Goal: Task Accomplishment & Management: Complete application form

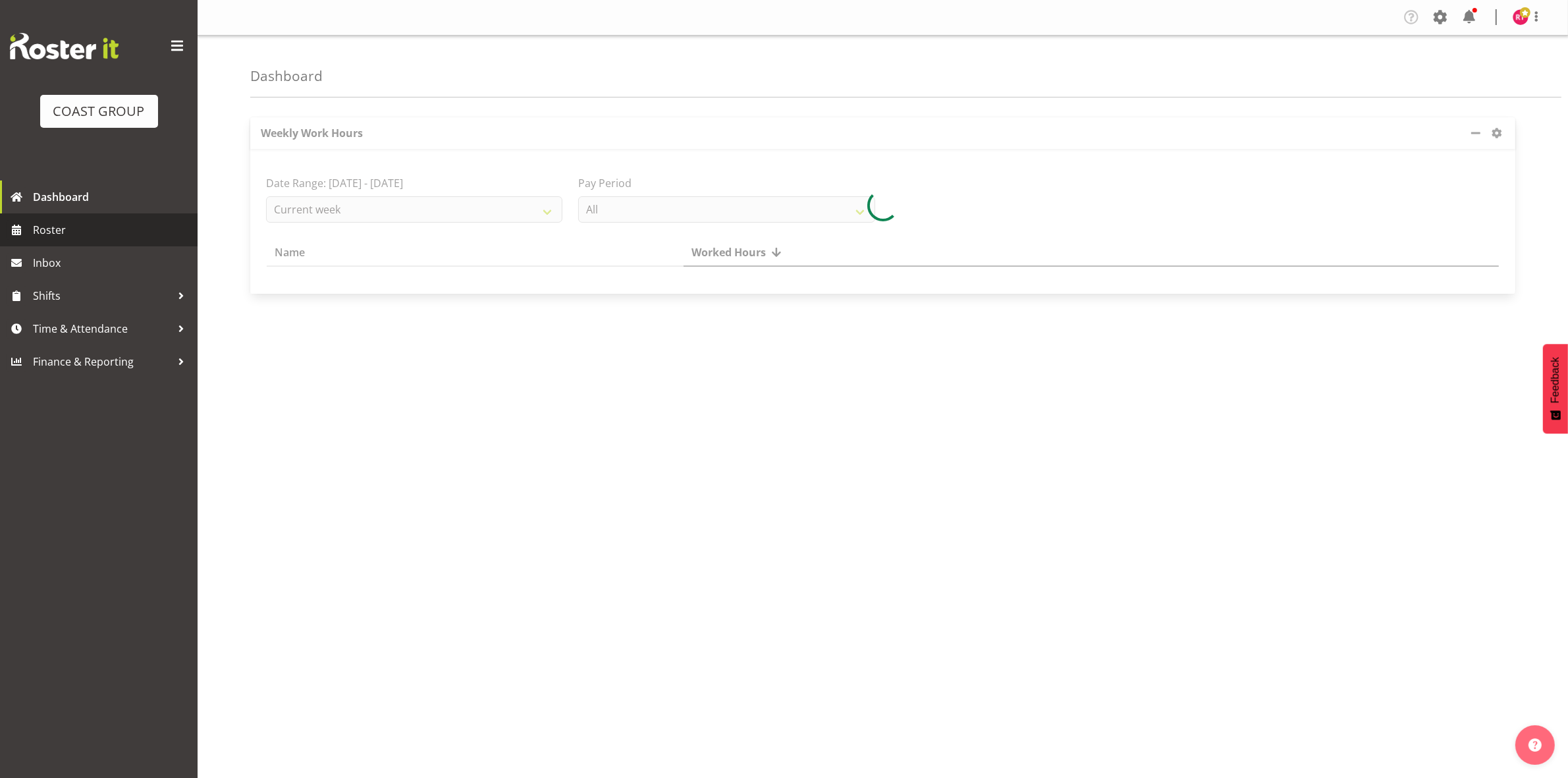
click at [58, 225] on span "Roster" at bounding box center [112, 229] width 158 height 20
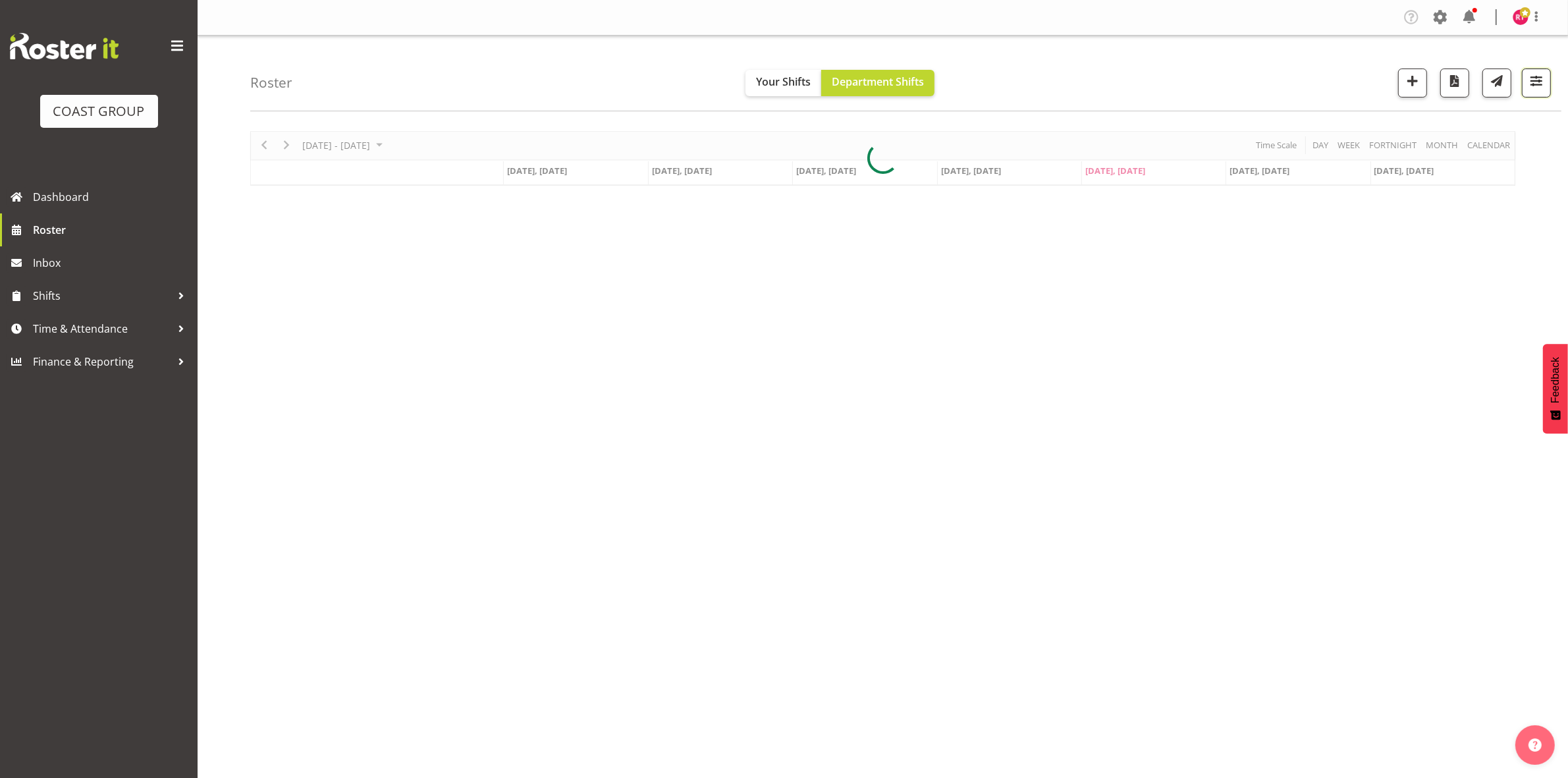
click at [1529, 94] on button "button" at bounding box center [1536, 83] width 29 height 29
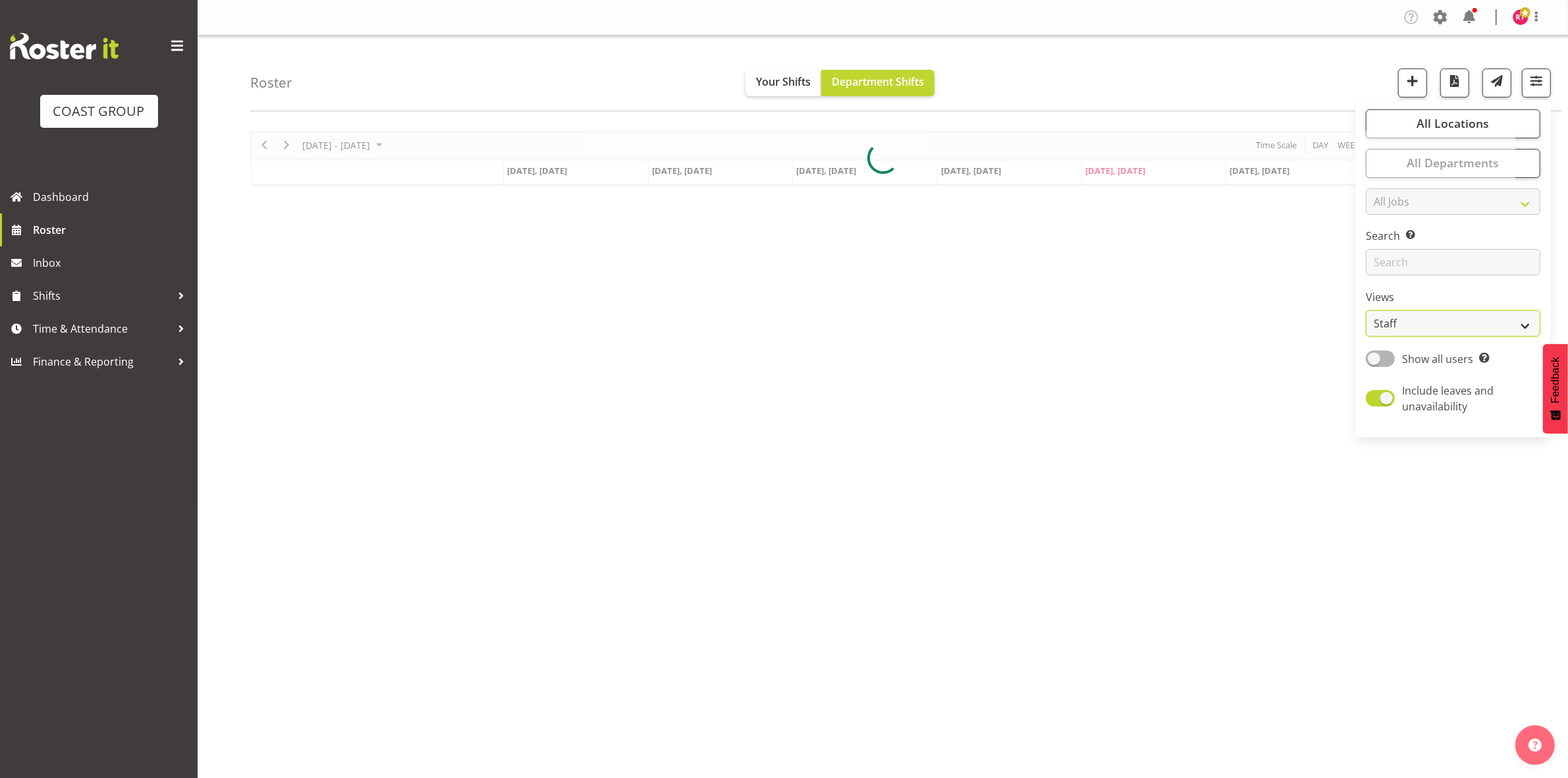
drag, startPoint x: 1459, startPoint y: 322, endPoint x: 1454, endPoint y: 334, distance: 13.0
click at [1459, 322] on select "Staff Role Shift - Horizontal Shift - Vertical Staff - Location" at bounding box center [1452, 323] width 174 height 26
select select "shift"
click at [1367, 310] on select "Staff Role Shift - Horizontal Shift - Vertical Staff - Location" at bounding box center [1452, 323] width 174 height 26
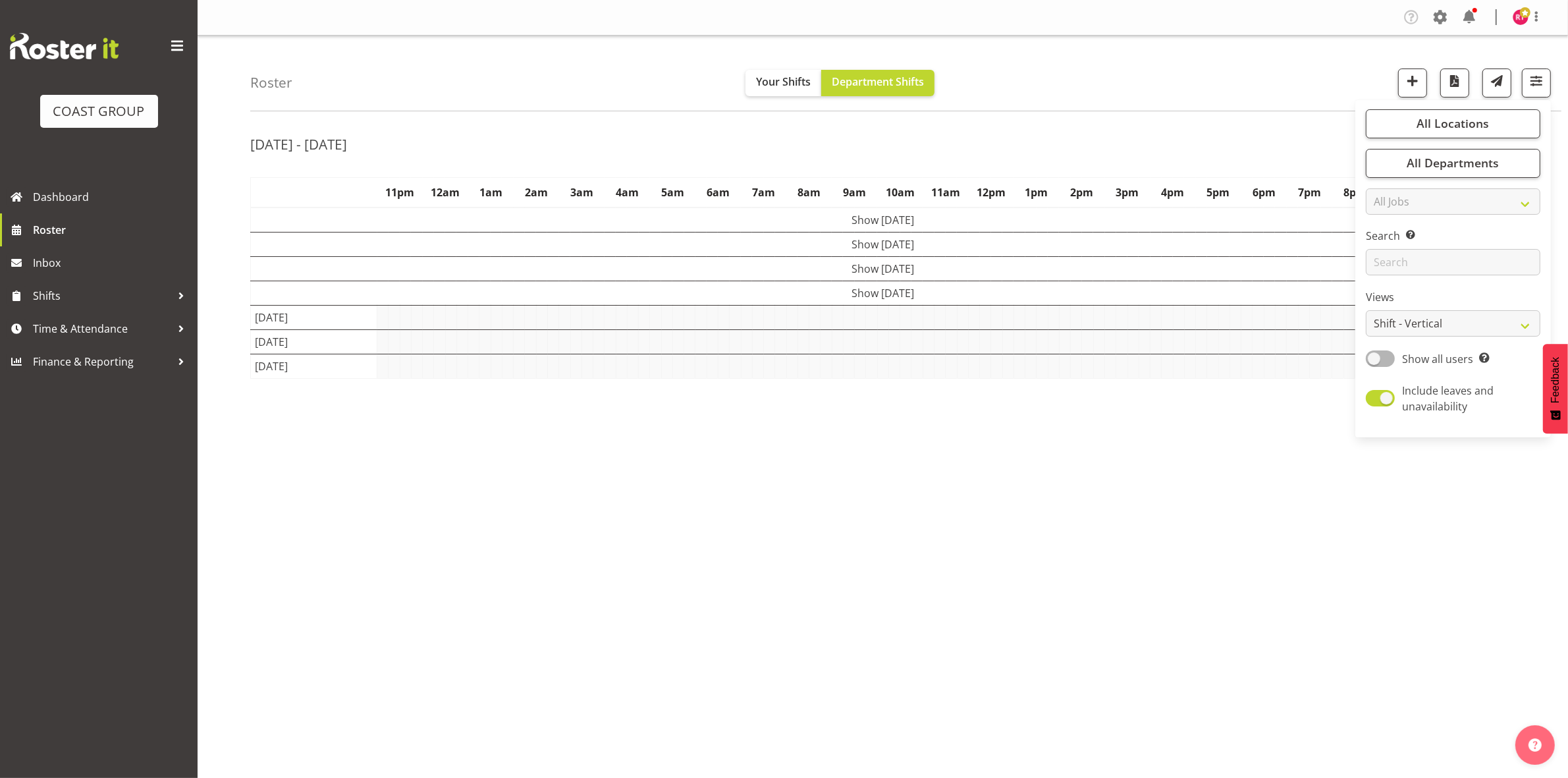
click at [1182, 123] on div "Sep 15th - 21st, 2025 September 15 - 21, 2025 Today Day Week Fortnight Month ca…" at bounding box center [909, 384] width 1317 height 526
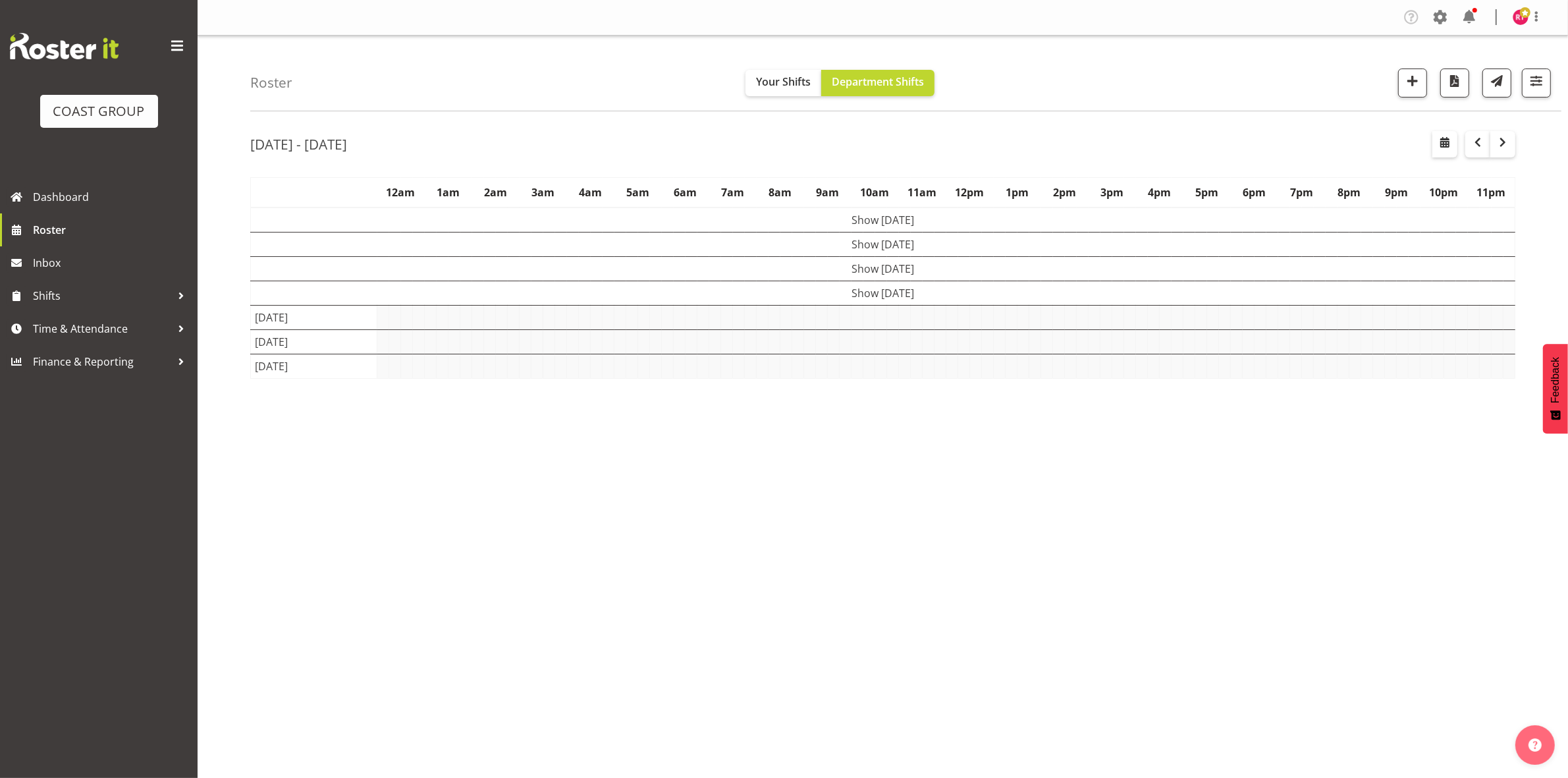
click at [880, 293] on td "Show Thu 18th Sep 2025" at bounding box center [882, 293] width 1264 height 24
click at [861, 271] on td "Show Wed 17th Sep 2025" at bounding box center [882, 268] width 1264 height 24
click at [858, 239] on td "Show Tue 16th Sep 2025" at bounding box center [882, 244] width 1264 height 24
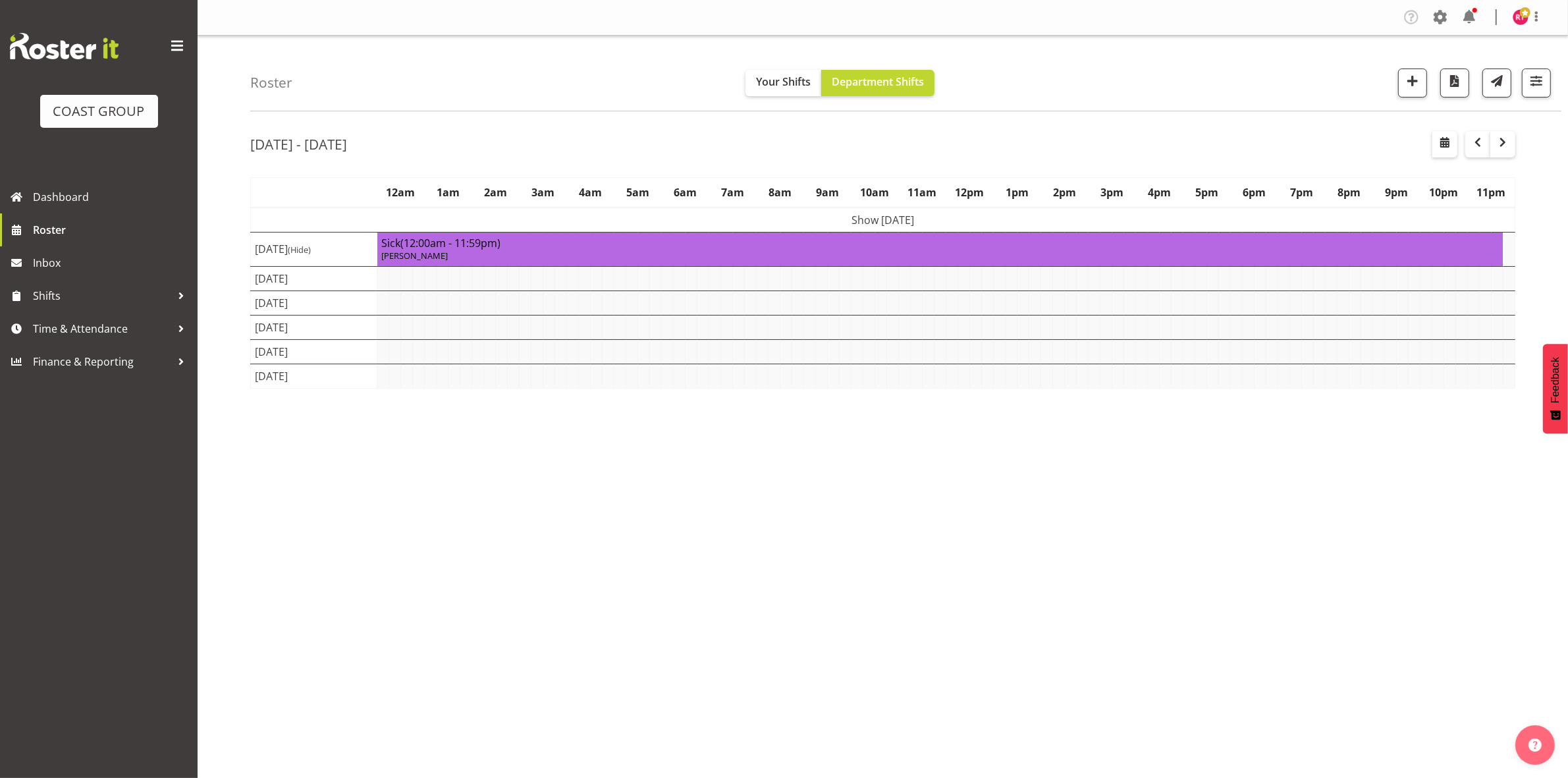
click at [854, 225] on td "Show Mon 15th Sep 2025" at bounding box center [882, 220] width 1264 height 25
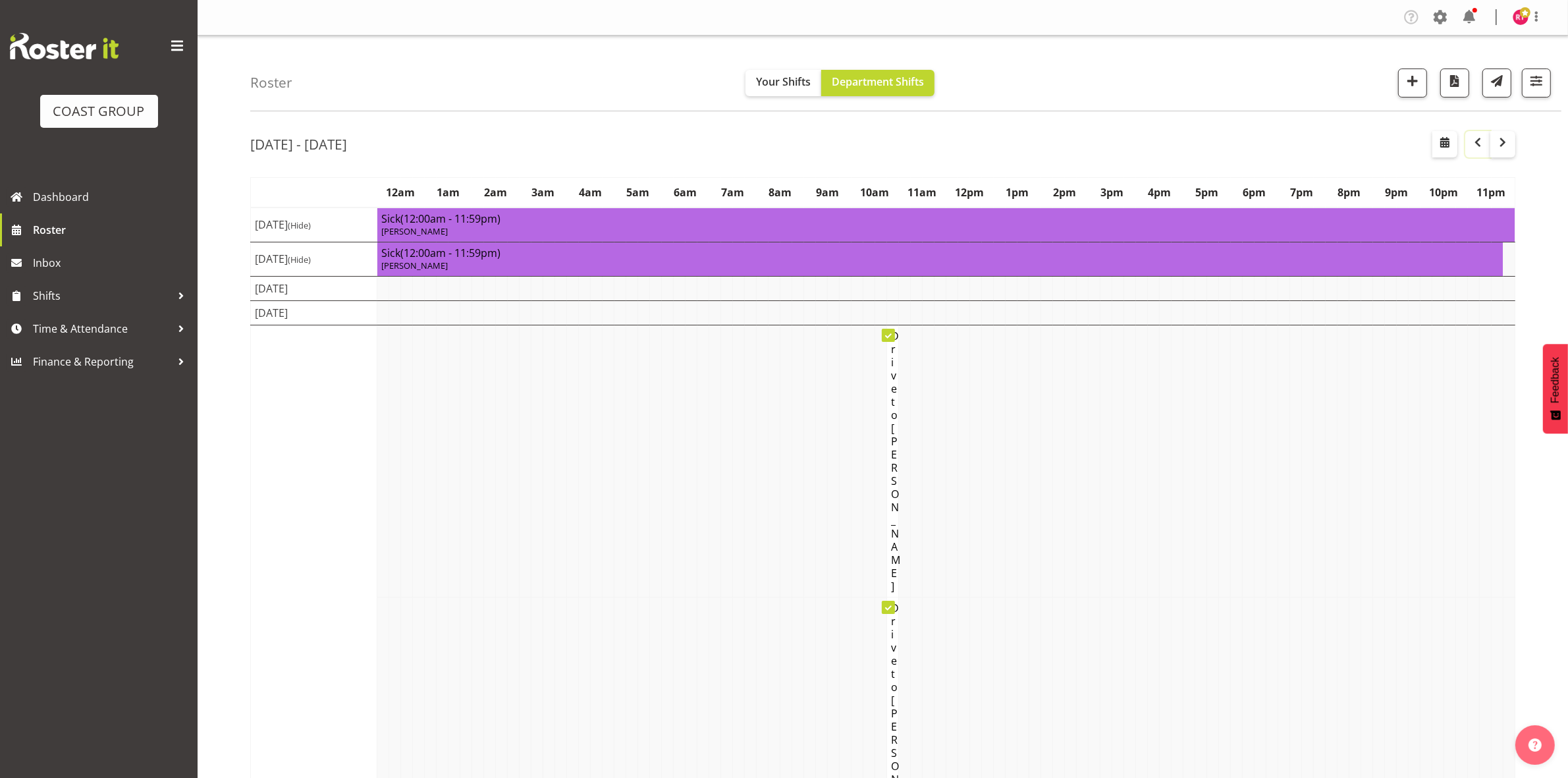
click at [1476, 150] on span "button" at bounding box center [1478, 142] width 16 height 16
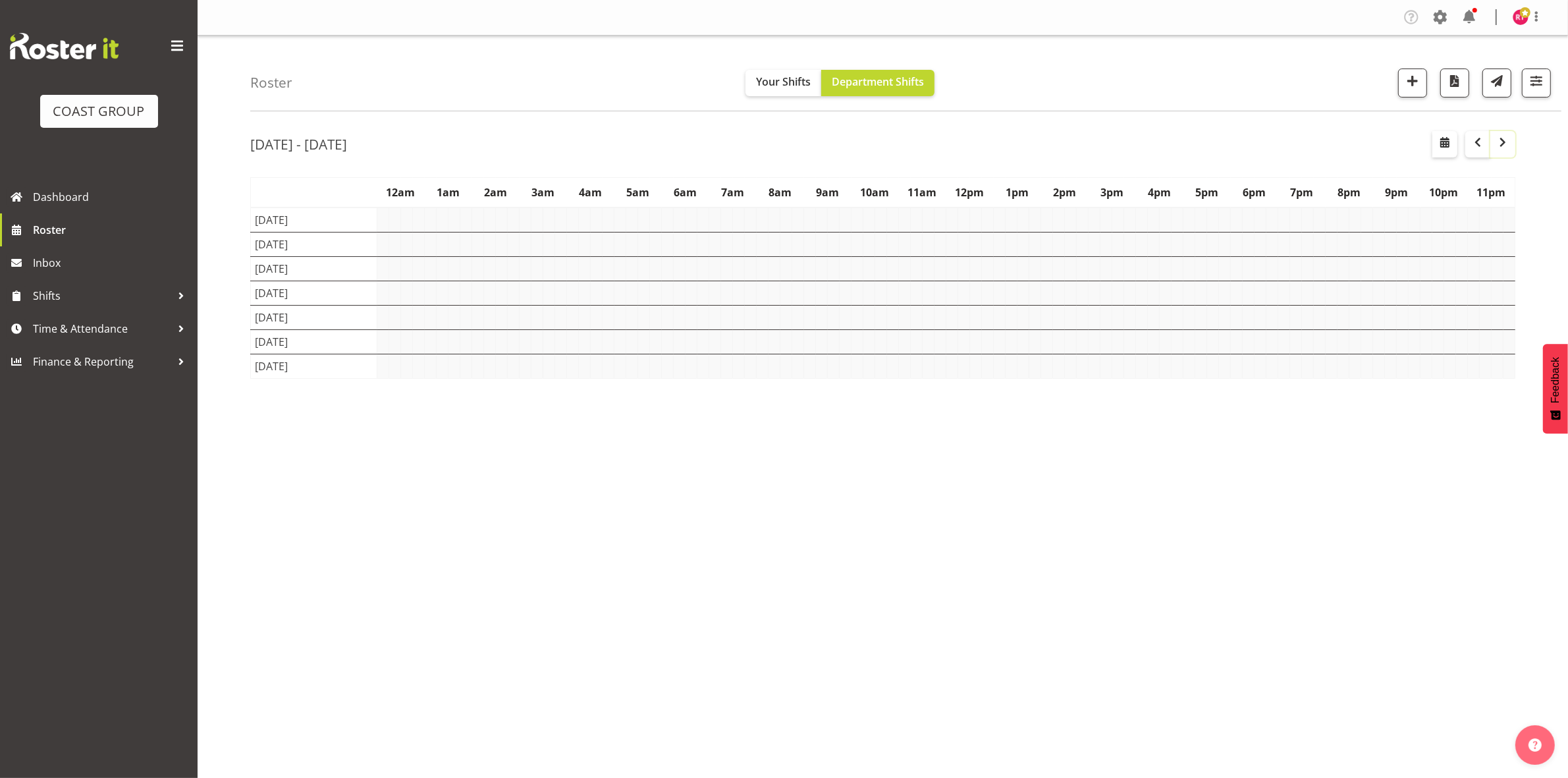
click at [1500, 149] on span "button" at bounding box center [1503, 142] width 16 height 16
click at [1061, 139] on div "Sep 15th - 21st, 2025" at bounding box center [883, 146] width 1265 height 31
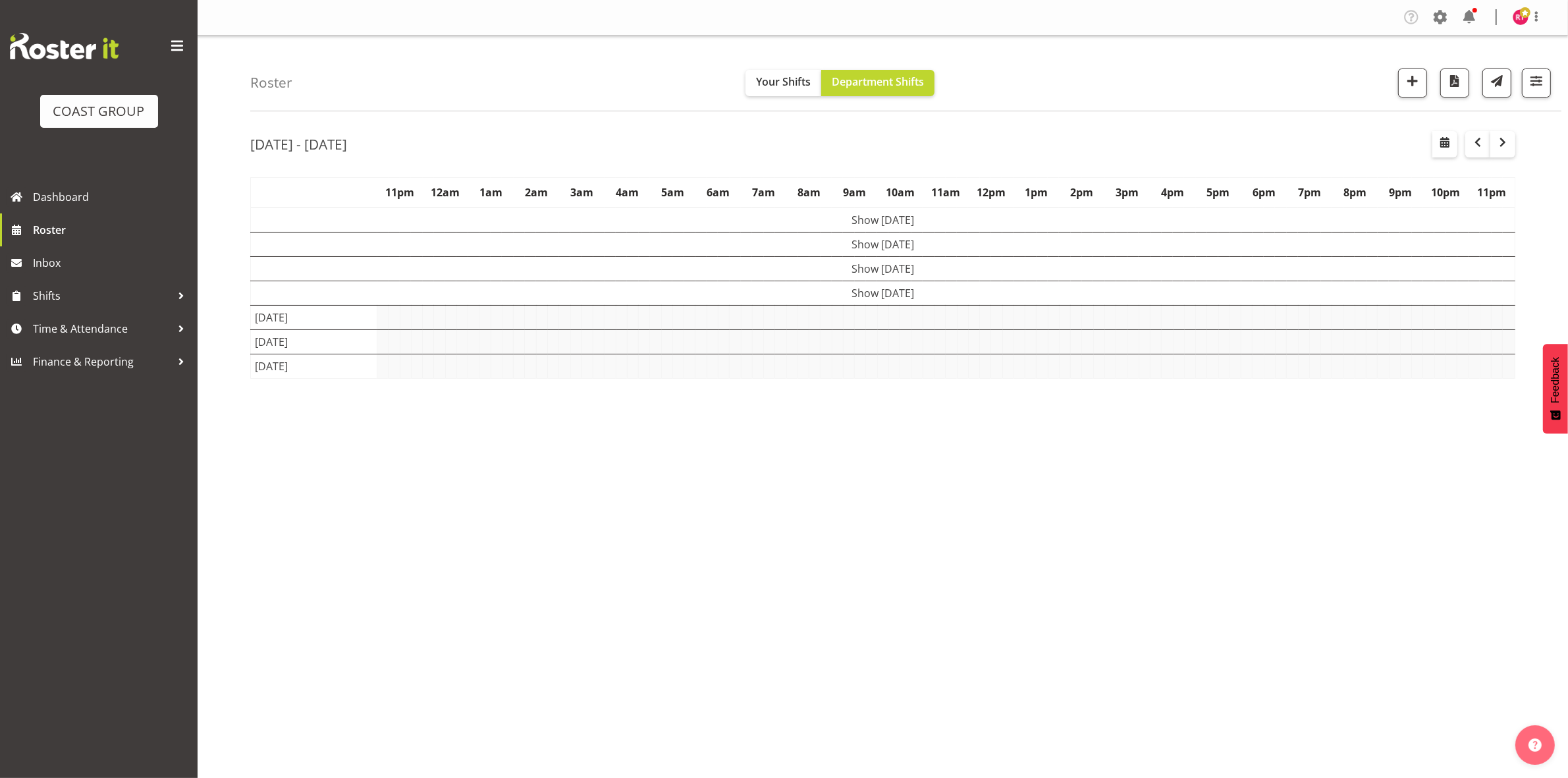
click at [959, 271] on td "Show Wed 17th Sep 2025" at bounding box center [882, 268] width 1264 height 24
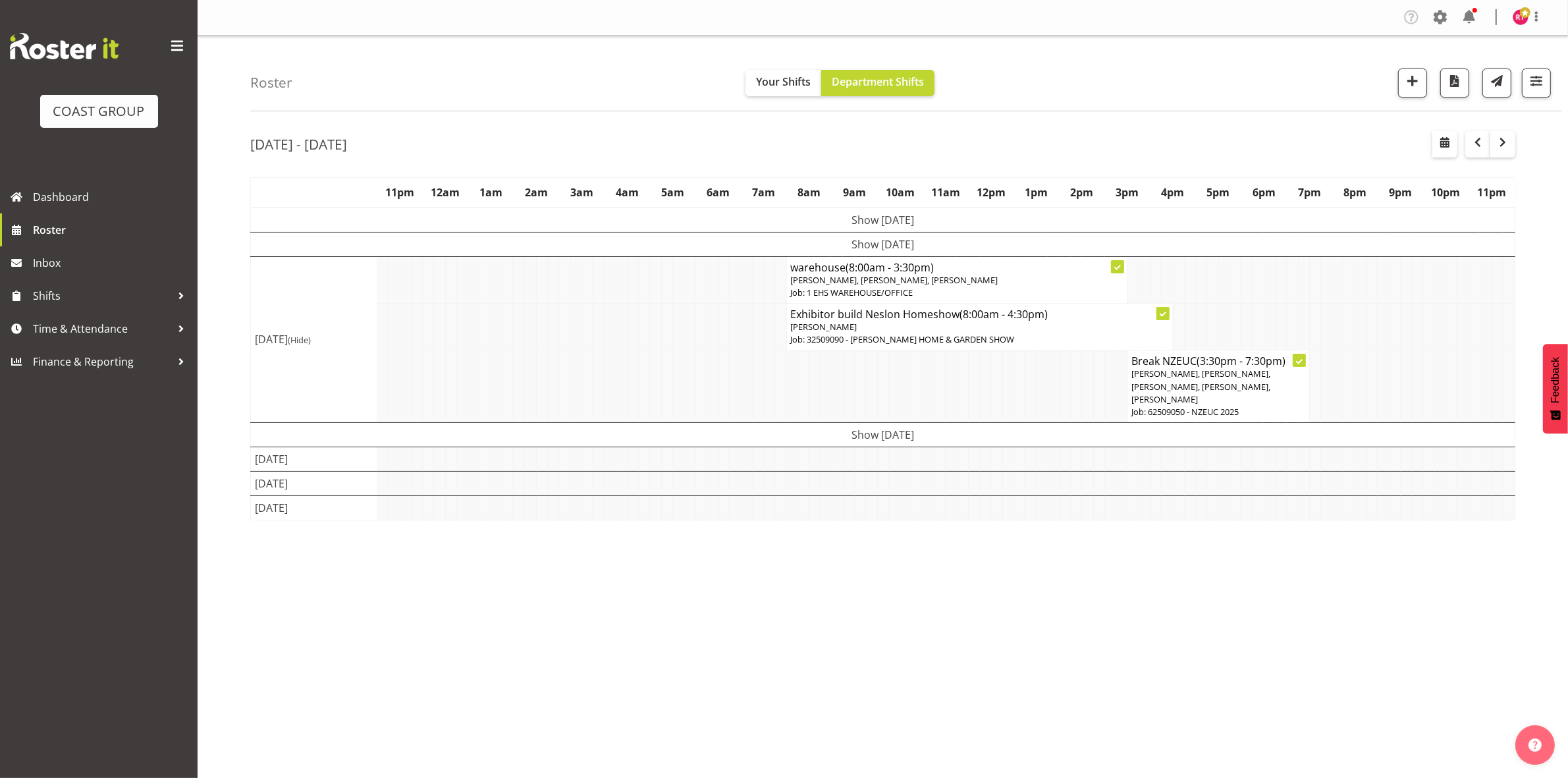
click at [852, 427] on td "Show Thu 18th Sep 2025" at bounding box center [882, 435] width 1264 height 24
click at [1410, 86] on span "button" at bounding box center [1412, 81] width 17 height 17
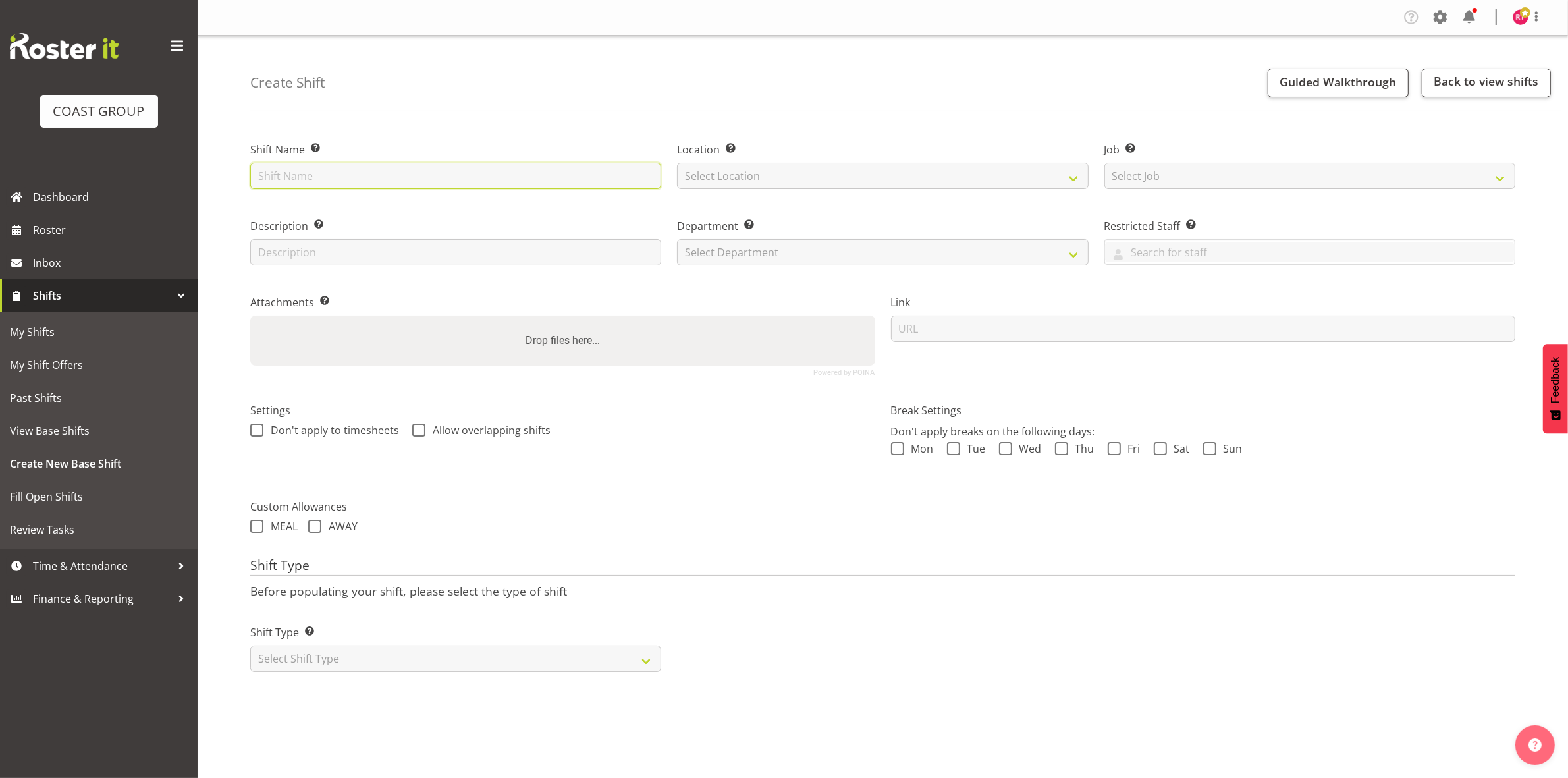
click at [329, 170] on input "text" at bounding box center [456, 176] width 411 height 26
type input "collect casual"
drag, startPoint x: 349, startPoint y: 174, endPoint x: 136, endPoint y: 150, distance: 214.3
click at [130, 147] on div "COAST GROUP Dashboard Roster Inbox Shifts My Shifts My Shift Offers Past Shifts…" at bounding box center [784, 389] width 1568 height 778
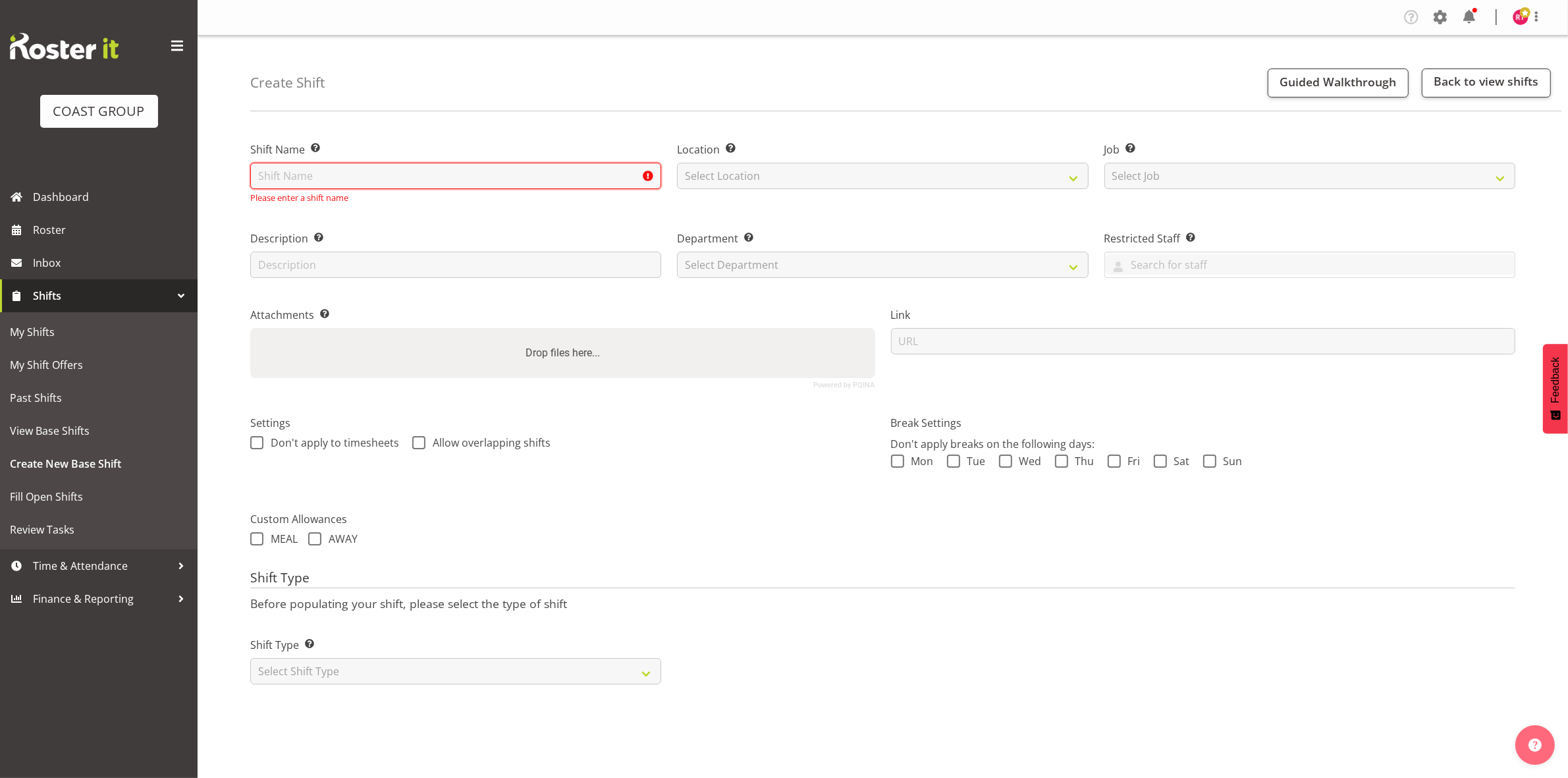
click at [361, 176] on input "text" at bounding box center [456, 176] width 411 height 26
type input "warehouse"
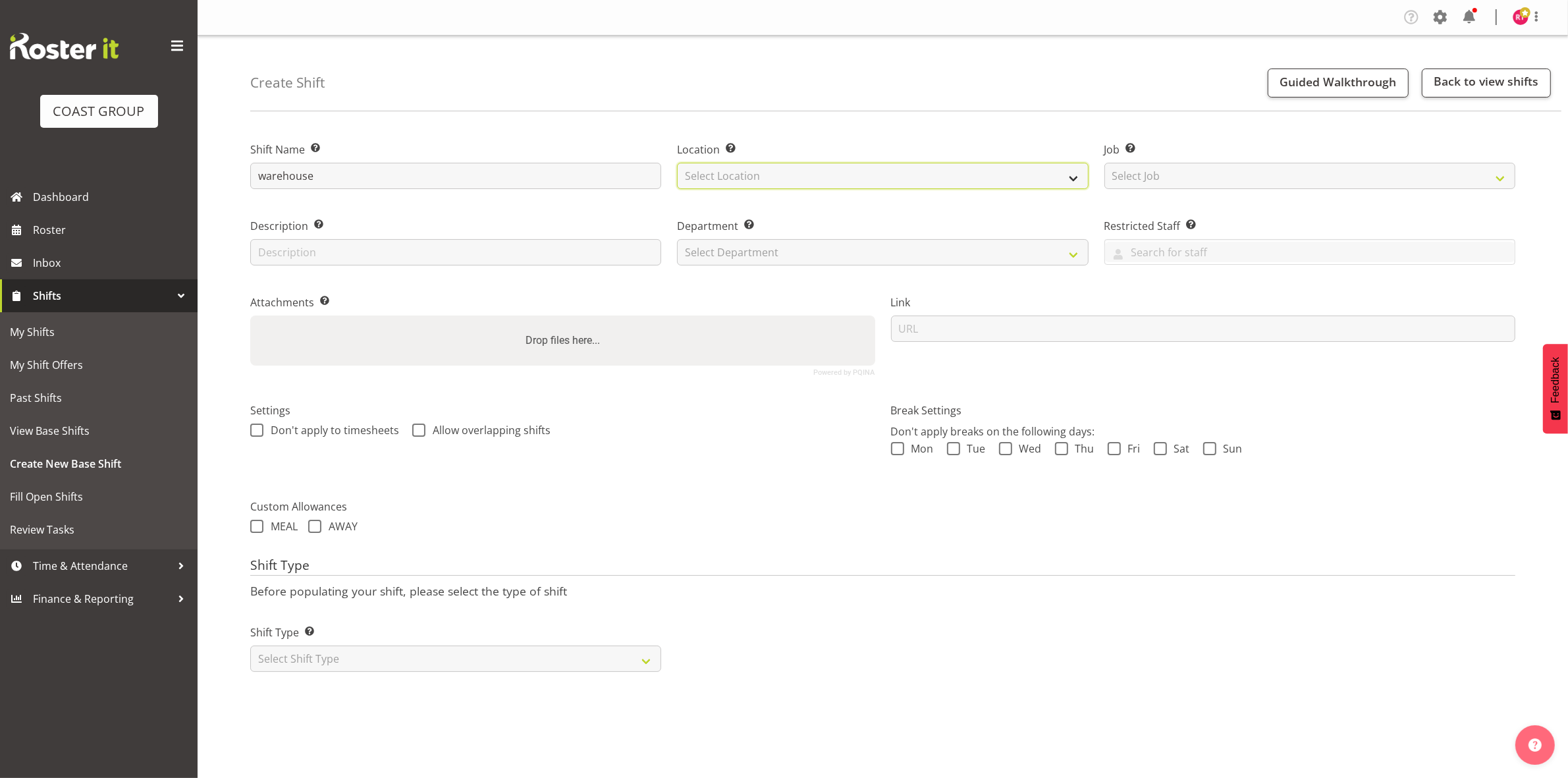
click at [706, 176] on select "Select Location EHS CHC" at bounding box center [882, 176] width 411 height 26
select select "107"
click at [677, 163] on select "Select Location EHS CHC" at bounding box center [882, 176] width 411 height 26
click at [1156, 179] on select "Select Job Create new job 1 Carlton Events 1 [PERSON_NAME][GEOGRAPHIC_DATA] 1 […" at bounding box center [1309, 176] width 411 height 26
select select "69"
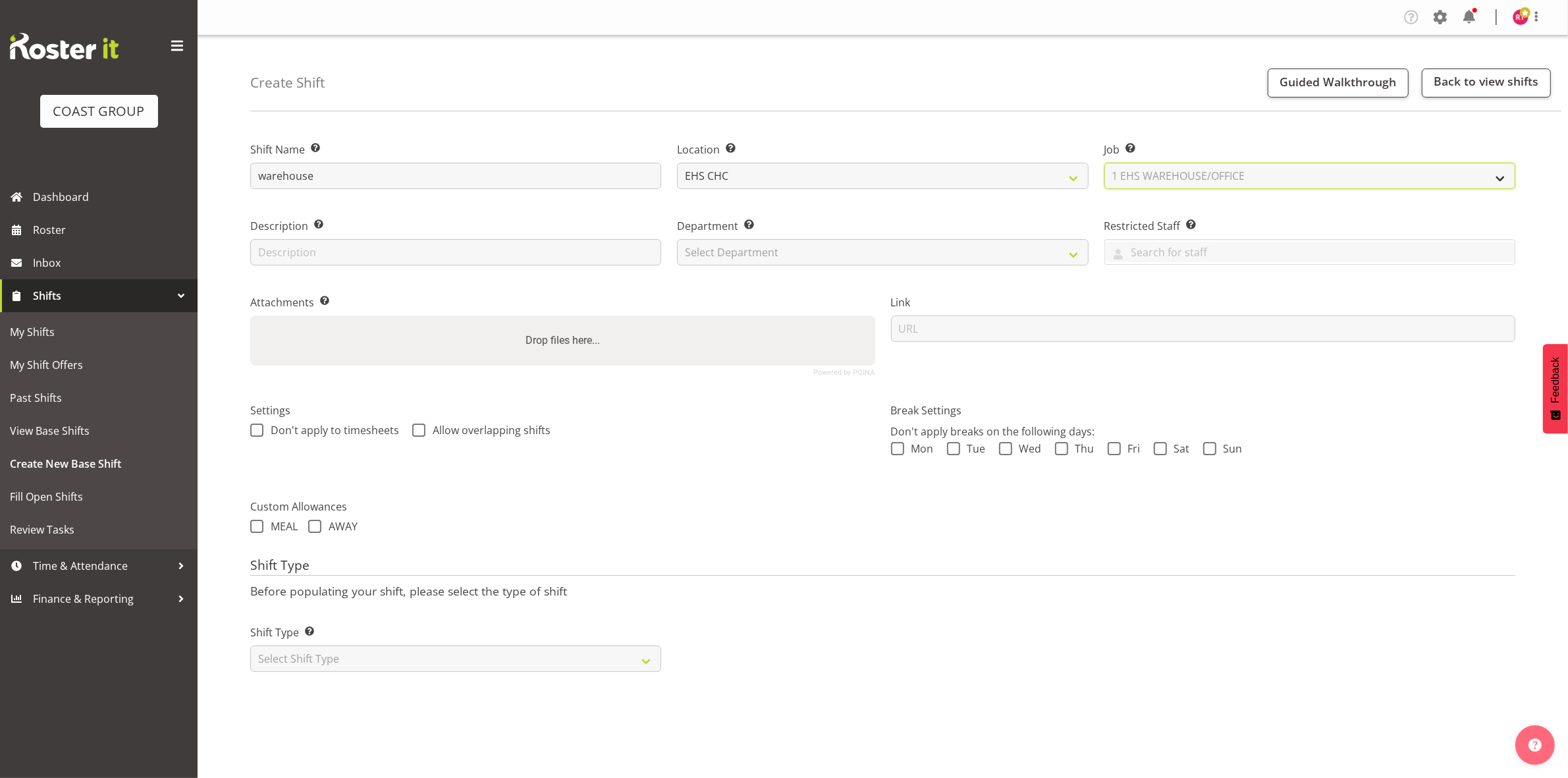
click at [1104, 163] on select "Select Job Create new job 1 Carlton Events 1 [PERSON_NAME][GEOGRAPHIC_DATA] 1 […" at bounding box center [1309, 176] width 411 height 26
drag, startPoint x: 879, startPoint y: 257, endPoint x: 873, endPoint y: 258, distance: 6.1
click at [879, 257] on select "Select Department EHS CHC OPS" at bounding box center [882, 253] width 411 height 26
select select "41"
click at [677, 239] on select "Select Department EHS CHC OPS" at bounding box center [882, 253] width 411 height 26
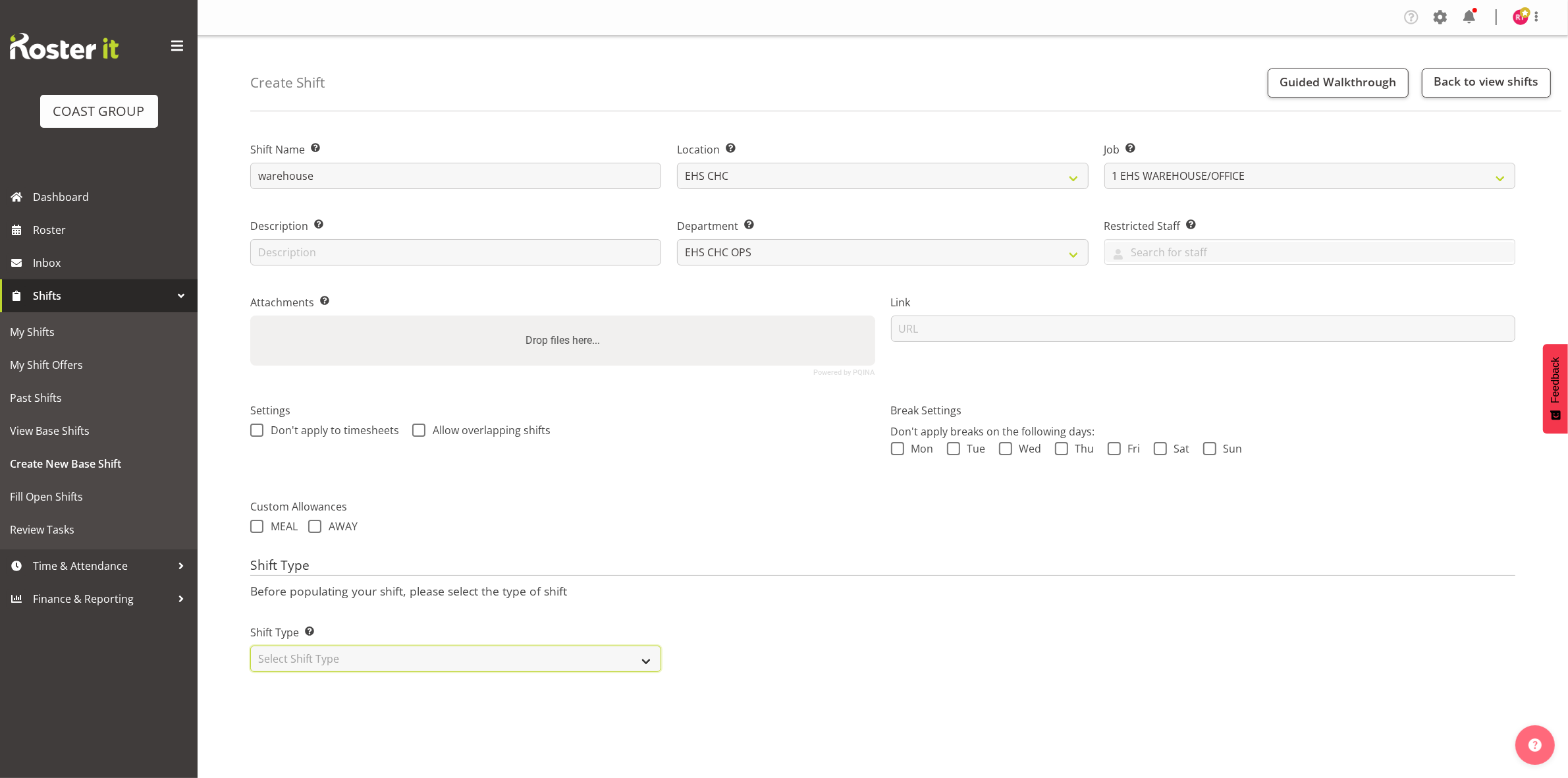
click at [375, 668] on select "Select Shift Type One Off Shift Recurring Shift Rotating Shift" at bounding box center [456, 659] width 411 height 26
select select "one_off"
click at [251, 647] on select "Select Shift Type One Off Shift Recurring Shift Rotating Shift" at bounding box center [456, 659] width 411 height 26
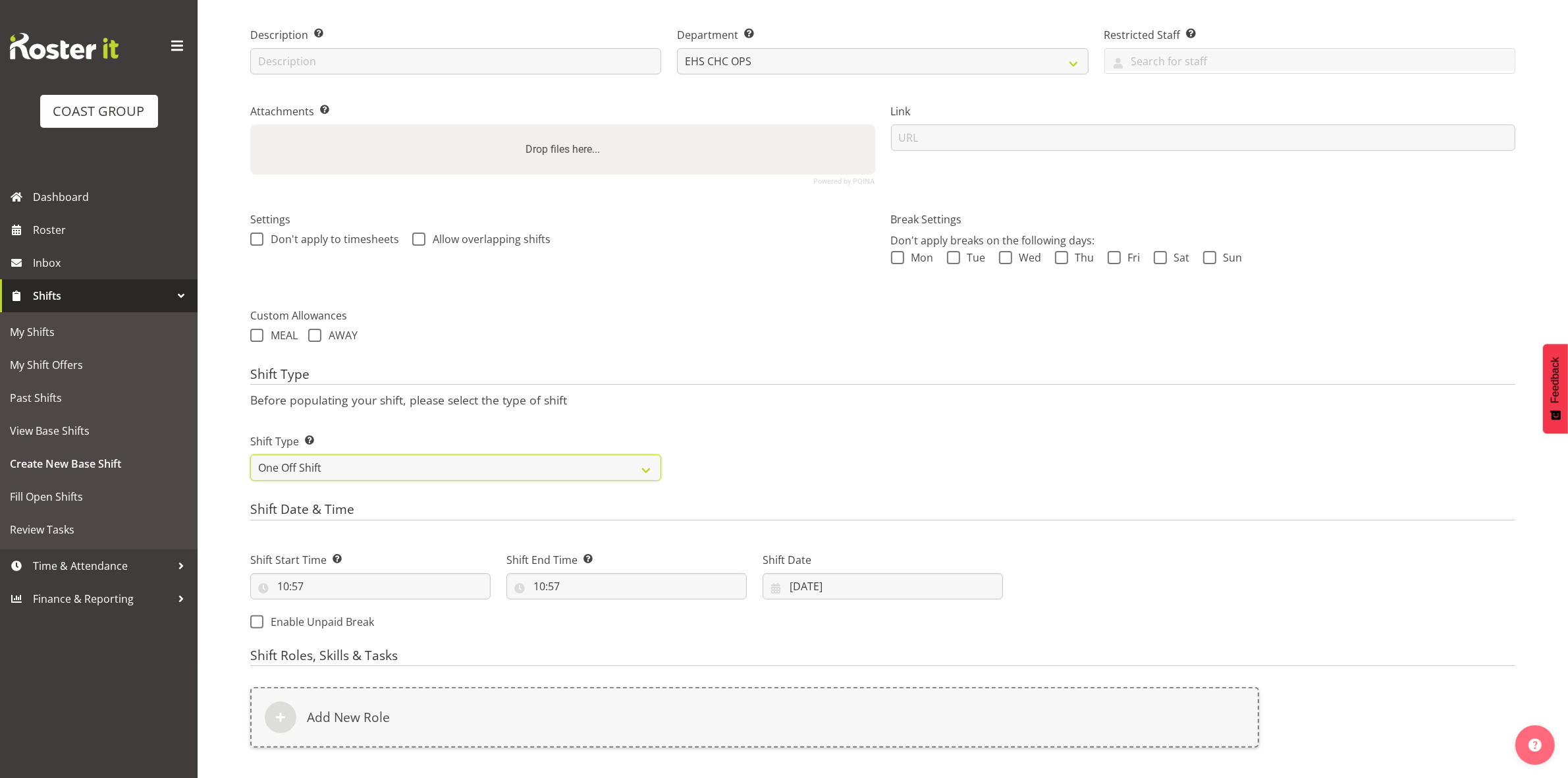
scroll to position [361, 0]
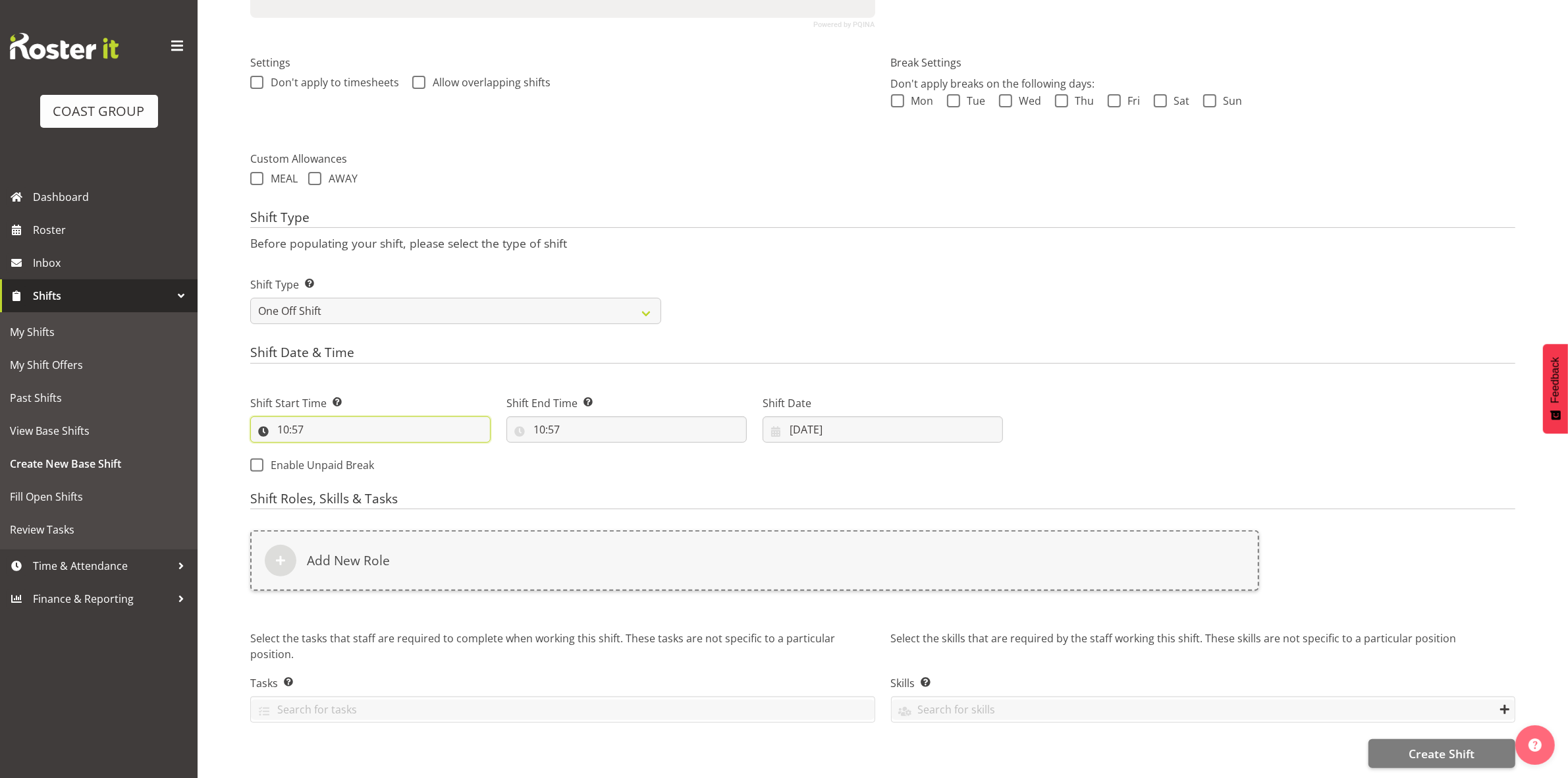
click at [282, 419] on input "10:57" at bounding box center [371, 430] width 240 height 26
drag, startPoint x: 327, startPoint y: 444, endPoint x: 334, endPoint y: 443, distance: 7.1
click at [329, 450] on select "00 01 02 03 04 05 06 07 08 09 10 11 12 13 14 15 16 17 18 19 20 21 22 23" at bounding box center [340, 463] width 30 height 26
select select "8"
click at [325, 450] on select "00 01 02 03 04 05 06 07 08 09 10 11 12 13 14 15 16 17 18 19 20 21 22 23" at bounding box center [340, 463] width 30 height 26
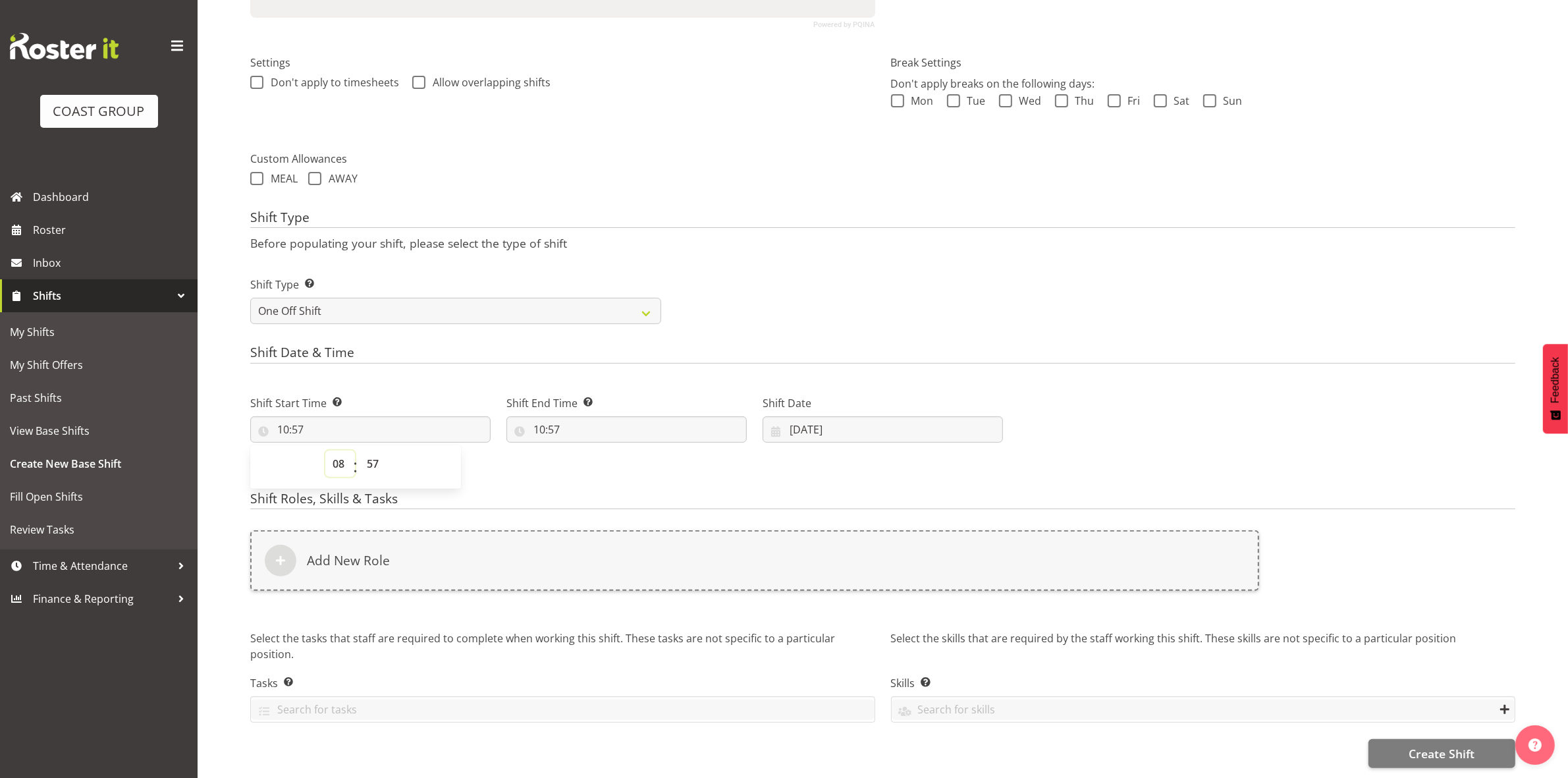
type input "08:57"
drag, startPoint x: 370, startPoint y: 455, endPoint x: 372, endPoint y: 442, distance: 13.2
click at [370, 455] on select "00 01 02 03 04 05 06 07 08 09 10 11 12 13 14 15 16 17 18 19 20 21 22 23 24 25 2…" at bounding box center [375, 463] width 30 height 26
select select "0"
click at [360, 450] on select "00 01 02 03 04 05 06 07 08 09 10 11 12 13 14 15 16 17 18 19 20 21 22 23 24 25 2…" at bounding box center [375, 463] width 30 height 26
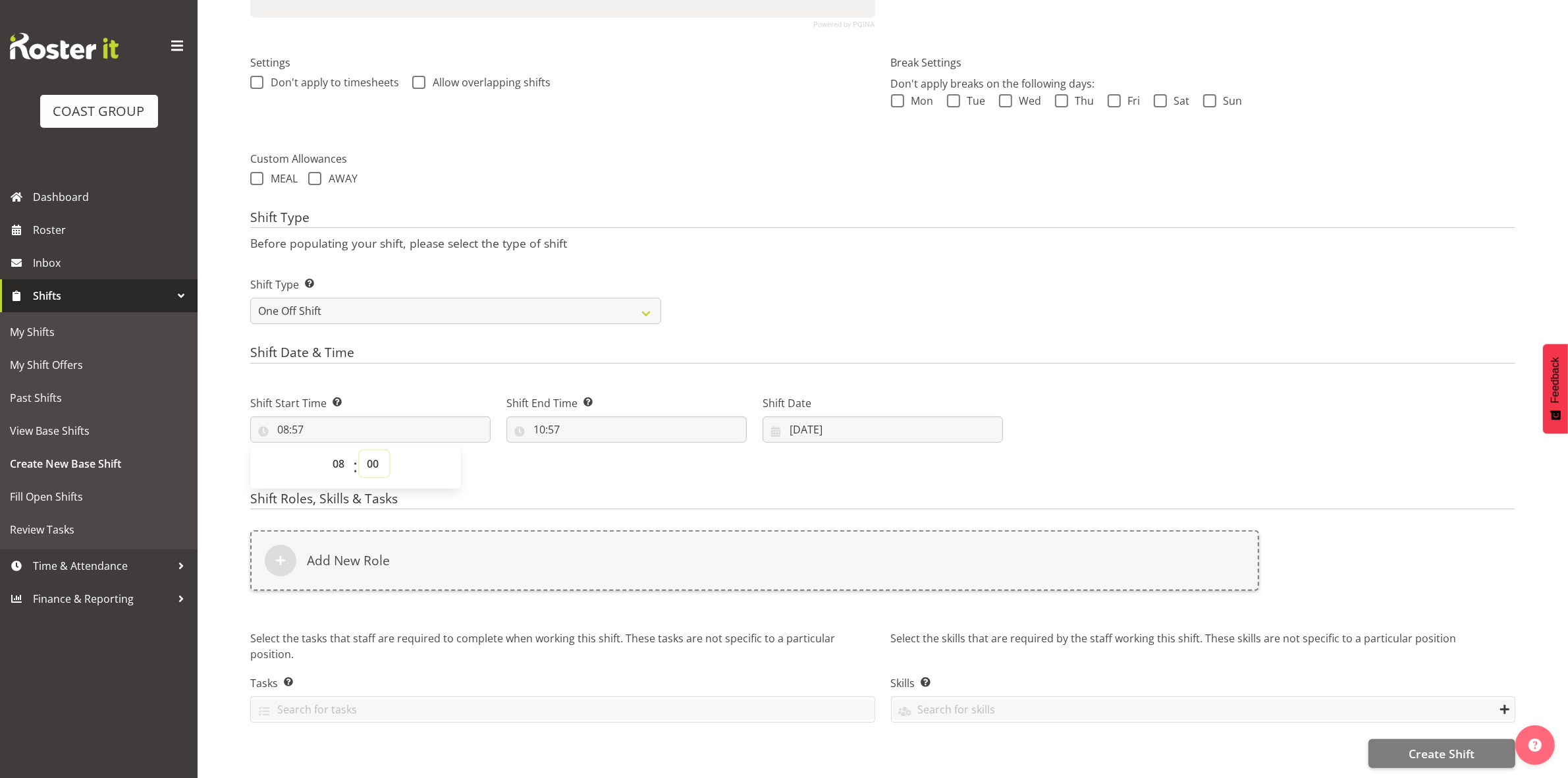
type input "08:00"
click at [762, 236] on p "Before populating your shift, please select the type of shift" at bounding box center [883, 243] width 1265 height 15
click at [538, 416] on input "10:57" at bounding box center [627, 430] width 240 height 26
click at [591, 450] on select "00 01 02 03 04 05 06 07 08 09 10 11 12 13 14 15 16 17 18 19 20 21 22 23" at bounding box center [596, 463] width 30 height 26
select select "16"
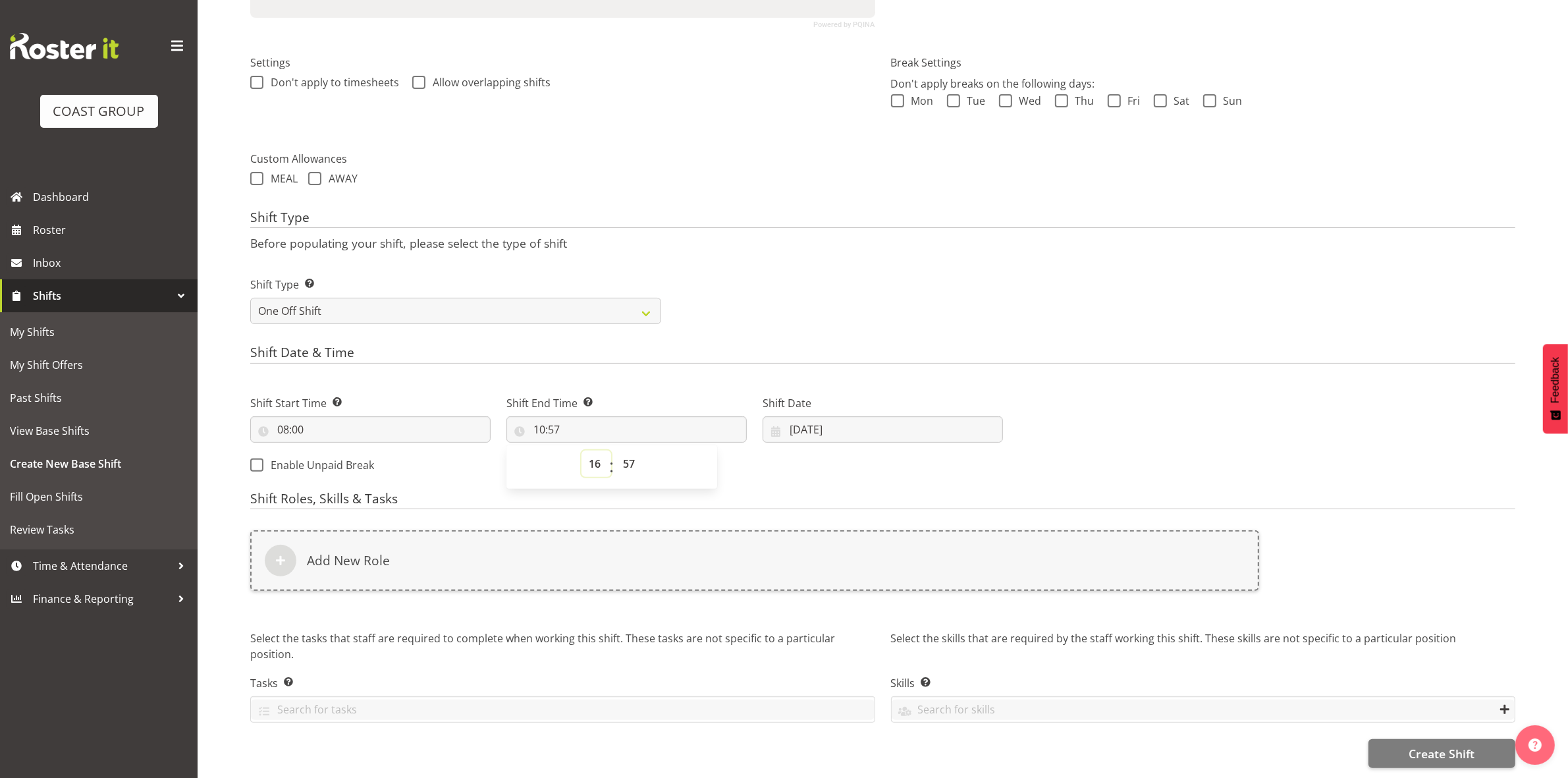
click at [581, 450] on select "00 01 02 03 04 05 06 07 08 09 10 11 12 13 14 15 16 17 18 19 20 21 22 23" at bounding box center [596, 463] width 30 height 26
type input "16:57"
click at [635, 450] on select "00 01 02 03 04 05 06 07 08 09 10 11 12 13 14 15 16 17 18 19 20 21 22 23 24 25 2…" at bounding box center [631, 463] width 30 height 26
select select "30"
click at [616, 450] on select "00 01 02 03 04 05 06 07 08 09 10 11 12 13 14 15 16 17 18 19 20 21 22 23 24 25 2…" at bounding box center [631, 463] width 30 height 26
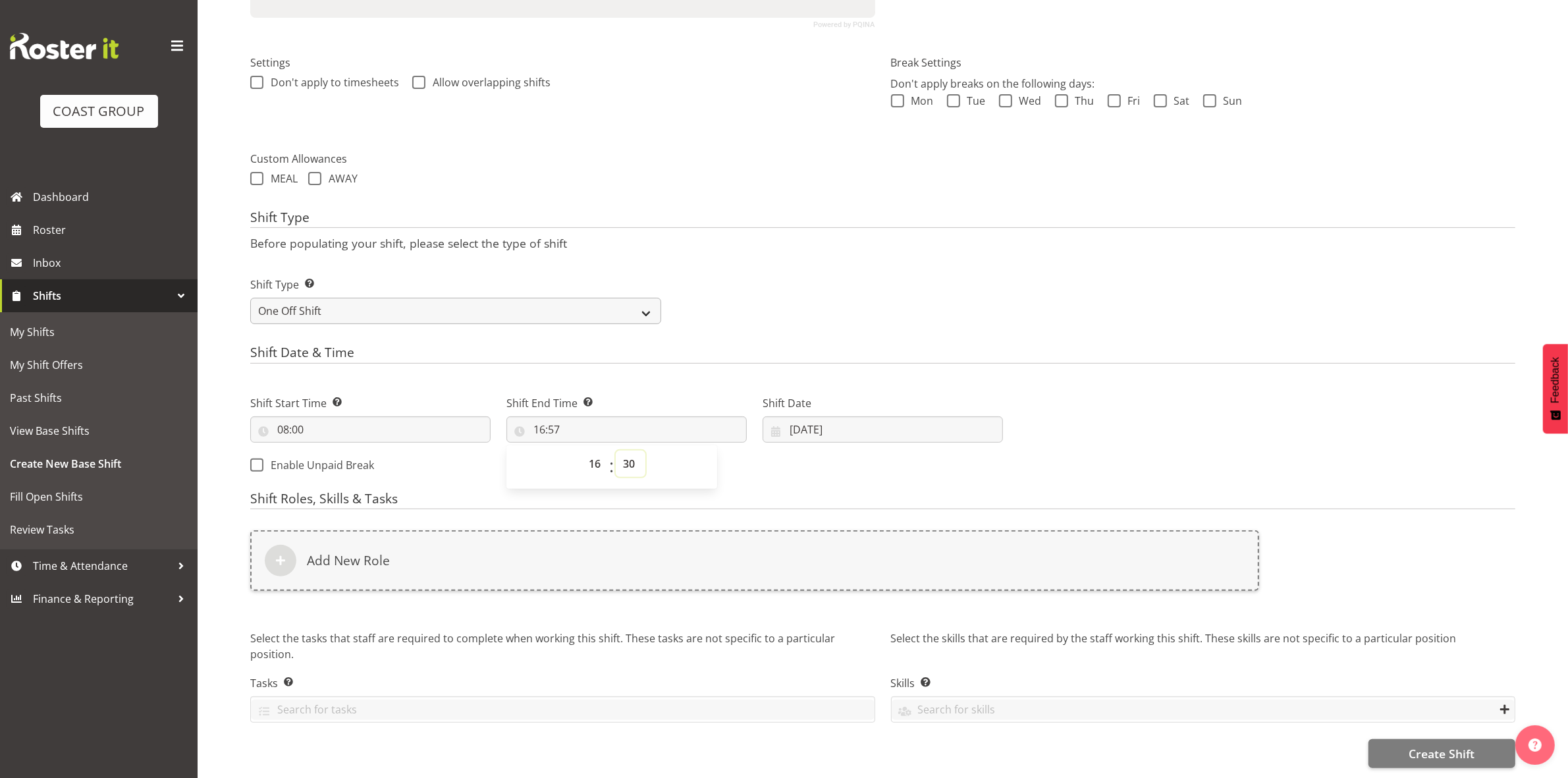
type input "16:30"
click at [847, 236] on p "Before populating your shift, please select the type of shift" at bounding box center [883, 243] width 1265 height 15
click at [801, 416] on input "19/09/2025" at bounding box center [883, 430] width 240 height 26
drag, startPoint x: 911, startPoint y: 577, endPoint x: 900, endPoint y: 565, distance: 16.3
click at [911, 580] on span "18" at bounding box center [907, 585] width 10 height 12
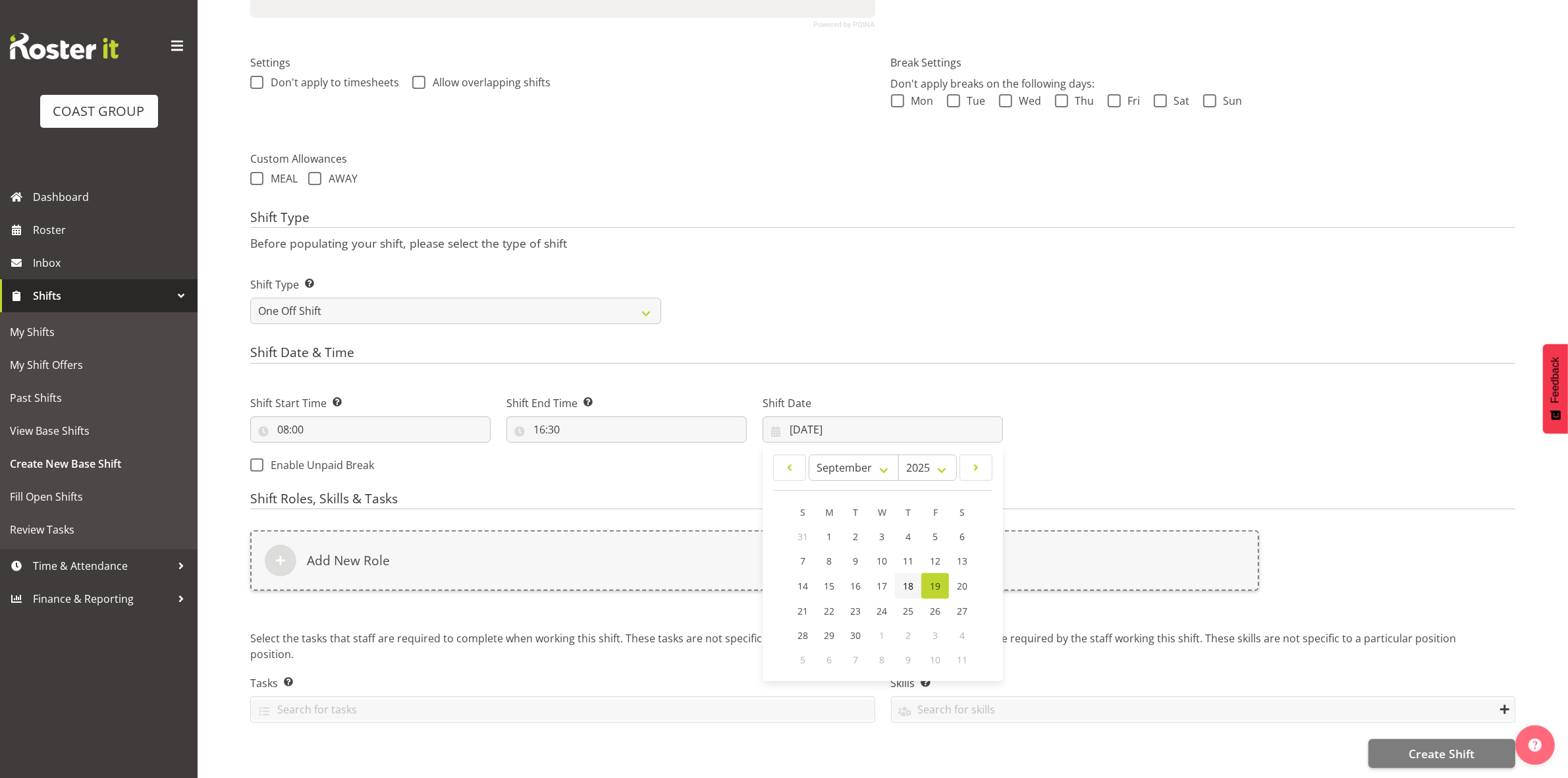
type input "18/09/2025"
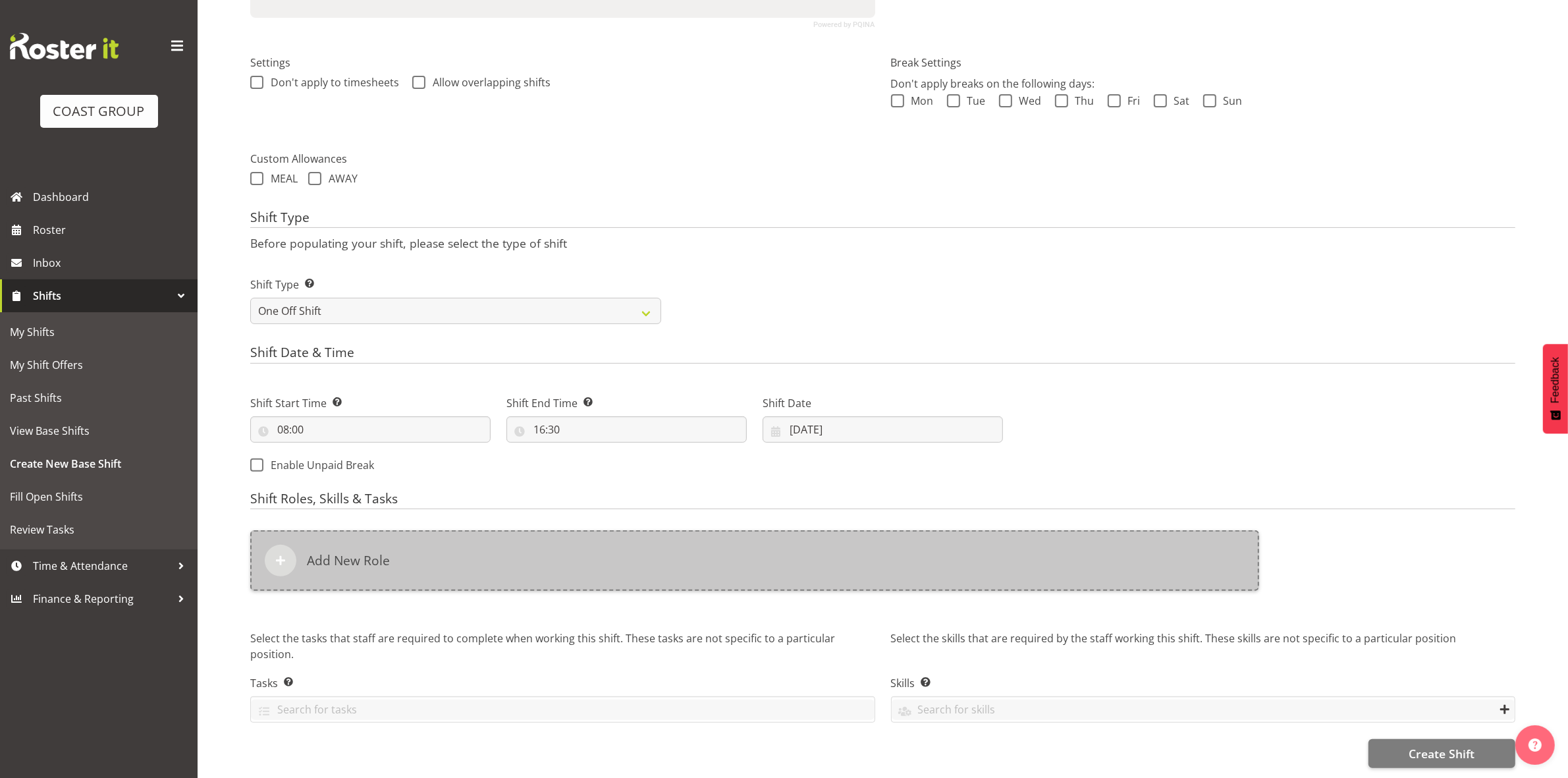
click at [626, 547] on div "Add New Role" at bounding box center [755, 560] width 1009 height 61
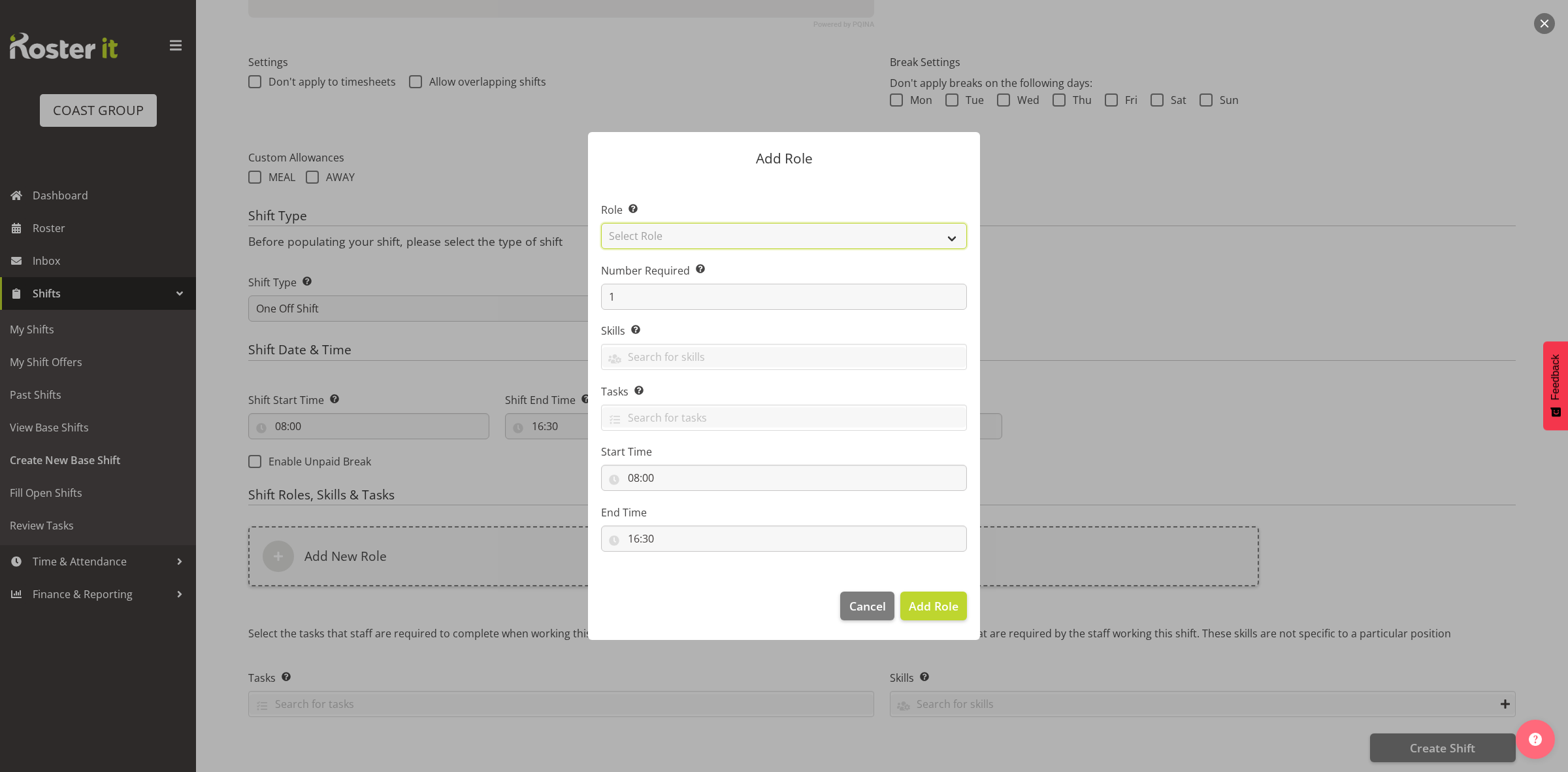
click at [670, 237] on select "Select Role ACCOUNT MANAGER ACCOUNT MANAGER DW ACCOUNTS AKL DIANNA VEHICLES AKL…" at bounding box center [784, 236] width 366 height 26
select select "192"
click at [601, 223] on select "Select Role ACCOUNT MANAGER ACCOUNT MANAGER DW ACCOUNTS AKL DIANNA VEHICLES AKL…" at bounding box center [784, 236] width 366 height 26
click at [649, 304] on input "1" at bounding box center [784, 297] width 366 height 26
type input "2"
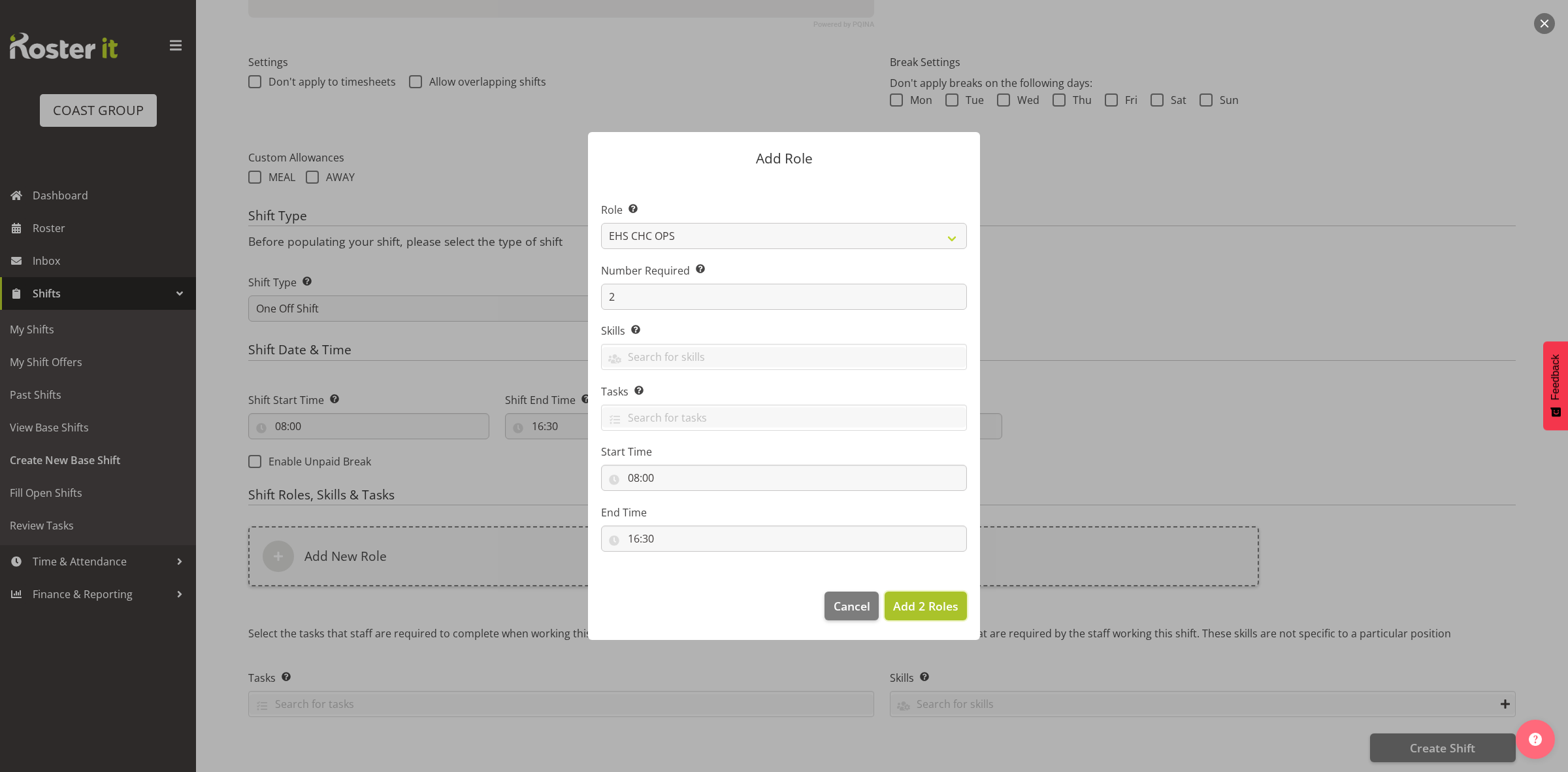
click at [909, 603] on span "Add 2 Roles" at bounding box center [925, 606] width 66 height 16
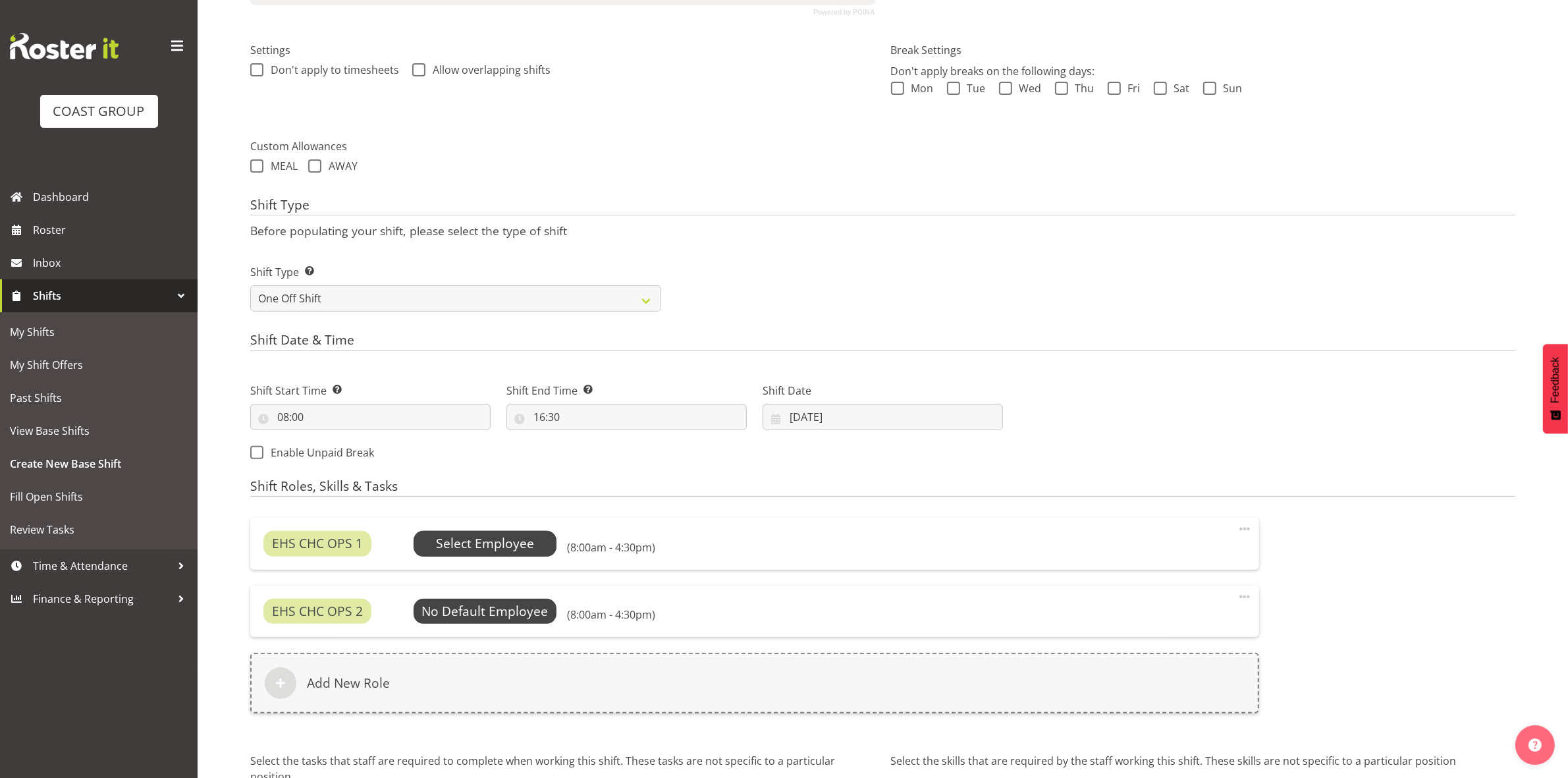
click at [500, 549] on span "Select Employee" at bounding box center [484, 543] width 98 height 19
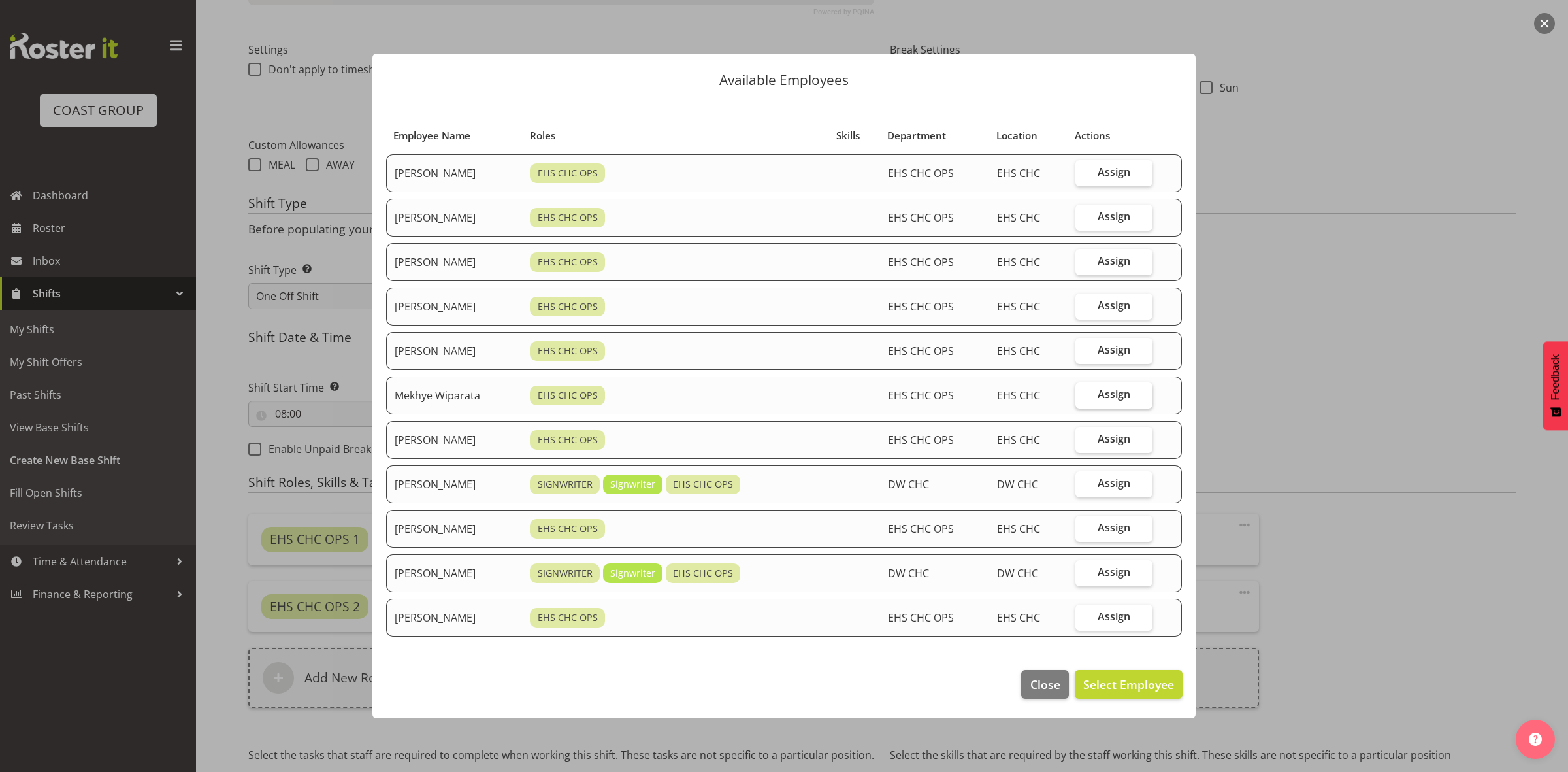
click at [1096, 398] on label "Assign" at bounding box center [1113, 396] width 77 height 26
click at [1084, 398] on input "Assign" at bounding box center [1079, 394] width 8 height 8
checkbox input "true"
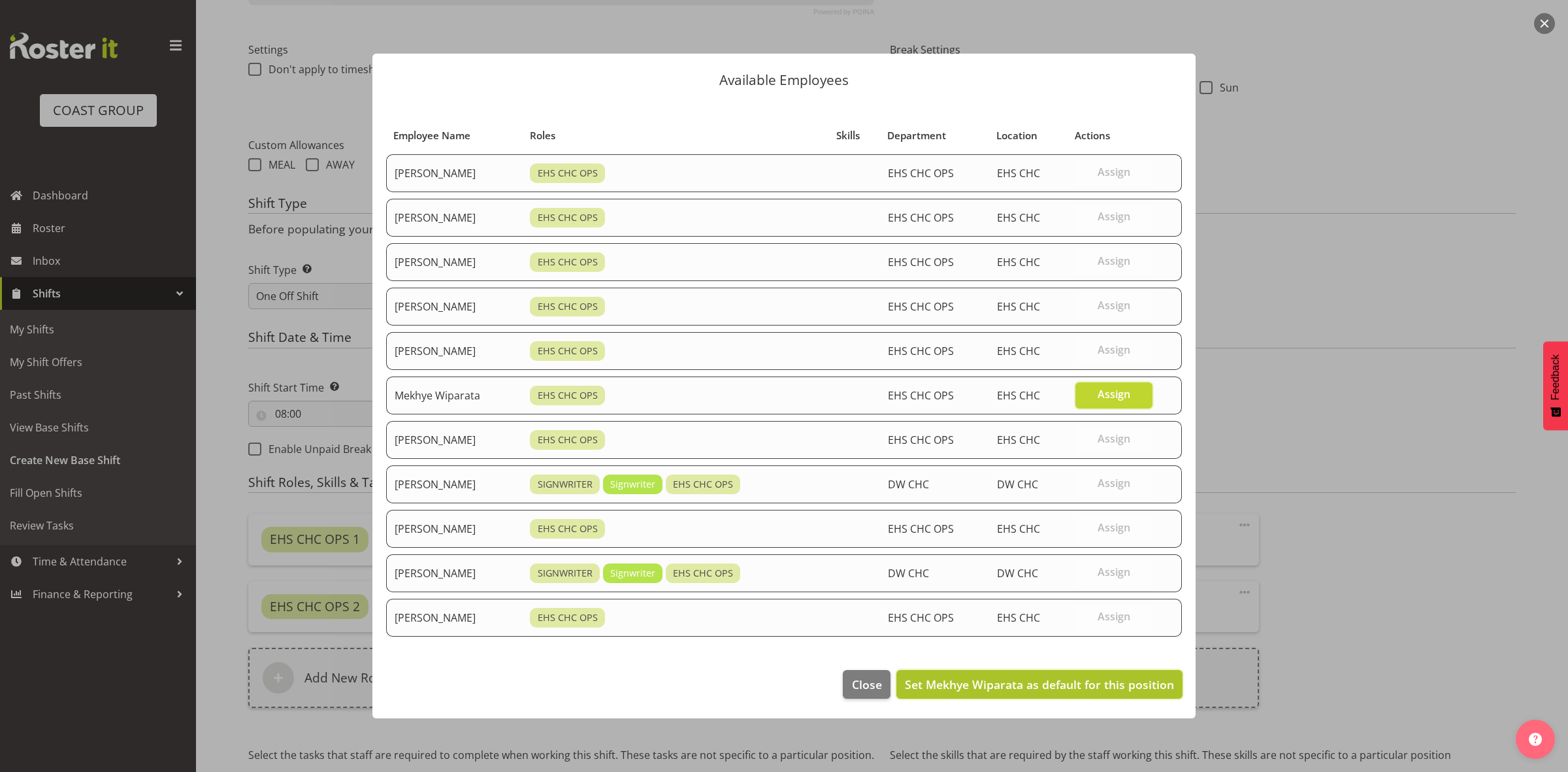
click at [1051, 681] on span "Set Mekhye Wiparata as default for this position" at bounding box center [1039, 684] width 269 height 16
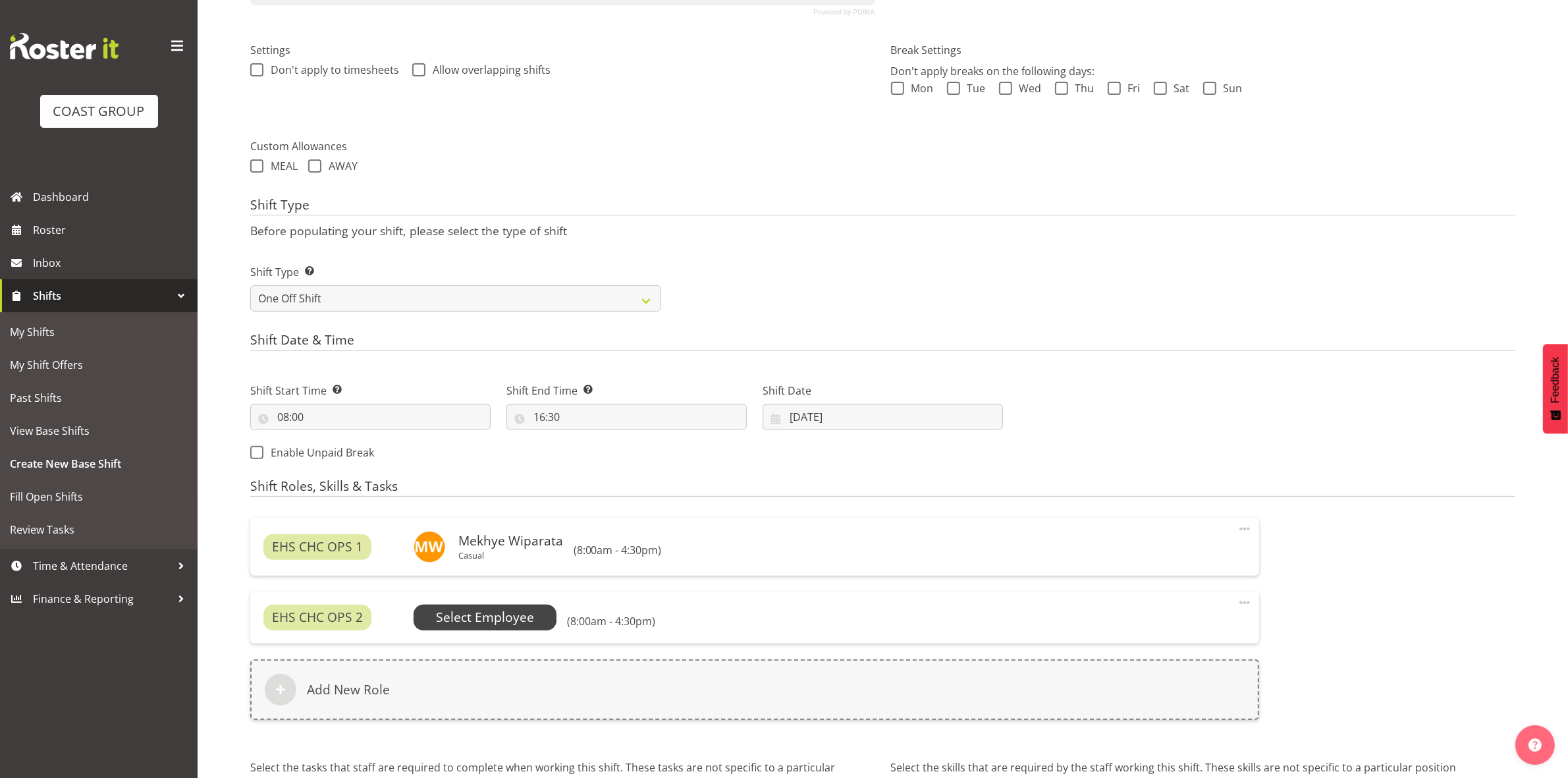
click at [504, 617] on span "Select Employee" at bounding box center [484, 617] width 98 height 19
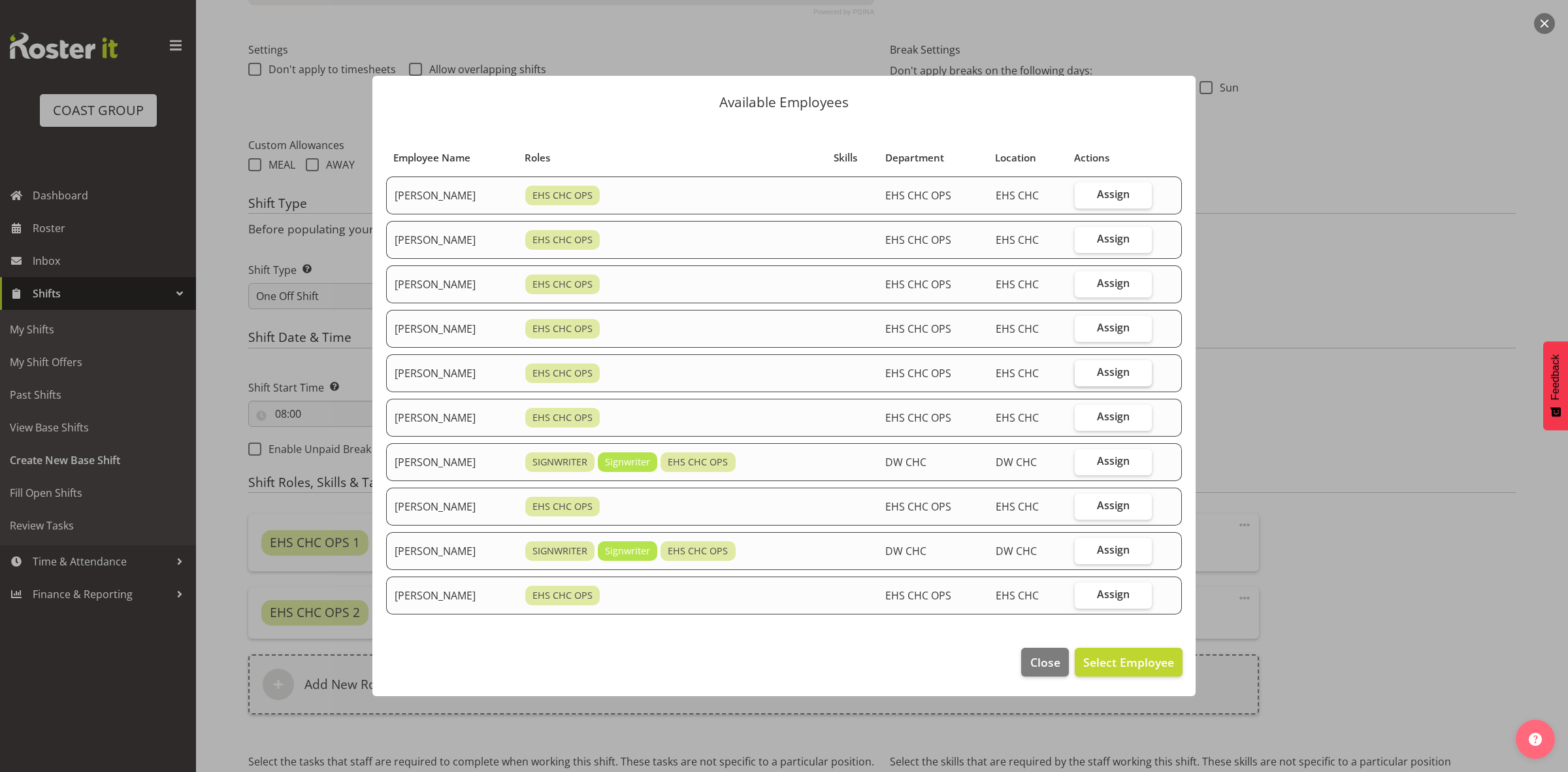
click at [1129, 375] on span "Assign" at bounding box center [1113, 372] width 32 height 13
click at [1084, 375] on input "Assign" at bounding box center [1079, 372] width 8 height 8
checkbox input "true"
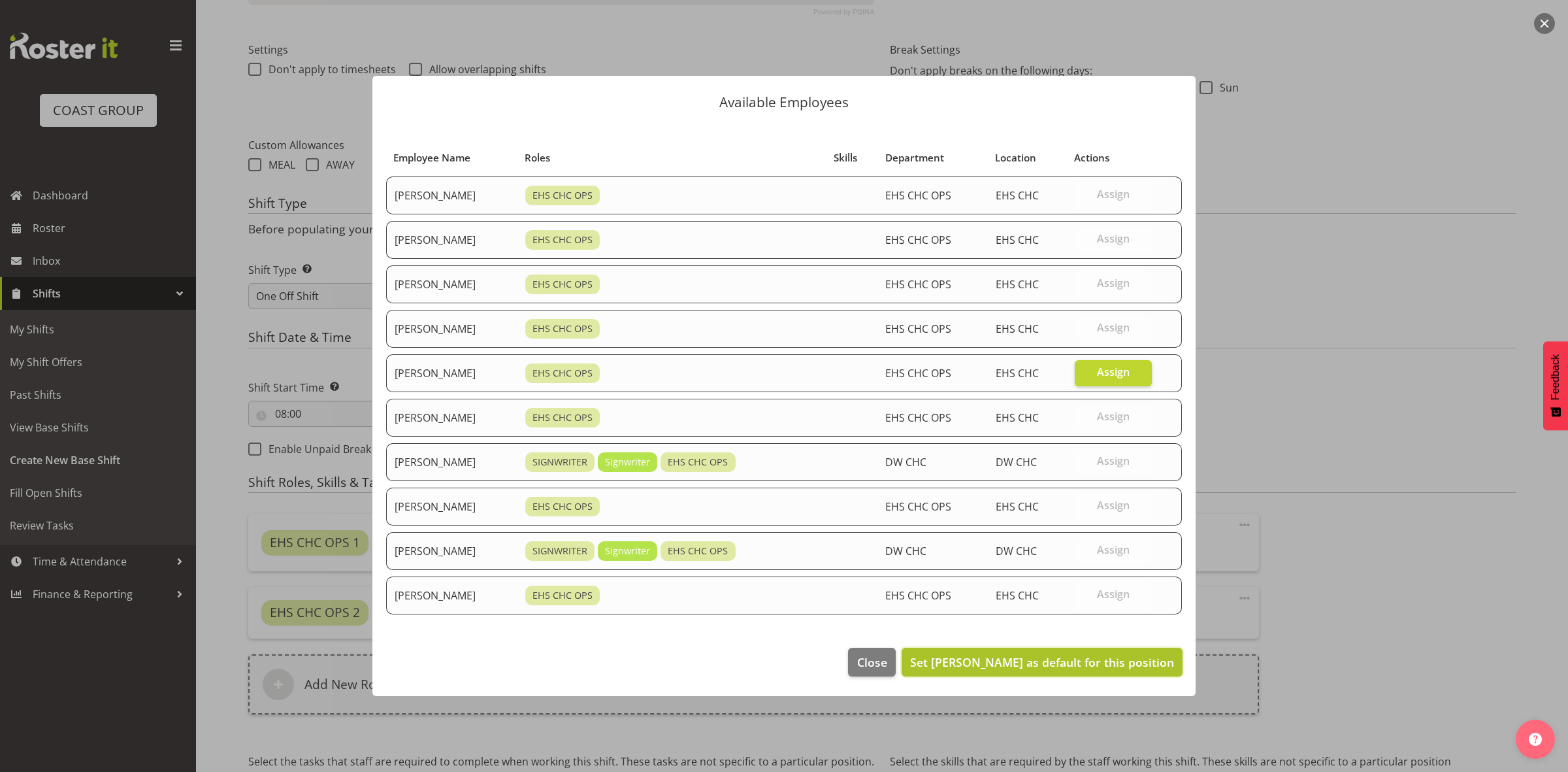
click at [1070, 660] on span "Set Martin Gorzeman as default for this position" at bounding box center [1043, 662] width 264 height 16
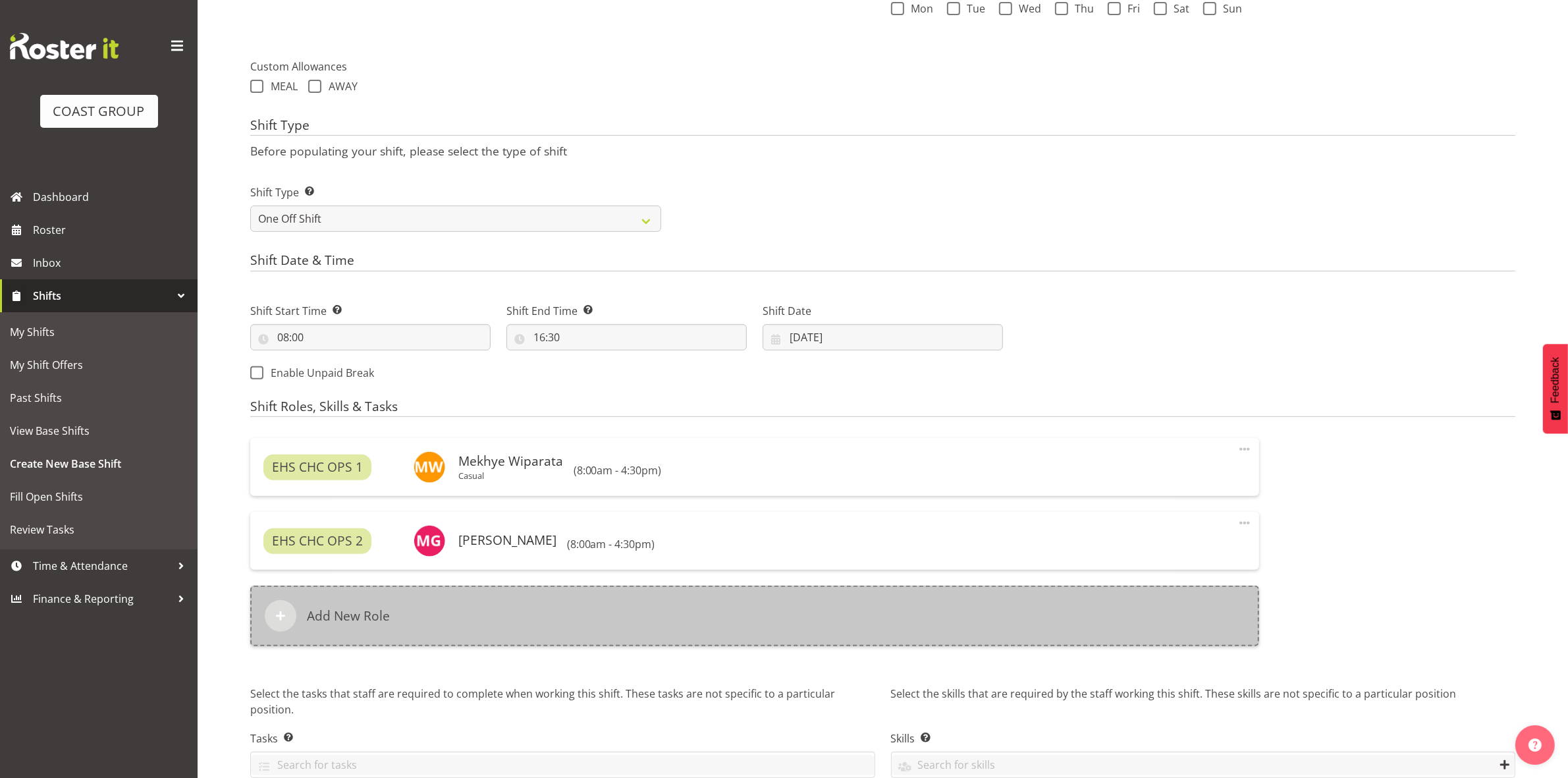
scroll to position [509, 0]
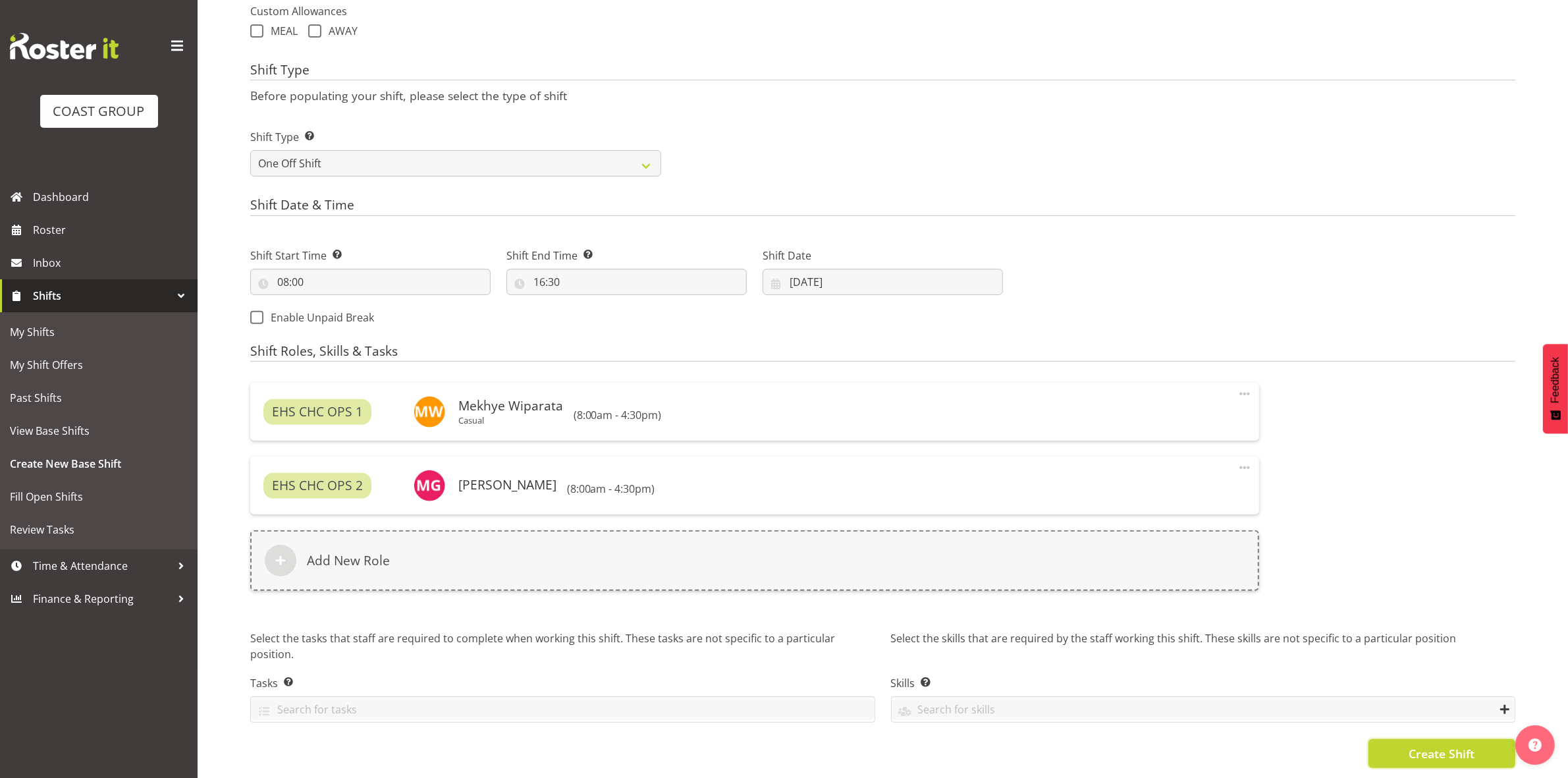
click at [1409, 744] on span "Create Shift" at bounding box center [1441, 753] width 66 height 17
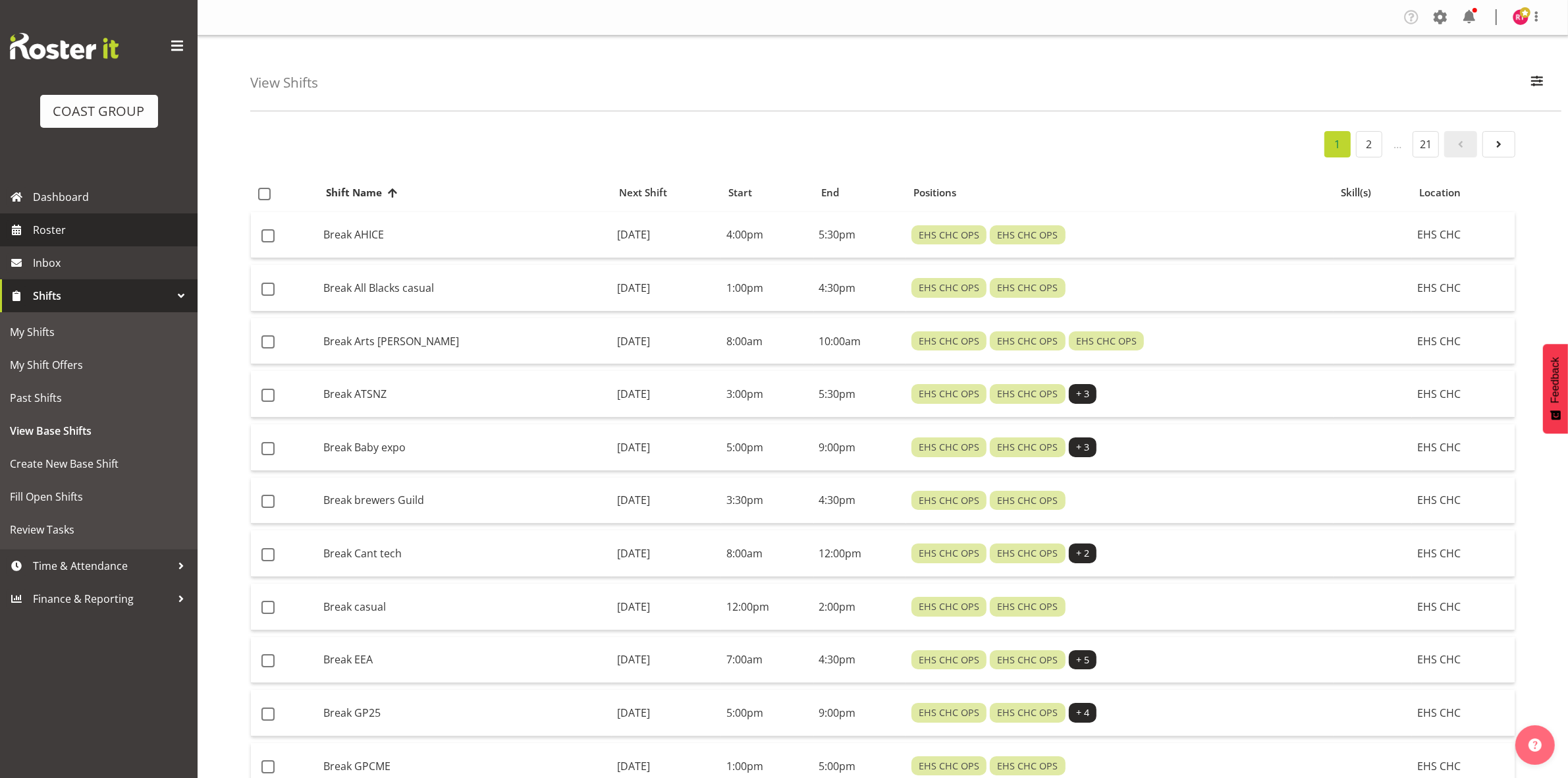
click at [49, 229] on span "Roster" at bounding box center [112, 229] width 158 height 20
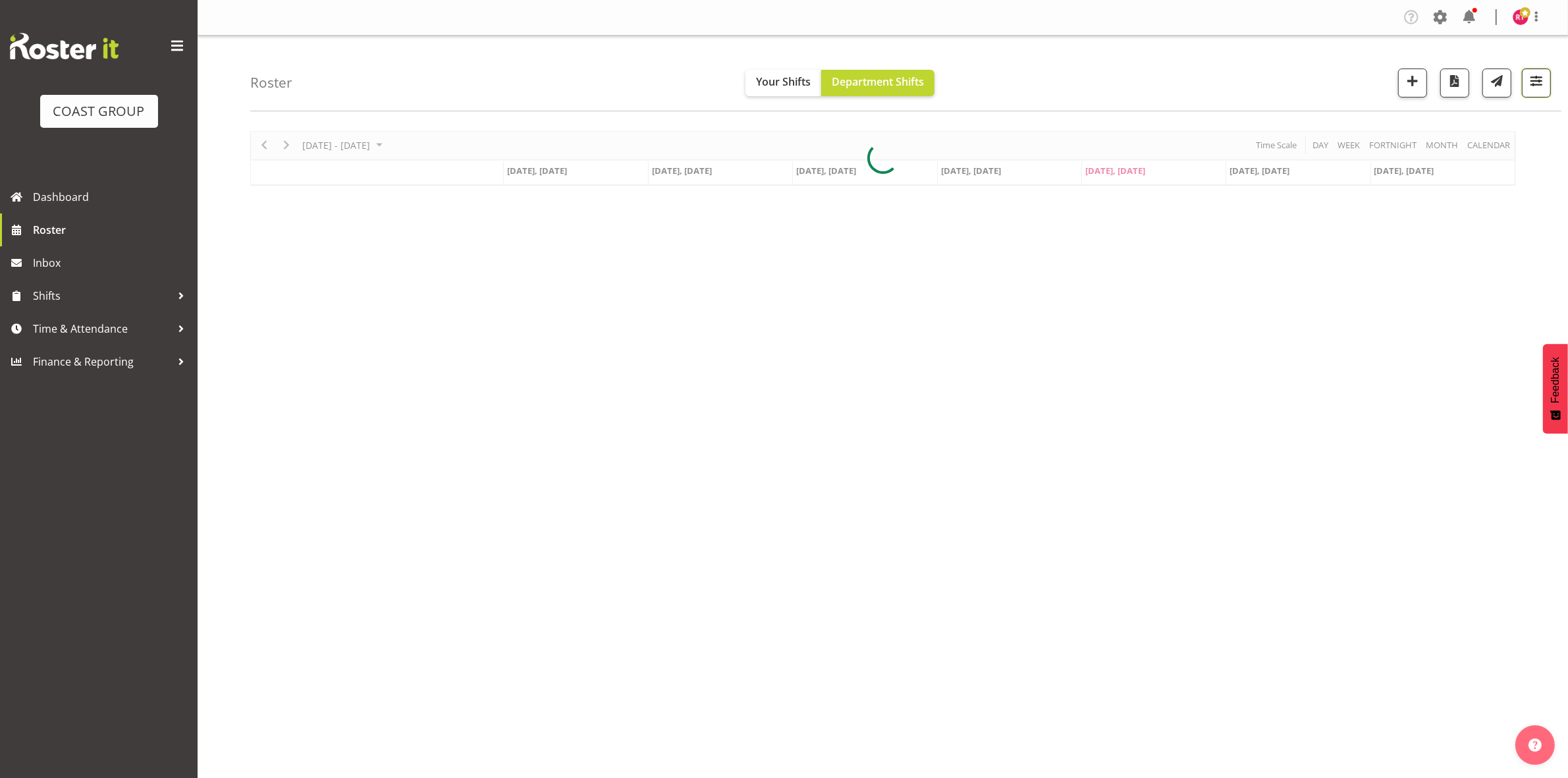
click at [1538, 91] on button "button" at bounding box center [1536, 83] width 29 height 29
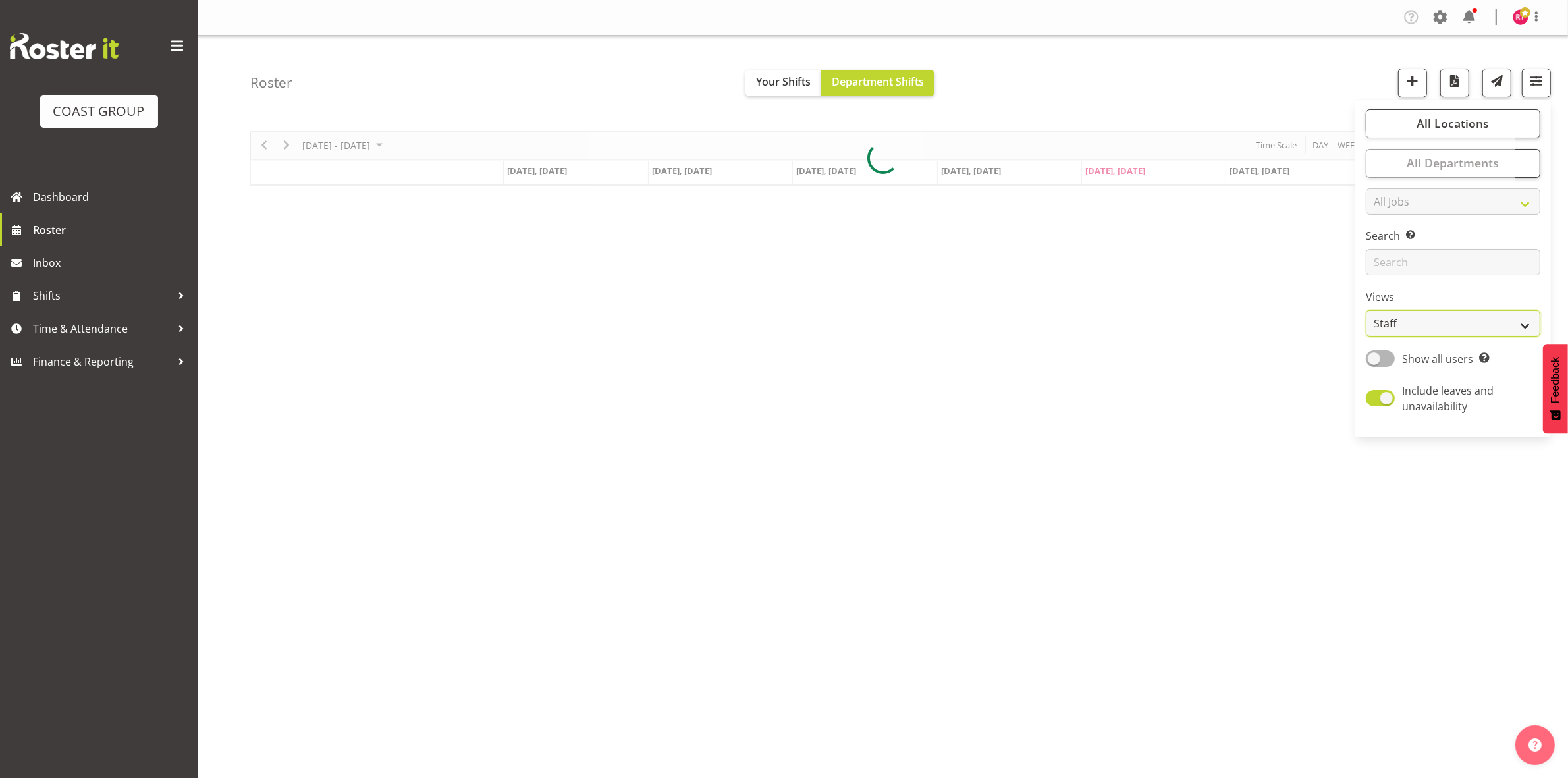
click at [1430, 326] on select "Staff Role Shift - Horizontal Shift - Vertical Staff - Location" at bounding box center [1452, 323] width 174 height 26
select select "shift"
click at [1367, 310] on select "Staff Role Shift - Horizontal Shift - Vertical Staff - Location" at bounding box center [1452, 323] width 174 height 26
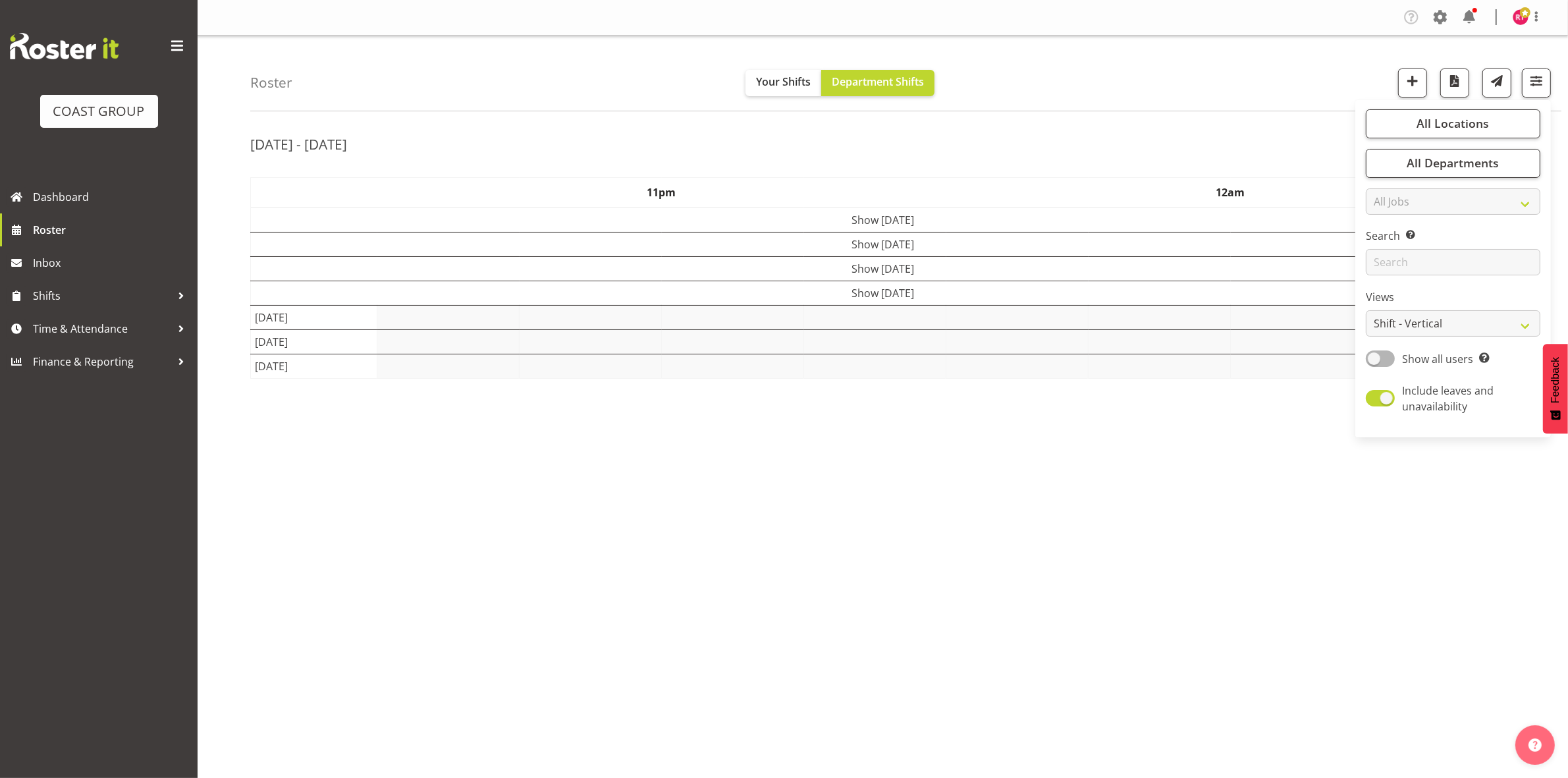
click at [1144, 136] on div "[DATE] - [DATE]" at bounding box center [883, 146] width 1265 height 31
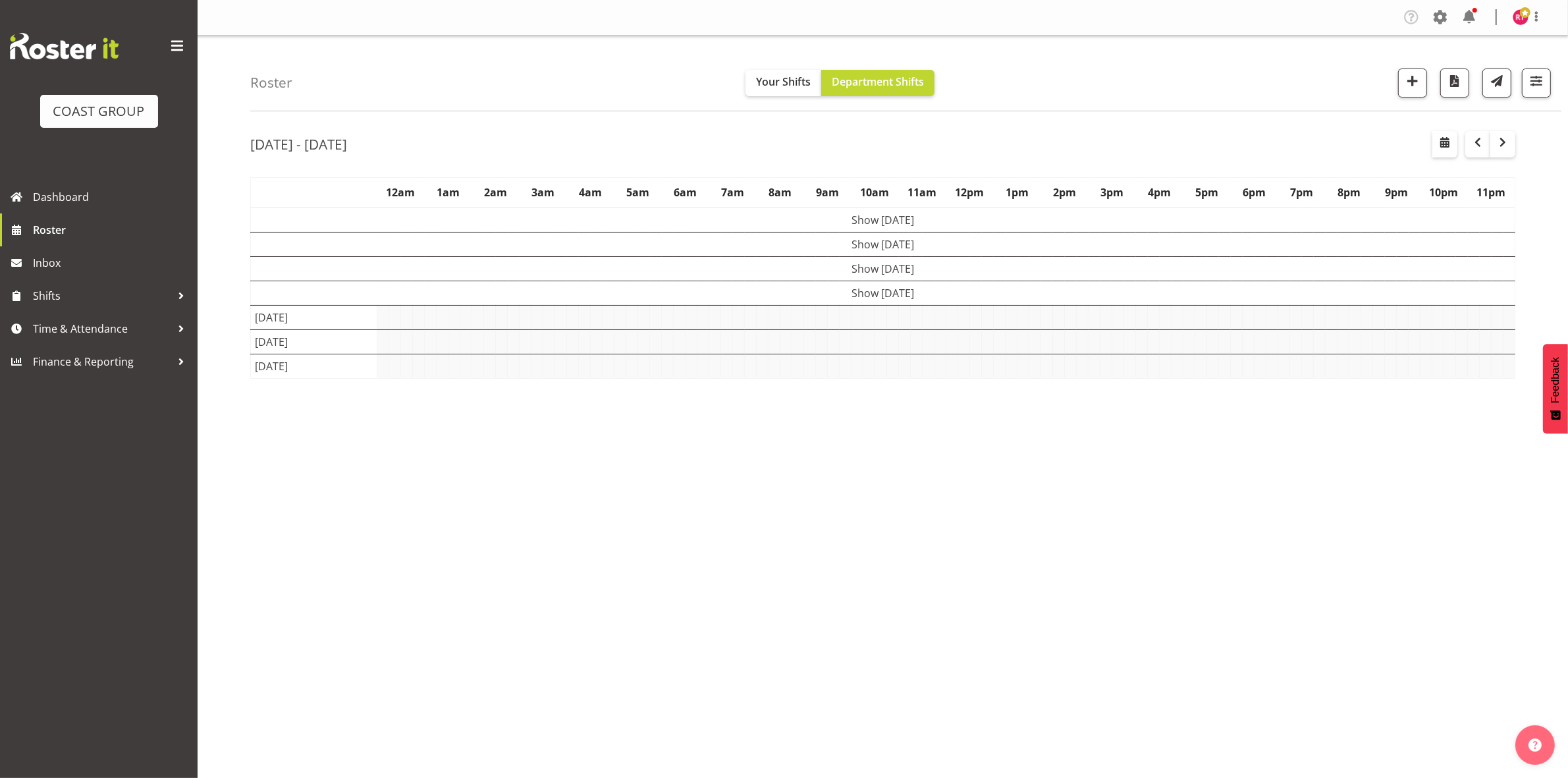
click at [828, 293] on td "Show [DATE]" at bounding box center [882, 293] width 1264 height 24
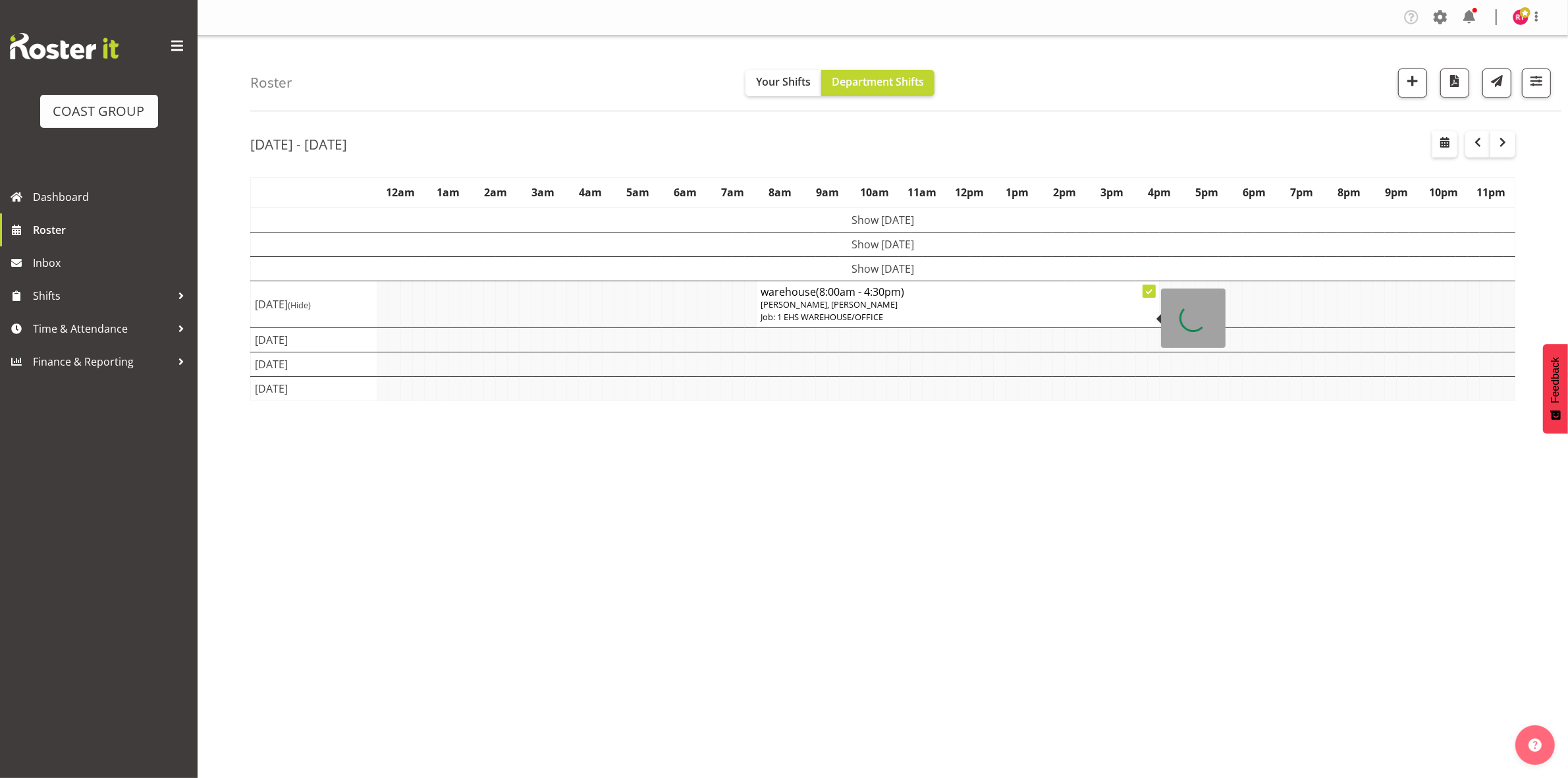
click at [804, 293] on h4 "warehouse (8:00am - 4:30pm)" at bounding box center [957, 292] width 394 height 13
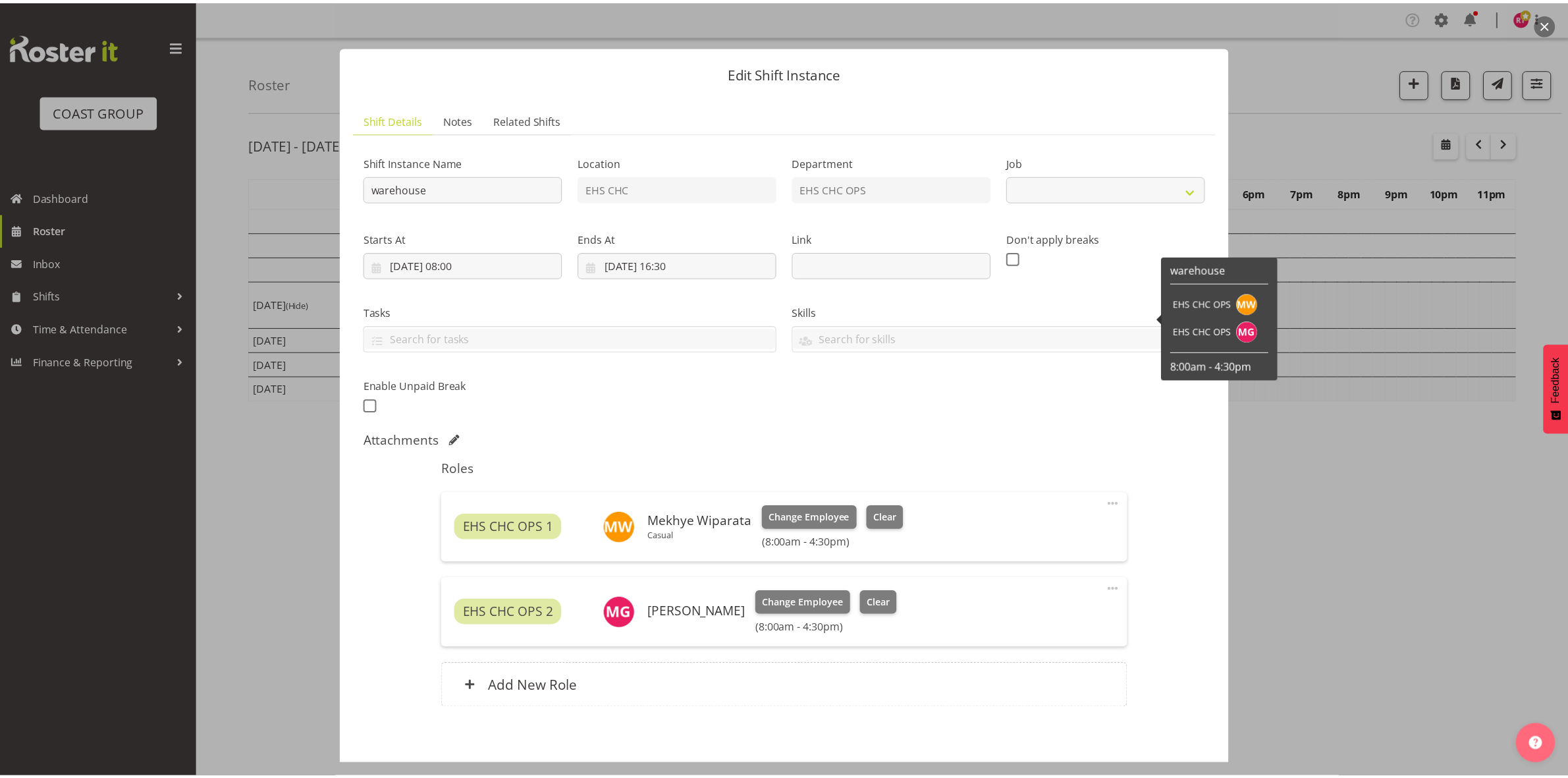
scroll to position [61, 0]
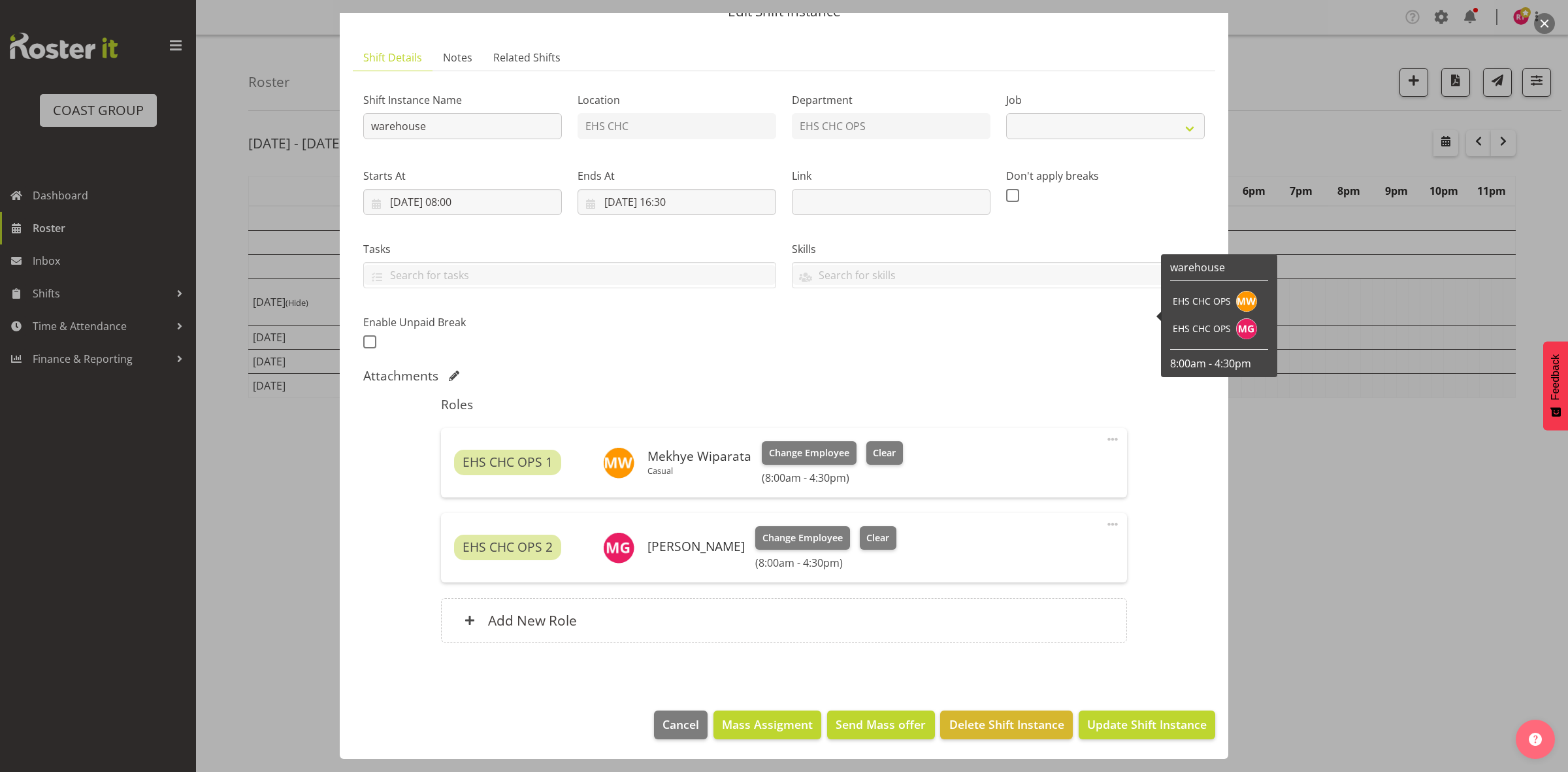
select select "69"
click at [812, 540] on span "Change Employee" at bounding box center [802, 538] width 80 height 15
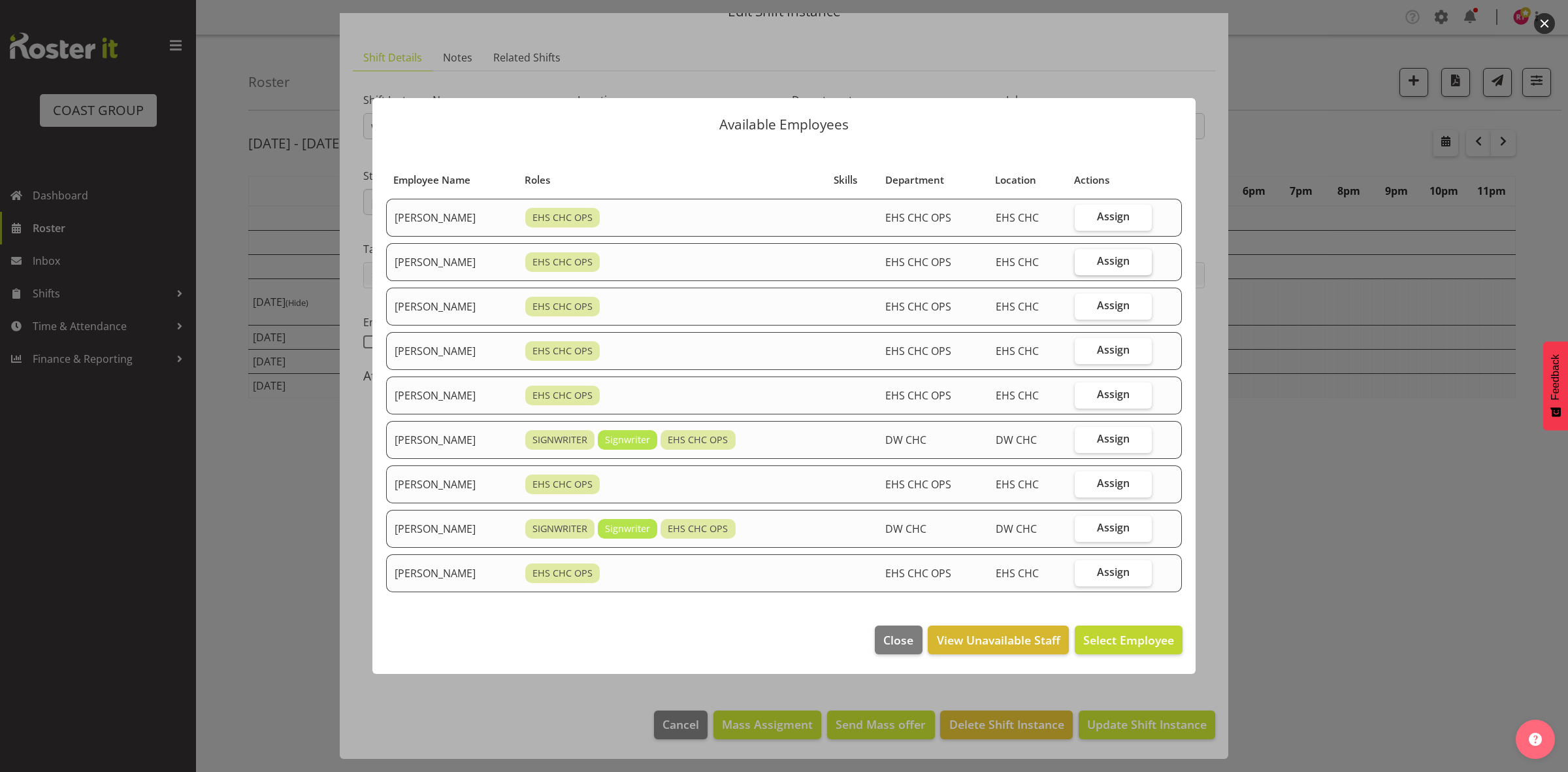
click at [1116, 260] on span "Assign" at bounding box center [1113, 261] width 32 height 13
click at [1084, 260] on input "Assign" at bounding box center [1079, 261] width 8 height 8
checkbox input "true"
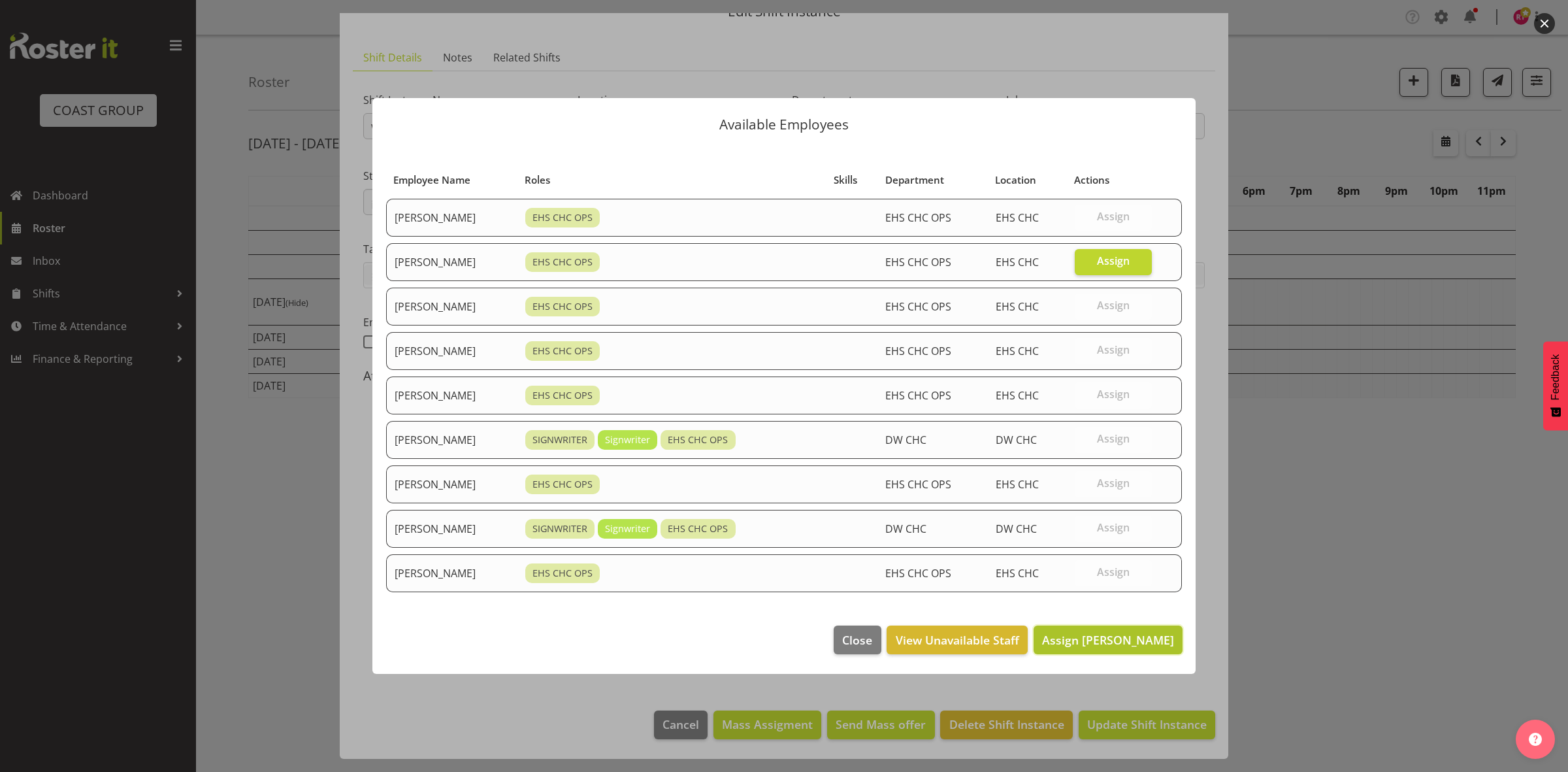
click at [1062, 643] on span "Assign David Wiseman" at bounding box center [1108, 640] width 132 height 16
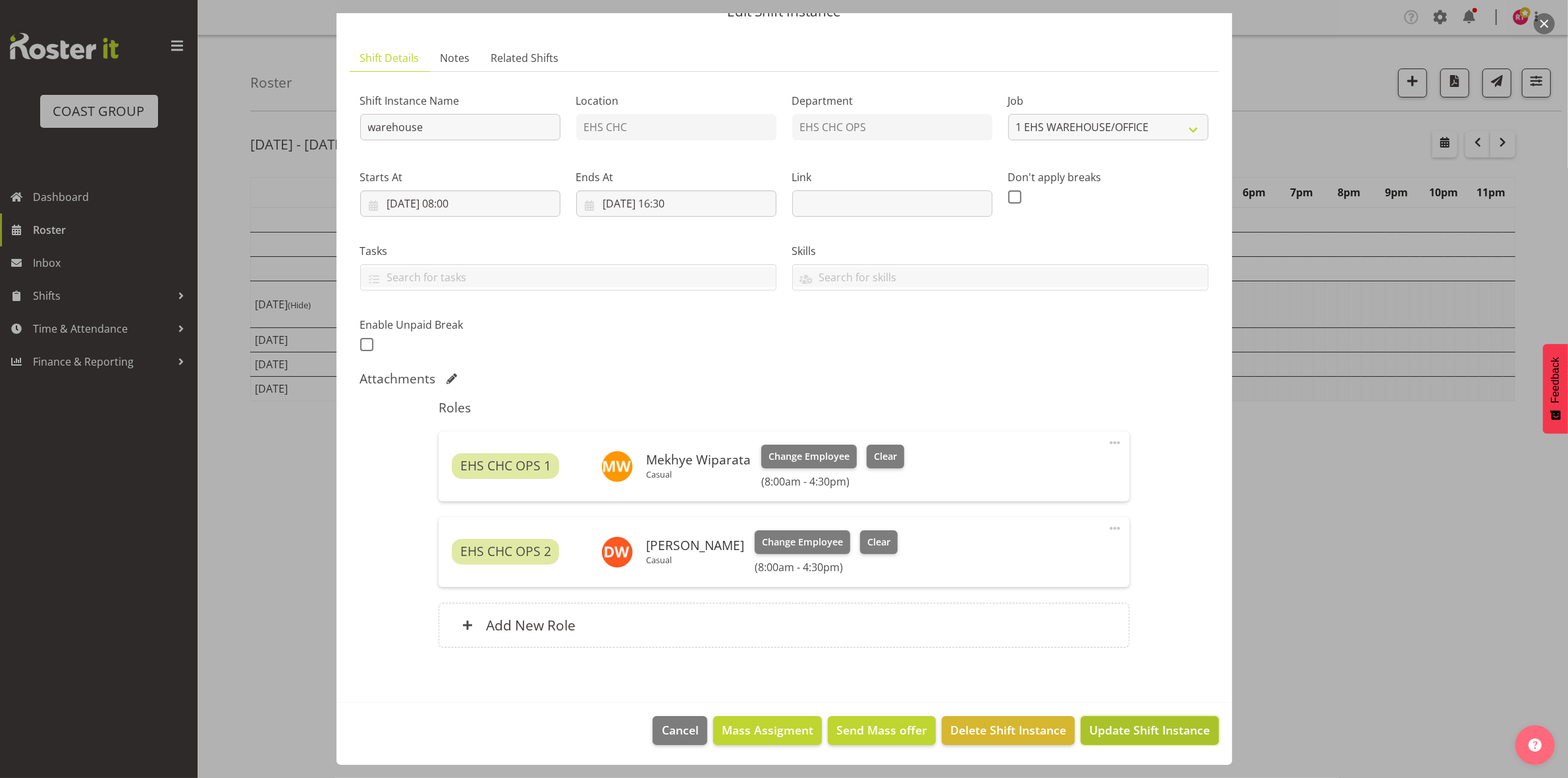
click at [1128, 733] on span "Update Shift Instance" at bounding box center [1149, 730] width 120 height 17
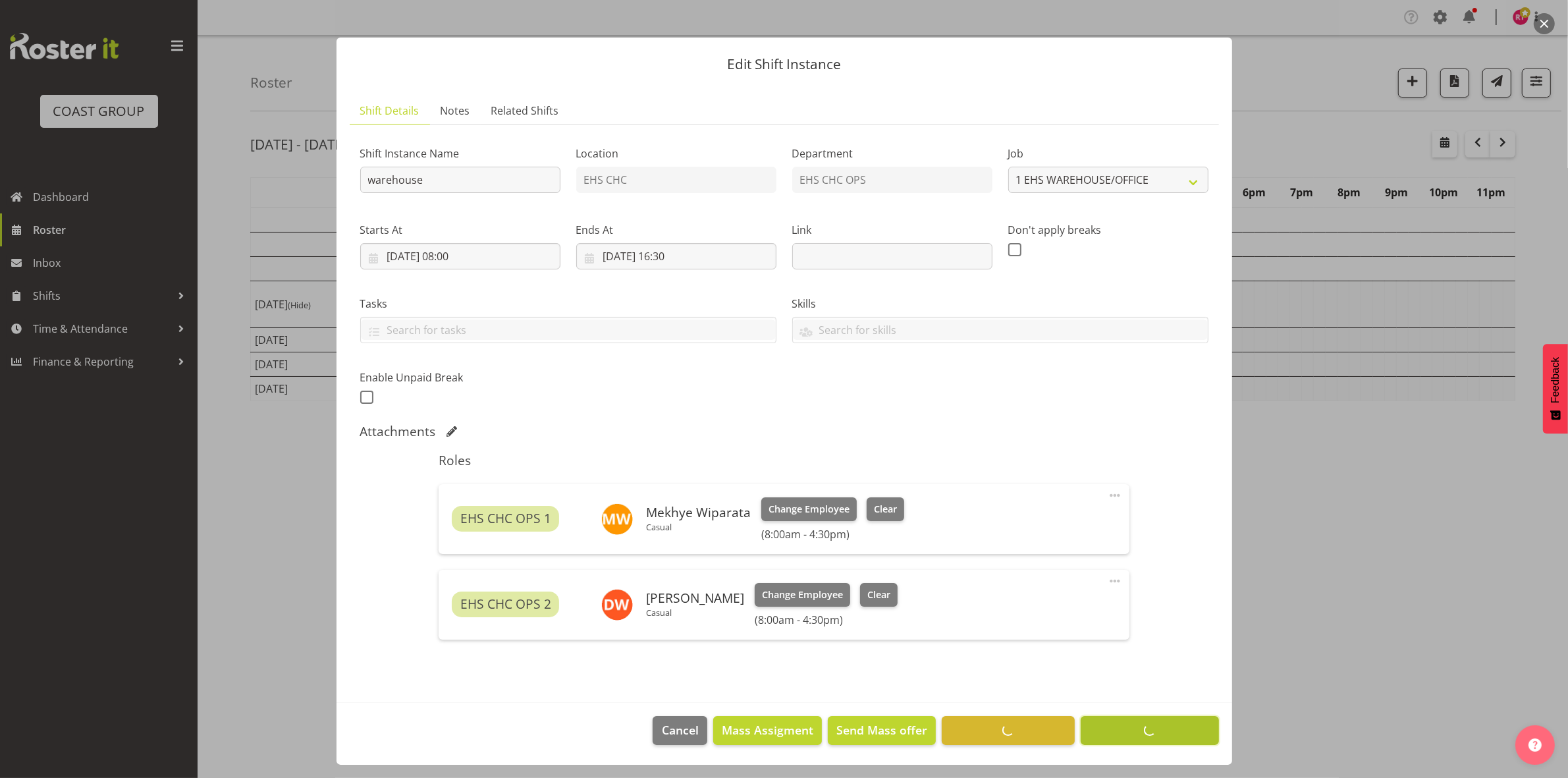
scroll to position [8, 0]
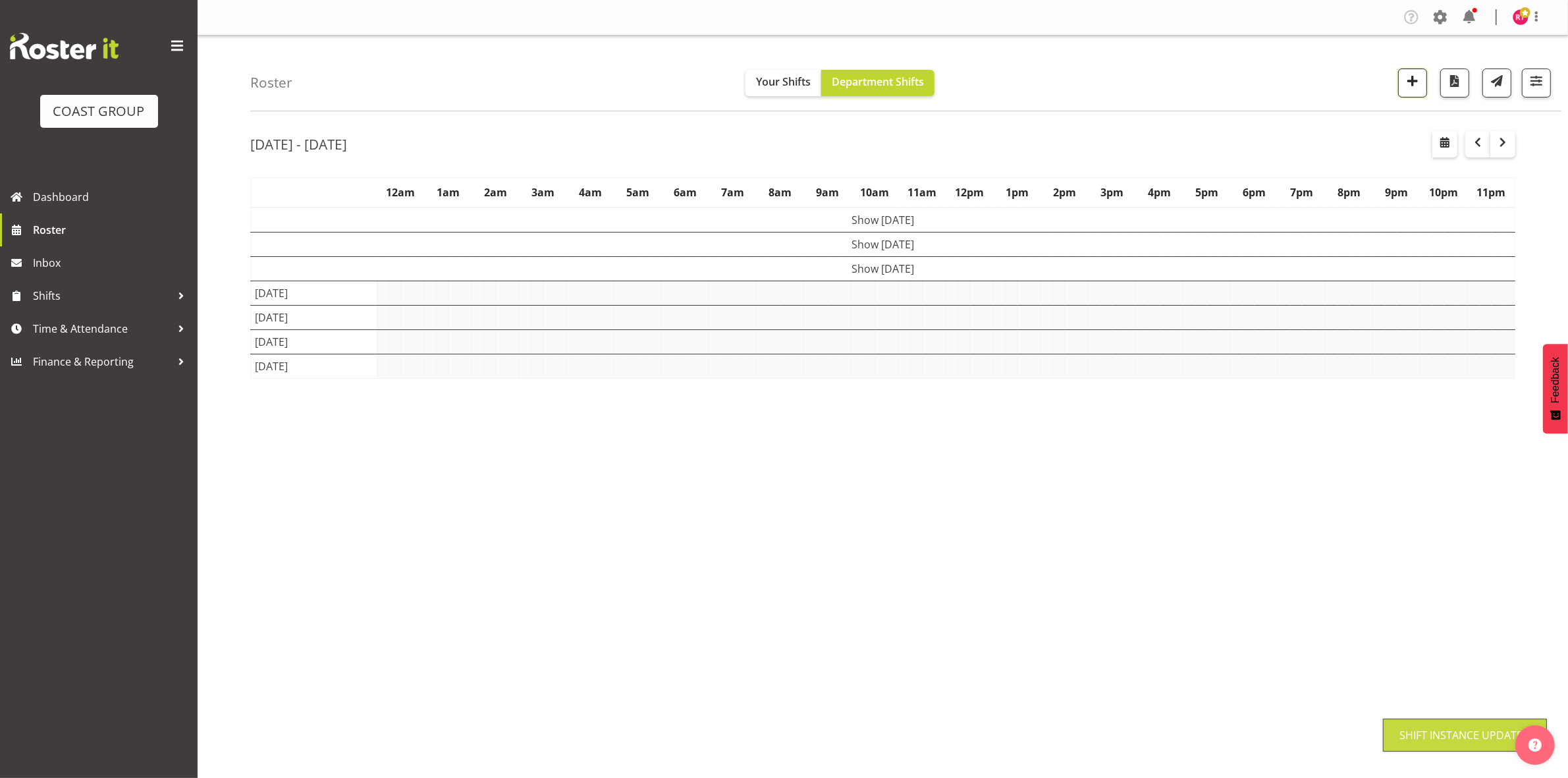
click at [1408, 92] on button "button" at bounding box center [1412, 83] width 29 height 29
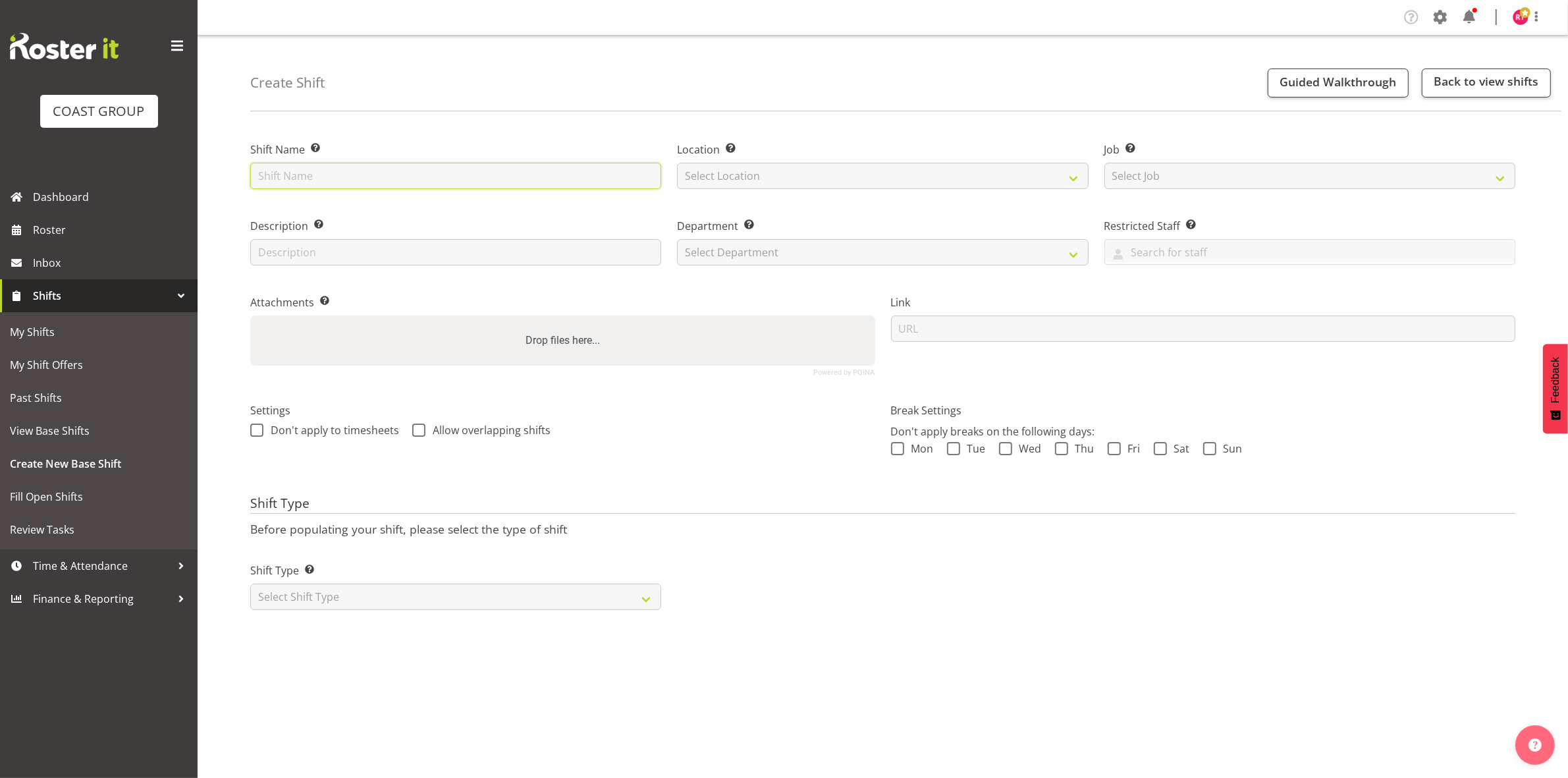
click at [397, 178] on input "text" at bounding box center [456, 176] width 411 height 26
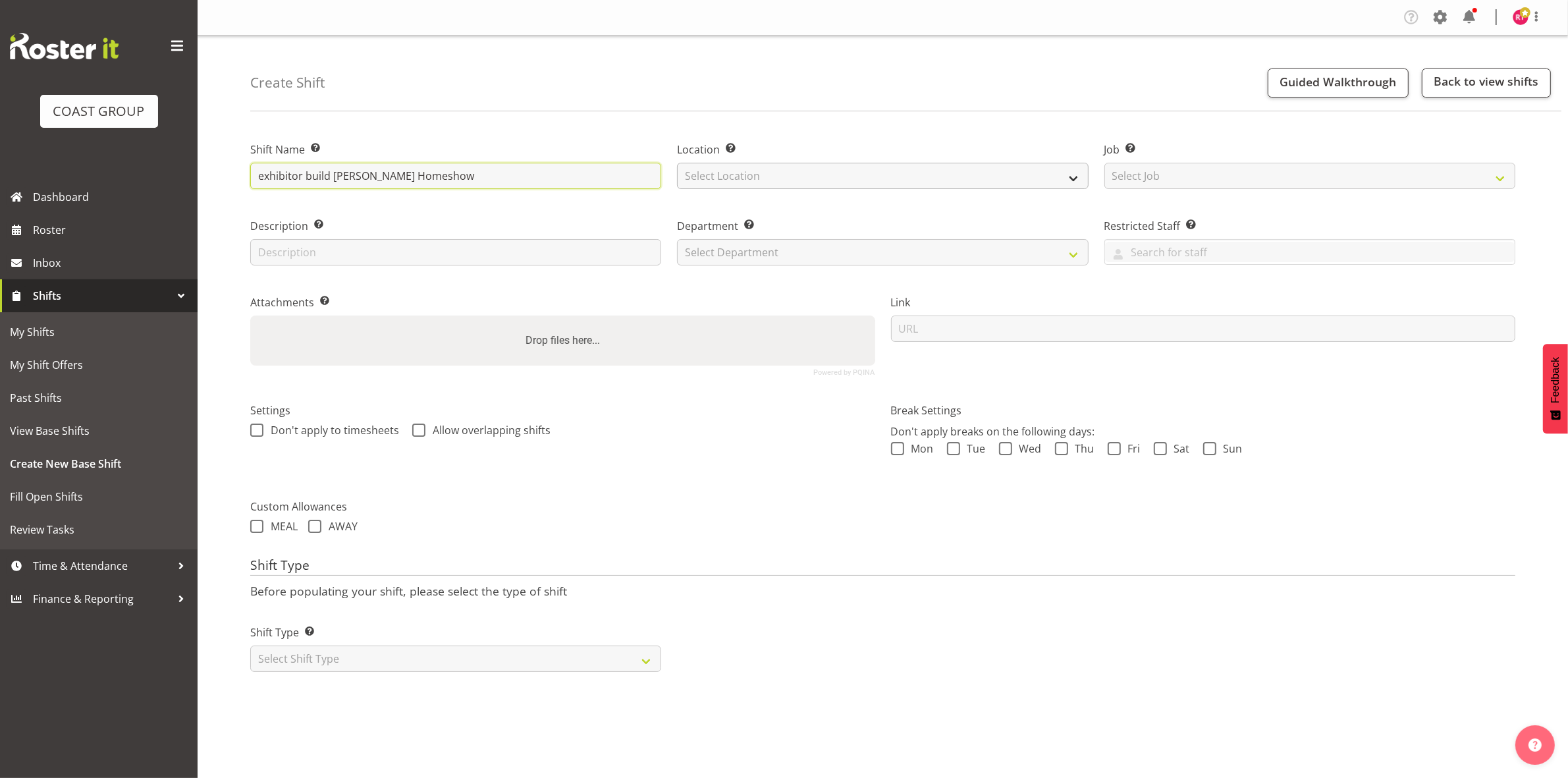
type input "exhibitor build [PERSON_NAME] Homeshow"
click at [709, 172] on select "Select Location EHS CHC" at bounding box center [882, 176] width 411 height 26
select select "107"
click at [677, 163] on select "Select Location EHS CHC" at bounding box center [882, 176] width 411 height 26
click at [1122, 171] on select "Select Job Create new job 1 Carlton Events 1 [PERSON_NAME][GEOGRAPHIC_DATA] 1 […" at bounding box center [1309, 176] width 411 height 26
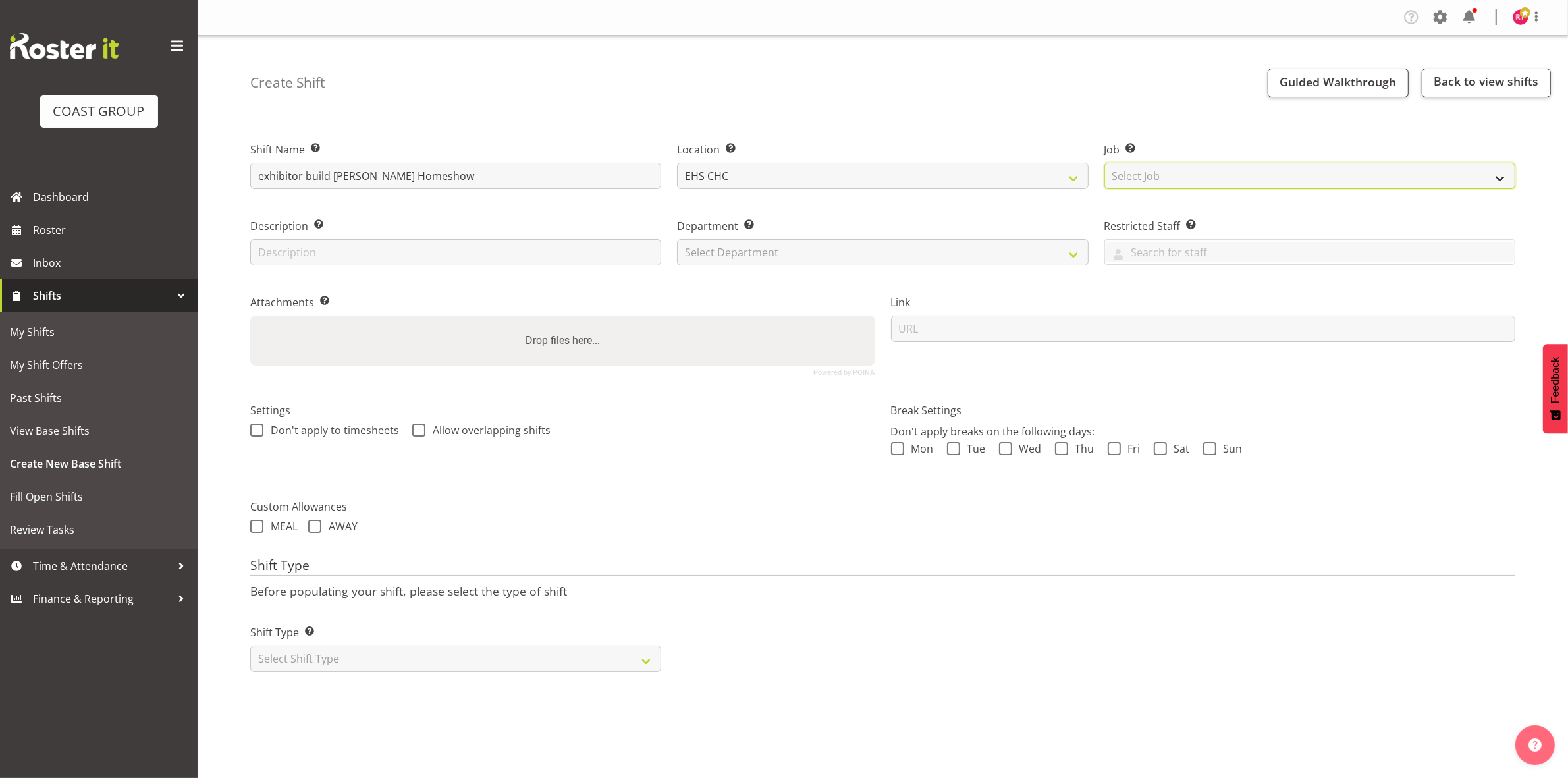
select select "9238"
click at [1104, 163] on select "Select Job Create new job 1 Carlton Events 1 [PERSON_NAME][GEOGRAPHIC_DATA] 1 […" at bounding box center [1309, 176] width 411 height 26
click at [835, 257] on select "Select Department EHS CHC OPS" at bounding box center [882, 253] width 411 height 26
select select "41"
click at [677, 239] on select "Select Department EHS CHC OPS" at bounding box center [882, 253] width 411 height 26
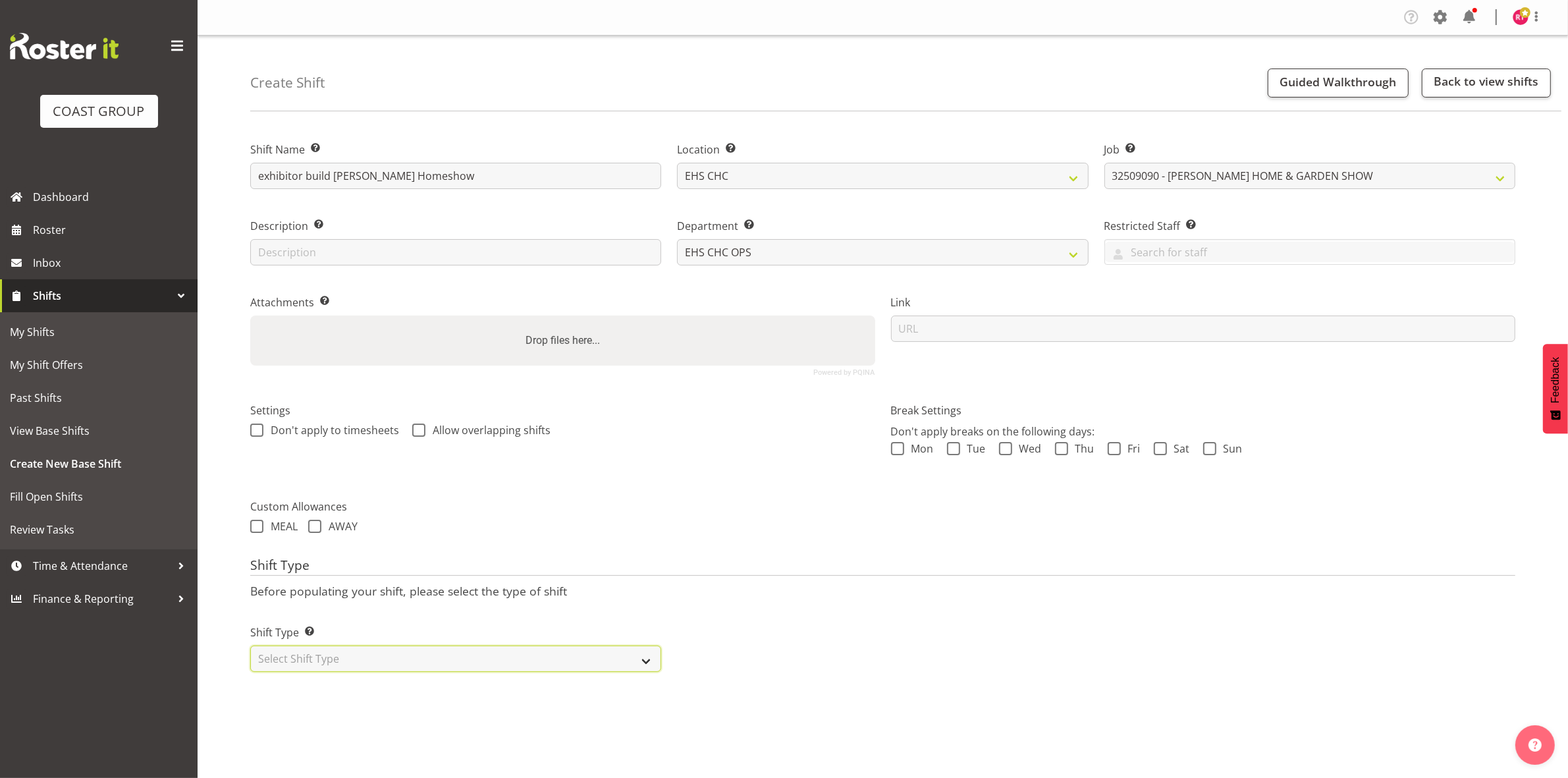
click at [508, 657] on select "Select Shift Type One Off Shift Recurring Shift Rotating Shift" at bounding box center [456, 659] width 411 height 26
drag, startPoint x: 489, startPoint y: 655, endPoint x: 489, endPoint y: 663, distance: 8.0
click at [489, 655] on select "Select Shift Type One Off Shift Recurring Shift Rotating Shift" at bounding box center [456, 659] width 411 height 26
click at [489, 673] on div "Shift Type Shift Types: One Off – Select this if you would like a single shift …" at bounding box center [456, 642] width 427 height 74
click at [494, 660] on select "Select Shift Type One Off Shift Recurring Shift Rotating Shift" at bounding box center [456, 659] width 411 height 26
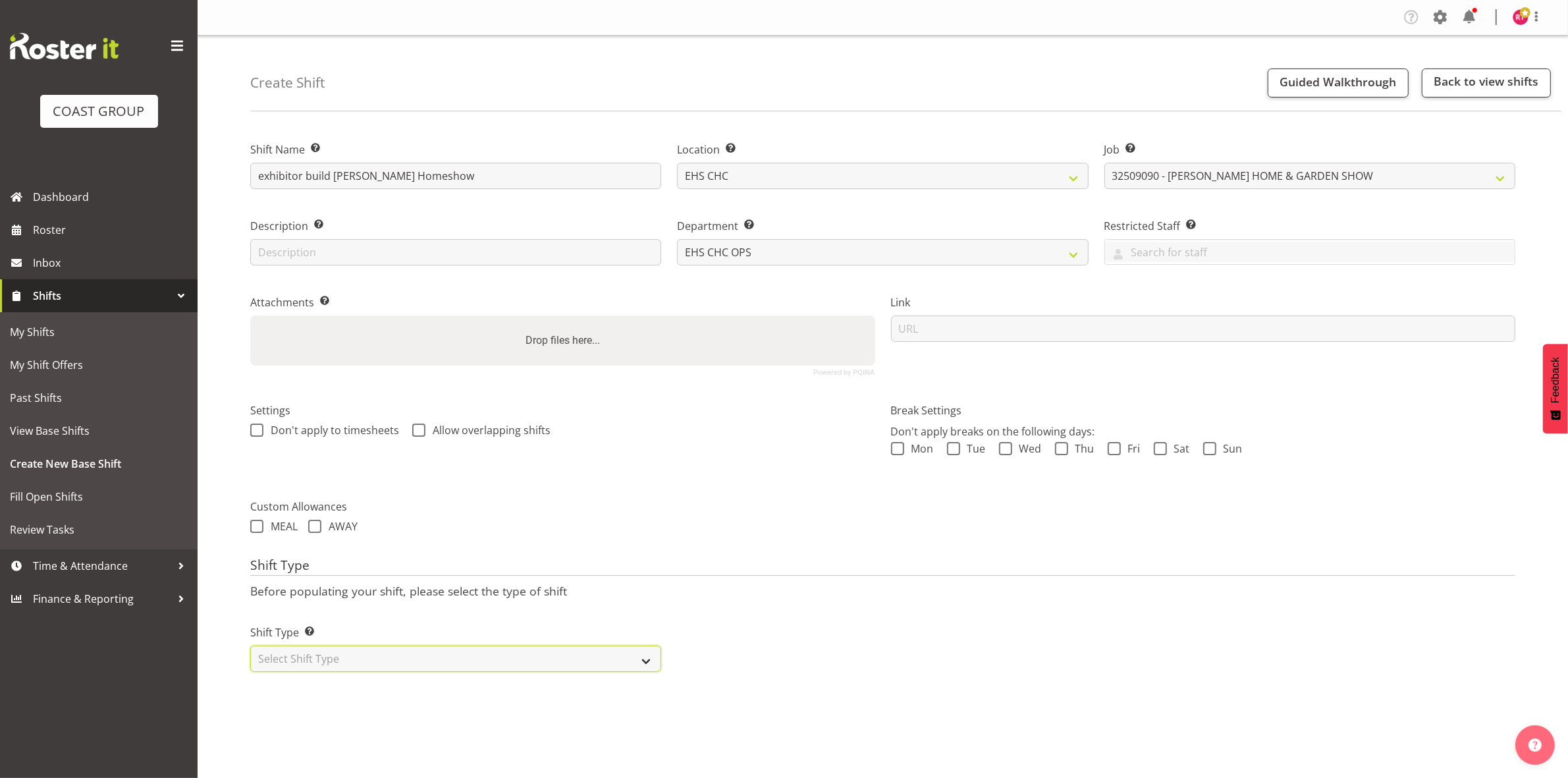
select select "one_off"
click at [251, 647] on select "Select Shift Type One Off Shift Recurring Shift Rotating Shift" at bounding box center [456, 659] width 411 height 26
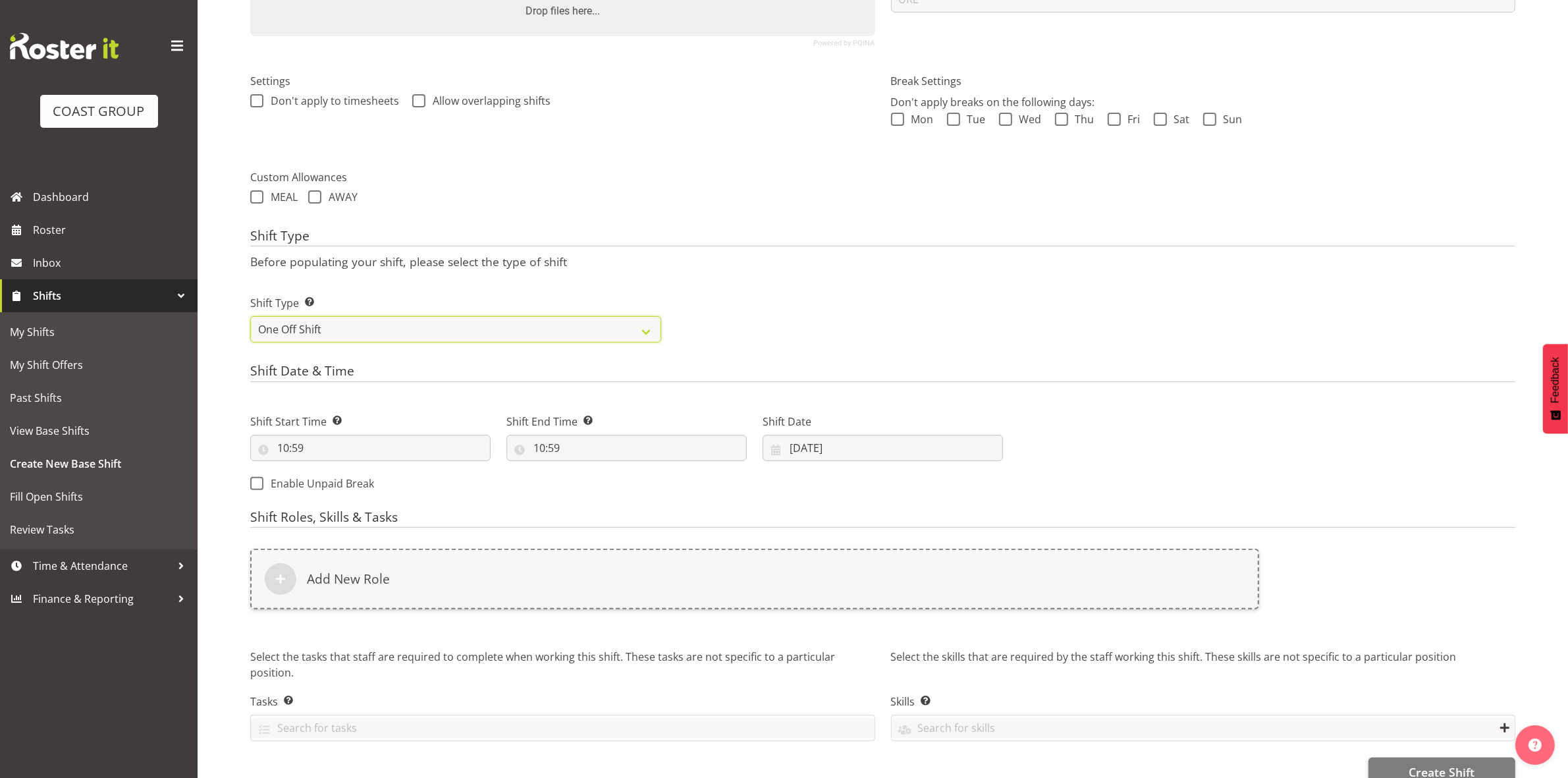
scroll to position [361, 0]
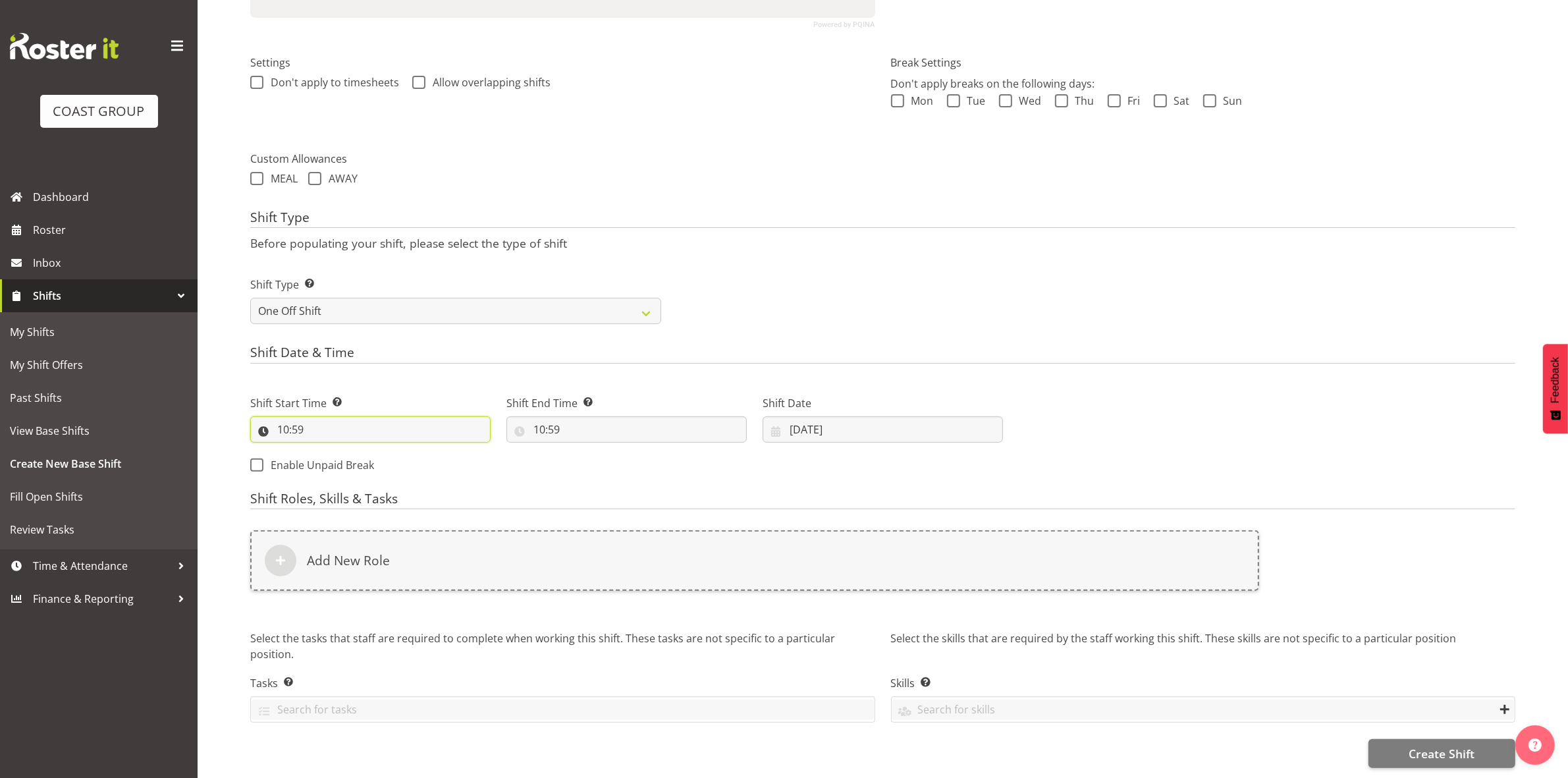
click at [284, 421] on input "10:59" at bounding box center [371, 430] width 240 height 26
click at [343, 450] on select "00 01 02 03 04 05 06 07 08 09 10 11 12 13 14 15 16 17 18 19 20 21 22 23" at bounding box center [340, 463] width 30 height 26
select select "8"
click at [325, 450] on select "00 01 02 03 04 05 06 07 08 09 10 11 12 13 14 15 16 17 18 19 20 21 22 23" at bounding box center [340, 463] width 30 height 26
type input "08:59"
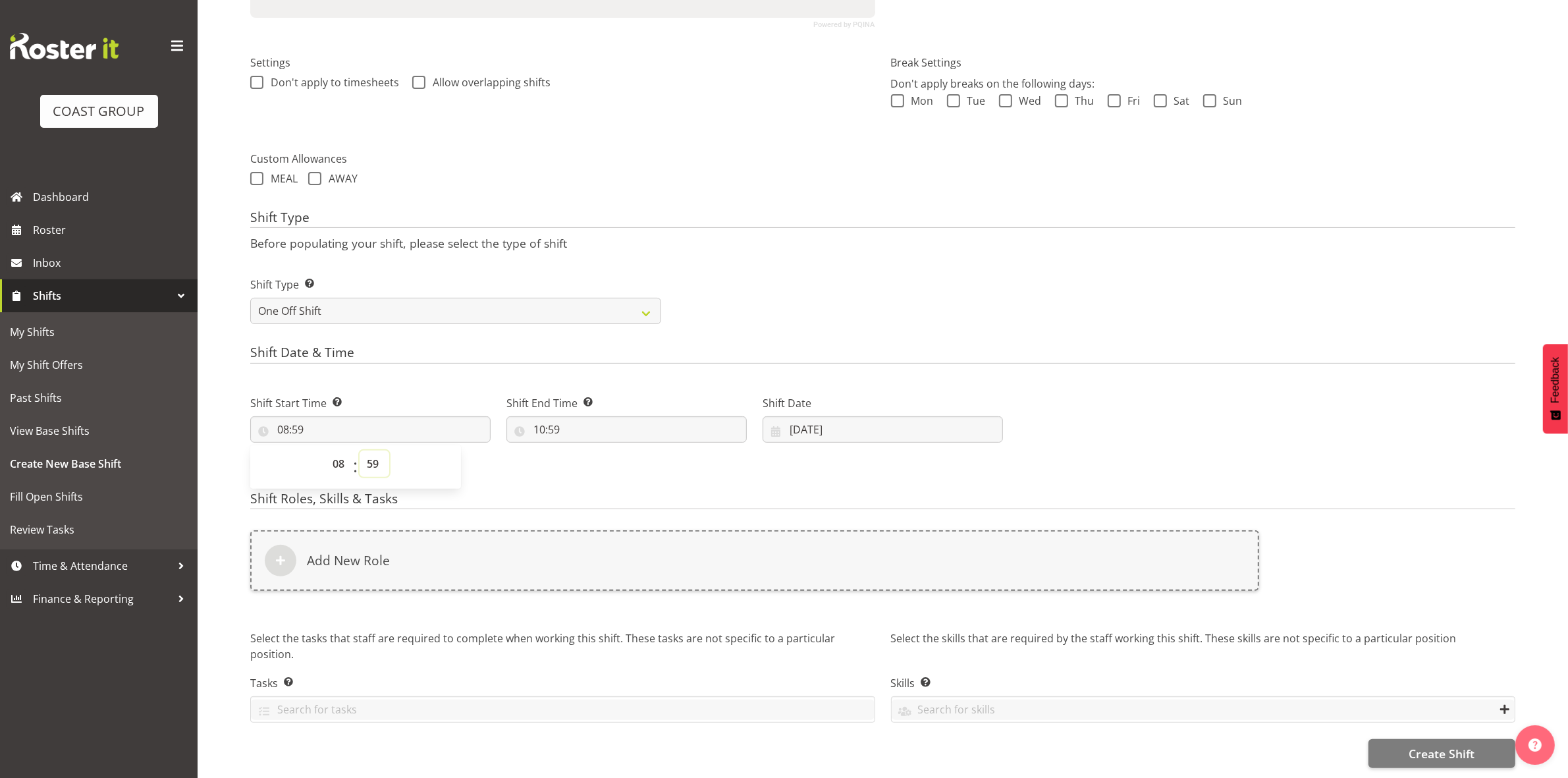
drag, startPoint x: 371, startPoint y: 451, endPoint x: 374, endPoint y: 442, distance: 9.5
click at [372, 451] on select "00 01 02 03 04 05 06 07 08 09 10 11 12 13 14 15 16 17 18 19 20 21 22 23 24 25 2…" at bounding box center [375, 463] width 30 height 26
select select "0"
click at [360, 450] on select "00 01 02 03 04 05 06 07 08 09 10 11 12 13 14 15 16 17 18 19 20 21 22 23 24 25 2…" at bounding box center [375, 463] width 30 height 26
type input "08:00"
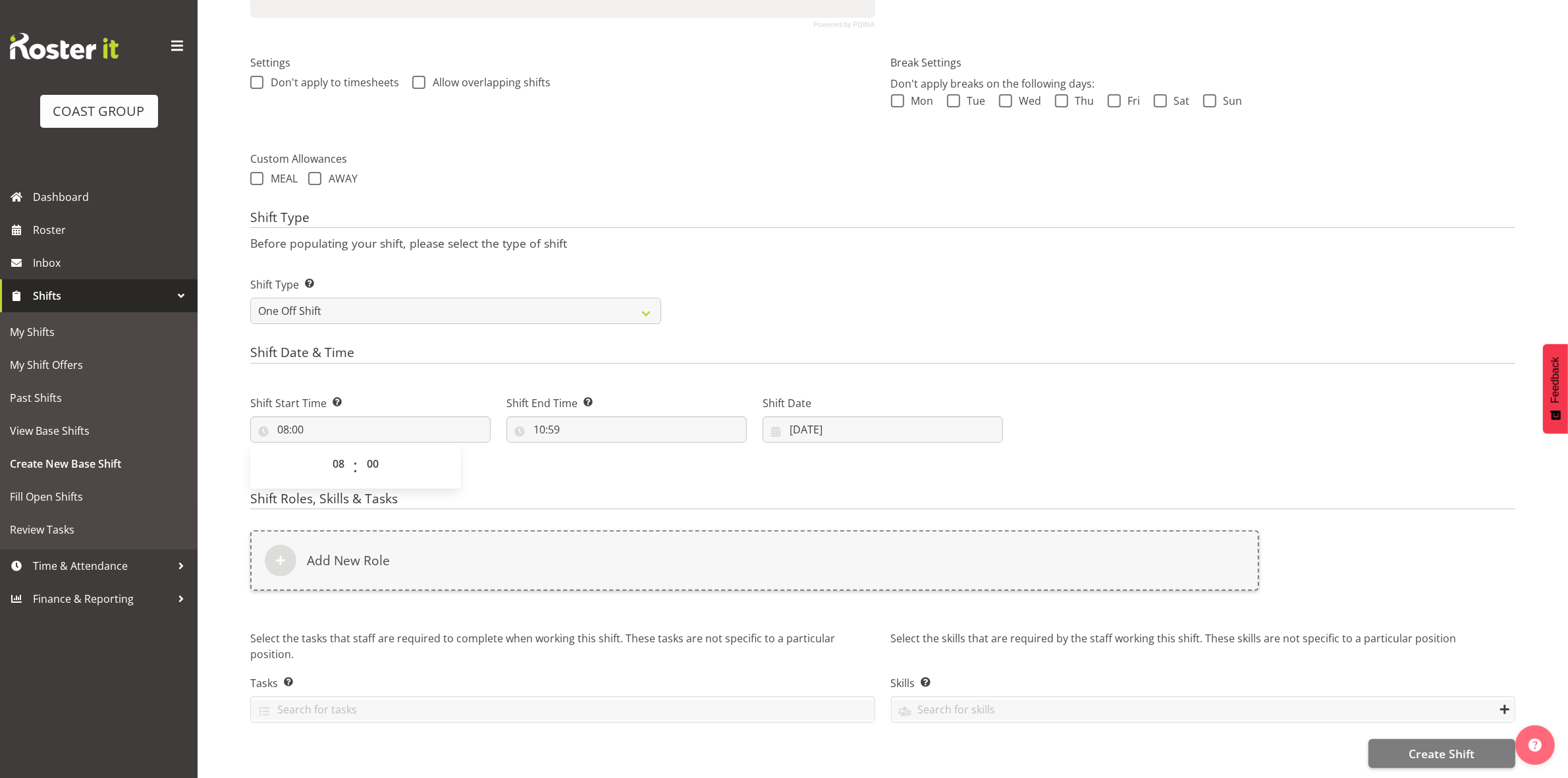
click at [775, 272] on div "Shift Type Shift Types: One Off – Select this if you would like a single shift …" at bounding box center [882, 294] width 1281 height 74
click at [537, 418] on input "10:59" at bounding box center [627, 430] width 240 height 26
drag, startPoint x: 586, startPoint y: 448, endPoint x: 587, endPoint y: 439, distance: 9.1
click at [586, 450] on select "00 01 02 03 04 05 06 07 08 09 10 11 12 13 14 15 16 17 18 19 20 21 22 23" at bounding box center [596, 463] width 30 height 26
select select "16"
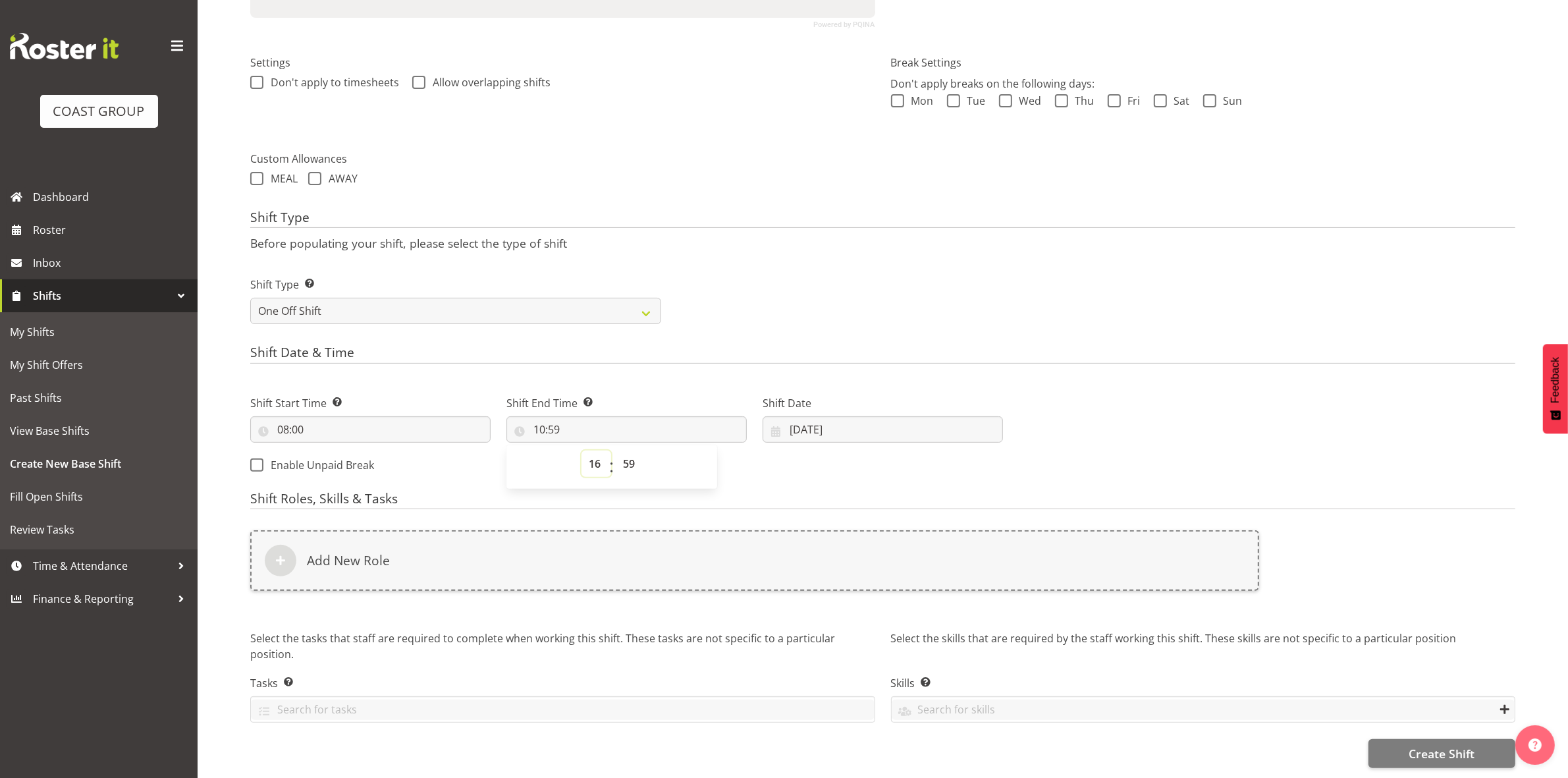
click at [581, 450] on select "00 01 02 03 04 05 06 07 08 09 10 11 12 13 14 15 16 17 18 19 20 21 22 23" at bounding box center [596, 463] width 30 height 26
type input "16:59"
click at [634, 450] on select "00 01 02 03 04 05 06 07 08 09 10 11 12 13 14 15 16 17 18 19 20 21 22 23 24 25 2…" at bounding box center [631, 463] width 30 height 26
select select "30"
click at [616, 450] on select "00 01 02 03 04 05 06 07 08 09 10 11 12 13 14 15 16 17 18 19 20 21 22 23 24 25 2…" at bounding box center [631, 463] width 30 height 26
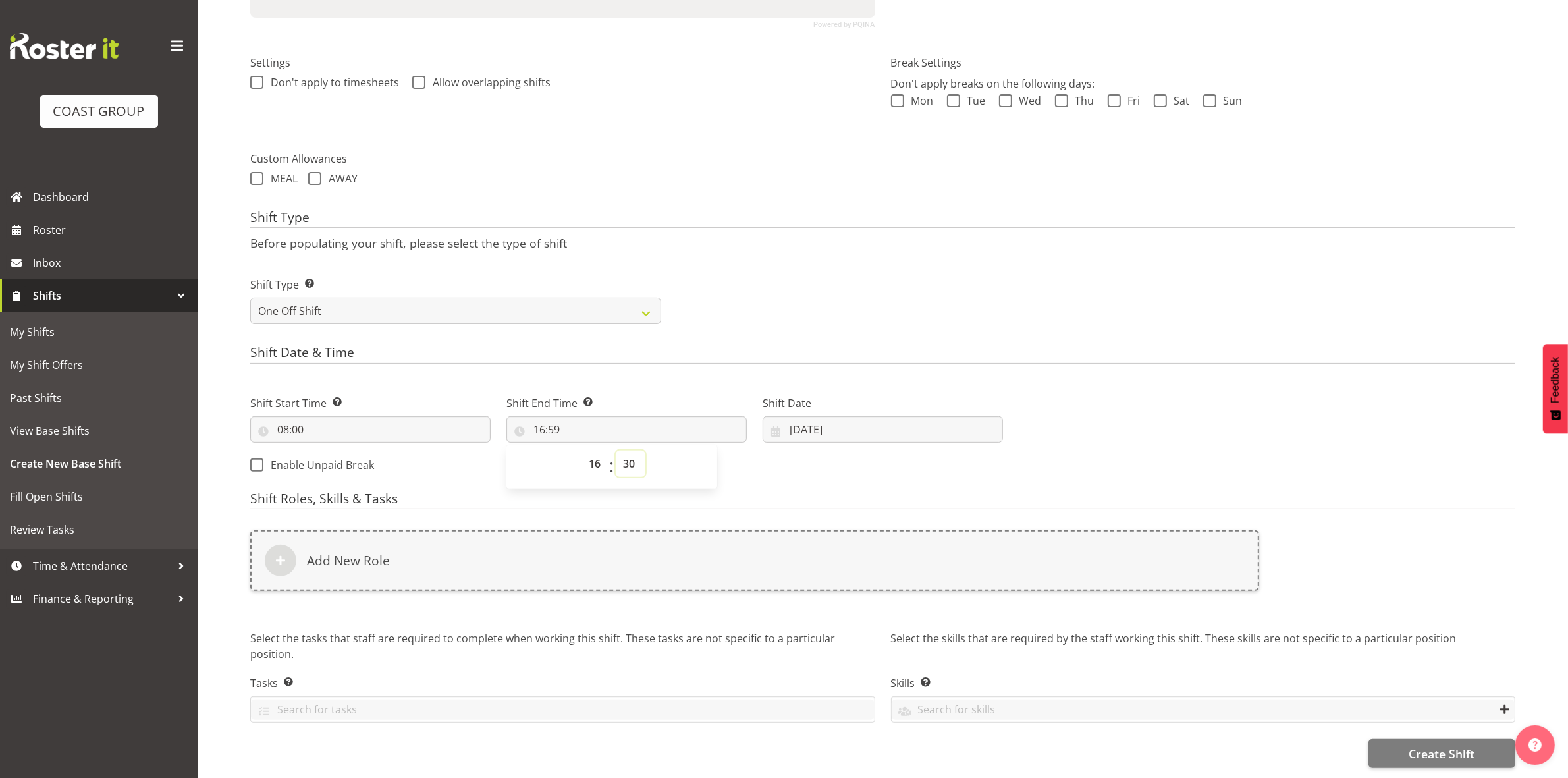
type input "16:30"
click at [776, 317] on div "Shift Type Shift Types: One Off – Select this if you would like a single shift …" at bounding box center [882, 294] width 1281 height 74
click at [798, 419] on input "19/09/2025" at bounding box center [883, 430] width 240 height 26
click at [911, 580] on span "18" at bounding box center [907, 585] width 10 height 12
type input "18/09/2025"
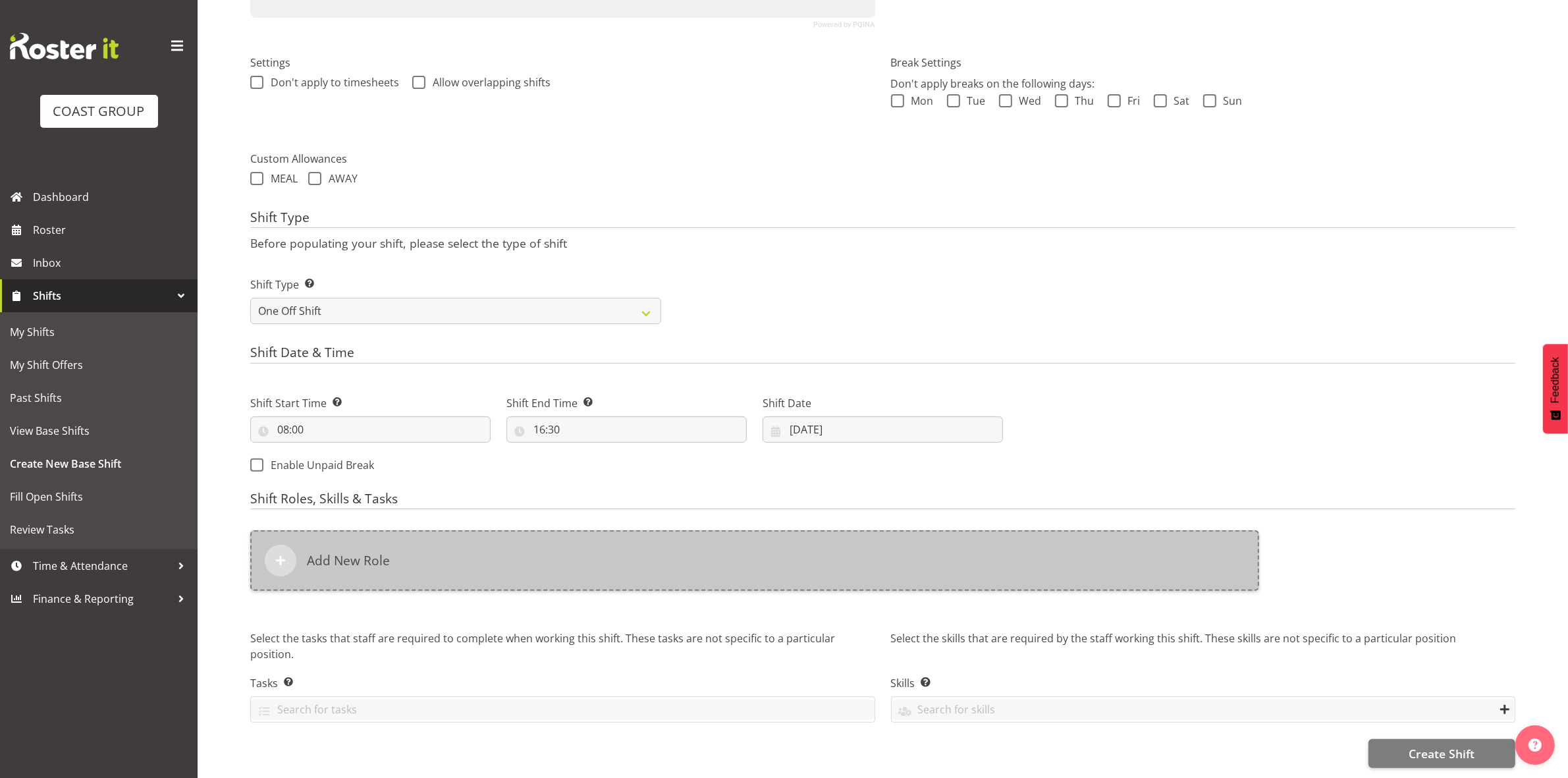
click at [729, 553] on div "Add New Role" at bounding box center [755, 560] width 1009 height 61
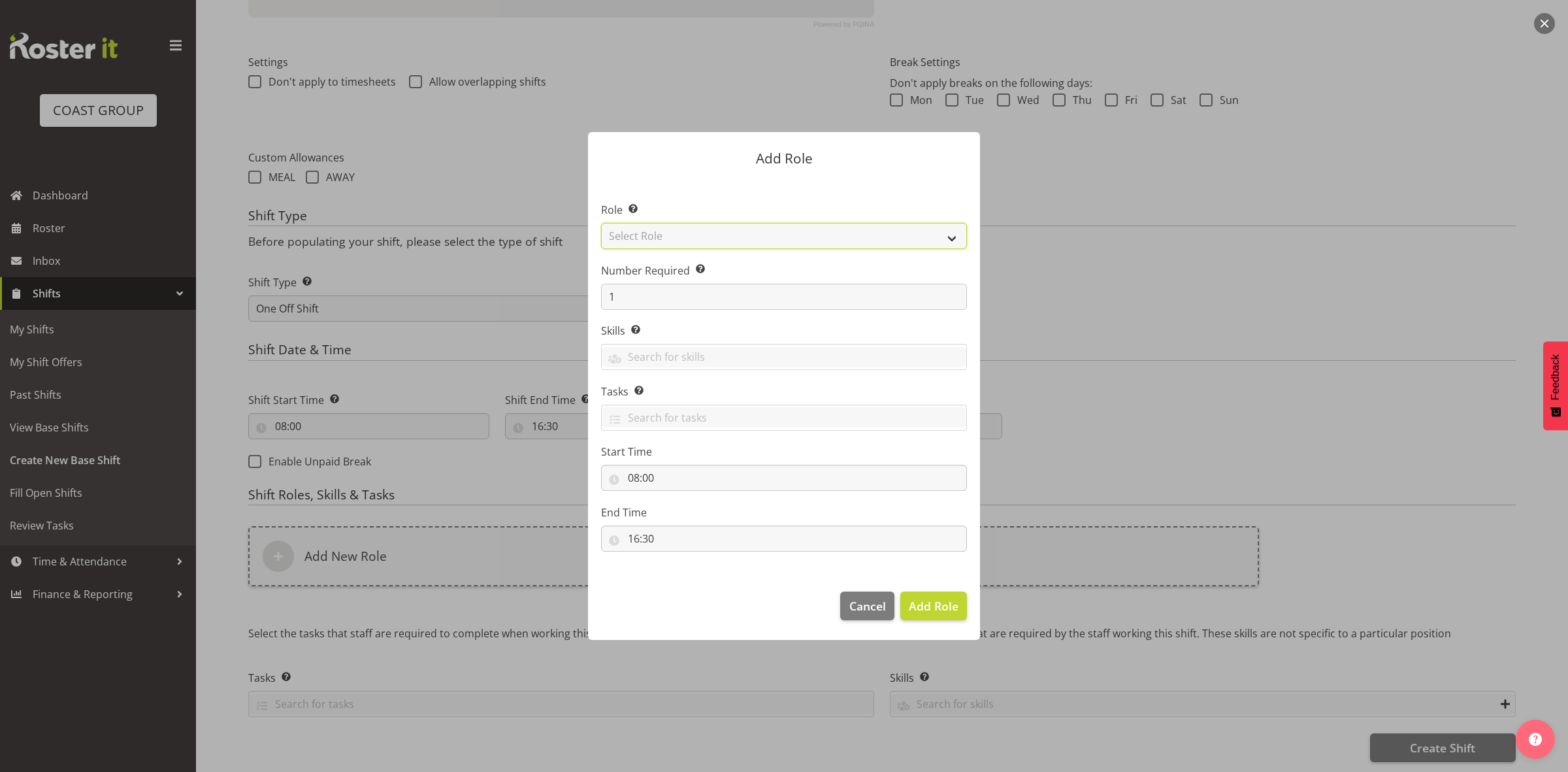
click at [674, 227] on select "Select Role ACCOUNT MANAGER ACCOUNT MANAGER DW ACCOUNTS AKL DIANNA VEHICLES AKL…" at bounding box center [784, 236] width 366 height 26
select select "192"
click at [601, 223] on select "Select Role ACCOUNT MANAGER ACCOUNT MANAGER DW ACCOUNTS AKL DIANNA VEHICLES AKL…" at bounding box center [784, 236] width 366 height 26
drag, startPoint x: 923, startPoint y: 611, endPoint x: 664, endPoint y: 573, distance: 261.8
click at [923, 612] on span "Add Role" at bounding box center [934, 606] width 50 height 16
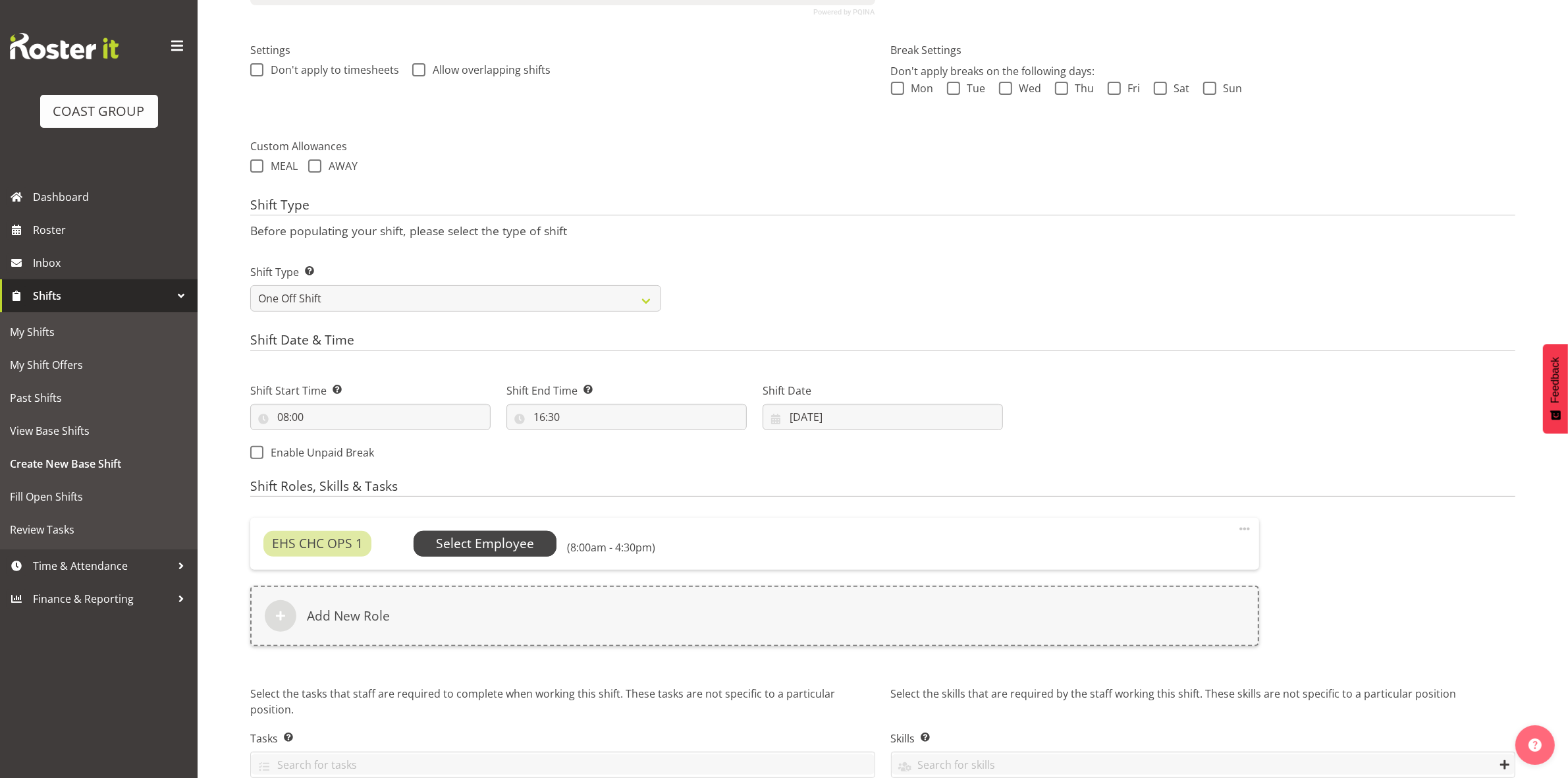
click at [475, 540] on span "Select Employee" at bounding box center [484, 543] width 98 height 19
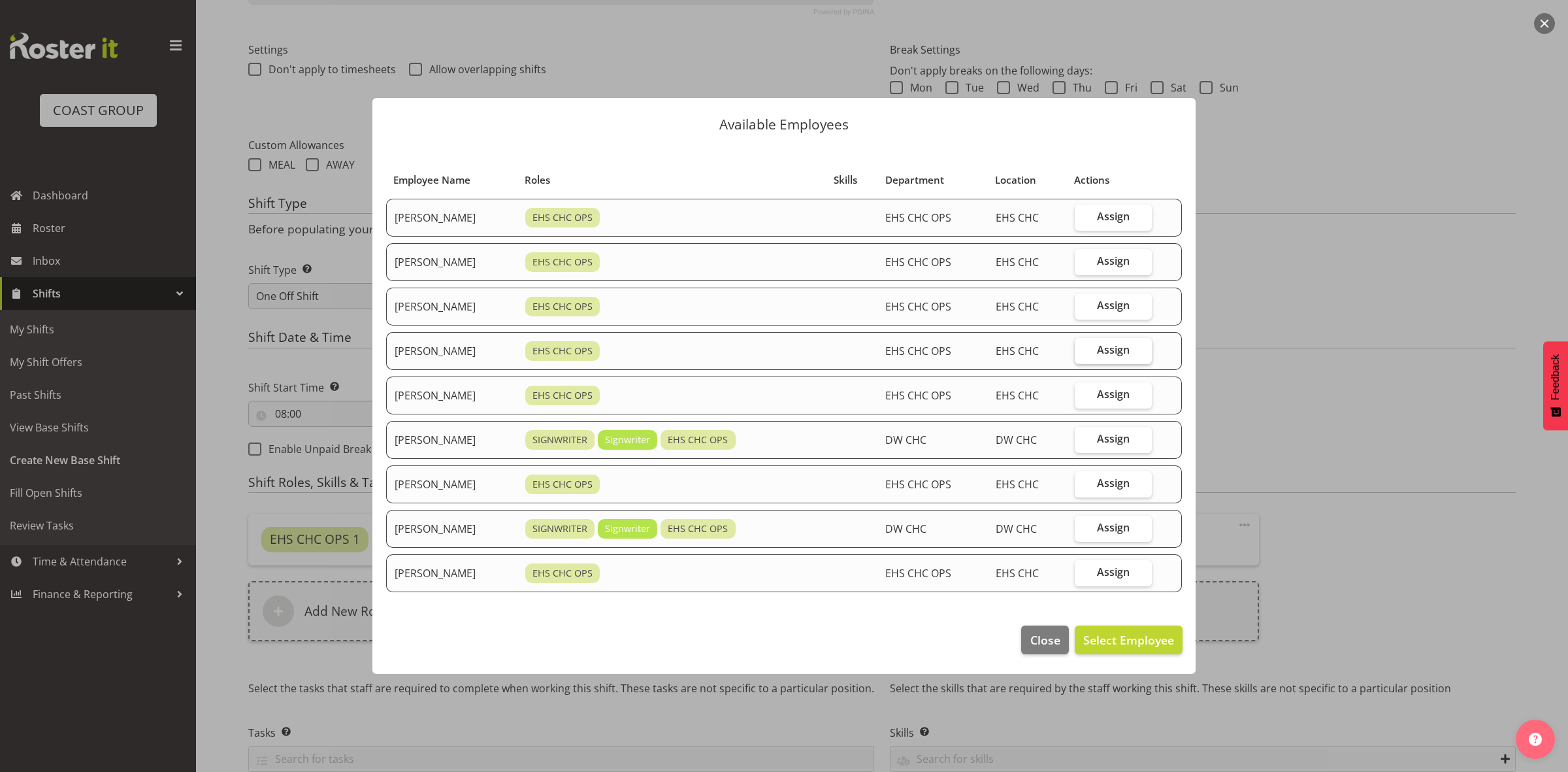
click at [1113, 349] on span "Assign" at bounding box center [1113, 349] width 32 height 13
click at [1084, 349] on input "Assign" at bounding box center [1079, 349] width 8 height 8
checkbox input "true"
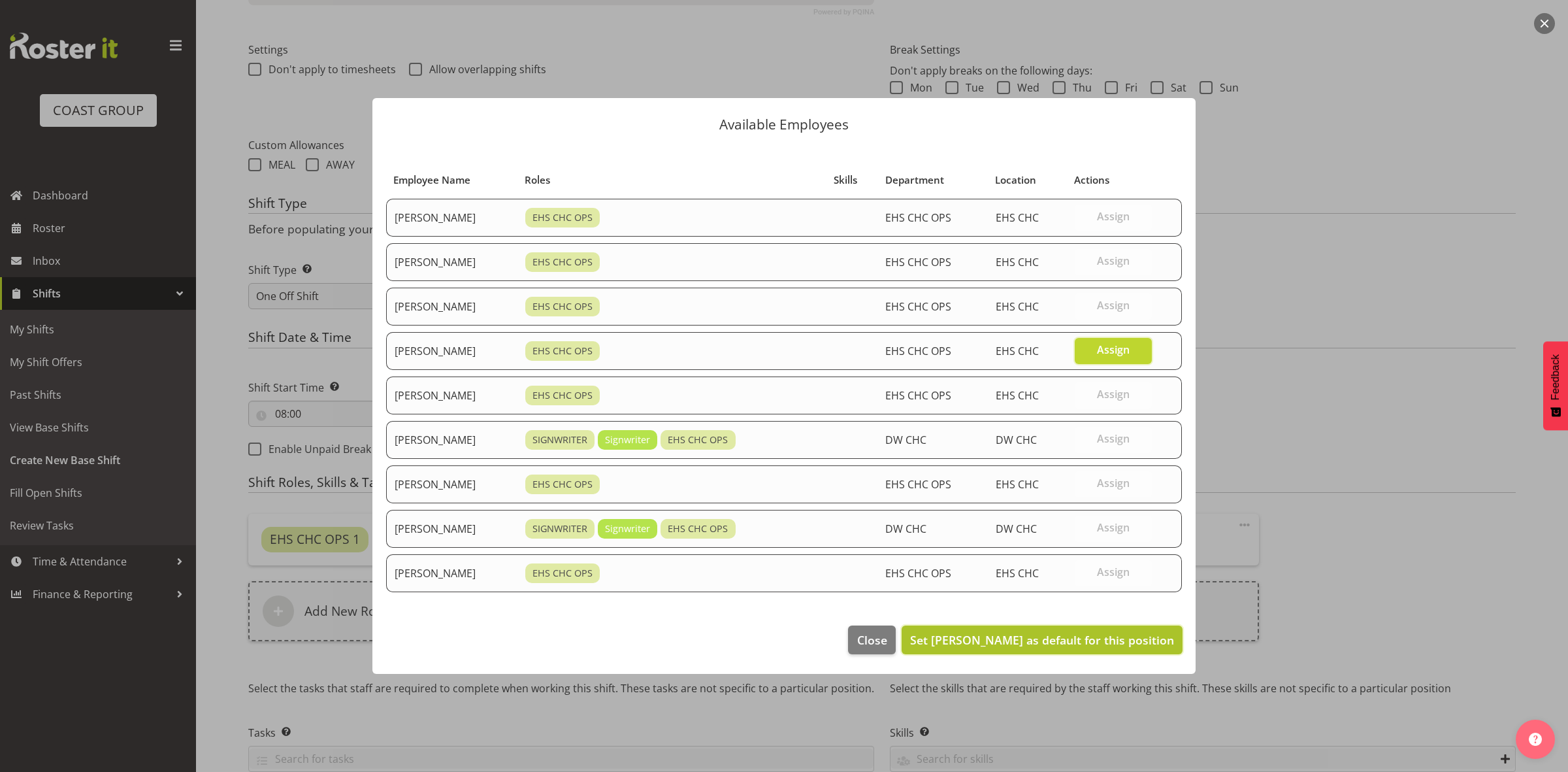
click at [1101, 639] on span "Set Martin Gorzeman as default for this position" at bounding box center [1043, 640] width 264 height 16
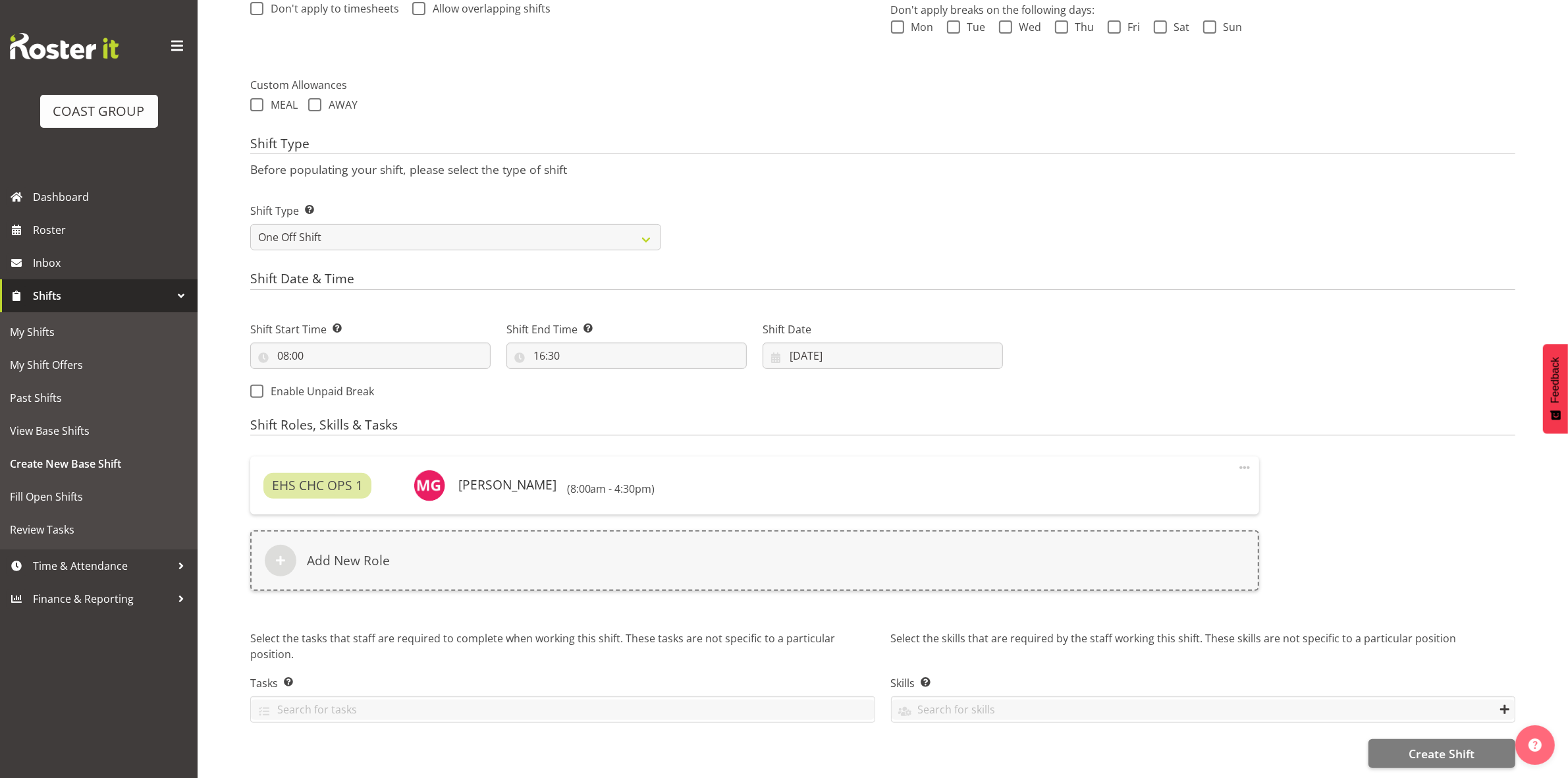
scroll to position [435, 0]
click at [1400, 743] on button "Create Shift" at bounding box center [1442, 753] width 147 height 29
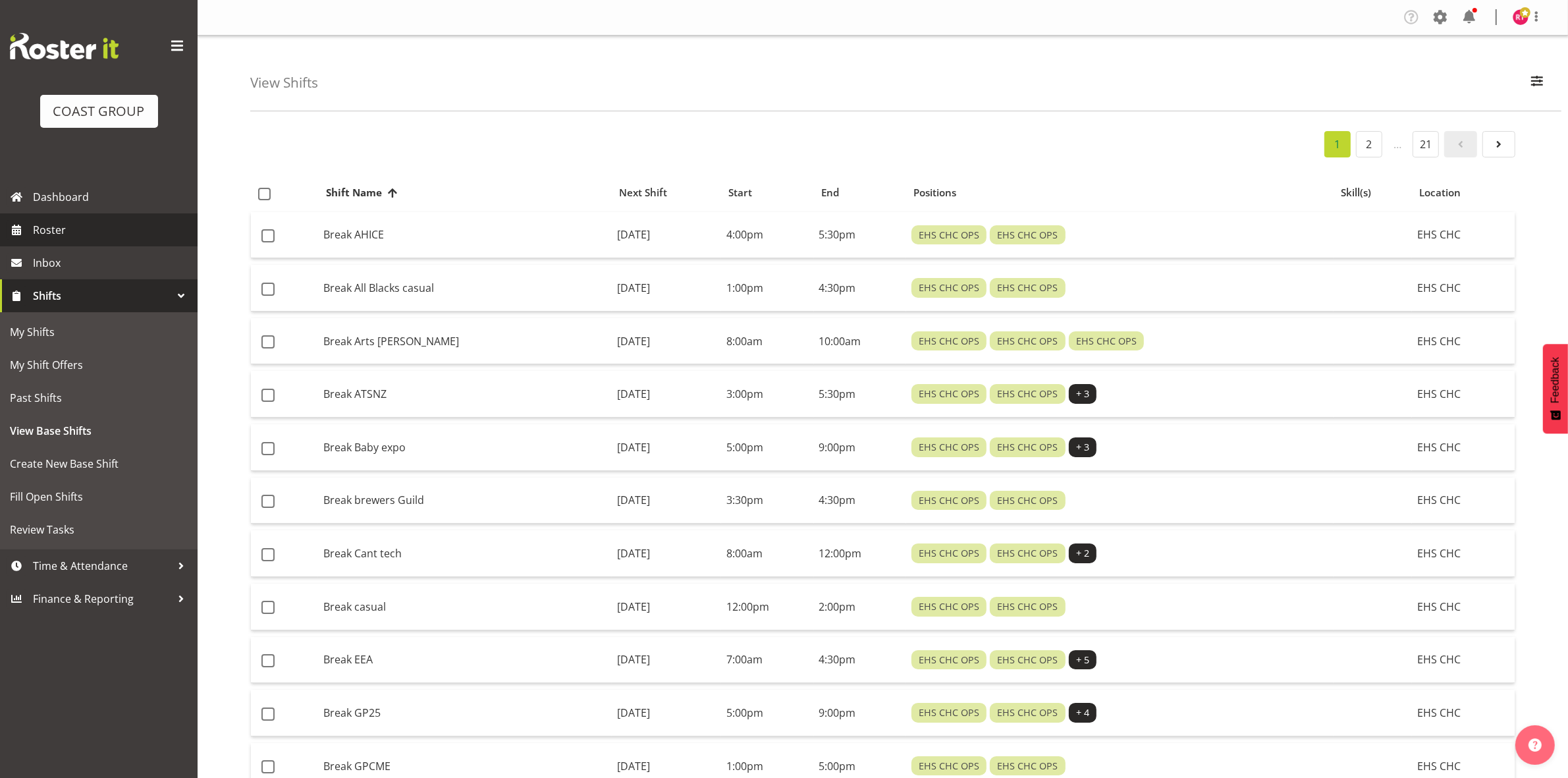
click at [48, 236] on span "Roster" at bounding box center [112, 229] width 158 height 20
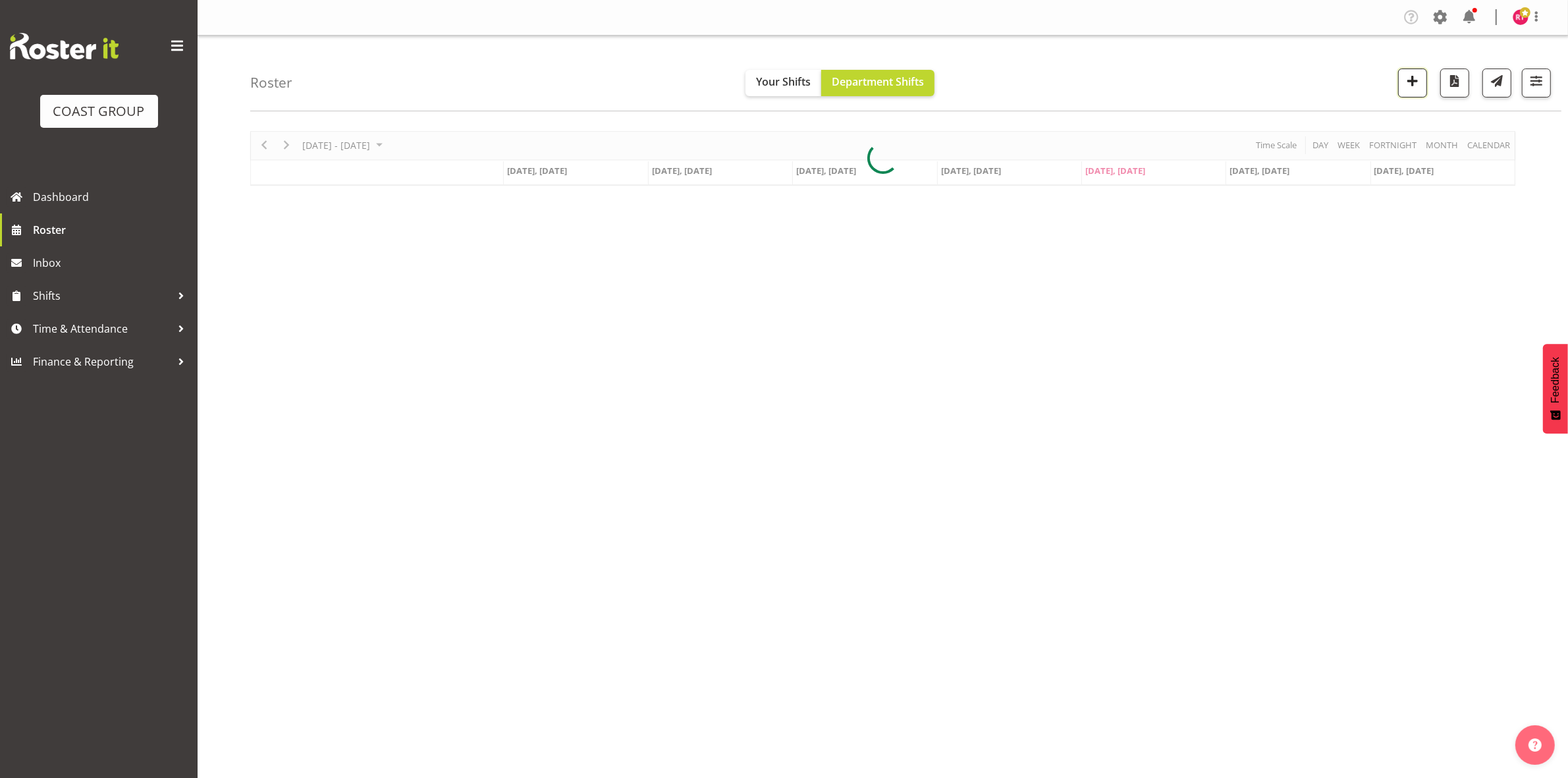
click at [1419, 87] on span "button" at bounding box center [1412, 81] width 17 height 17
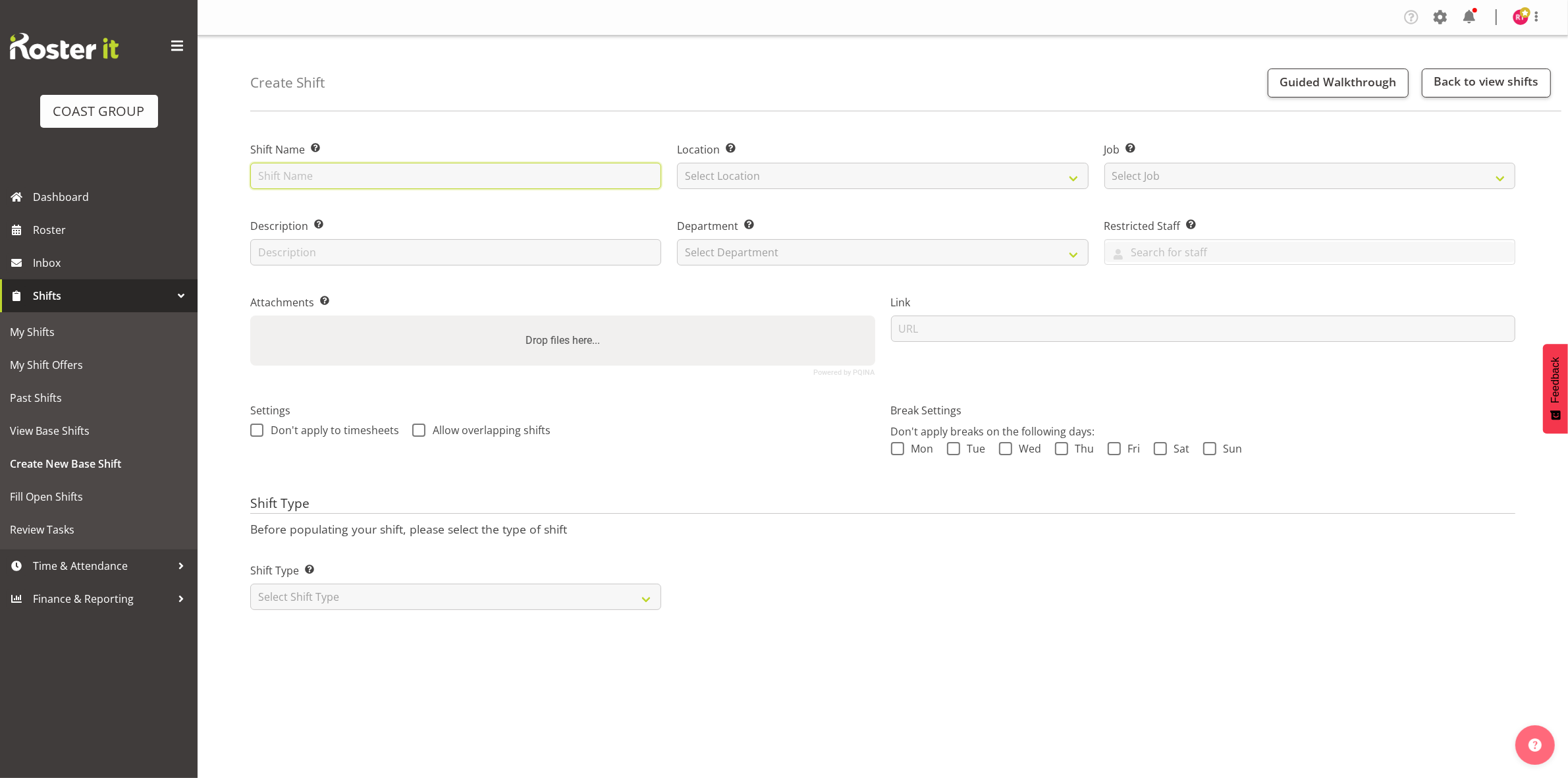
click at [403, 182] on input "text" at bounding box center [456, 176] width 411 height 26
type input "warehouse"
click at [808, 163] on select "Select Location" at bounding box center [882, 176] width 411 height 26
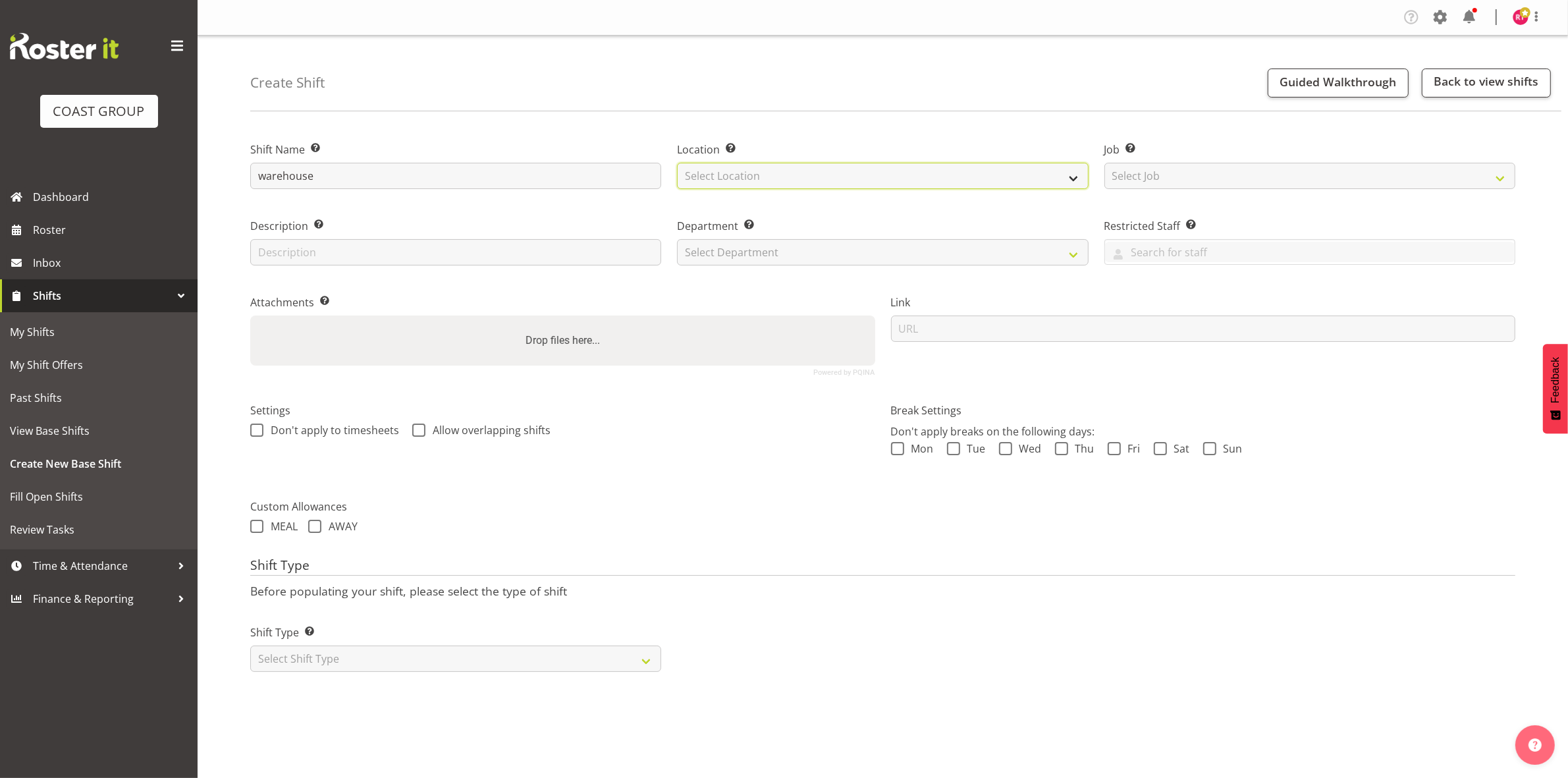
select select "107"
click at [677, 163] on select "Select Location EHS CHC" at bounding box center [882, 176] width 411 height 26
click at [1178, 173] on select "Select Job Create new job 1 Carlton Events 1 Carlton Hamilton 1 Carlton Welling…" at bounding box center [1309, 176] width 411 height 26
select select "69"
click at [1104, 163] on select "Select Job Create new job 1 Carlton Events 1 Carlton Hamilton 1 Carlton Welling…" at bounding box center [1309, 176] width 411 height 26
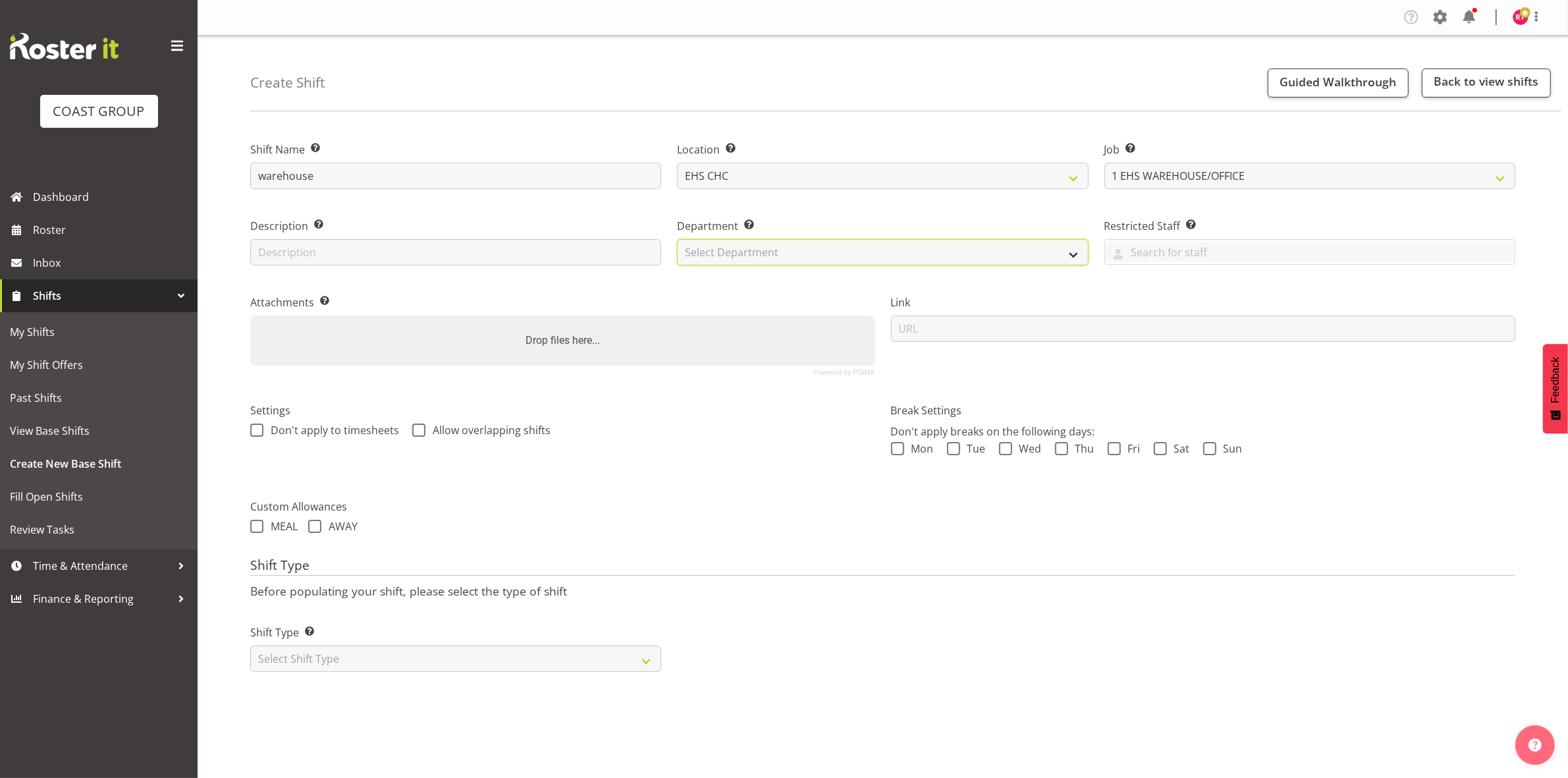
click at [841, 253] on select "Select Department EHS CHC OPS" at bounding box center [882, 253] width 411 height 26
select select "41"
click at [677, 239] on select "Select Department EHS CHC OPS" at bounding box center [882, 253] width 411 height 26
drag, startPoint x: 458, startPoint y: 657, endPoint x: 458, endPoint y: 665, distance: 8.0
click at [458, 657] on select "Select Shift Type One Off Shift Recurring Shift Rotating Shift" at bounding box center [456, 659] width 411 height 26
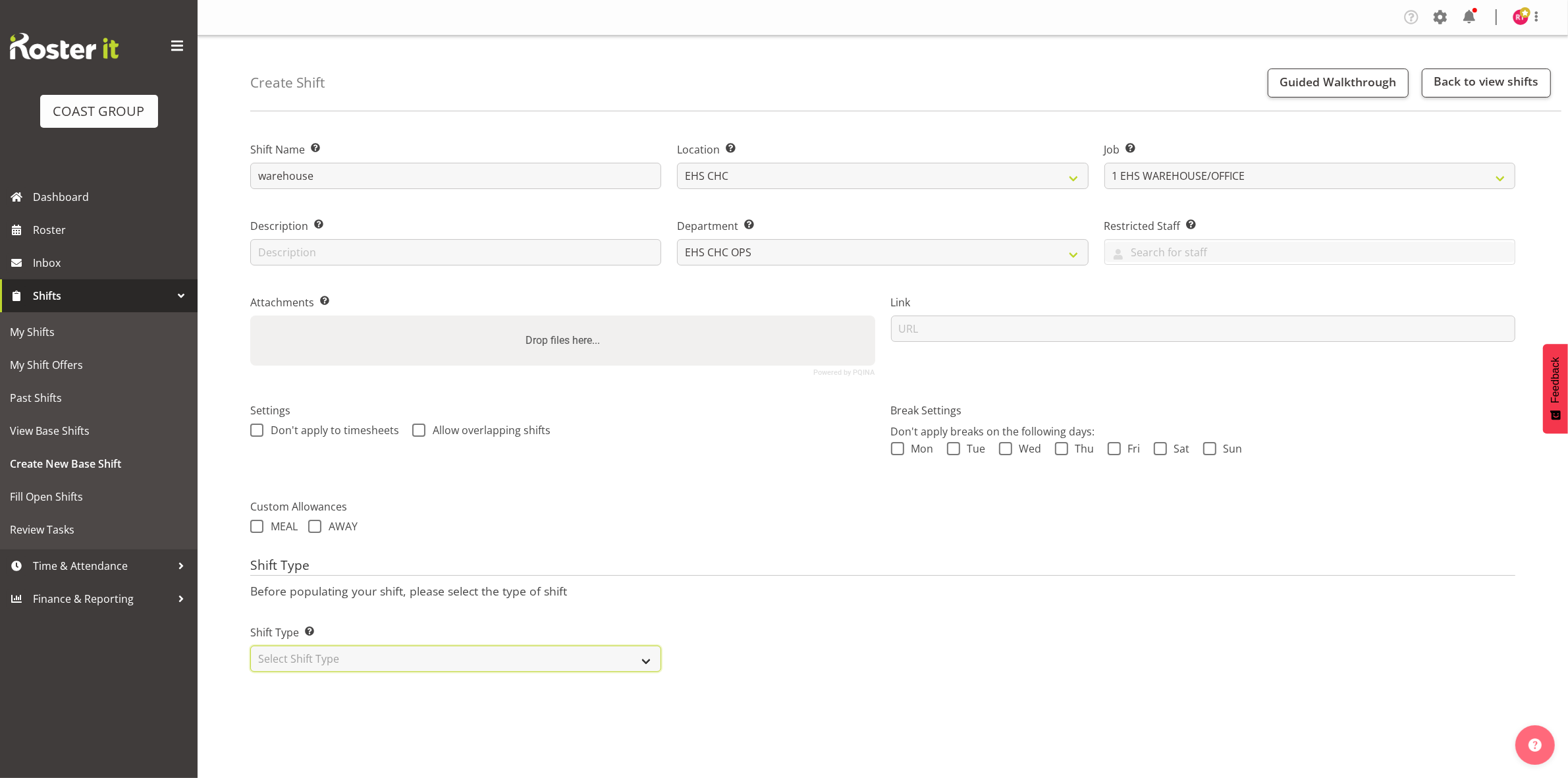
select select "one_off"
click at [251, 647] on select "Select Shift Type One Off Shift Recurring Shift Rotating Shift" at bounding box center [456, 659] width 411 height 26
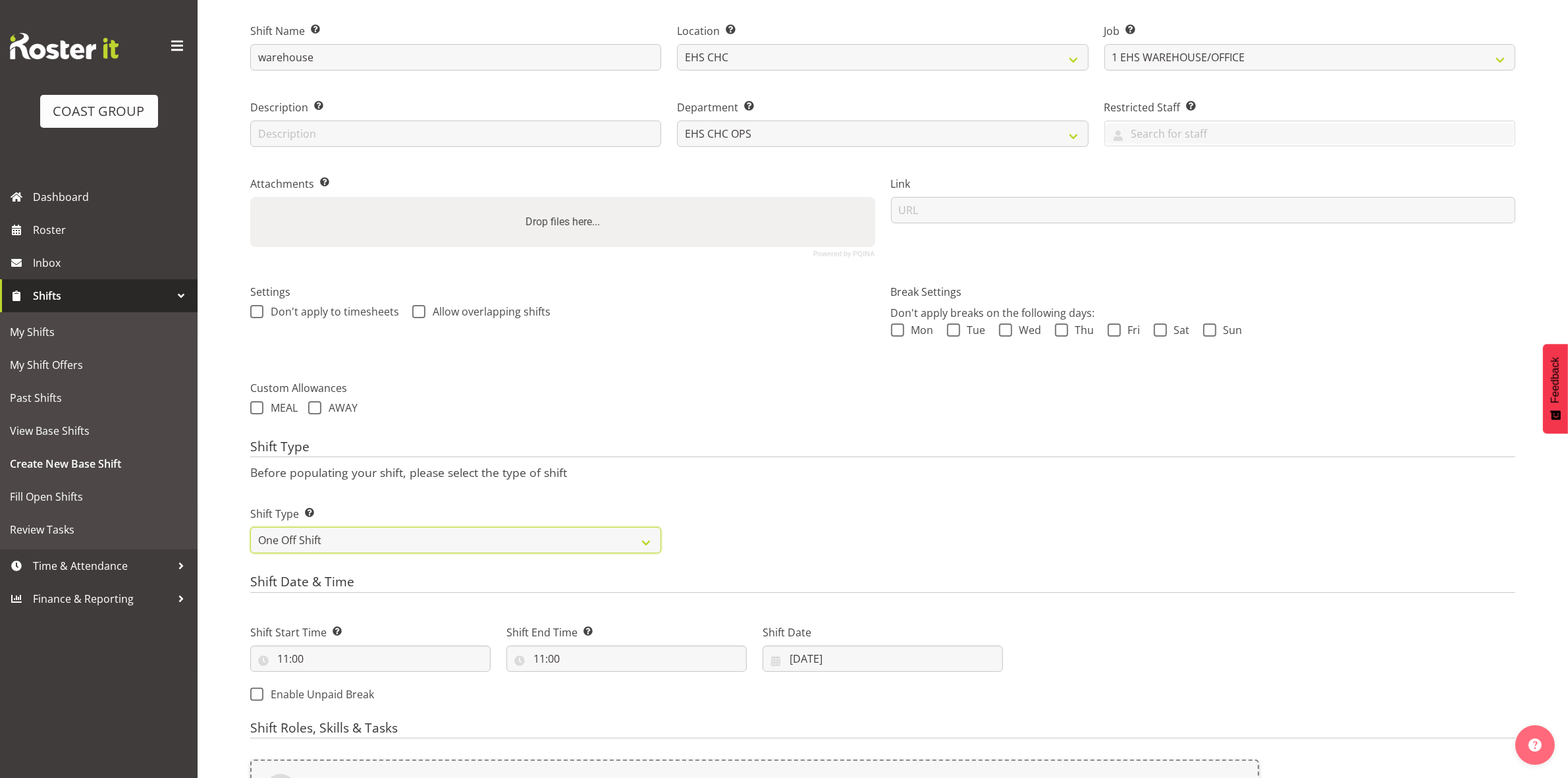
scroll to position [361, 0]
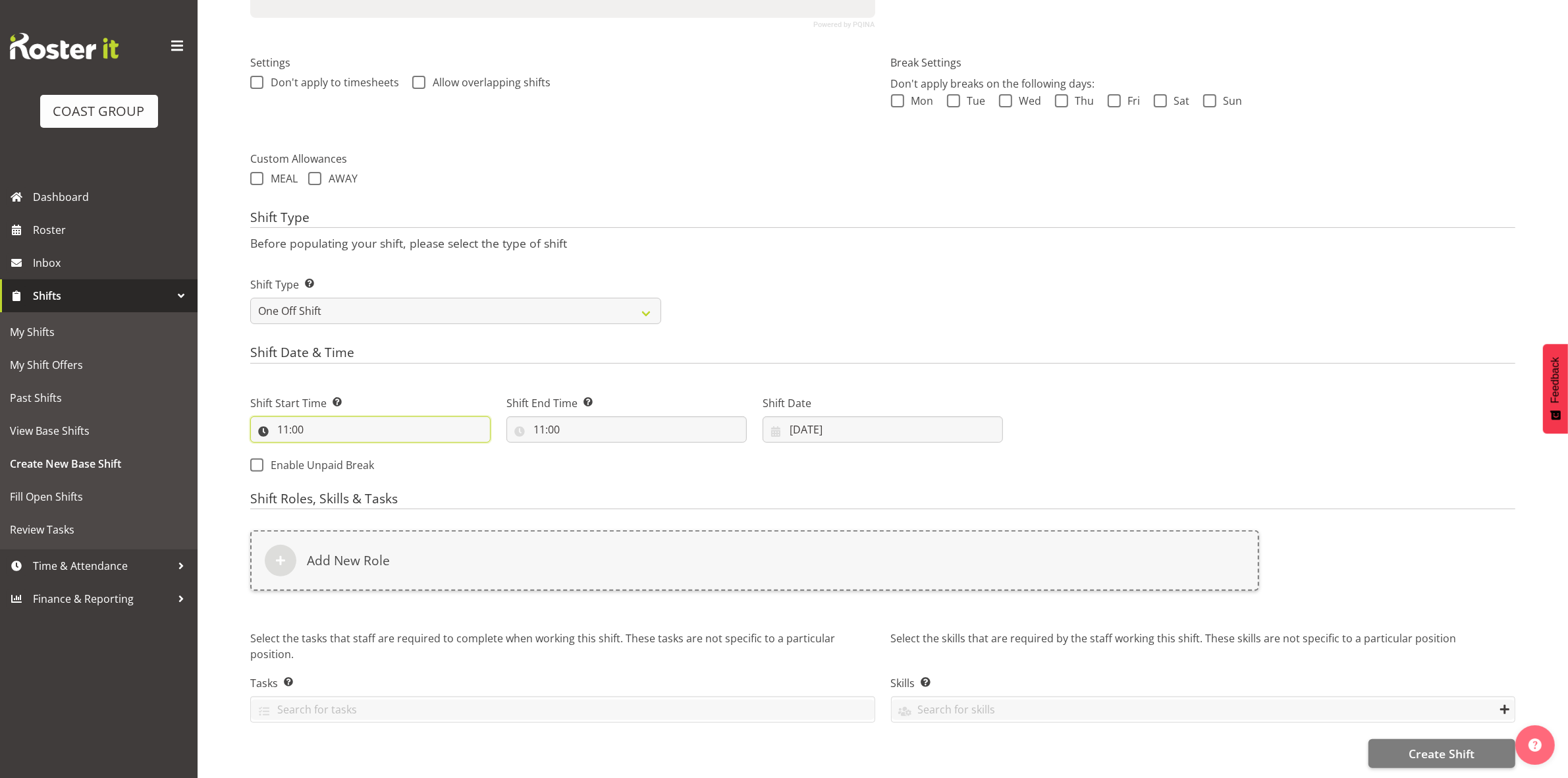
drag, startPoint x: 278, startPoint y: 415, endPoint x: 290, endPoint y: 413, distance: 12.2
click at [282, 416] on input "11:00" at bounding box center [371, 430] width 240 height 26
click at [340, 450] on select "00 01 02 03 04 05 06 07 08 09 10 11 12 13 14 15 16 17 18 19 20 21 22 23" at bounding box center [340, 463] width 30 height 26
select select "8"
click at [325, 450] on select "00 01 02 03 04 05 06 07 08 09 10 11 12 13 14 15 16 17 18 19 20 21 22 23" at bounding box center [340, 463] width 30 height 26
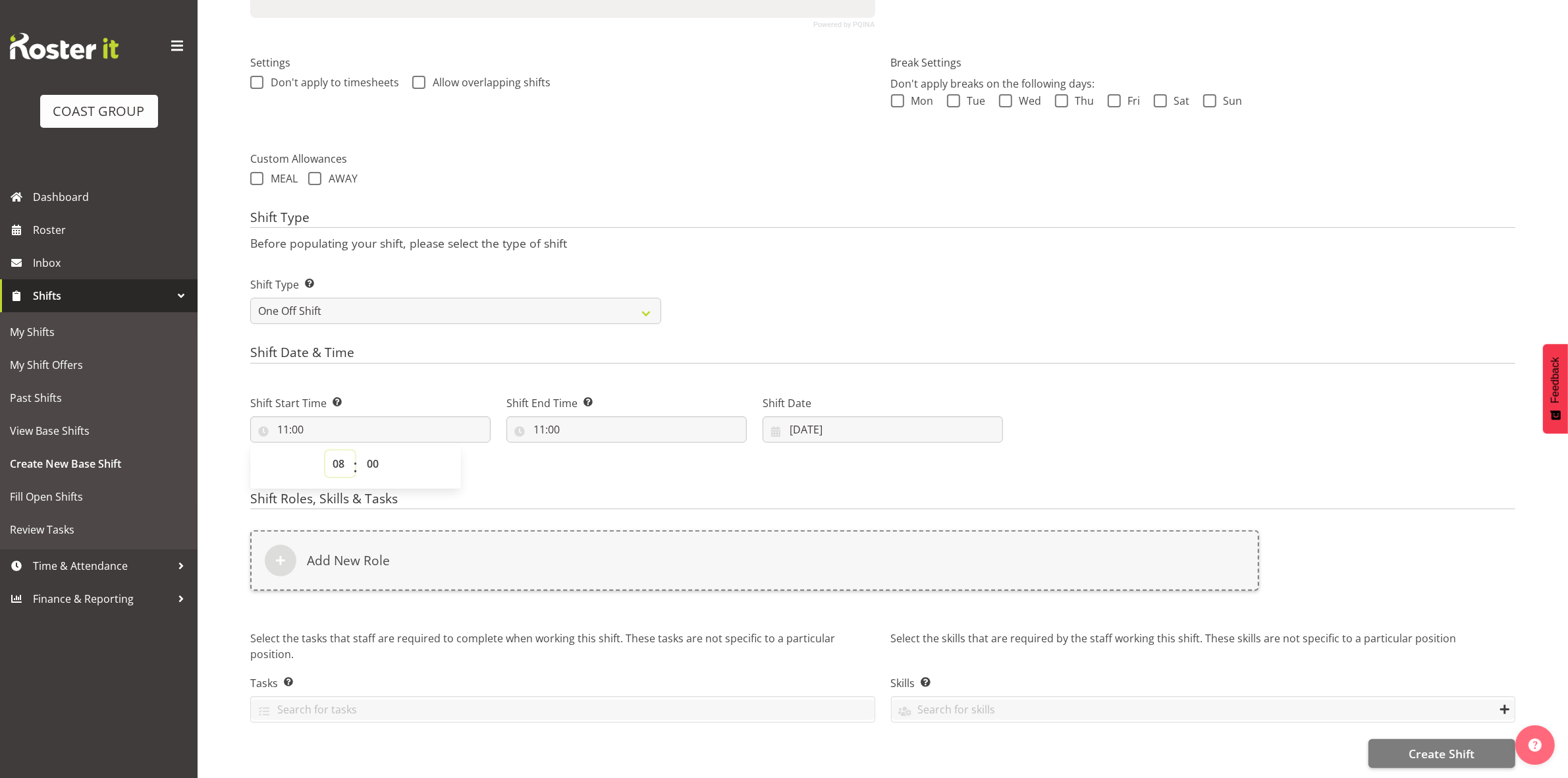
type input "08:00"
click at [534, 345] on h4 "Shift Date & Time" at bounding box center [883, 354] width 1265 height 19
click at [544, 419] on input "11:00" at bounding box center [627, 430] width 240 height 26
drag, startPoint x: 588, startPoint y: 448, endPoint x: 587, endPoint y: 442, distance: 6.1
click at [588, 450] on select "00 01 02 03 04 05 06 07 08 09 10 11 12 13 14 15 16 17 18 19 20 21 22 23" at bounding box center [596, 463] width 30 height 26
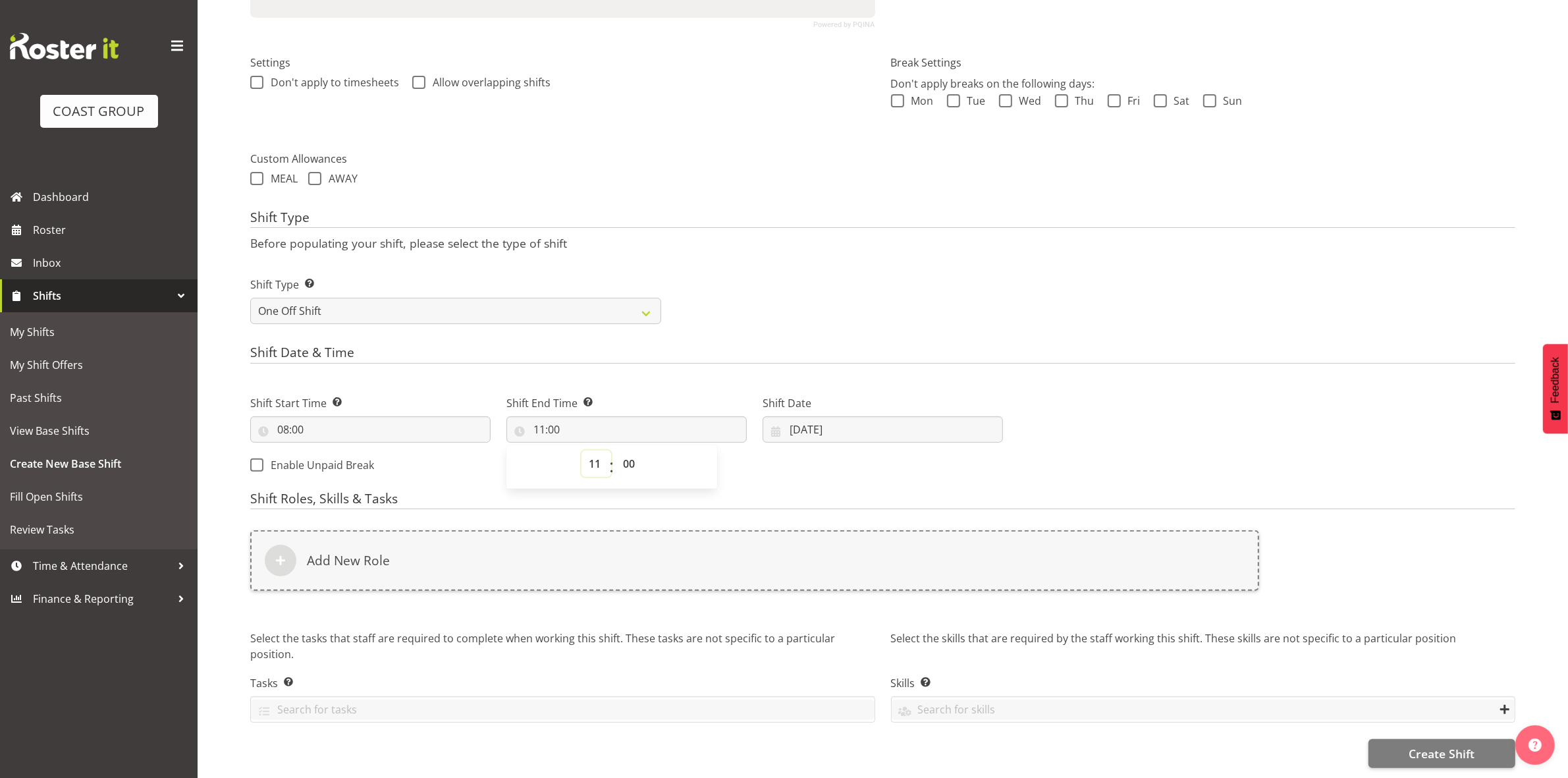
select select "16"
click at [581, 450] on select "00 01 02 03 04 05 06 07 08 09 10 11 12 13 14 15 16 17 18 19 20 21 22 23" at bounding box center [596, 463] width 30 height 26
type input "16:00"
click at [624, 450] on select "00 01 02 03 04 05 06 07 08 09 10 11 12 13 14 15 16 17 18 19 20 21 22 23 24 25 2…" at bounding box center [631, 463] width 30 height 26
select select "30"
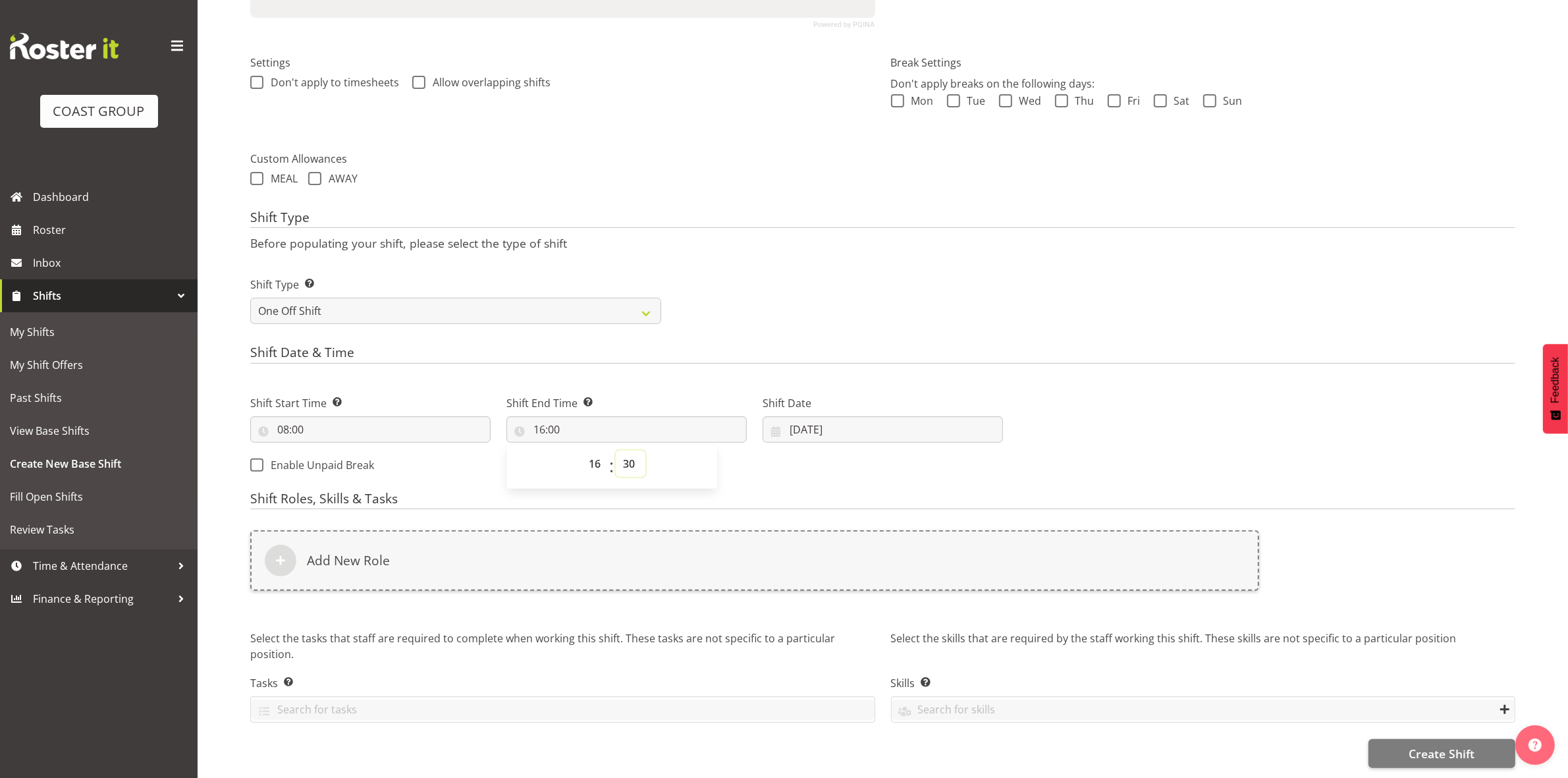
click at [616, 450] on select "00 01 02 03 04 05 06 07 08 09 10 11 12 13 14 15 16 17 18 19 20 21 22 23 24 25 2…" at bounding box center [631, 463] width 30 height 26
type input "16:30"
click at [765, 345] on h4 "Shift Date & Time" at bounding box center [883, 354] width 1265 height 19
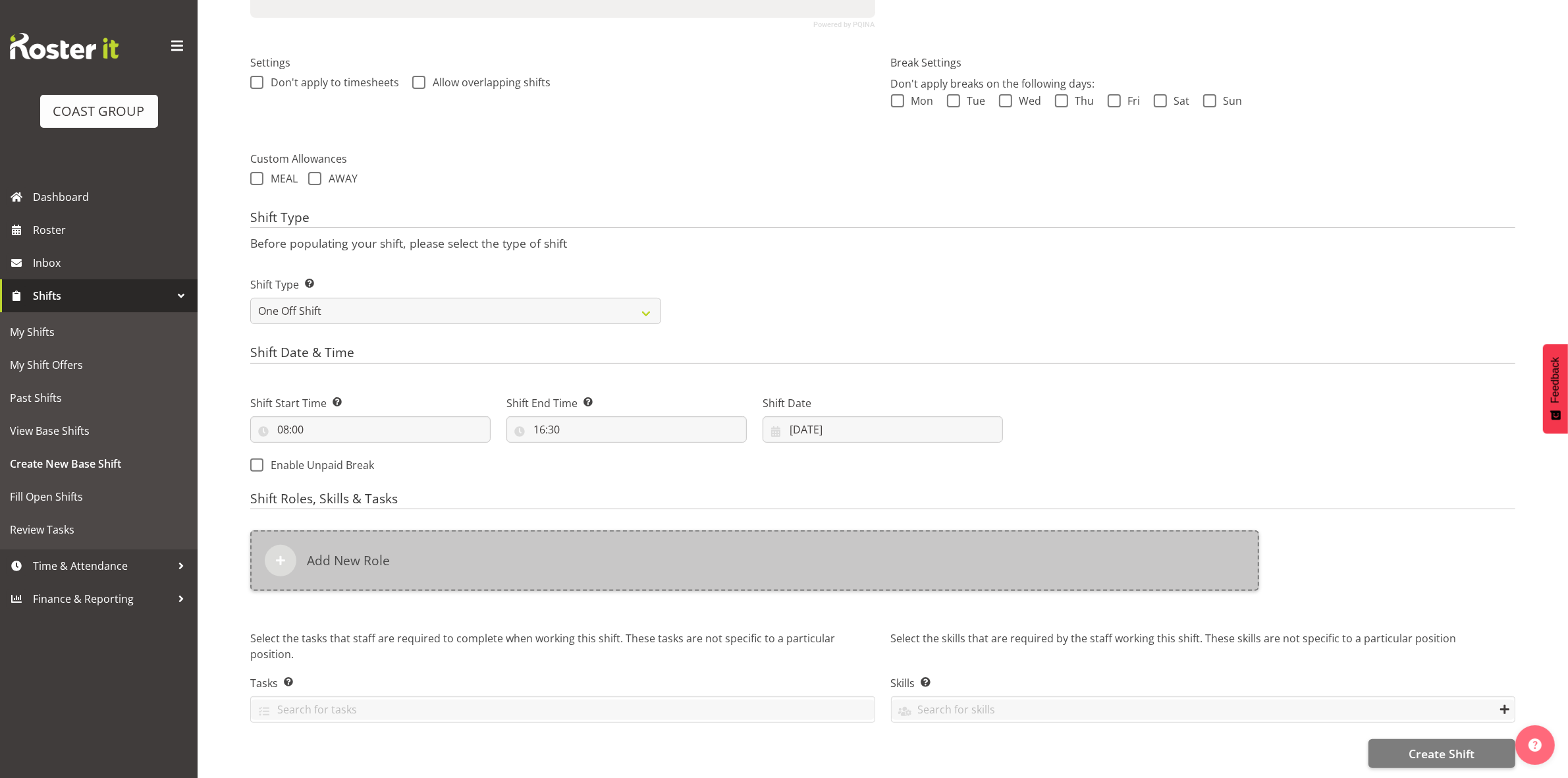
click at [419, 534] on div "Add New Role" at bounding box center [755, 560] width 1009 height 61
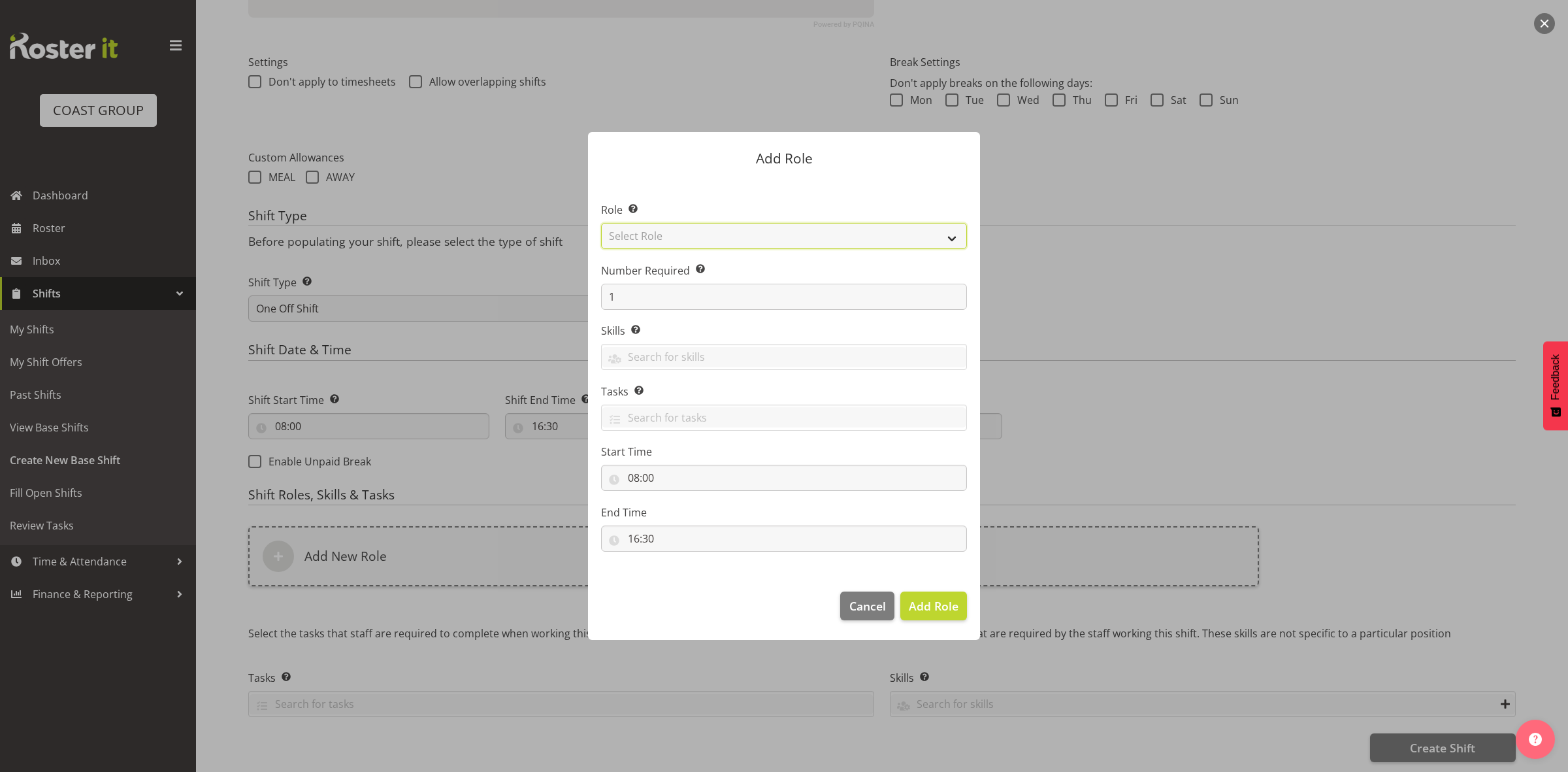
click at [651, 231] on select "Select Role ACCOUNT MANAGER ACCOUNT MANAGER DW ACCOUNTS AKL DIANNA VEHICLES AKL…" at bounding box center [784, 236] width 366 height 26
select select "192"
click at [601, 223] on select "Select Role ACCOUNT MANAGER ACCOUNT MANAGER DW ACCOUNTS AKL DIANNA VEHICLES AKL…" at bounding box center [784, 236] width 366 height 26
click at [665, 299] on input "1" at bounding box center [784, 297] width 366 height 26
type input "3"
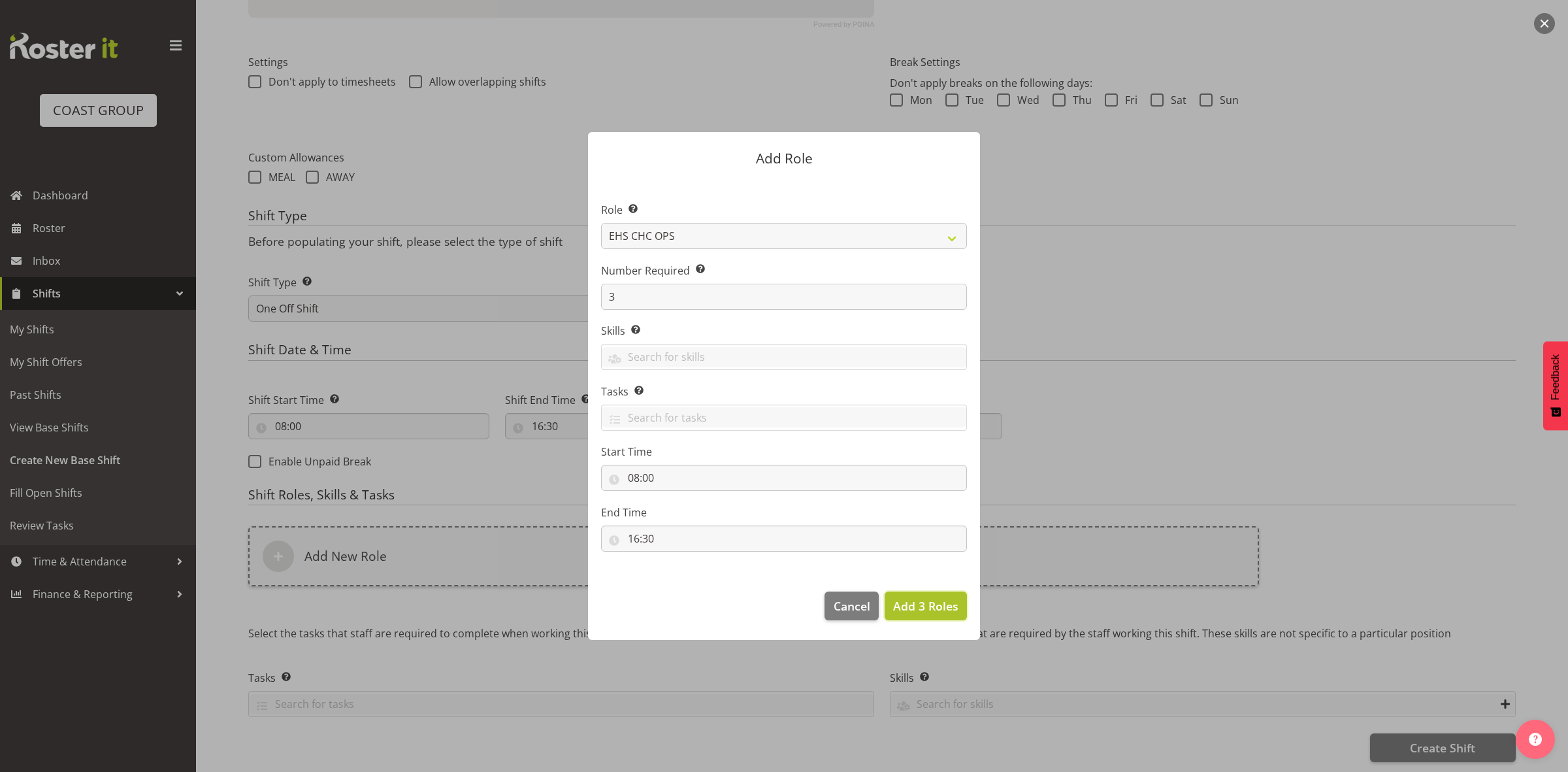
click at [909, 606] on span "Add 3 Roles" at bounding box center [925, 606] width 66 height 16
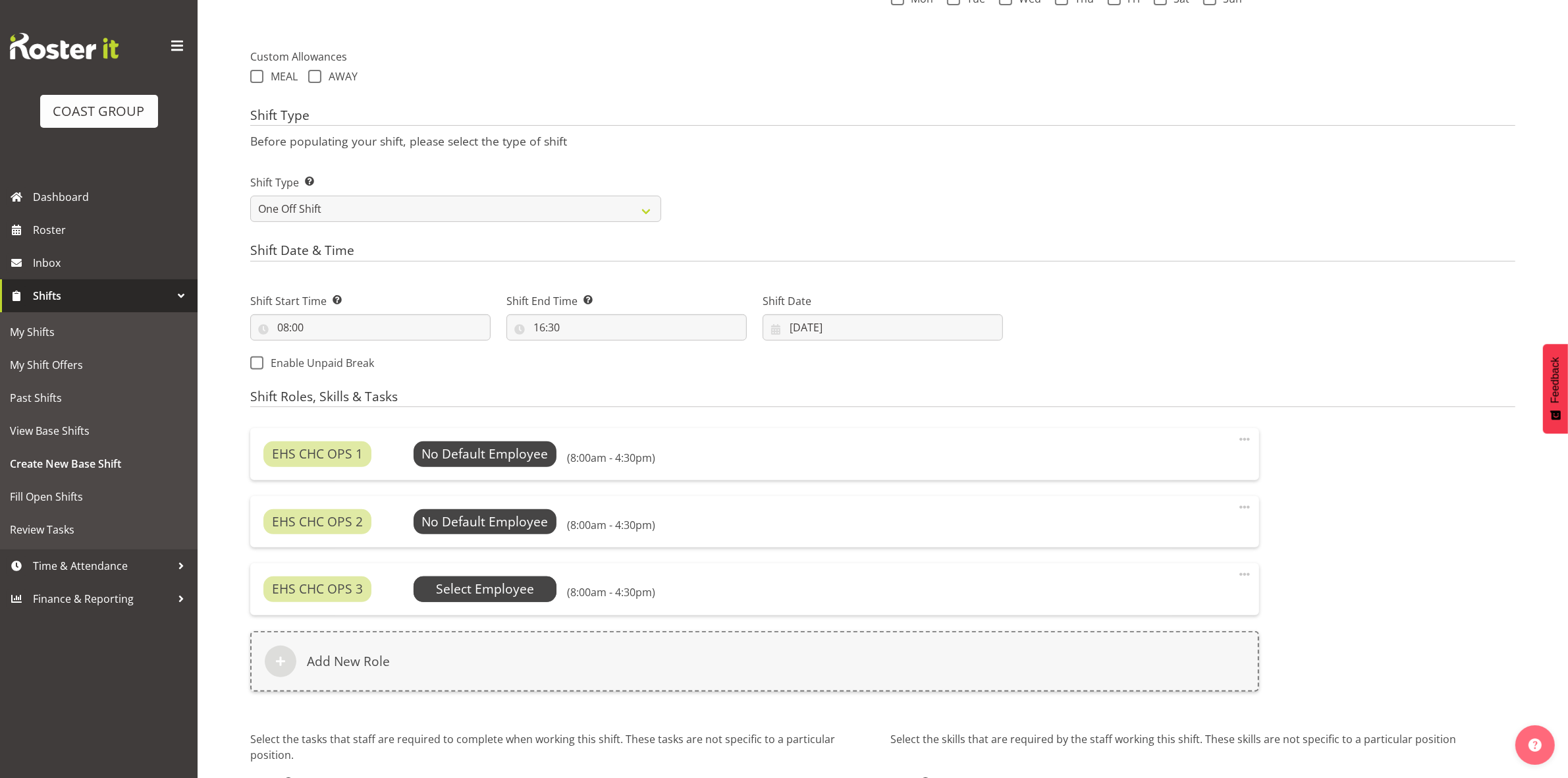
scroll to position [563, 0]
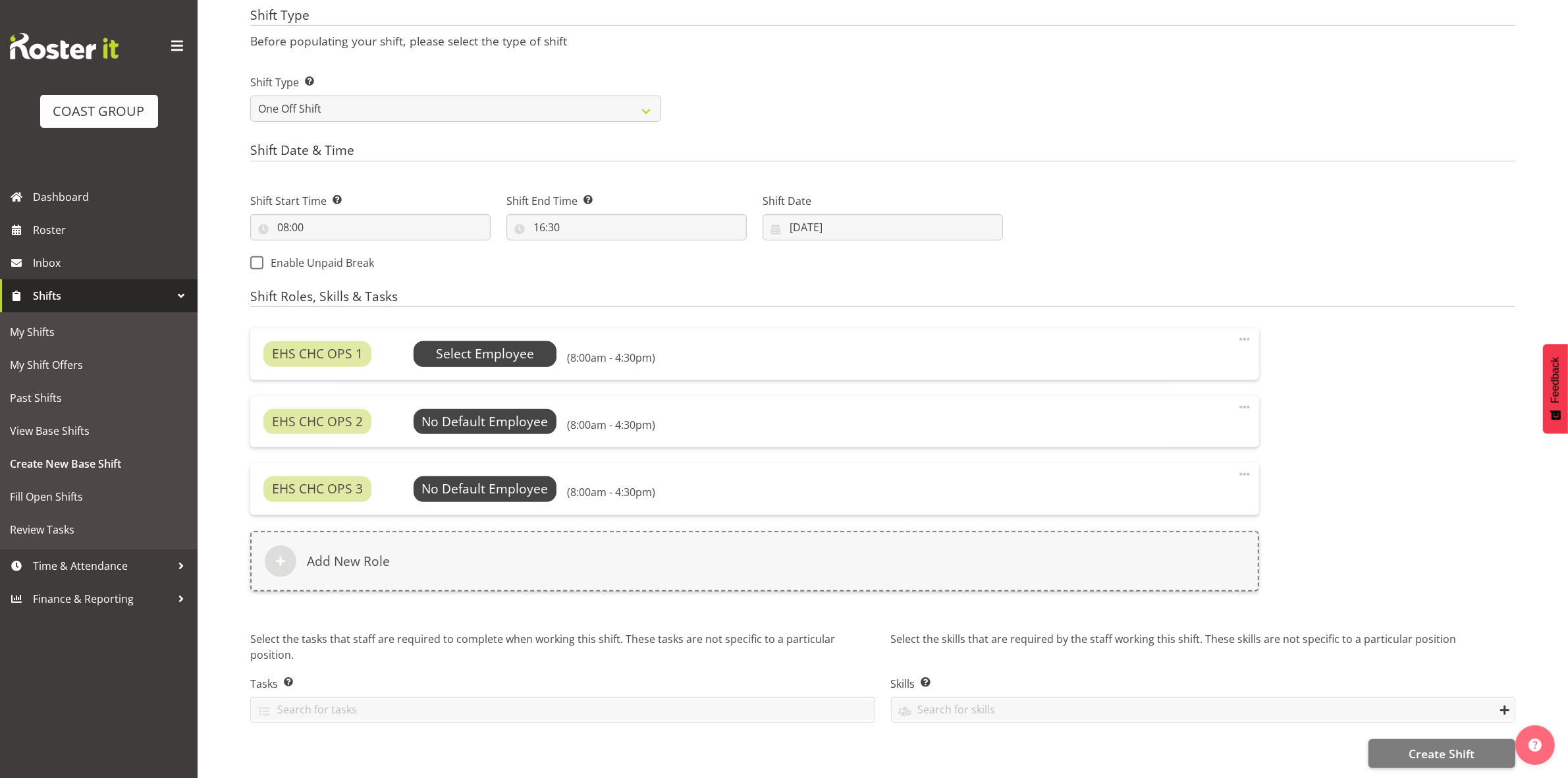
click at [501, 345] on span "Select Employee" at bounding box center [484, 354] width 98 height 19
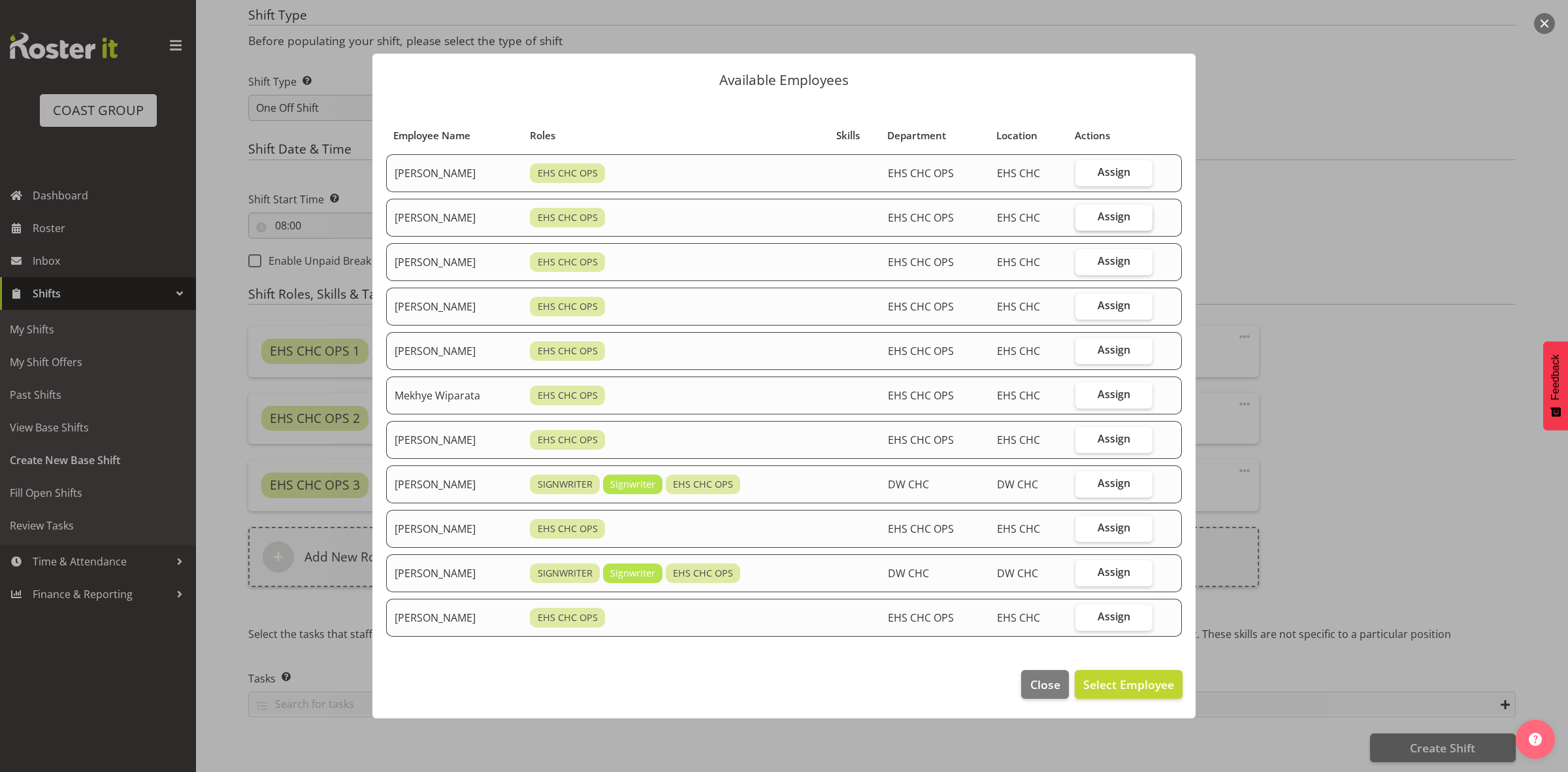
click at [1124, 224] on label "Assign" at bounding box center [1113, 217] width 77 height 26
click at [1084, 221] on input "Assign" at bounding box center [1079, 216] width 8 height 8
checkbox input "true"
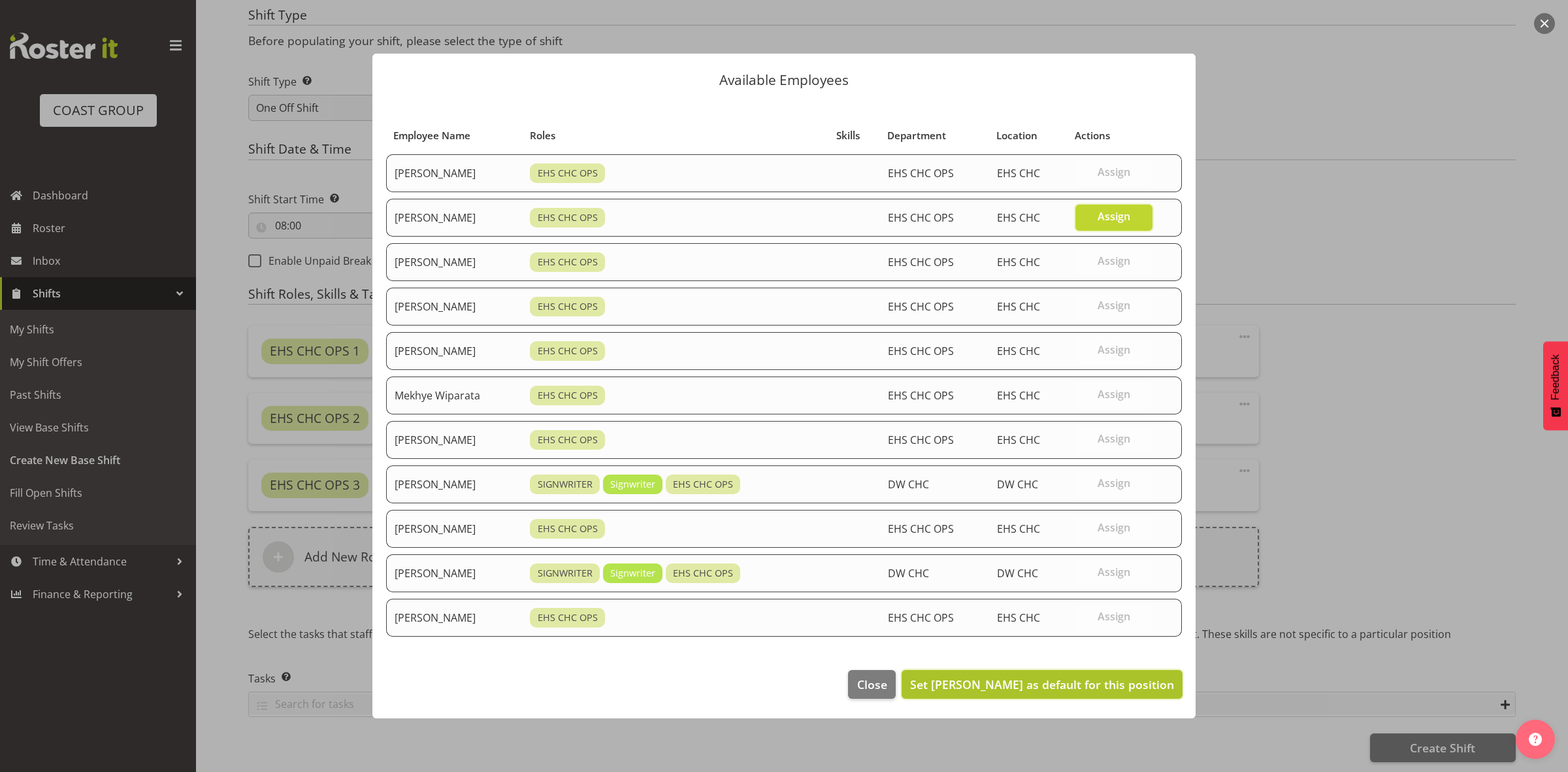
click at [1083, 696] on button "Set David Wiseman as default for this position" at bounding box center [1042, 684] width 281 height 29
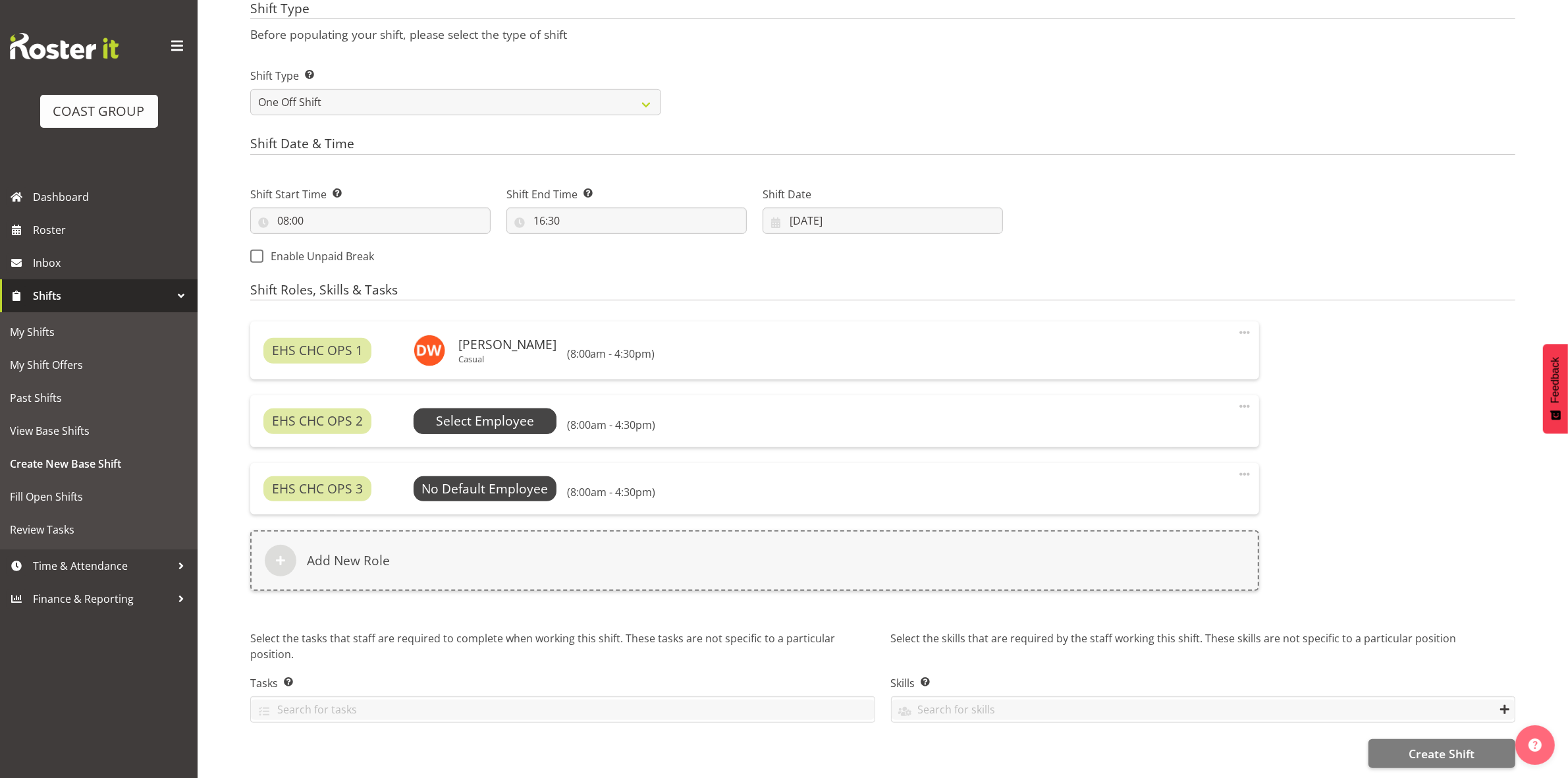
click at [498, 408] on span "Select Employee" at bounding box center [485, 420] width 143 height 25
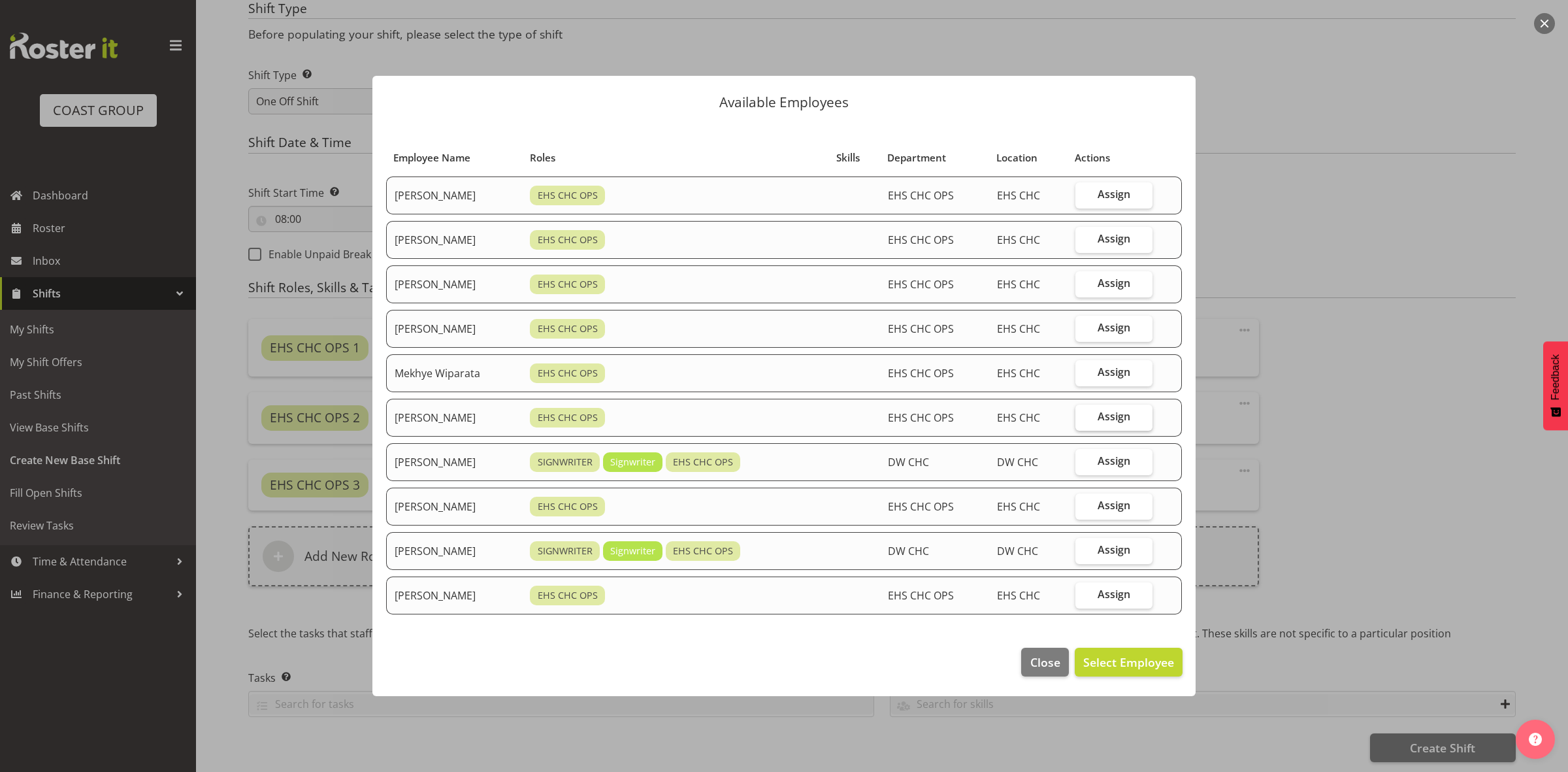
click at [1105, 423] on span "Assign" at bounding box center [1114, 416] width 32 height 13
click at [1084, 421] on input "Assign" at bounding box center [1079, 416] width 8 height 8
checkbox input "true"
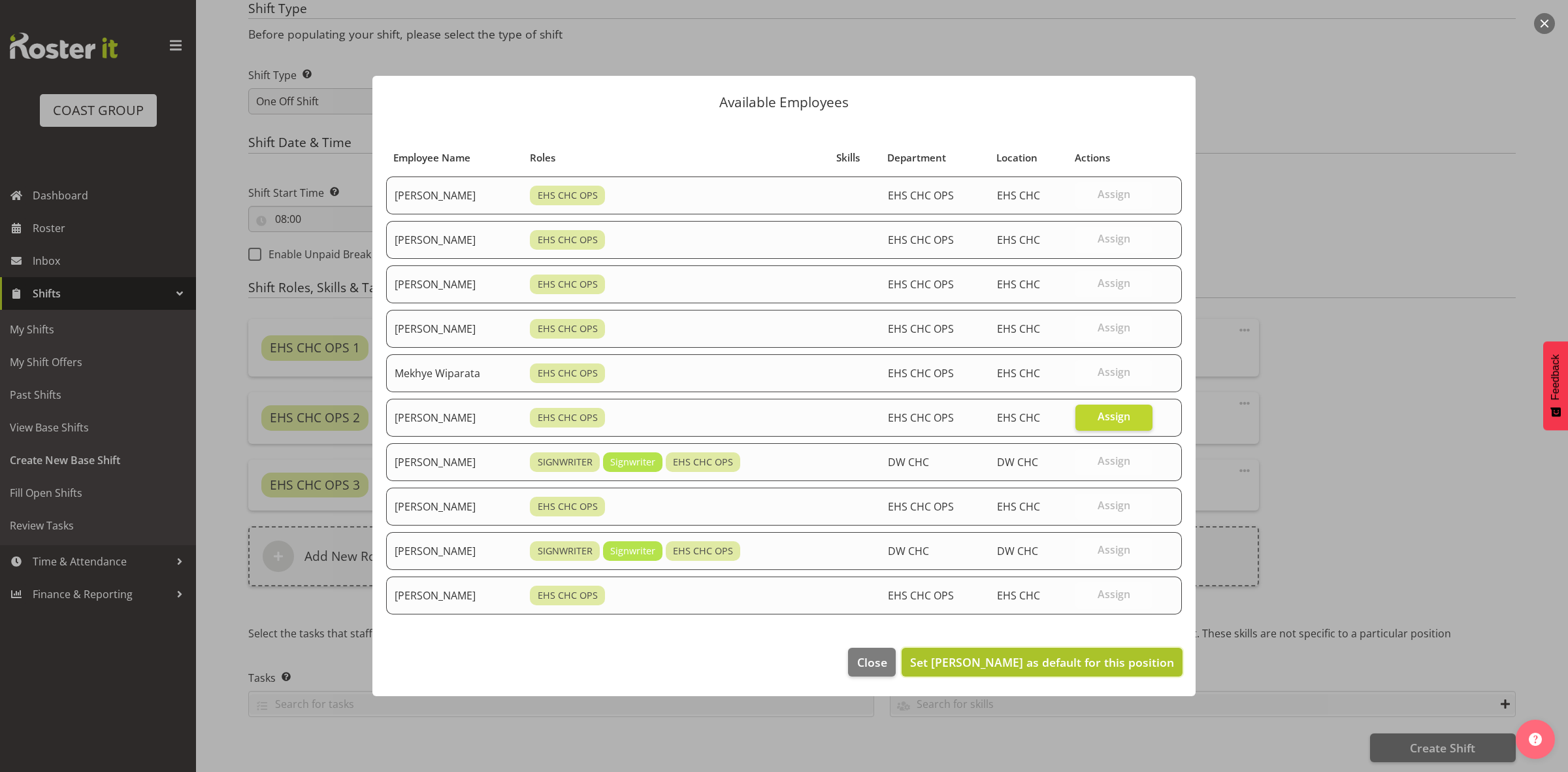
click at [1098, 667] on span "Set Reuben Bowe as default for this position" at bounding box center [1043, 662] width 264 height 16
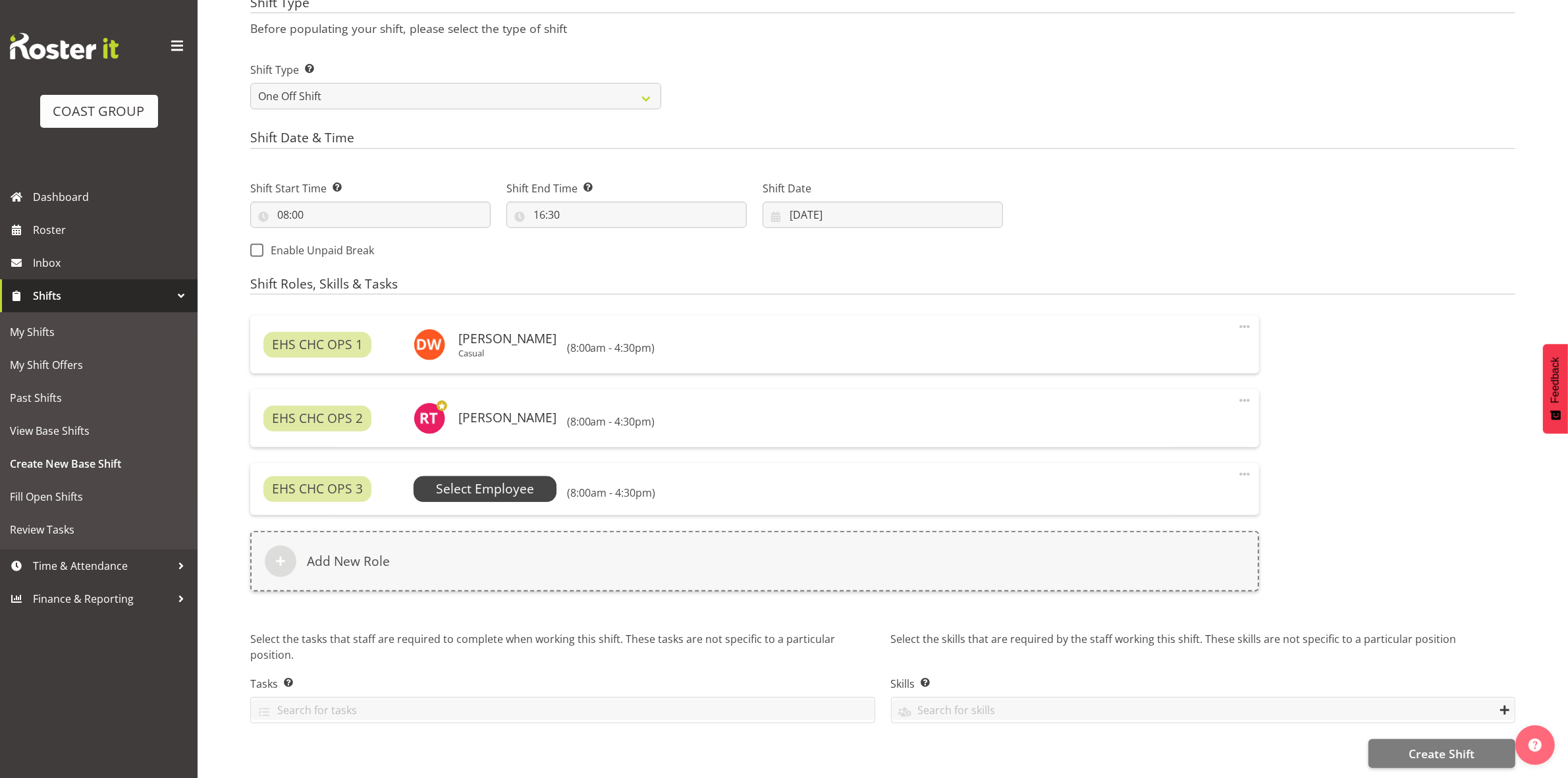
click at [498, 487] on span "Select Employee" at bounding box center [484, 489] width 98 height 19
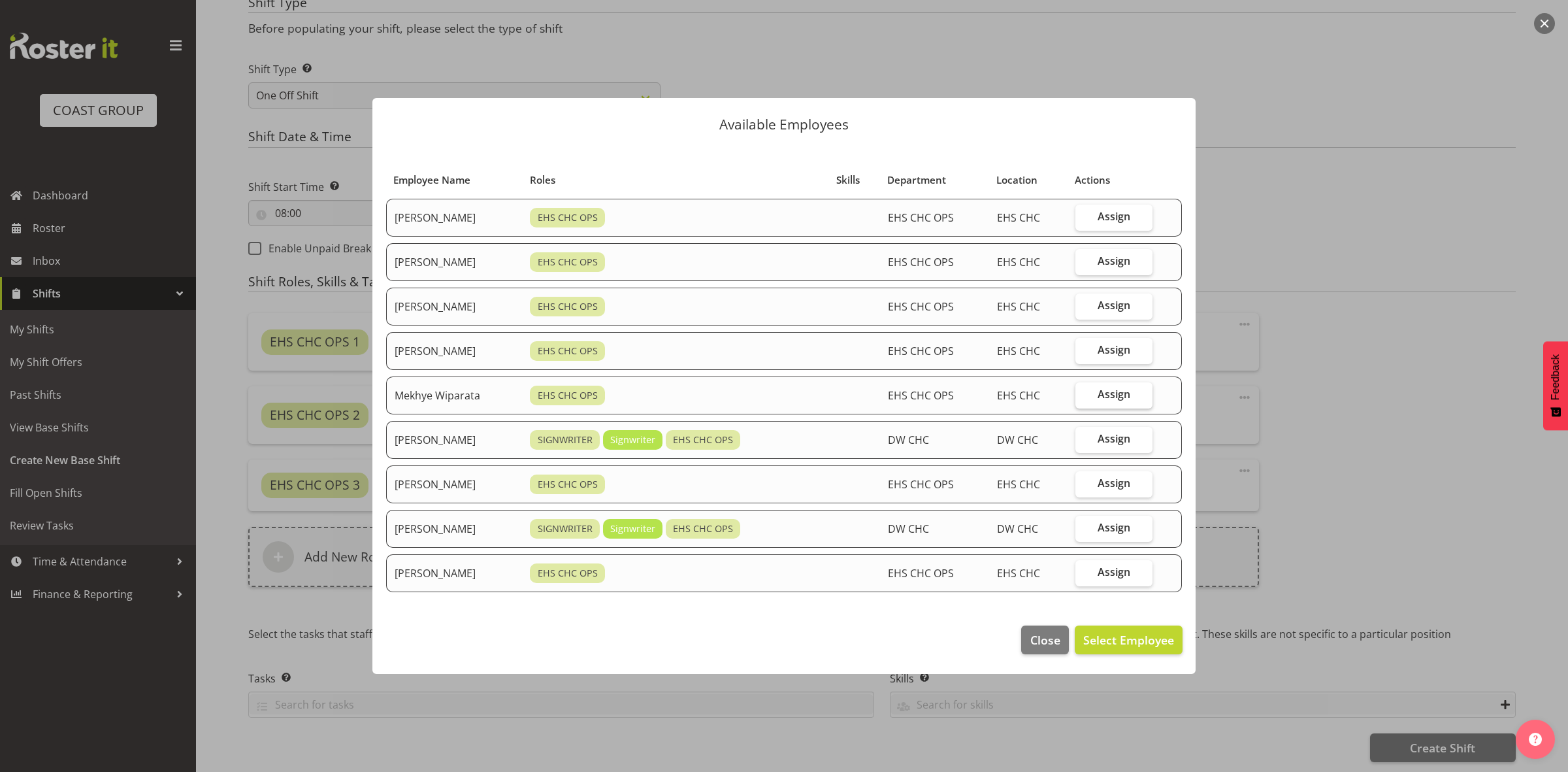
click at [1145, 394] on label "Assign" at bounding box center [1113, 396] width 77 height 26
click at [1084, 394] on input "Assign" at bounding box center [1079, 394] width 8 height 8
checkbox input "true"
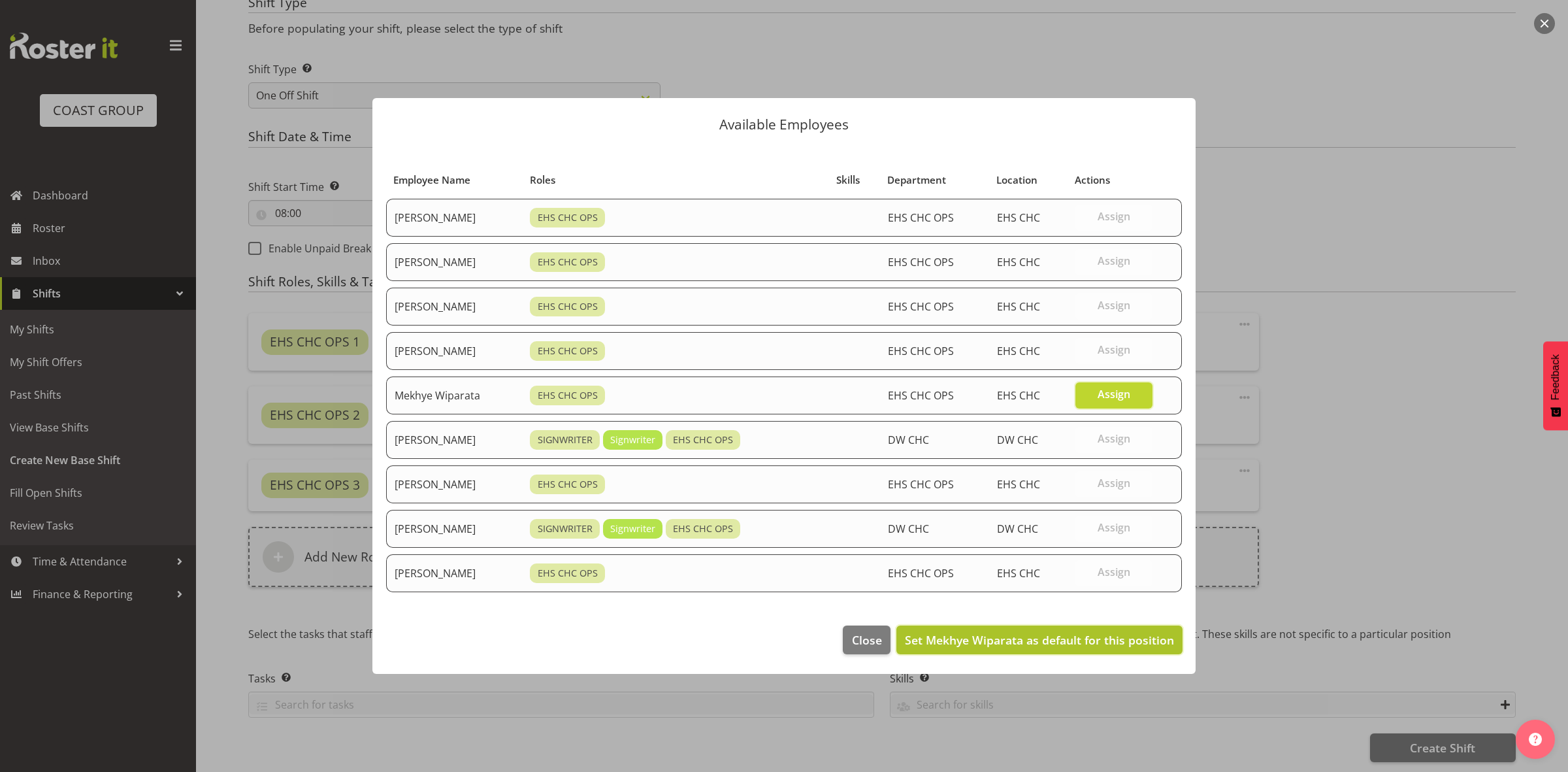
click at [1078, 645] on span "Set Mekhye Wiparata as default for this position" at bounding box center [1039, 640] width 269 height 16
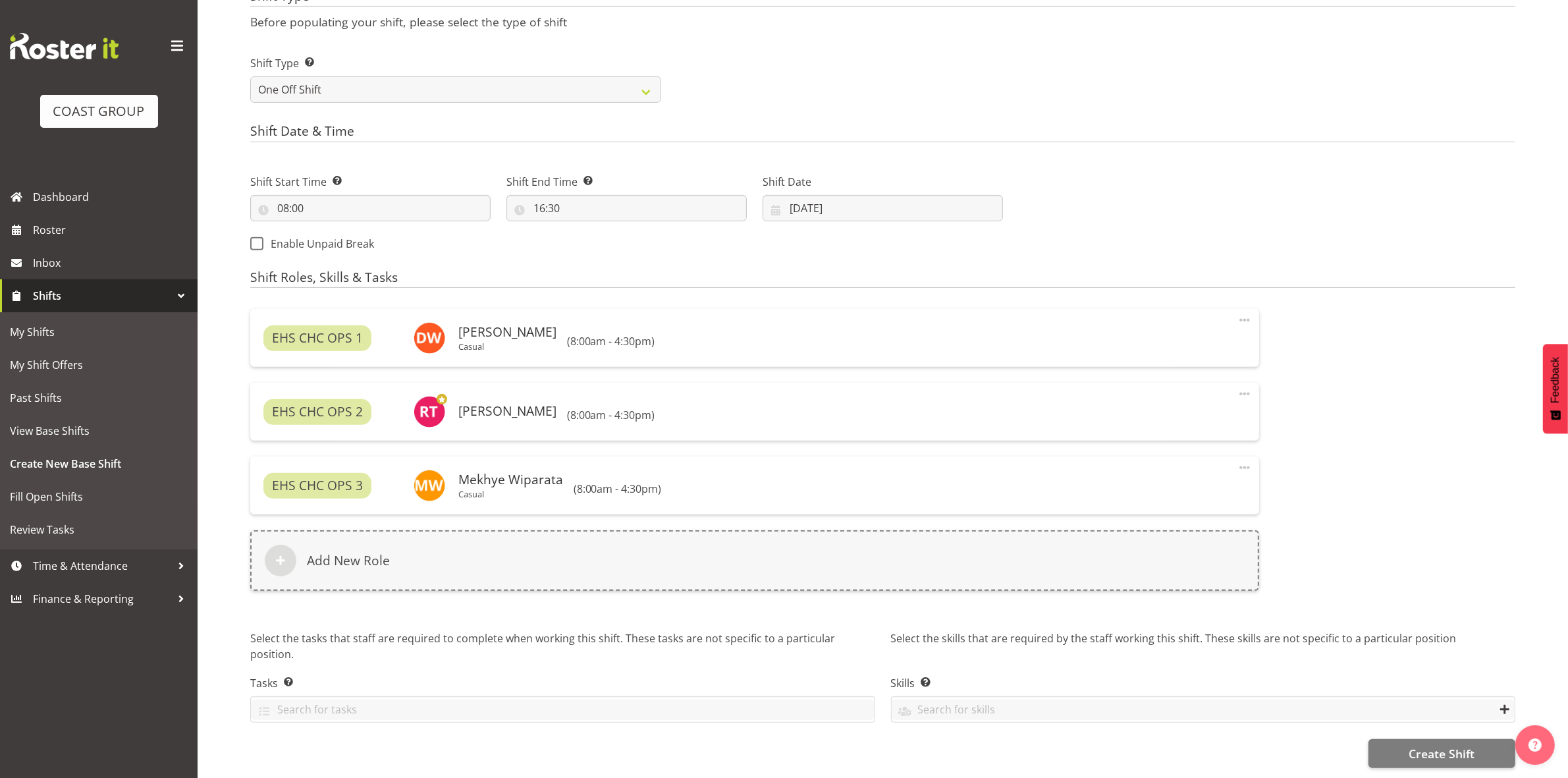
scroll to position [581, 0]
click at [1409, 744] on span "Create Shift" at bounding box center [1441, 753] width 66 height 17
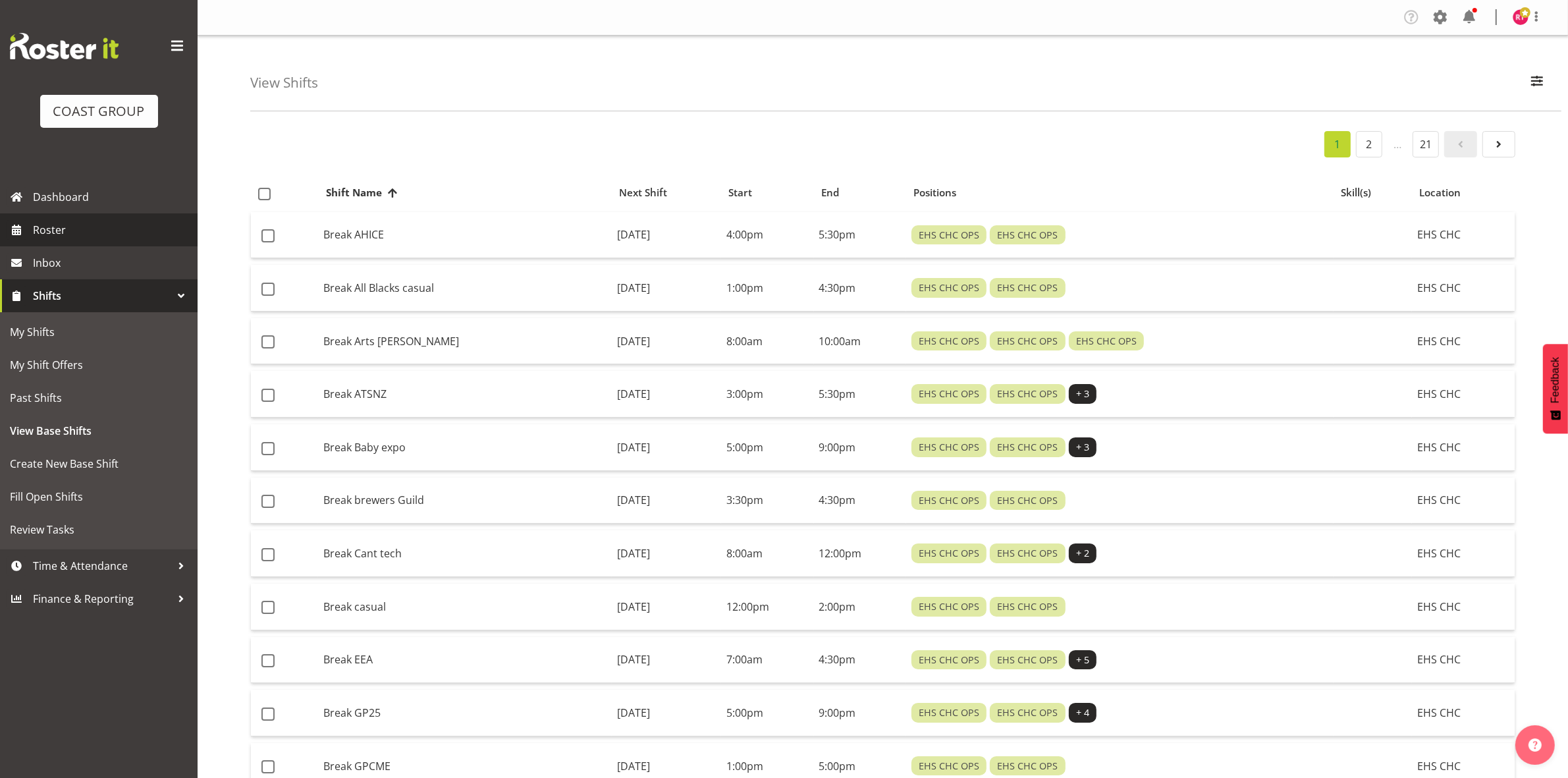
click at [50, 238] on span "Roster" at bounding box center [112, 229] width 158 height 20
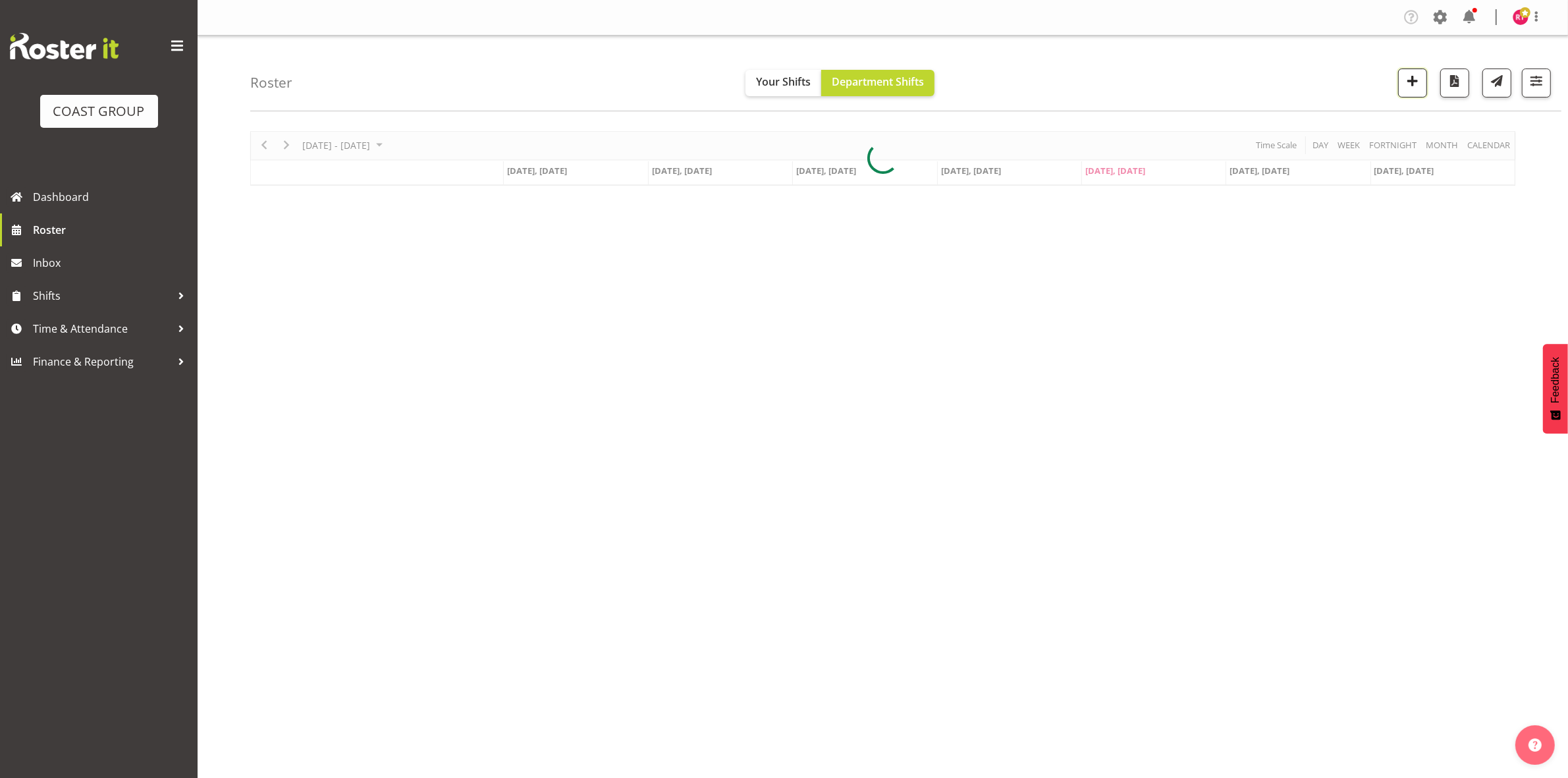
click at [1412, 92] on button "button" at bounding box center [1412, 83] width 29 height 29
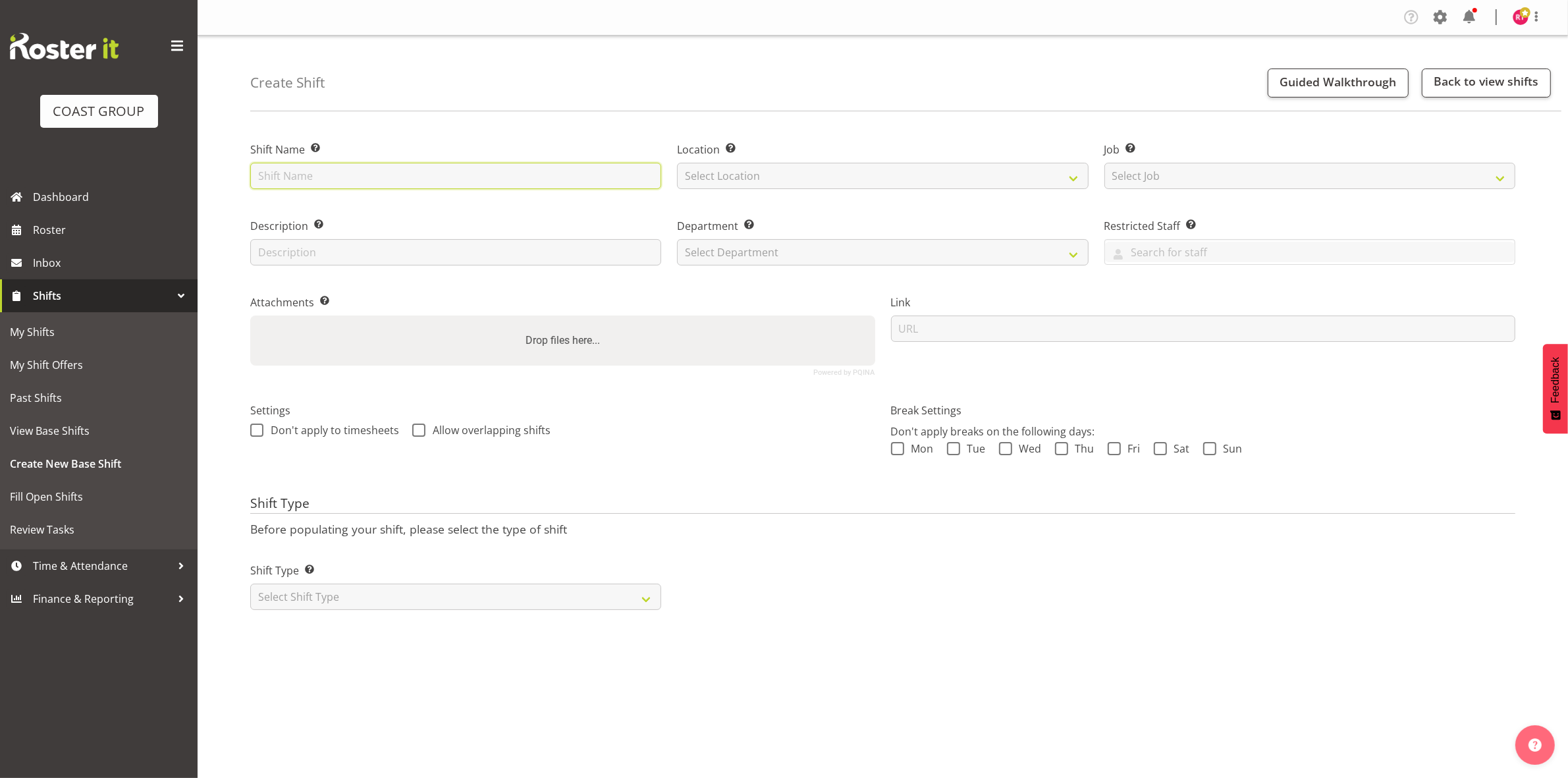
drag, startPoint x: 389, startPoint y: 170, endPoint x: 386, endPoint y: 190, distance: 20.2
click at [389, 170] on input "text" at bounding box center [456, 176] width 411 height 26
click at [370, 165] on input "ex" at bounding box center [456, 176] width 411 height 26
type input "Exhibitor build Neslon Homeshow"
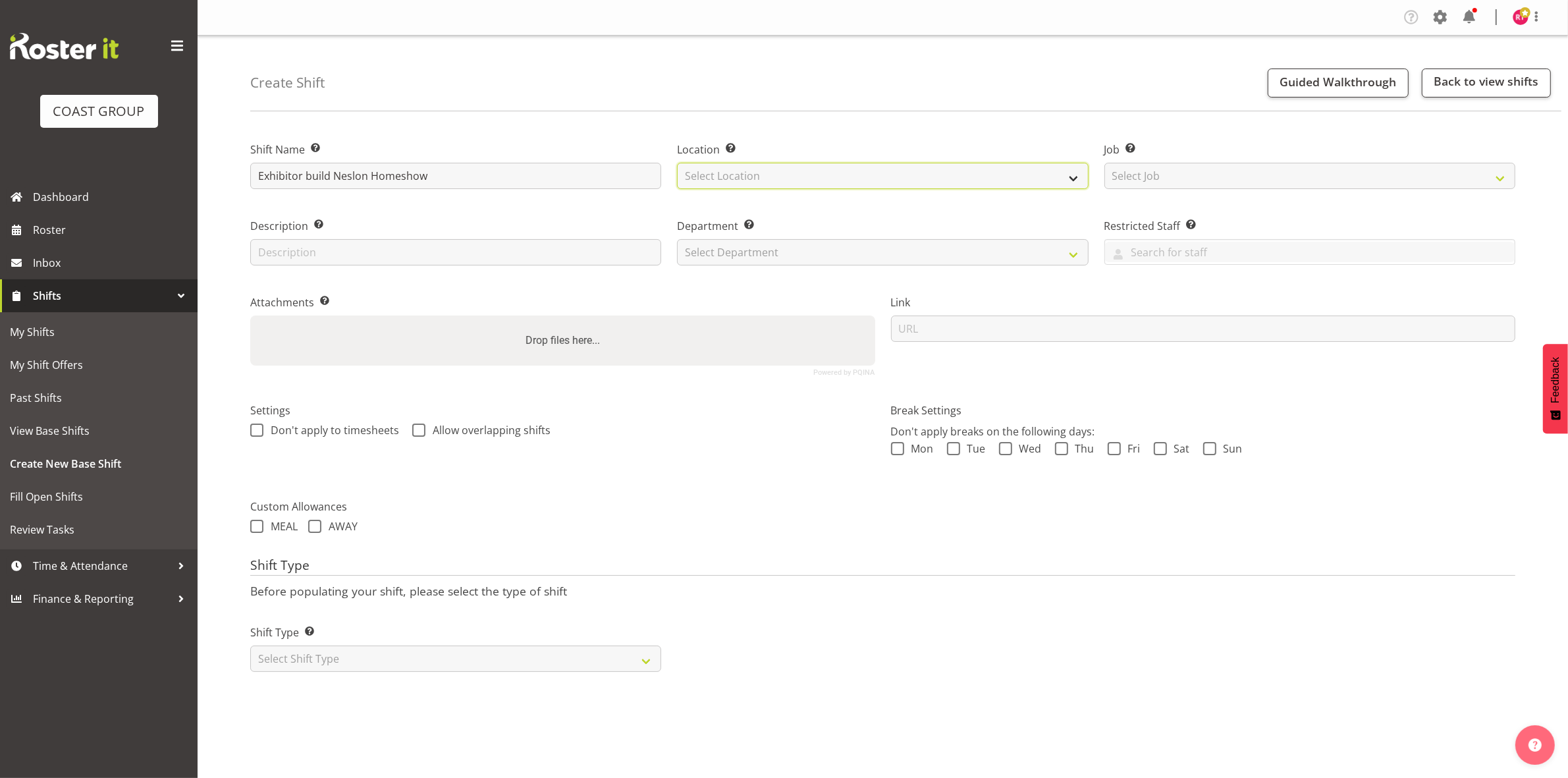
click at [745, 181] on select "Select Location EHS CHC" at bounding box center [882, 176] width 411 height 26
select select "107"
click at [677, 163] on select "Select Location EHS CHC" at bounding box center [882, 176] width 411 height 26
click at [1128, 181] on select "Select Job Create new job 1 Carlton Events 1 Carlton Hamilton 1 Carlton Welling…" at bounding box center [1309, 176] width 411 height 26
select select "9238"
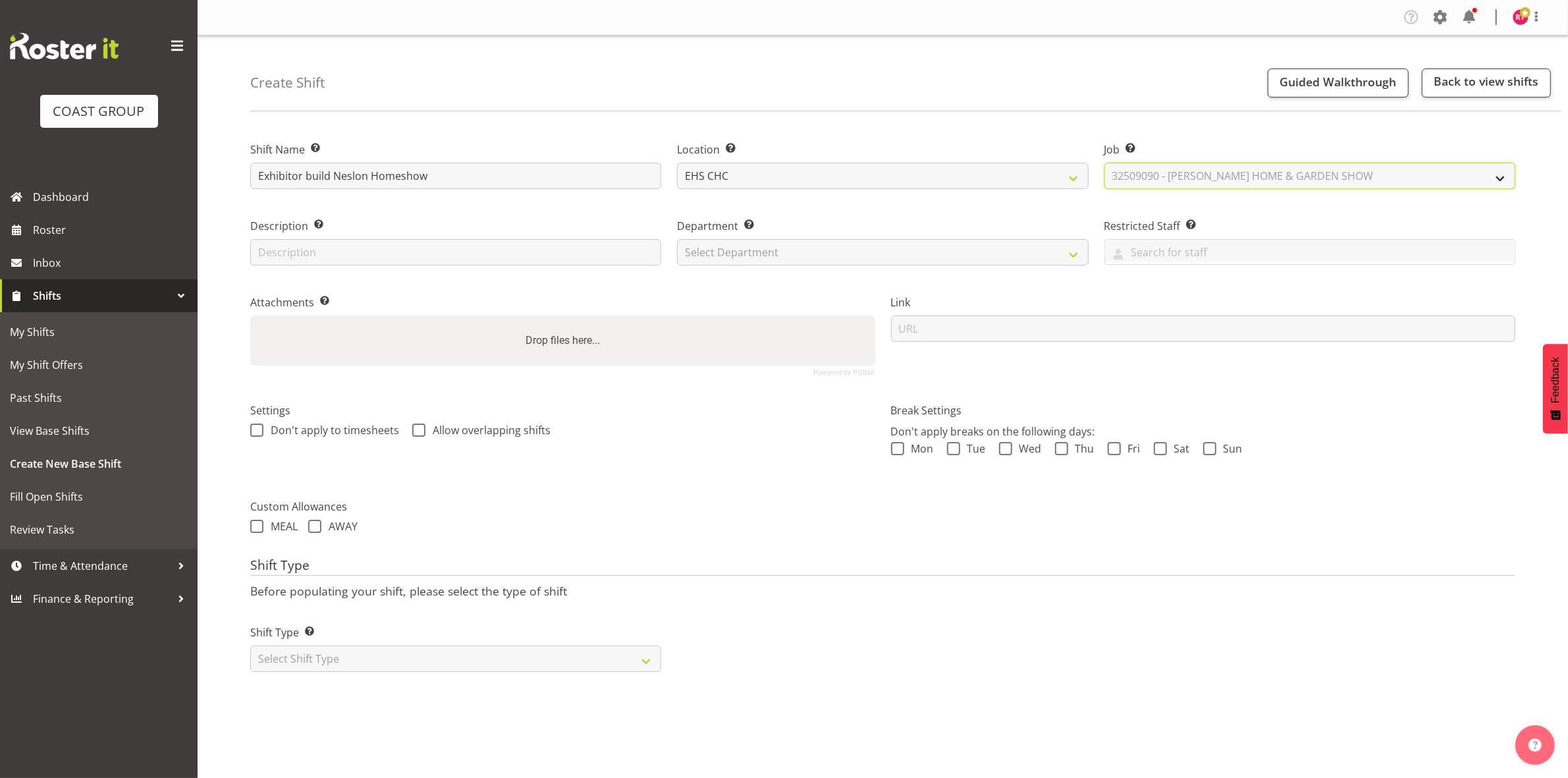
click at [1104, 163] on select "Select Job Create new job 1 Carlton Events 1 Carlton Hamilton 1 Carlton Welling…" at bounding box center [1309, 176] width 411 height 26
click at [967, 248] on select "Select Department EHS CHC OPS" at bounding box center [882, 253] width 411 height 26
select select "41"
click at [677, 239] on select "Select Department EHS CHC OPS" at bounding box center [882, 253] width 411 height 26
click at [448, 656] on select "Select Shift Type One Off Shift Recurring Shift Rotating Shift" at bounding box center [456, 659] width 411 height 26
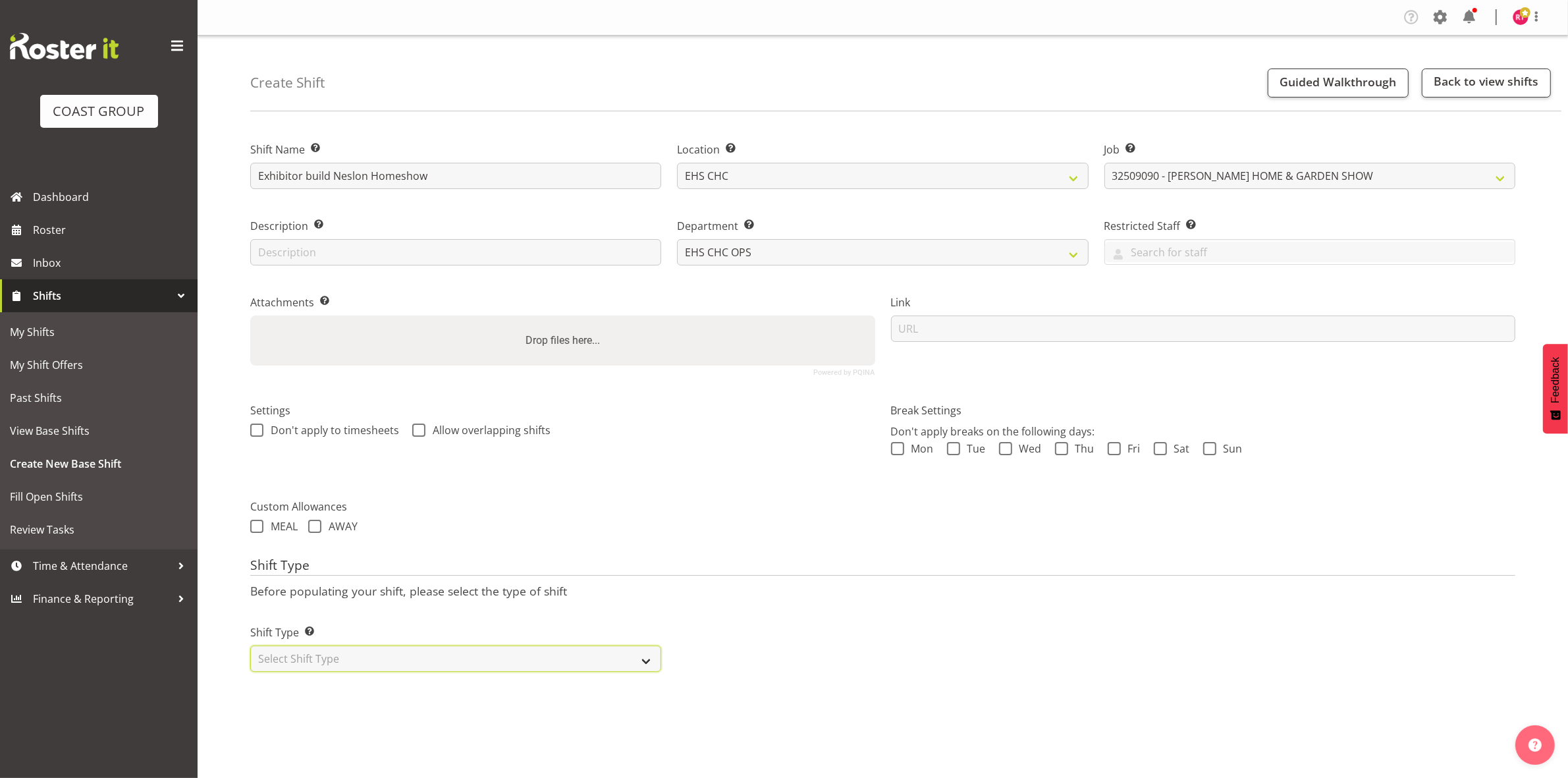
select select "one_off"
click at [251, 647] on select "Select Shift Type One Off Shift Recurring Shift Rotating Shift" at bounding box center [456, 659] width 411 height 26
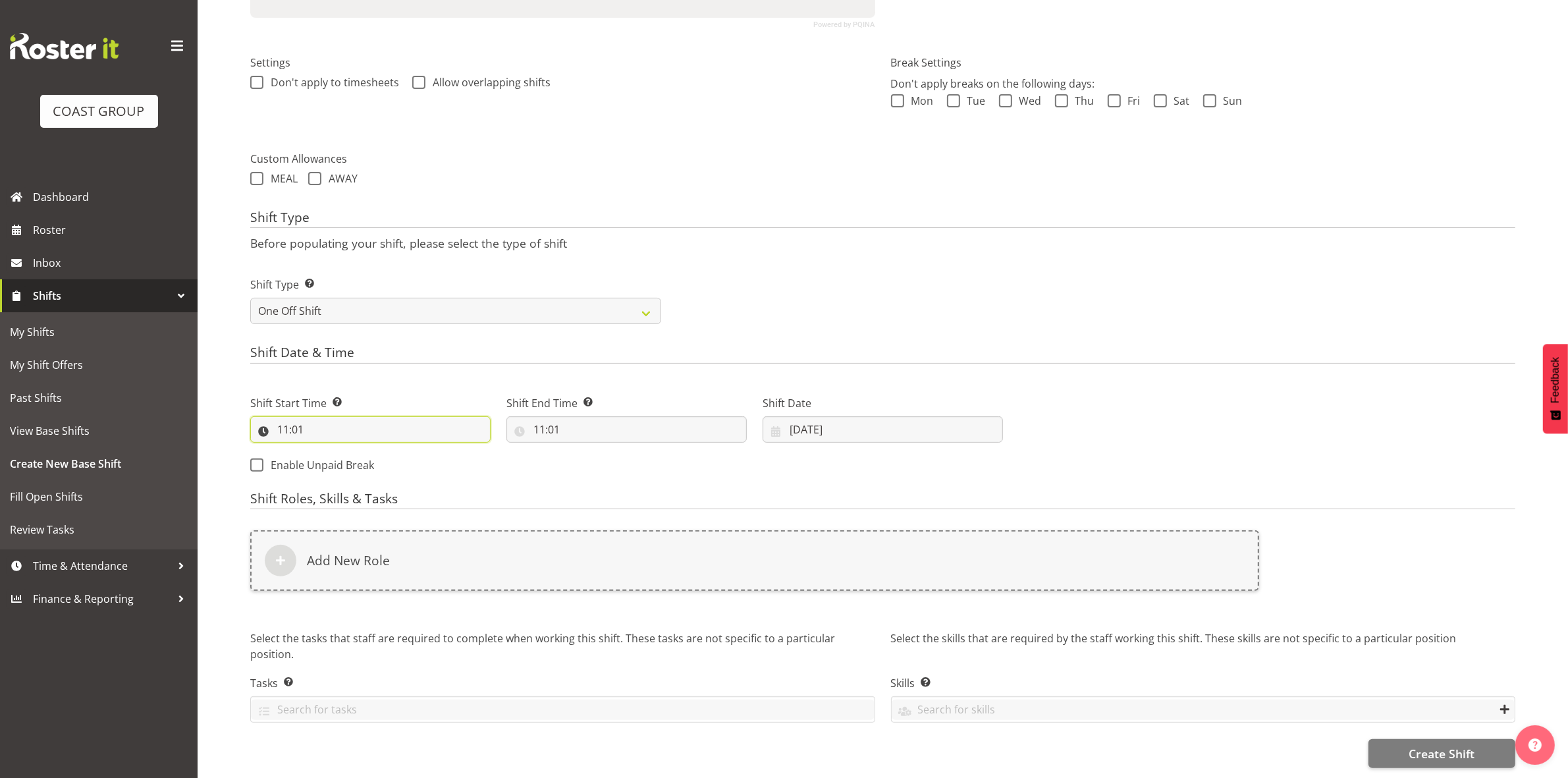
click at [280, 418] on input "11:01" at bounding box center [371, 430] width 240 height 26
click at [334, 450] on select "00 01 02 03 04 05 06 07 08 09 10 11 12 13 14 15 16 17 18 19 20 21 22 23" at bounding box center [340, 463] width 30 height 26
select select "8"
click at [325, 450] on select "00 01 02 03 04 05 06 07 08 09 10 11 12 13 14 15 16 17 18 19 20 21 22 23" at bounding box center [340, 463] width 30 height 26
type input "08:01"
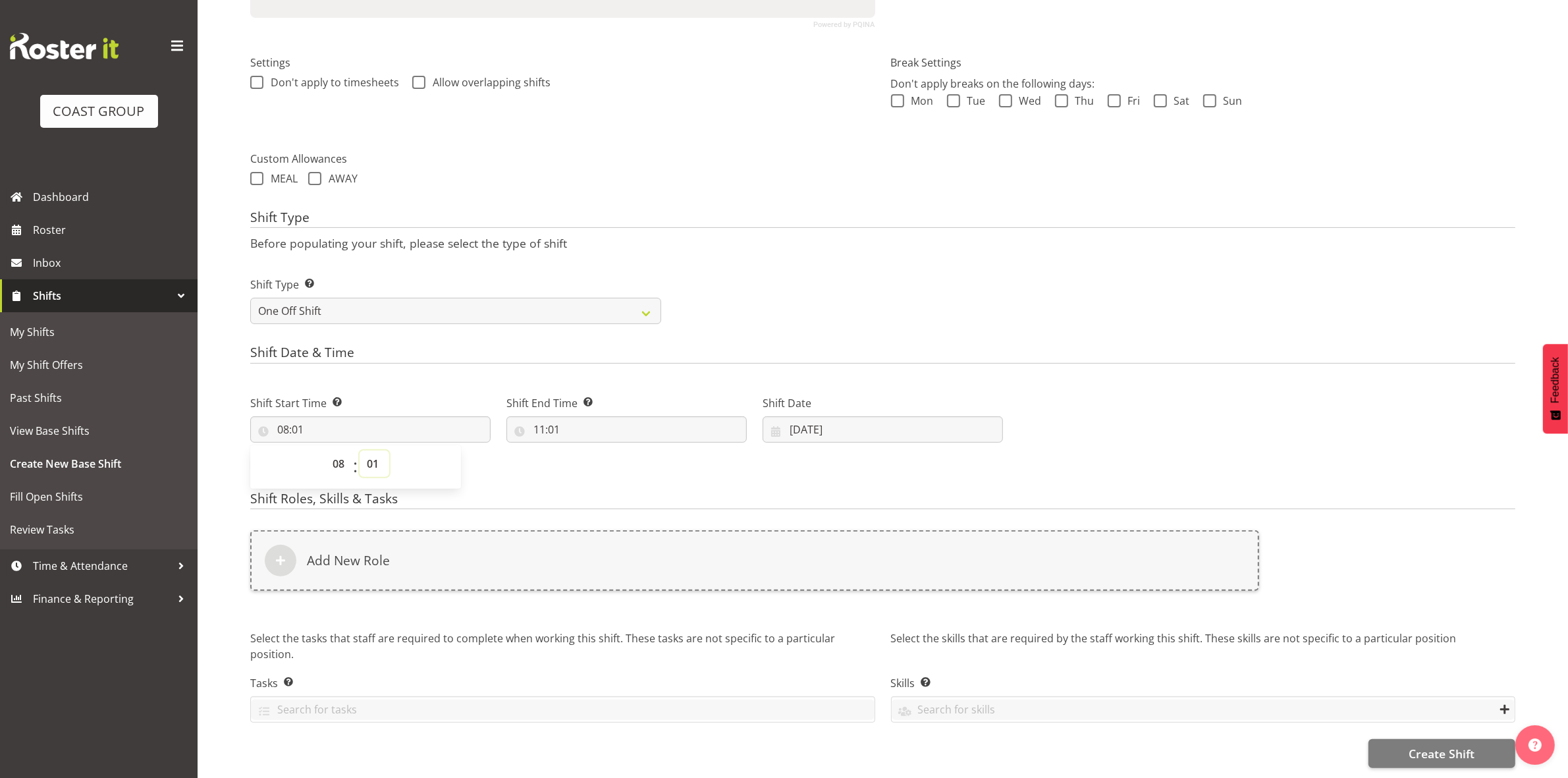
click at [371, 459] on select "00 01 02 03 04 05 06 07 08 09 10 11 12 13 14 15 16 17 18 19 20 21 22 23 24 25 2…" at bounding box center [375, 463] width 30 height 26
select select "0"
click at [360, 450] on select "00 01 02 03 04 05 06 07 08 09 10 11 12 13 14 15 16 17 18 19 20 21 22 23 24 25 2…" at bounding box center [375, 463] width 30 height 26
type input "08:00"
click at [824, 258] on div "Shift Type Shift Types: One Off – Select this if you would like a single shift …" at bounding box center [882, 294] width 1281 height 74
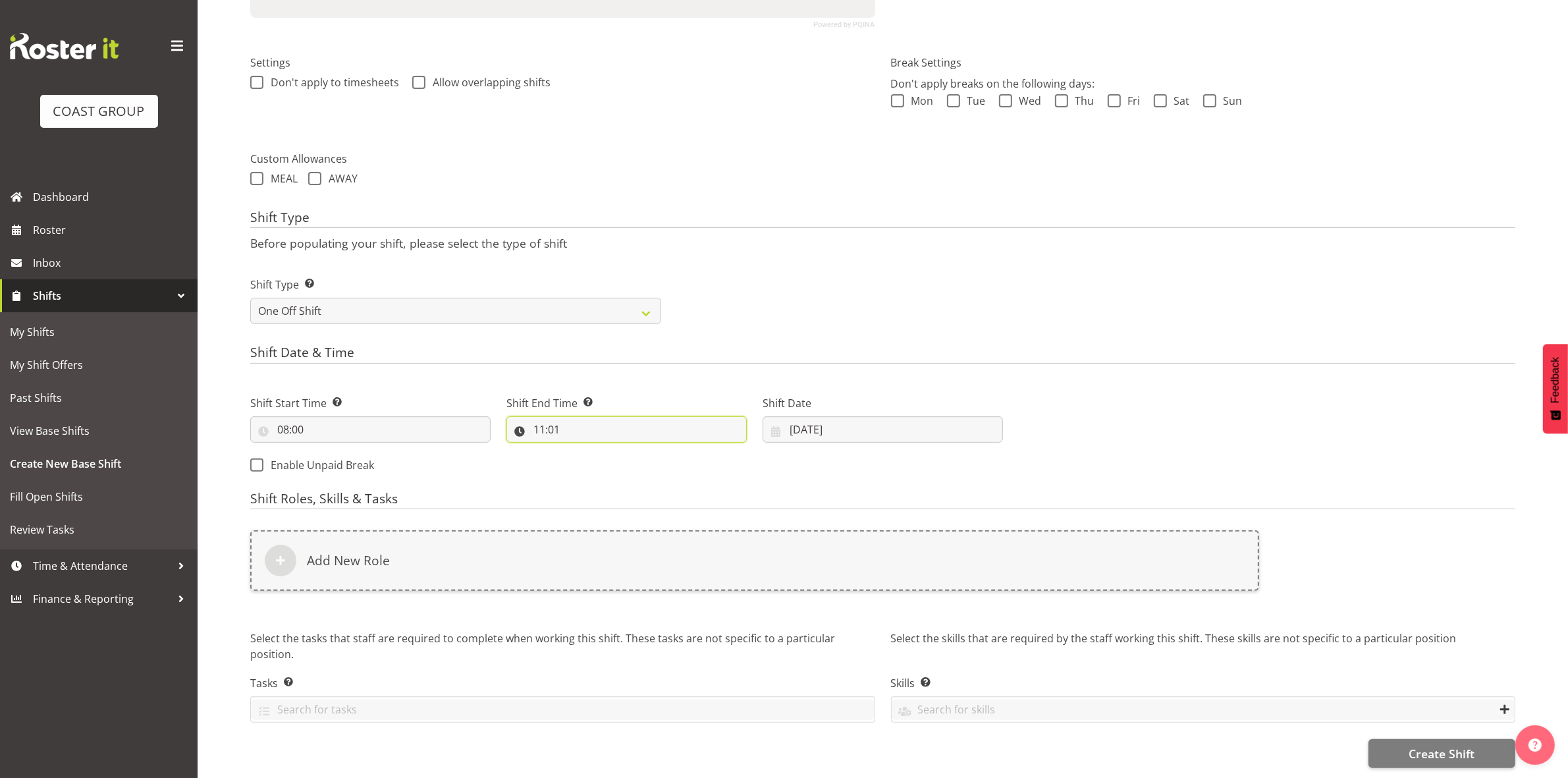
click at [539, 416] on input "11:01" at bounding box center [627, 430] width 240 height 26
click at [590, 451] on select "00 01 02 03 04 05 06 07 08 09 10 11 12 13 14 15 16 17 18 19 20 21 22 23" at bounding box center [596, 463] width 30 height 26
select select "14"
click at [581, 450] on select "00 01 02 03 04 05 06 07 08 09 10 11 12 13 14 15 16 17 18 19 20 21 22 23" at bounding box center [596, 463] width 30 height 26
type input "14:01"
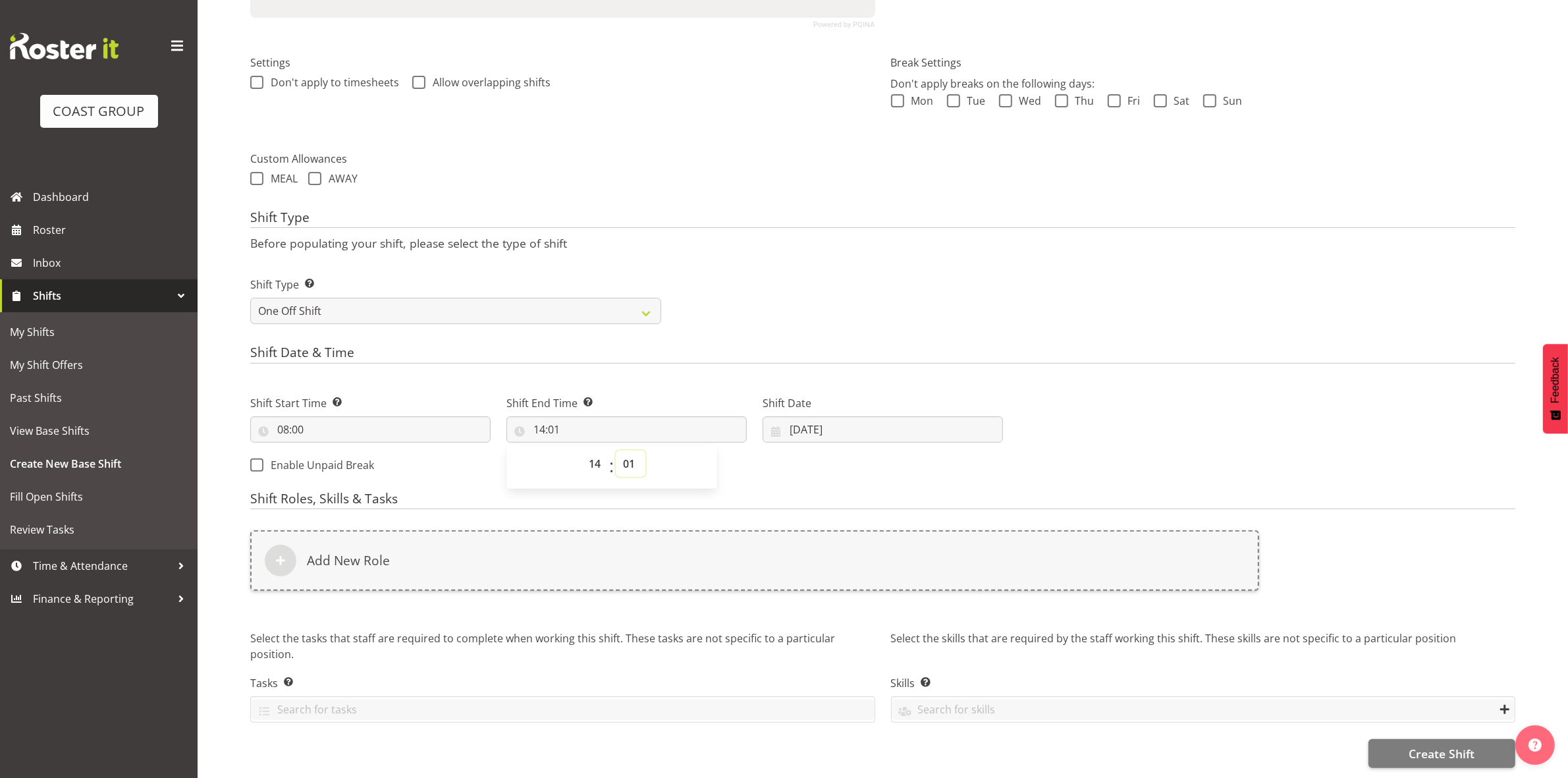
click at [633, 450] on select "00 01 02 03 04 05 06 07 08 09 10 11 12 13 14 15 16 17 18 19 20 21 22 23 24 25 2…" at bounding box center [631, 463] width 30 height 26
select select "0"
click at [616, 450] on select "00 01 02 03 04 05 06 07 08 09 10 11 12 13 14 15 16 17 18 19 20 21 22 23 24 25 2…" at bounding box center [631, 463] width 30 height 26
type input "14:00"
click at [736, 284] on div "Shift Type Shift Types: One Off – Select this if you would like a single shift …" at bounding box center [882, 294] width 1281 height 74
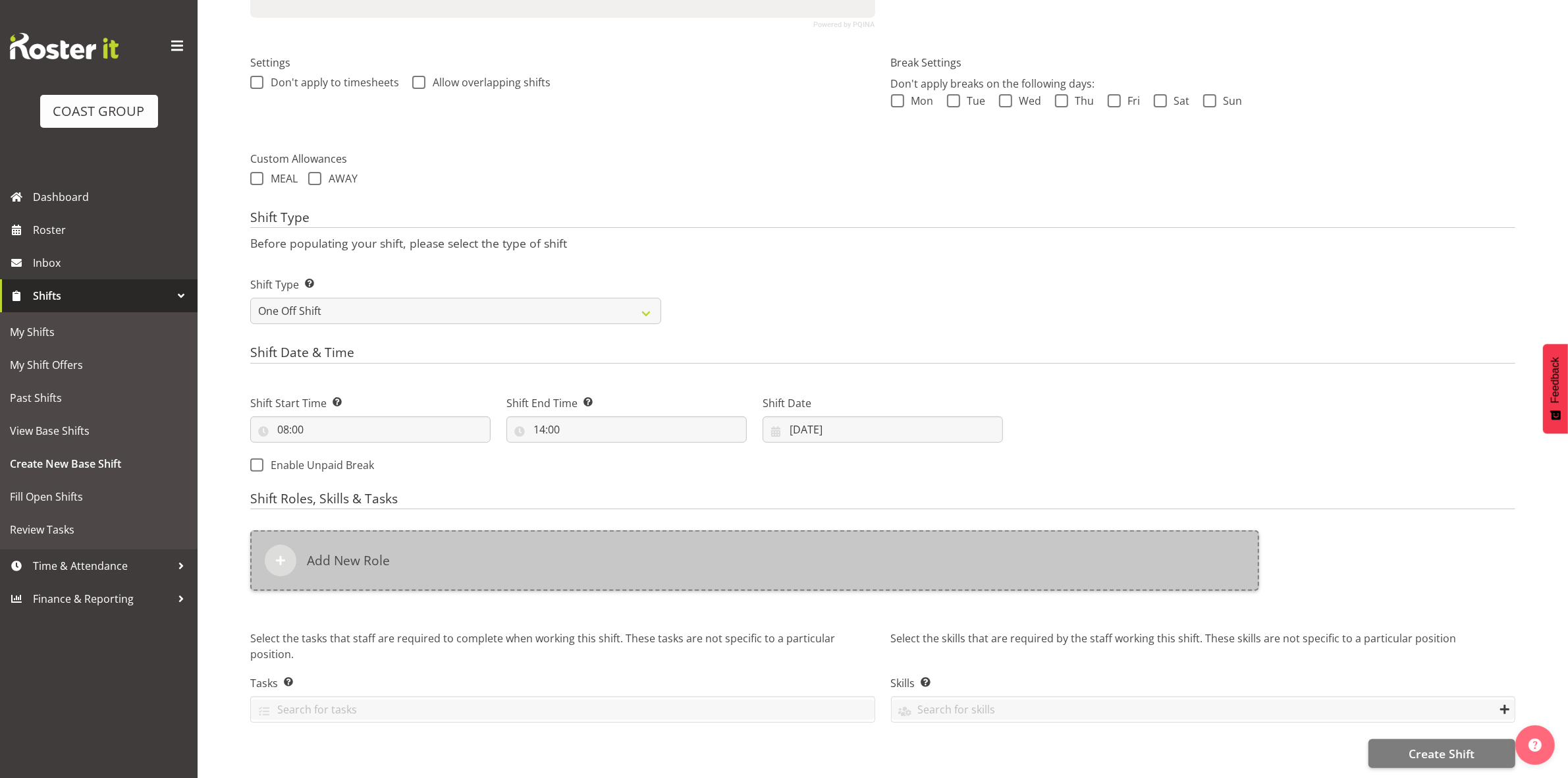
click at [488, 538] on div "Add New Role" at bounding box center [755, 560] width 1009 height 61
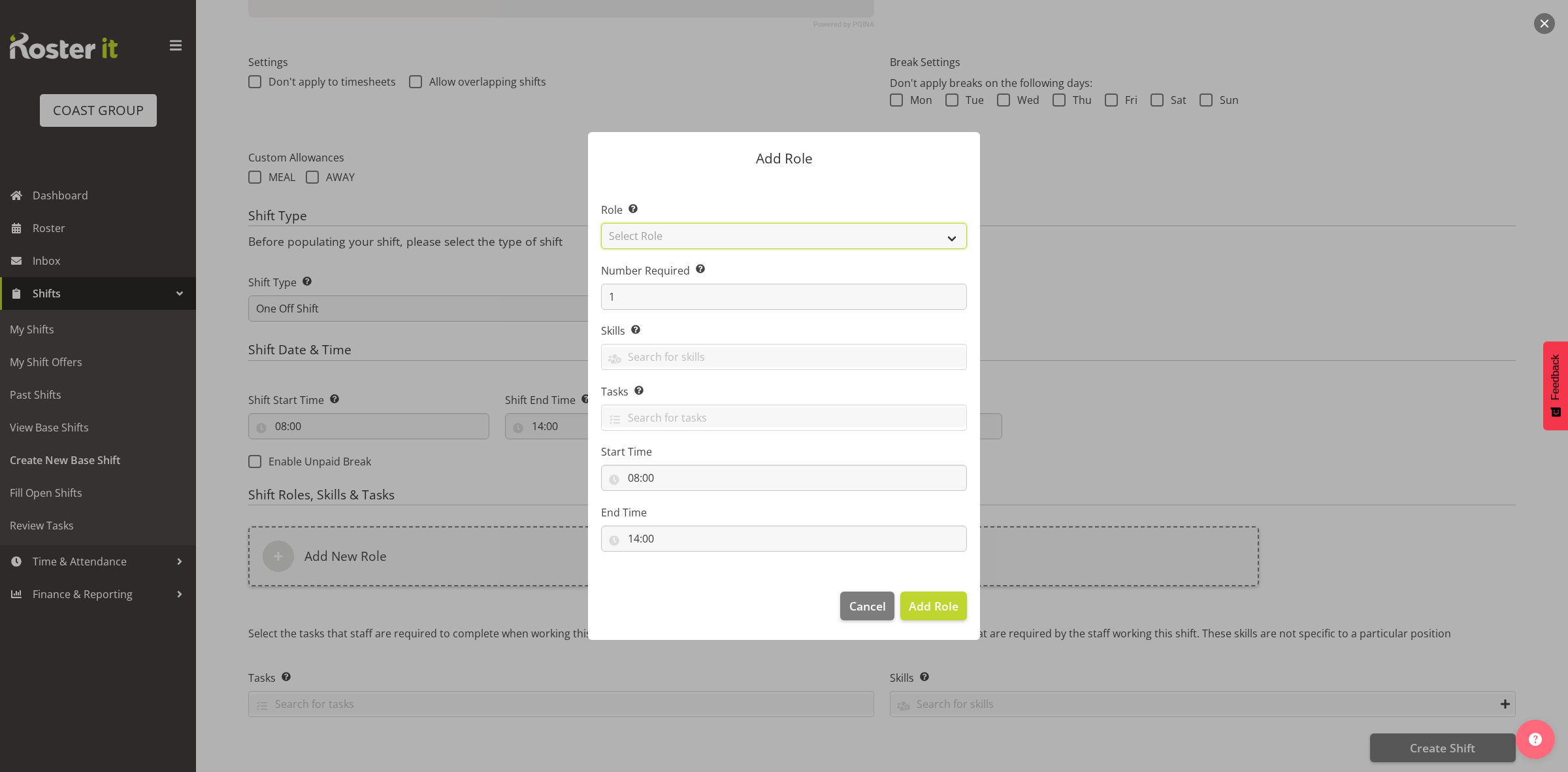
click at [671, 229] on select "Select Role ACCOUNT MANAGER ACCOUNT MANAGER DW ACCOUNTS AKL DIANNA VEHICLES AKL…" at bounding box center [784, 236] width 366 height 26
select select "192"
click at [601, 223] on select "Select Role ACCOUNT MANAGER ACCOUNT MANAGER DW ACCOUNTS AKL DIANNA VEHICLES AKL…" at bounding box center [784, 236] width 366 height 26
click at [933, 607] on span "Add Role" at bounding box center [934, 606] width 50 height 16
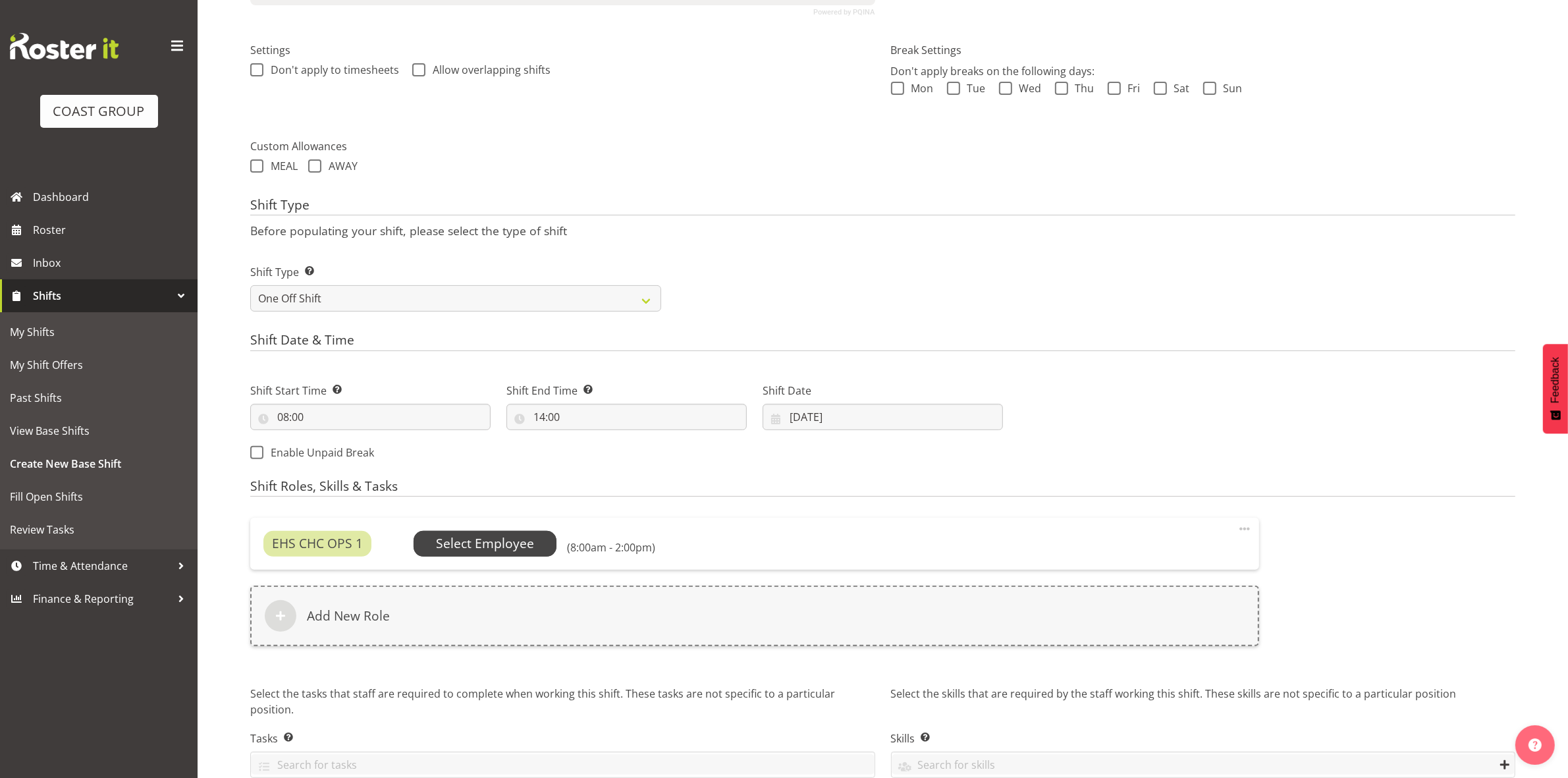
click at [499, 540] on span "Select Employee" at bounding box center [484, 543] width 98 height 19
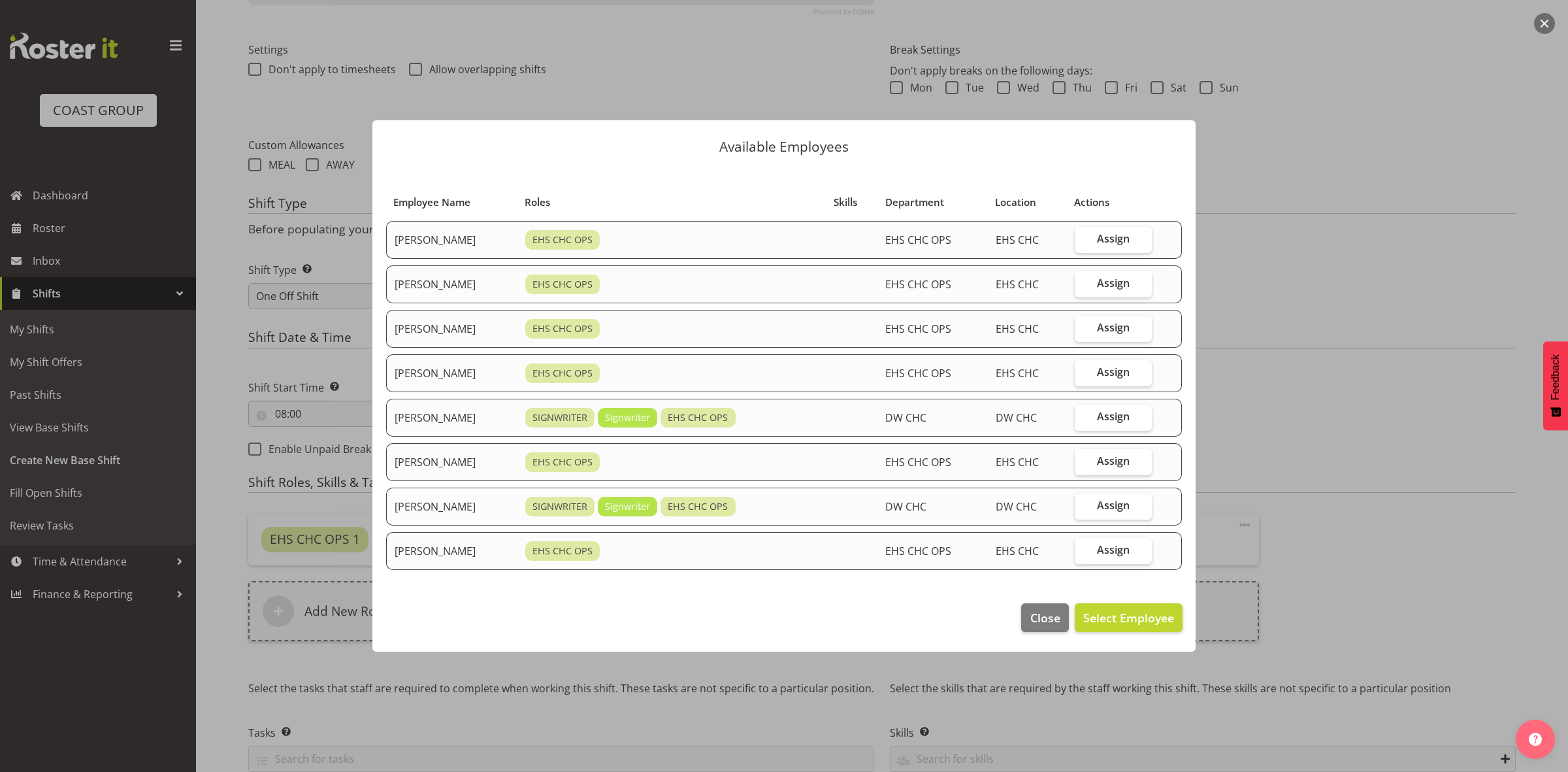
click at [1082, 374] on td "Assign" at bounding box center [1113, 373] width 93 height 38
click at [1089, 374] on label "Assign" at bounding box center [1114, 373] width 78 height 26
click at [1084, 374] on input "Assign" at bounding box center [1079, 372] width 8 height 8
checkbox input "true"
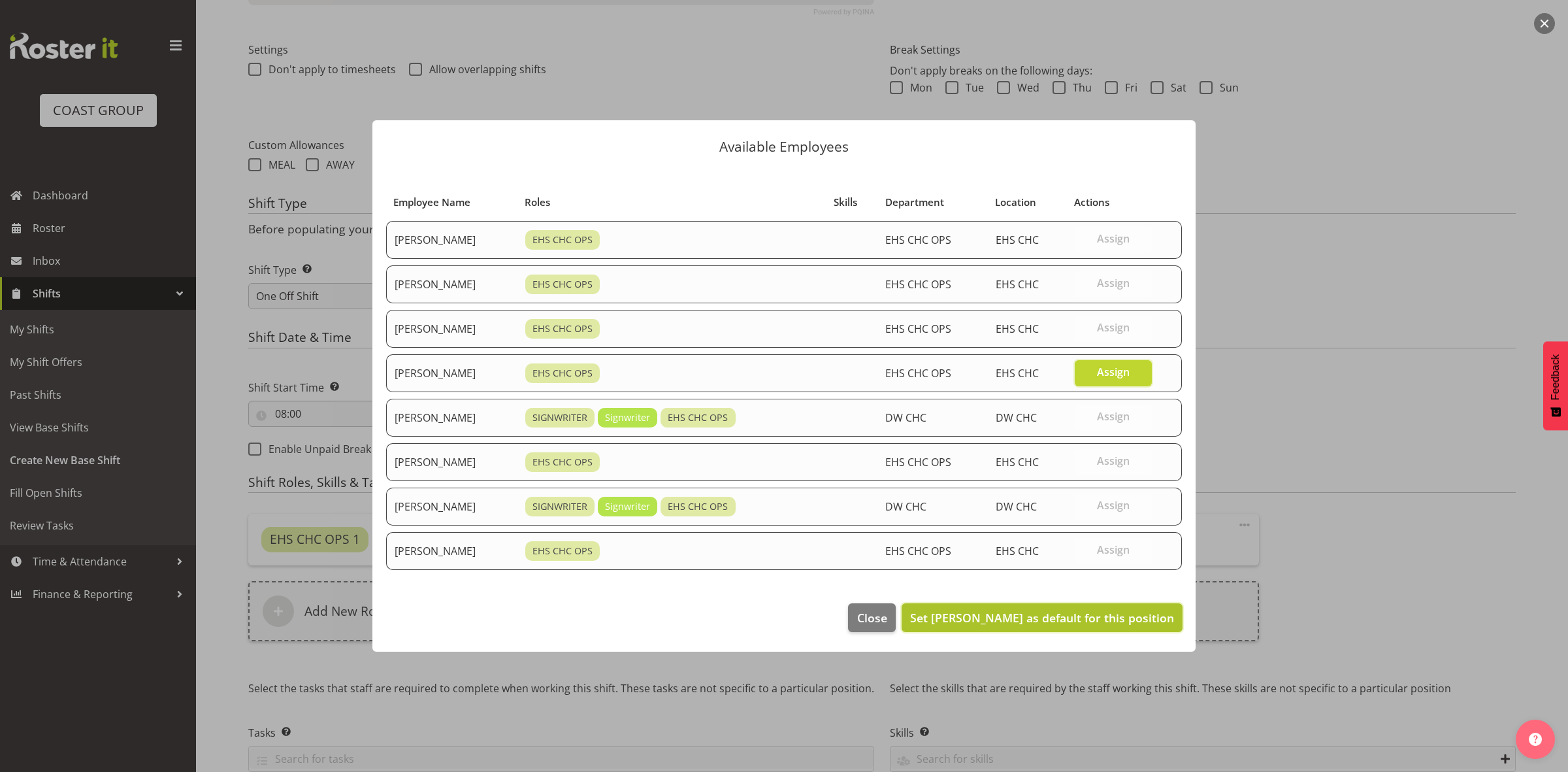
click at [1053, 615] on span "Set [PERSON_NAME] as default for this position" at bounding box center [1043, 617] width 264 height 16
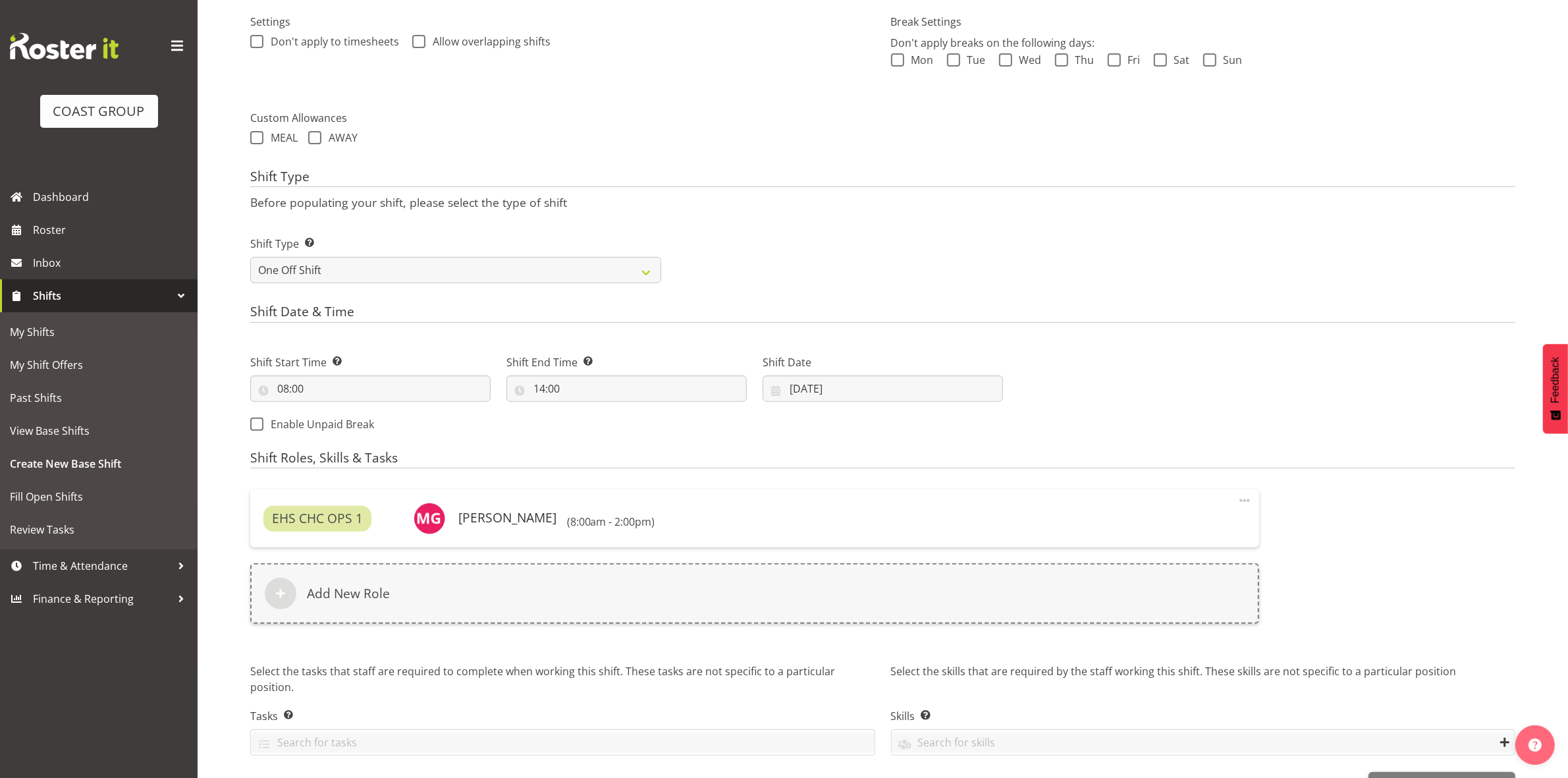
scroll to position [435, 0]
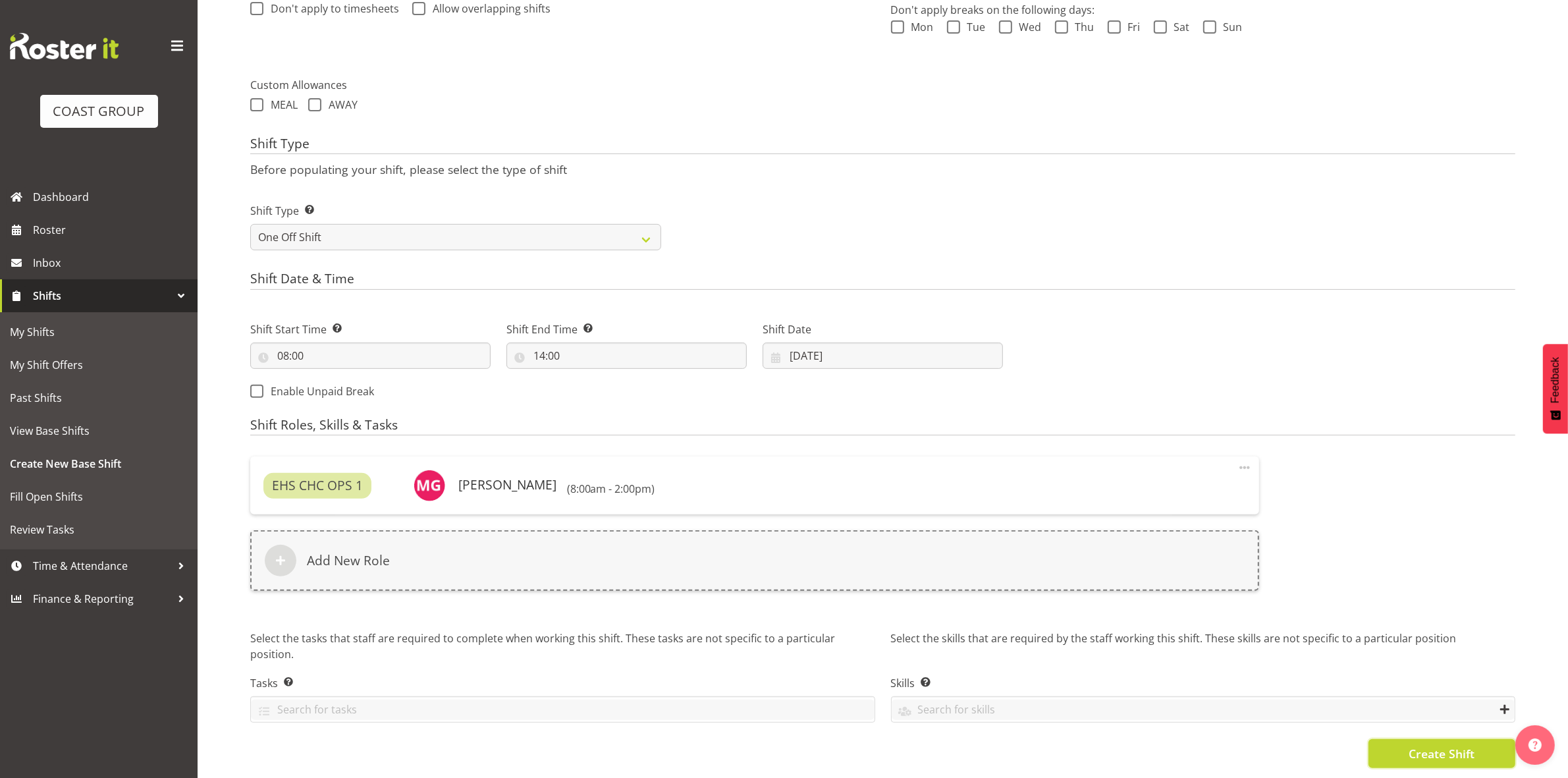
click at [1398, 745] on button "Create Shift" at bounding box center [1442, 753] width 147 height 29
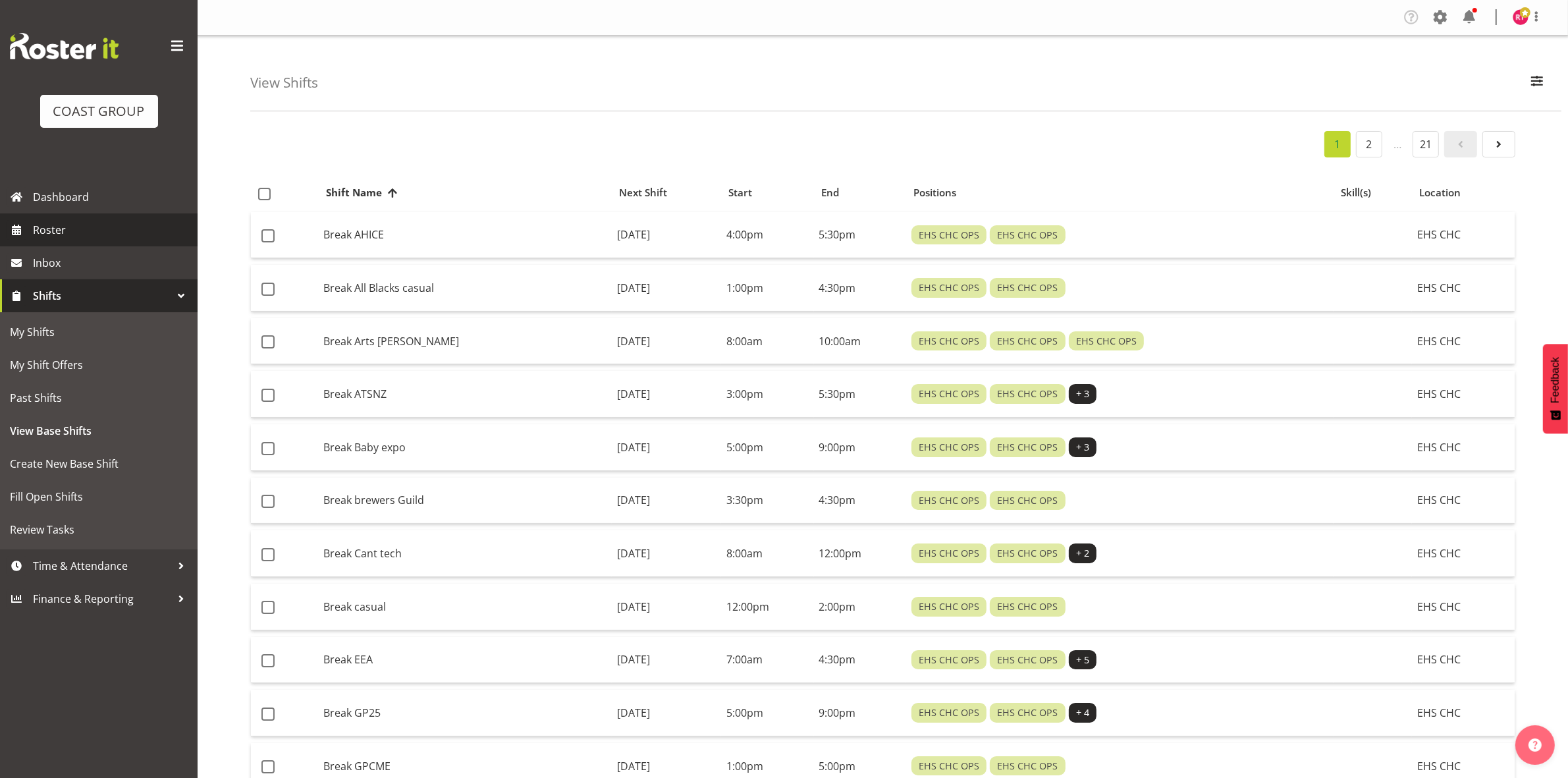
click at [47, 225] on span "Roster" at bounding box center [112, 229] width 158 height 20
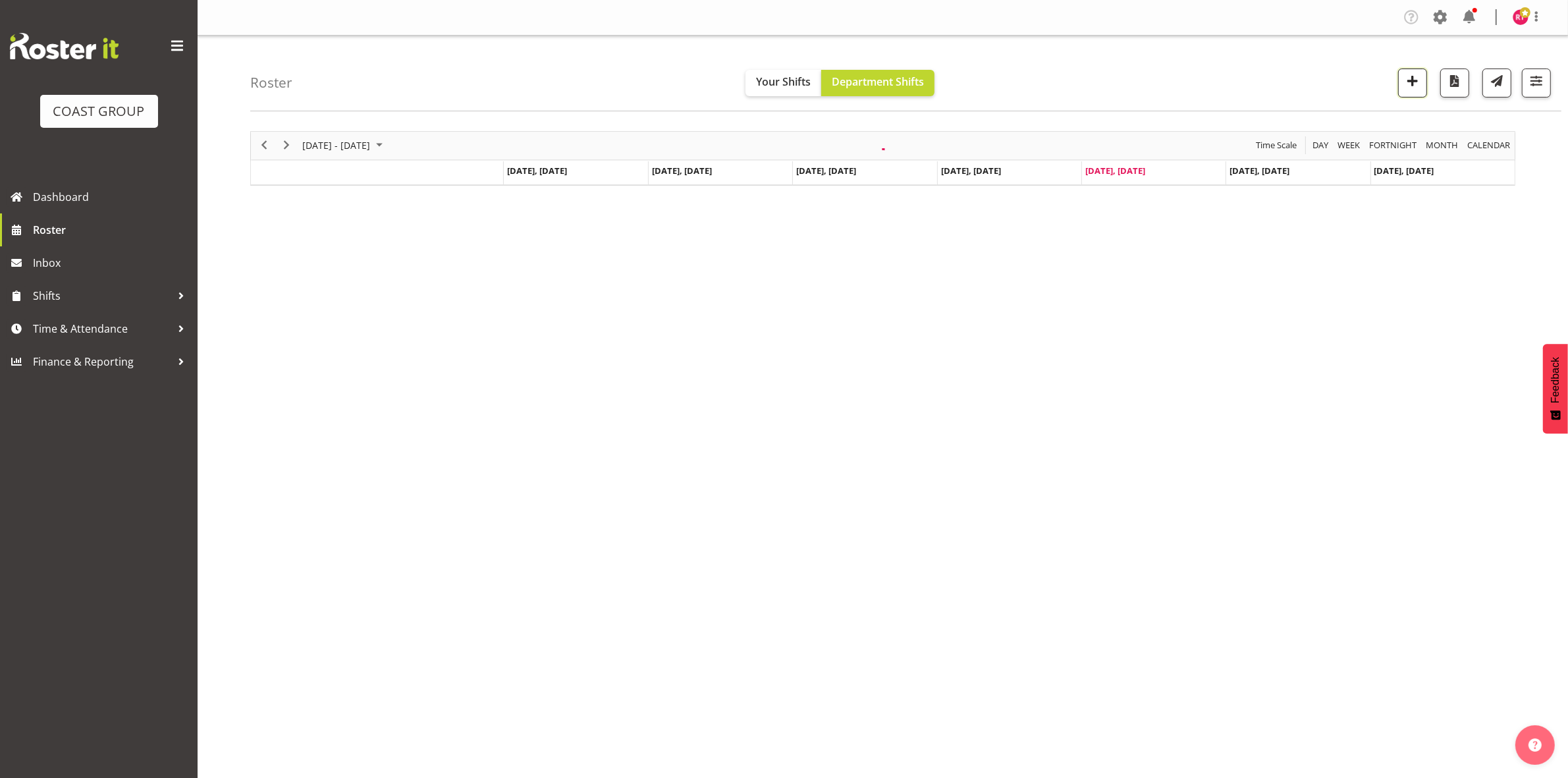
click at [1419, 92] on button "button" at bounding box center [1412, 83] width 29 height 29
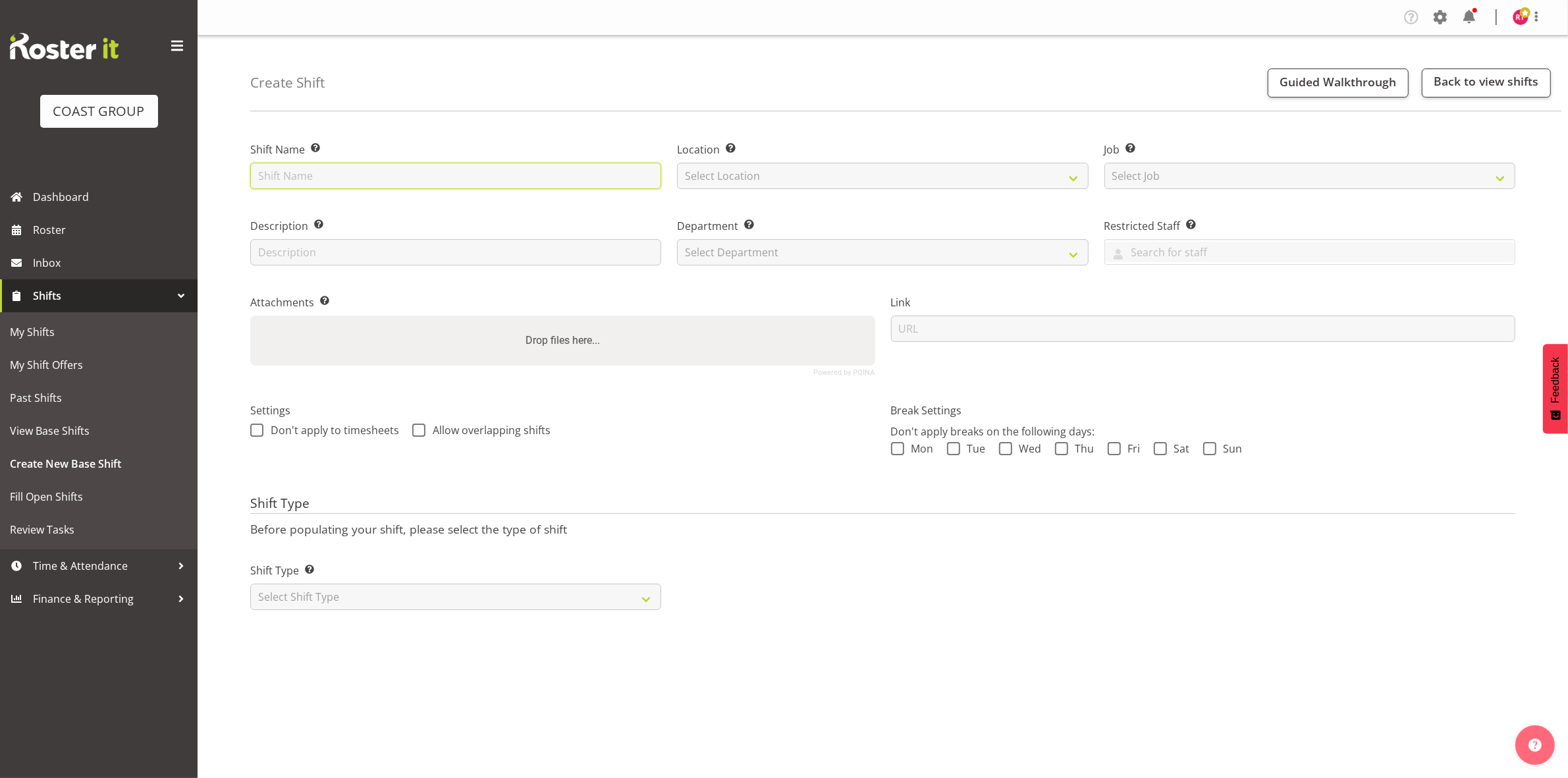
click at [406, 167] on input "text" at bounding box center [456, 176] width 411 height 26
type input "warehouse"
click at [729, 170] on select "Select Location" at bounding box center [882, 176] width 411 height 26
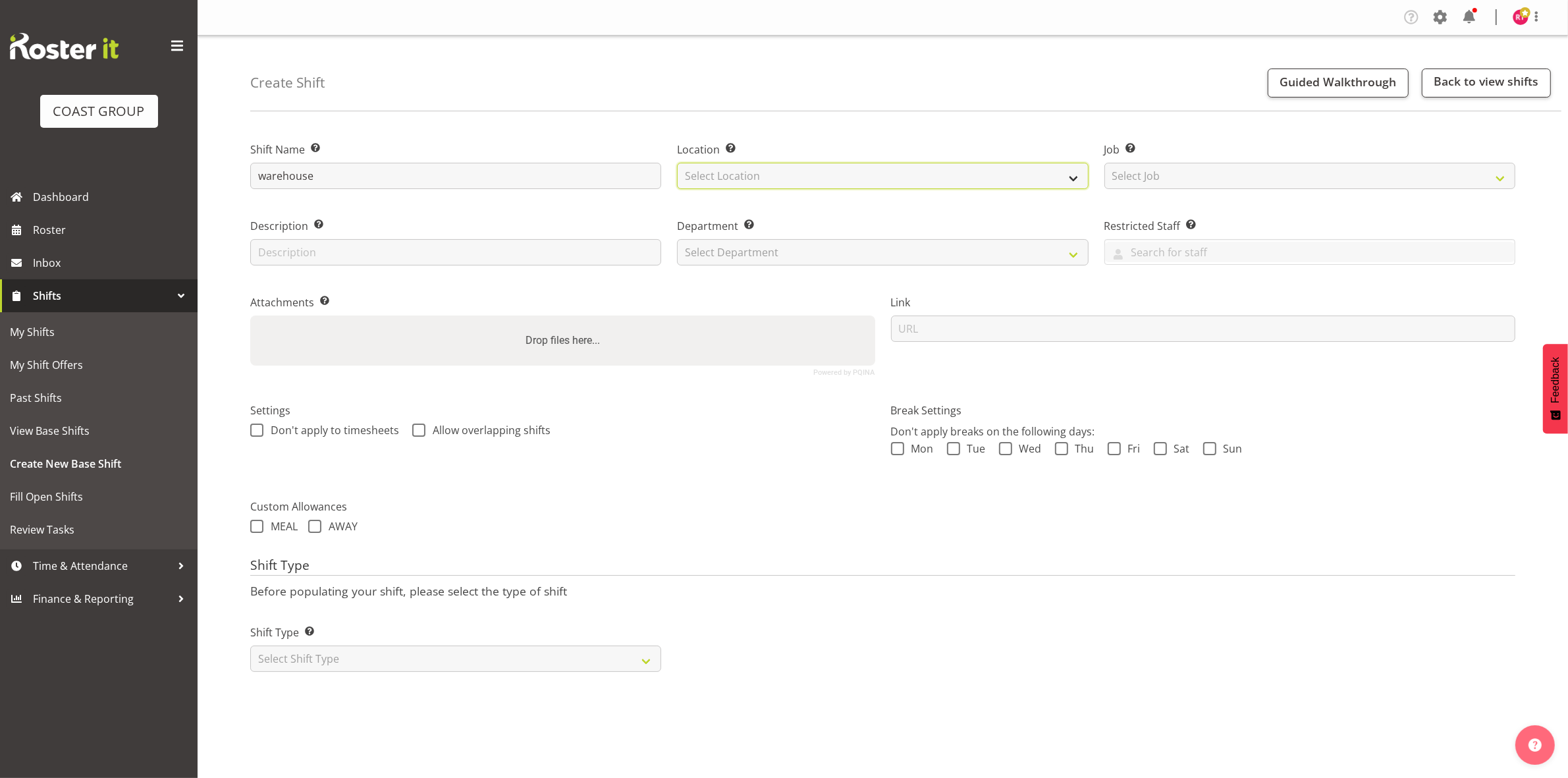
click at [746, 170] on select "Select Location" at bounding box center [882, 176] width 411 height 26
click at [749, 171] on select "Select Location" at bounding box center [882, 176] width 411 height 26
select select "107"
click at [677, 163] on select "Select Location EHS CHC" at bounding box center [882, 176] width 411 height 26
click at [1179, 171] on select "Select Job Create new job 1 Carlton Events 1 Carlton Hamilton 1 Carlton Welling…" at bounding box center [1309, 176] width 411 height 26
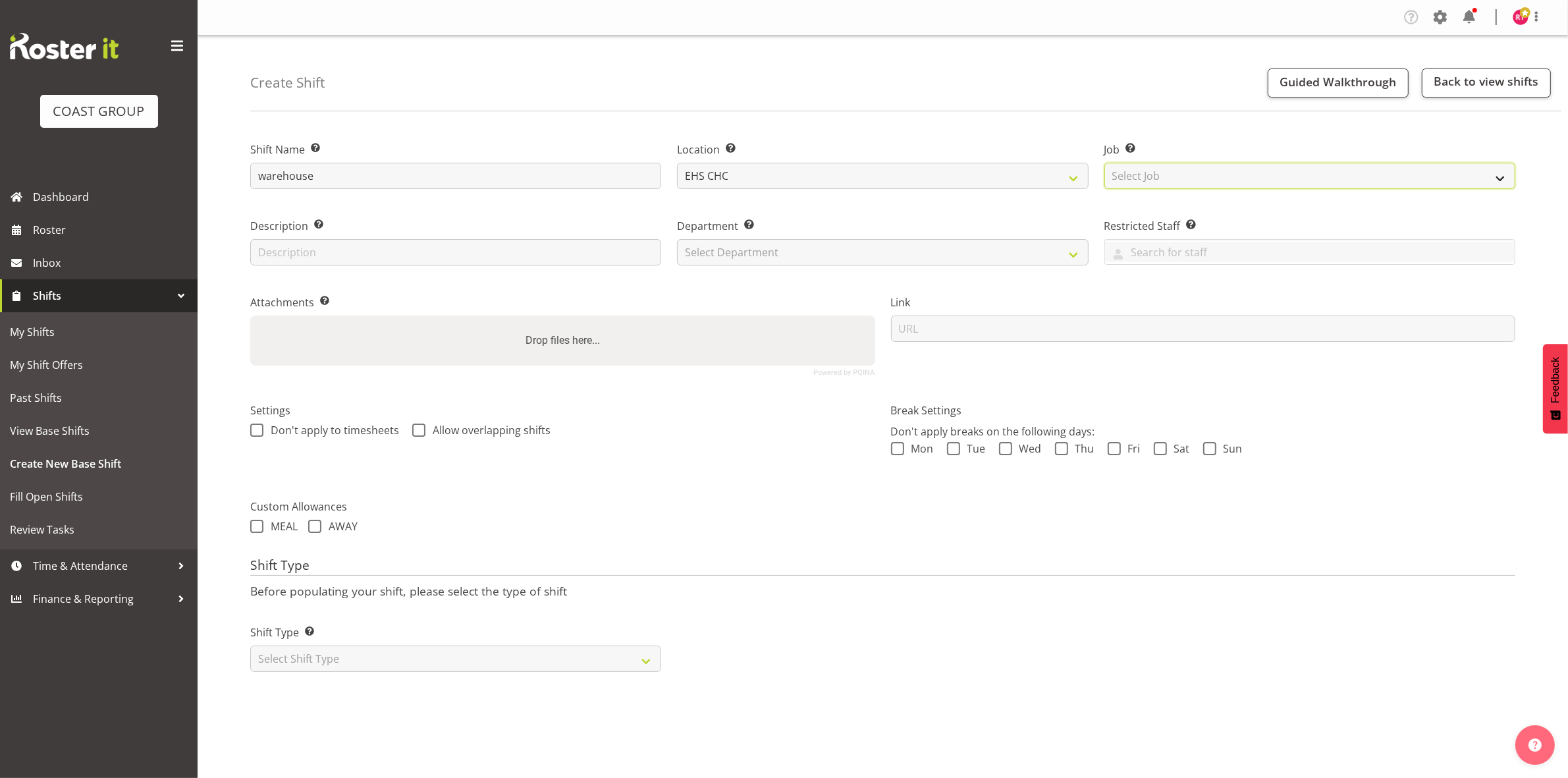
select select "69"
click at [1104, 163] on select "Select Job Create new job 1 Carlton Events 1 Carlton Hamilton 1 Carlton Welling…" at bounding box center [1309, 176] width 411 height 26
drag, startPoint x: 890, startPoint y: 259, endPoint x: 884, endPoint y: 265, distance: 8.5
click at [890, 259] on select "Select Department EHS CHC OPS" at bounding box center [882, 253] width 411 height 26
select select "41"
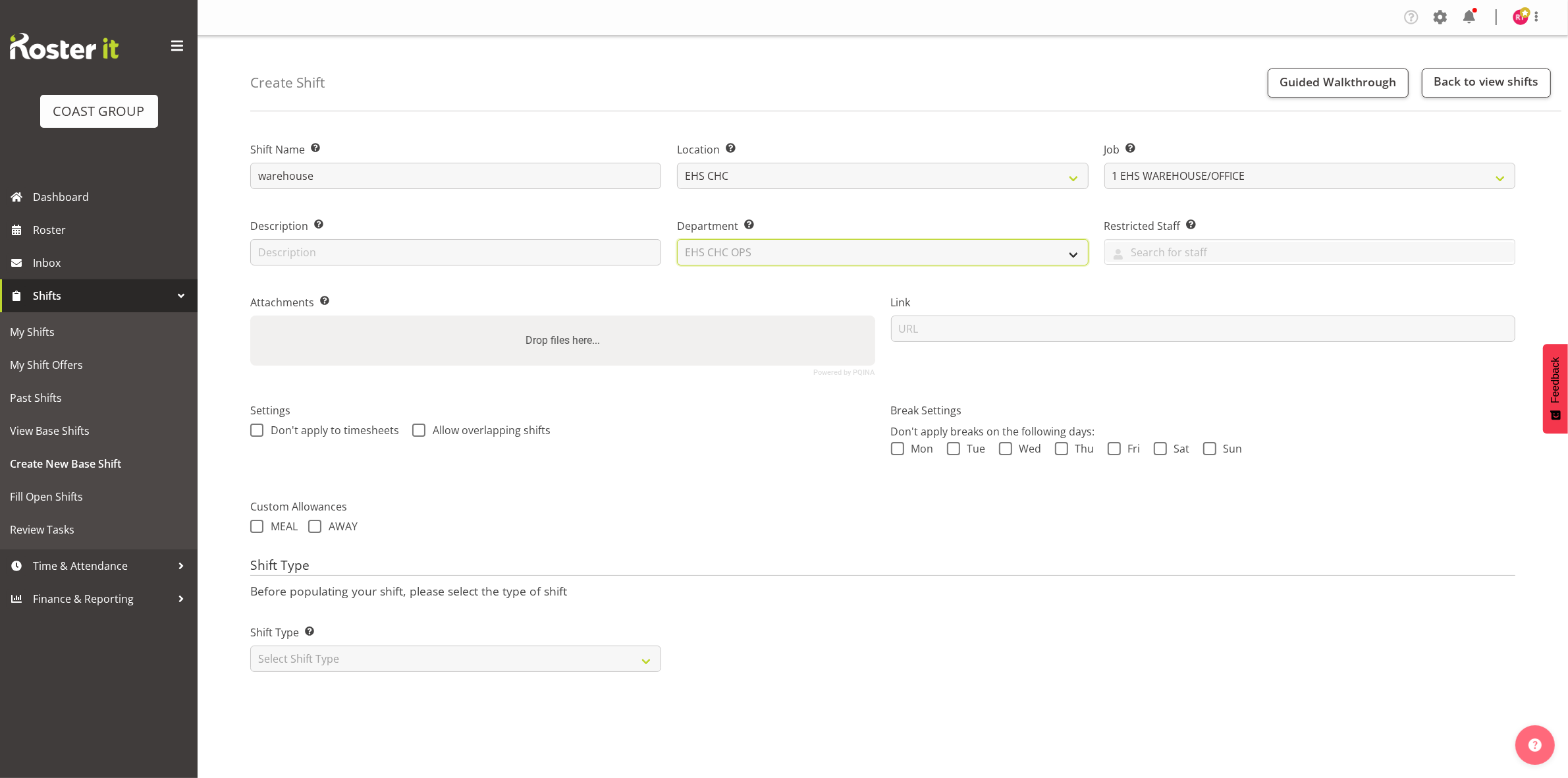
click at [677, 239] on select "Select Department EHS CHC OPS" at bounding box center [882, 253] width 411 height 26
drag, startPoint x: 476, startPoint y: 664, endPoint x: 476, endPoint y: 673, distance: 9.0
click at [476, 666] on select "Select Shift Type One Off Shift Recurring Shift Rotating Shift" at bounding box center [456, 659] width 411 height 26
select select "one_off"
click at [251, 647] on select "Select Shift Type One Off Shift Recurring Shift Rotating Shift" at bounding box center [456, 659] width 411 height 26
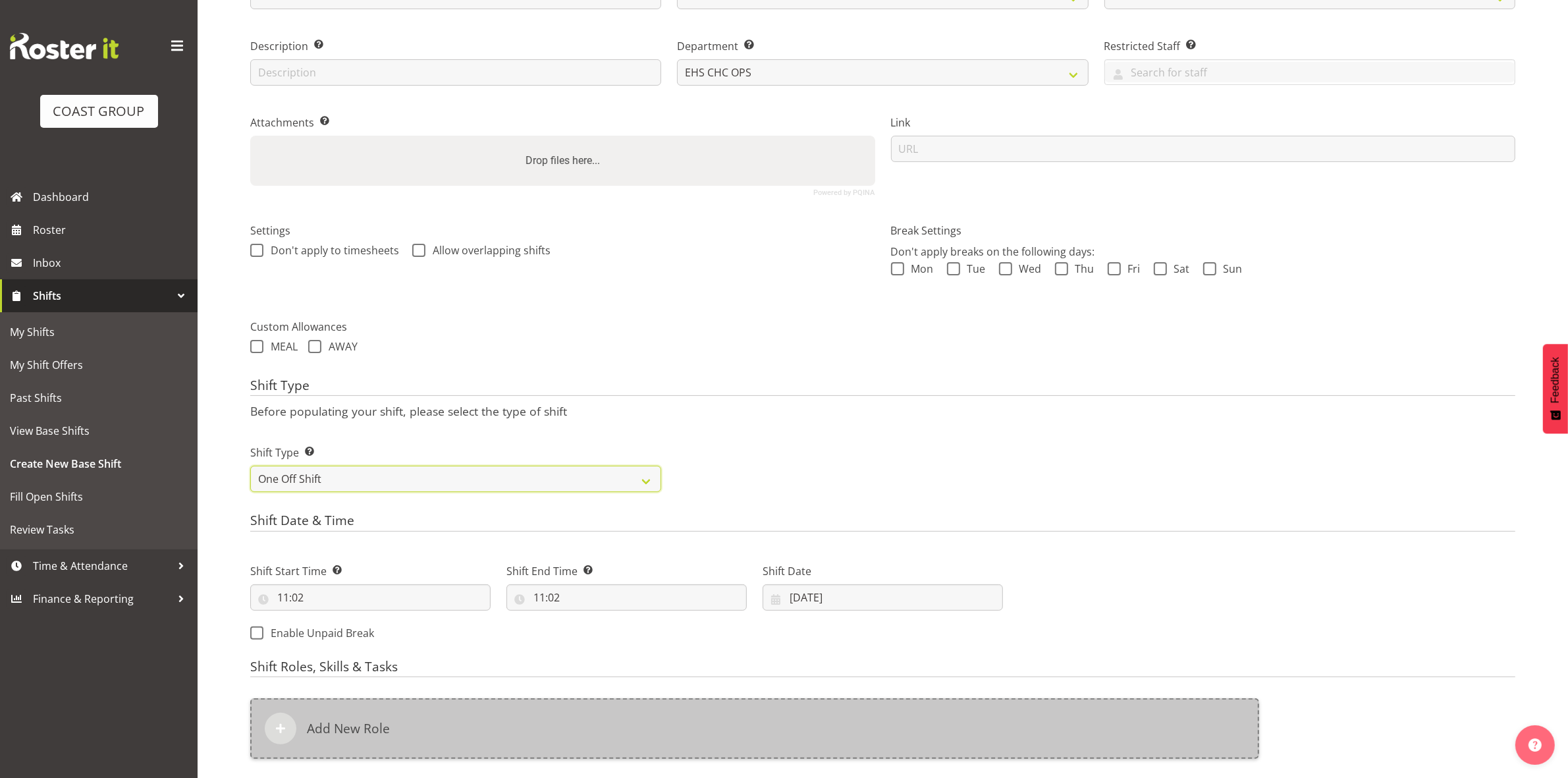
scroll to position [361, 0]
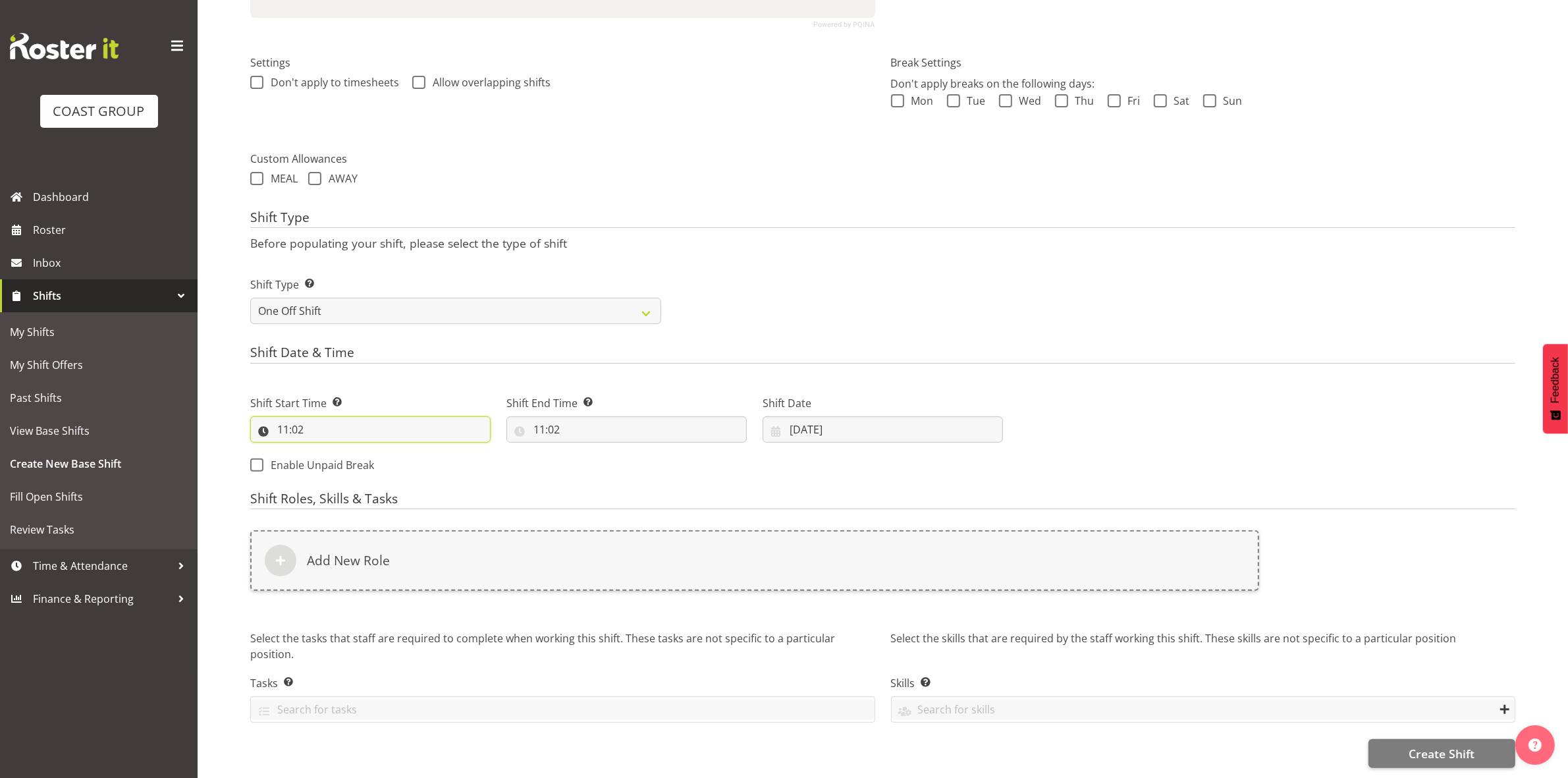
drag, startPoint x: 281, startPoint y: 419, endPoint x: 298, endPoint y: 418, distance: 17.0
click at [281, 418] on input "11:02" at bounding box center [371, 430] width 240 height 26
click at [340, 450] on select "00 01 02 03 04 05 06 07 08 09 10 11 12 13 14 15 16 17 18 19 20 21 22 23" at bounding box center [340, 463] width 30 height 26
select select "8"
click at [325, 450] on select "00 01 02 03 04 05 06 07 08 09 10 11 12 13 14 15 16 17 18 19 20 21 22 23" at bounding box center [340, 463] width 30 height 26
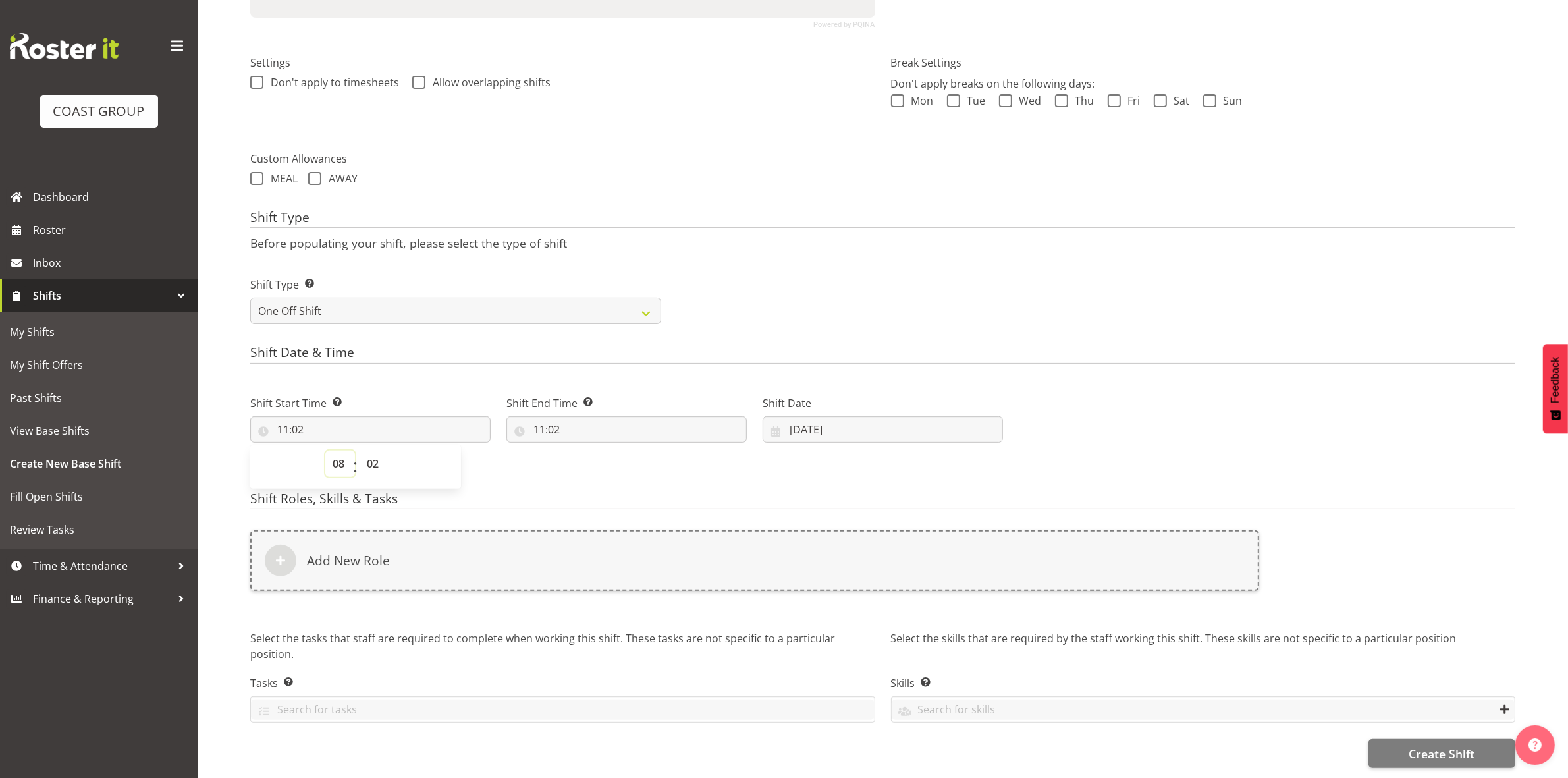
type input "08:02"
click at [373, 451] on select "00 01 02 03 04 05 06 07 08 09 10 11 12 13 14 15 16 17 18 19 20 21 22 23 24 25 2…" at bounding box center [375, 463] width 30 height 26
click at [341, 450] on select "00 01 02 03 04 05 06 07 08 09 10 11 12 13 14 15 16 17 18 19 20 21 22 23" at bounding box center [340, 463] width 30 height 26
select select "14"
click at [325, 450] on select "00 01 02 03 04 05 06 07 08 09 10 11 12 13 14 15 16 17 18 19 20 21 22 23" at bounding box center [340, 463] width 30 height 26
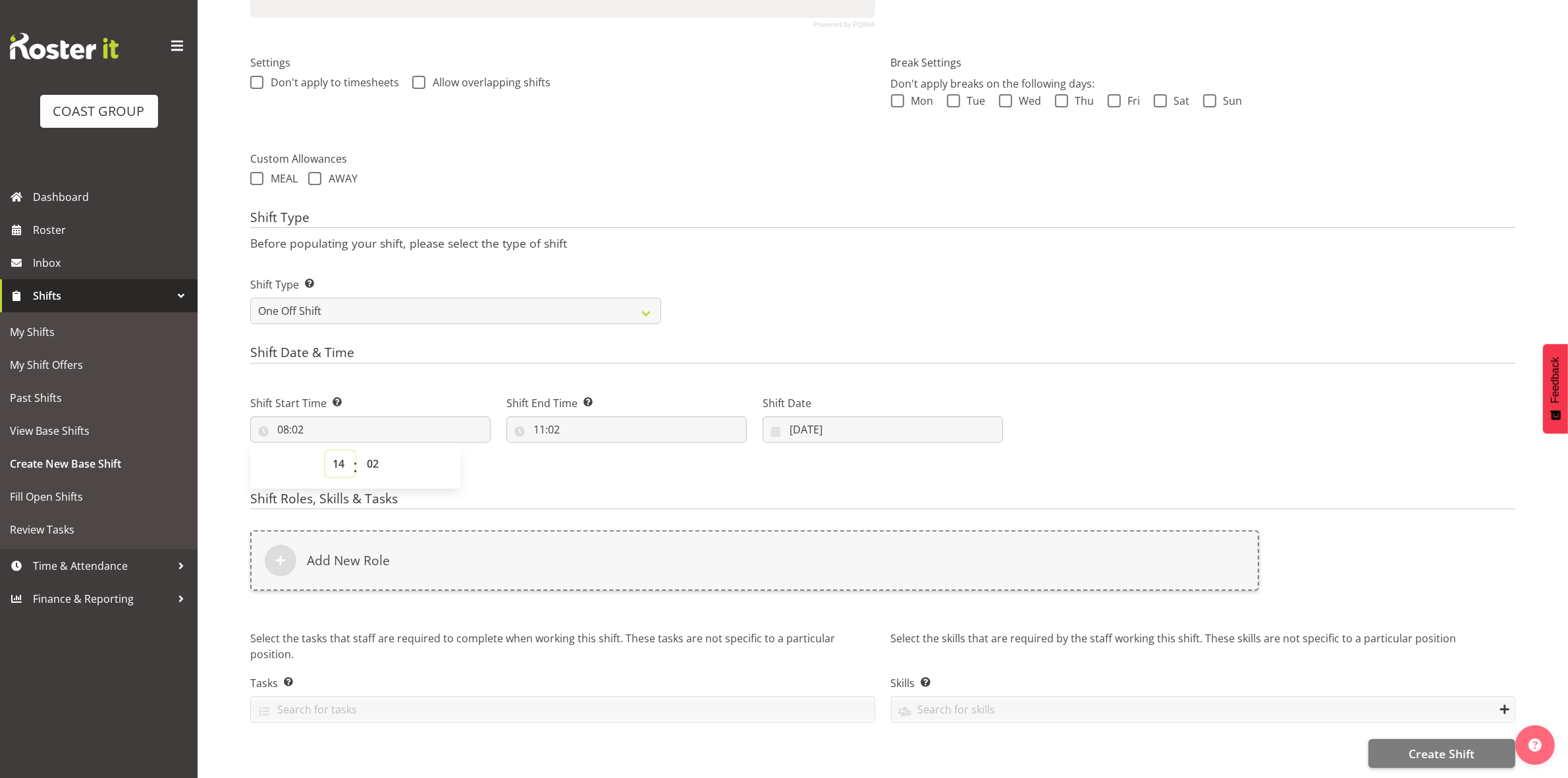
type input "14:02"
click at [377, 466] on span "00 01 02 03 04 05 06 07 08 09 10 11 12 13 14 15 16 17 18 19 20 21 22 23 24 25 2…" at bounding box center [375, 466] width 30 height 33
drag, startPoint x: 375, startPoint y: 457, endPoint x: 376, endPoint y: 439, distance: 18.0
click at [375, 457] on select "00 01 02 03 04 05 06 07 08 09 10 11 12 13 14 15 16 17 18 19 20 21 22 23 24 25 2…" at bounding box center [375, 463] width 30 height 26
select select "0"
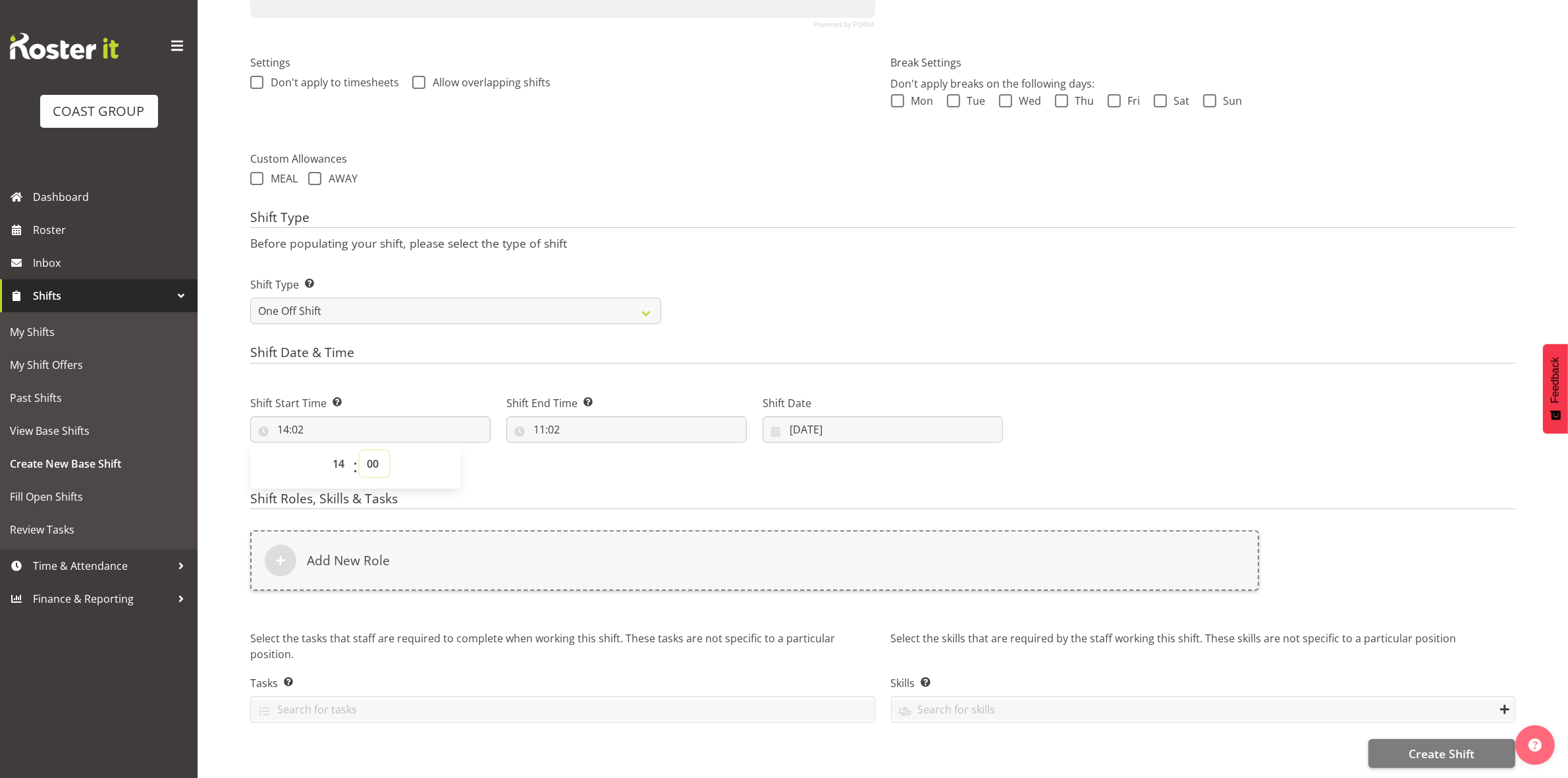
click at [360, 450] on select "00 01 02 03 04 05 06 07 08 09 10 11 12 13 14 15 16 17 18 19 20 21 22 23 24 25 2…" at bounding box center [375, 463] width 30 height 26
type input "14:00"
click at [854, 262] on div "Shift Type Shift Types: One Off – Select this if you would like a single shift …" at bounding box center [882, 294] width 1281 height 74
click at [538, 420] on input "11:02" at bounding box center [627, 430] width 240 height 26
click at [593, 450] on select "00 01 02 03 04 05 06 07 08 09 10 11 12 13 14 15 16 17 18 19 20 21 22 23" at bounding box center [596, 463] width 30 height 26
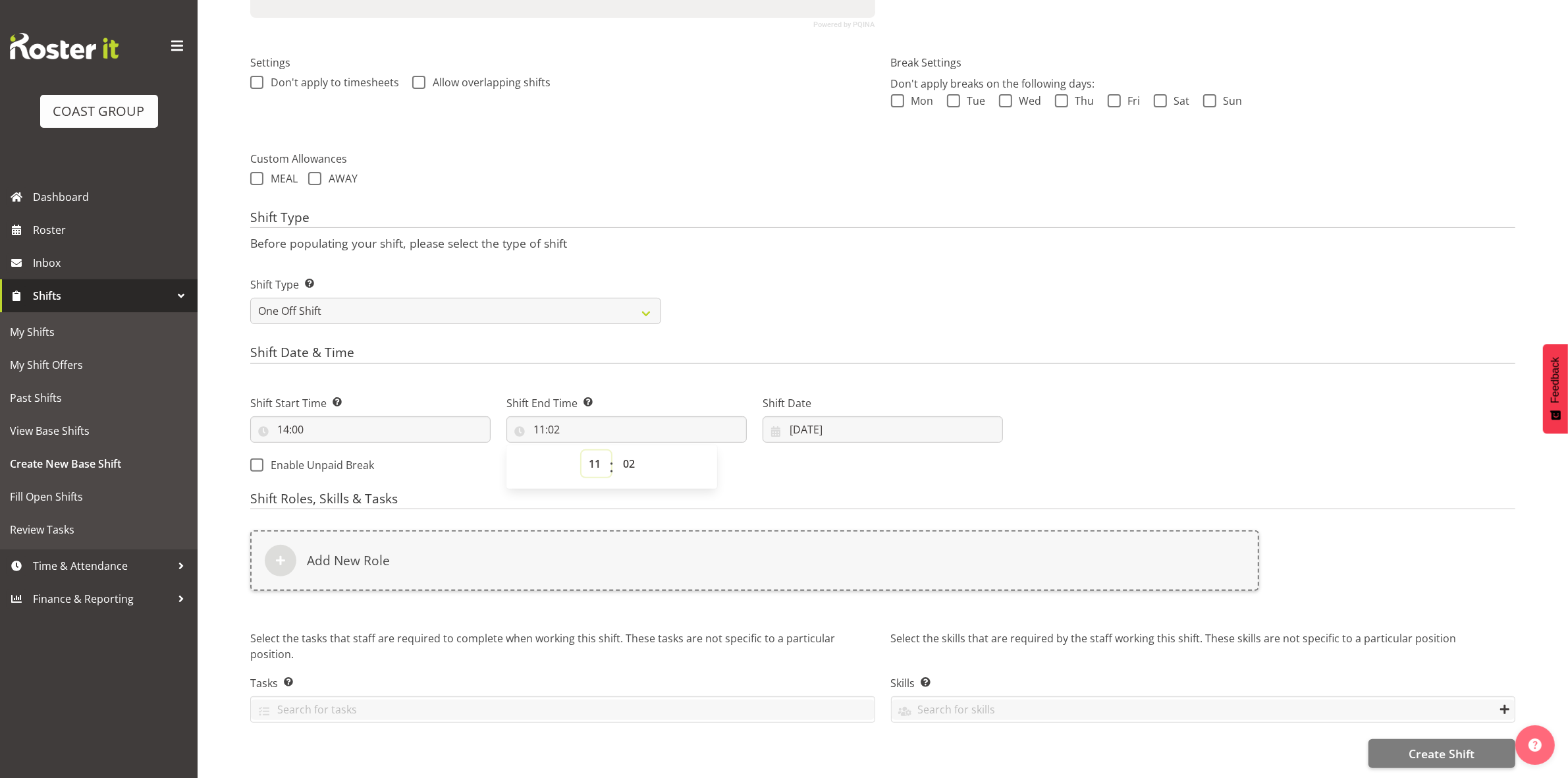
select select "16"
click at [581, 450] on select "00 01 02 03 04 05 06 07 08 09 10 11 12 13 14 15 16 17 18 19 20 21 22 23" at bounding box center [596, 463] width 30 height 26
type input "16:02"
drag, startPoint x: 629, startPoint y: 450, endPoint x: 630, endPoint y: 442, distance: 8.1
click at [629, 450] on select "00 01 02 03 04 05 06 07 08 09 10 11 12 13 14 15 16 17 18 19 20 21 22 23 24 25 2…" at bounding box center [631, 463] width 30 height 26
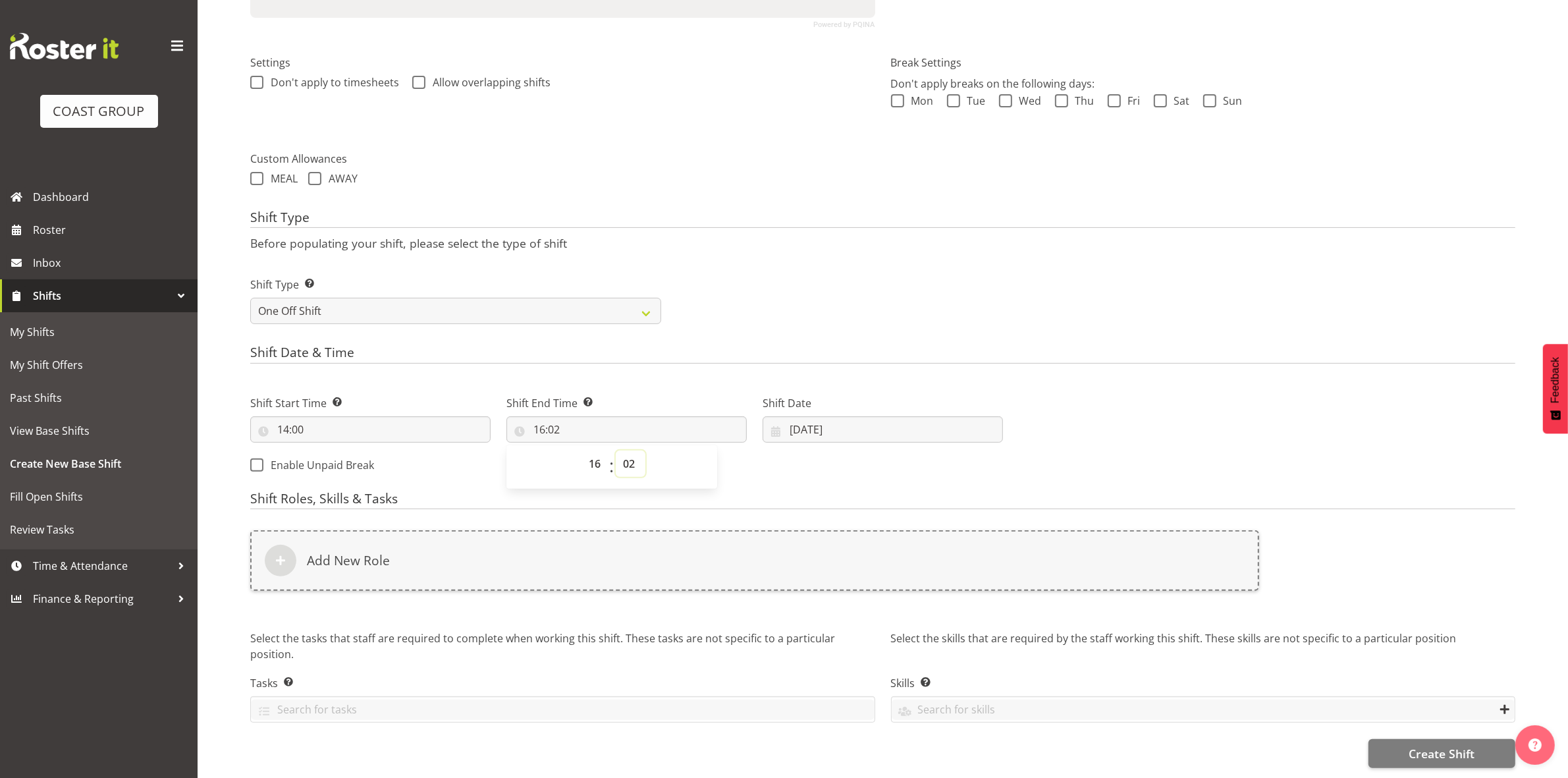
select select "30"
click at [616, 450] on select "00 01 02 03 04 05 06 07 08 09 10 11 12 13 14 15 16 17 18 19 20 21 22 23 24 25 2…" at bounding box center [631, 463] width 30 height 26
type input "16:30"
click at [758, 345] on h4 "Shift Date & Time" at bounding box center [883, 354] width 1265 height 19
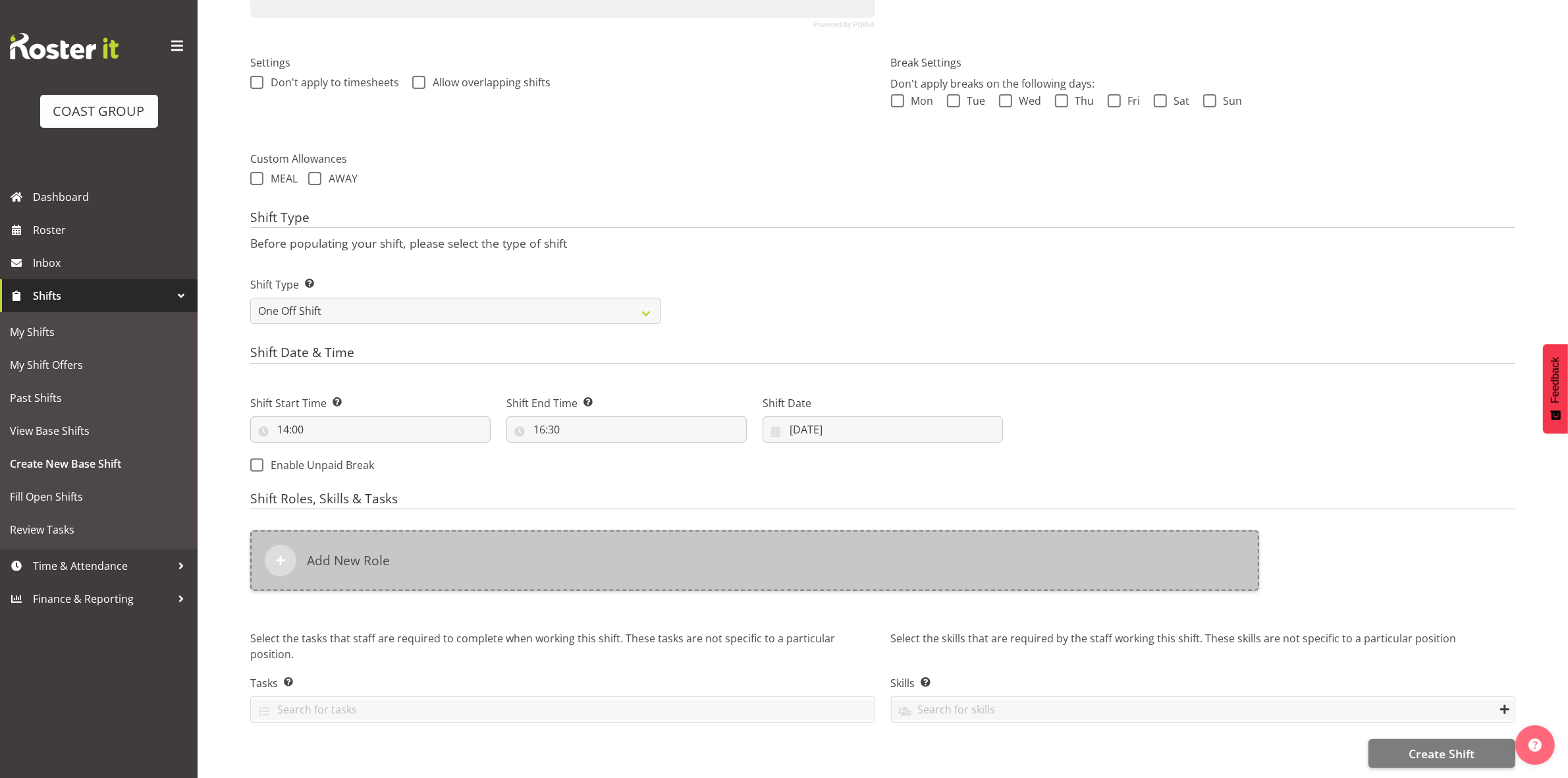
click at [487, 561] on div "Add New Role" at bounding box center [755, 560] width 1009 height 61
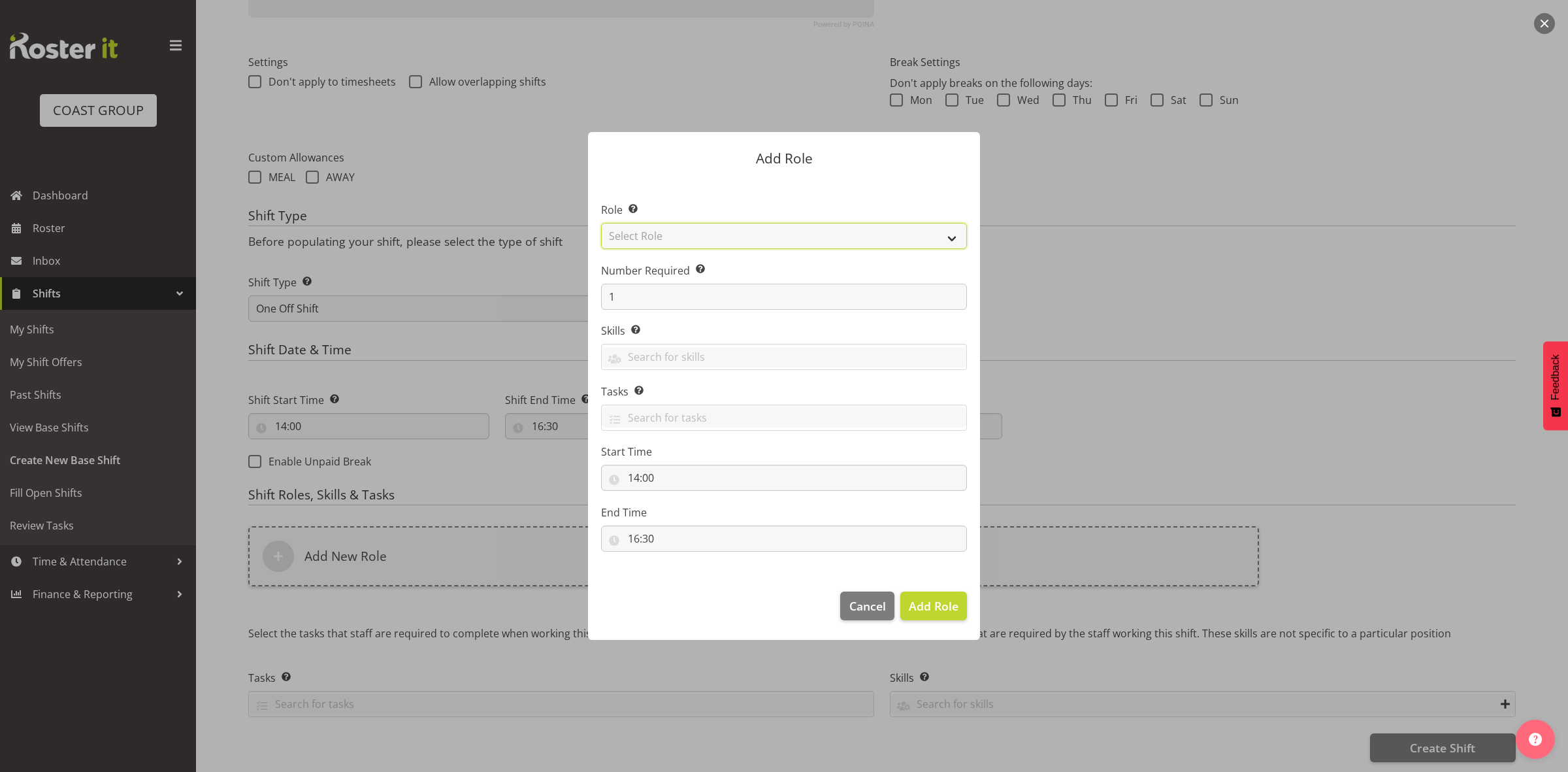
click at [715, 231] on select "Select Role ACCOUNT MANAGER ACCOUNT MANAGER DW ACCOUNTS AKL DIANNA VEHICLES AKL…" at bounding box center [784, 236] width 366 height 26
select select "192"
click at [601, 223] on select "Select Role ACCOUNT MANAGER ACCOUNT MANAGER DW ACCOUNTS AKL DIANNA VEHICLES AKL…" at bounding box center [784, 236] width 366 height 26
click at [922, 608] on span "Add Role" at bounding box center [934, 606] width 50 height 16
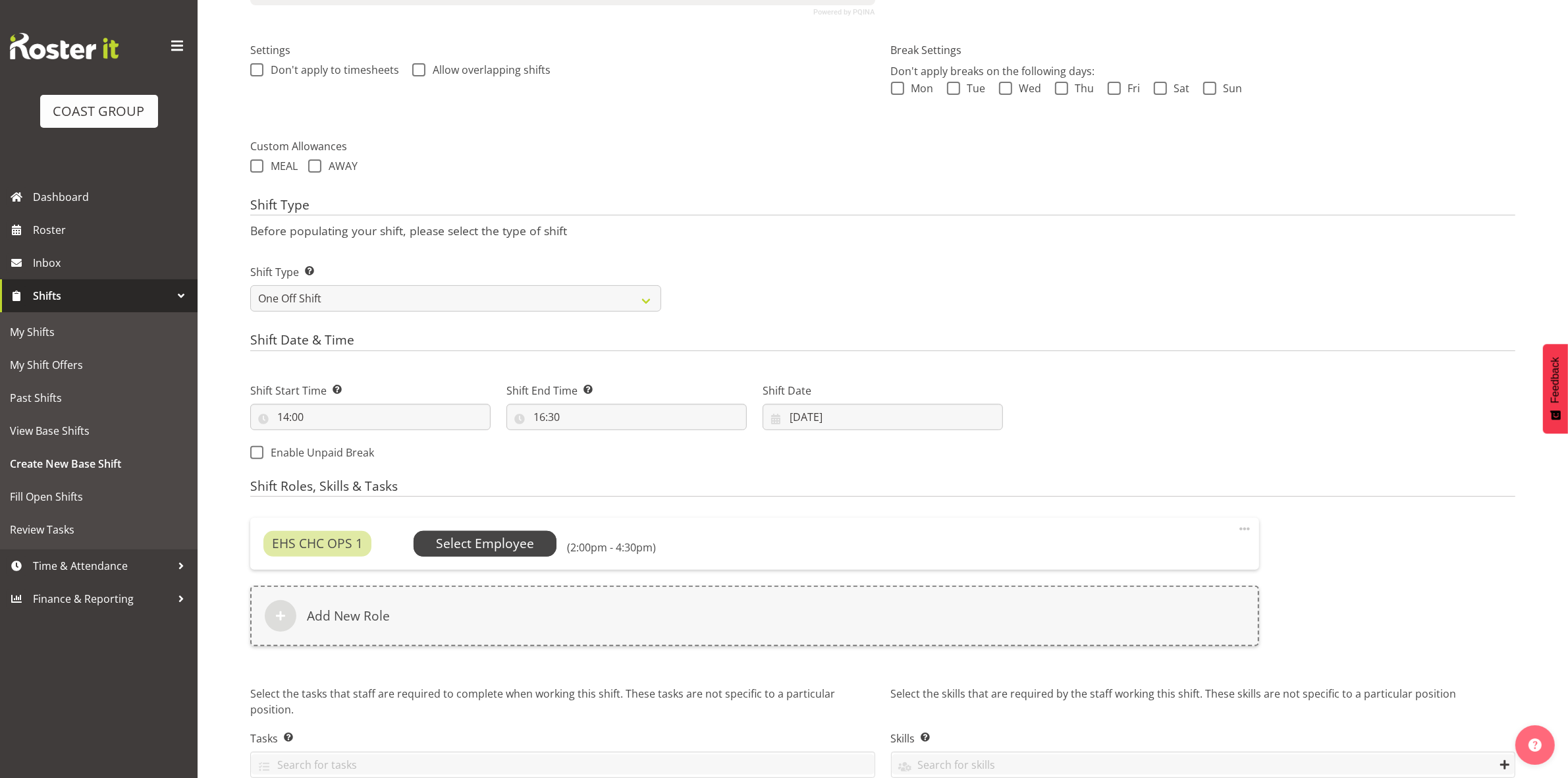
click at [495, 548] on span "Select Employee" at bounding box center [484, 543] width 98 height 19
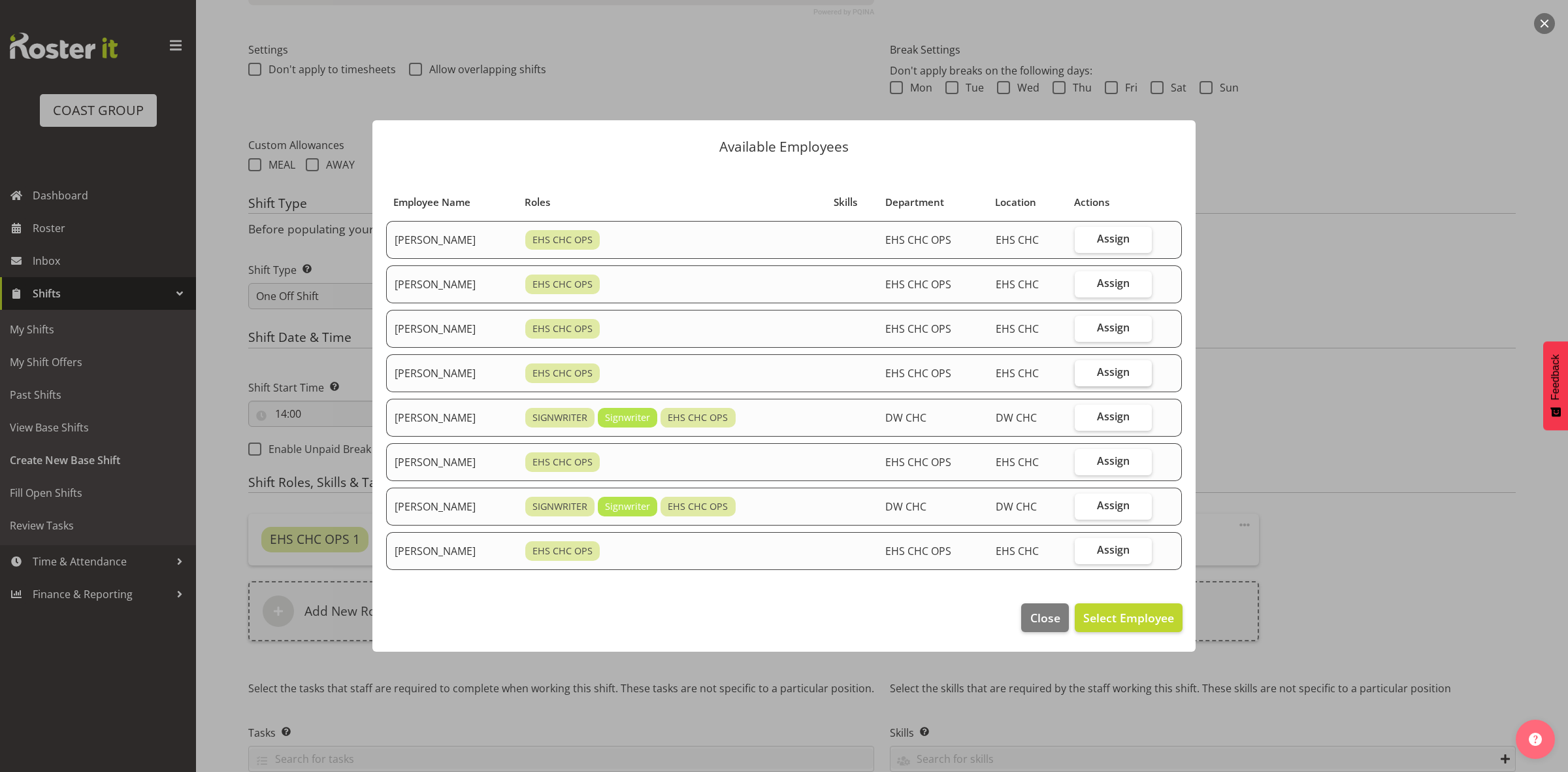
click at [1115, 375] on span "Assign" at bounding box center [1113, 372] width 32 height 13
click at [1084, 375] on input "Assign" at bounding box center [1079, 372] width 8 height 8
checkbox input "true"
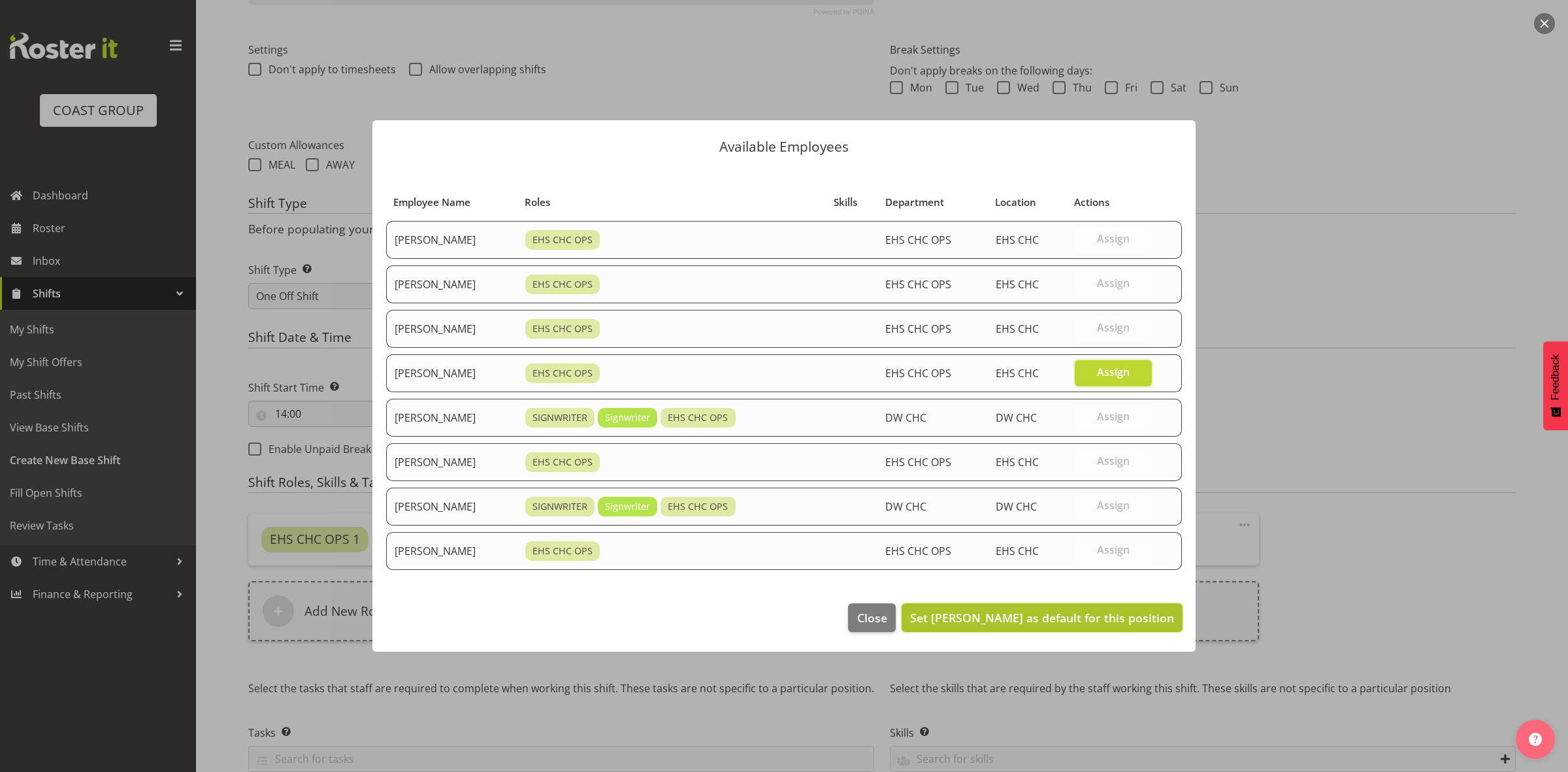
click at [1072, 619] on span "Set [PERSON_NAME] as default for this position" at bounding box center [1043, 617] width 264 height 16
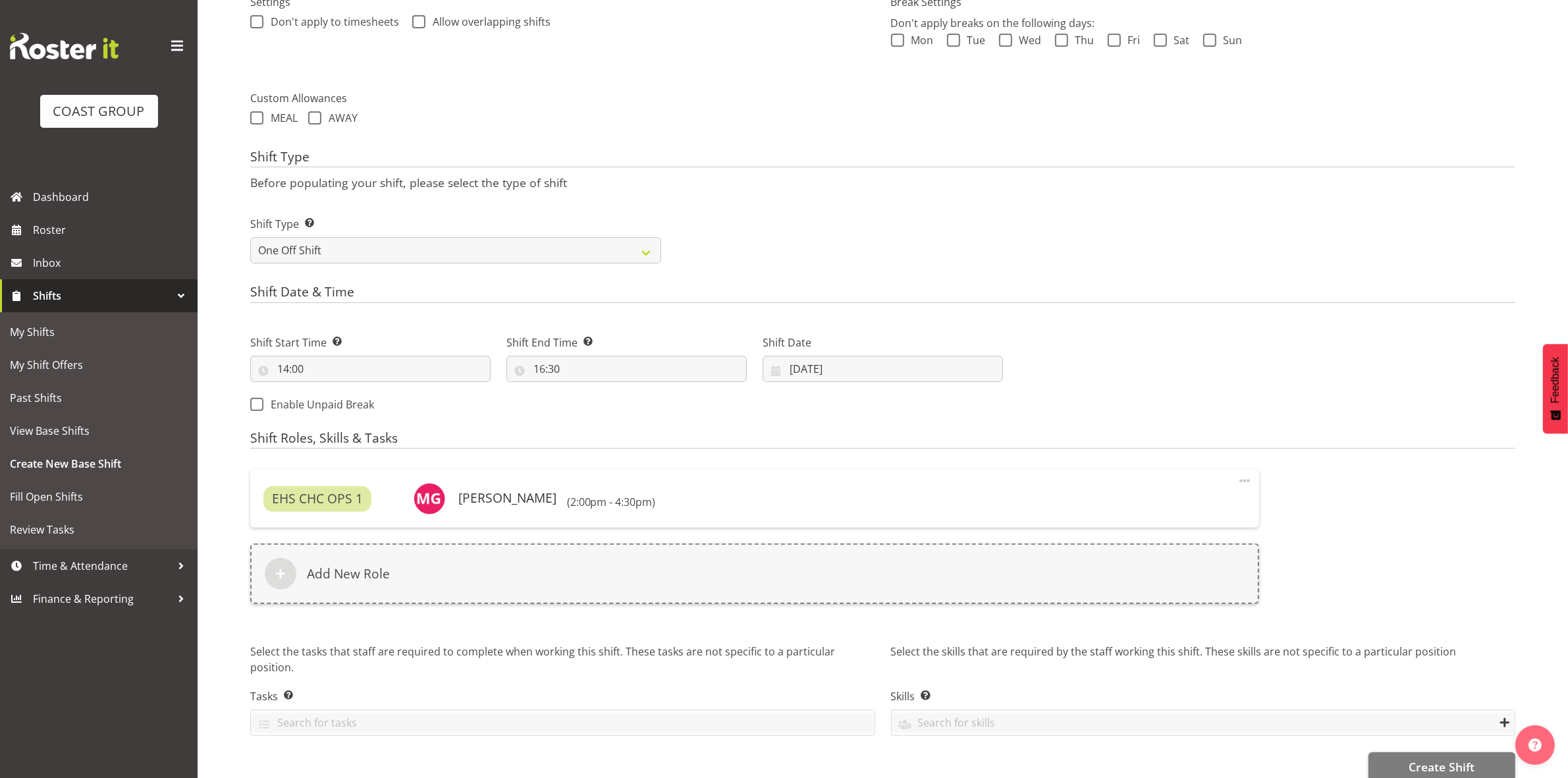
scroll to position [435, 0]
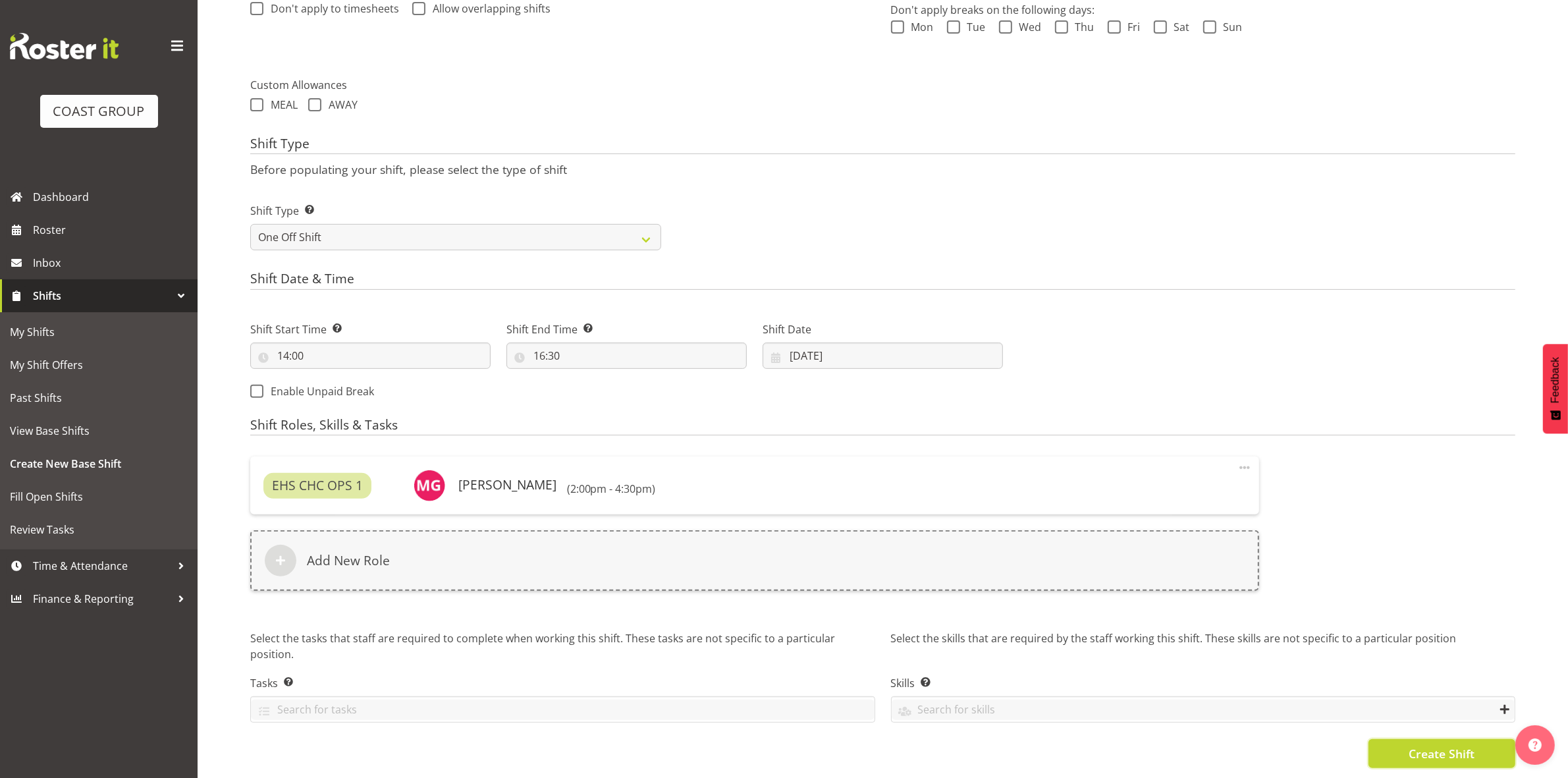
click at [1397, 744] on button "Create Shift" at bounding box center [1442, 753] width 147 height 29
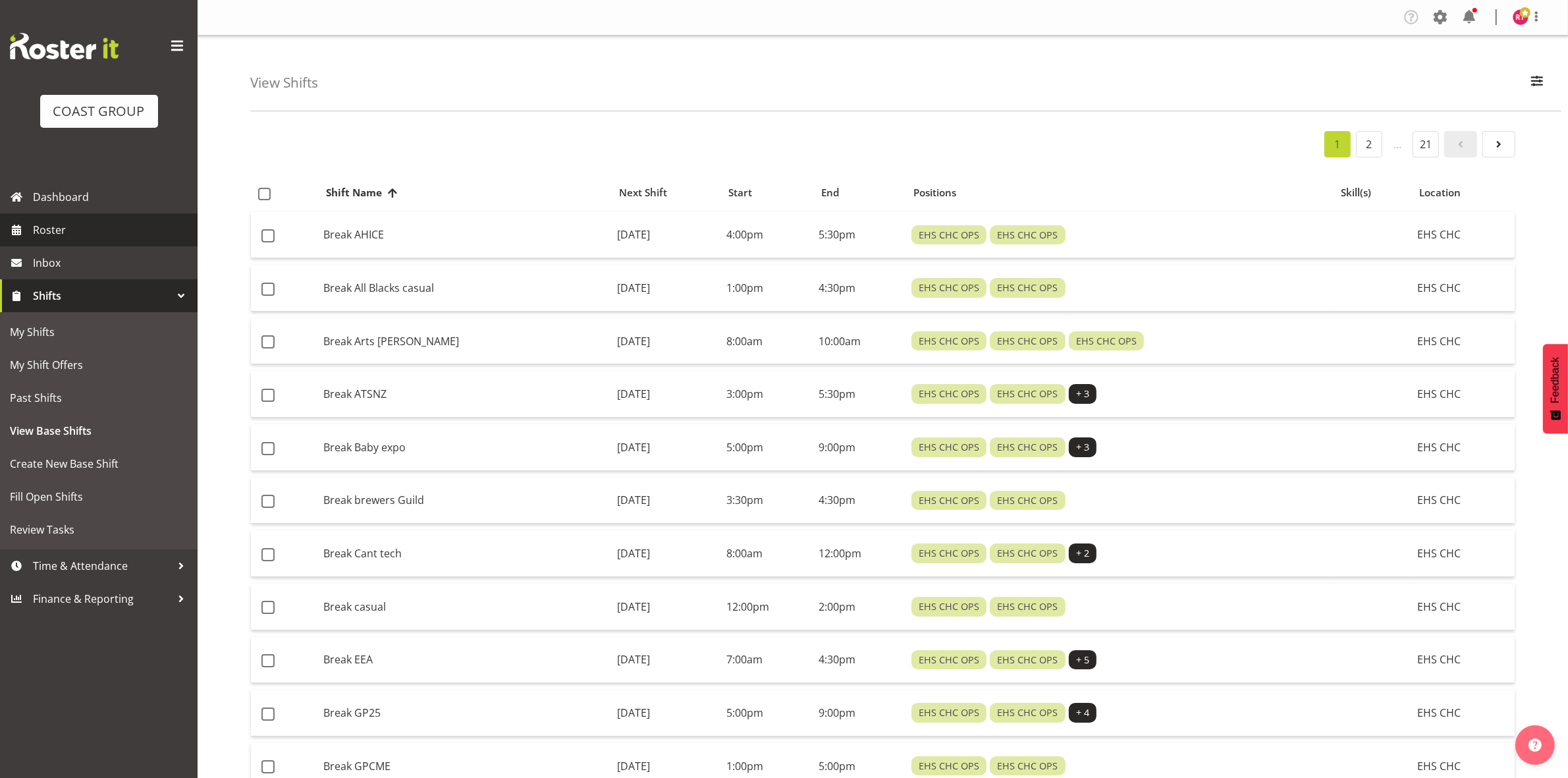
click at [73, 236] on span "Roster" at bounding box center [112, 229] width 158 height 20
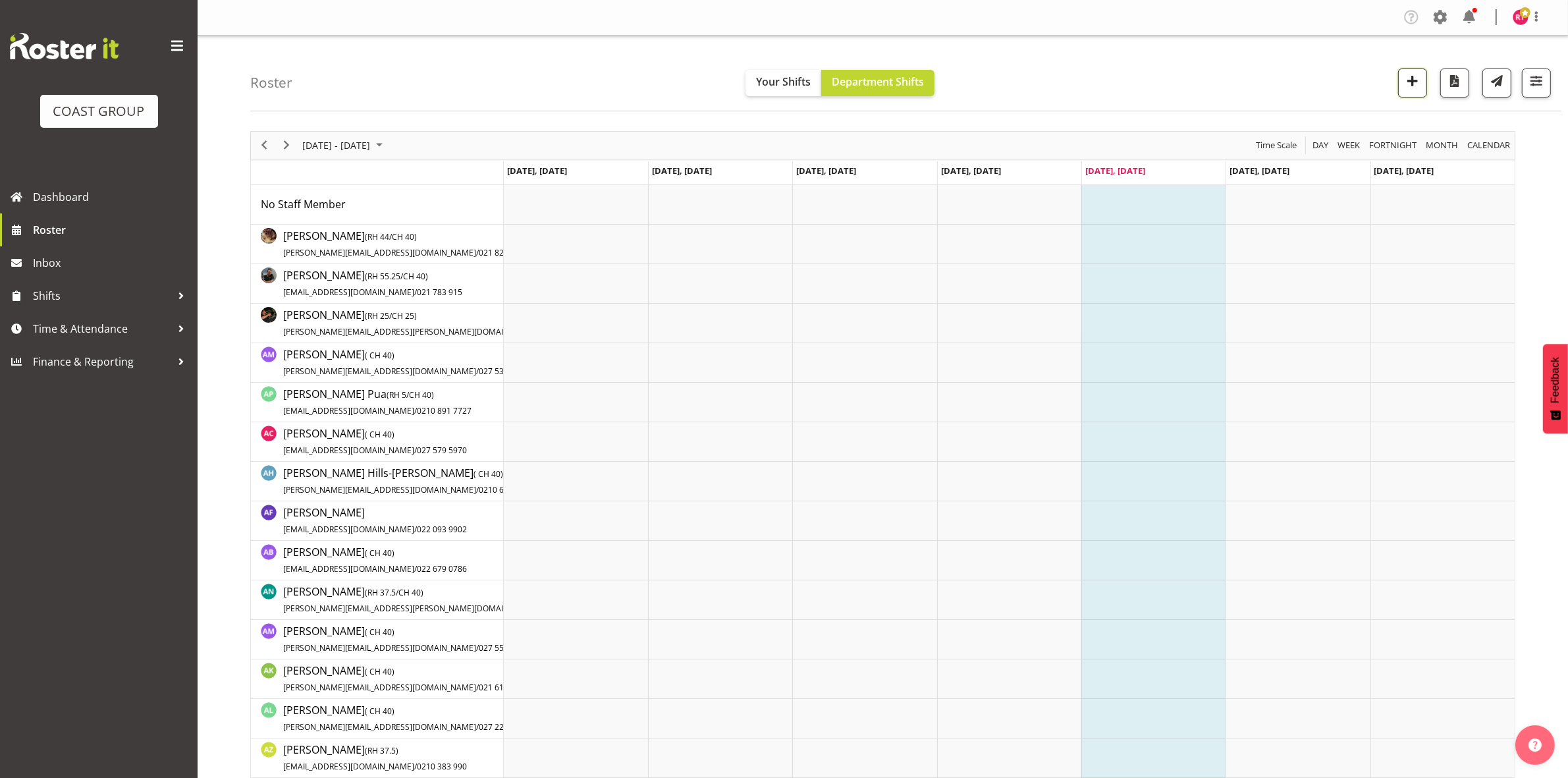
click at [1416, 82] on span "button" at bounding box center [1412, 81] width 17 height 17
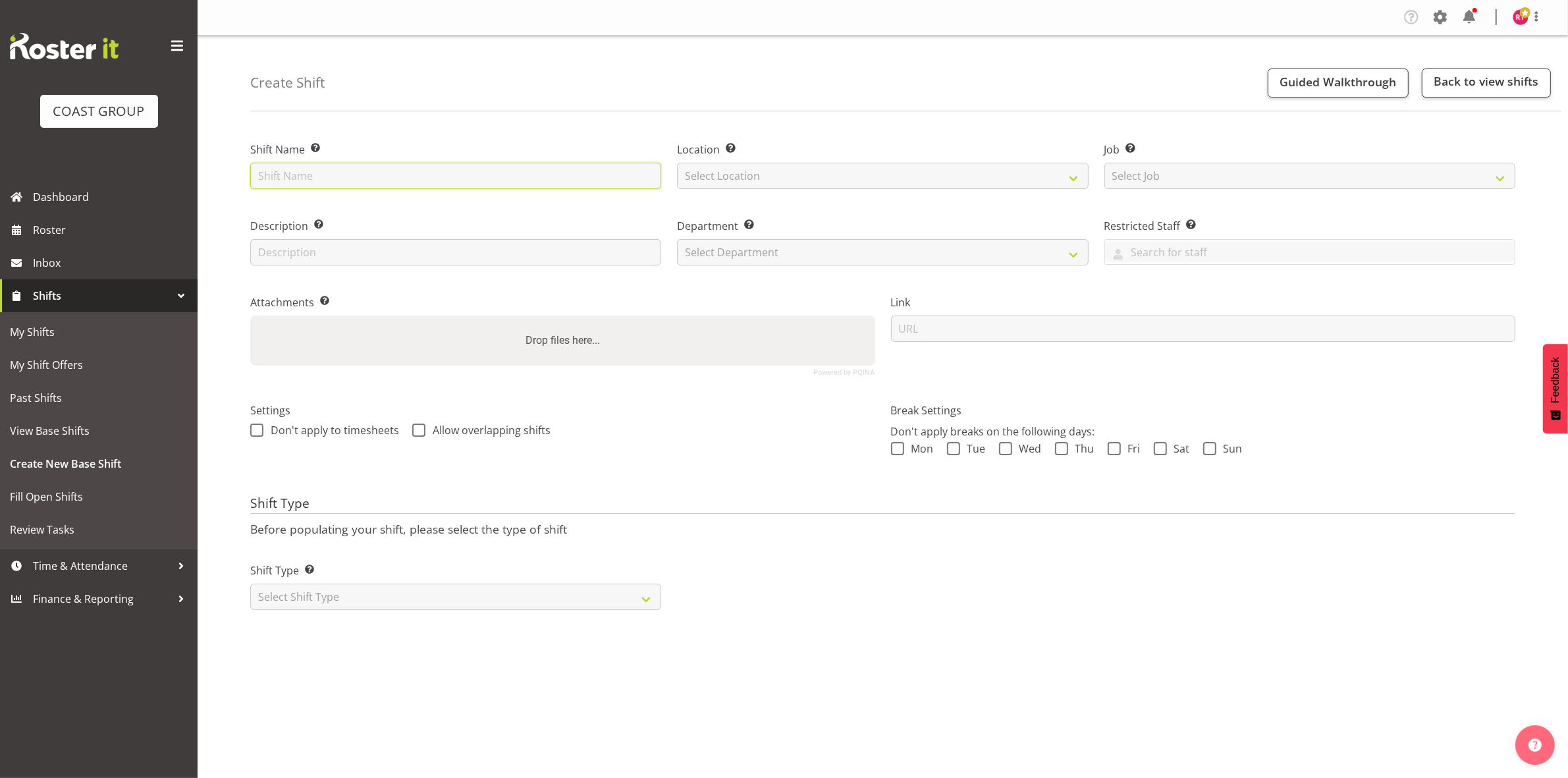
click at [327, 169] on input "text" at bounding box center [456, 176] width 411 height 26
type input "Fly to Neslon"
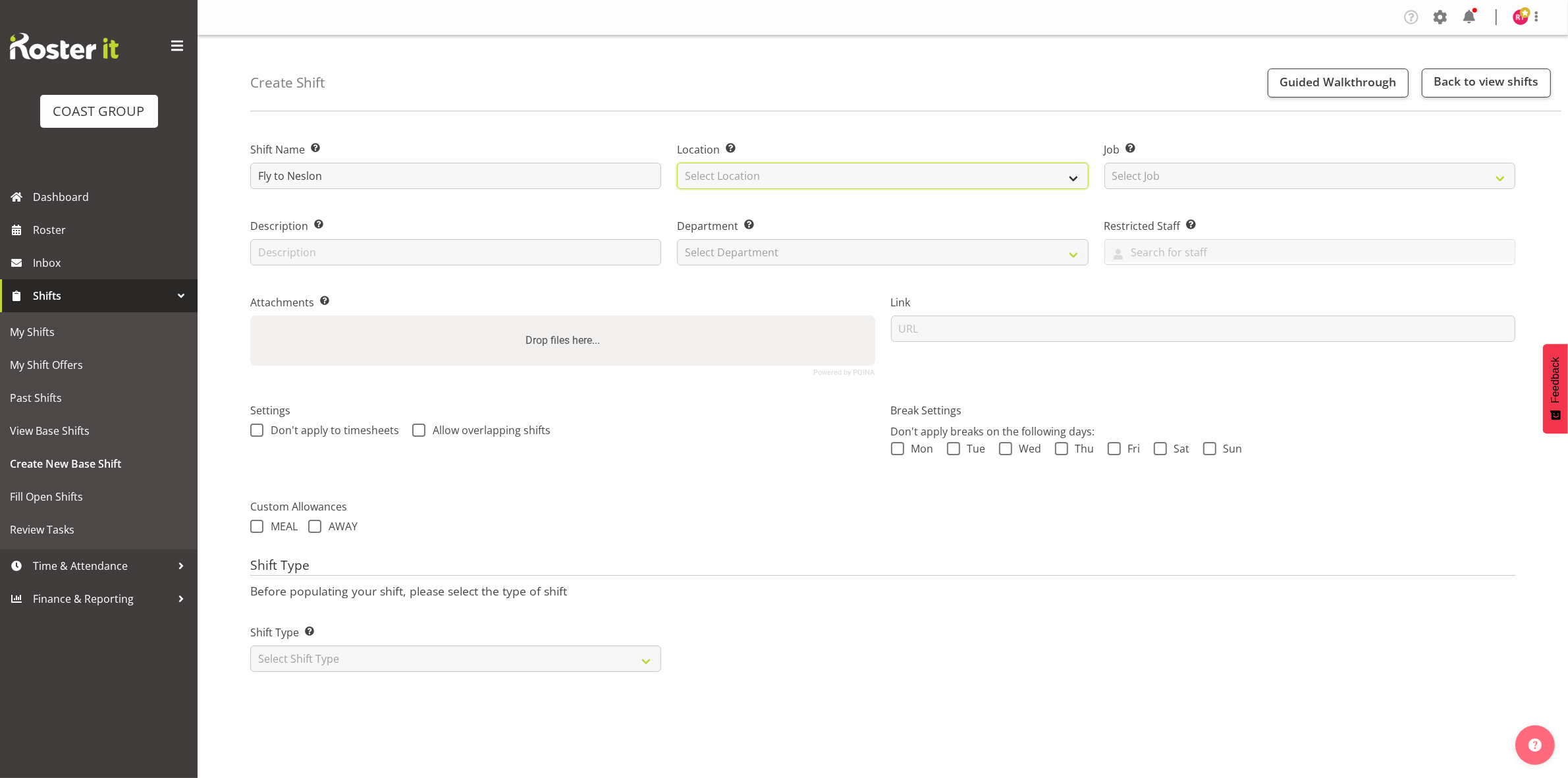
click at [781, 171] on select "Select Location EHS CHC" at bounding box center [882, 176] width 411 height 26
select select "107"
click at [677, 163] on select "Select Location EHS CHC" at bounding box center [882, 176] width 411 height 26
click at [1156, 169] on select "Select Job Create new job 1 Carlton Events 1 [PERSON_NAME][GEOGRAPHIC_DATA] 1 […" at bounding box center [1309, 176] width 411 height 26
select select "9238"
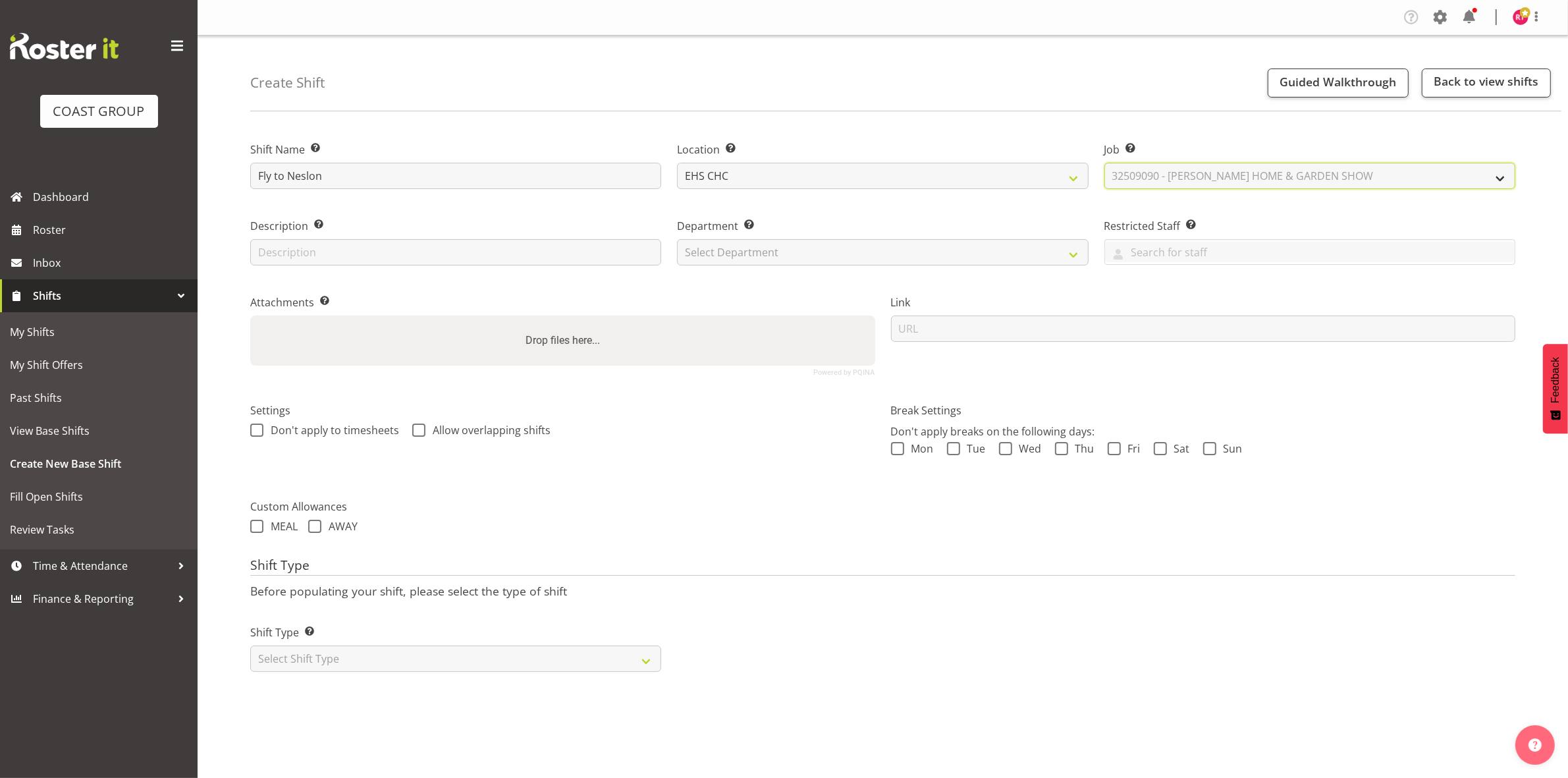
click at [1104, 163] on select "Select Job Create new job 1 Carlton Events 1 Carlton Hamilton 1 Carlton Welling…" at bounding box center [1309, 176] width 411 height 26
click at [865, 258] on select "Select Department EHS CHC OPS" at bounding box center [882, 253] width 411 height 26
select select "41"
click at [677, 239] on select "Select Department EHS CHC OPS" at bounding box center [882, 253] width 411 height 26
click at [476, 654] on select "Select Shift Type One Off Shift Recurring Shift Rotating Shift" at bounding box center [456, 659] width 411 height 26
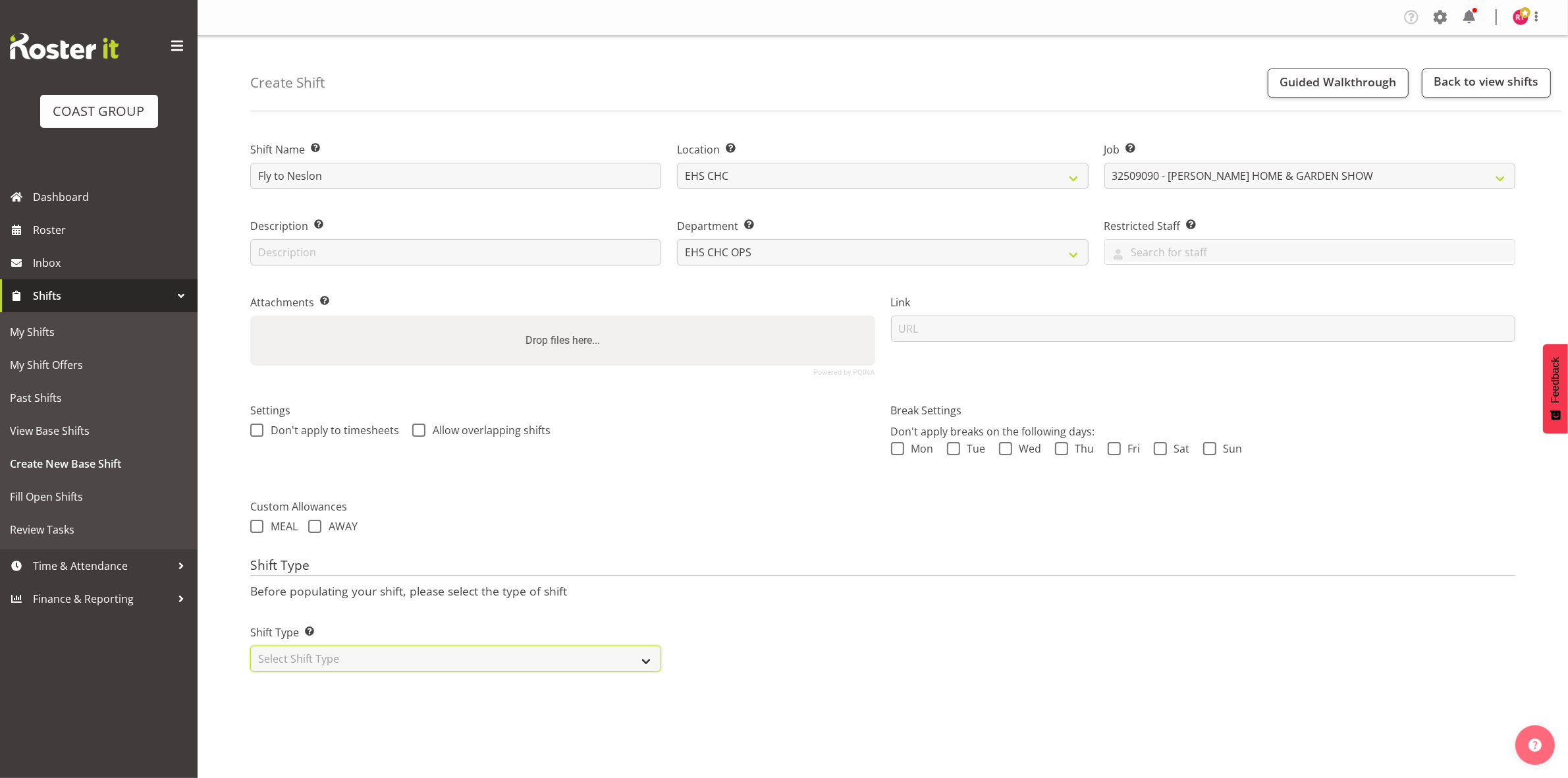
select select "one_off"
click at [251, 647] on select "Select Shift Type One Off Shift Recurring Shift Rotating Shift" at bounding box center [456, 659] width 411 height 26
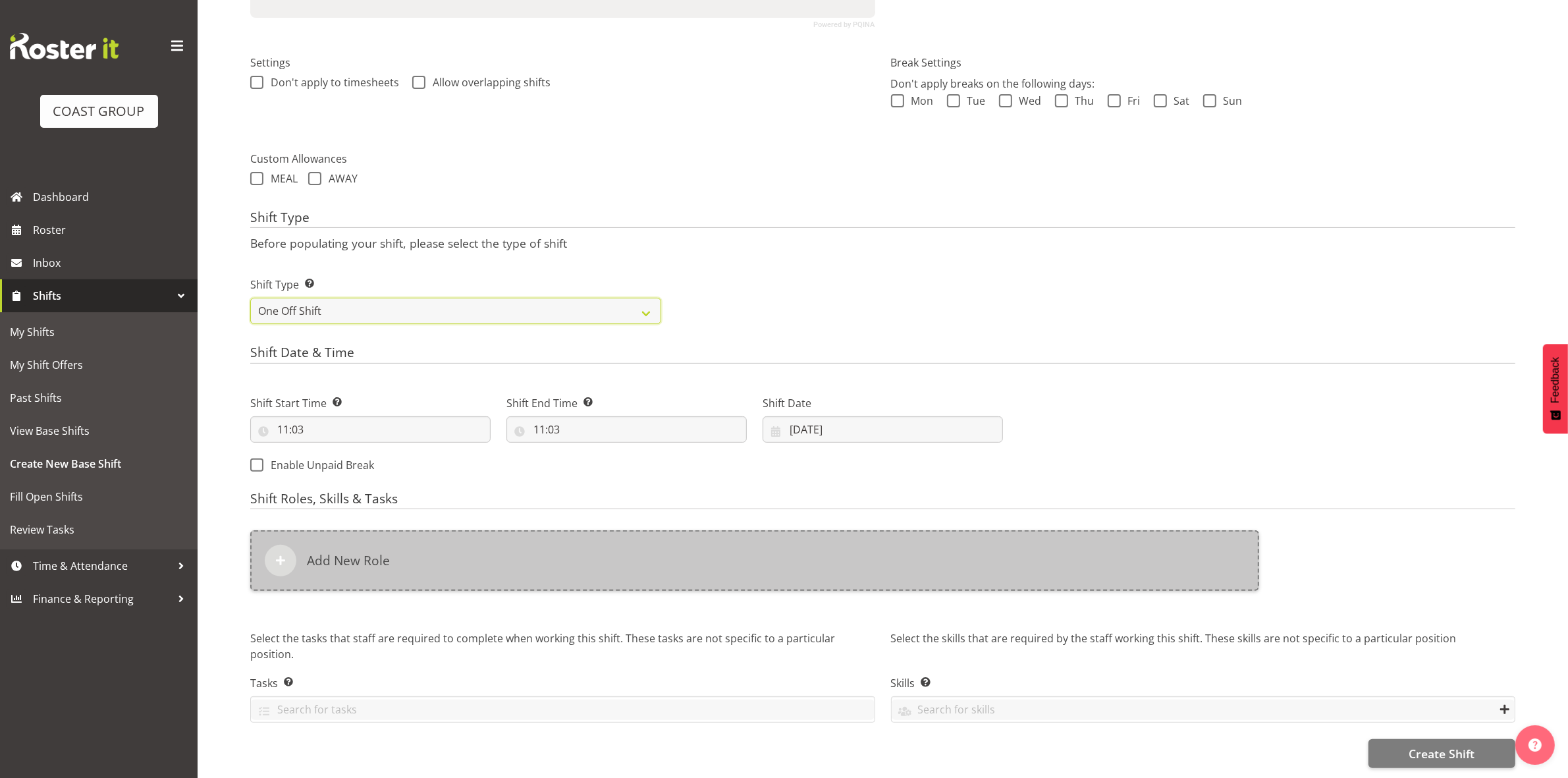
scroll to position [361, 0]
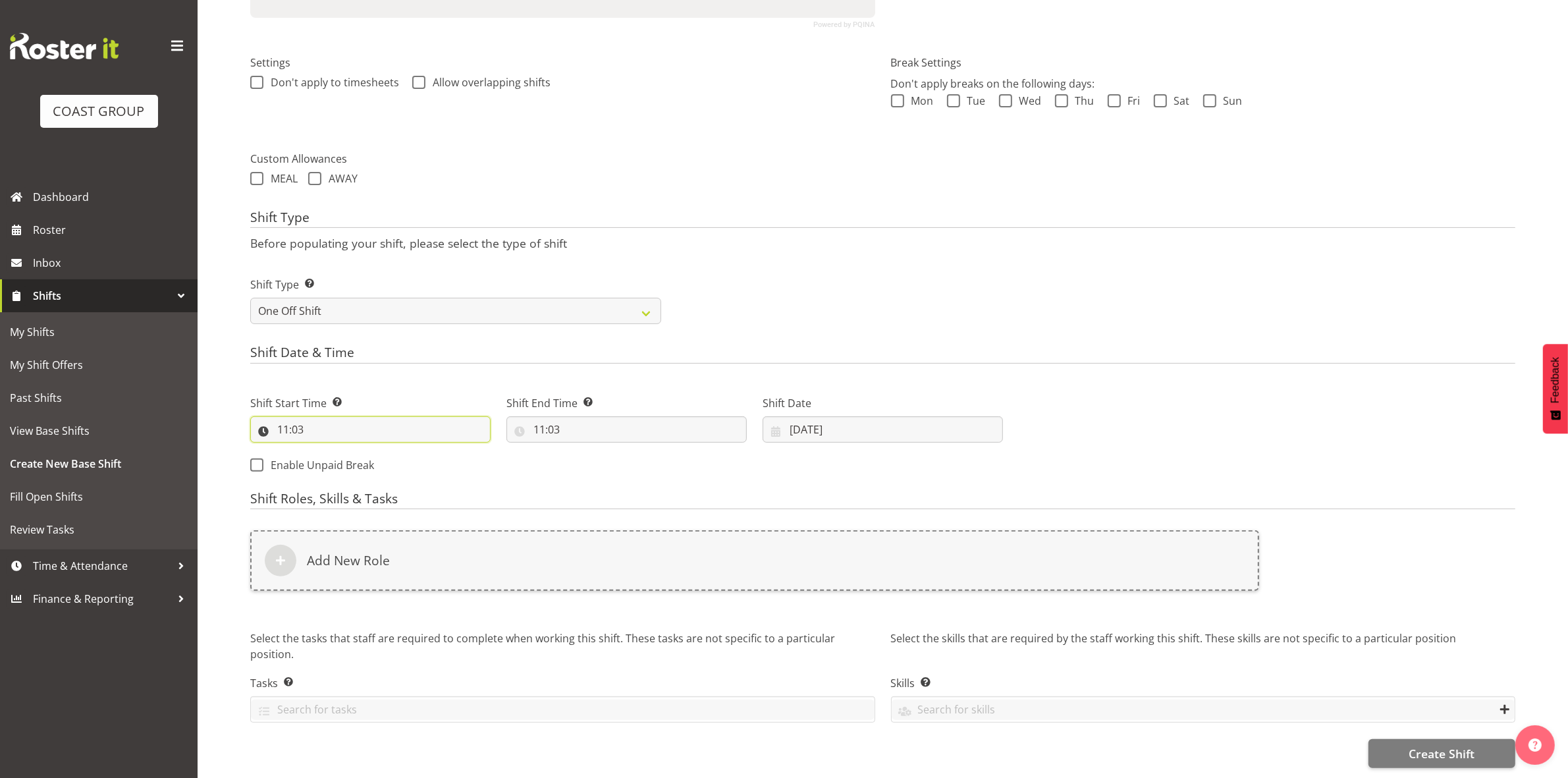
click at [280, 416] on input "11:03" at bounding box center [371, 430] width 240 height 26
click at [341, 453] on select "00 01 02 03 04 05 06 07 08 09 10 11 12 13 14 15 16 17 18 19 20 21 22 23" at bounding box center [340, 463] width 30 height 26
select select "10"
click at [325, 450] on select "00 01 02 03 04 05 06 07 08 09 10 11 12 13 14 15 16 17 18 19 20 21 22 23" at bounding box center [340, 463] width 30 height 26
type input "10:03"
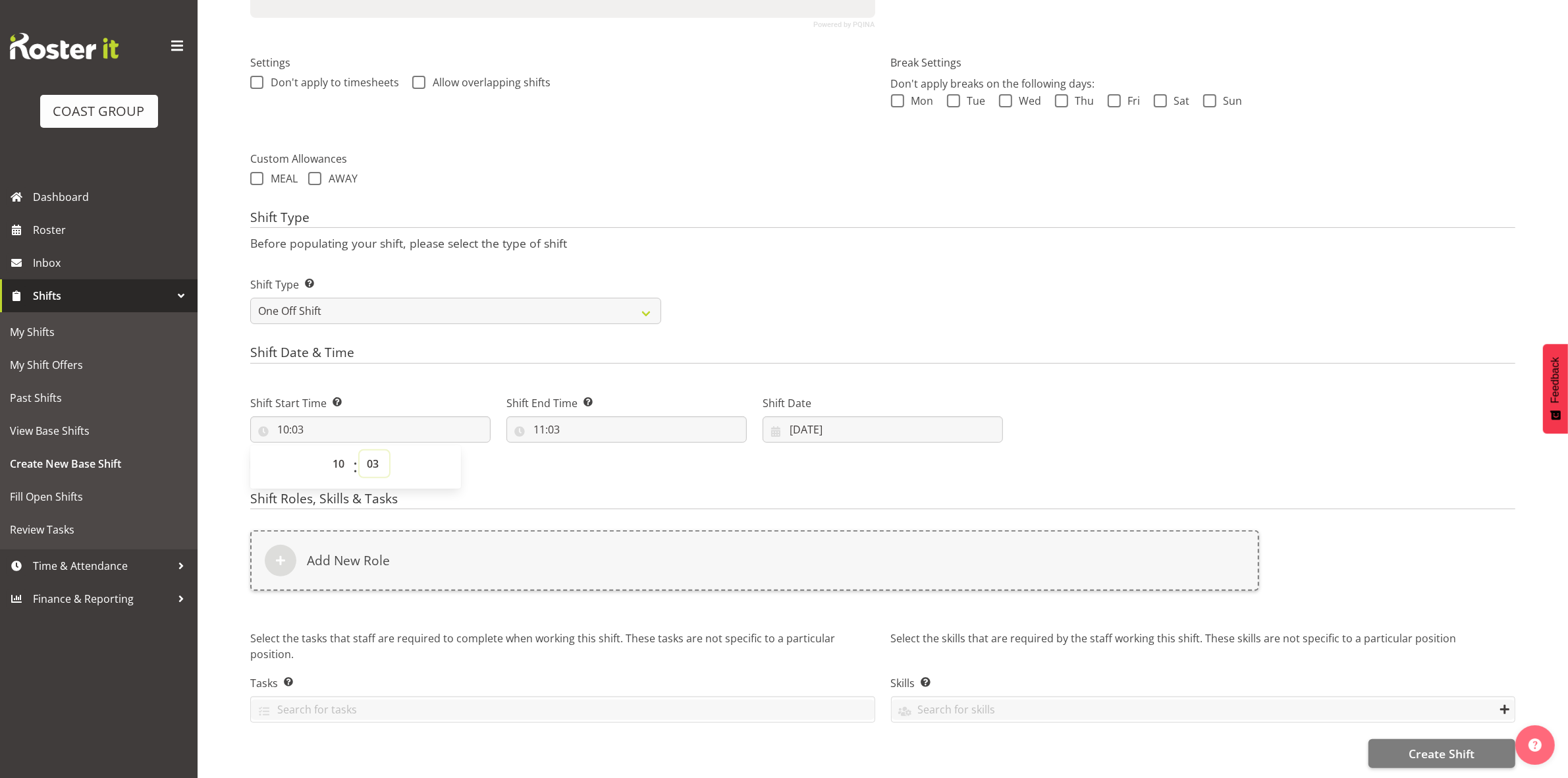
click at [372, 450] on select "00 01 02 03 04 05 06 07 08 09 10 11 12 13 14 15 16 17 18 19 20 21 22 23 24 25 2…" at bounding box center [375, 463] width 30 height 26
click at [373, 453] on select "00 01 02 03 04 05 06 07 08 09 10 11 12 13 14 15 16 17 18 19 20 21 22 23 24 25 2…" at bounding box center [375, 463] width 30 height 26
select select "30"
click at [360, 450] on select "00 01 02 03 04 05 06 07 08 09 10 11 12 13 14 15 16 17 18 19 20 21 22 23 24 25 2…" at bounding box center [375, 463] width 30 height 26
type input "10:30"
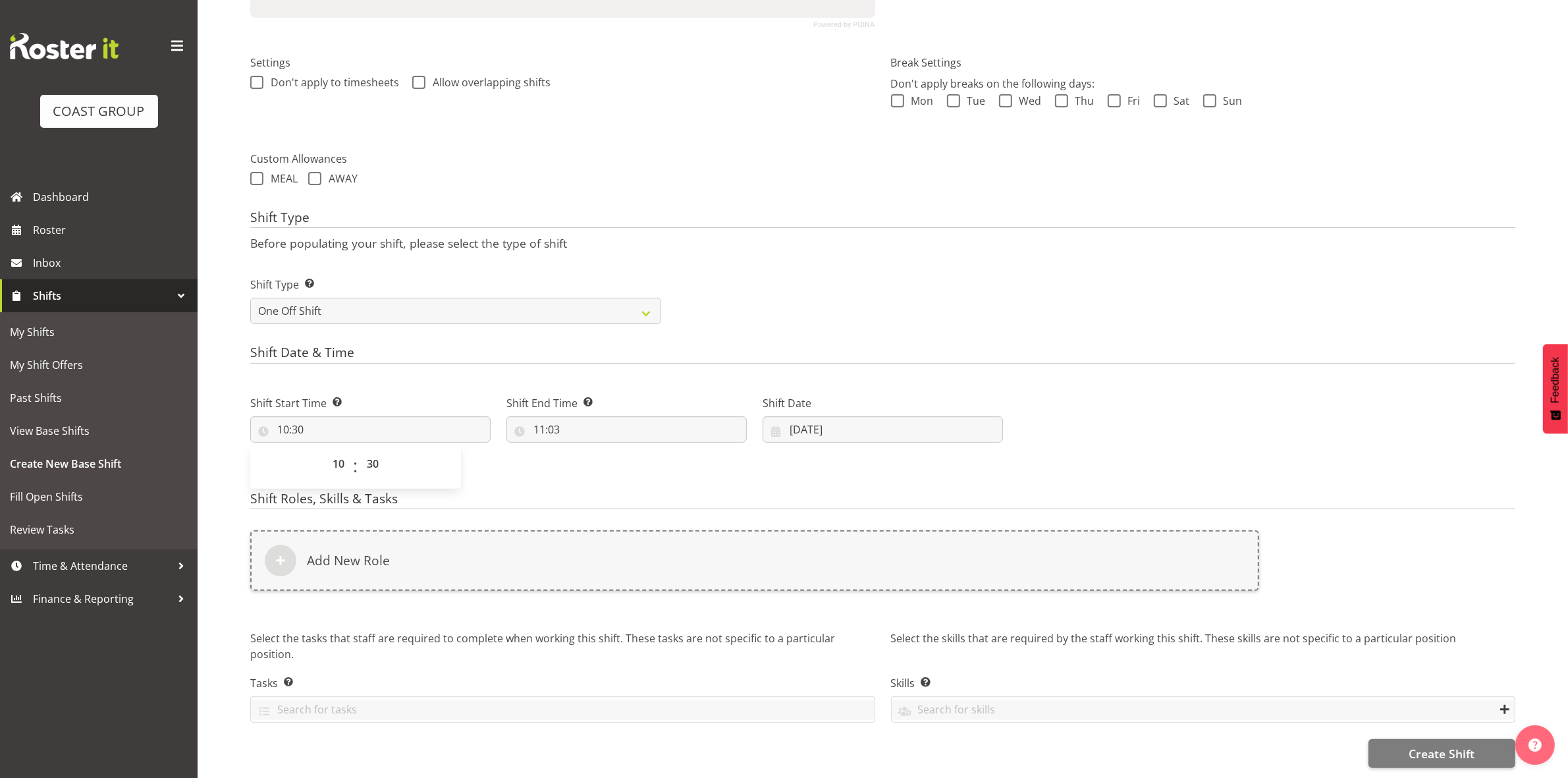
click at [520, 361] on div "Shift Date & Time Shift Start Time Set the time of the day you wish this shift …" at bounding box center [883, 414] width 1265 height 138
click at [540, 416] on input "11:03" at bounding box center [627, 430] width 240 height 26
click at [590, 453] on select "00 01 02 03 04 05 06 07 08 09 10 11 12 13 14 15 16 17 18 19 20 21 22 23" at bounding box center [596, 463] width 30 height 26
select select "12"
click at [581, 450] on select "00 01 02 03 04 05 06 07 08 09 10 11 12 13 14 15 16 17 18 19 20 21 22 23" at bounding box center [596, 463] width 30 height 26
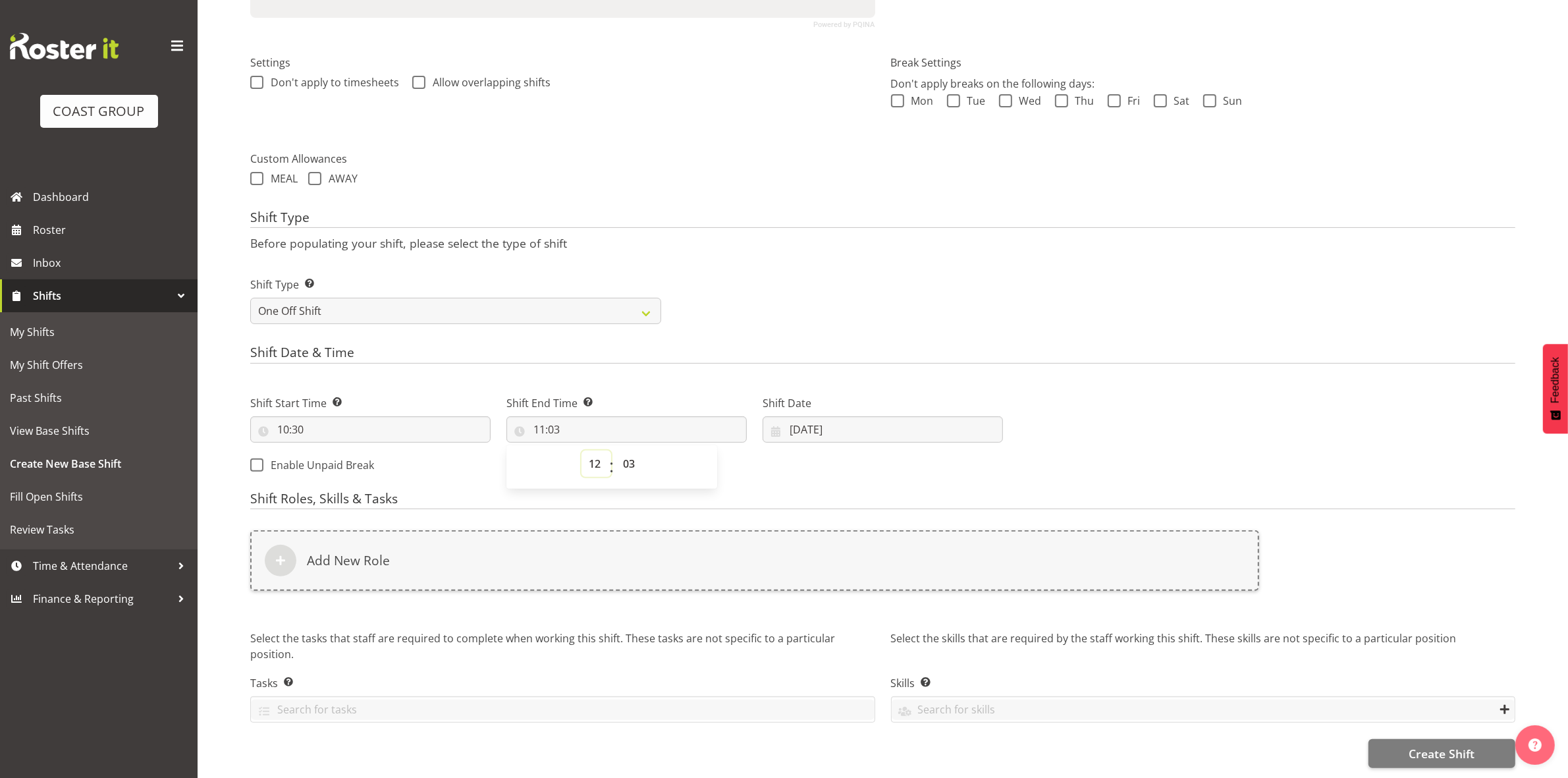
type input "12:03"
click at [626, 455] on select "00 01 02 03 04 05 06 07 08 09 10 11 12 13 14 15 16 17 18 19 20 21 22 23 24 25 2…" at bounding box center [631, 463] width 30 height 26
select select "0"
click at [616, 450] on select "00 01 02 03 04 05 06 07 08 09 10 11 12 13 14 15 16 17 18 19 20 21 22 23 24 25 2…" at bounding box center [631, 463] width 30 height 26
type input "12:00"
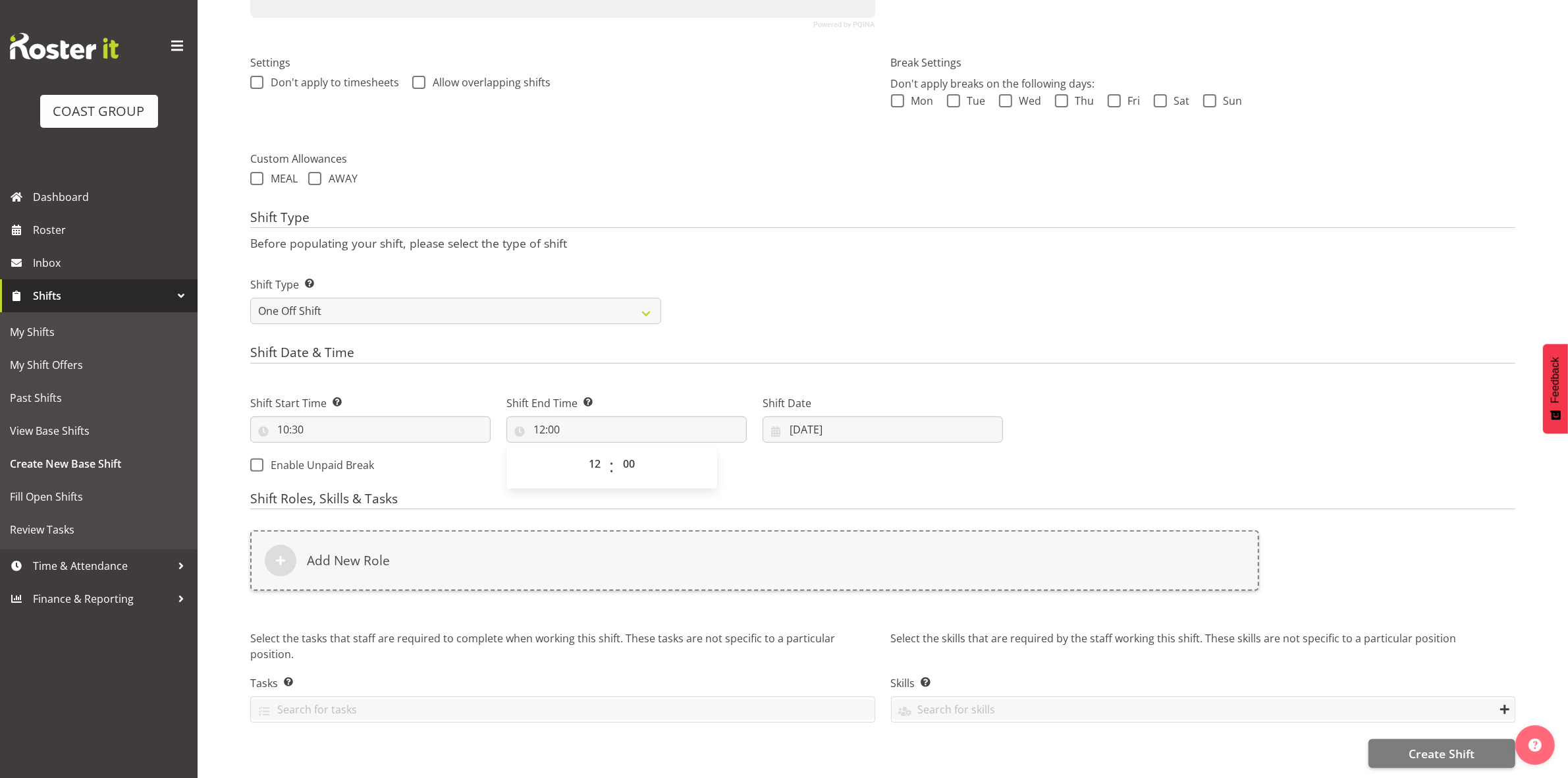
click at [825, 281] on div "Shift Type Shift Types: One Off – Select this if you would like a single shift …" at bounding box center [882, 294] width 1281 height 74
click at [800, 419] on input "19/09/2025" at bounding box center [883, 430] width 240 height 26
click at [798, 605] on link "21" at bounding box center [803, 611] width 26 height 24
type input "21/09/2025"
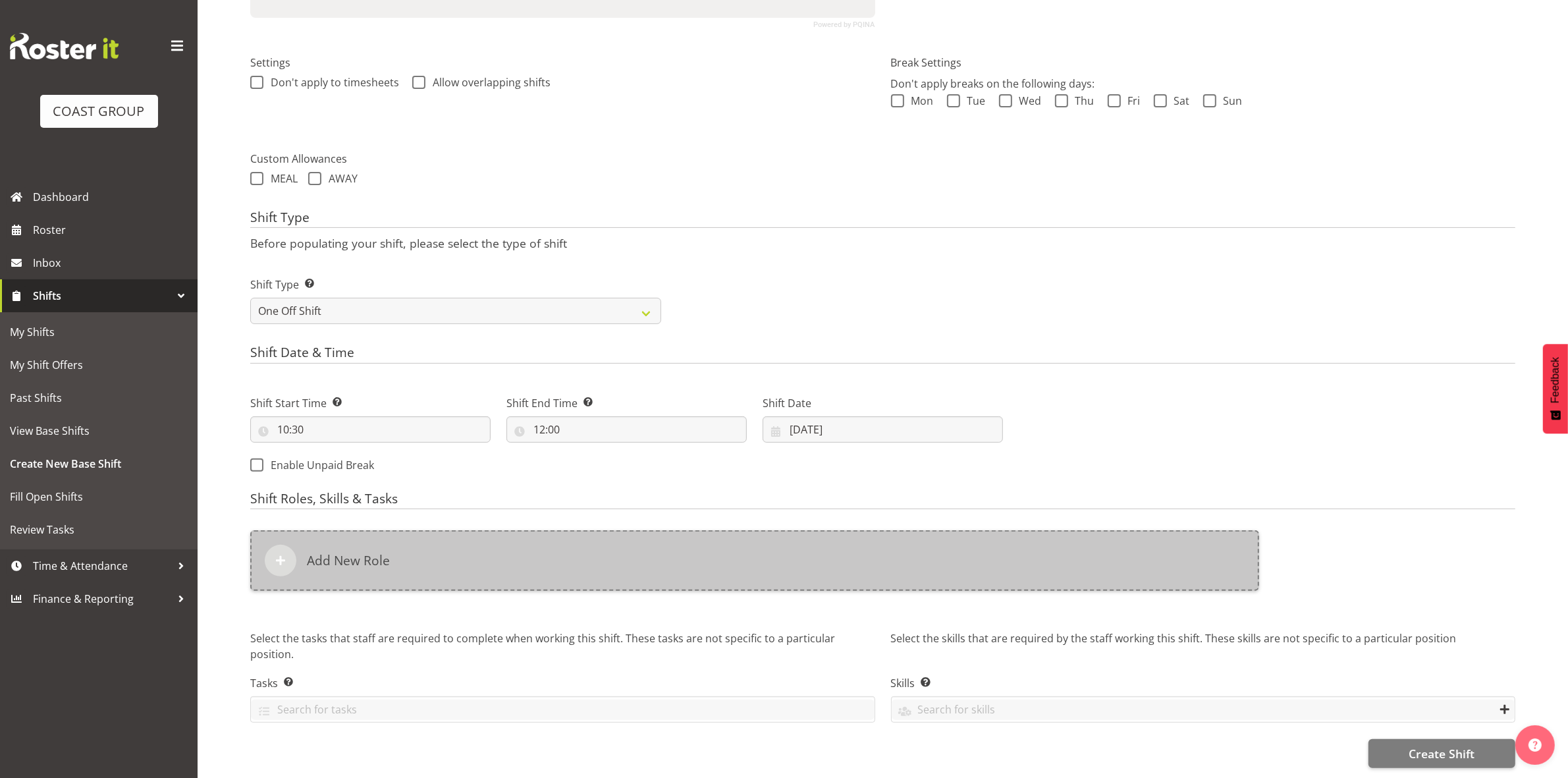
click at [687, 547] on div "Add New Role" at bounding box center [755, 560] width 1009 height 61
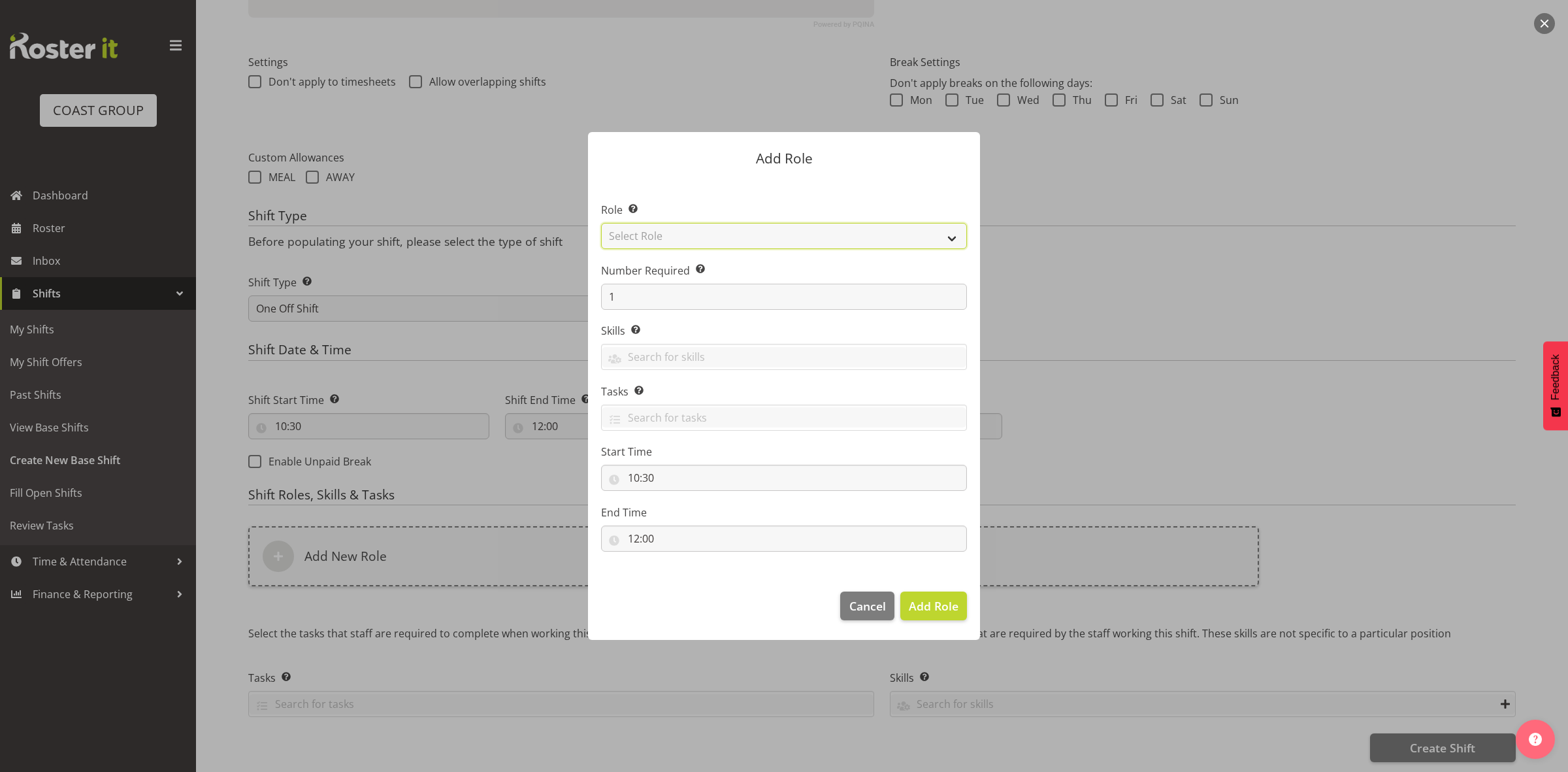
click at [710, 233] on select "Select Role ACCOUNT MANAGER ACCOUNT MANAGER DW ACCOUNTS AKL DIANNA VEHICLES AKL…" at bounding box center [784, 236] width 366 height 26
select select "192"
click at [601, 223] on select "Select Role ACCOUNT MANAGER ACCOUNT MANAGER DW ACCOUNTS AKL DIANNA VEHICLES AKL…" at bounding box center [784, 236] width 366 height 26
click at [662, 300] on input "1" at bounding box center [784, 297] width 366 height 26
type input "3"
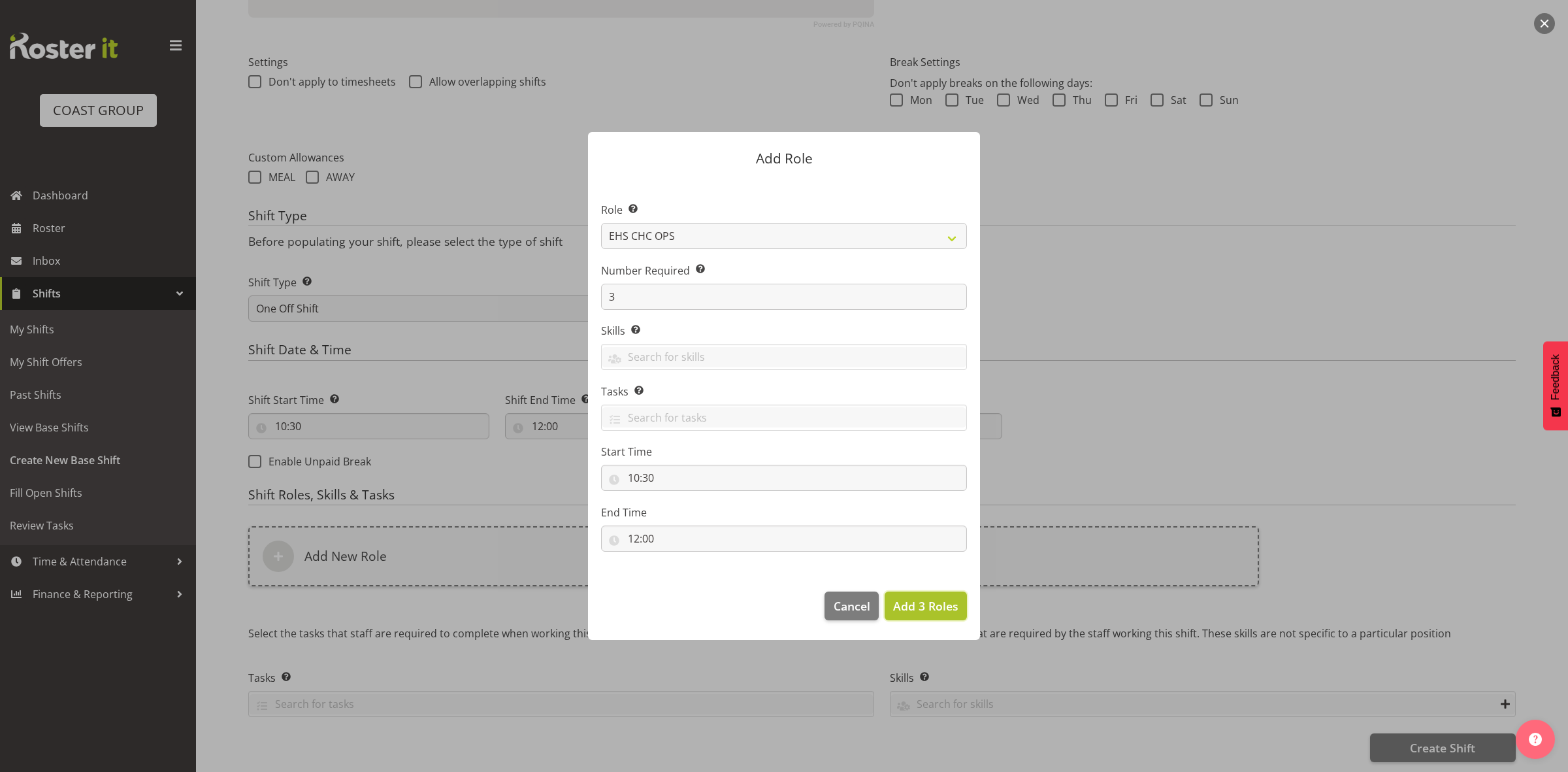
drag, startPoint x: 915, startPoint y: 607, endPoint x: 907, endPoint y: 612, distance: 9.4
click at [915, 607] on span "Add 3 Roles" at bounding box center [925, 606] width 66 height 16
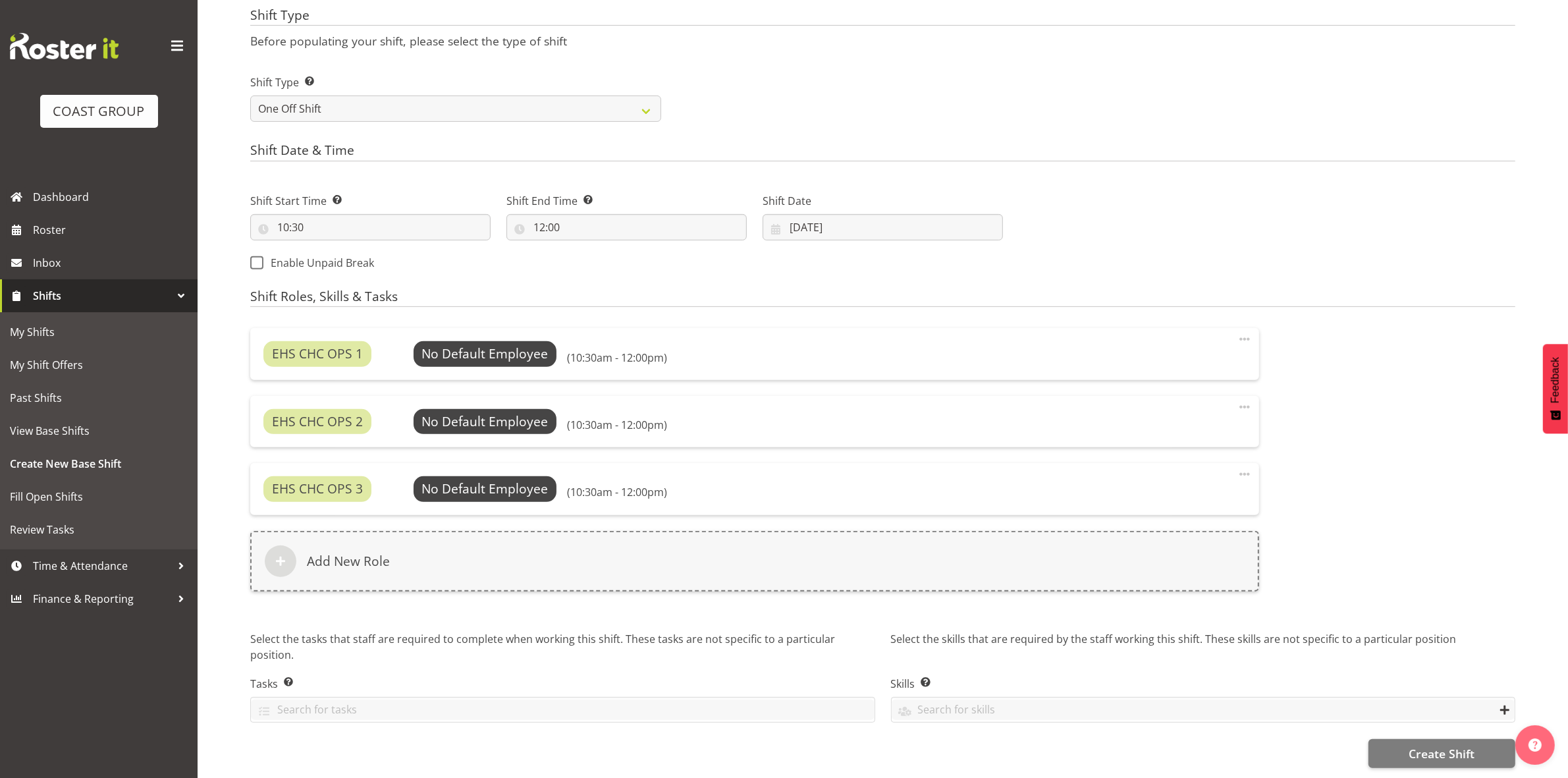
scroll to position [563, 0]
click at [491, 345] on span "Select Employee" at bounding box center [484, 354] width 98 height 19
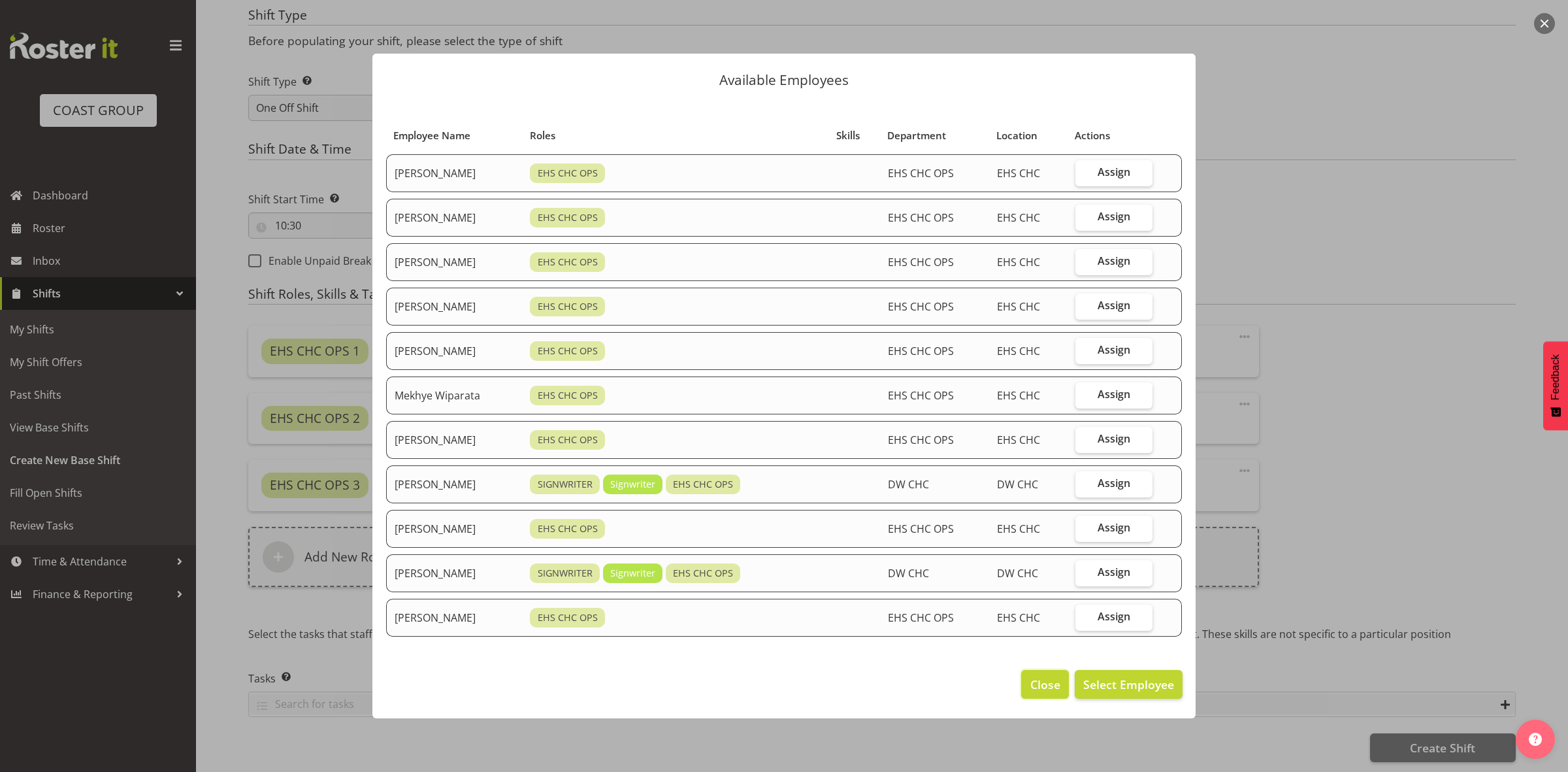
click at [1047, 680] on span "Close" at bounding box center [1046, 684] width 31 height 17
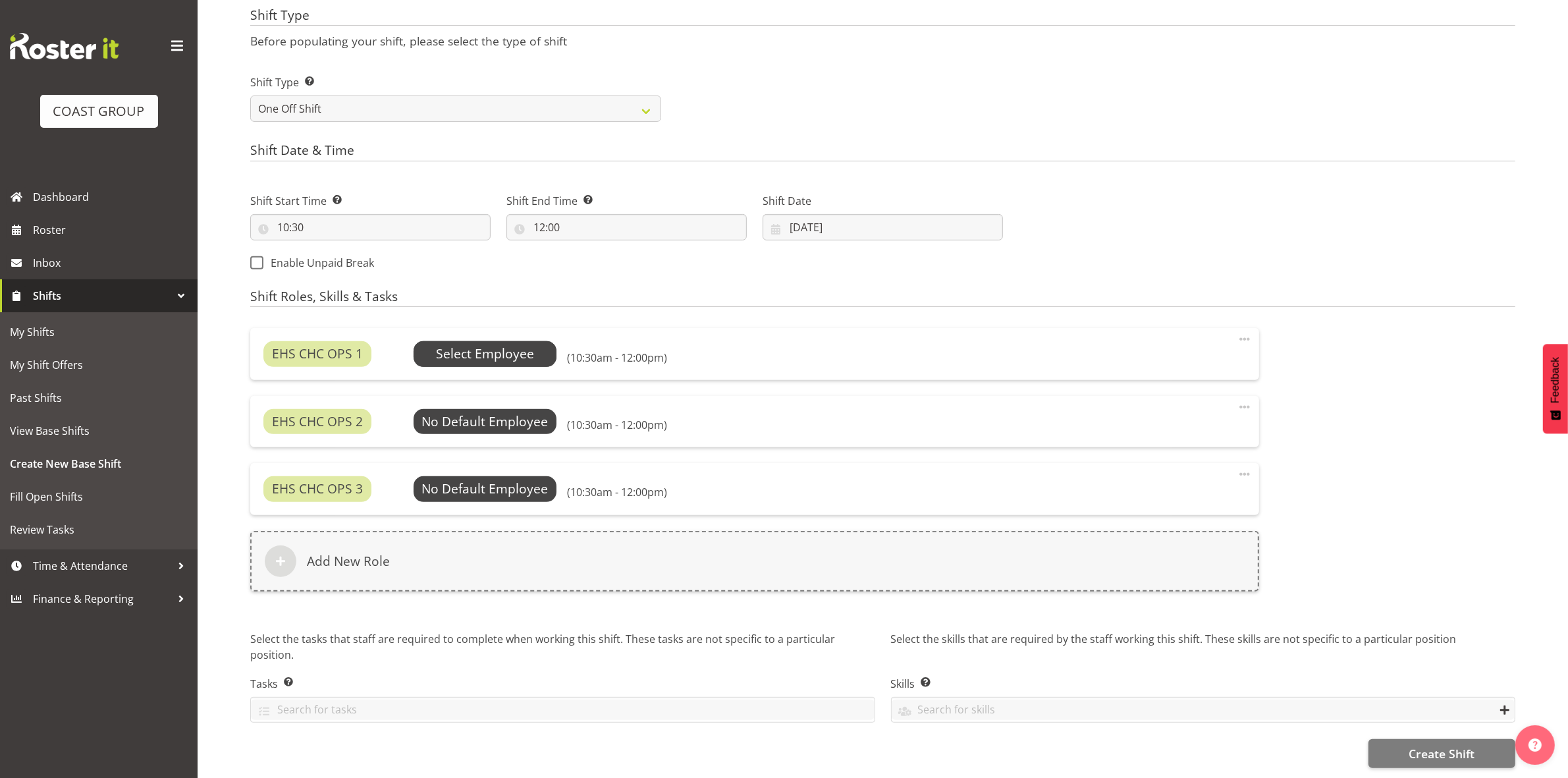
click at [492, 345] on span "Select Employee" at bounding box center [484, 354] width 98 height 19
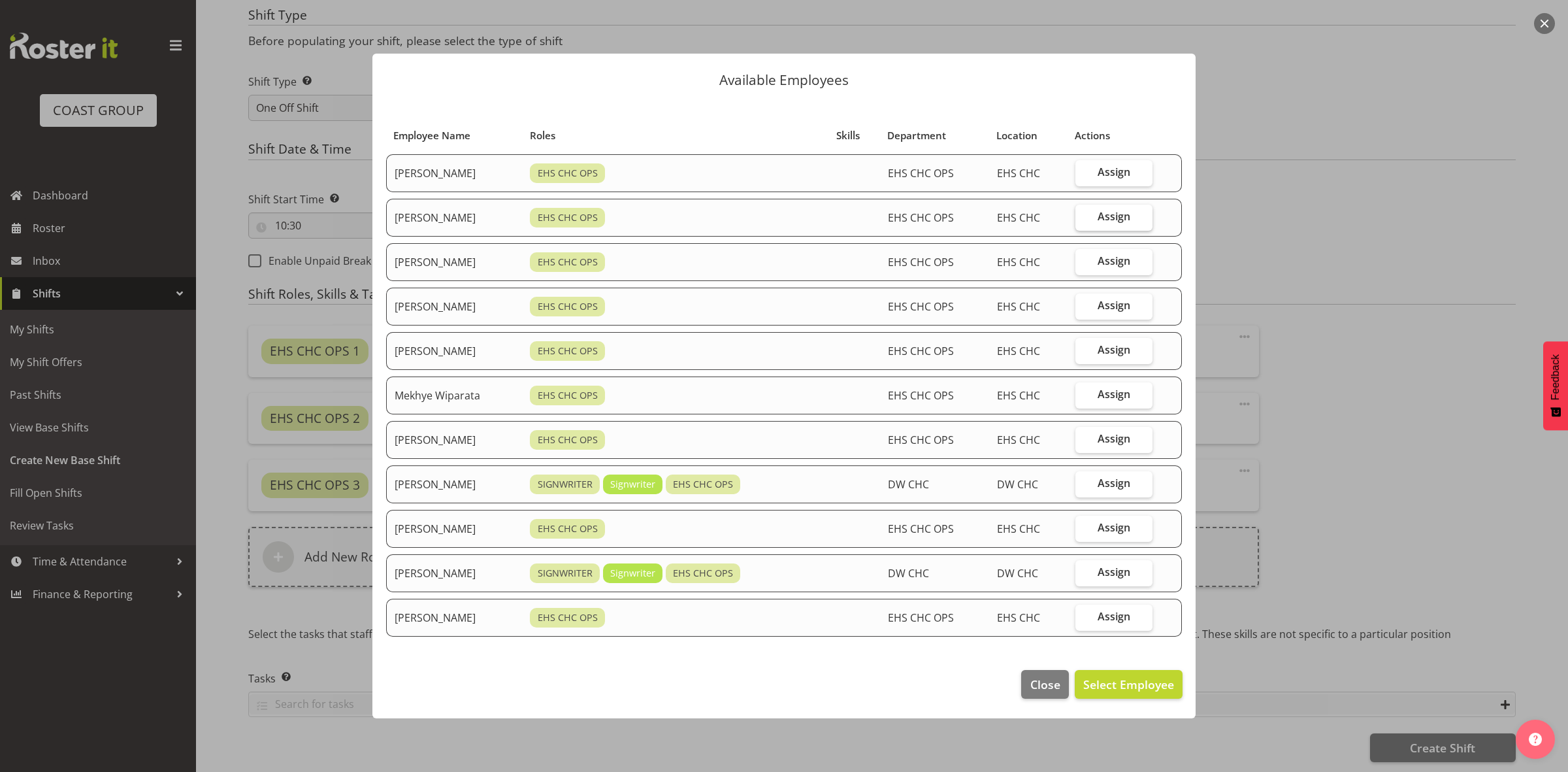
click at [1121, 224] on label "Assign" at bounding box center [1113, 217] width 77 height 26
click at [1084, 221] on input "Assign" at bounding box center [1079, 216] width 8 height 8
checkbox input "true"
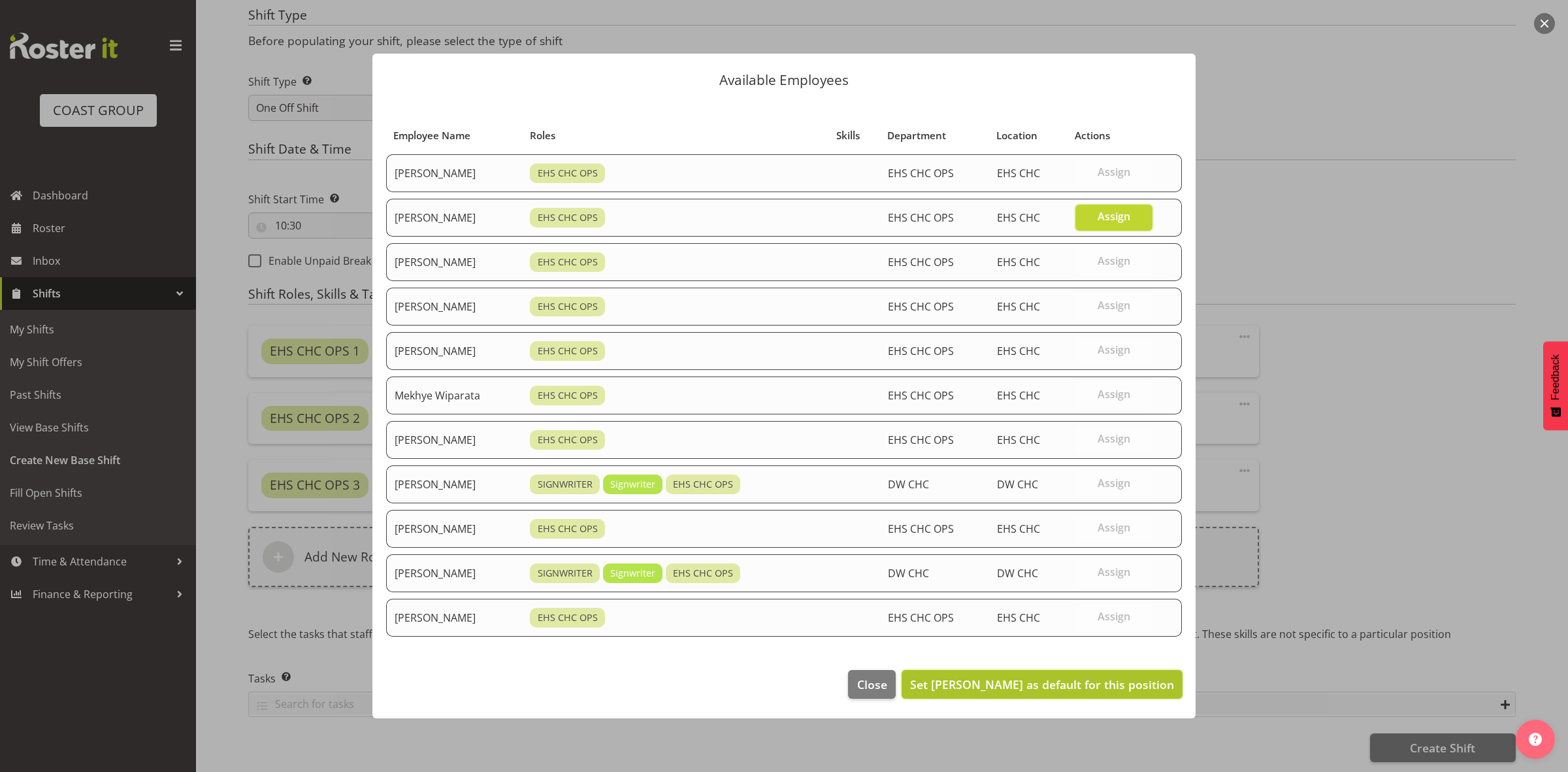
click at [1037, 690] on span "Set David Wiseman as default for this position" at bounding box center [1043, 684] width 264 height 16
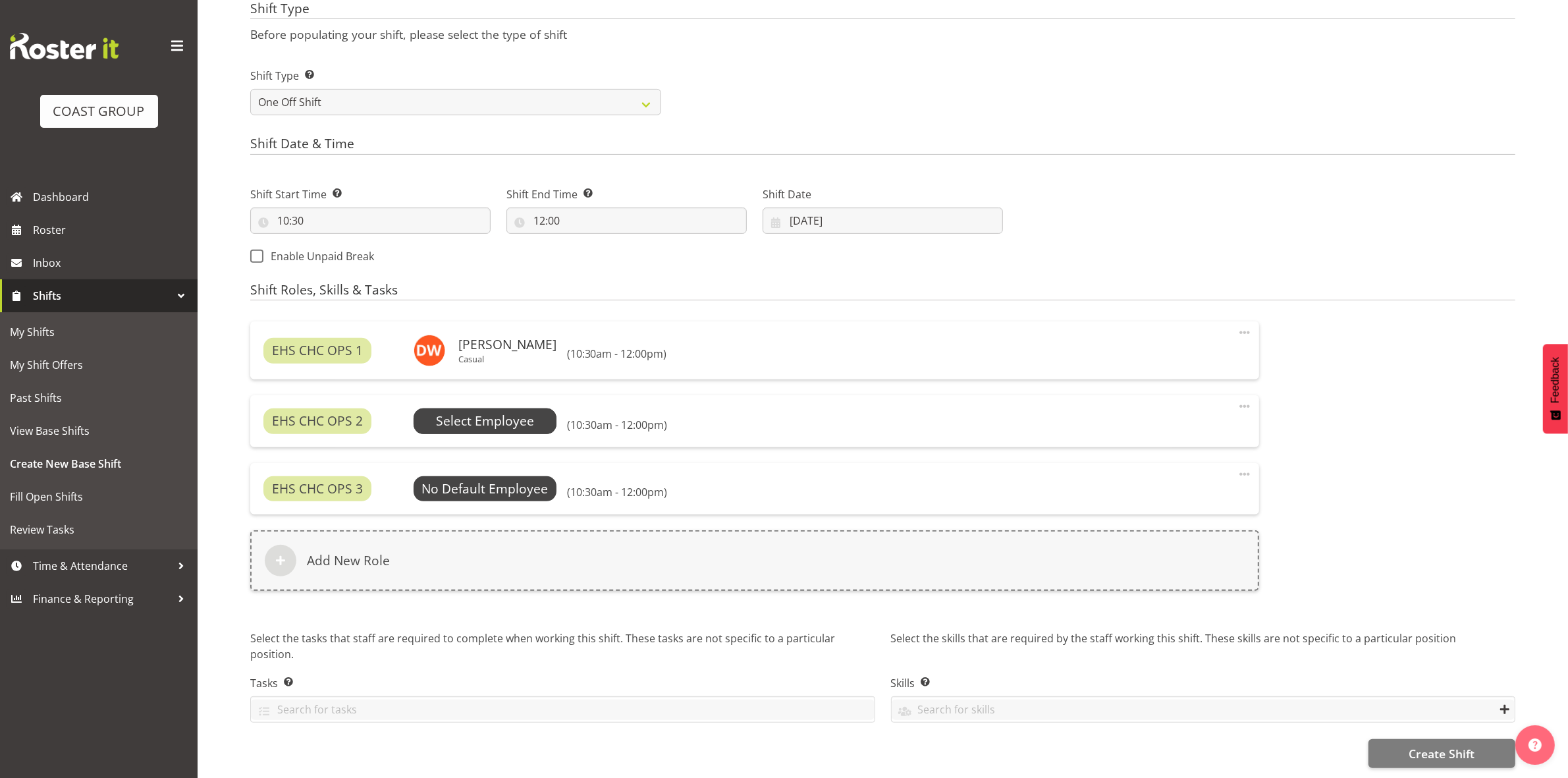
click at [479, 416] on span "Select Employee" at bounding box center [484, 421] width 98 height 19
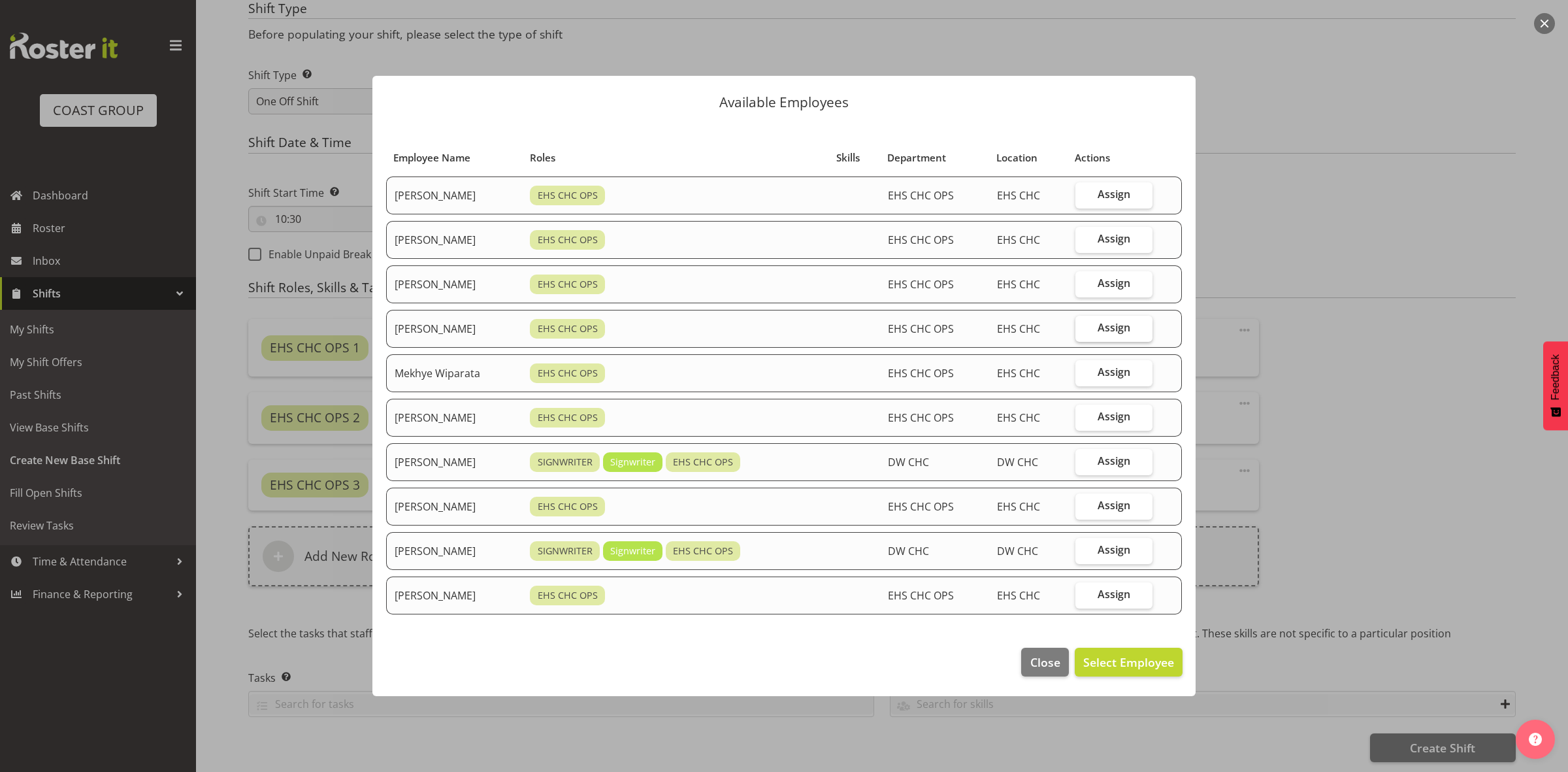
drag, startPoint x: 1101, startPoint y: 325, endPoint x: 1092, endPoint y: 373, distance: 48.8
click at [1102, 325] on label "Assign" at bounding box center [1113, 328] width 77 height 26
click at [1084, 325] on input "Assign" at bounding box center [1079, 327] width 8 height 8
checkbox input "true"
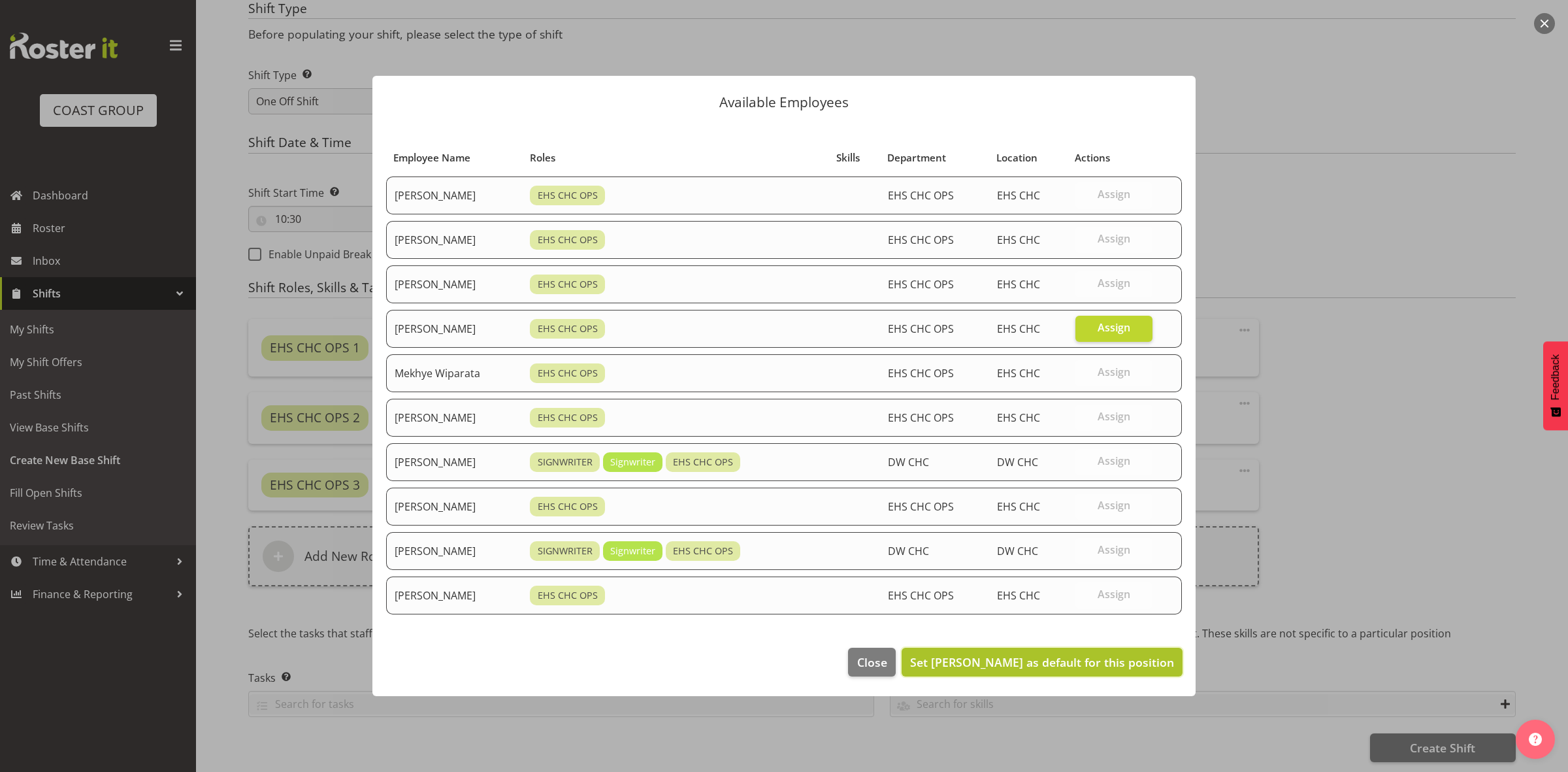
click at [1077, 661] on span "Set Martin Gorzeman as default for this position" at bounding box center [1043, 662] width 264 height 16
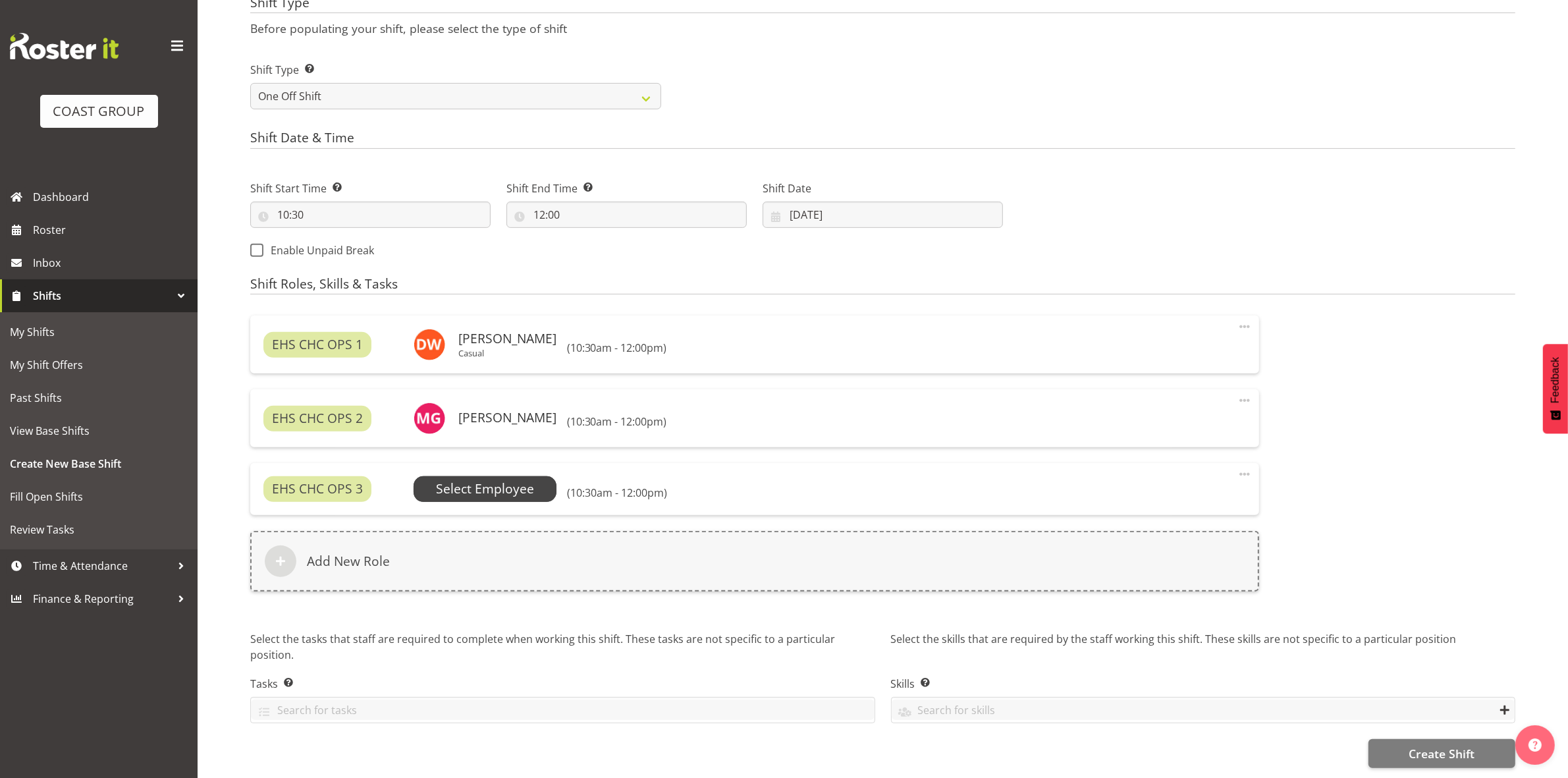
click at [498, 496] on span "Select Employee" at bounding box center [484, 489] width 98 height 19
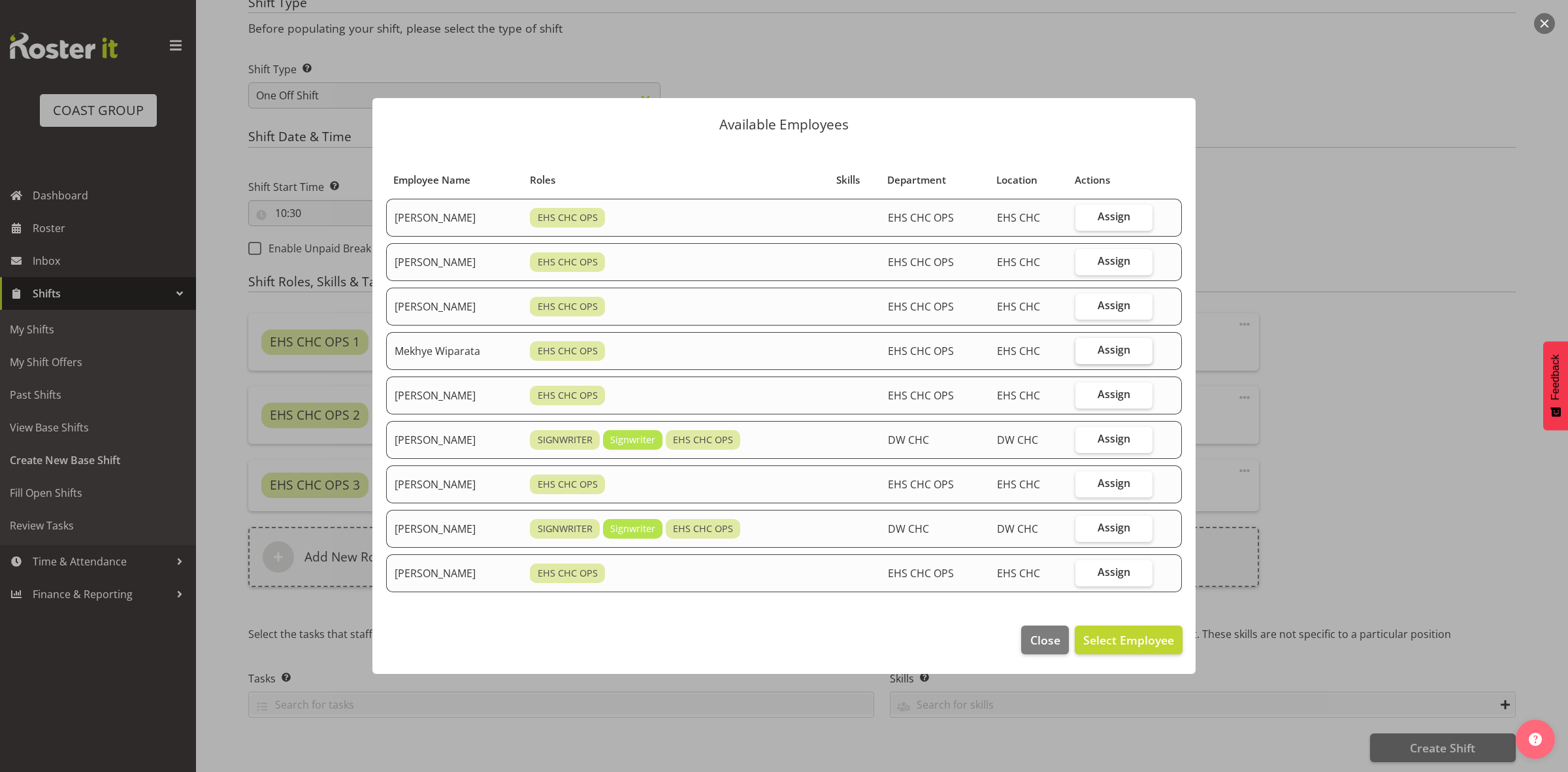
click at [1105, 348] on span "Assign" at bounding box center [1114, 349] width 32 height 13
click at [1084, 348] on input "Assign" at bounding box center [1079, 349] width 8 height 8
checkbox input "true"
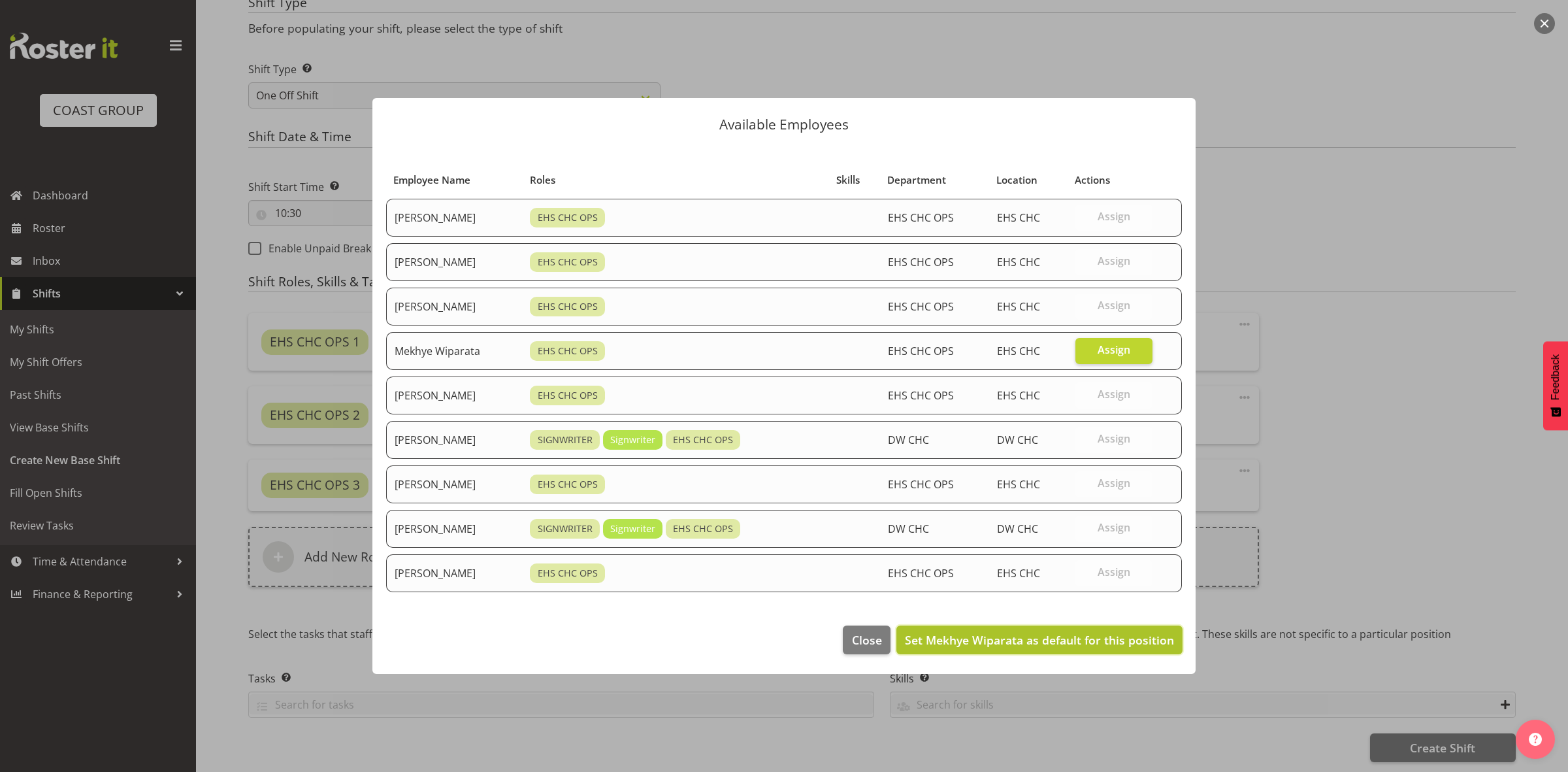
click at [1053, 637] on span "Set Mekhye Wiparata as default for this position" at bounding box center [1039, 640] width 269 height 16
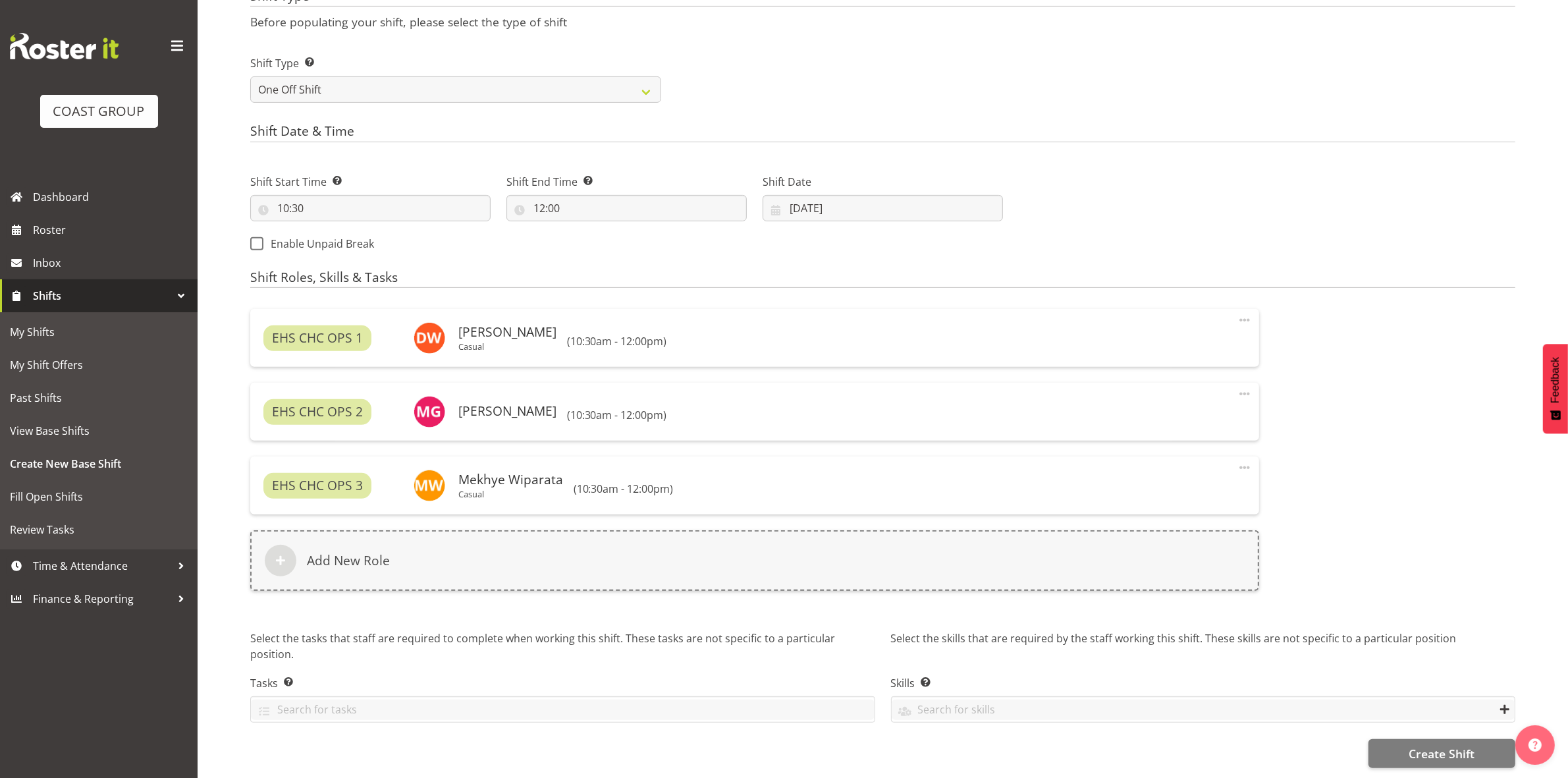
scroll to position [581, 0]
click at [1406, 739] on button "Create Shift" at bounding box center [1442, 753] width 147 height 29
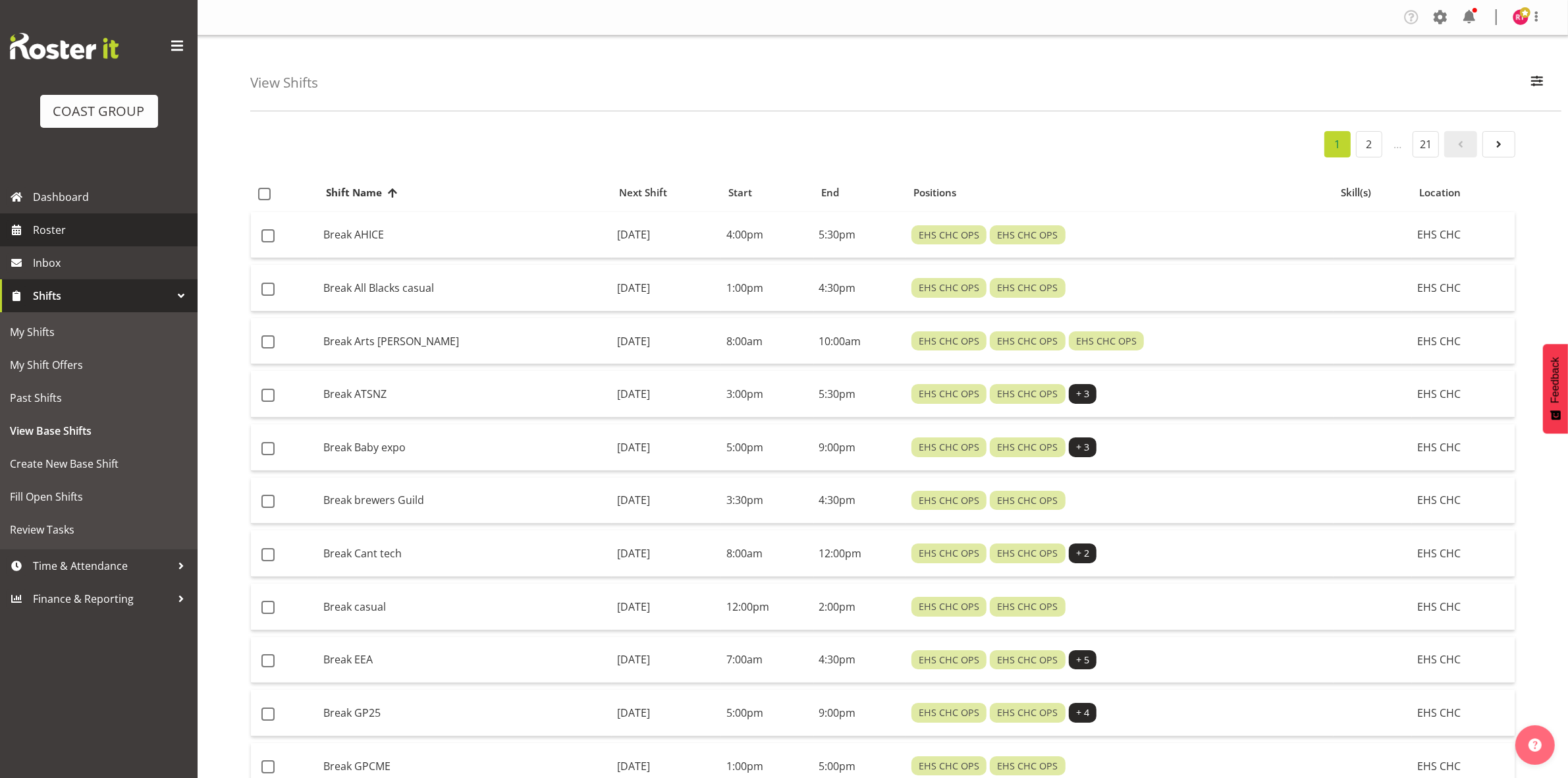
click at [90, 233] on span "Roster" at bounding box center [112, 229] width 158 height 20
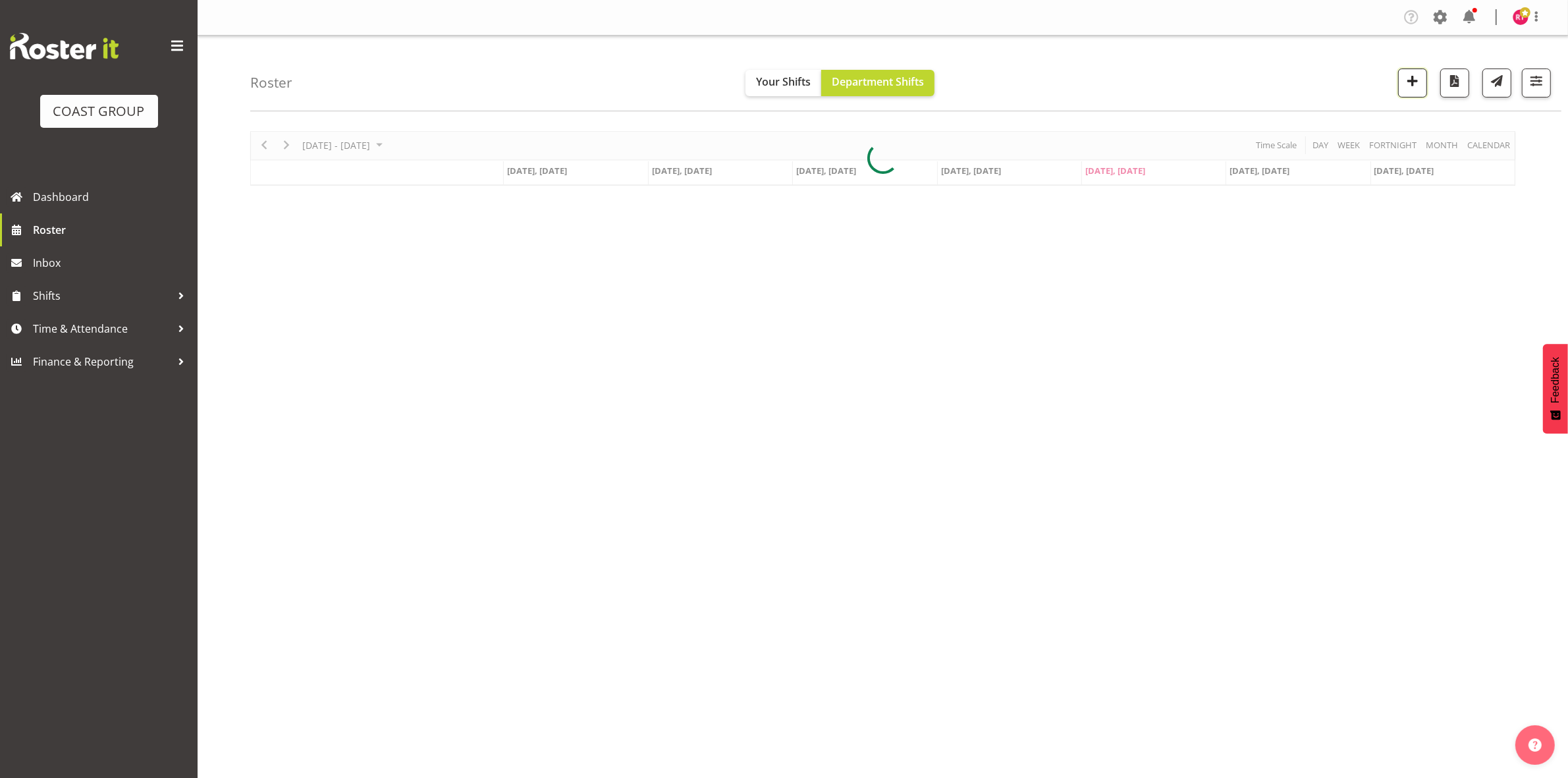
click at [1410, 73] on span "button" at bounding box center [1412, 81] width 17 height 17
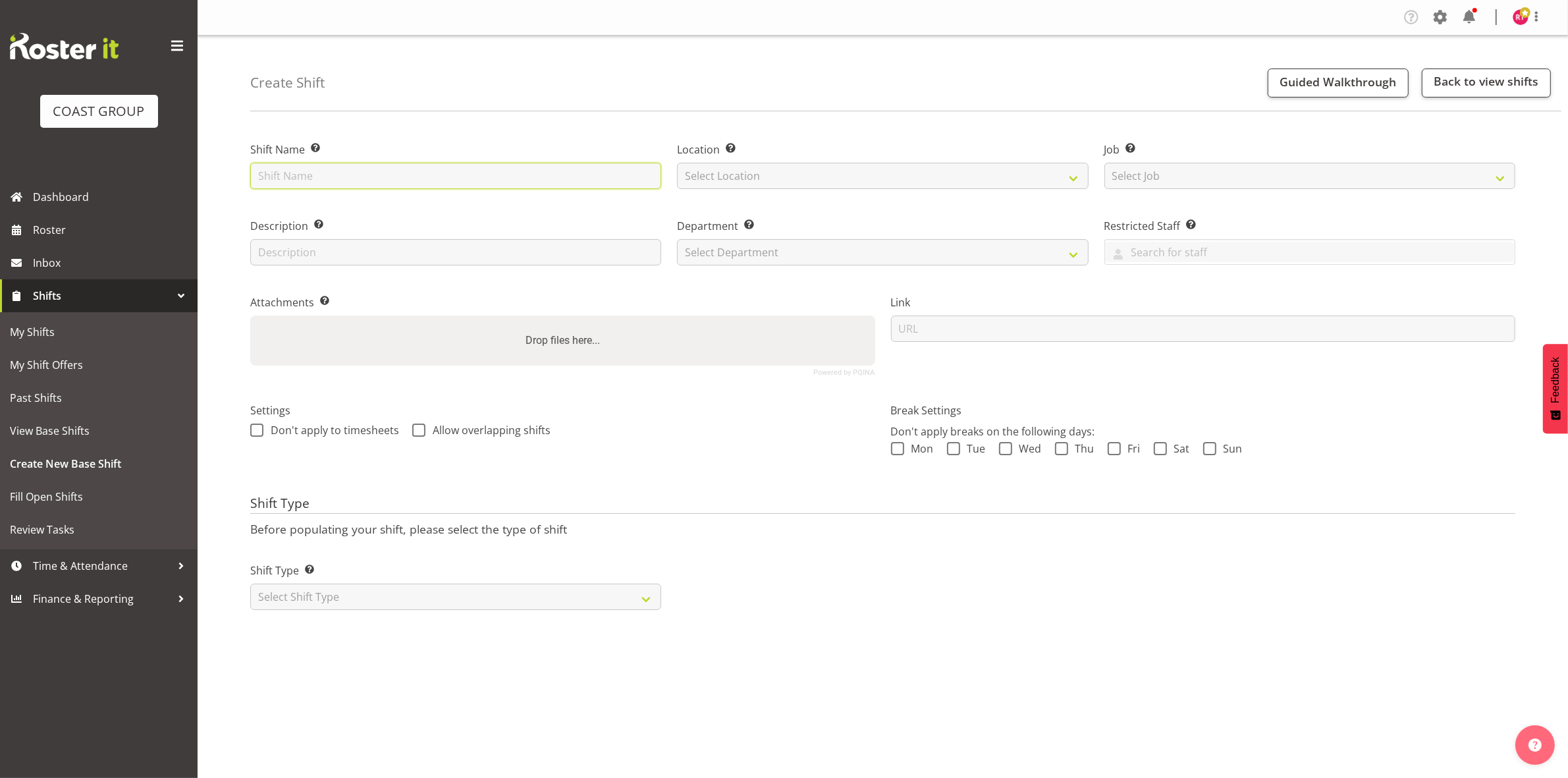
click at [457, 174] on input "text" at bounding box center [456, 176] width 411 height 26
type input "Break [PERSON_NAME] Homeshow"
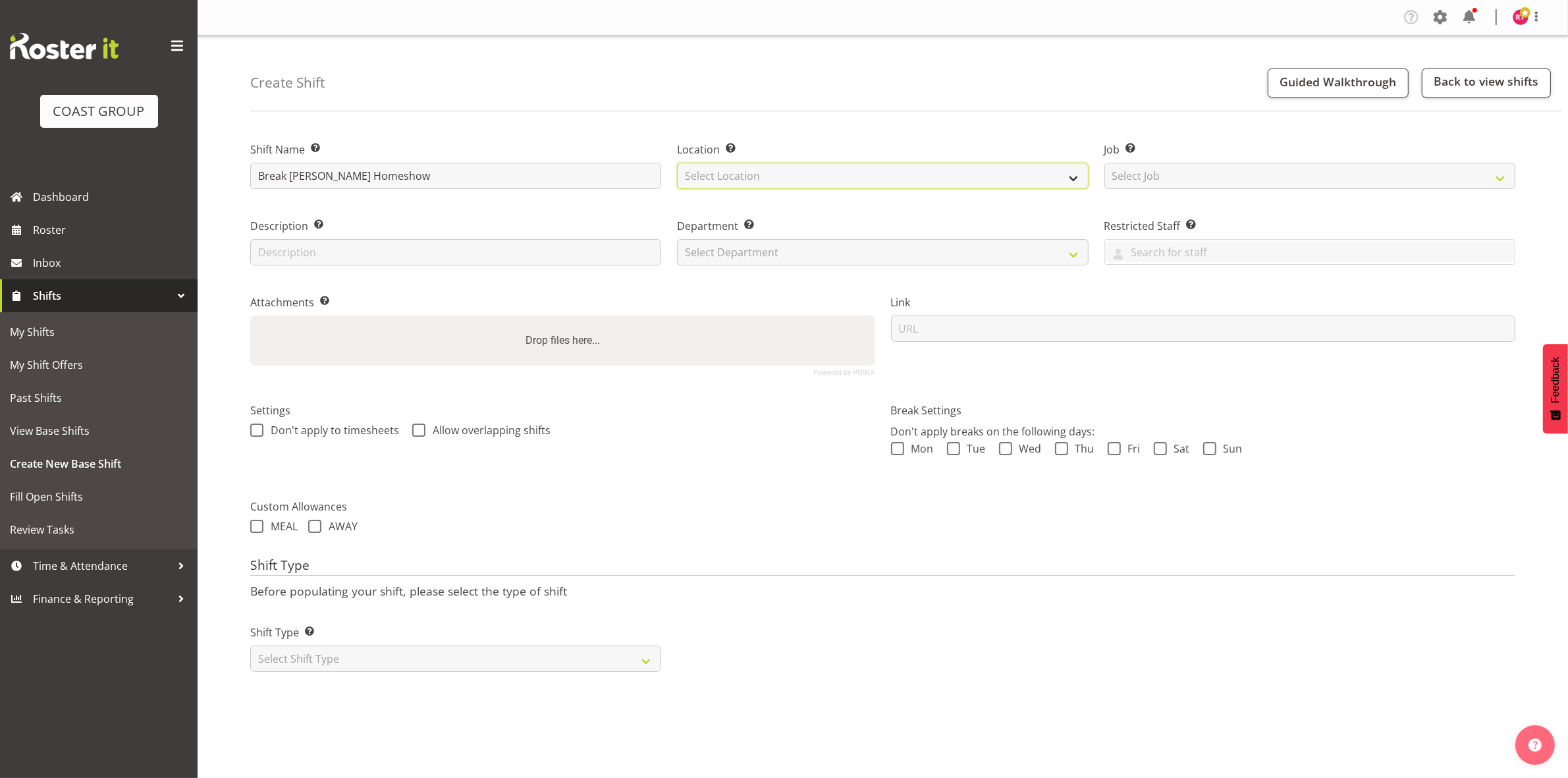
click at [731, 174] on select "Select Location EHS CHC" at bounding box center [882, 176] width 411 height 26
select select "107"
click at [677, 163] on select "Select Location EHS CHC" at bounding box center [882, 176] width 411 height 26
click at [1165, 170] on select "Select Job Create new job 1 Carlton Events 1 [PERSON_NAME][GEOGRAPHIC_DATA] 1 […" at bounding box center [1309, 176] width 411 height 26
select select "9238"
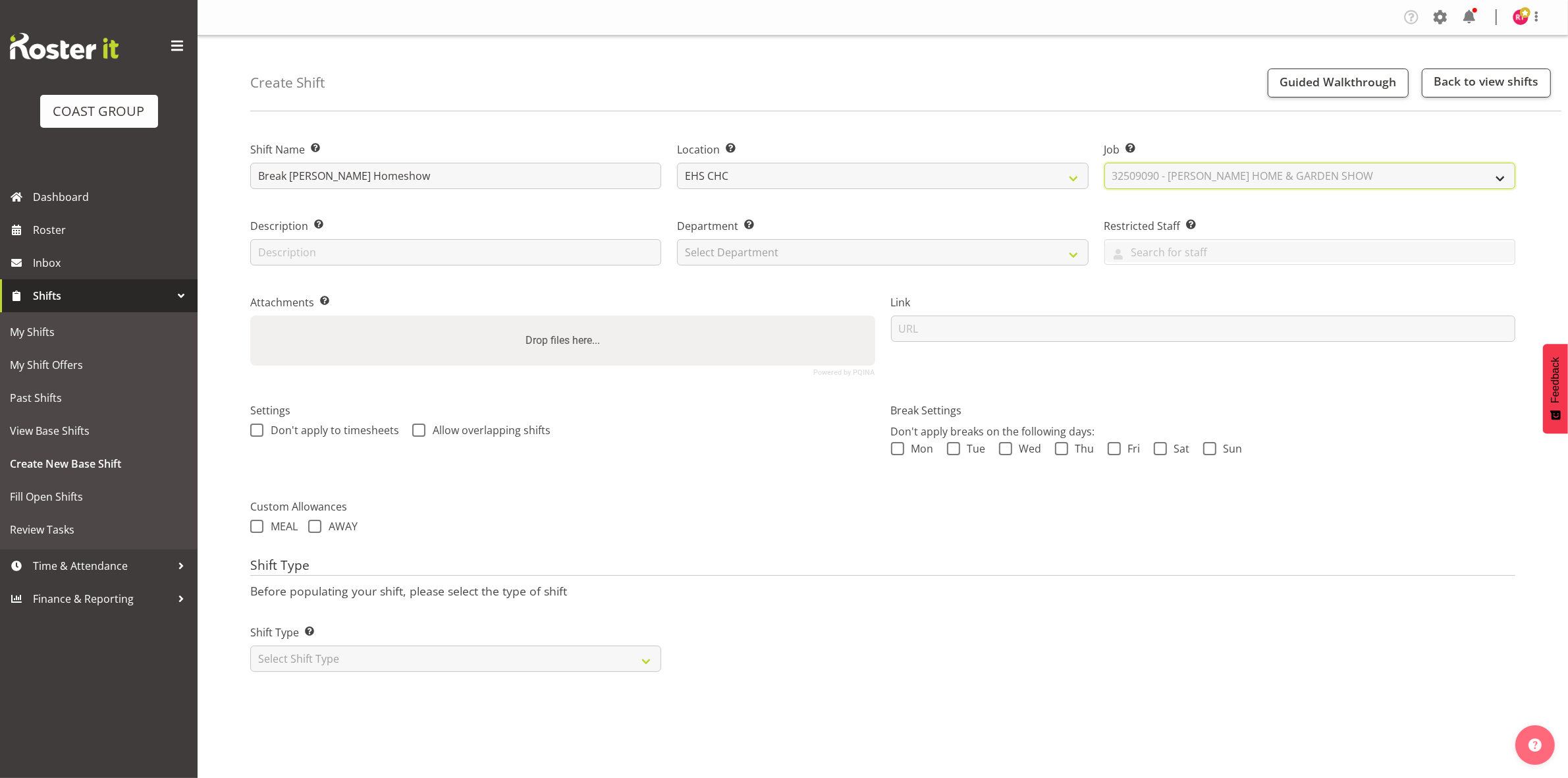
click at [1104, 163] on select "Select Job Create new job 1 Carlton Events 1 [PERSON_NAME][GEOGRAPHIC_DATA] 1 […" at bounding box center [1309, 176] width 411 height 26
click at [881, 252] on select "Select Department EHS CHC OPS" at bounding box center [882, 253] width 411 height 26
select select "41"
click at [677, 239] on select "Select Department EHS CHC OPS" at bounding box center [882, 253] width 411 height 26
click at [373, 664] on select "Select Shift Type One Off Shift Recurring Shift Rotating Shift" at bounding box center [456, 659] width 411 height 26
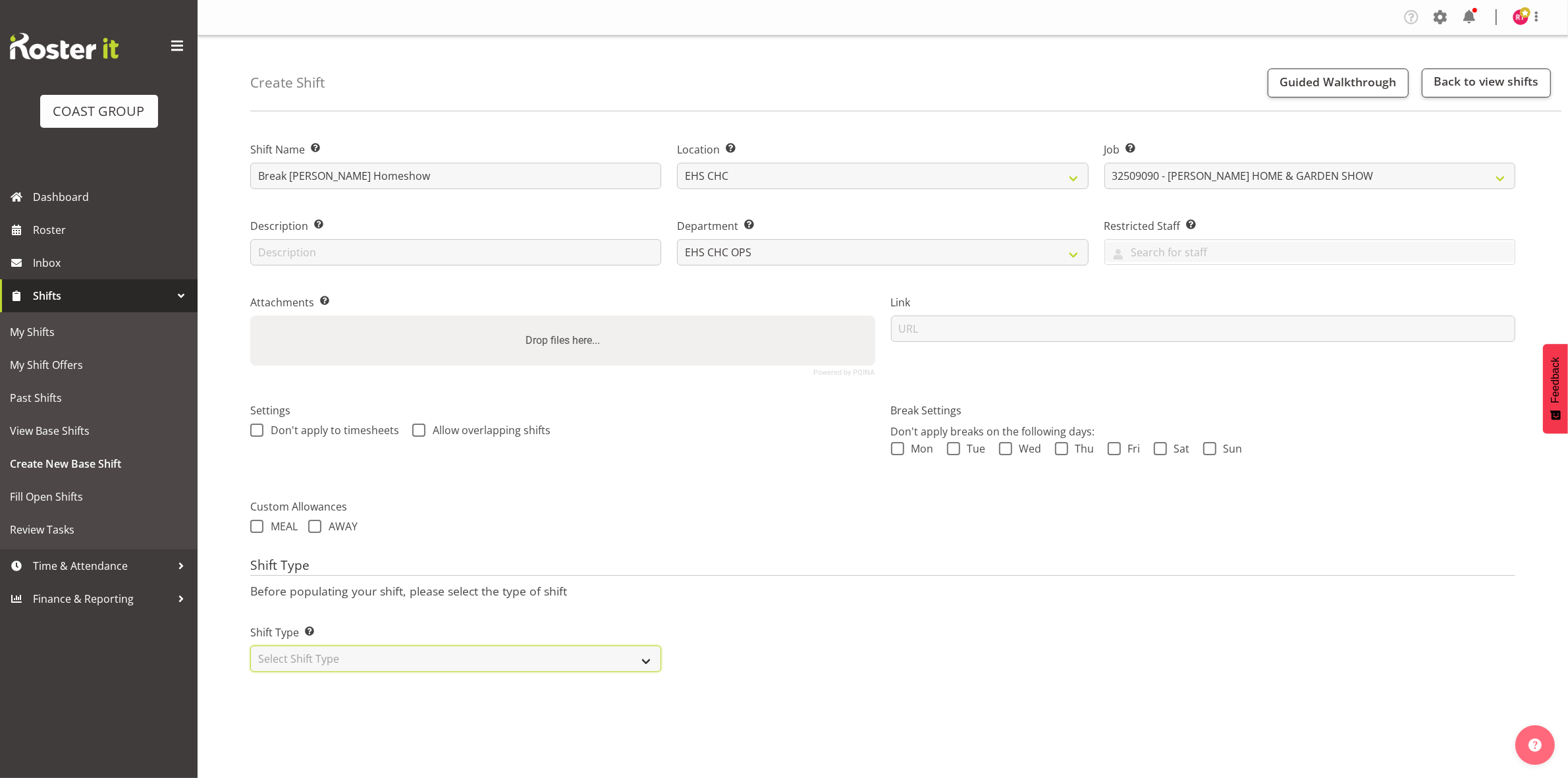
select select "one_off"
click at [251, 647] on select "Select Shift Type One Off Shift Recurring Shift Rotating Shift" at bounding box center [456, 659] width 411 height 26
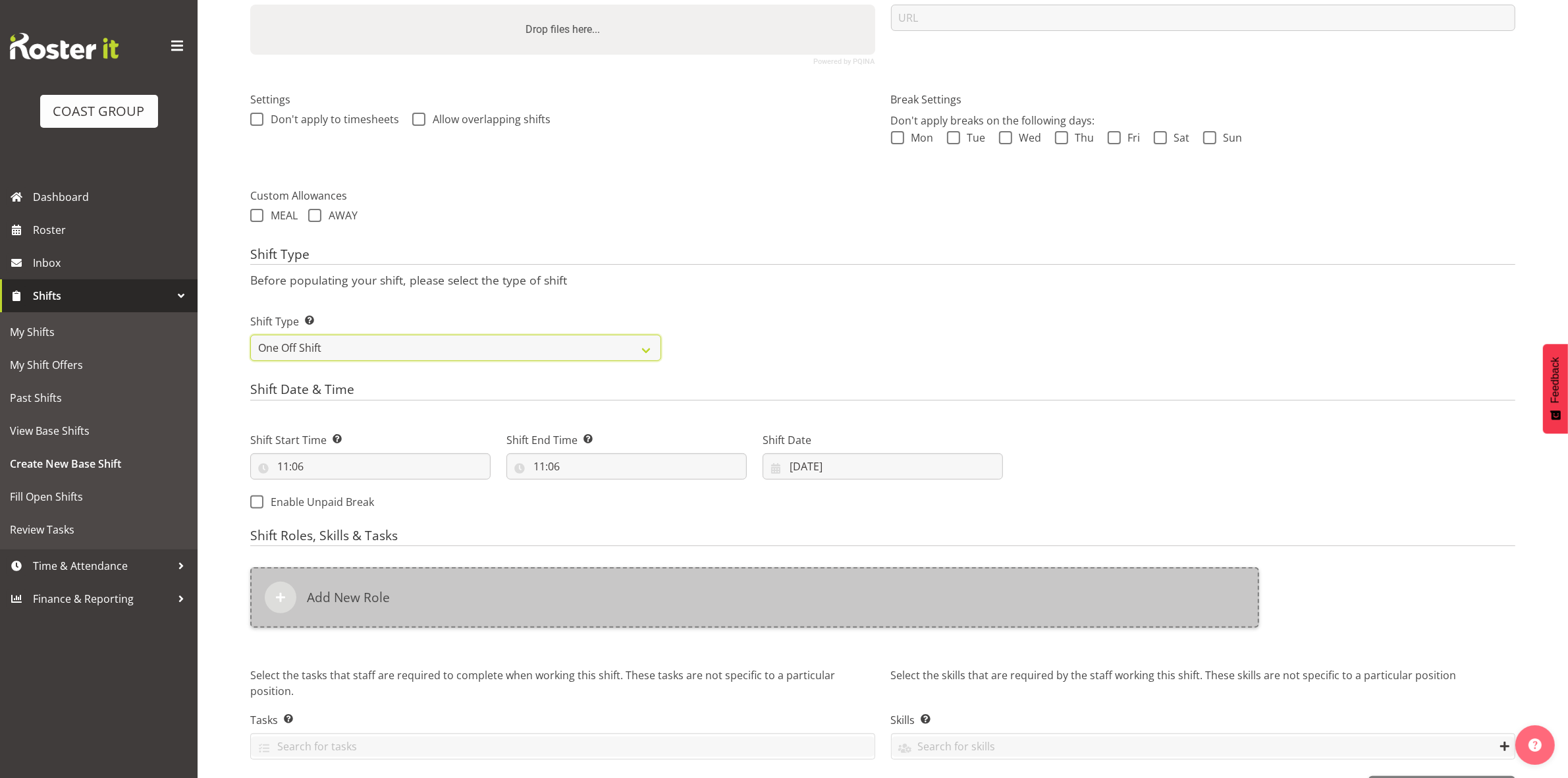
scroll to position [361, 0]
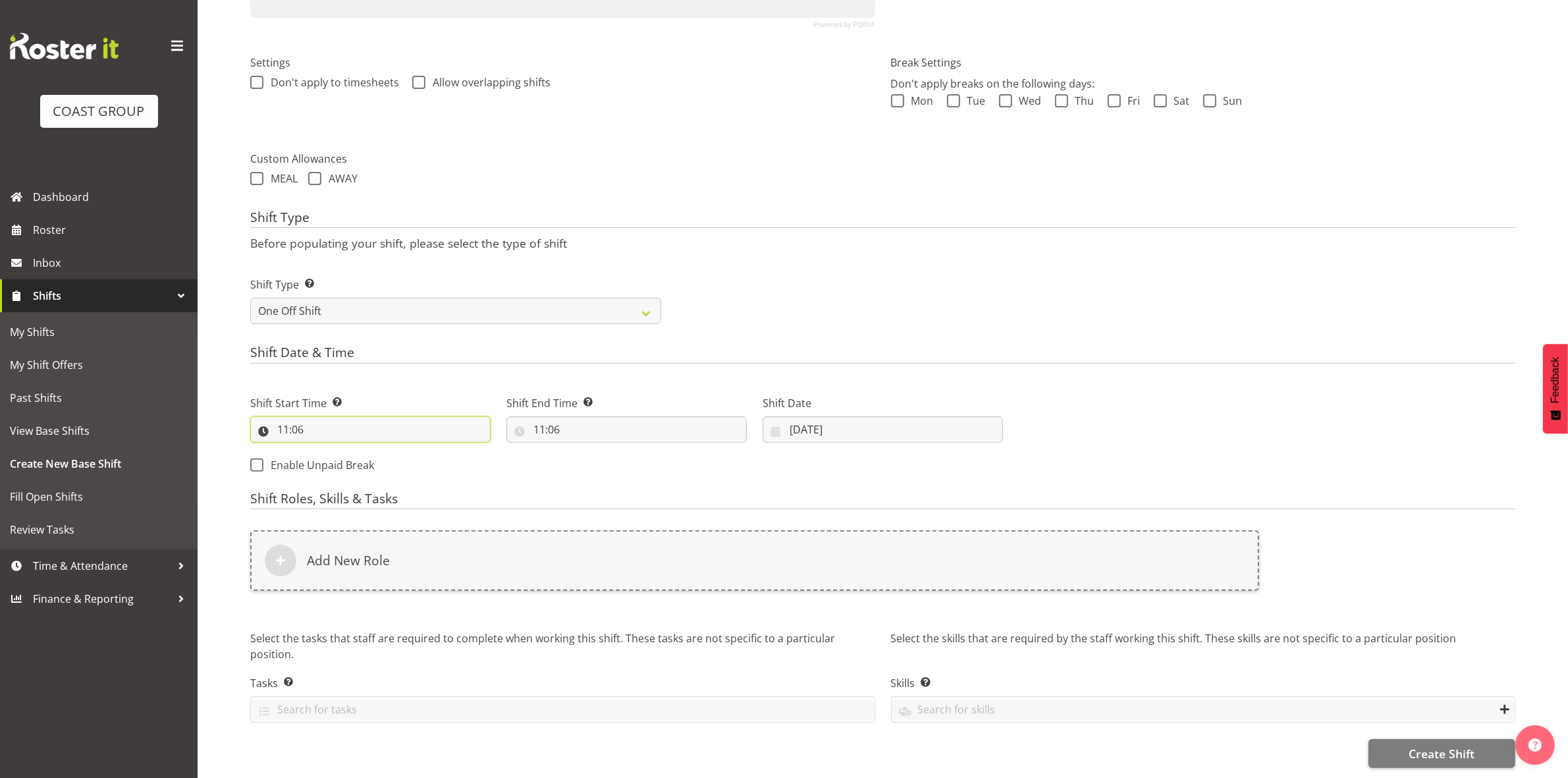
click at [286, 416] on input "11:06" at bounding box center [371, 430] width 240 height 26
drag, startPoint x: 335, startPoint y: 453, endPoint x: 336, endPoint y: 442, distance: 11.0
click at [335, 453] on select "00 01 02 03 04 05 06 07 08 09 10 11 12 13 14 15 16 17 18 19 20 21 22 23" at bounding box center [340, 463] width 30 height 26
select select "12"
click at [325, 450] on select "00 01 02 03 04 05 06 07 08 09 10 11 12 13 14 15 16 17 18 19 20 21 22 23" at bounding box center [340, 463] width 30 height 26
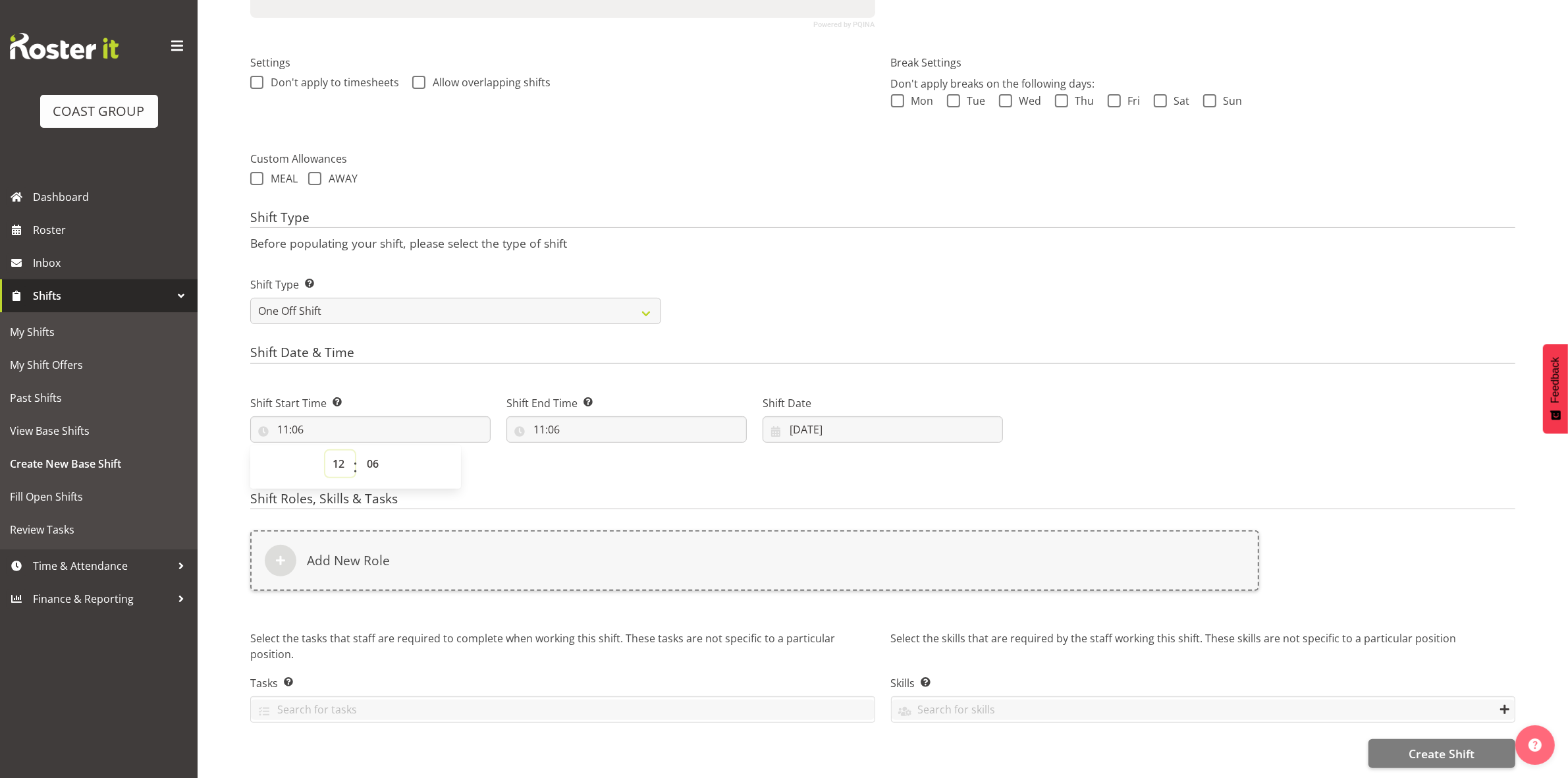
type input "12:06"
click at [334, 455] on select "00 01 02 03 04 05 06 07 08 09 10 11 12 13 14 15 16 17 18 19 20 21 22 23" at bounding box center [340, 463] width 30 height 26
select select "15"
click at [325, 450] on select "00 01 02 03 04 05 06 07 08 09 10 11 12 13 14 15 16 17 18 19 20 21 22 23" at bounding box center [340, 463] width 30 height 26
type input "15:06"
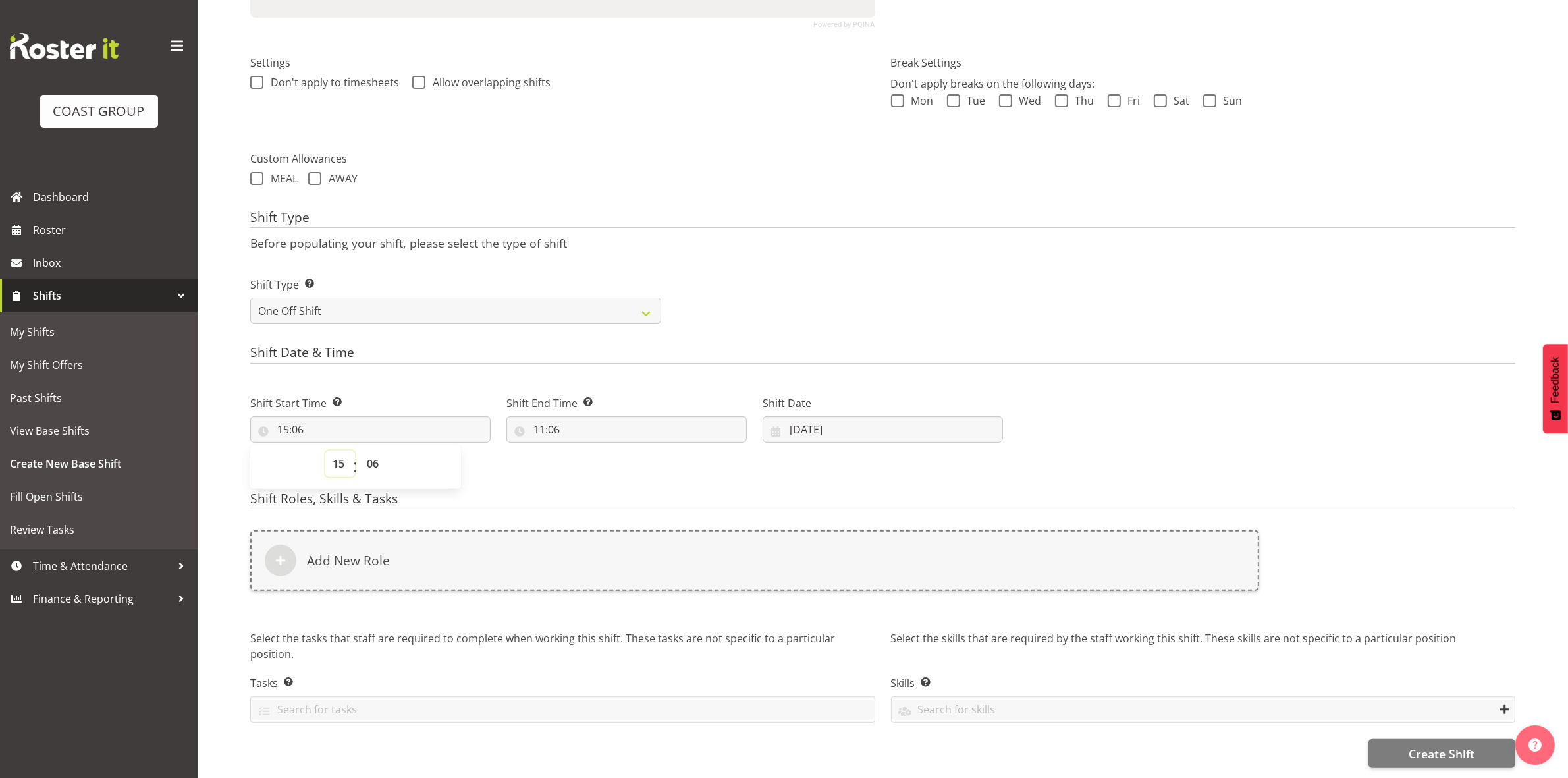
click at [328, 450] on select "00 01 02 03 04 05 06 07 08 09 10 11 12 13 14 15 16 17 18 19 20 21 22 23" at bounding box center [340, 463] width 30 height 26
click at [325, 450] on select "00 01 02 03 04 05 06 07 08 09 10 11 12 13 14 15 16 17 18 19 20 21 22 23" at bounding box center [340, 463] width 30 height 26
click at [375, 453] on select "00 01 02 03 04 05 06 07 08 09 10 11 12 13 14 15 16 17 18 19 20 21 22 23 24 25 2…" at bounding box center [375, 463] width 30 height 26
select select "0"
click at [360, 450] on select "00 01 02 03 04 05 06 07 08 09 10 11 12 13 14 15 16 17 18 19 20 21 22 23 24 25 2…" at bounding box center [375, 463] width 30 height 26
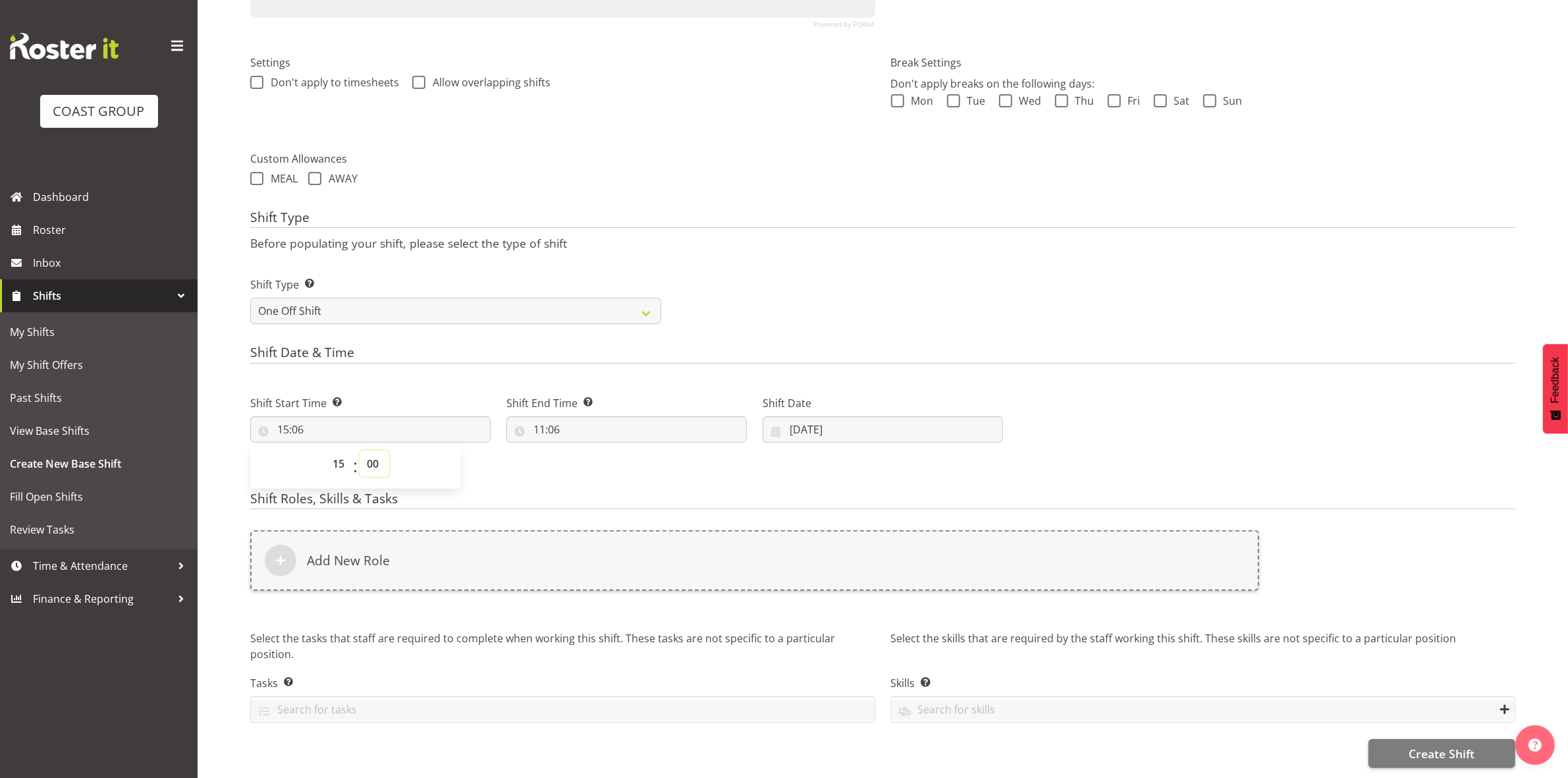
type input "15:00"
click at [657, 221] on div "Shift Type Before populating your shift, please select the type of shift Shift …" at bounding box center [883, 270] width 1265 height 122
click at [289, 416] on input "15:00" at bounding box center [371, 430] width 240 height 26
click at [340, 450] on select "00 01 02 03 04 05 06 07 08 09 10 11 12 13 14 15 16 17 18 19 20 21 22 23" at bounding box center [340, 463] width 30 height 26
select select "12"
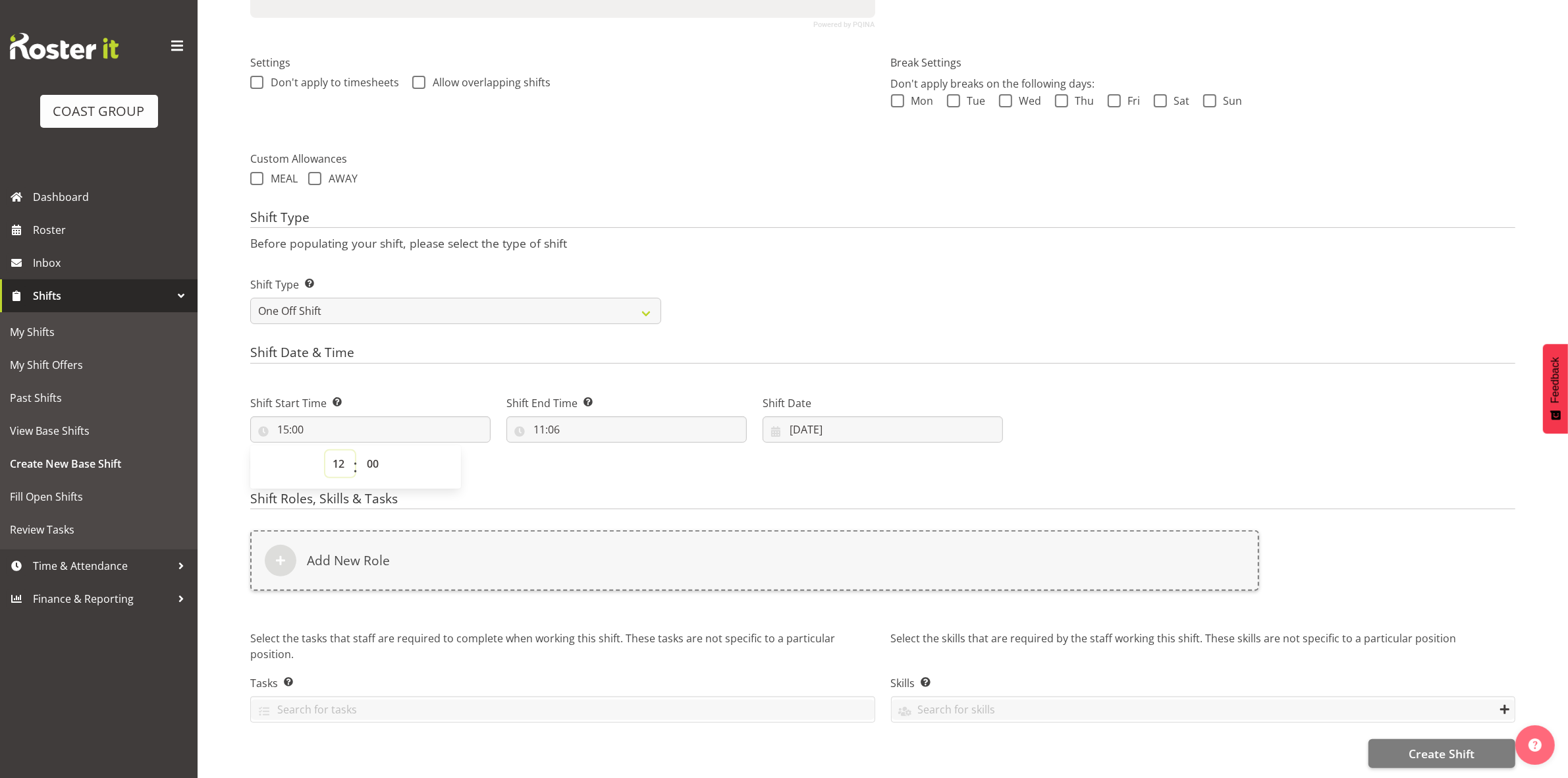
click at [325, 450] on select "00 01 02 03 04 05 06 07 08 09 10 11 12 13 14 15 16 17 18 19 20 21 22 23" at bounding box center [340, 463] width 30 height 26
type input "12:00"
click at [508, 361] on div "Shift Date & Time Shift Start Time Set the time of the day you wish this shift …" at bounding box center [883, 414] width 1265 height 138
click at [538, 418] on input "11:06" at bounding box center [627, 430] width 240 height 26
click at [596, 450] on select "00 01 02 03 04 05 06 07 08 09 10 11 12 13 14 15 16 17 18 19 20 21 22 23" at bounding box center [596, 463] width 30 height 26
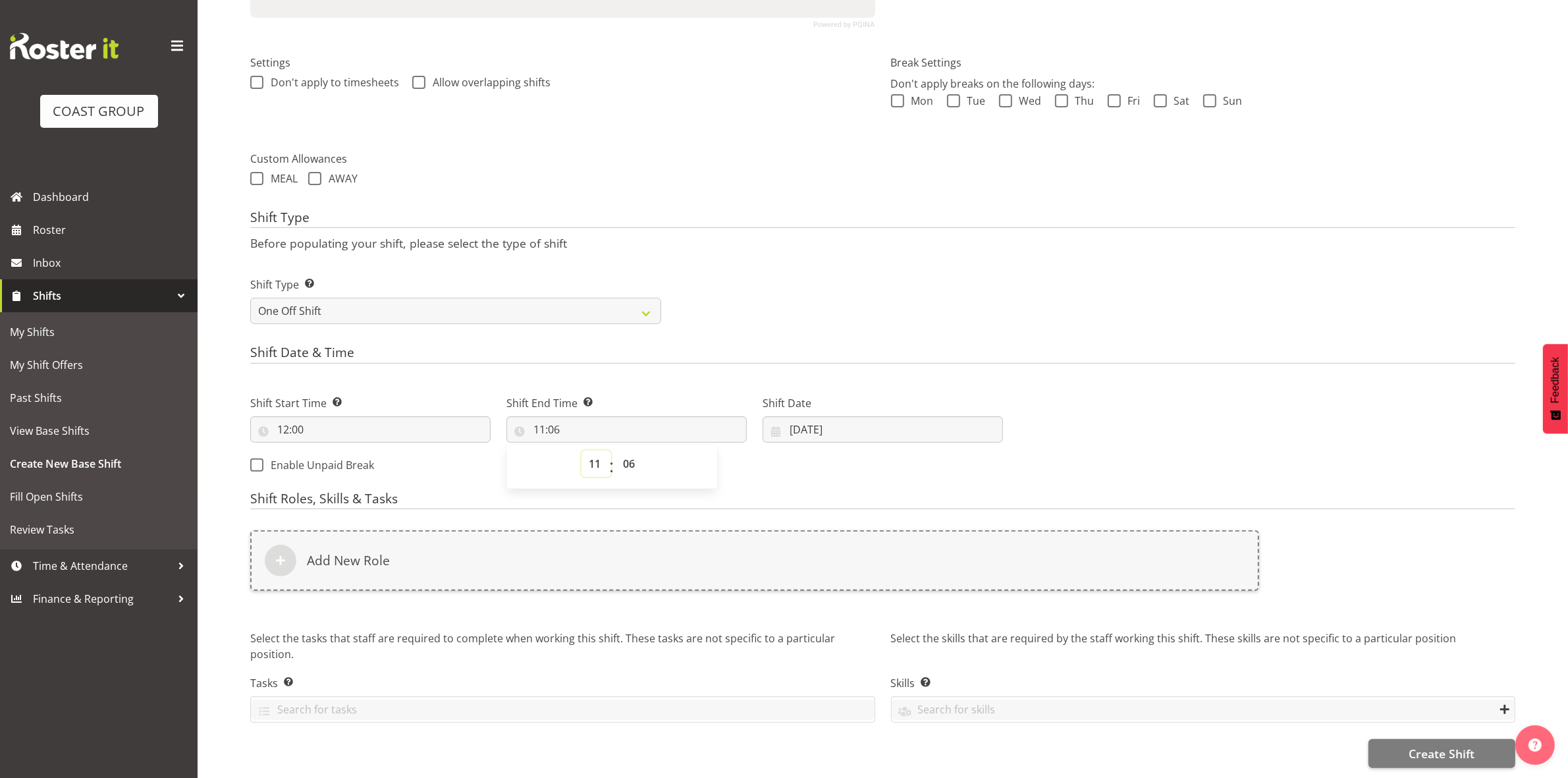
select select "20"
click at [581, 450] on select "00 01 02 03 04 05 06 07 08 09 10 11 12 13 14 15 16 17 18 19 20 21 22 23" at bounding box center [596, 463] width 30 height 26
type input "20:06"
click at [623, 450] on select "00 01 02 03 04 05 06 07 08 09 10 11 12 13 14 15 16 17 18 19 20 21 22 23 24 25 2…" at bounding box center [631, 463] width 30 height 26
select select "0"
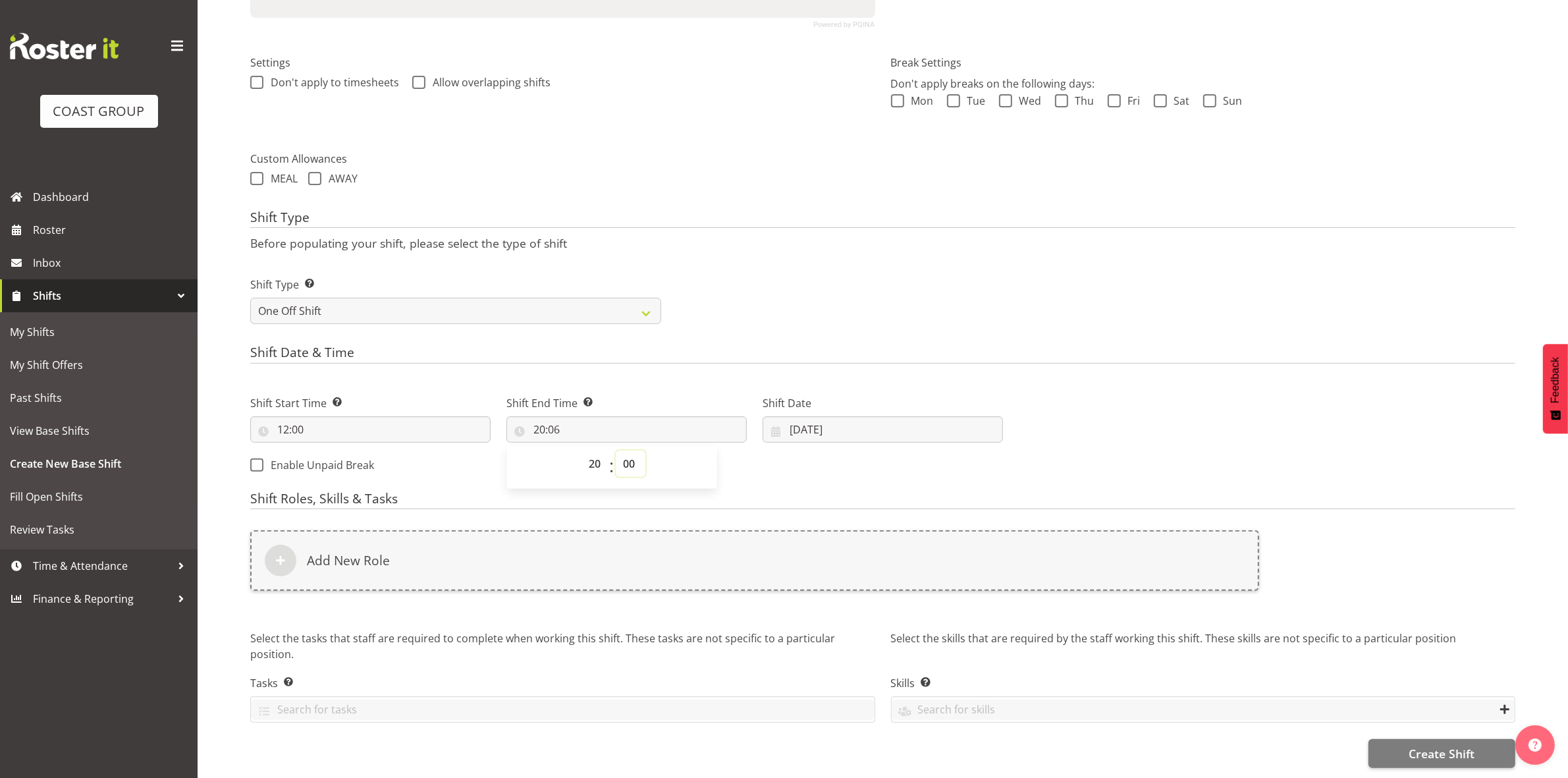
click at [616, 450] on select "00 01 02 03 04 05 06 07 08 09 10 11 12 13 14 15 16 17 18 19 20 21 22 23 24 25 2…" at bounding box center [631, 463] width 30 height 26
type input "20:00"
click at [766, 362] on div "Shift Date & Time Shift Start Time Set the time of the day you wish this shift …" at bounding box center [883, 414] width 1265 height 138
click at [795, 419] on input "19/09/2025" at bounding box center [883, 430] width 240 height 26
click at [798, 605] on span "21" at bounding box center [802, 610] width 10 height 12
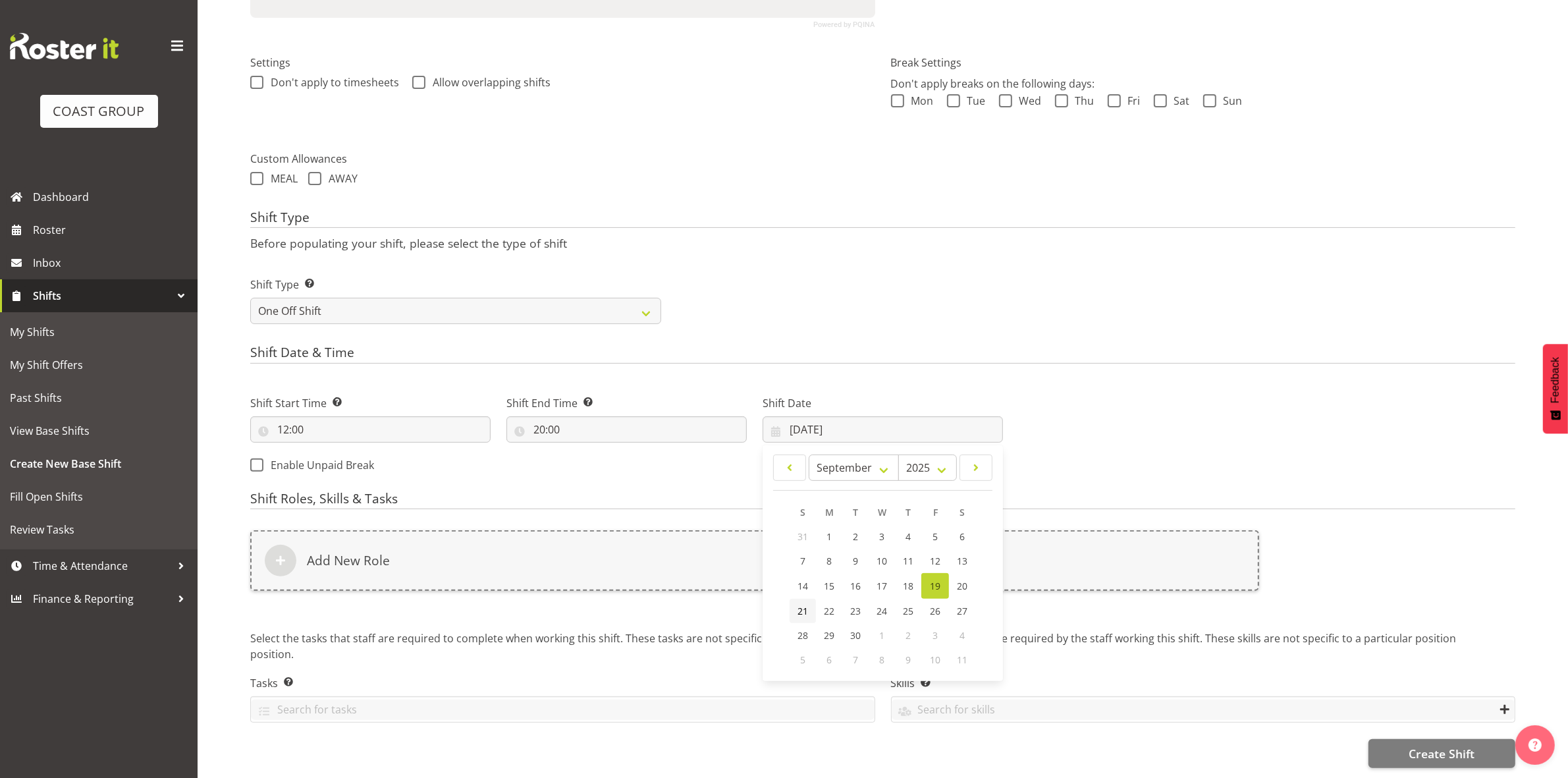
type input "21/09/2025"
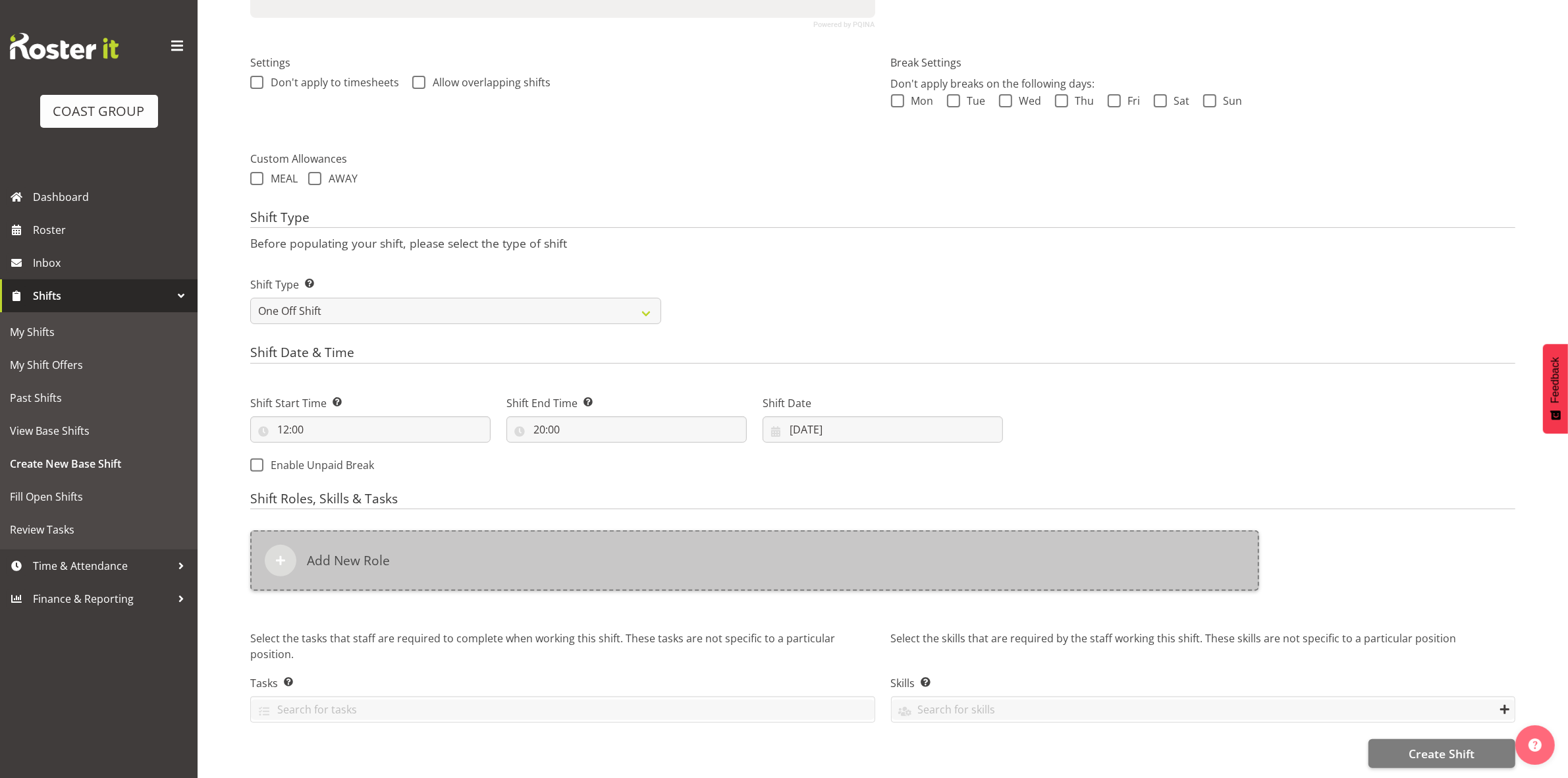
click at [648, 538] on div "Add New Role" at bounding box center [755, 560] width 1009 height 61
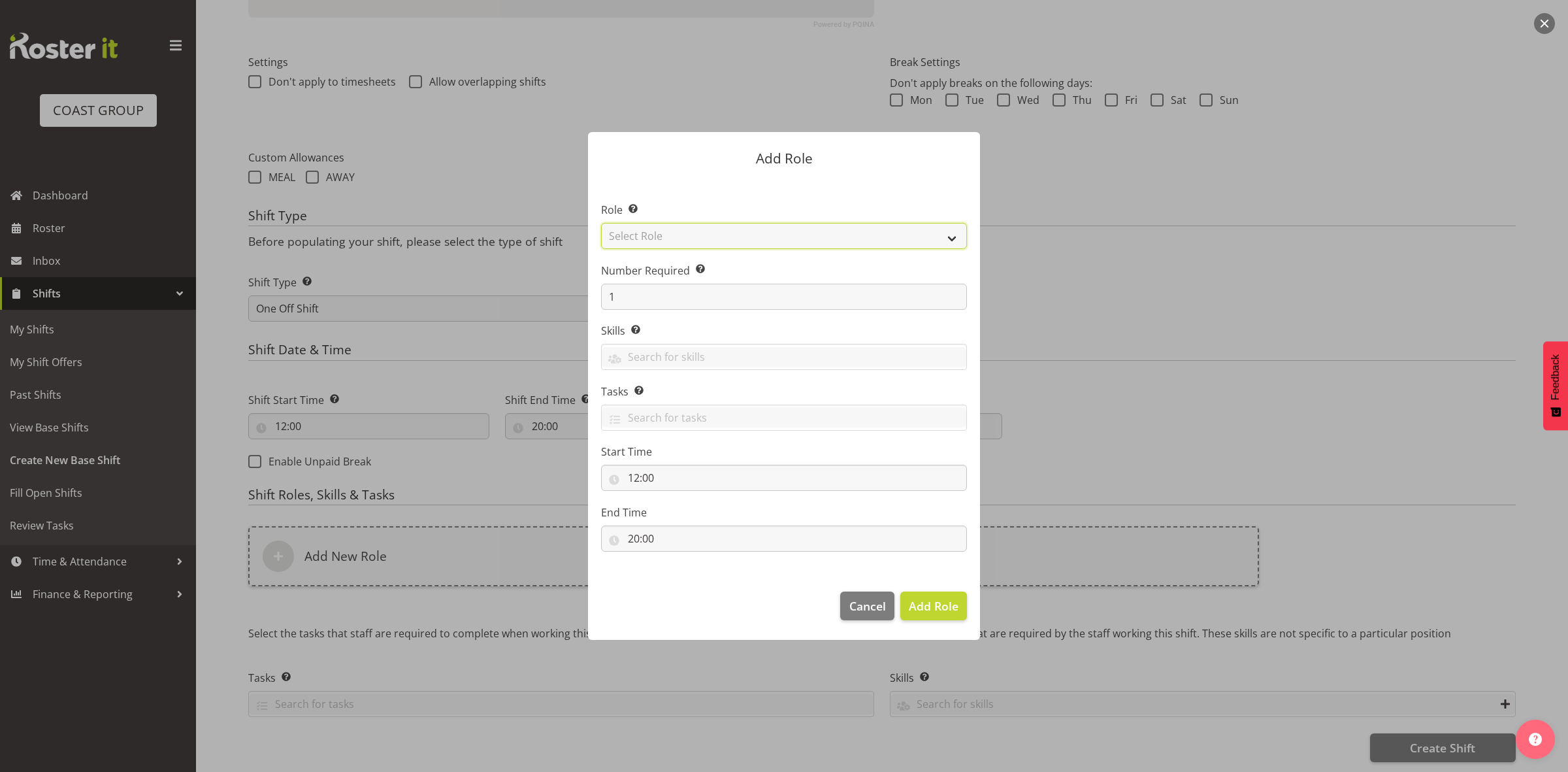
click at [704, 230] on select "Select Role ACCOUNT MANAGER ACCOUNT MANAGER DW ACCOUNTS AKL DIANNA VEHICLES AKL…" at bounding box center [784, 236] width 366 height 26
select select "192"
click at [601, 223] on select "Select Role ACCOUNT MANAGER ACCOUNT MANAGER DW ACCOUNTS AKL DIANNA VEHICLES AKL…" at bounding box center [784, 236] width 366 height 26
click at [735, 285] on input "1" at bounding box center [784, 297] width 366 height 26
type input "3"
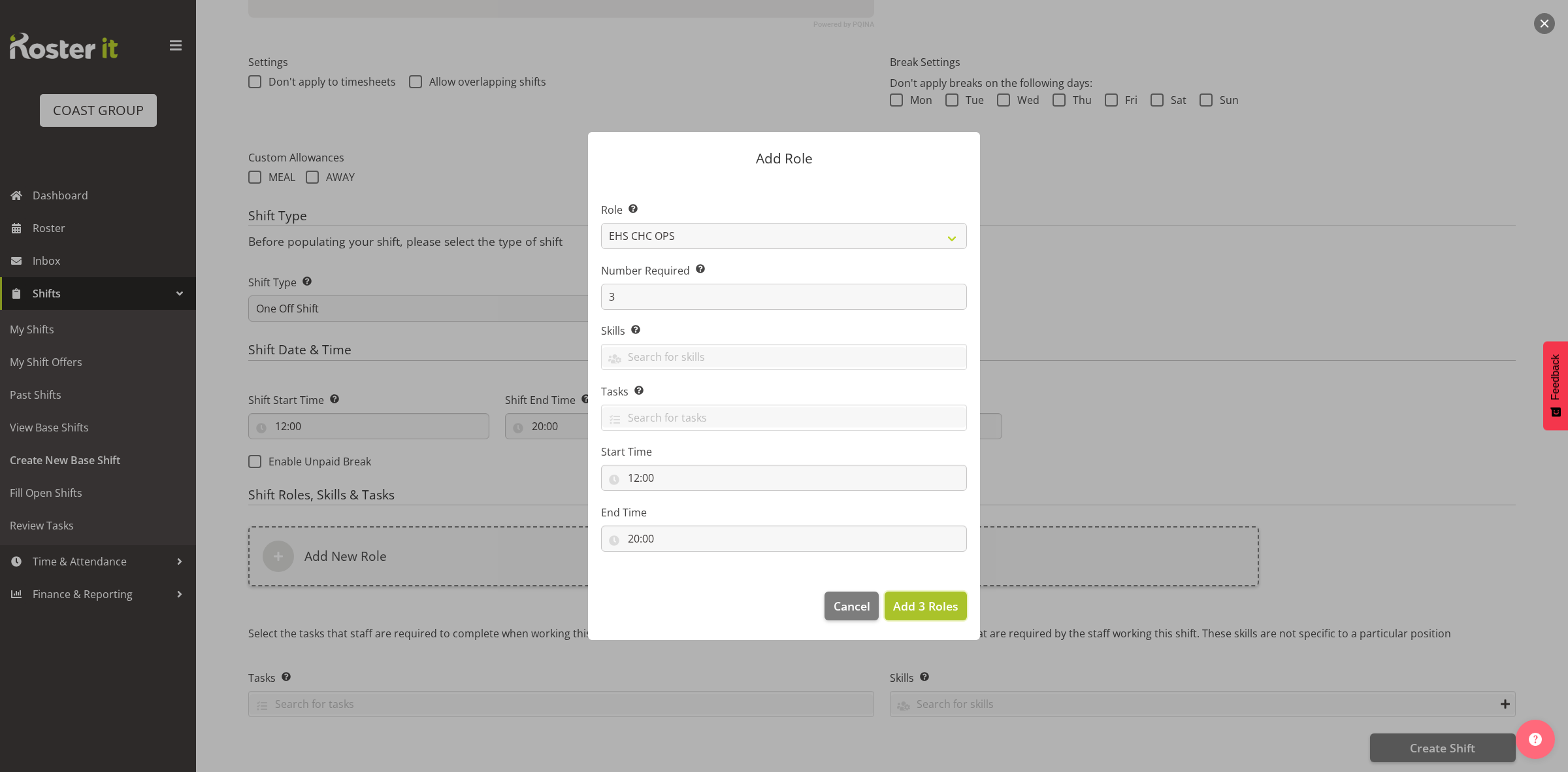
click at [906, 602] on span "Add 3 Roles" at bounding box center [925, 606] width 66 height 16
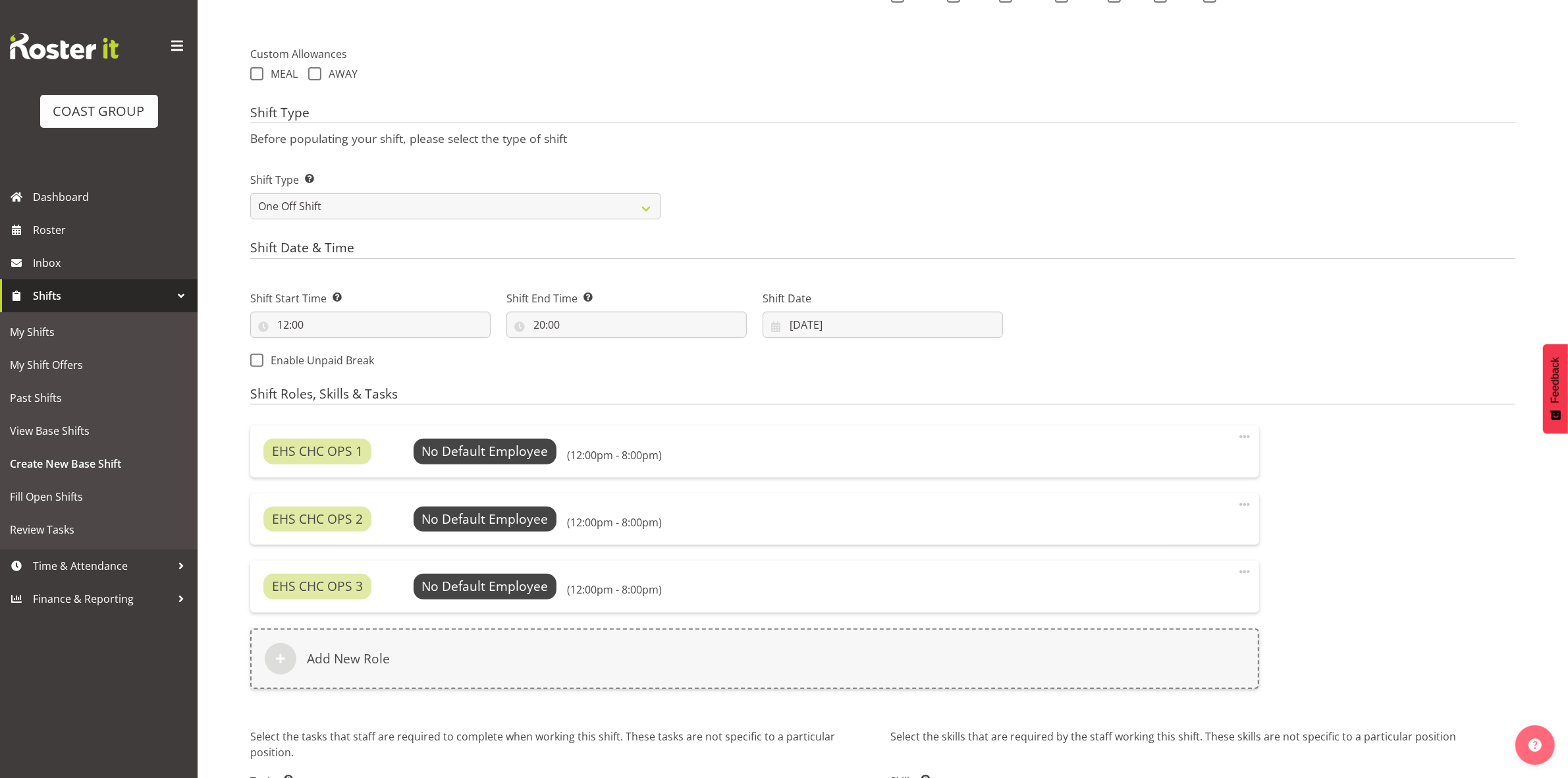
scroll to position [563, 0]
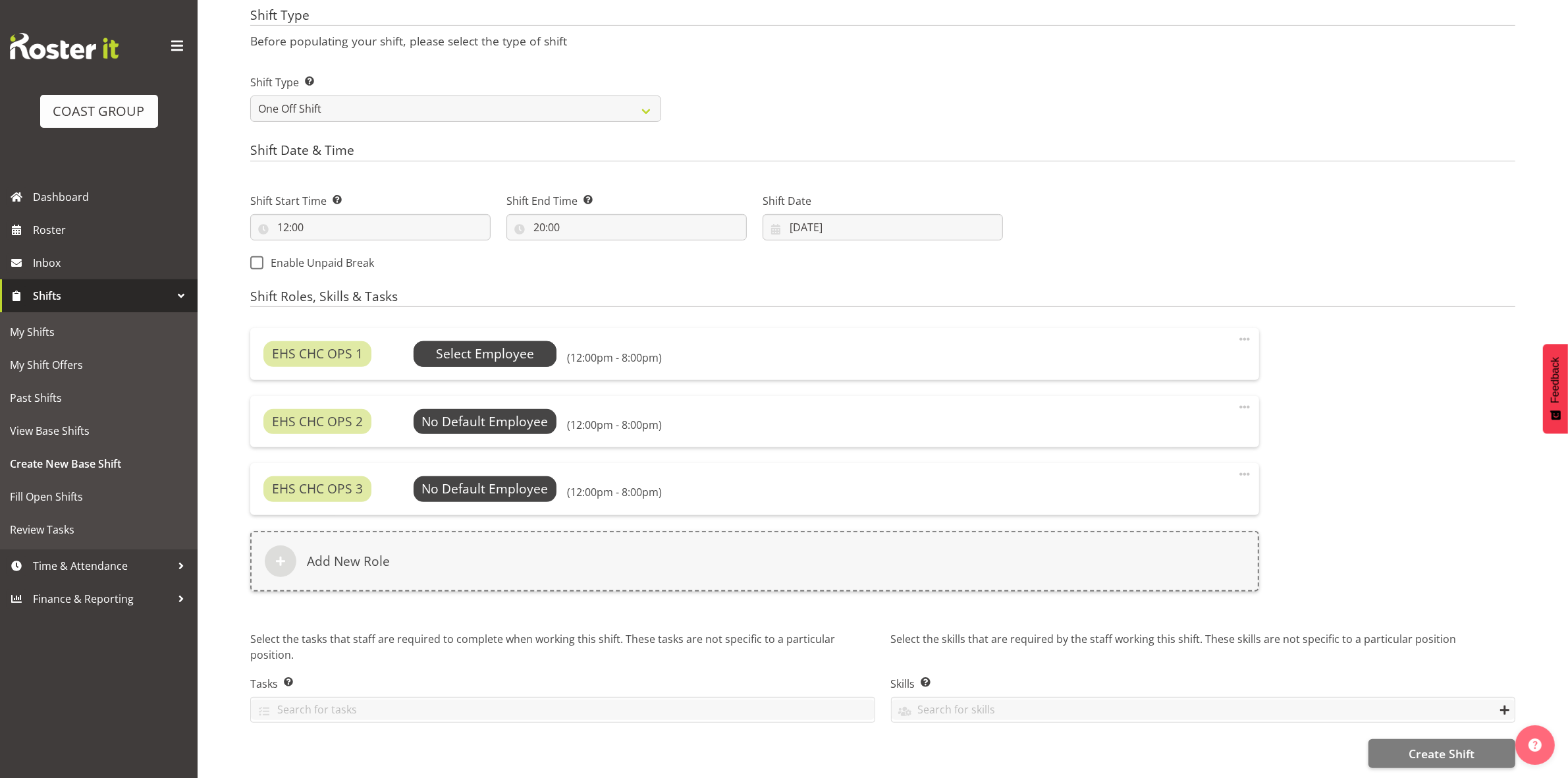
click at [473, 345] on span "Select Employee" at bounding box center [484, 354] width 98 height 19
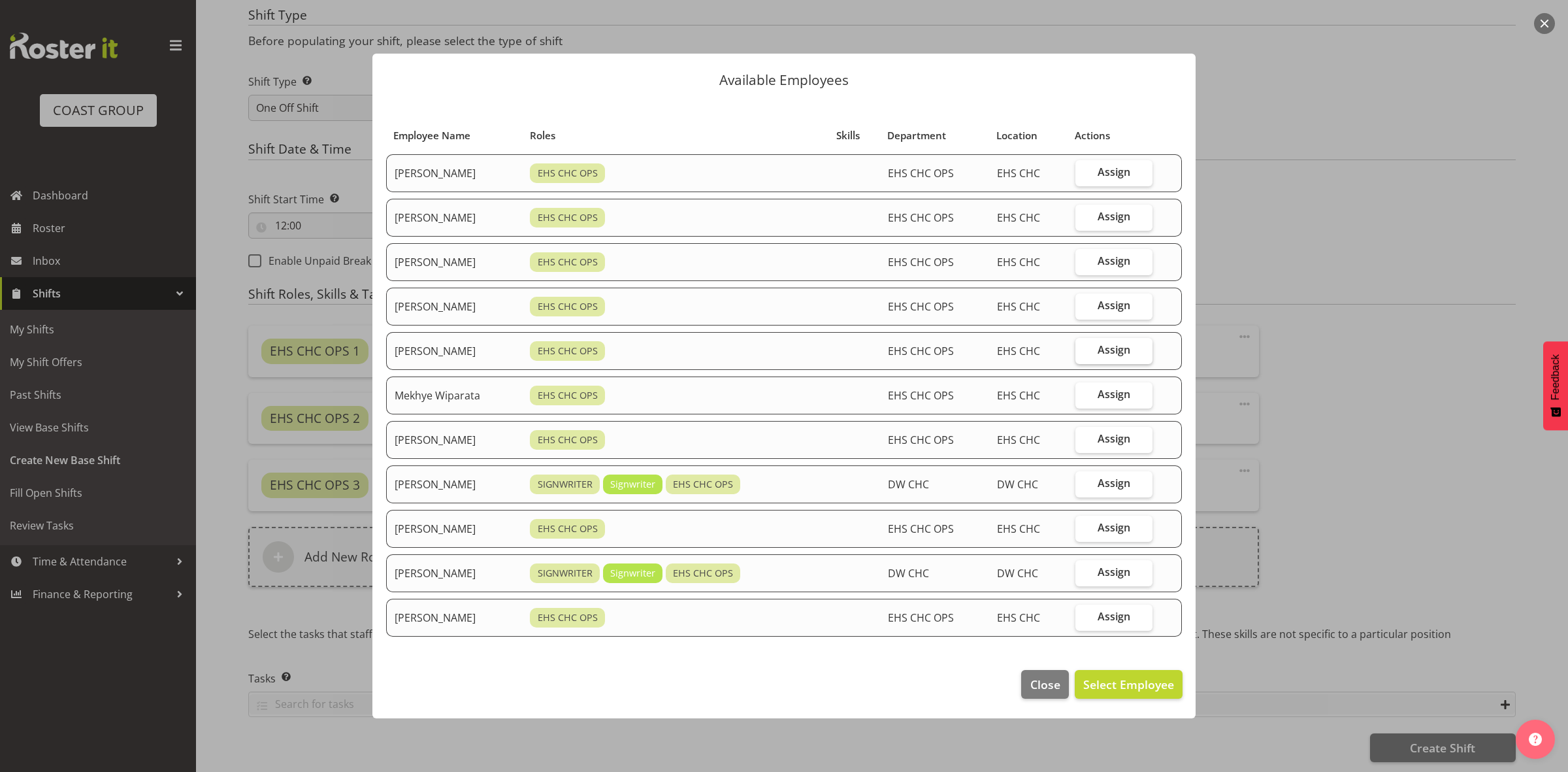
click at [1103, 353] on span "Assign" at bounding box center [1114, 349] width 32 height 13
click at [1084, 353] on input "Assign" at bounding box center [1079, 349] width 8 height 8
checkbox input "true"
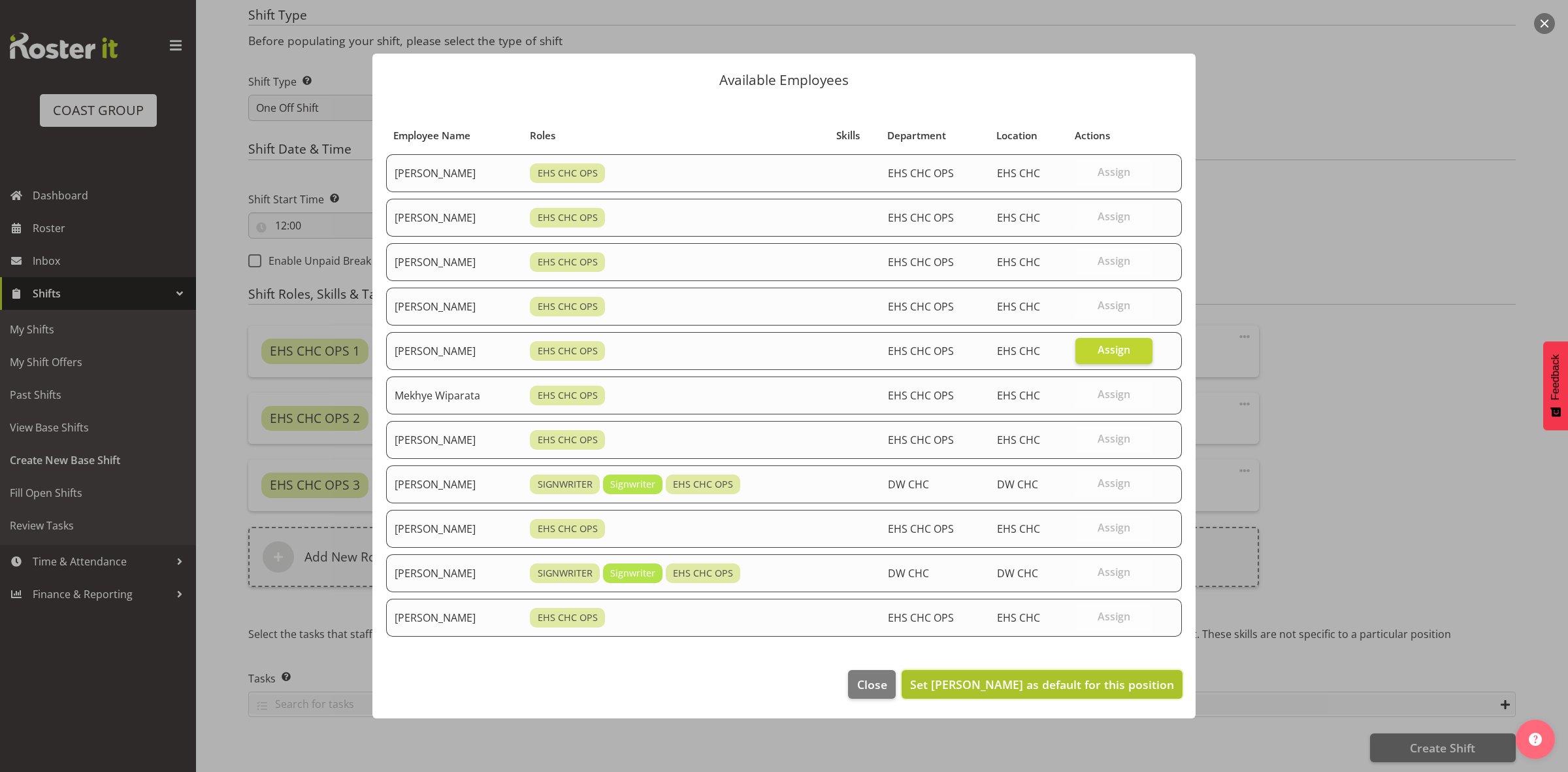
click at [1093, 688] on span "Set Martin Gorzeman as default for this position" at bounding box center [1043, 684] width 264 height 16
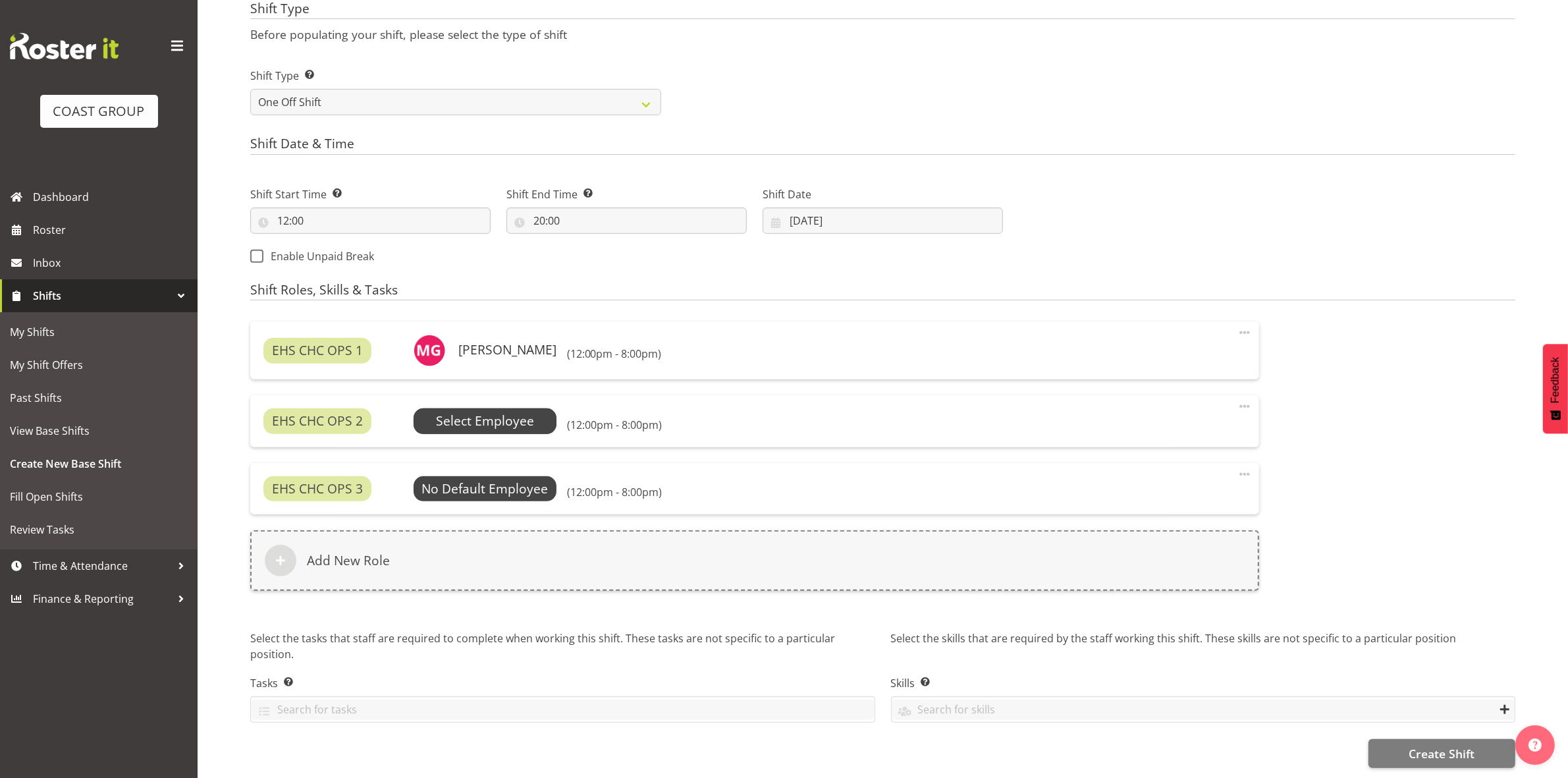
click at [498, 416] on span "Select Employee" at bounding box center [484, 421] width 98 height 19
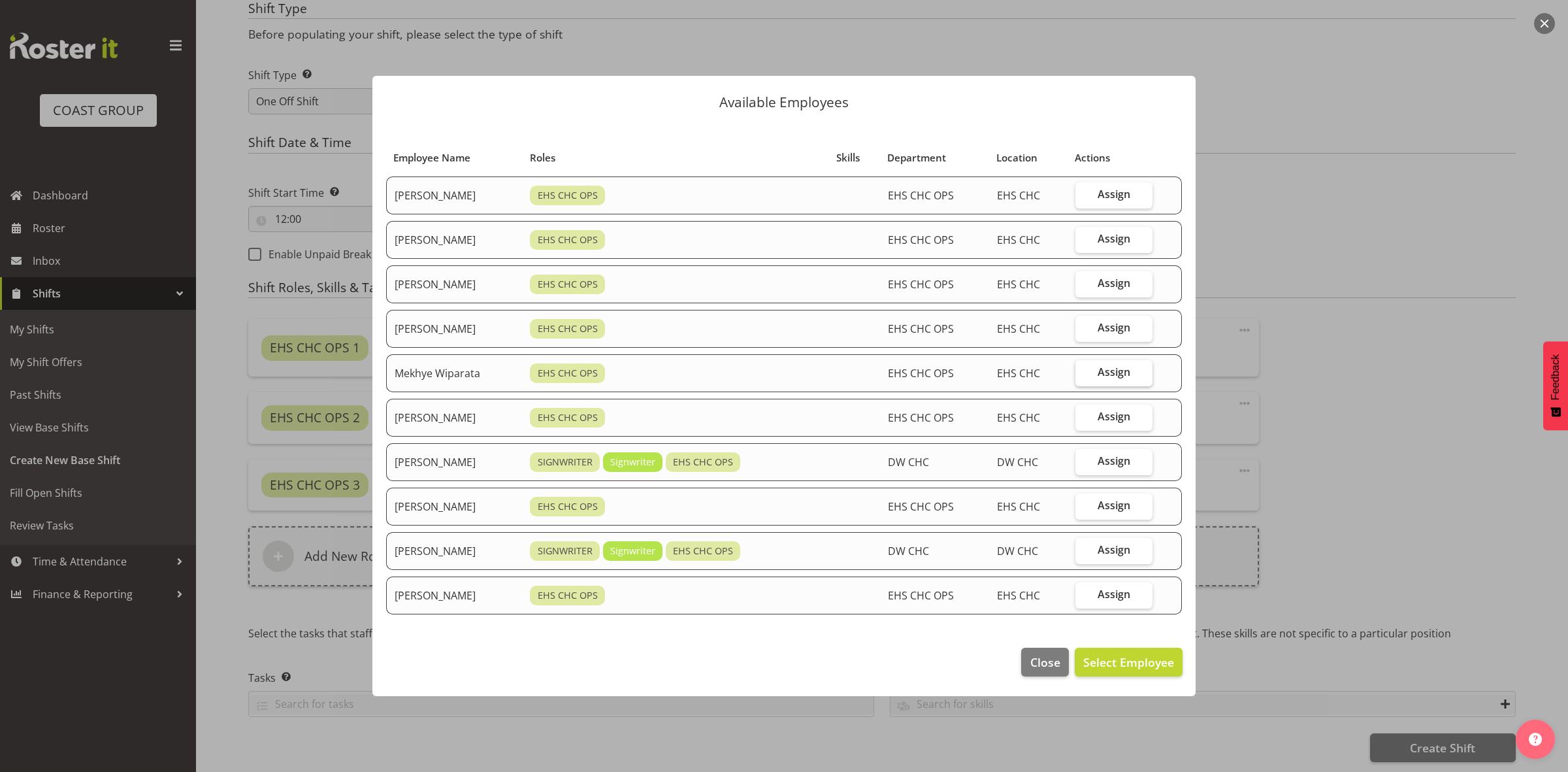
click at [1102, 375] on label "Assign" at bounding box center [1113, 373] width 77 height 26
click at [1084, 375] on input "Assign" at bounding box center [1079, 372] width 8 height 8
checkbox input "true"
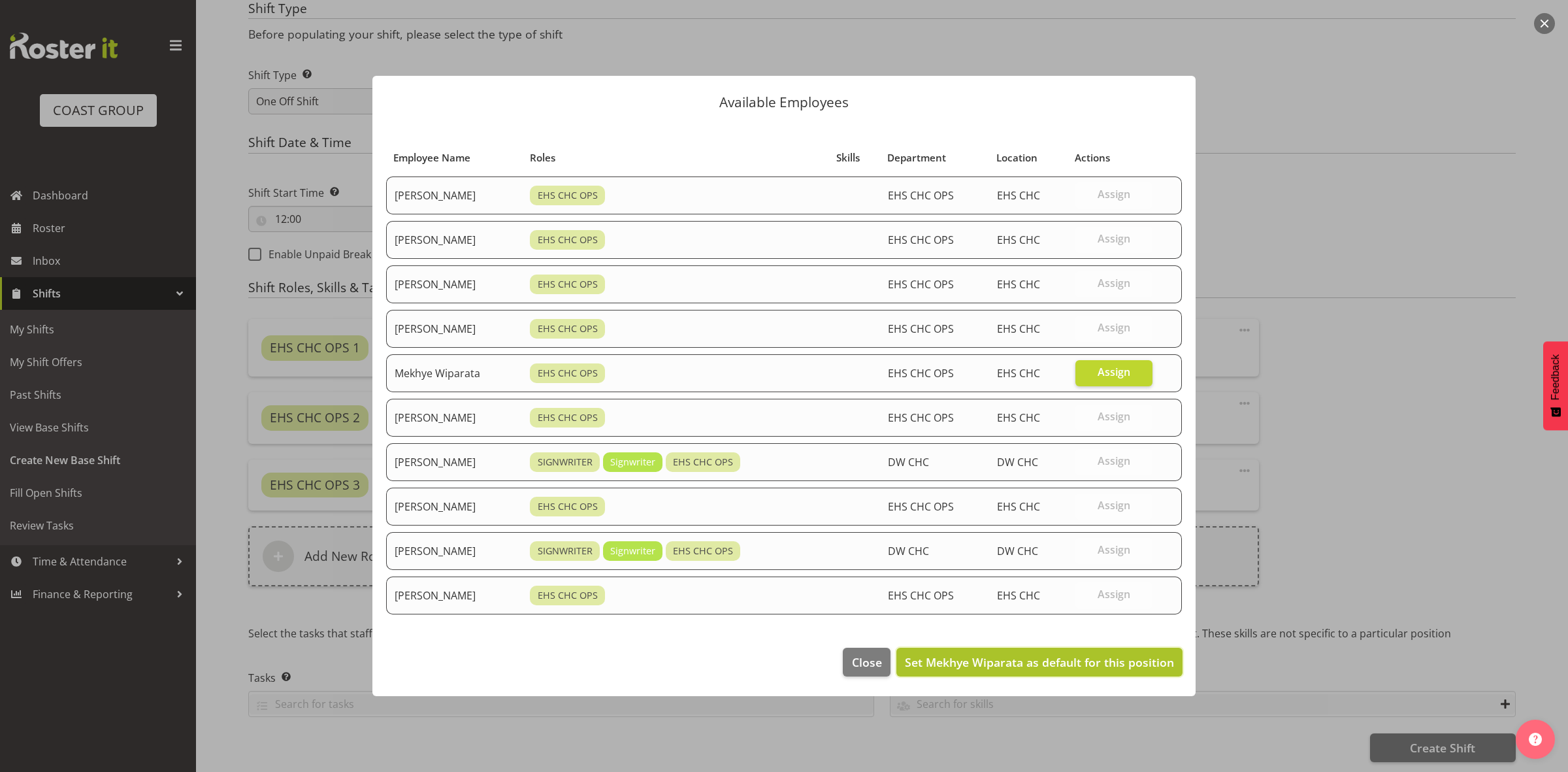
click at [1102, 657] on span "Set Mekhye Wiparata as default for this position" at bounding box center [1039, 662] width 269 height 16
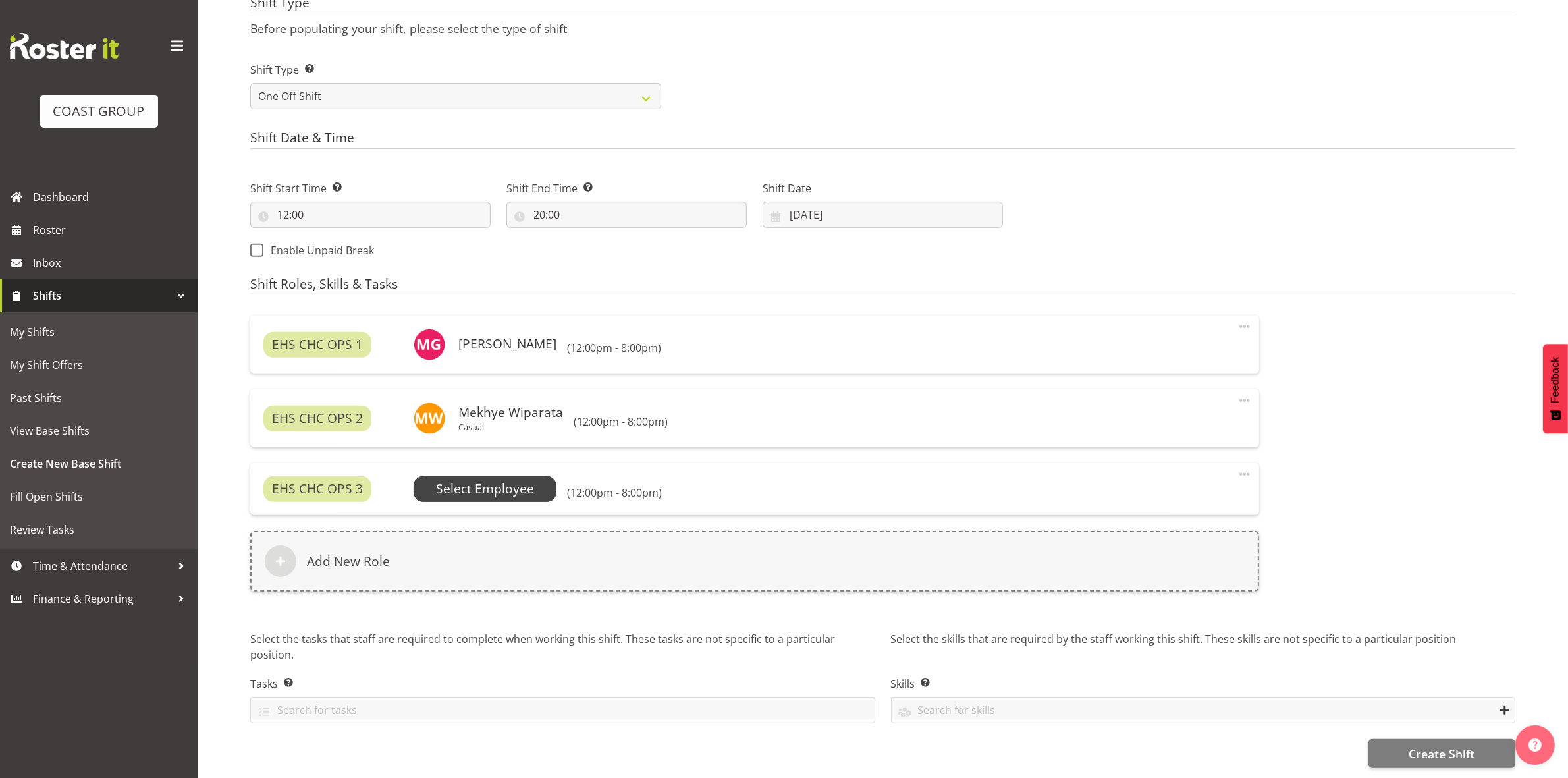
click at [502, 498] on span "Select Employee" at bounding box center [484, 489] width 98 height 19
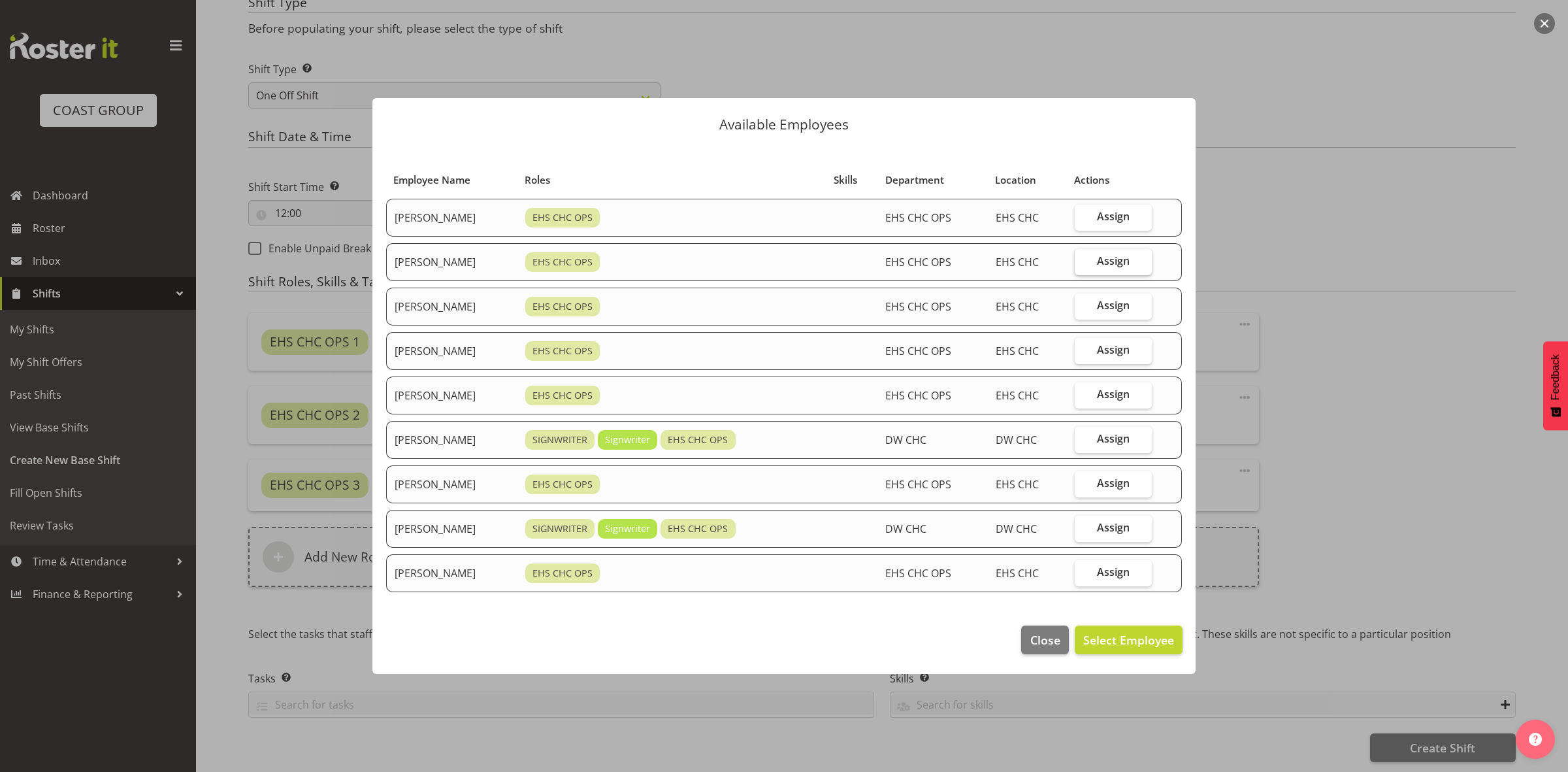
click at [1130, 263] on span "Assign" at bounding box center [1113, 261] width 32 height 13
click at [1084, 263] on input "Assign" at bounding box center [1079, 261] width 8 height 8
checkbox input "true"
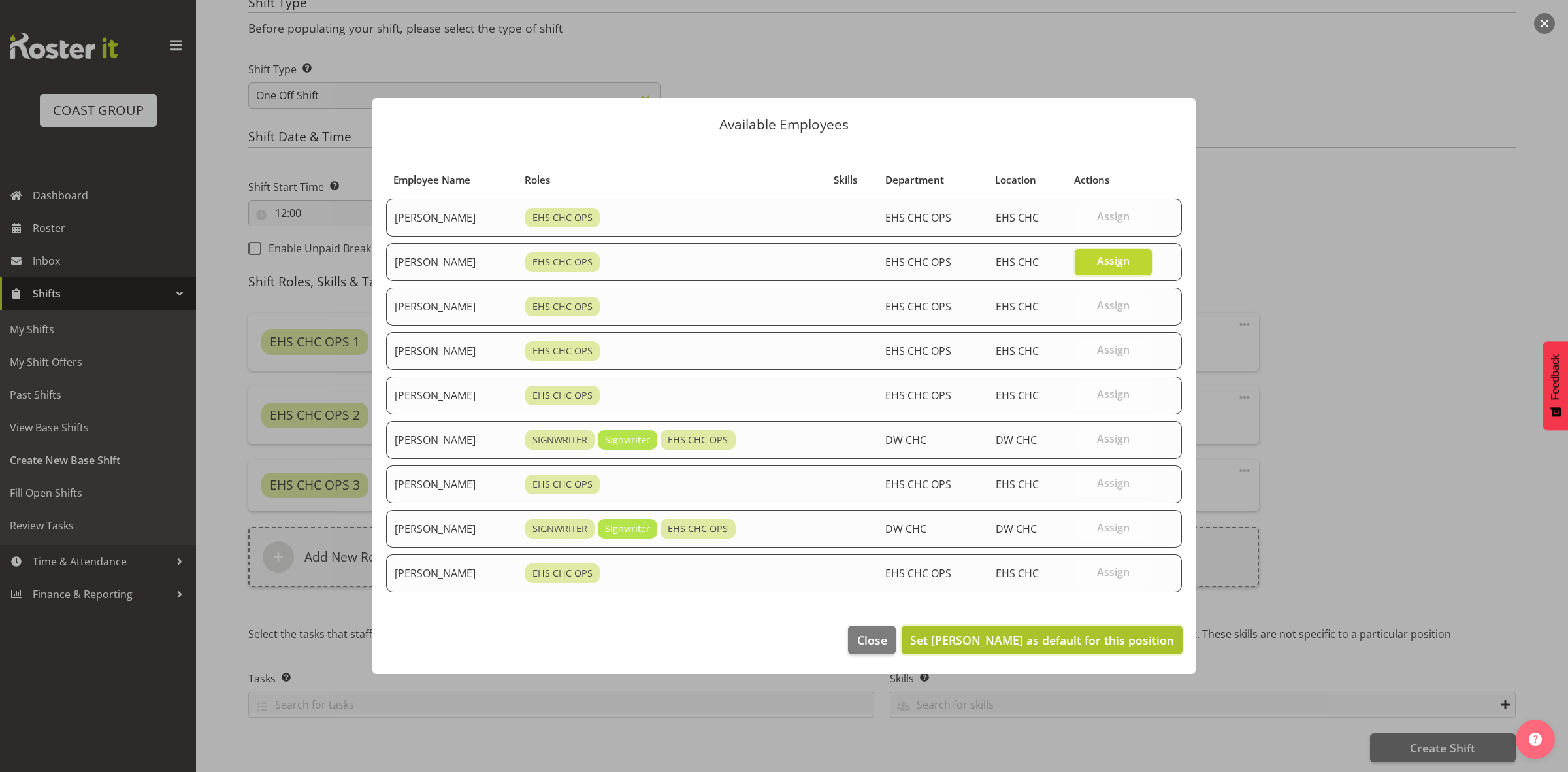
click at [1073, 639] on span "Set David Wiseman as default for this position" at bounding box center [1043, 640] width 264 height 16
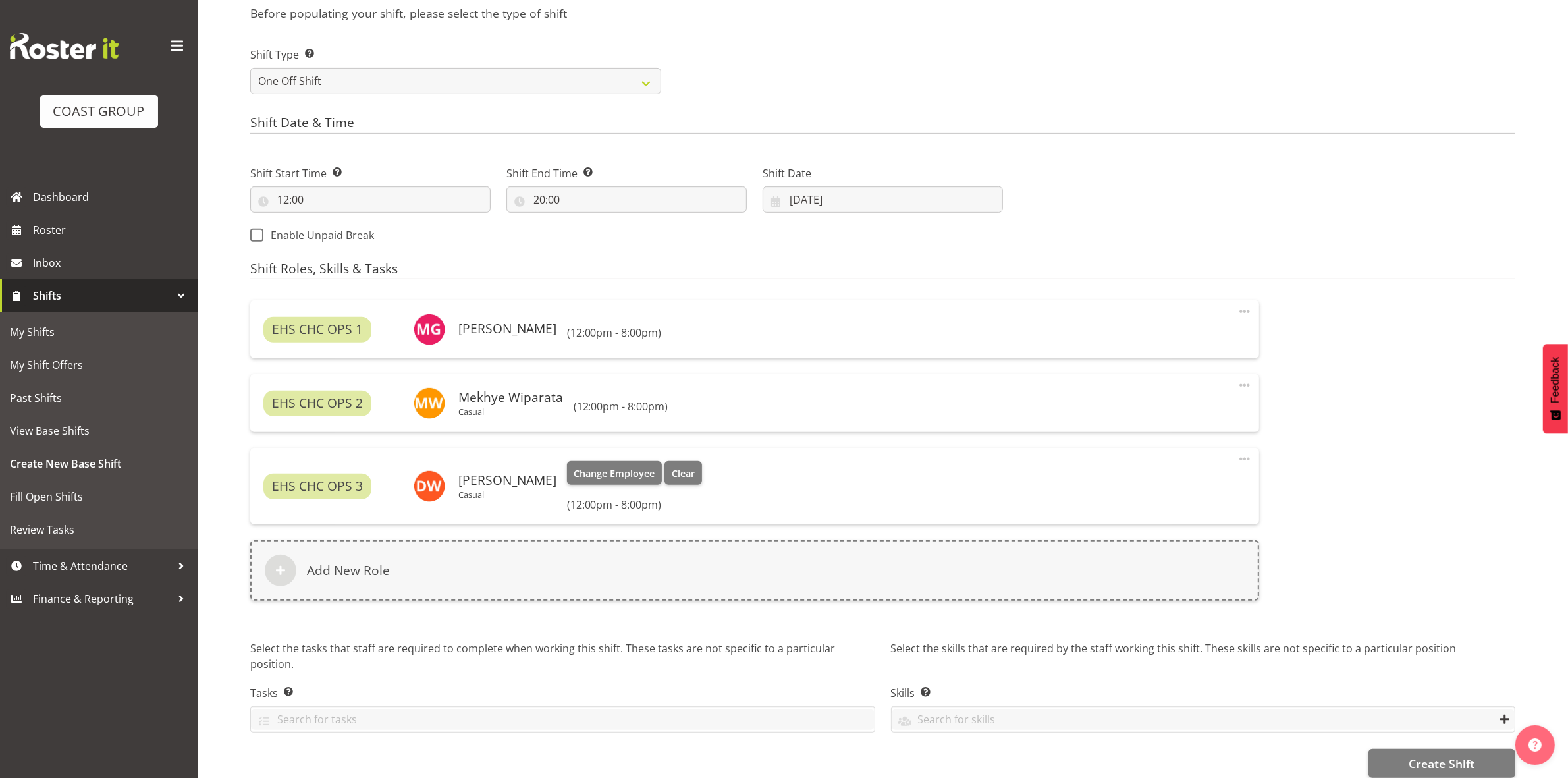
scroll to position [581, 0]
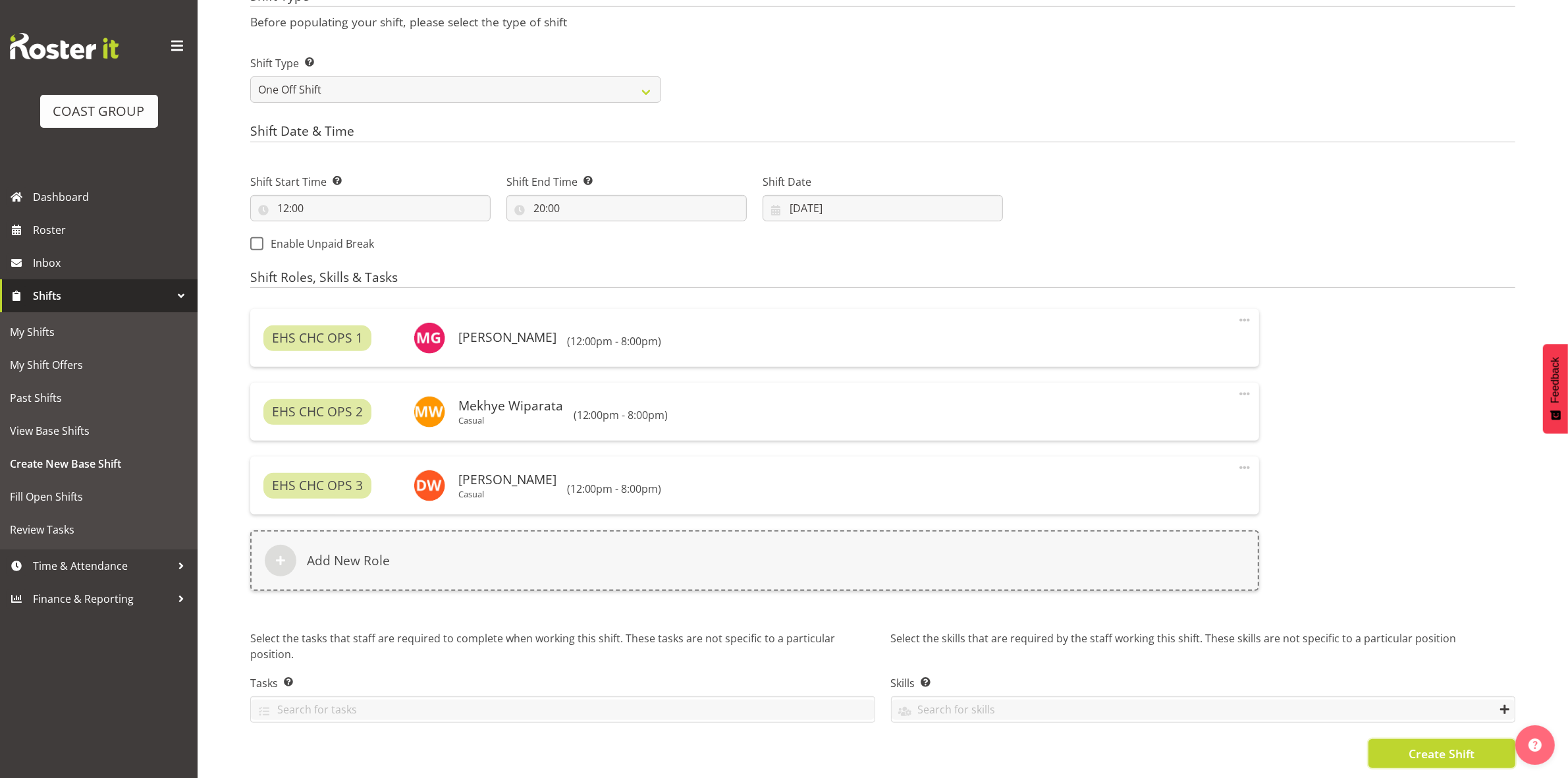
click at [1444, 744] on span "Create Shift" at bounding box center [1441, 753] width 66 height 17
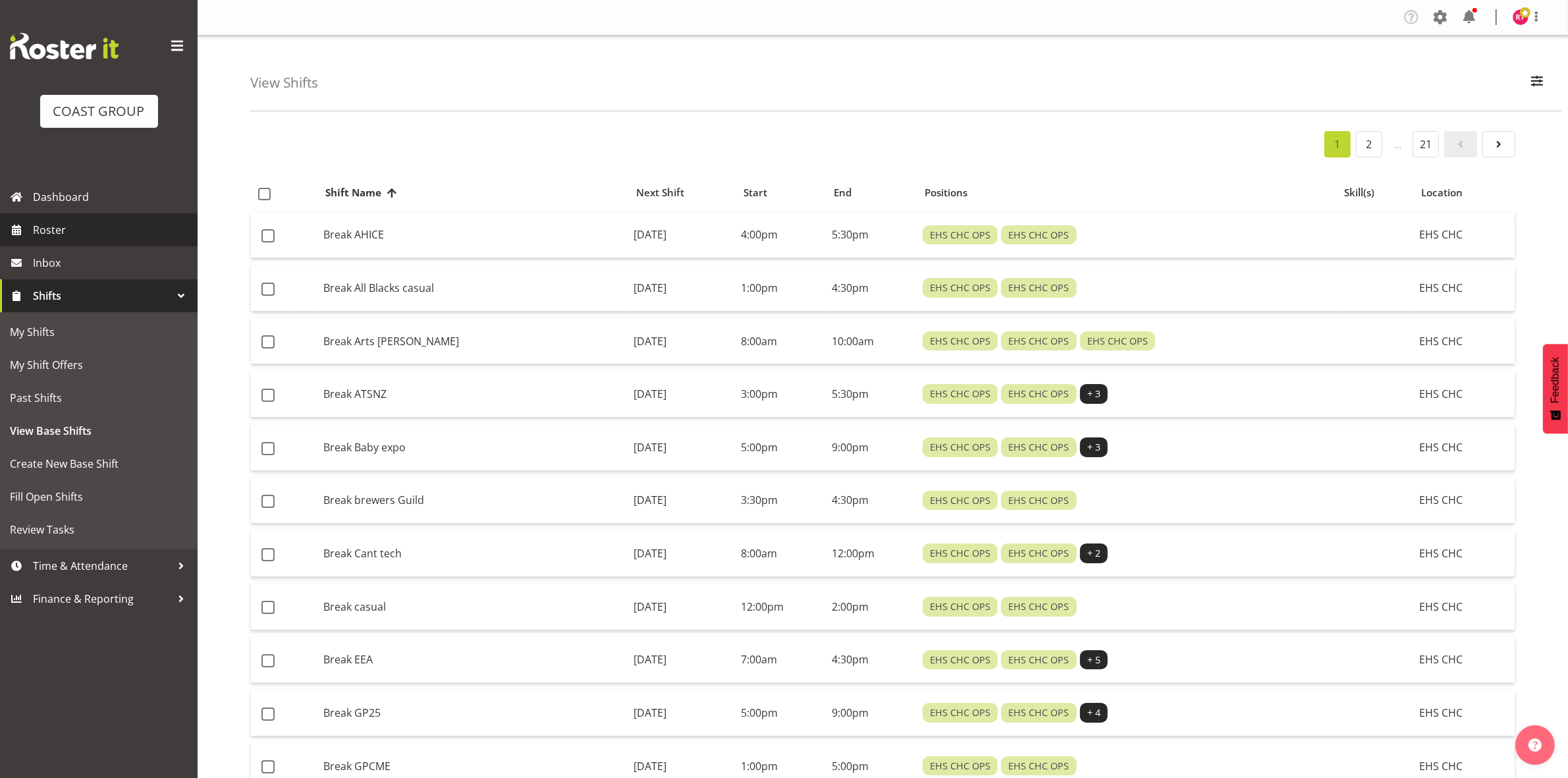
click at [61, 231] on span "Roster" at bounding box center [112, 229] width 158 height 20
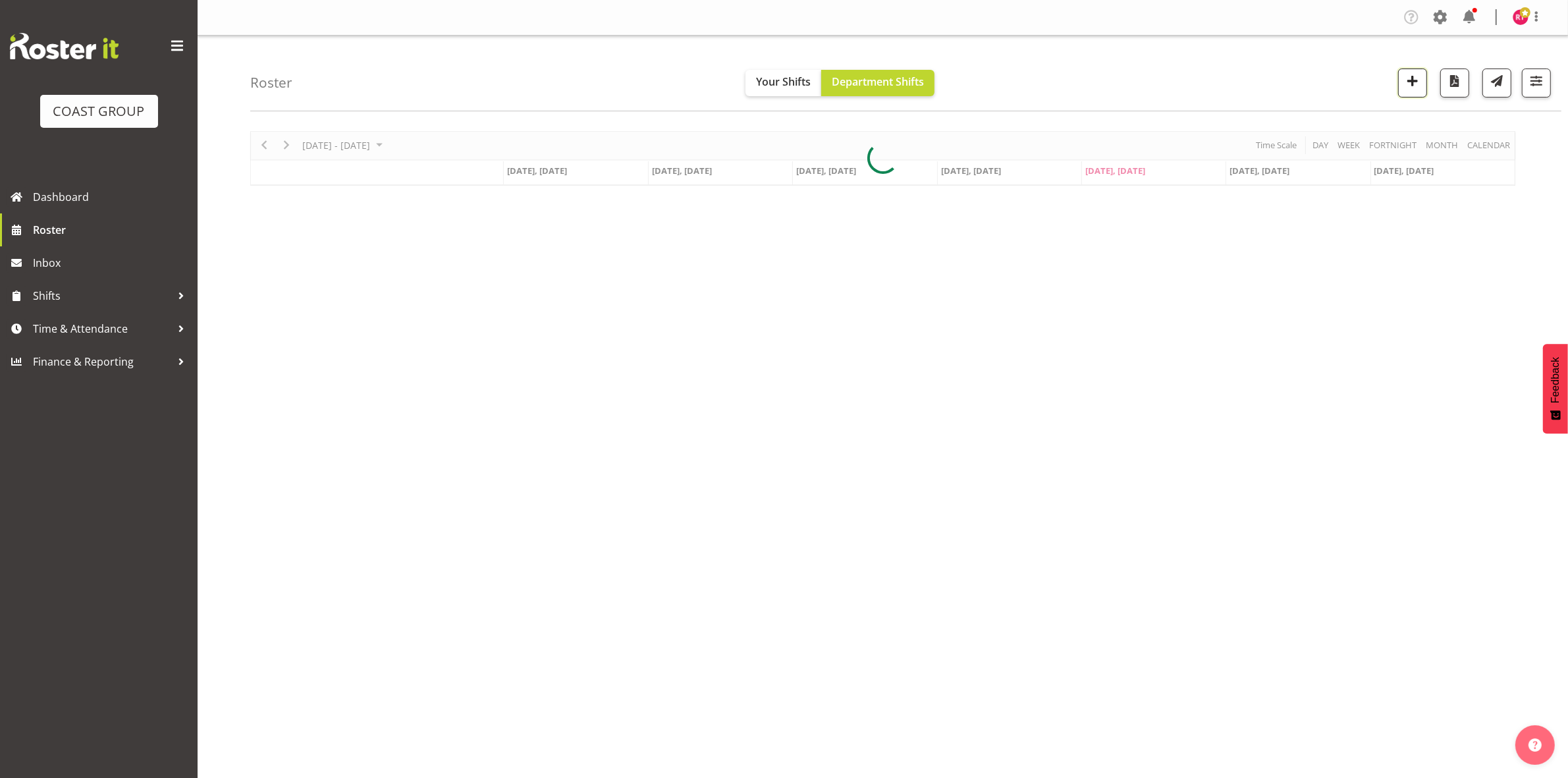
click at [1407, 84] on span "button" at bounding box center [1412, 81] width 17 height 17
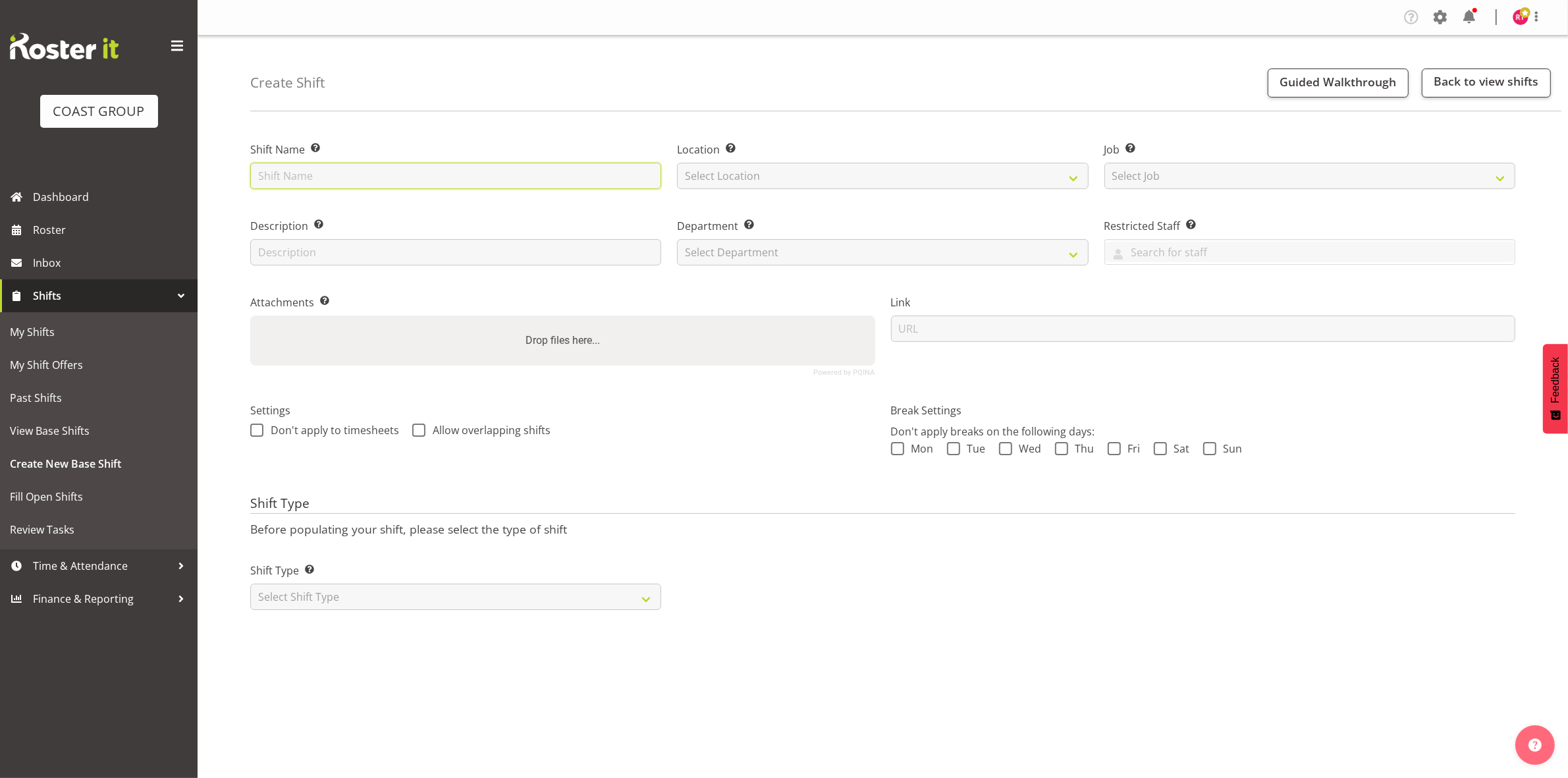
drag, startPoint x: 430, startPoint y: 184, endPoint x: 431, endPoint y: 174, distance: 10.0
click at [430, 184] on input "text" at bounding box center [456, 176] width 411 height 26
type input "Drive to CHCH"
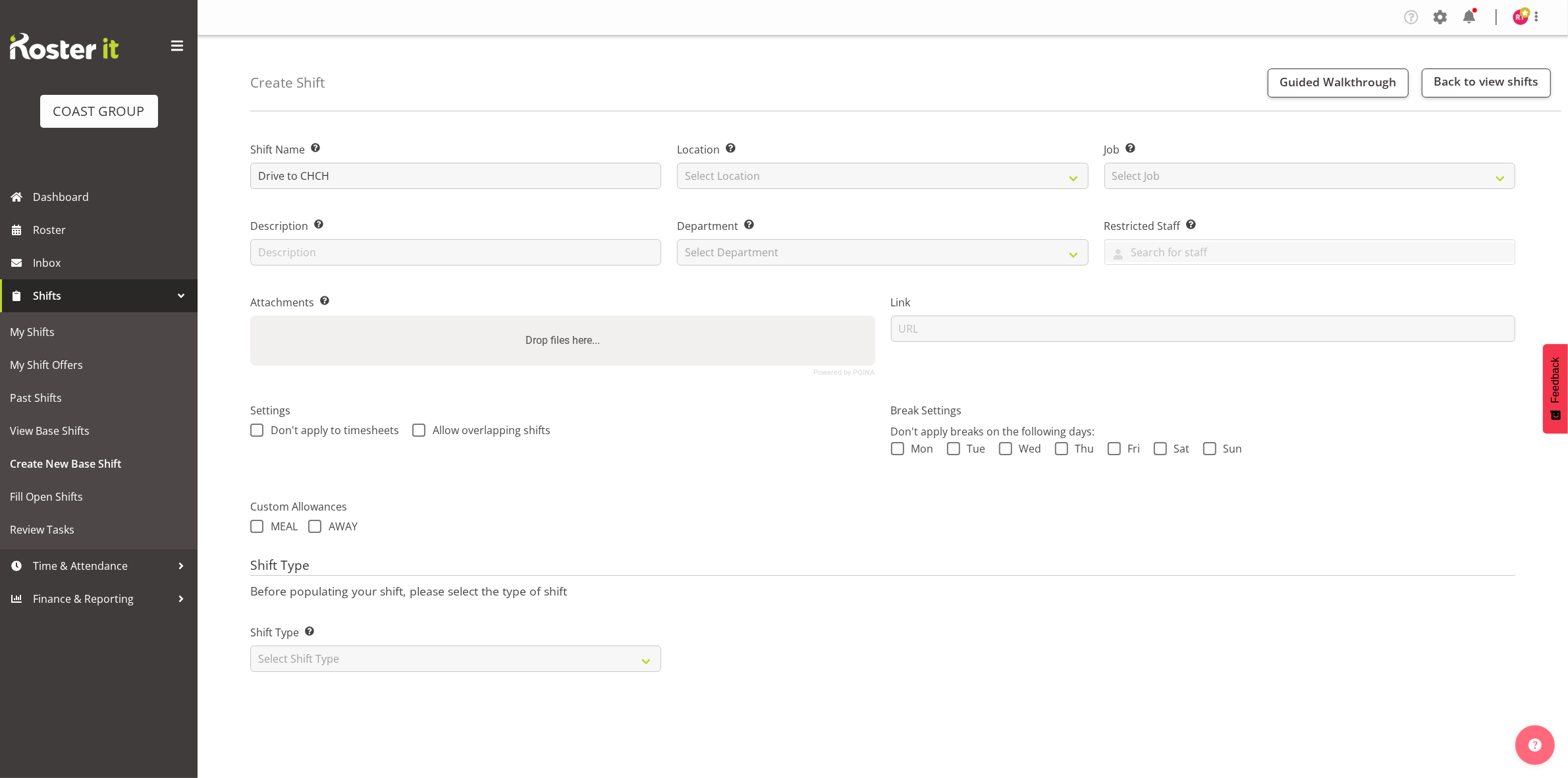
click at [446, 149] on label "Shift Name Enter a name for the shift (e.g. Day Shift)." at bounding box center [456, 149] width 411 height 16
click at [811, 172] on select "Select Location EHS CHC" at bounding box center [882, 176] width 411 height 26
select select "107"
click at [677, 163] on select "Select Location EHS CHC" at bounding box center [882, 176] width 411 height 26
click at [1121, 170] on select "Select Job Create new job 1 Carlton Events 1 [PERSON_NAME][GEOGRAPHIC_DATA] 1 […" at bounding box center [1309, 176] width 411 height 26
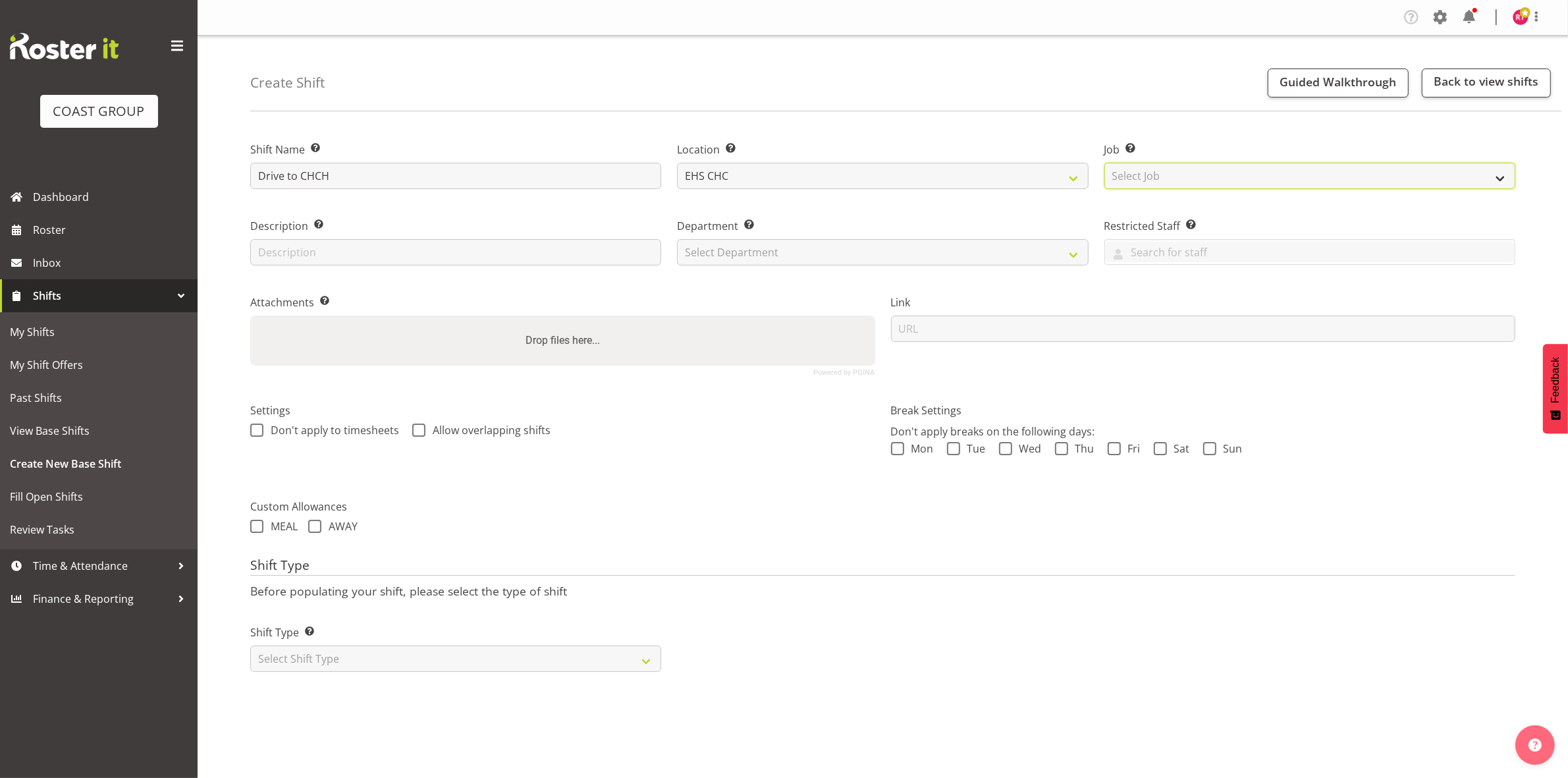
select select "9238"
click at [1104, 163] on select "Select Job Create new job 1 Carlton Events 1 [PERSON_NAME][GEOGRAPHIC_DATA] 1 […" at bounding box center [1309, 176] width 411 height 26
click at [807, 249] on select "Select Department EHS CHC OPS" at bounding box center [882, 253] width 411 height 26
select select "41"
click at [677, 239] on select "Select Department EHS CHC OPS" at bounding box center [882, 253] width 411 height 26
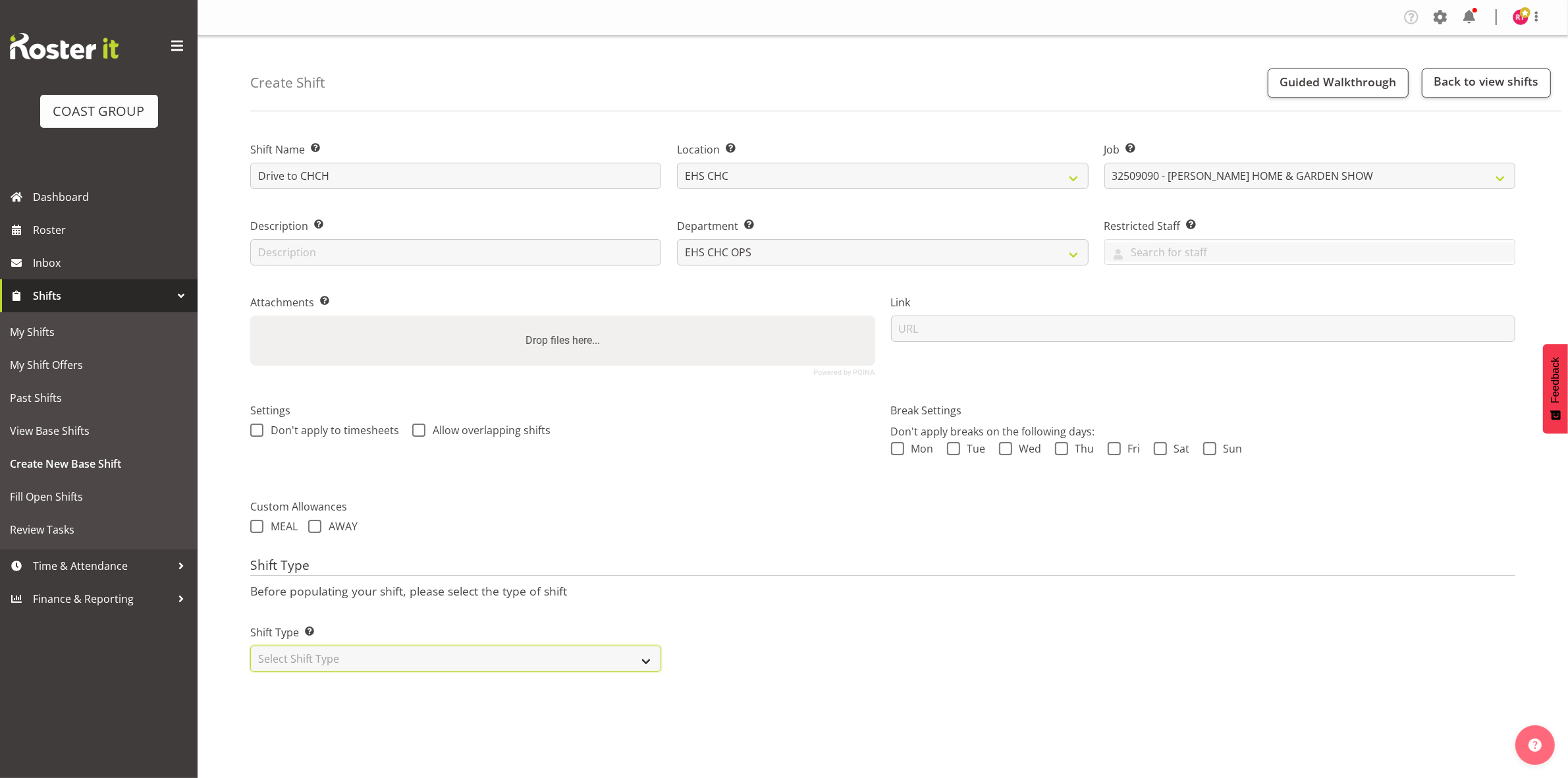
click at [397, 662] on select "Select Shift Type One Off Shift Recurring Shift Rotating Shift" at bounding box center [456, 659] width 411 height 26
click at [397, 676] on div "Shift Type Shift Types: One Off – Select this if you would like a single shift …" at bounding box center [456, 642] width 427 height 74
drag, startPoint x: 397, startPoint y: 665, endPoint x: 397, endPoint y: 673, distance: 8.0
click at [397, 665] on select "Select Shift Type One Off Shift Recurring Shift Rotating Shift" at bounding box center [456, 659] width 411 height 26
select select "one_off"
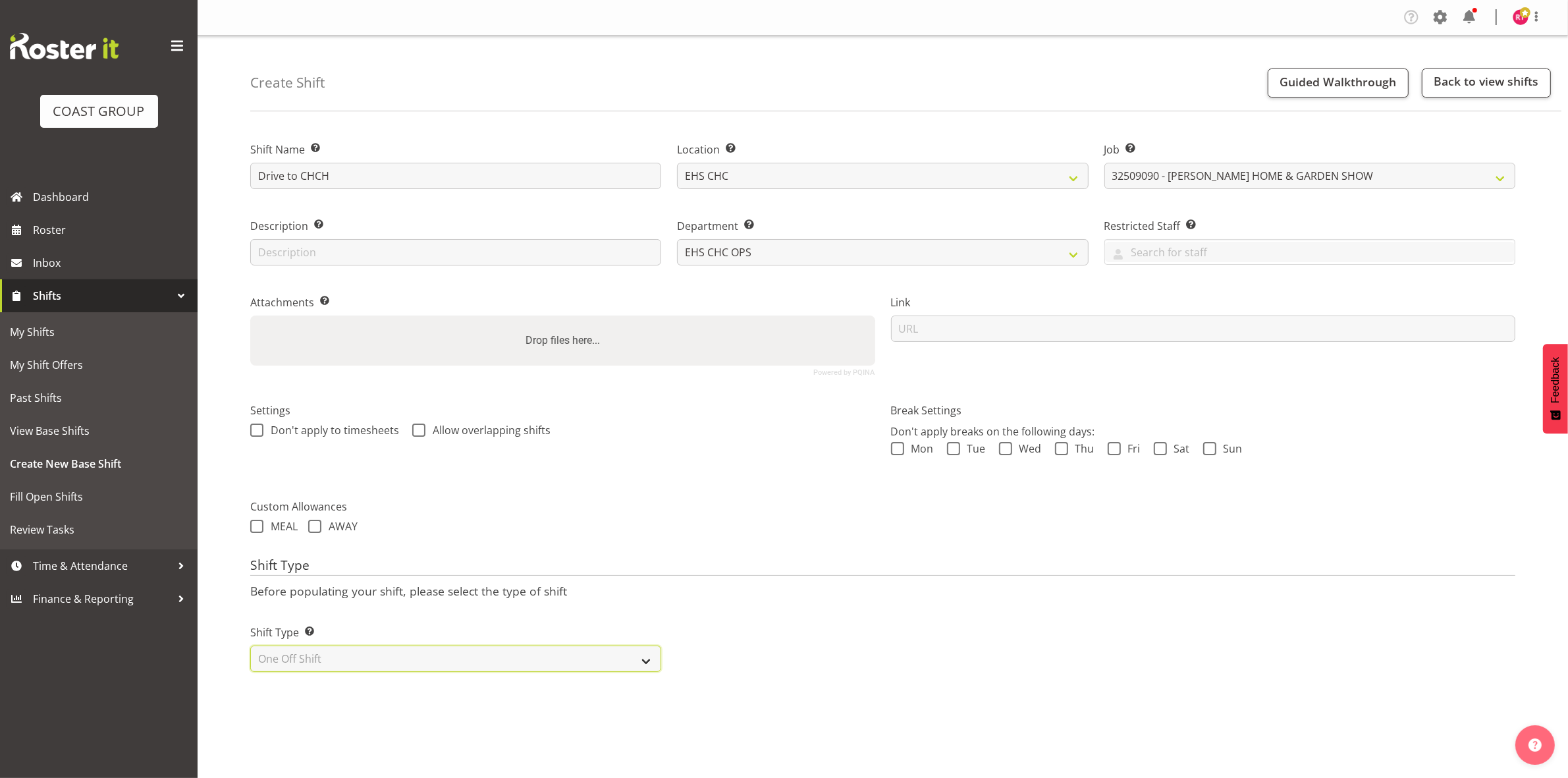
click at [251, 647] on select "Select Shift Type One Off Shift Recurring Shift Rotating Shift" at bounding box center [456, 659] width 411 height 26
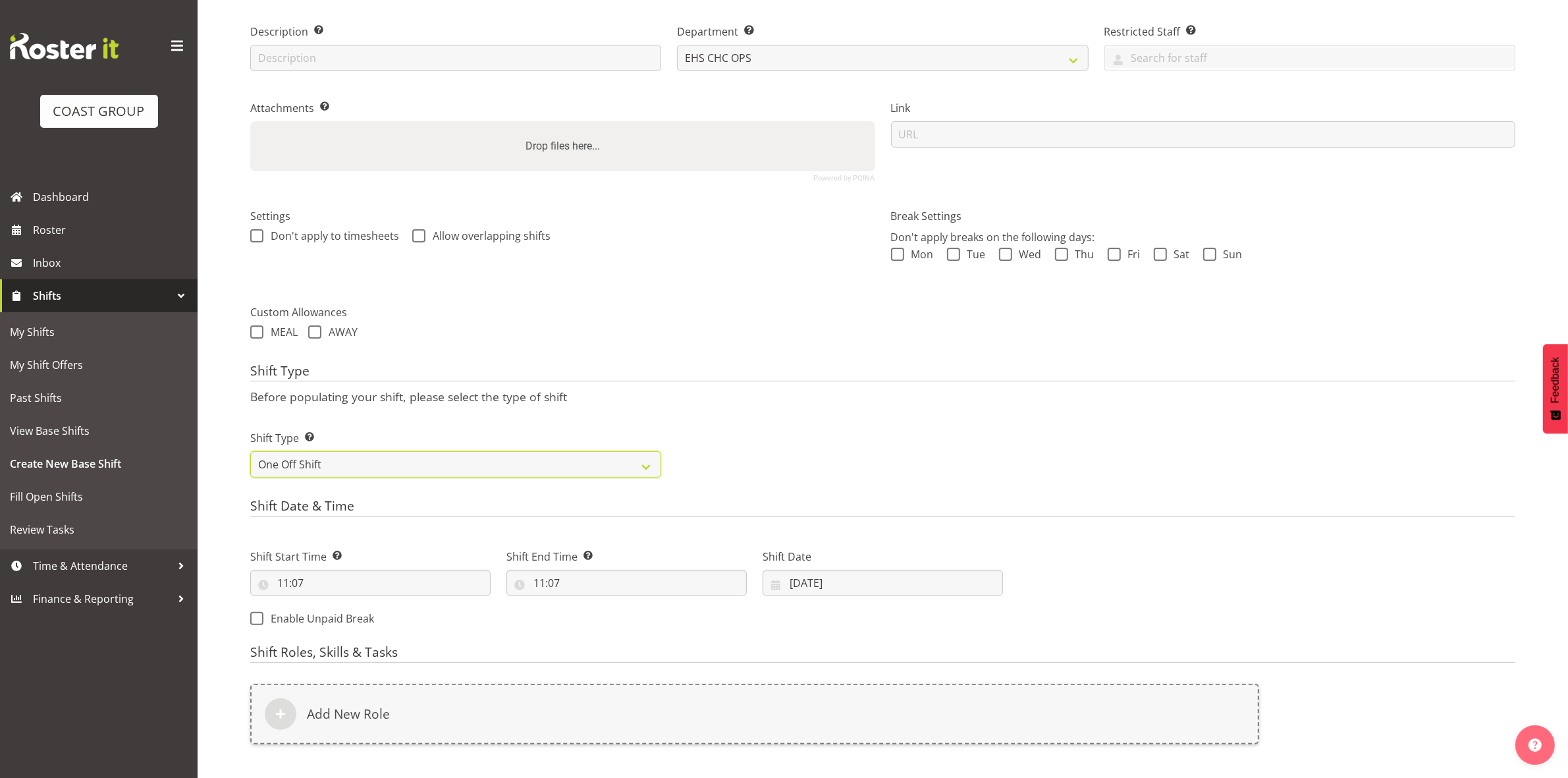
scroll to position [361, 0]
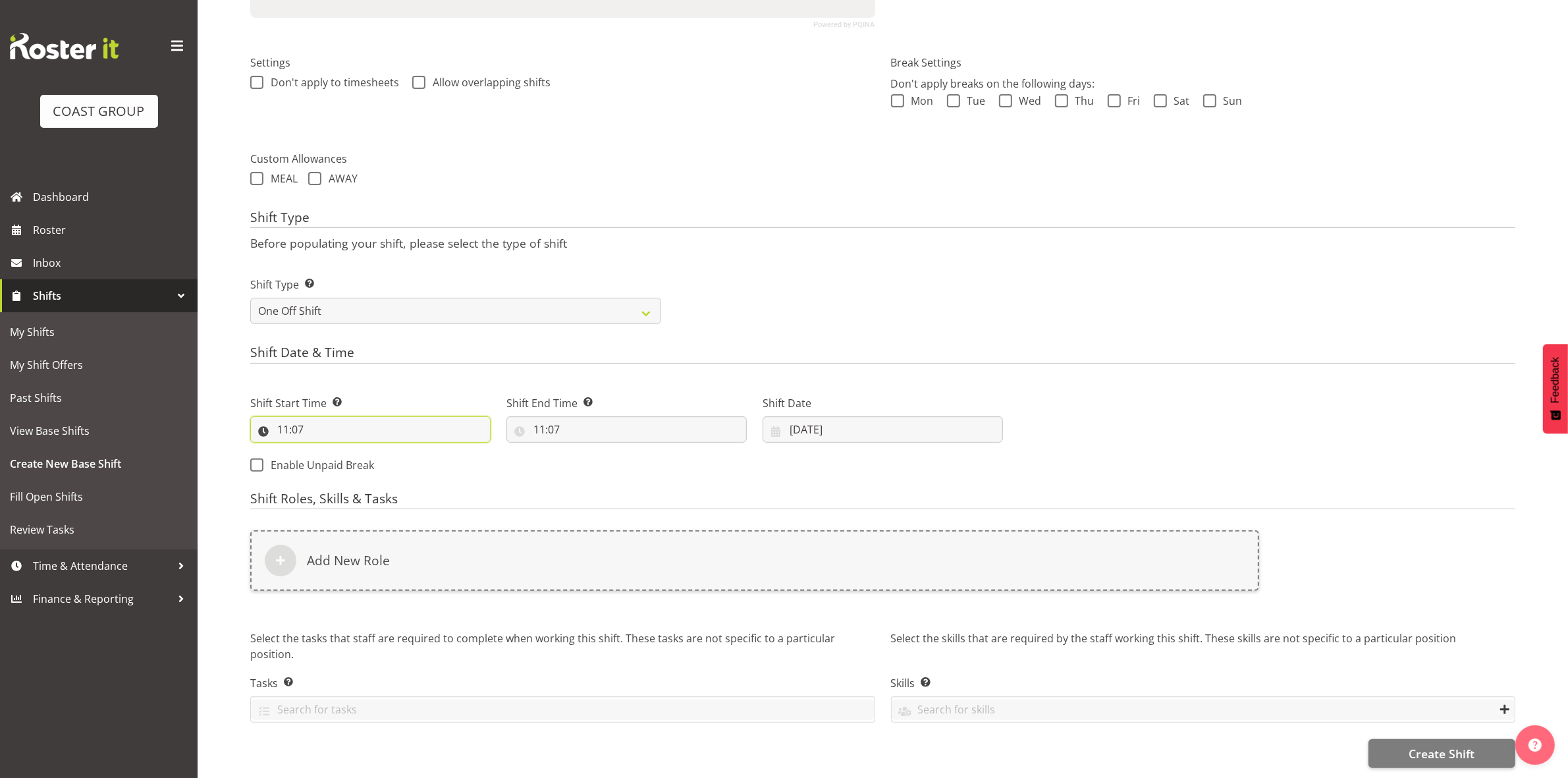
click at [284, 416] on input "11:07" at bounding box center [371, 430] width 240 height 26
click at [329, 453] on select "00 01 02 03 04 05 06 07 08 09 10 11 12 13 14 15 16 17 18 19 20 21 22 23" at bounding box center [340, 463] width 30 height 26
select select "8"
click at [325, 450] on select "00 01 02 03 04 05 06 07 08 09 10 11 12 13 14 15 16 17 18 19 20 21 22 23" at bounding box center [340, 463] width 30 height 26
type input "08:07"
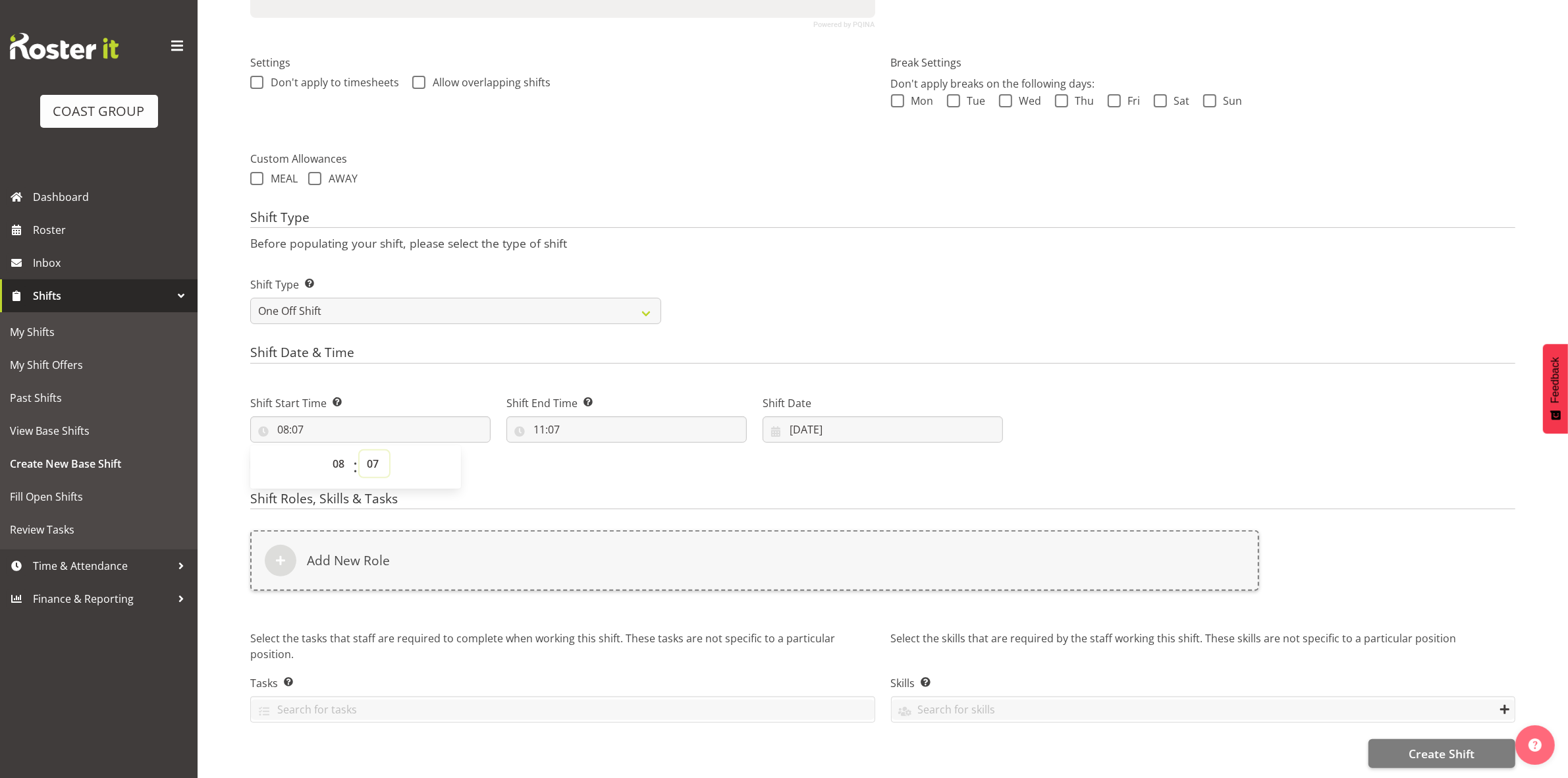
click at [370, 450] on select "00 01 02 03 04 05 06 07 08 09 10 11 12 13 14 15 16 17 18 19 20 21 22 23 24 25 2…" at bounding box center [375, 463] width 30 height 26
select select "0"
click at [360, 450] on select "00 01 02 03 04 05 06 07 08 09 10 11 12 13 14 15 16 17 18 19 20 21 22 23 24 25 2…" at bounding box center [375, 463] width 30 height 26
type input "08:00"
click at [770, 239] on div "Shift Type Before populating your shift, please select the type of shift Shift …" at bounding box center [883, 270] width 1265 height 122
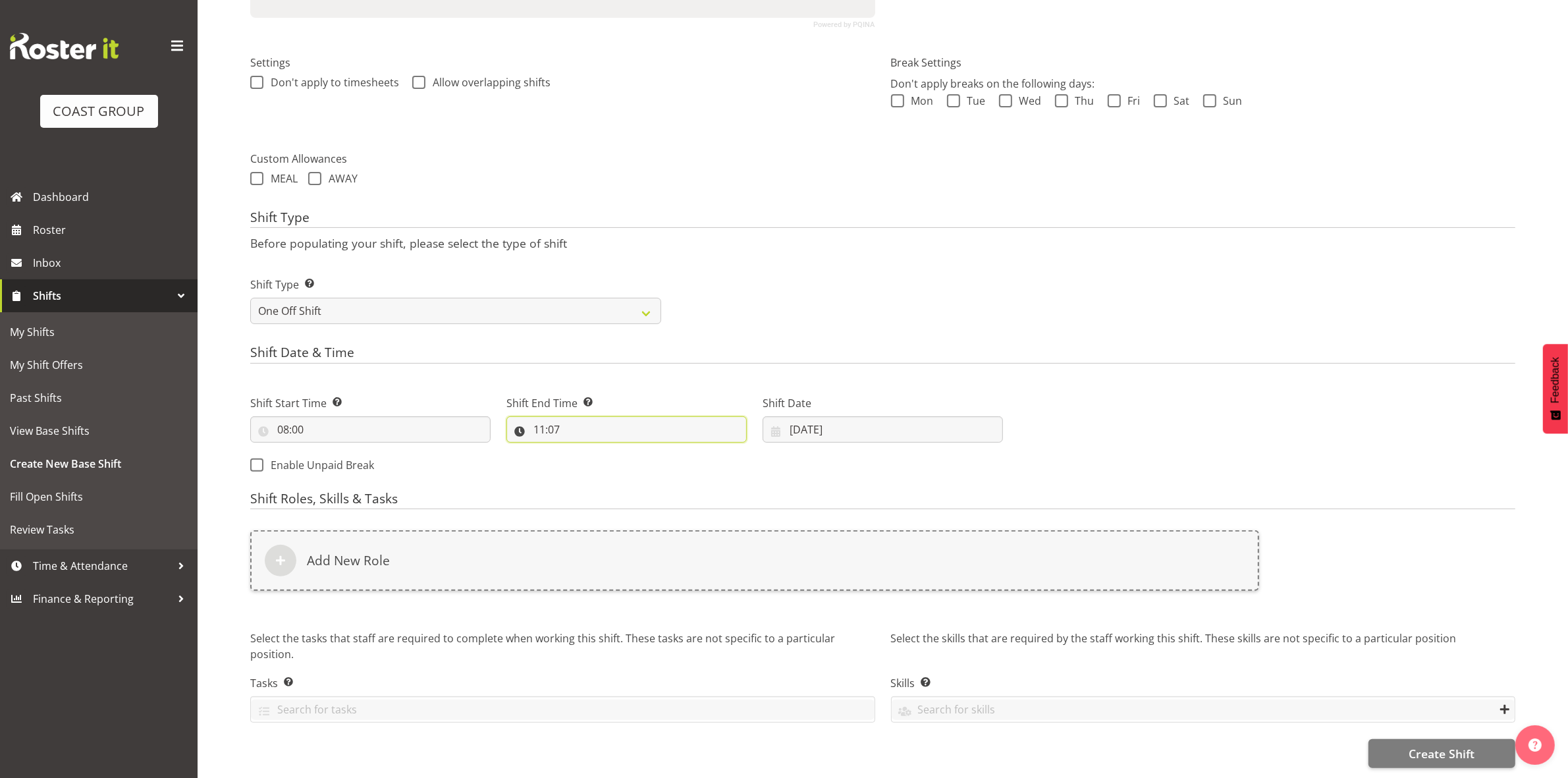
click at [542, 419] on input "11:07" at bounding box center [627, 430] width 240 height 26
click at [588, 450] on select "00 01 02 03 04 05 06 07 08 09 10 11 12 13 14 15 16 17 18 19 20 21 22 23" at bounding box center [596, 463] width 30 height 26
select select "16"
click at [581, 450] on select "00 01 02 03 04 05 06 07 08 09 10 11 12 13 14 15 16 17 18 19 20 21 22 23" at bounding box center [596, 463] width 30 height 26
type input "16:07"
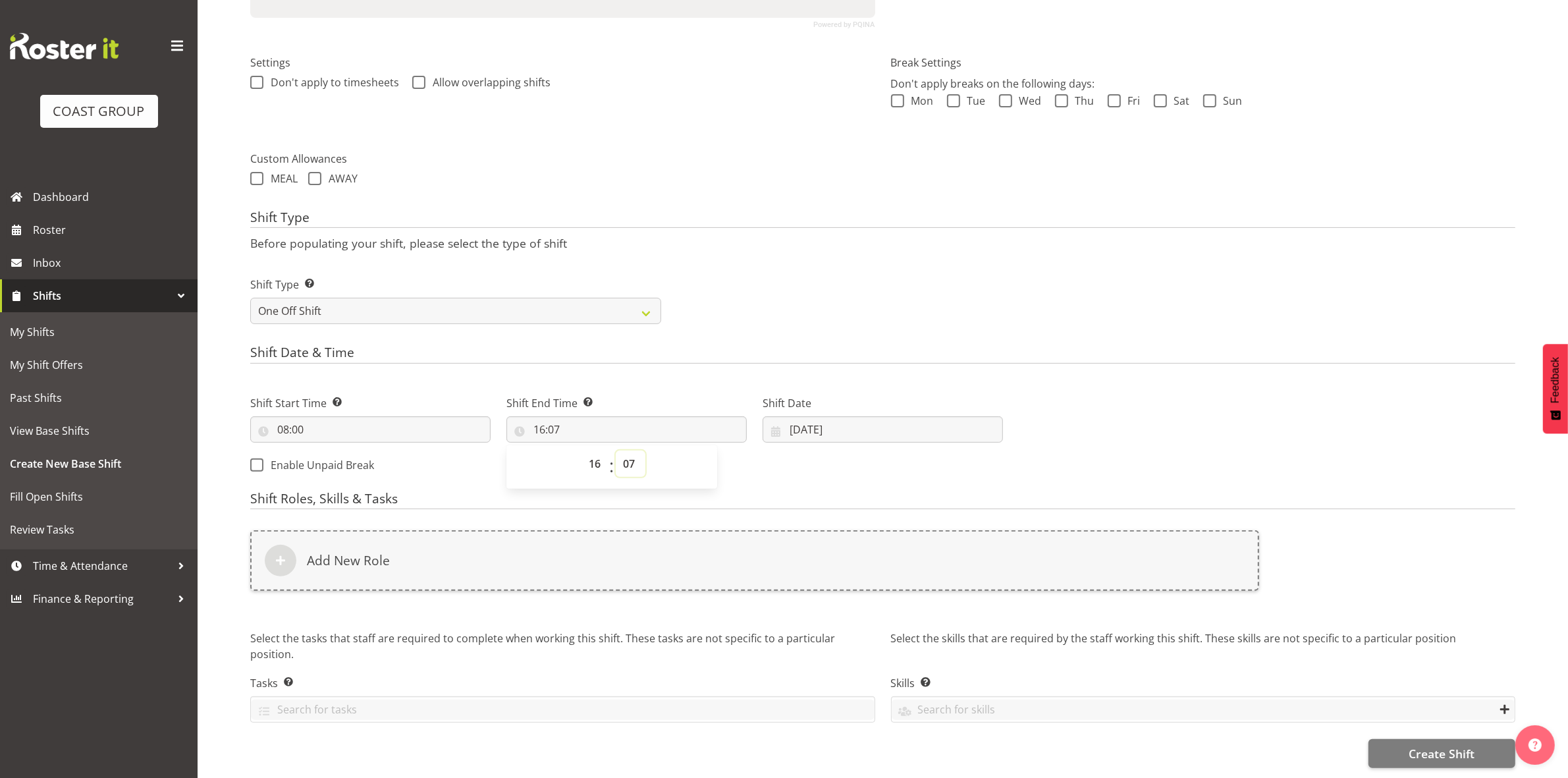
click at [623, 450] on select "00 01 02 03 04 05 06 07 08 09 10 11 12 13 14 15 16 17 18 19 20 21 22 23 24 25 2…" at bounding box center [631, 463] width 30 height 26
select select "30"
click at [616, 450] on select "00 01 02 03 04 05 06 07 08 09 10 11 12 13 14 15 16 17 18 19 20 21 22 23 24 25 2…" at bounding box center [631, 463] width 30 height 26
type input "16:30"
click at [767, 322] on form "Shift Name Enter a name for the shift (e.g. Day Shift). Drive to CHCH Location …" at bounding box center [883, 271] width 1265 height 992
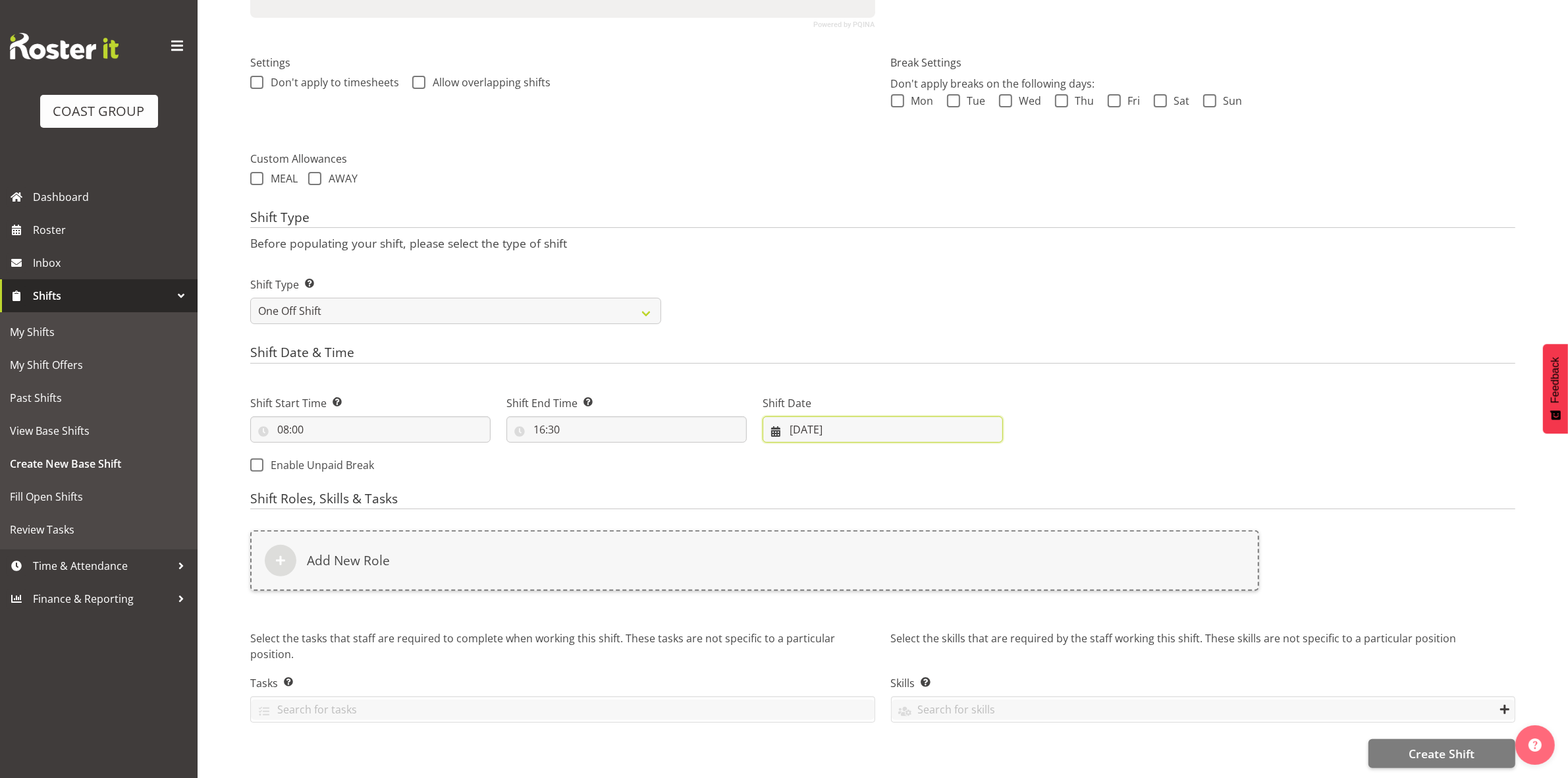
click at [797, 416] on input "19/09/2025" at bounding box center [883, 430] width 240 height 26
click at [827, 605] on span "22" at bounding box center [828, 610] width 10 height 12
type input "22/09/2025"
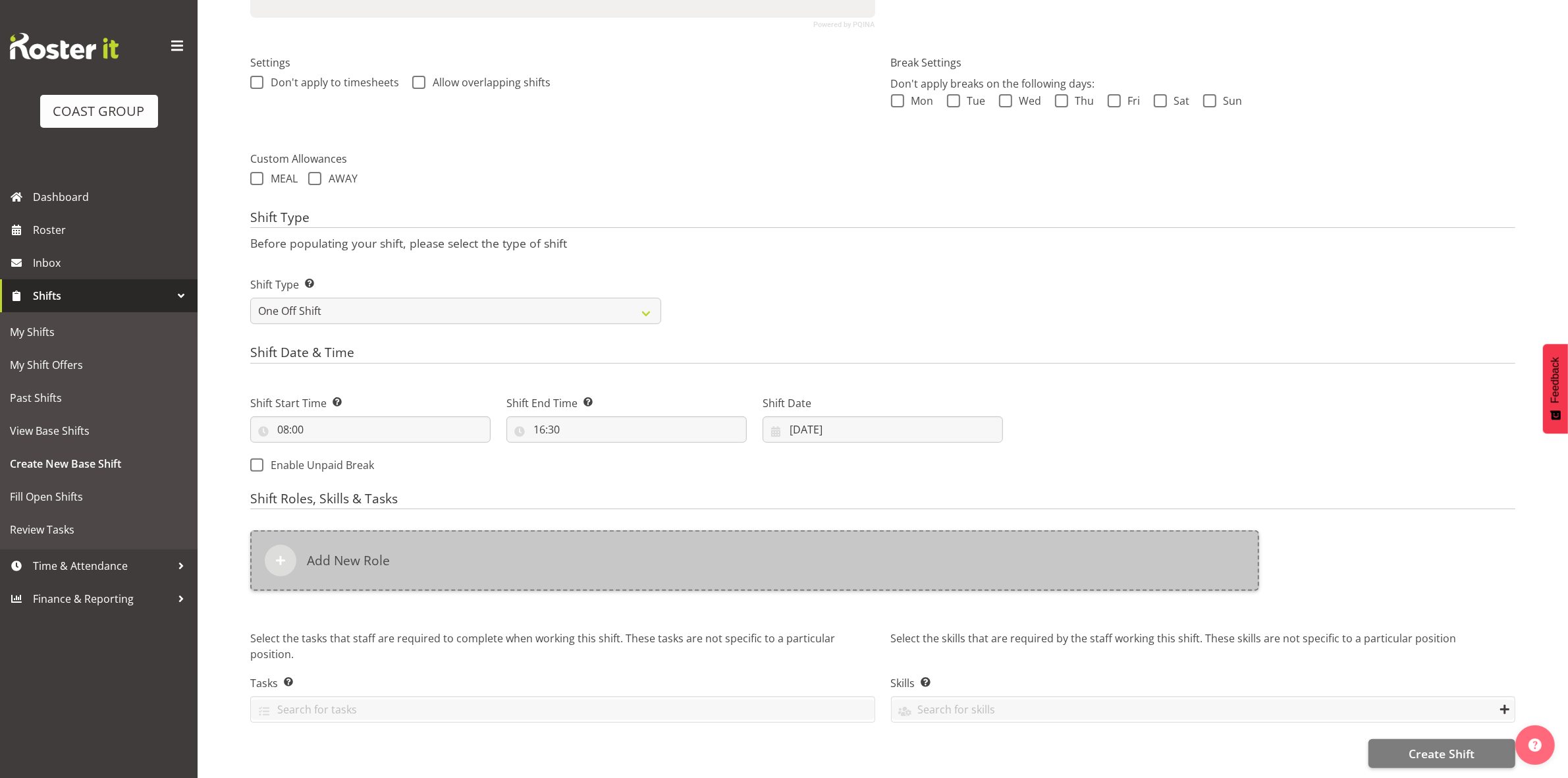
click at [561, 539] on div "Add New Role" at bounding box center [755, 560] width 1009 height 61
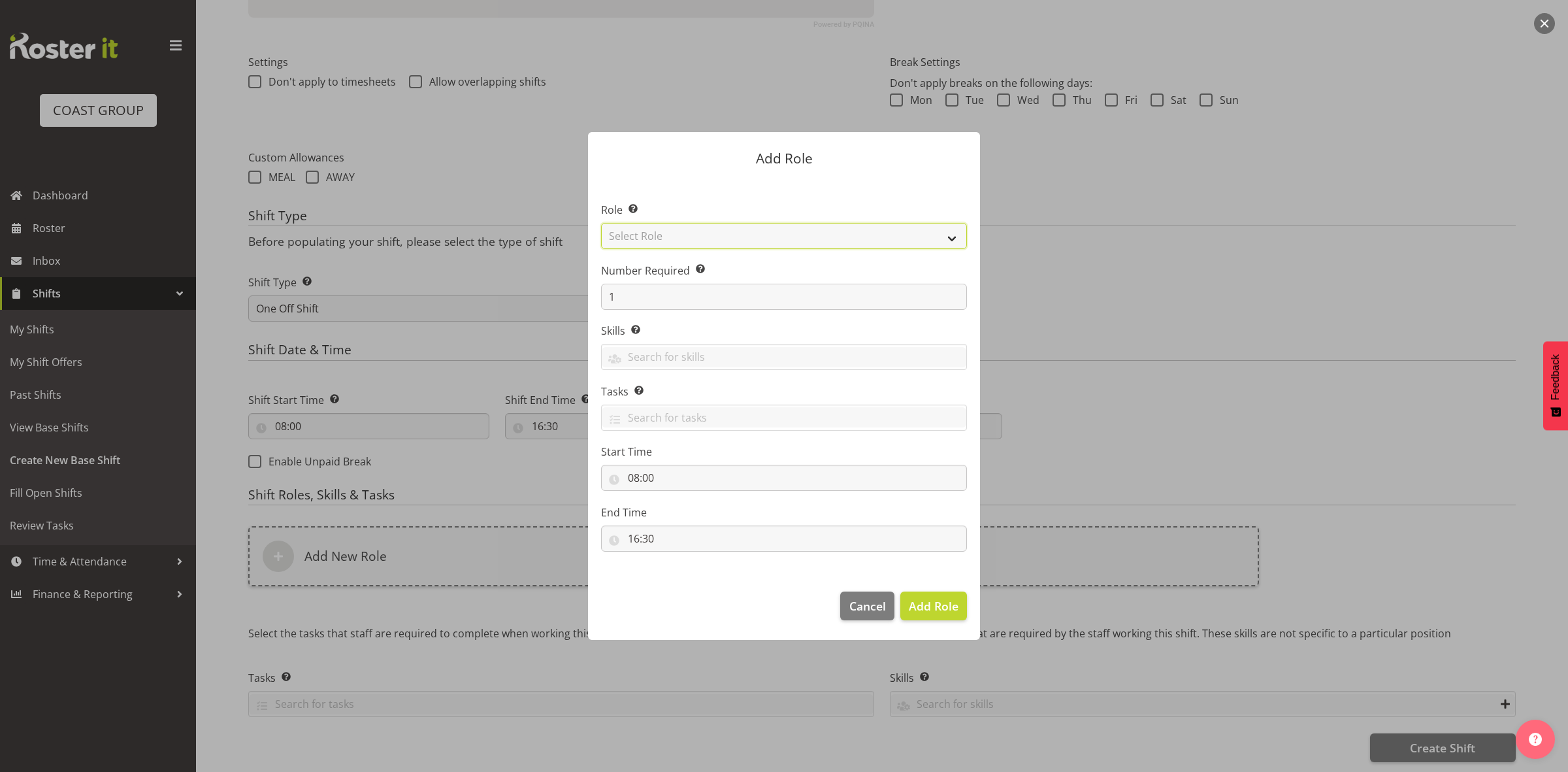
drag, startPoint x: 680, startPoint y: 235, endPoint x: 677, endPoint y: 242, distance: 7.6
click at [680, 235] on select "Select Role ACCOUNT MANAGER ACCOUNT MANAGER DW ACCOUNTS AKL DIANNA VEHICLES AKL…" at bounding box center [784, 236] width 366 height 26
select select "192"
click at [601, 223] on select "Select Role ACCOUNT MANAGER ACCOUNT MANAGER DW ACCOUNTS AKL DIANNA VEHICLES AKL…" at bounding box center [784, 236] width 366 height 26
click at [661, 299] on input "1" at bounding box center [784, 297] width 366 height 26
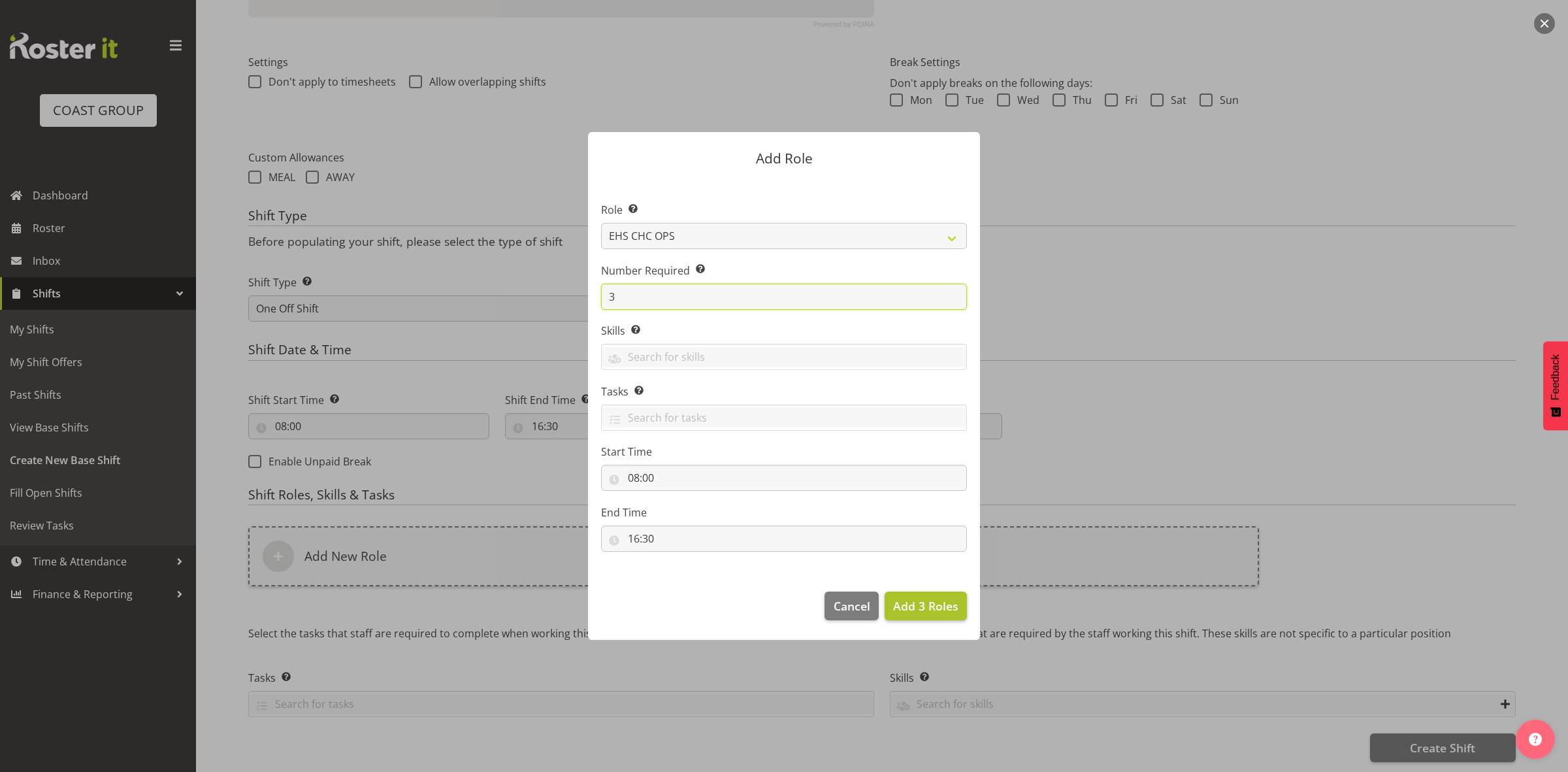
type input "3"
click at [903, 606] on span "Add 3 Roles" at bounding box center [925, 606] width 66 height 16
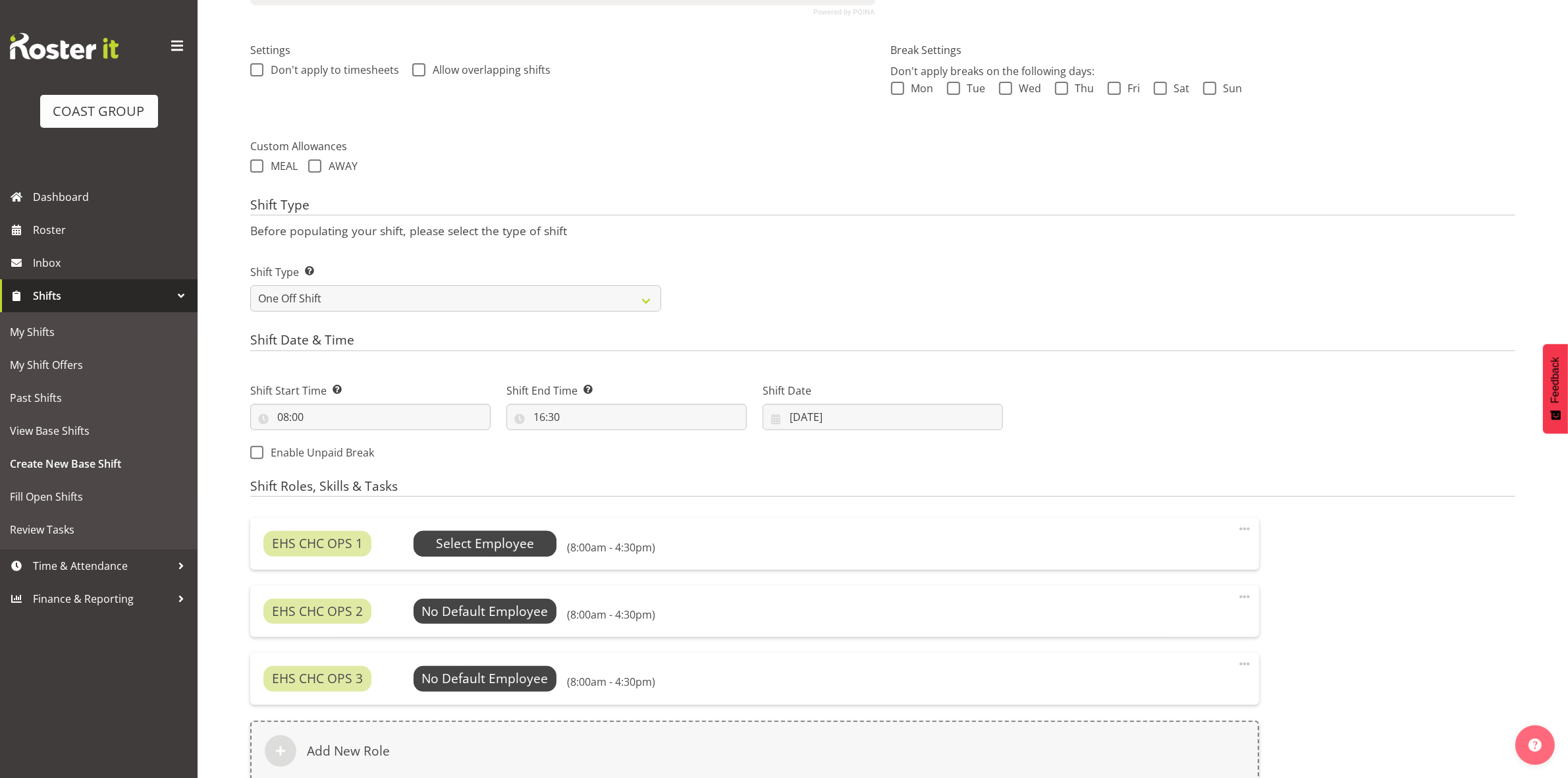
click at [464, 539] on span "Select Employee" at bounding box center [484, 543] width 98 height 19
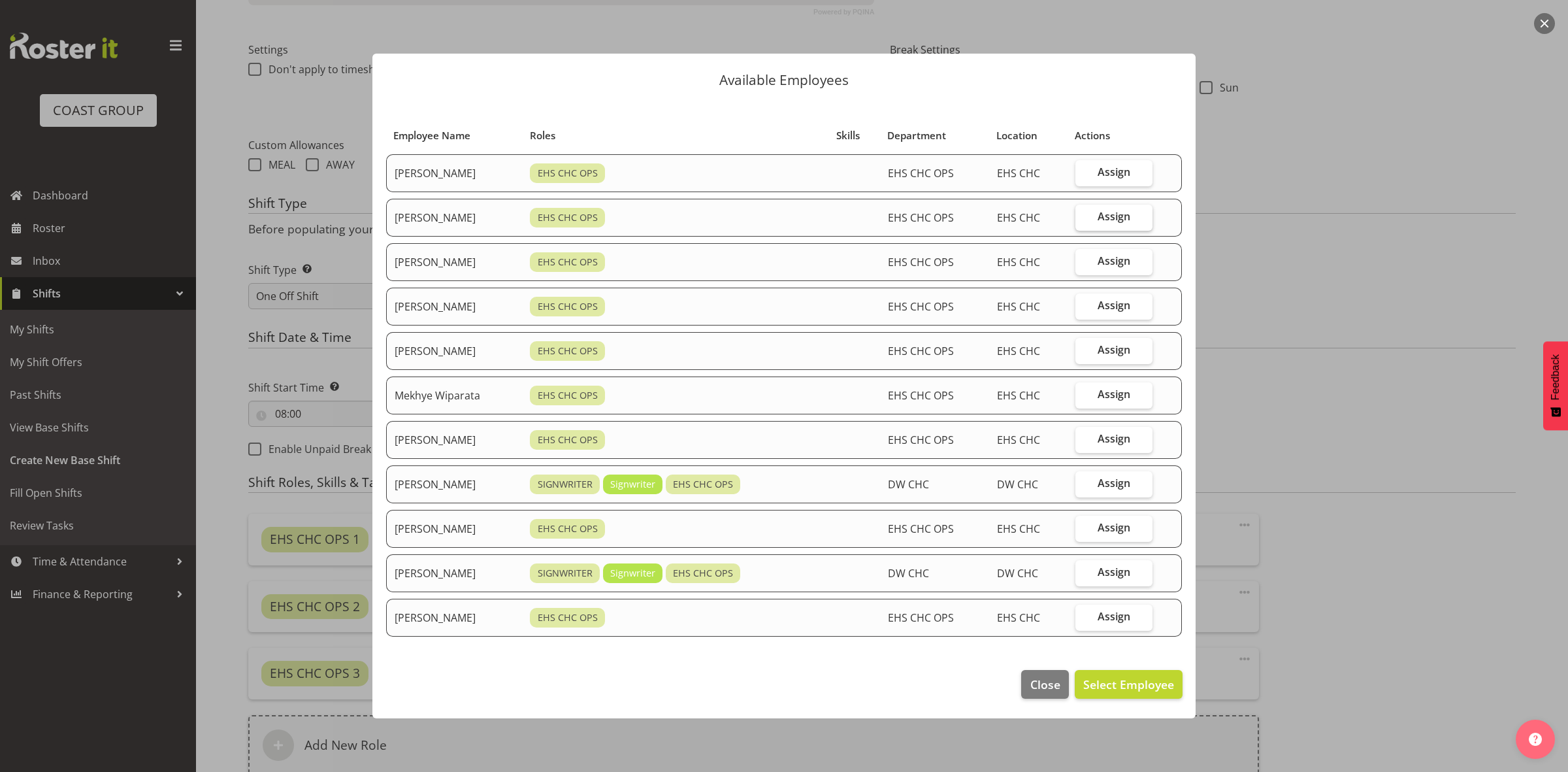
click at [1109, 215] on span "Assign" at bounding box center [1114, 216] width 32 height 13
click at [1084, 215] on input "Assign" at bounding box center [1079, 216] width 8 height 8
checkbox input "true"
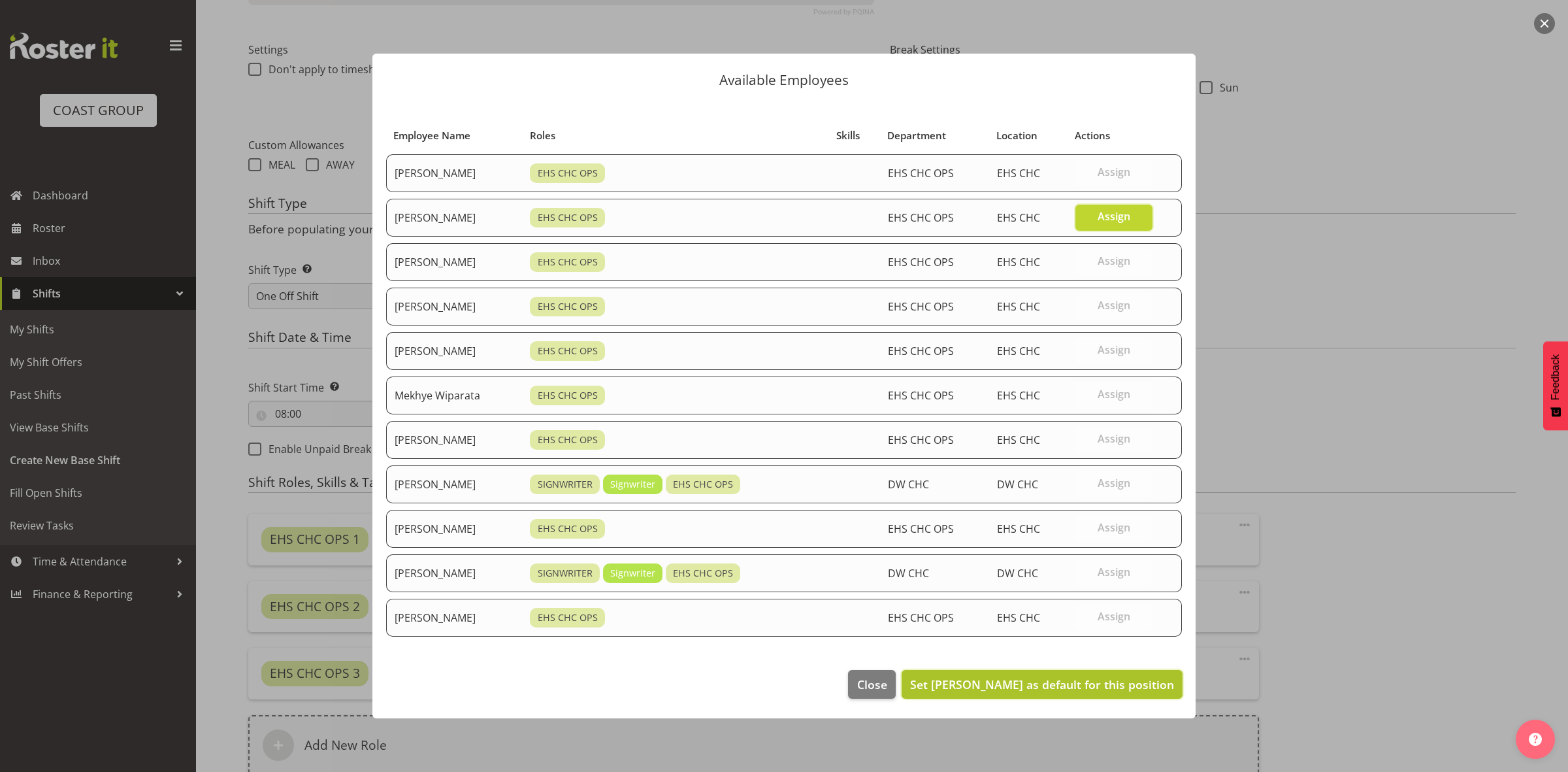
click at [1090, 680] on span "Set David Wiseman as default for this position" at bounding box center [1043, 684] width 264 height 16
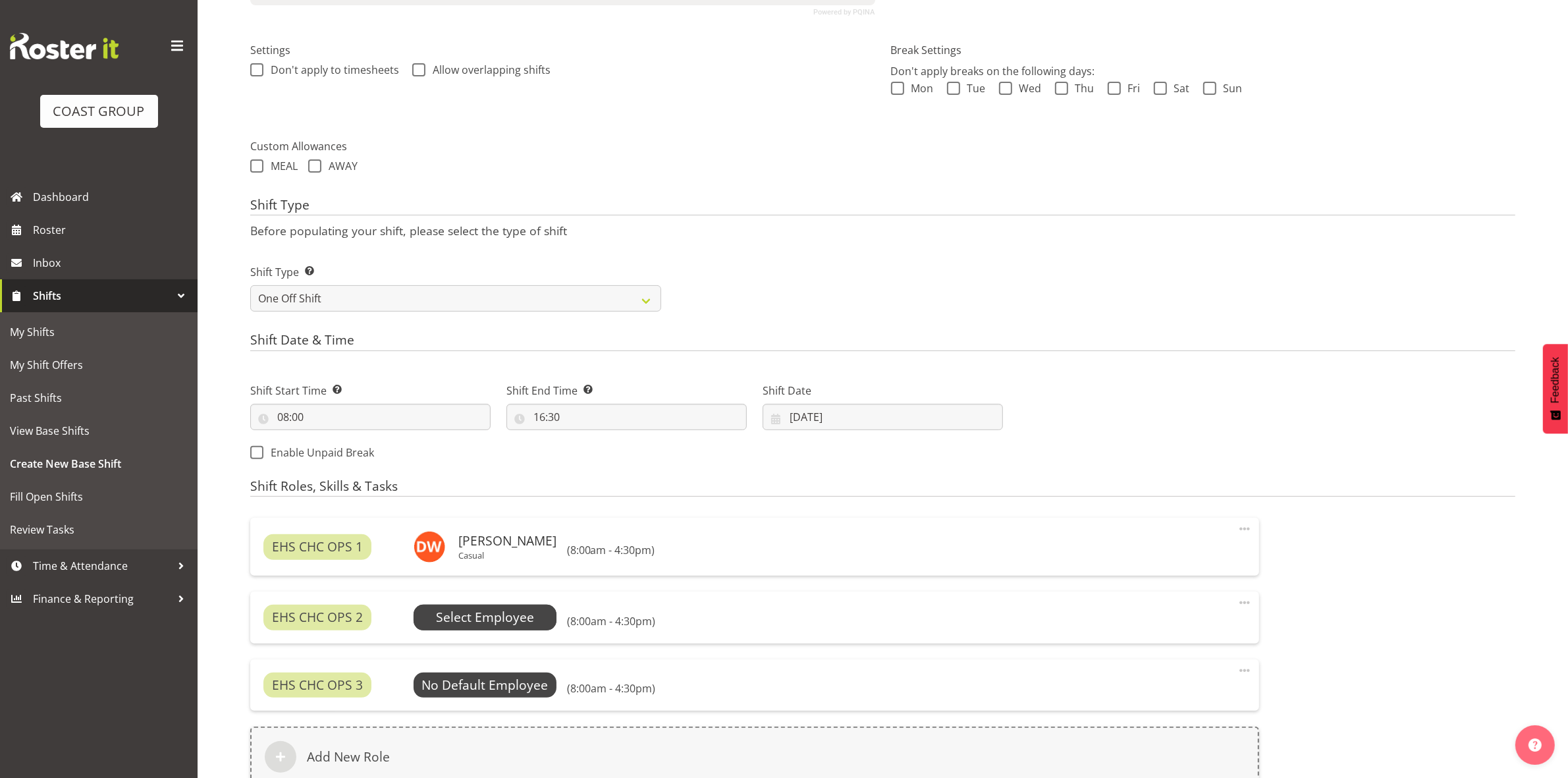
click at [505, 624] on span "Select Employee" at bounding box center [484, 617] width 98 height 19
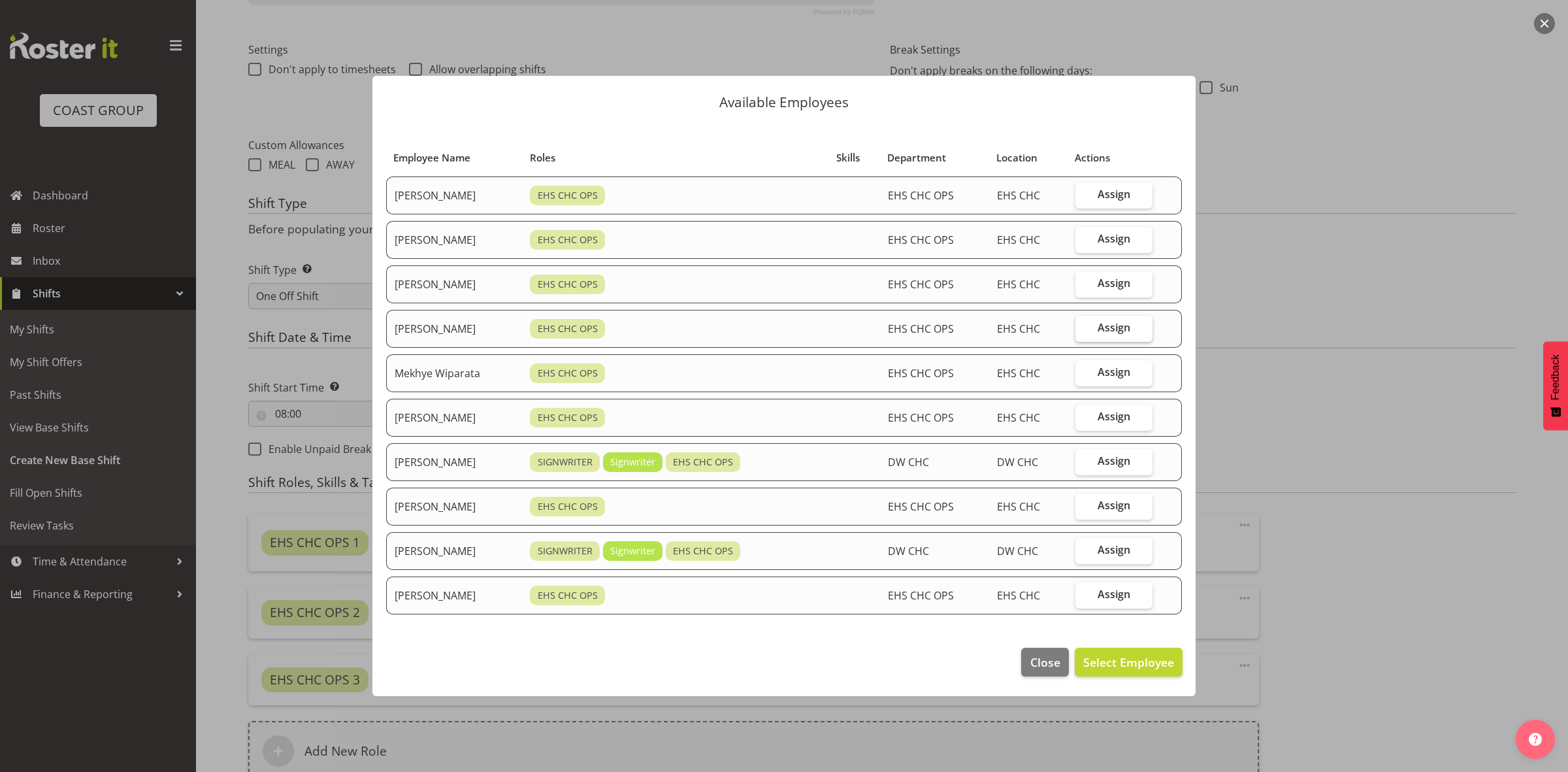
click at [1118, 334] on span "Assign" at bounding box center [1114, 327] width 32 height 13
click at [1084, 332] on input "Assign" at bounding box center [1079, 327] width 8 height 8
checkbox input "true"
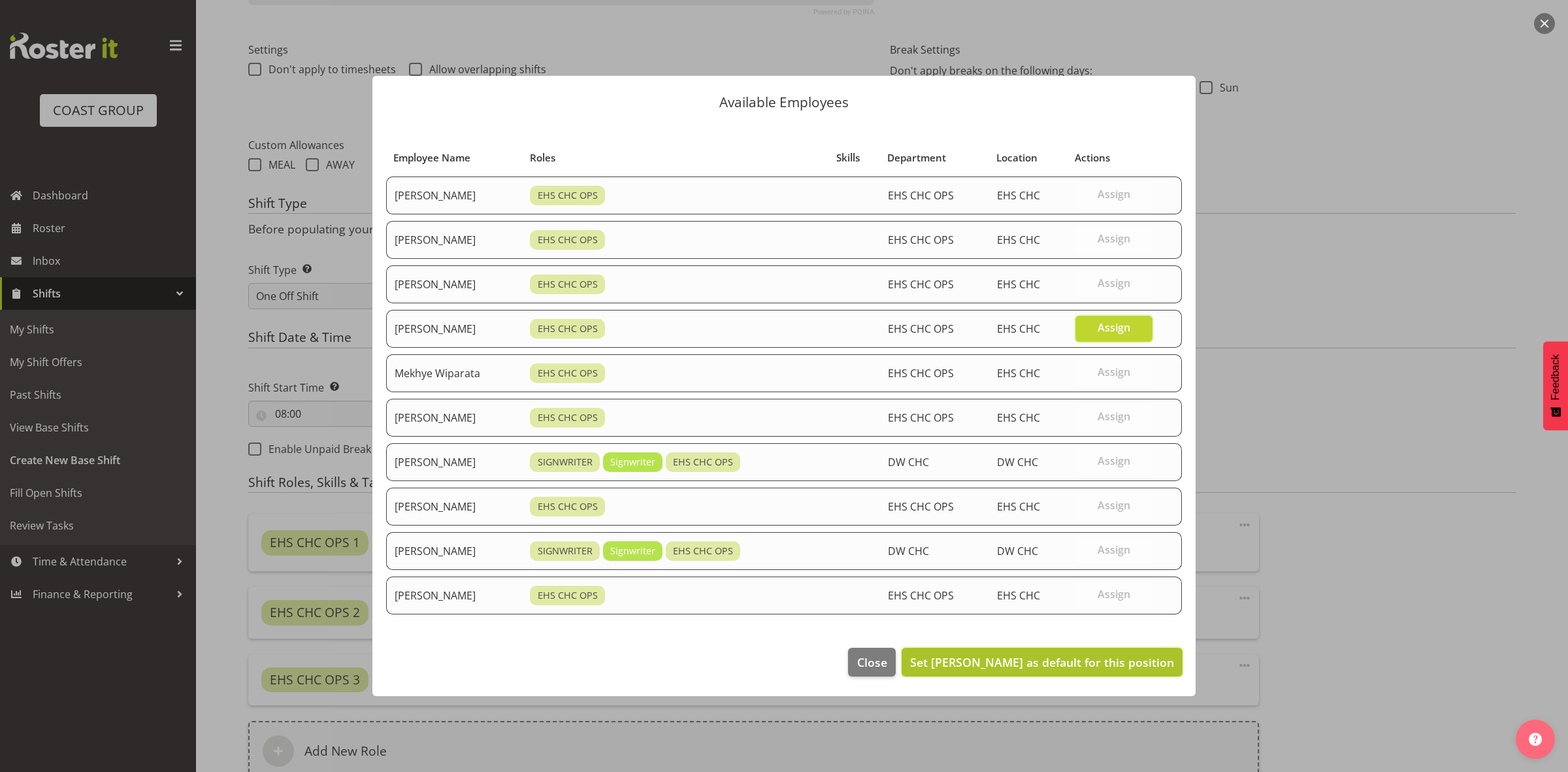
click at [1100, 655] on span "Set Martin Gorzeman as default for this position" at bounding box center [1043, 662] width 264 height 17
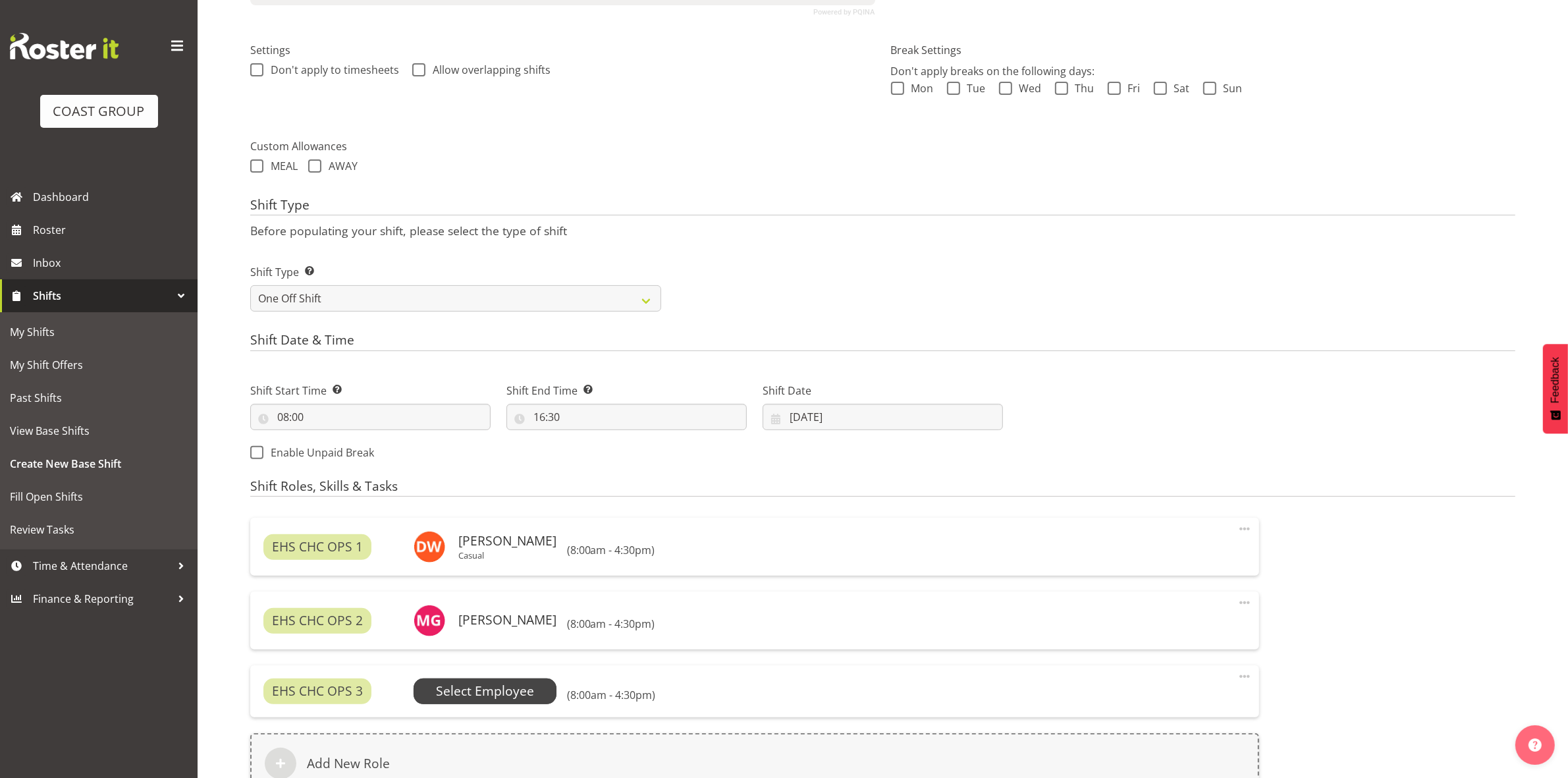
click at [506, 699] on span "Select Employee" at bounding box center [484, 691] width 98 height 19
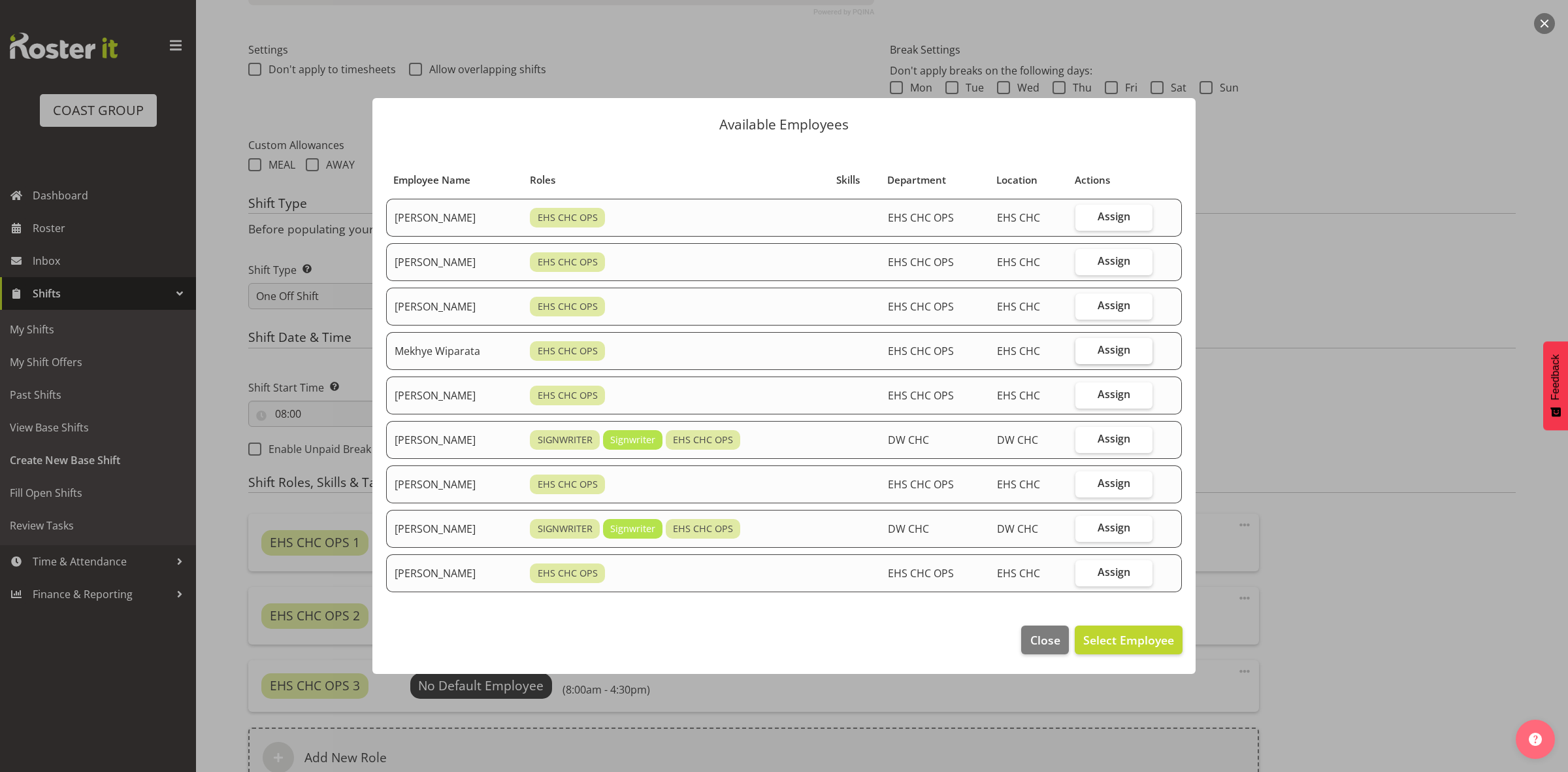
click at [1118, 360] on label "Assign" at bounding box center [1113, 350] width 77 height 26
click at [1084, 354] on input "Assign" at bounding box center [1079, 349] width 8 height 8
checkbox input "true"
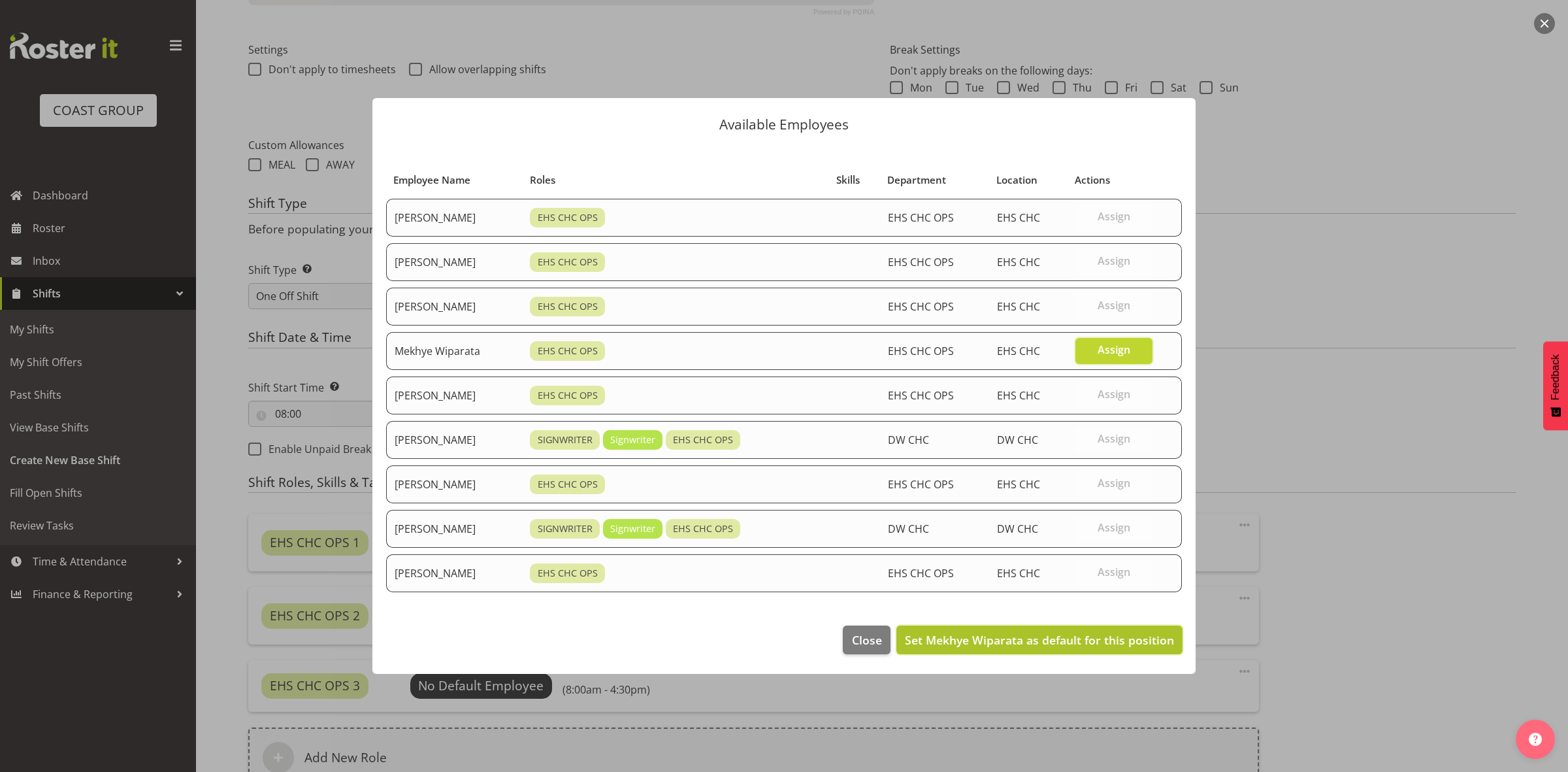
click at [1072, 645] on span "Set Mekhye Wiparata as default for this position" at bounding box center [1039, 640] width 269 height 16
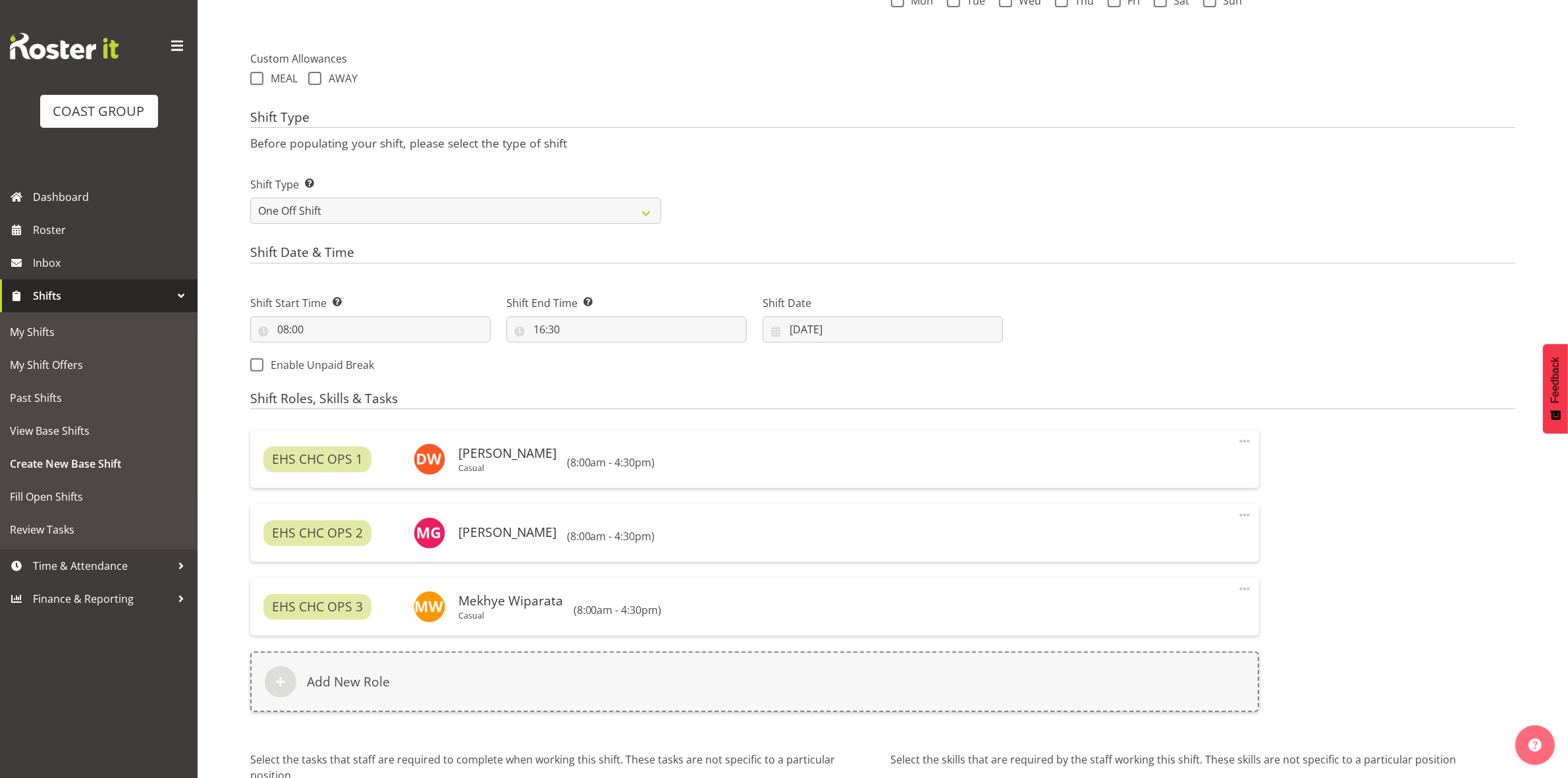
scroll to position [581, 0]
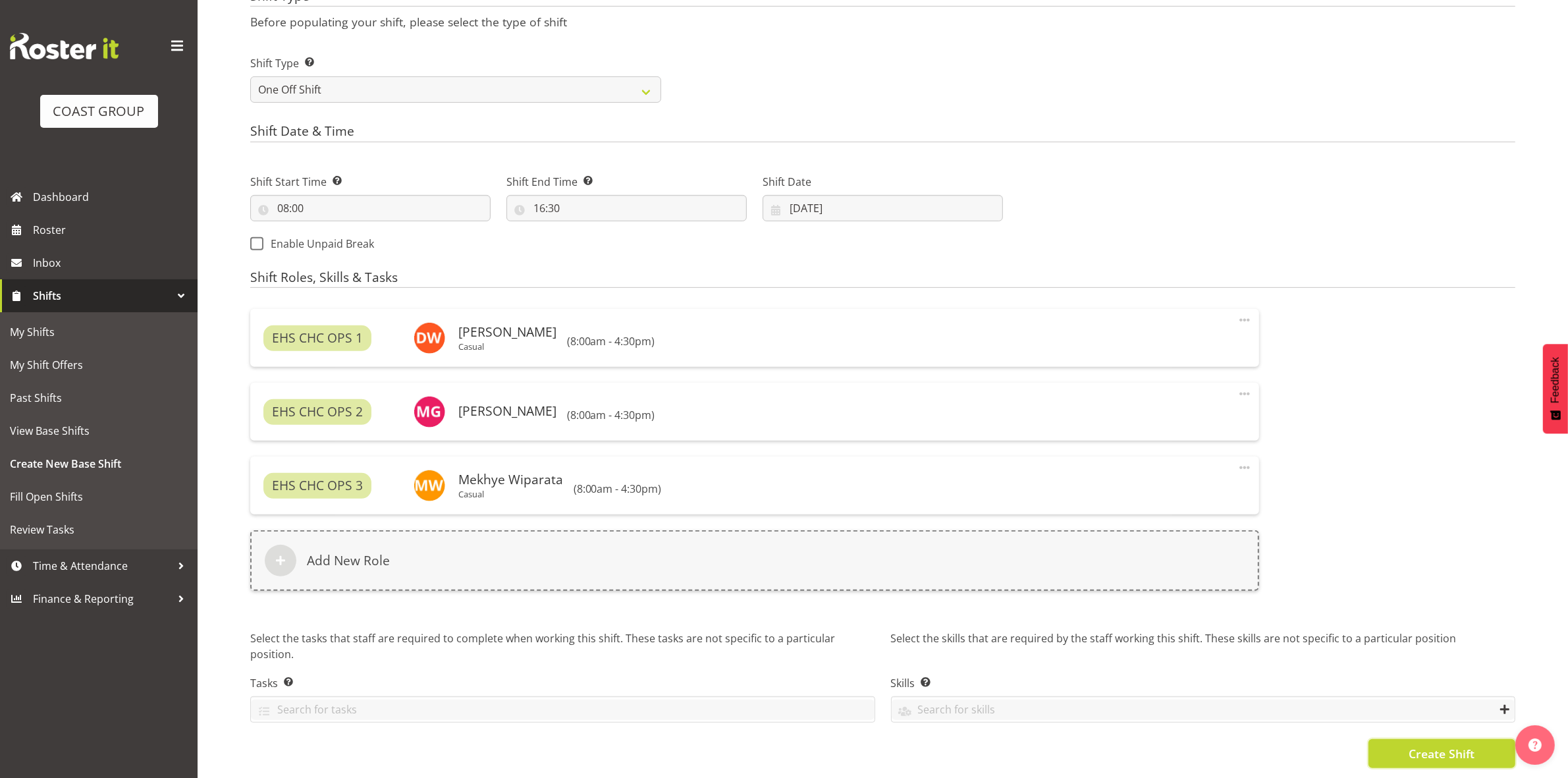
click at [1479, 748] on button "Create Shift" at bounding box center [1442, 753] width 147 height 29
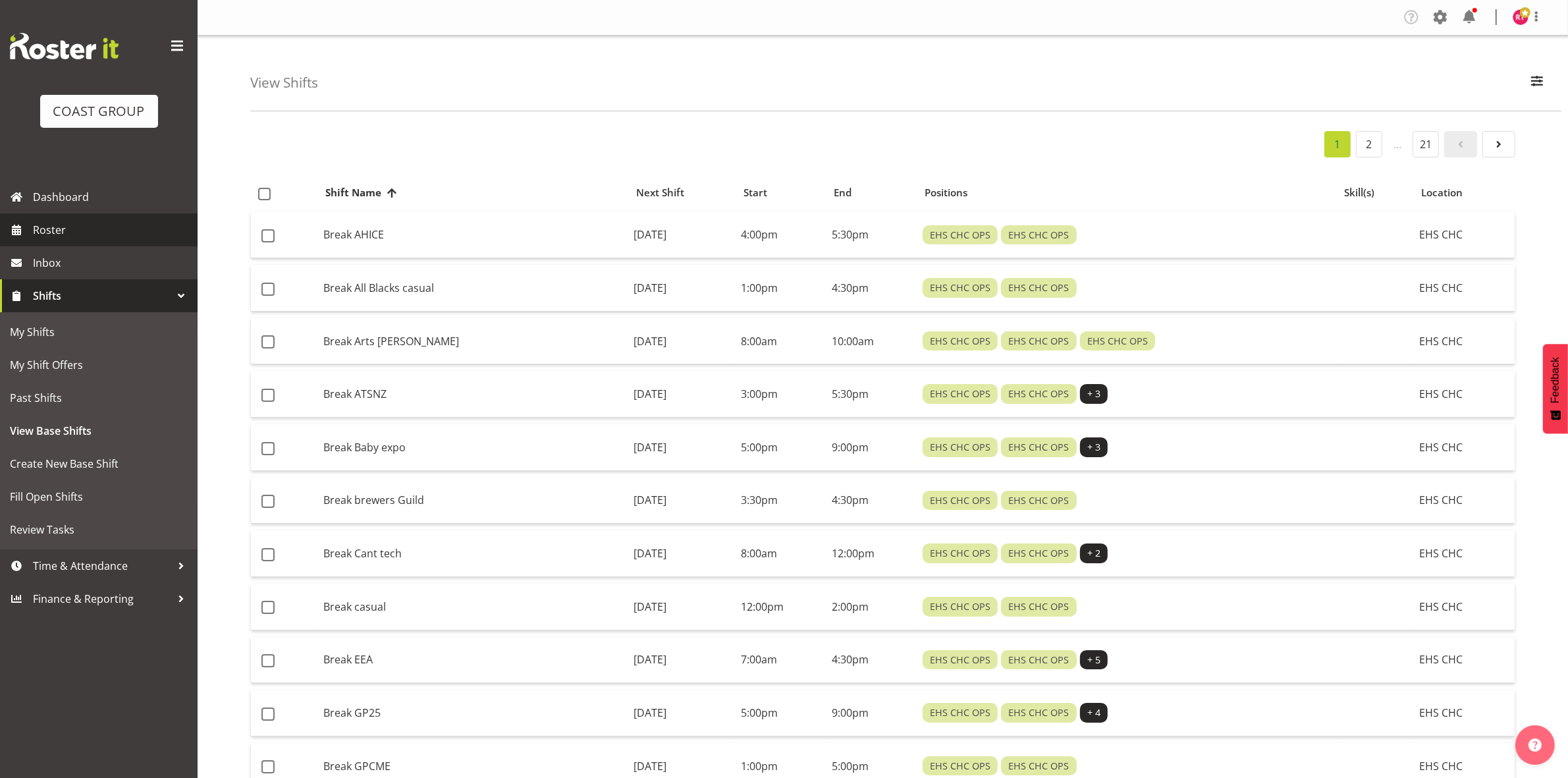
click at [80, 231] on span "Roster" at bounding box center [112, 229] width 158 height 20
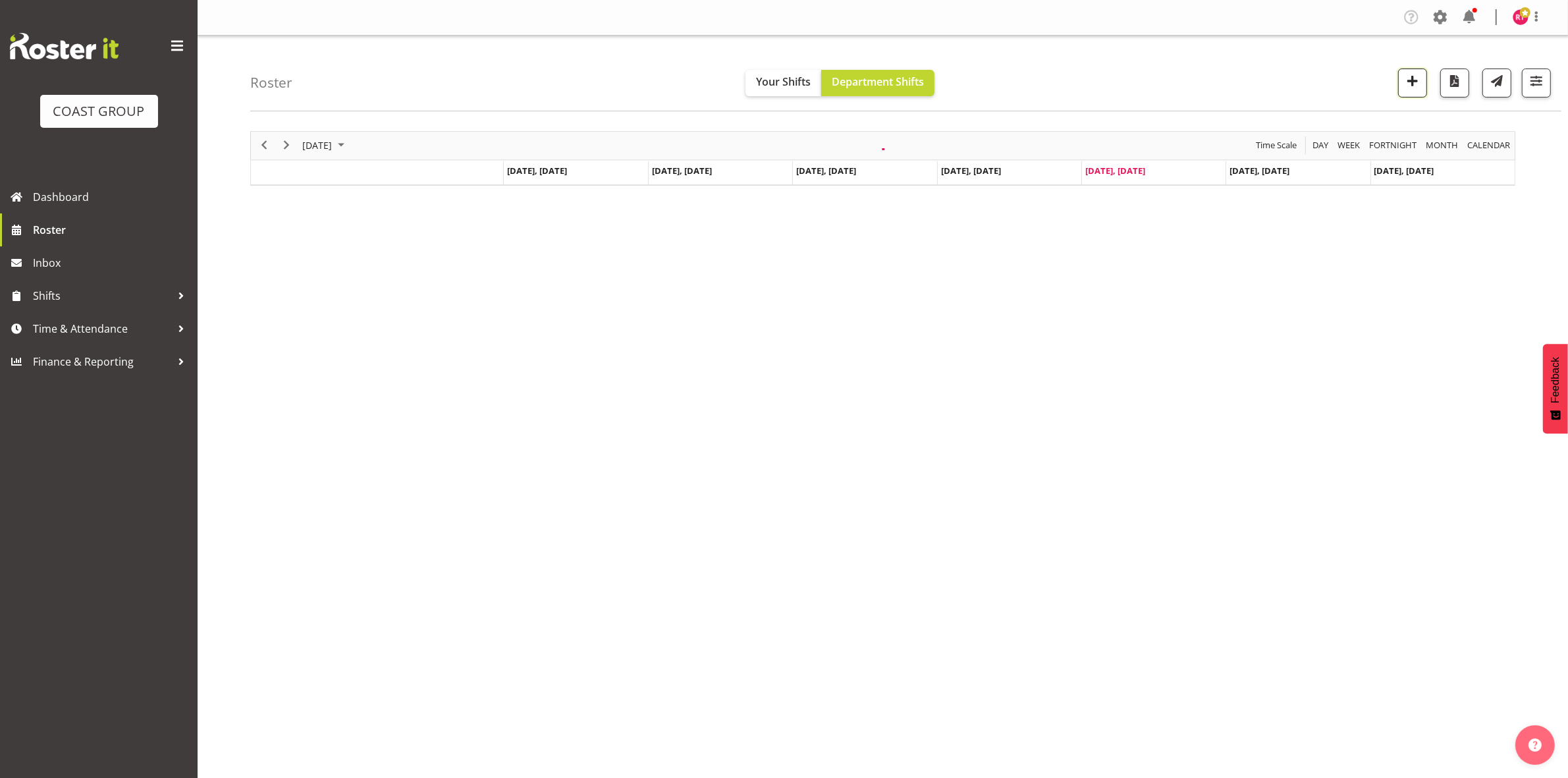
click at [1408, 84] on span "button" at bounding box center [1412, 81] width 17 height 17
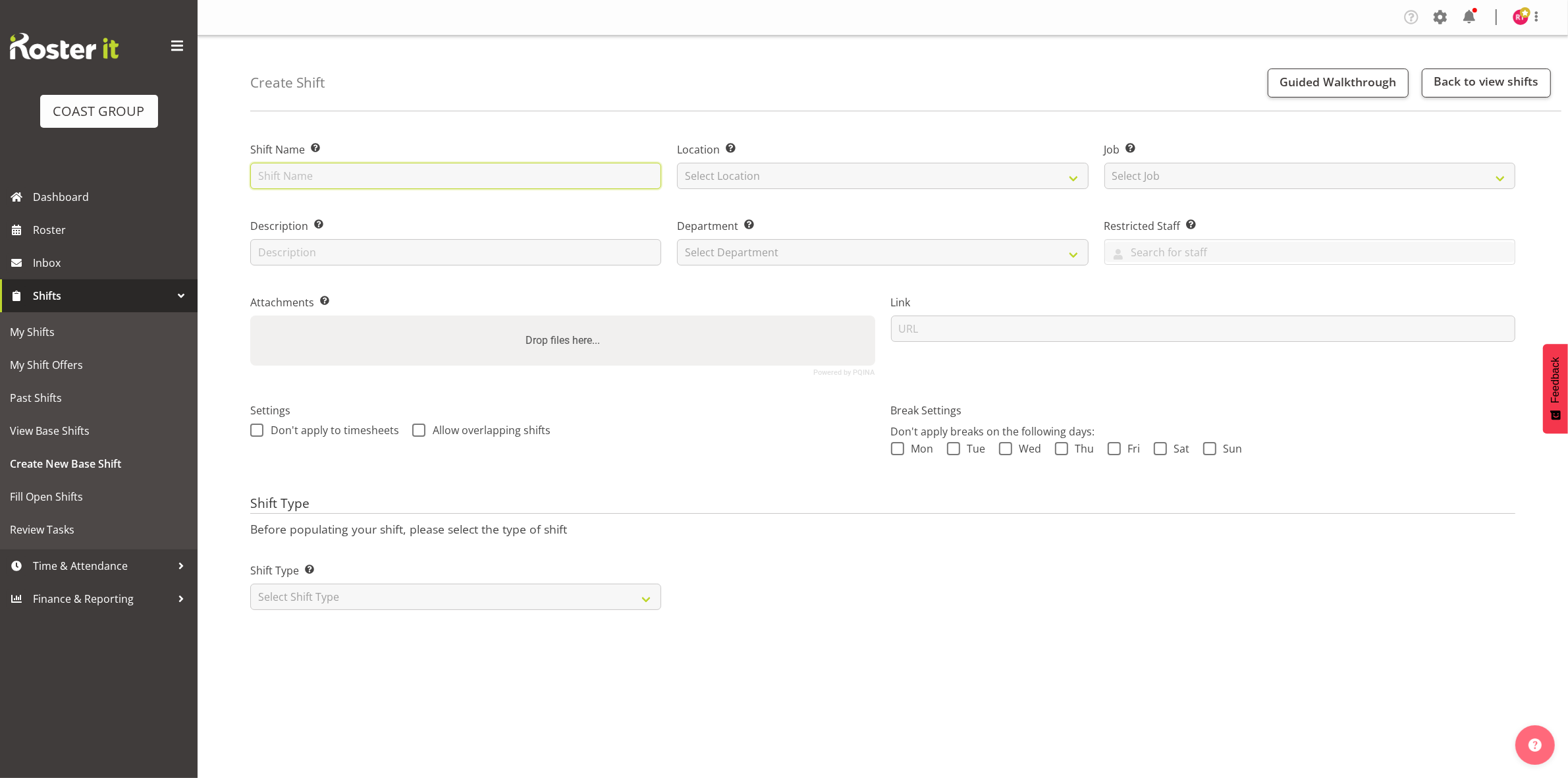
drag, startPoint x: 0, startPoint y: 0, endPoint x: 347, endPoint y: 184, distance: 392.8
click at [345, 172] on input "text" at bounding box center [456, 176] width 411 height 26
type input "warehouse"
click at [740, 170] on select "Select Location" at bounding box center [882, 176] width 411 height 26
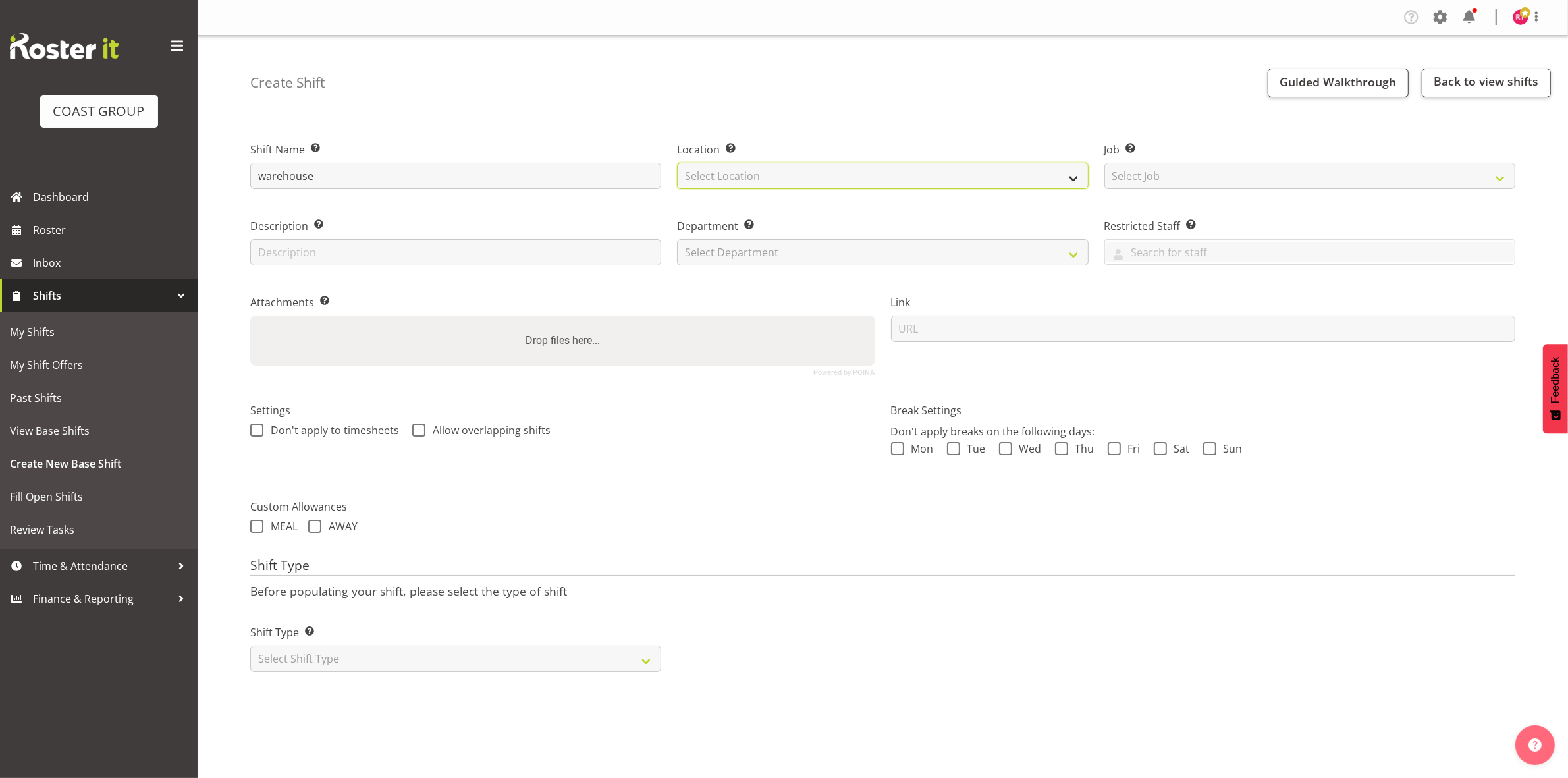
select select "107"
click at [677, 163] on select "Select Location EHS CHC" at bounding box center [882, 176] width 411 height 26
click at [1177, 160] on div "Job Set the job or project the shift relates to, if applicable. Select Job Crea…" at bounding box center [1309, 165] width 411 height 48
click at [1176, 179] on select "Select Job Create new job 1 Carlton Events 1 [PERSON_NAME][GEOGRAPHIC_DATA] 1 […" at bounding box center [1309, 176] width 411 height 26
select select "69"
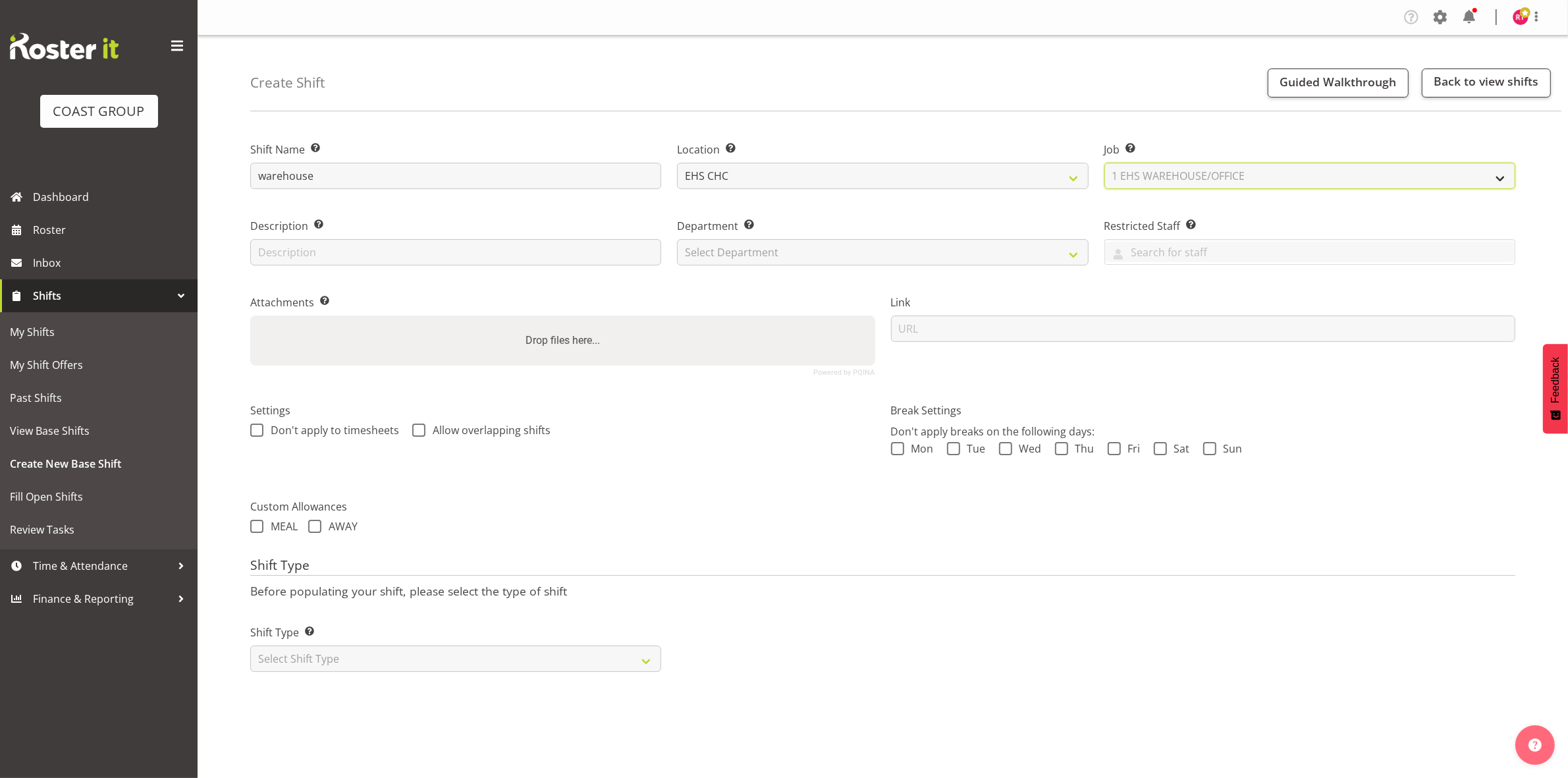
click at [1104, 163] on select "Select Job Create new job 1 Carlton Events 1 [PERSON_NAME][GEOGRAPHIC_DATA] 1 […" at bounding box center [1309, 176] width 411 height 26
click at [864, 248] on select "Select Department EHS CHC OPS" at bounding box center [882, 253] width 411 height 26
select select "41"
click at [677, 239] on select "Select Department EHS CHC OPS" at bounding box center [882, 253] width 411 height 26
click at [435, 660] on select "Select Shift Type One Off Shift Recurring Shift Rotating Shift" at bounding box center [456, 659] width 411 height 26
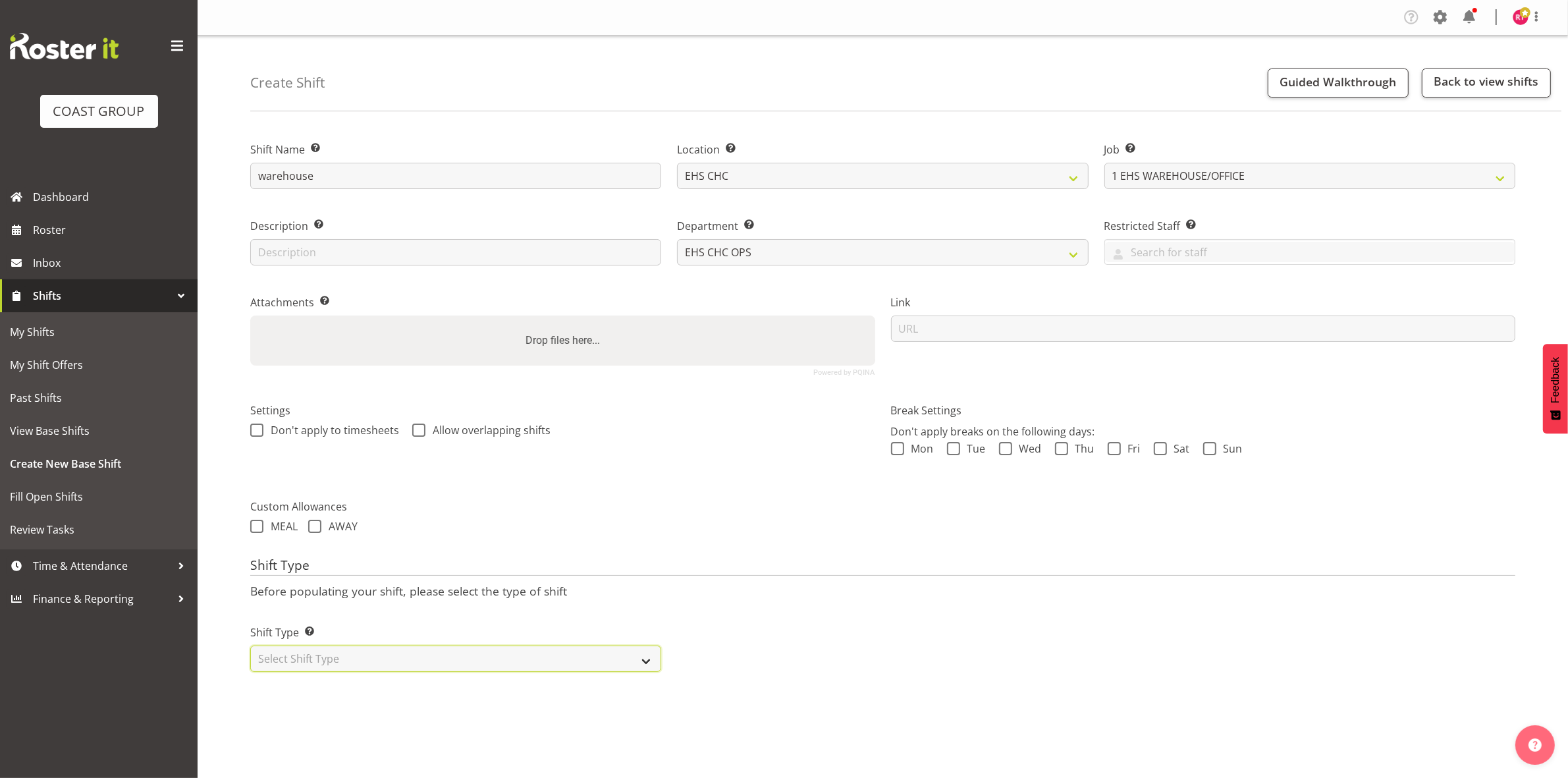
select select "one_off"
click at [251, 647] on select "Select Shift Type One Off Shift Recurring Shift Rotating Shift" at bounding box center [456, 659] width 411 height 26
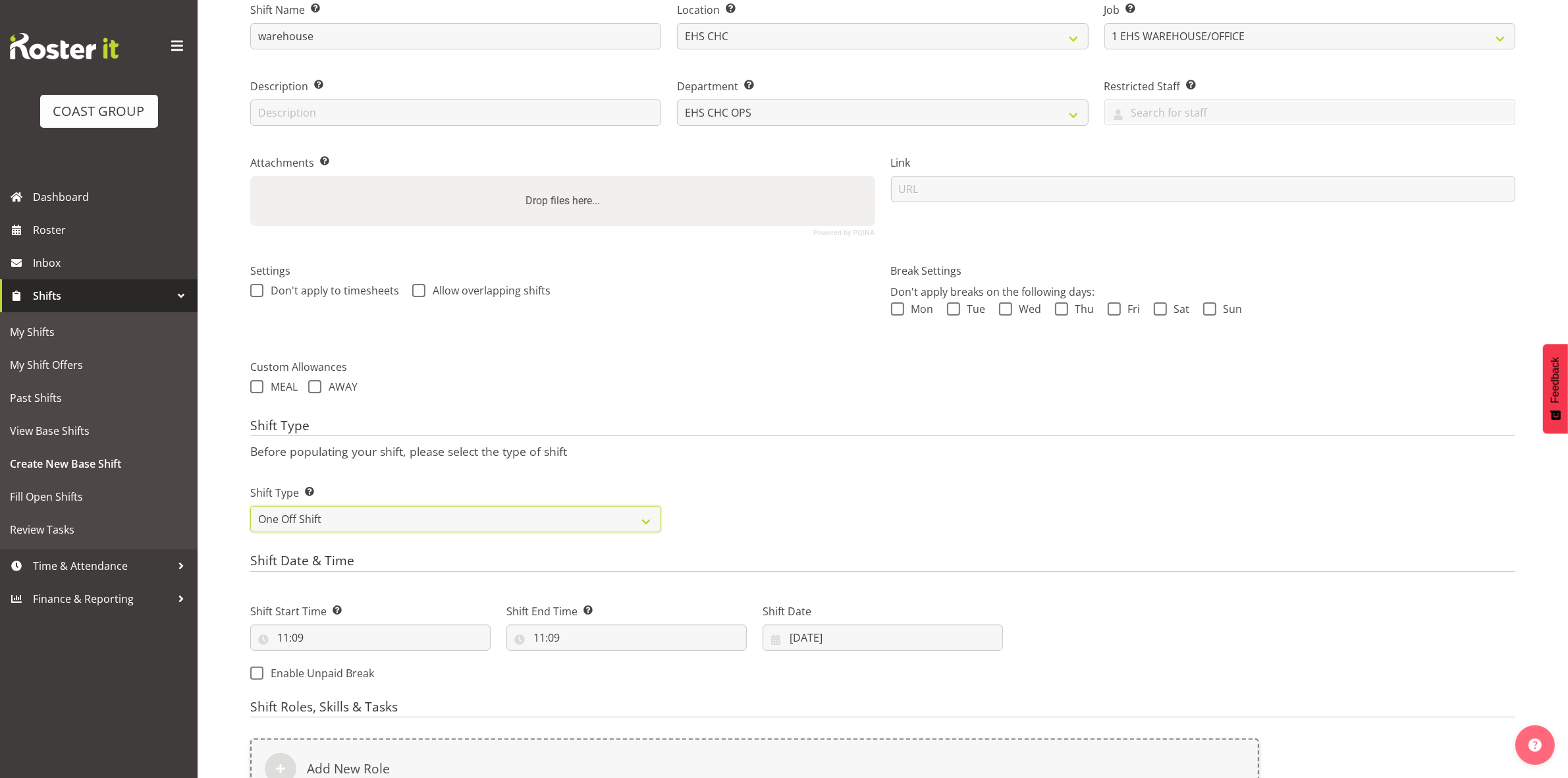
scroll to position [361, 0]
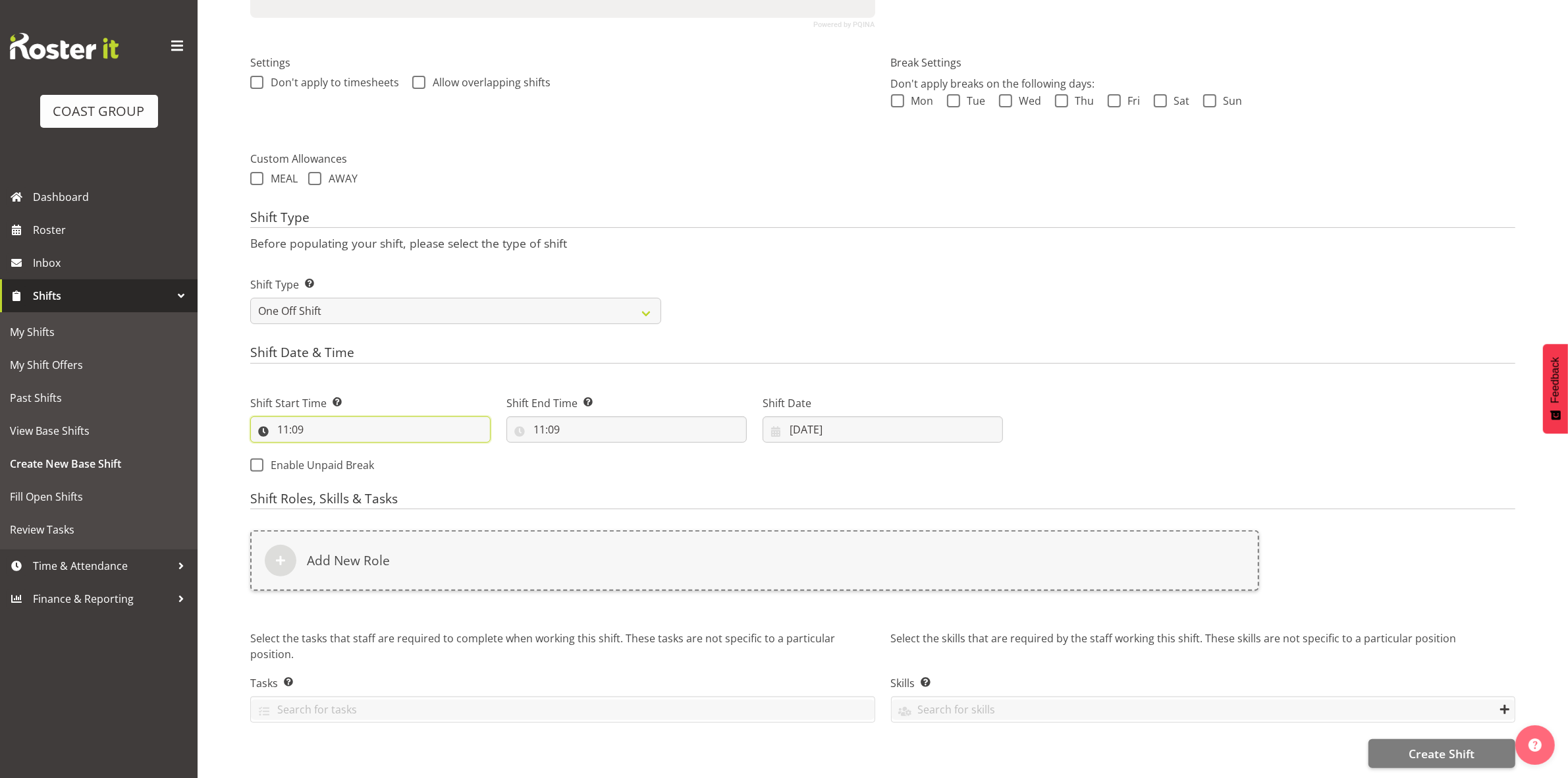
click at [286, 418] on input "11:09" at bounding box center [371, 430] width 240 height 26
drag, startPoint x: 334, startPoint y: 448, endPoint x: 336, endPoint y: 442, distance: 6.3
click at [334, 450] on select "00 01 02 03 04 05 06 07 08 09 10 11 12 13 14 15 16 17 18 19 20 21 22 23" at bounding box center [340, 463] width 30 height 26
select select "9"
click at [325, 450] on select "00 01 02 03 04 05 06 07 08 09 10 11 12 13 14 15 16 17 18 19 20 21 22 23" at bounding box center [340, 463] width 30 height 26
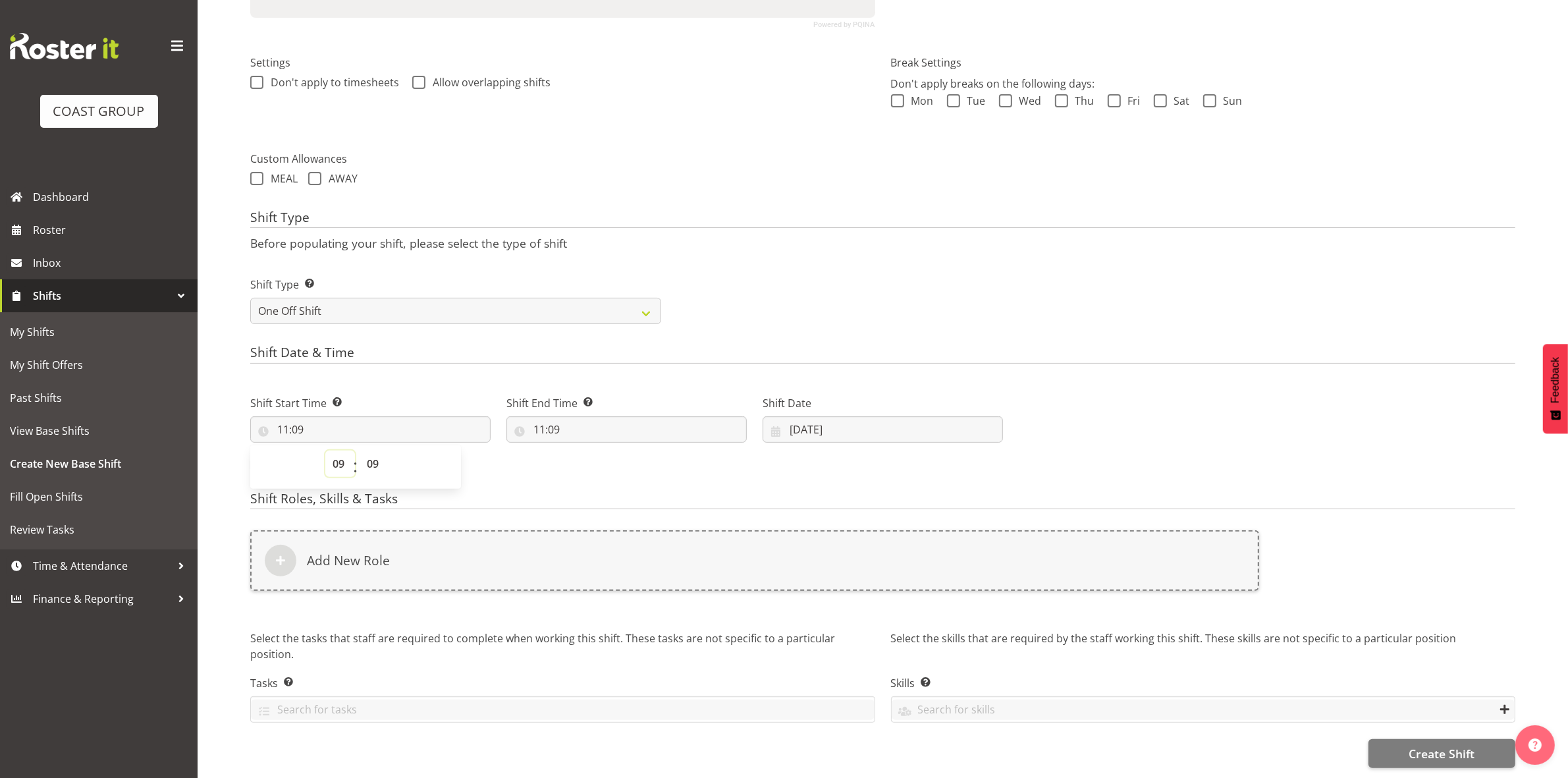
type input "09:09"
drag, startPoint x: 344, startPoint y: 453, endPoint x: 340, endPoint y: 442, distance: 11.7
click at [344, 453] on select "00 01 02 03 04 05 06 07 08 09 10 11 12 13 14 15 16 17 18 19 20 21 22 23" at bounding box center [340, 463] width 30 height 26
select select "8"
click at [325, 450] on select "00 01 02 03 04 05 06 07 08 09 10 11 12 13 14 15 16 17 18 19 20 21 22 23" at bounding box center [340, 463] width 30 height 26
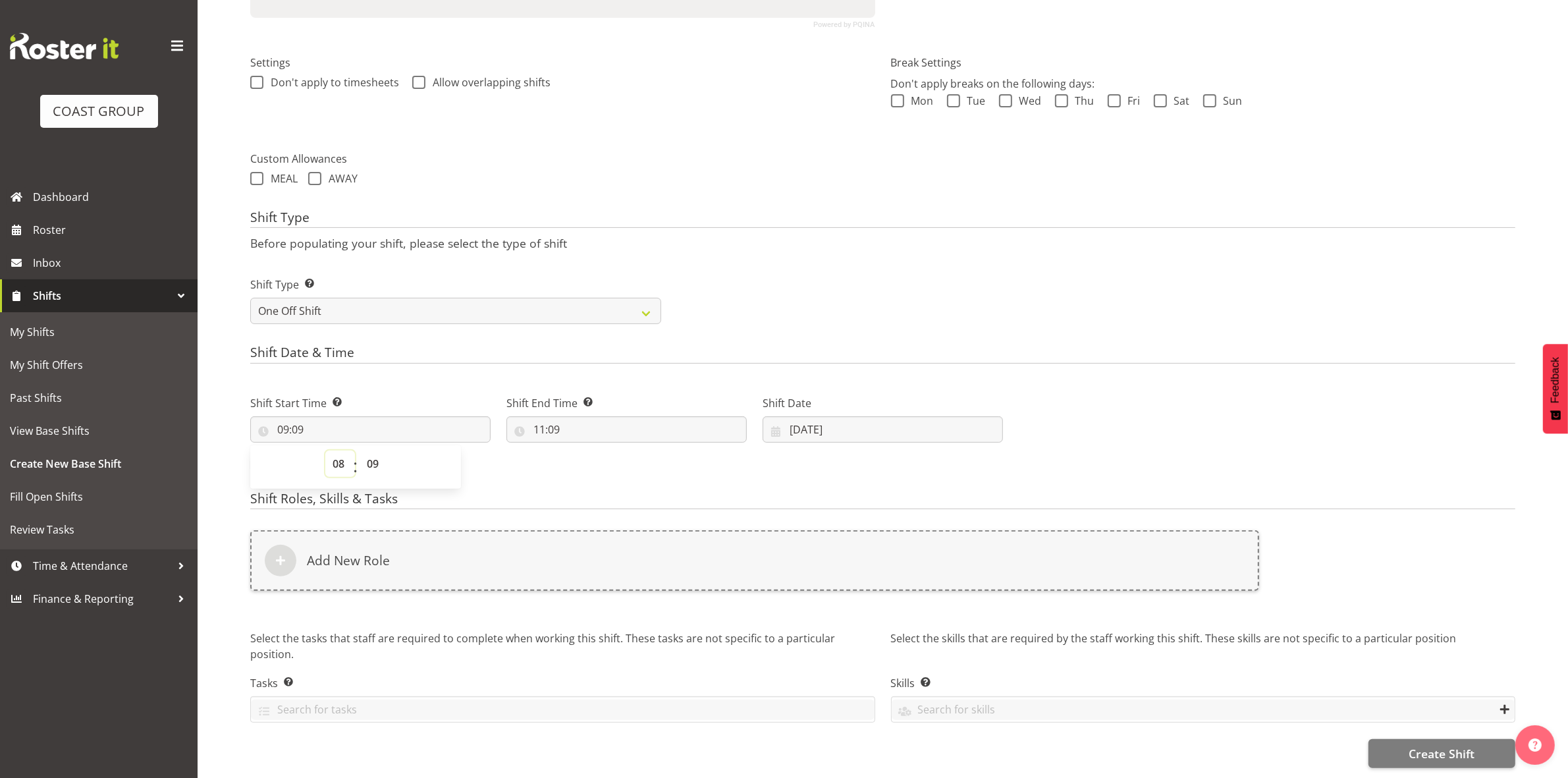
type input "08:09"
click at [375, 450] on select "00 01 02 03 04 05 06 07 08 09 10 11 12 13 14 15 16 17 18 19 20 21 22 23 24 25 2…" at bounding box center [375, 463] width 30 height 26
select select "0"
click at [360, 450] on select "00 01 02 03 04 05 06 07 08 09 10 11 12 13 14 15 16 17 18 19 20 21 22 23 24 25 2…" at bounding box center [375, 463] width 30 height 26
type input "08:00"
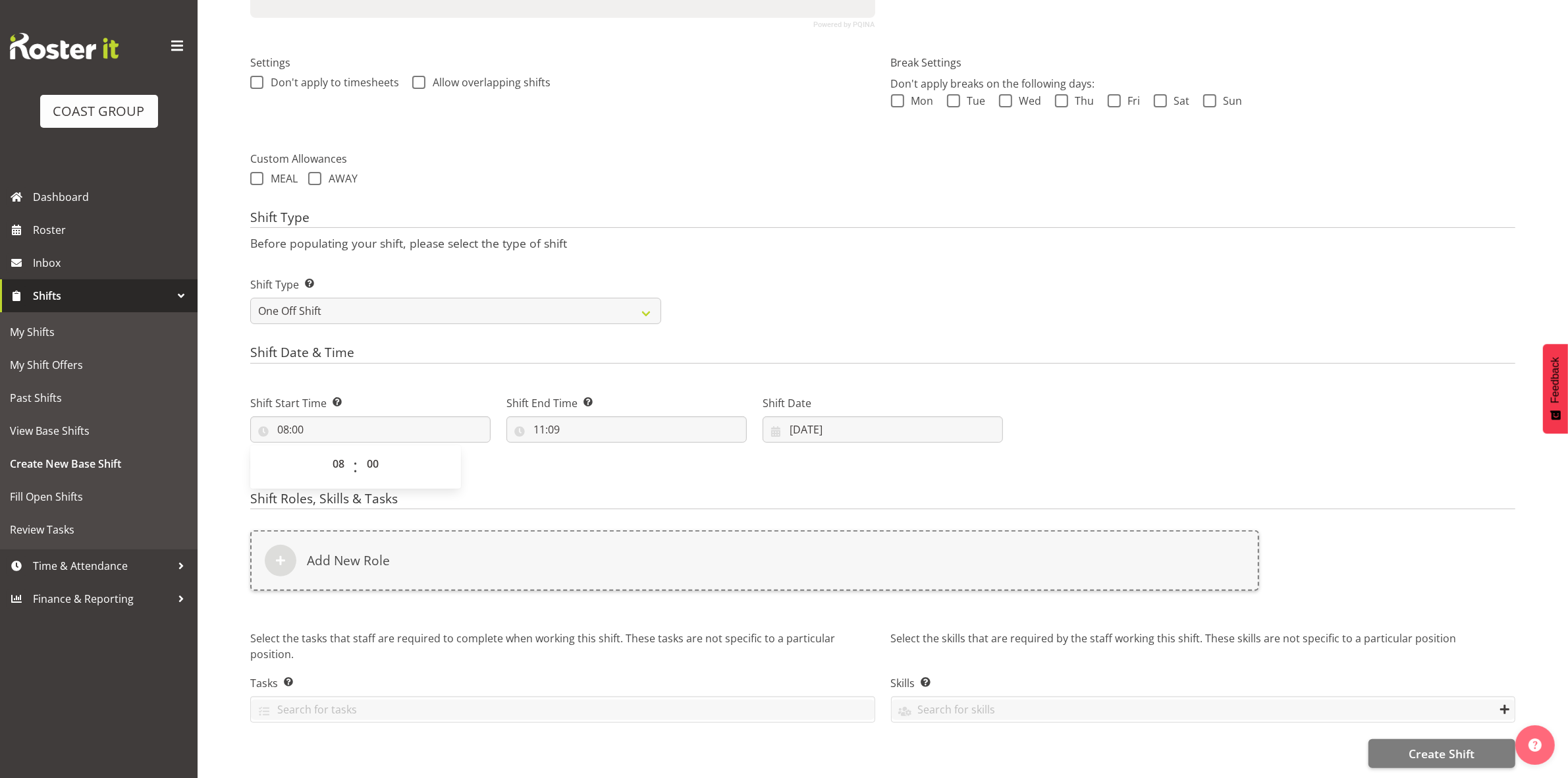
click at [762, 310] on div "Shift Type Shift Types: One Off – Select this if you would like a single shift …" at bounding box center [882, 294] width 1281 height 74
click at [547, 418] on input "11:09" at bounding box center [627, 430] width 240 height 26
click at [588, 450] on select "00 01 02 03 04 05 06 07 08 09 10 11 12 13 14 15 16 17 18 19 20 21 22 23" at bounding box center [596, 463] width 30 height 26
select select "16"
click at [581, 450] on select "00 01 02 03 04 05 06 07 08 09 10 11 12 13 14 15 16 17 18 19 20 21 22 23" at bounding box center [596, 463] width 30 height 26
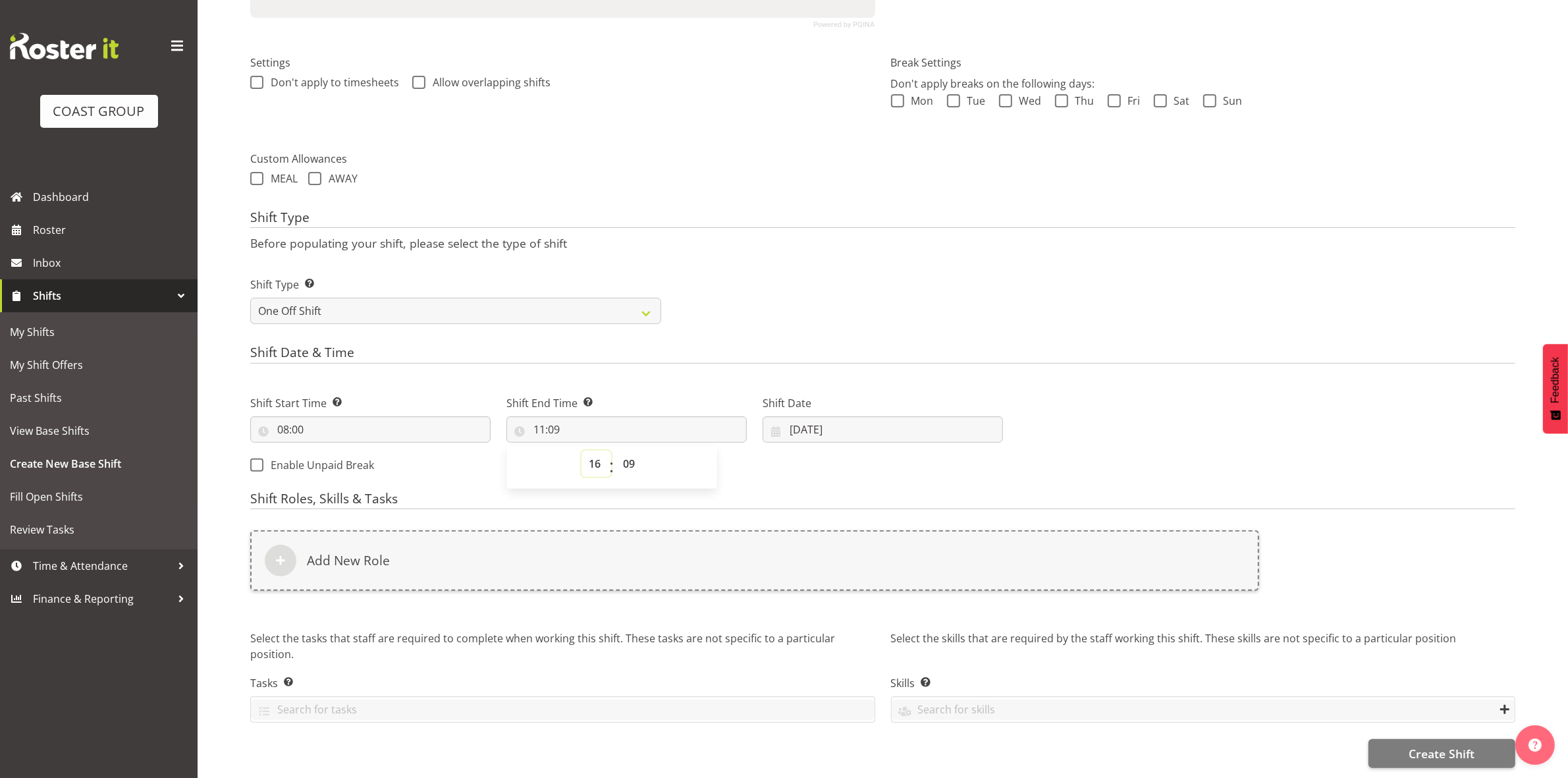
type input "16:09"
drag, startPoint x: 630, startPoint y: 457, endPoint x: 633, endPoint y: 442, distance: 15.3
click at [631, 457] on select "00 01 02 03 04 05 06 07 08 09 10 11 12 13 14 15 16 17 18 19 20 21 22 23 24 25 2…" at bounding box center [631, 463] width 30 height 26
select select "30"
click at [616, 450] on select "00 01 02 03 04 05 06 07 08 09 10 11 12 13 14 15 16 17 18 19 20 21 22 23 24 25 2…" at bounding box center [631, 463] width 30 height 26
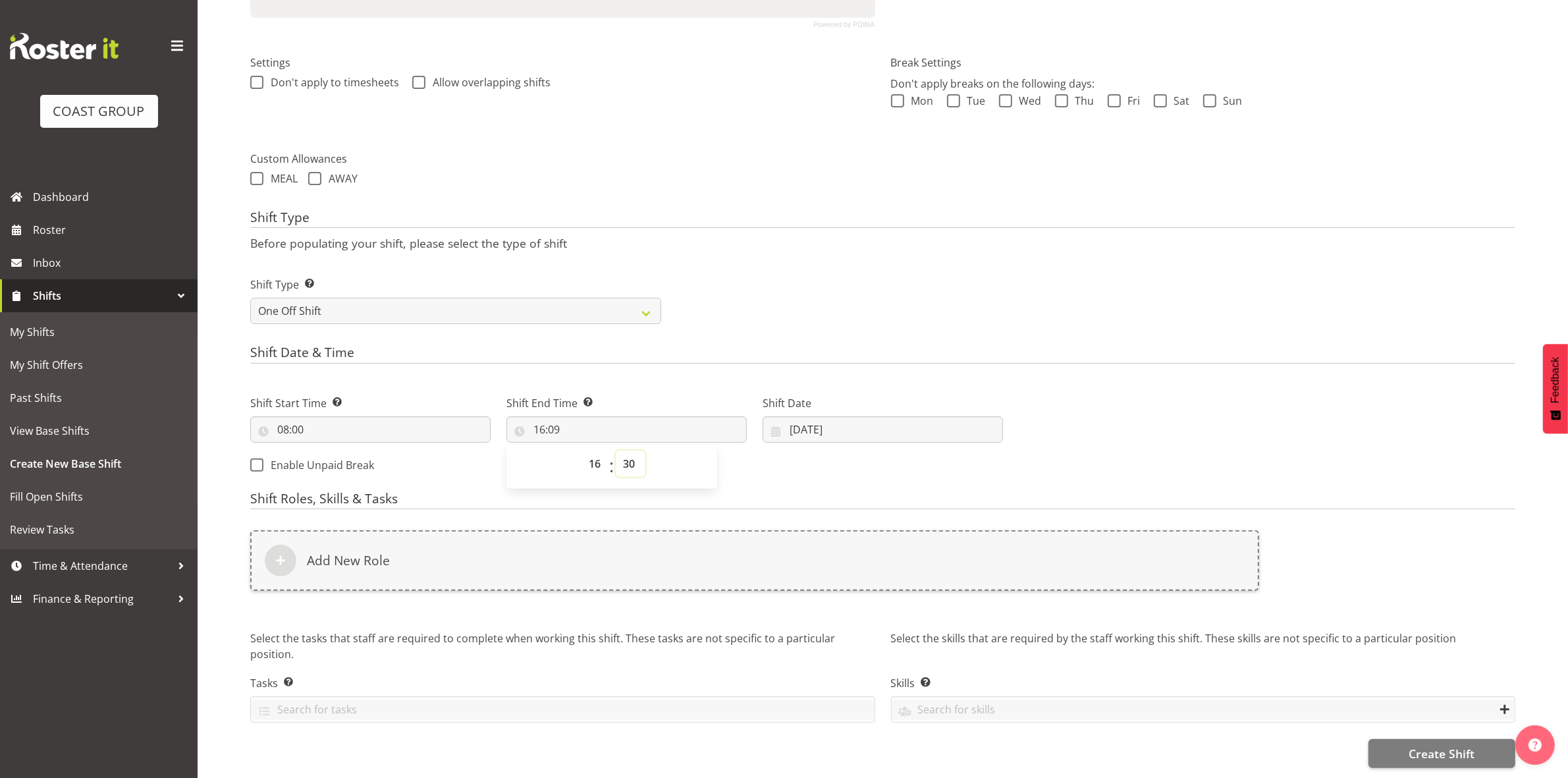
type input "16:30"
click at [759, 345] on h4 "Shift Date & Time" at bounding box center [883, 354] width 1265 height 19
click at [797, 416] on input "19/09/2025" at bounding box center [883, 430] width 240 height 26
drag, startPoint x: 833, startPoint y: 598, endPoint x: 833, endPoint y: 587, distance: 11.0
click at [833, 605] on span "22" at bounding box center [828, 610] width 10 height 12
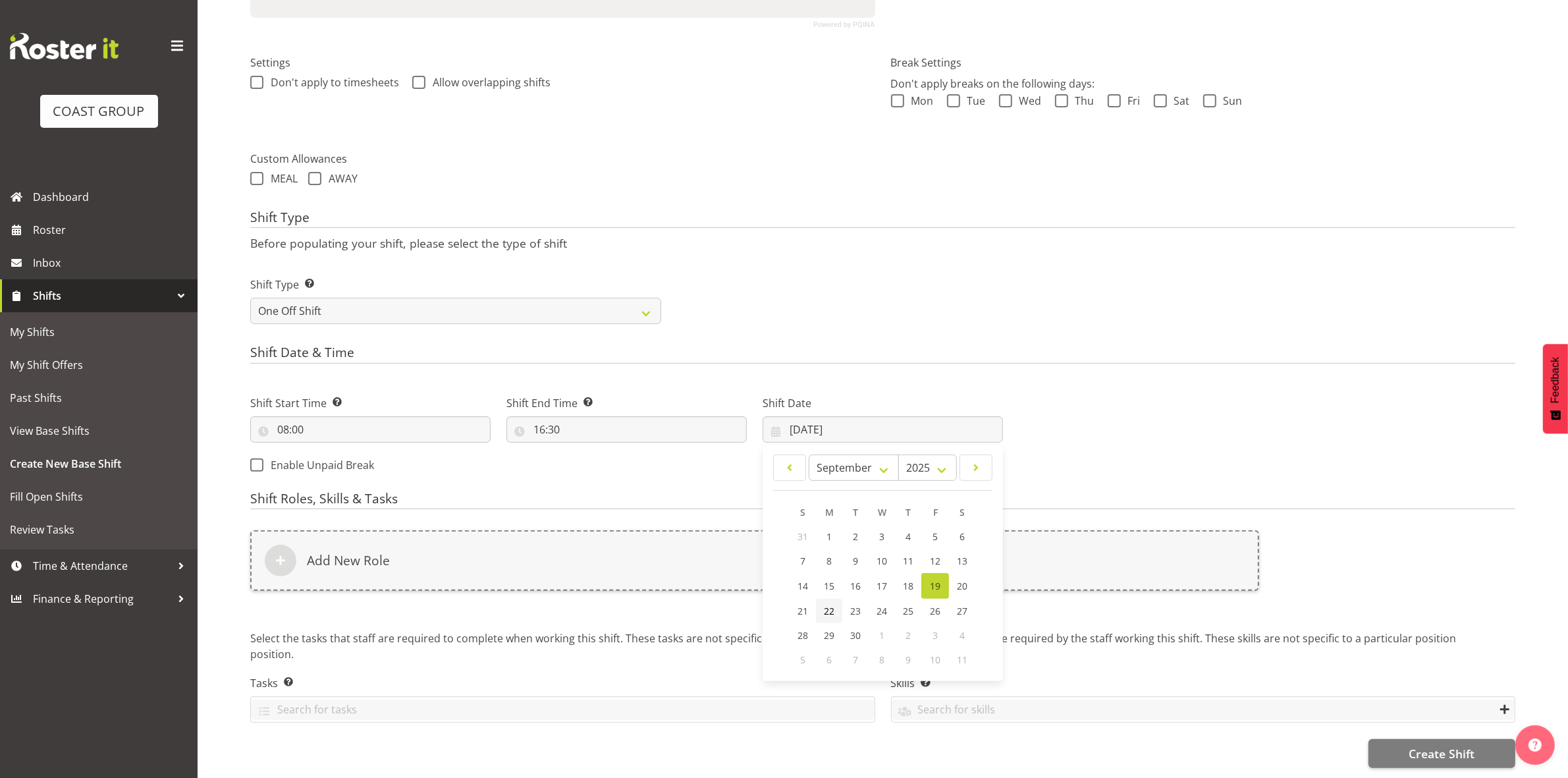
type input "22/09/2025"
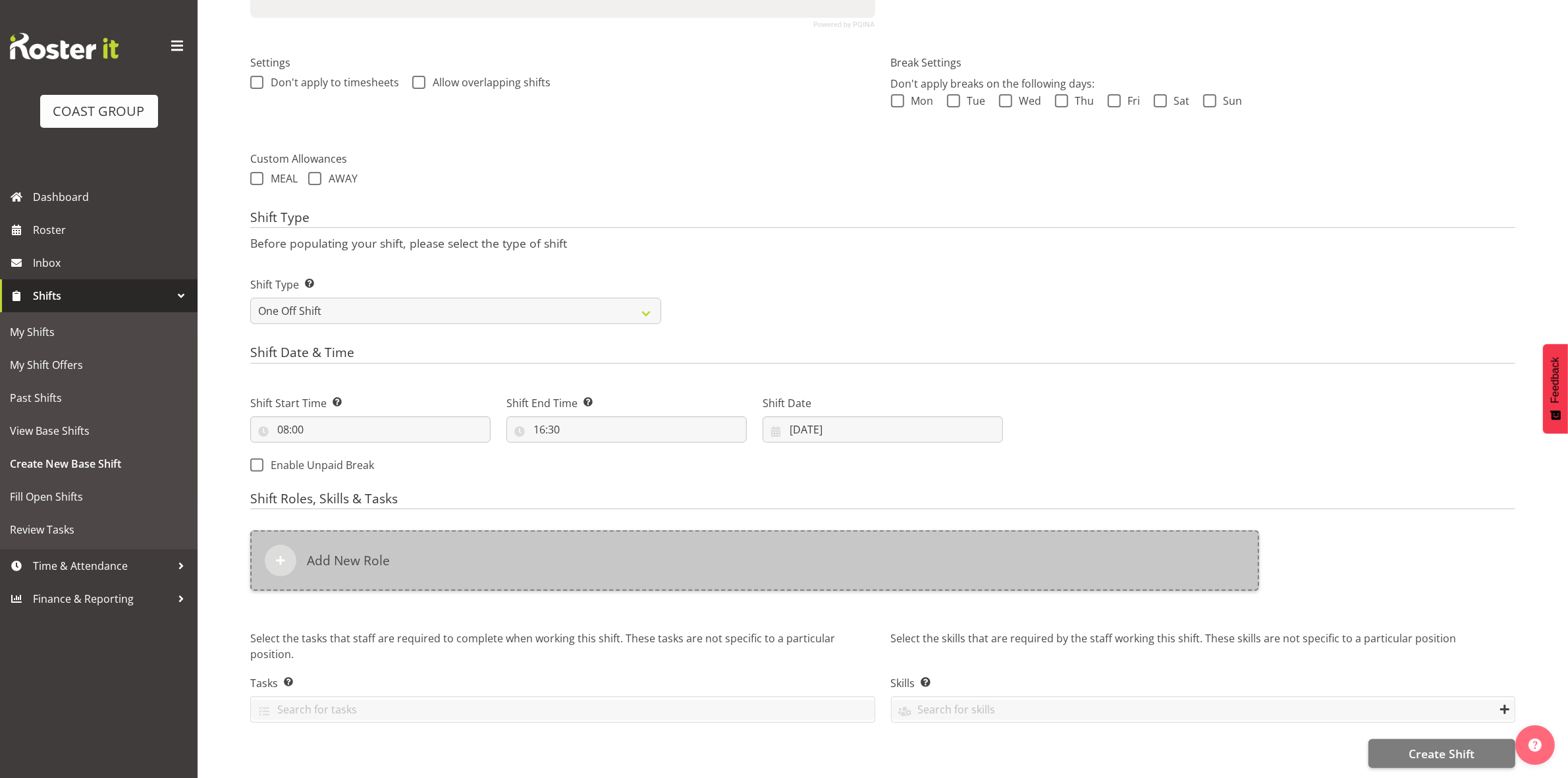
click at [571, 538] on div "Add New Role" at bounding box center [755, 560] width 1009 height 61
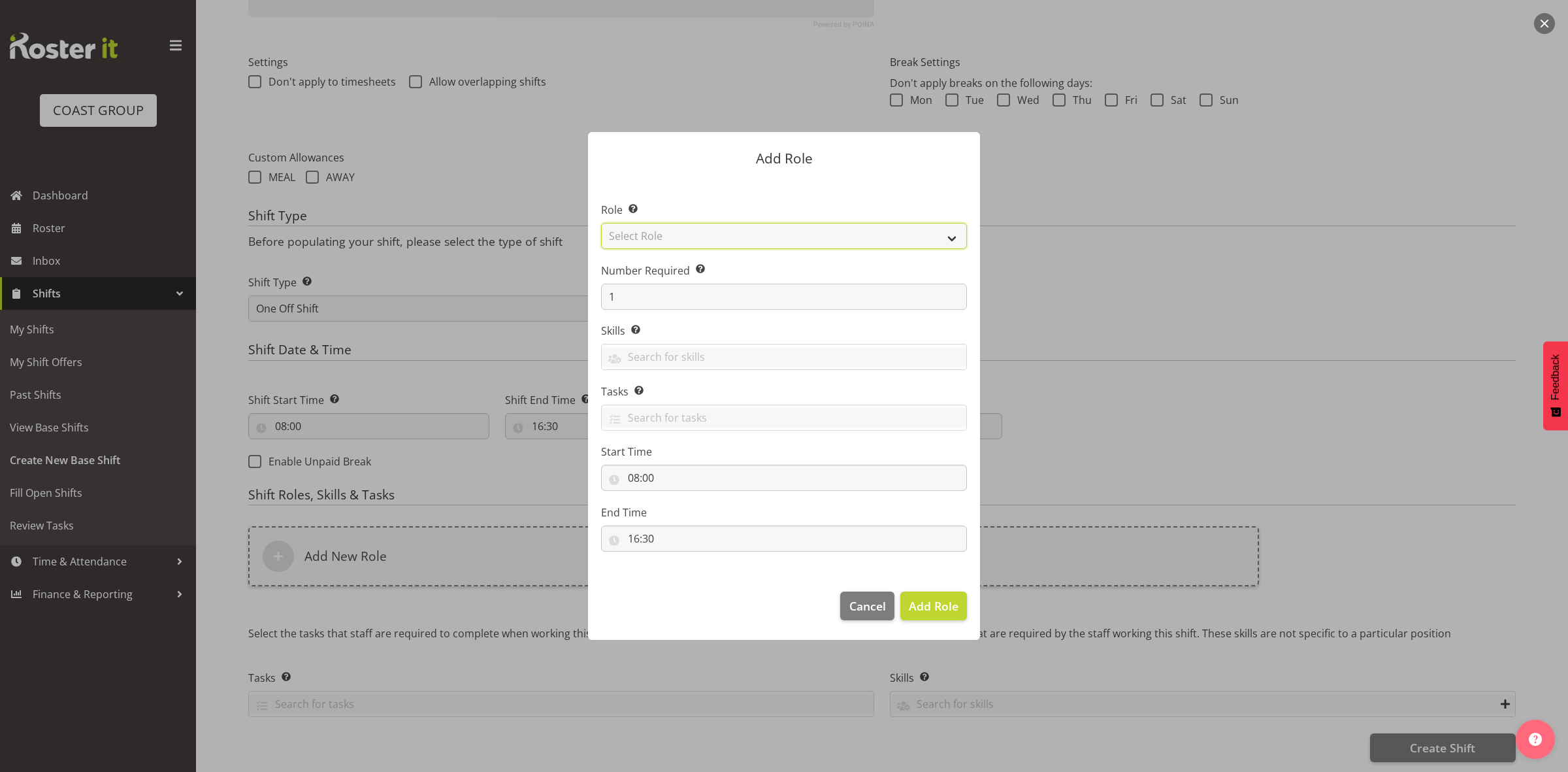
drag, startPoint x: 734, startPoint y: 236, endPoint x: 720, endPoint y: 247, distance: 17.8
click at [734, 236] on select "Select Role ACCOUNT MANAGER ACCOUNT MANAGER DW ACCOUNTS [PERSON_NAME] VEHICLES …" at bounding box center [784, 236] width 366 height 26
select select "192"
click at [601, 223] on select "Select Role ACCOUNT MANAGER ACCOUNT MANAGER DW ACCOUNTS [PERSON_NAME] VEHICLES …" at bounding box center [784, 236] width 366 height 26
drag, startPoint x: 931, startPoint y: 613, endPoint x: 909, endPoint y: 607, distance: 22.8
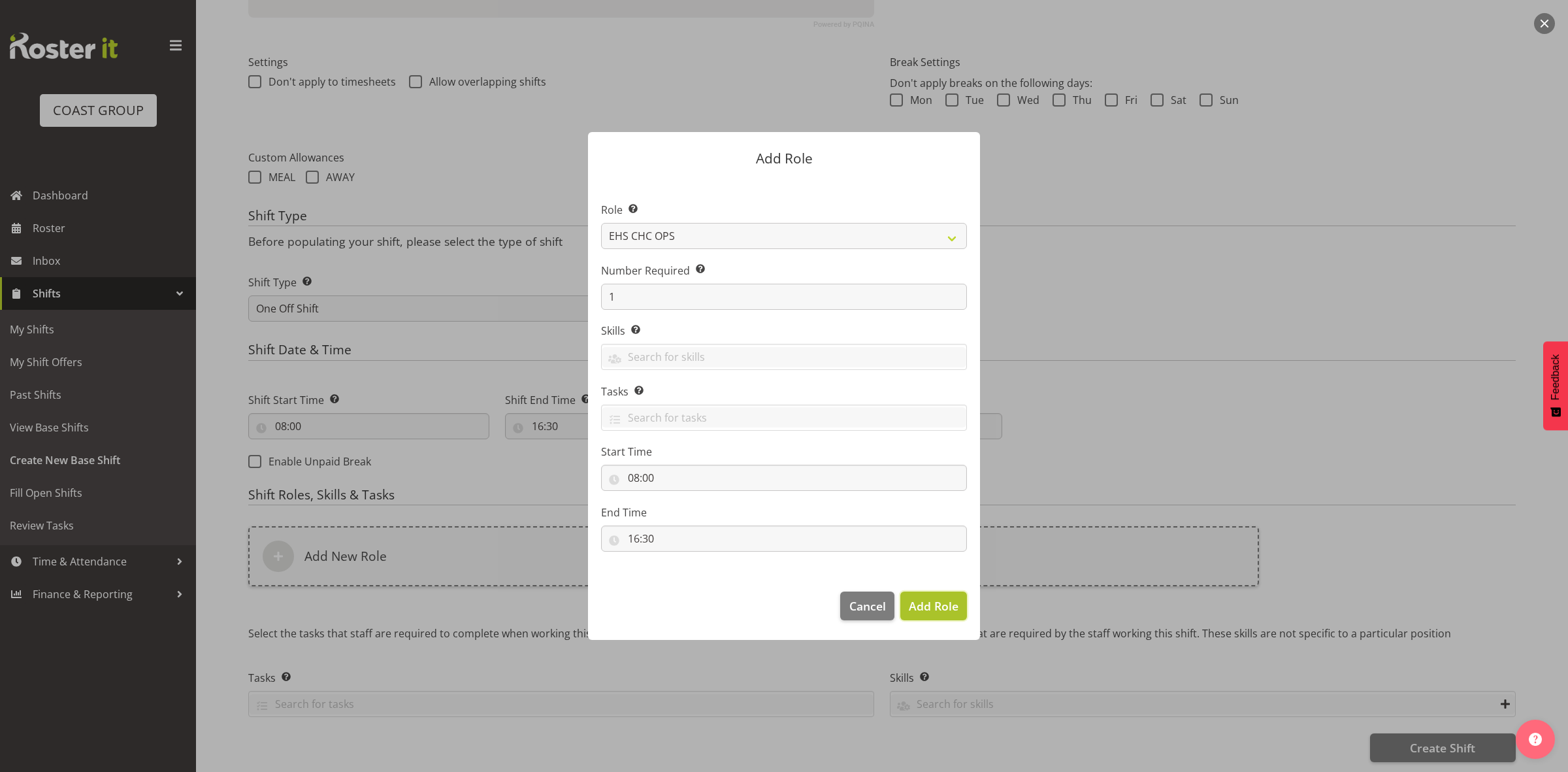
click at [931, 612] on span "Add Role" at bounding box center [934, 606] width 50 height 16
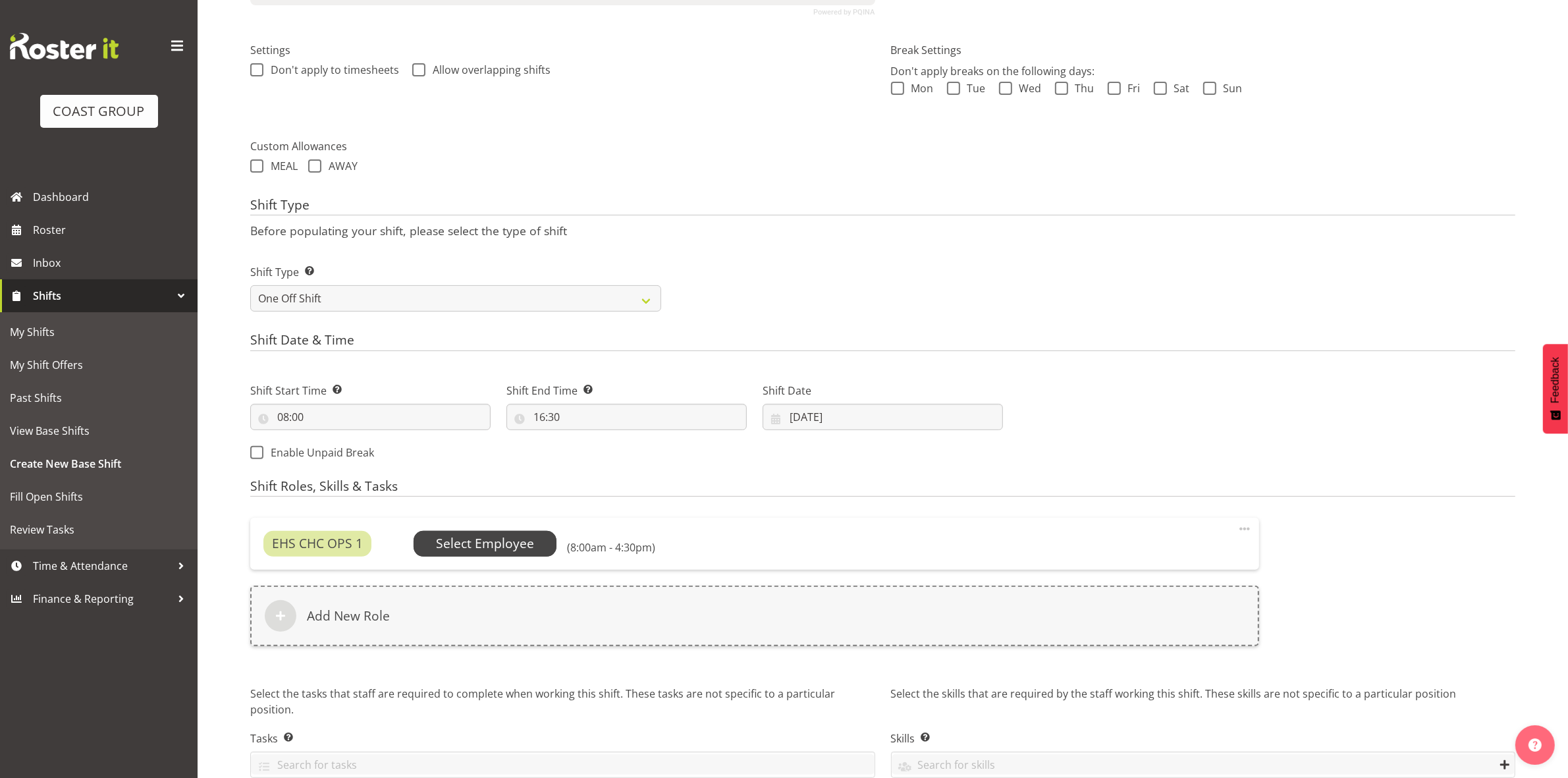
click at [453, 537] on span "Select Employee" at bounding box center [485, 543] width 143 height 25
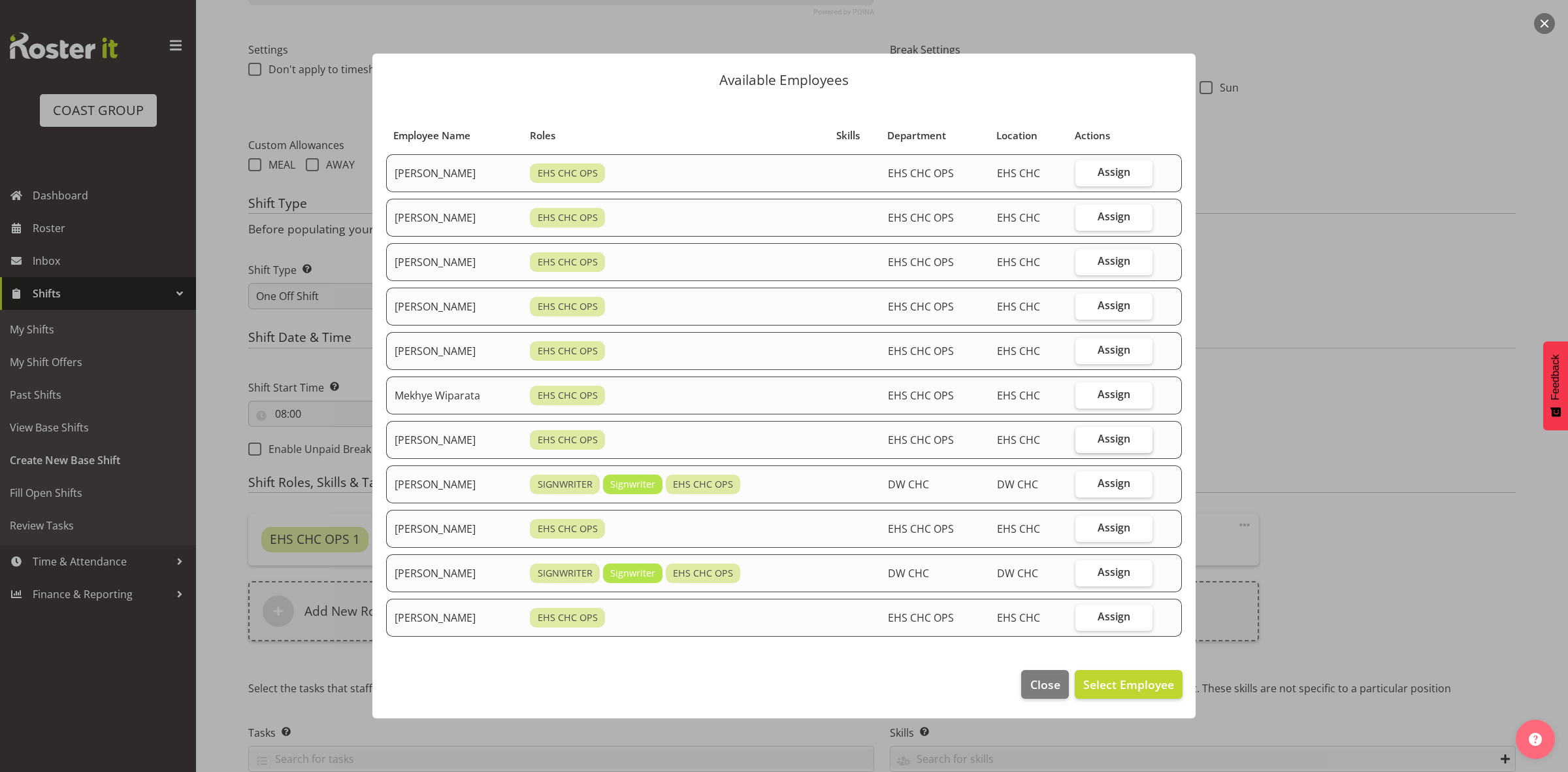
click at [1106, 442] on span "Assign" at bounding box center [1114, 438] width 32 height 13
click at [1084, 442] on input "Assign" at bounding box center [1079, 438] width 8 height 8
checkbox input "true"
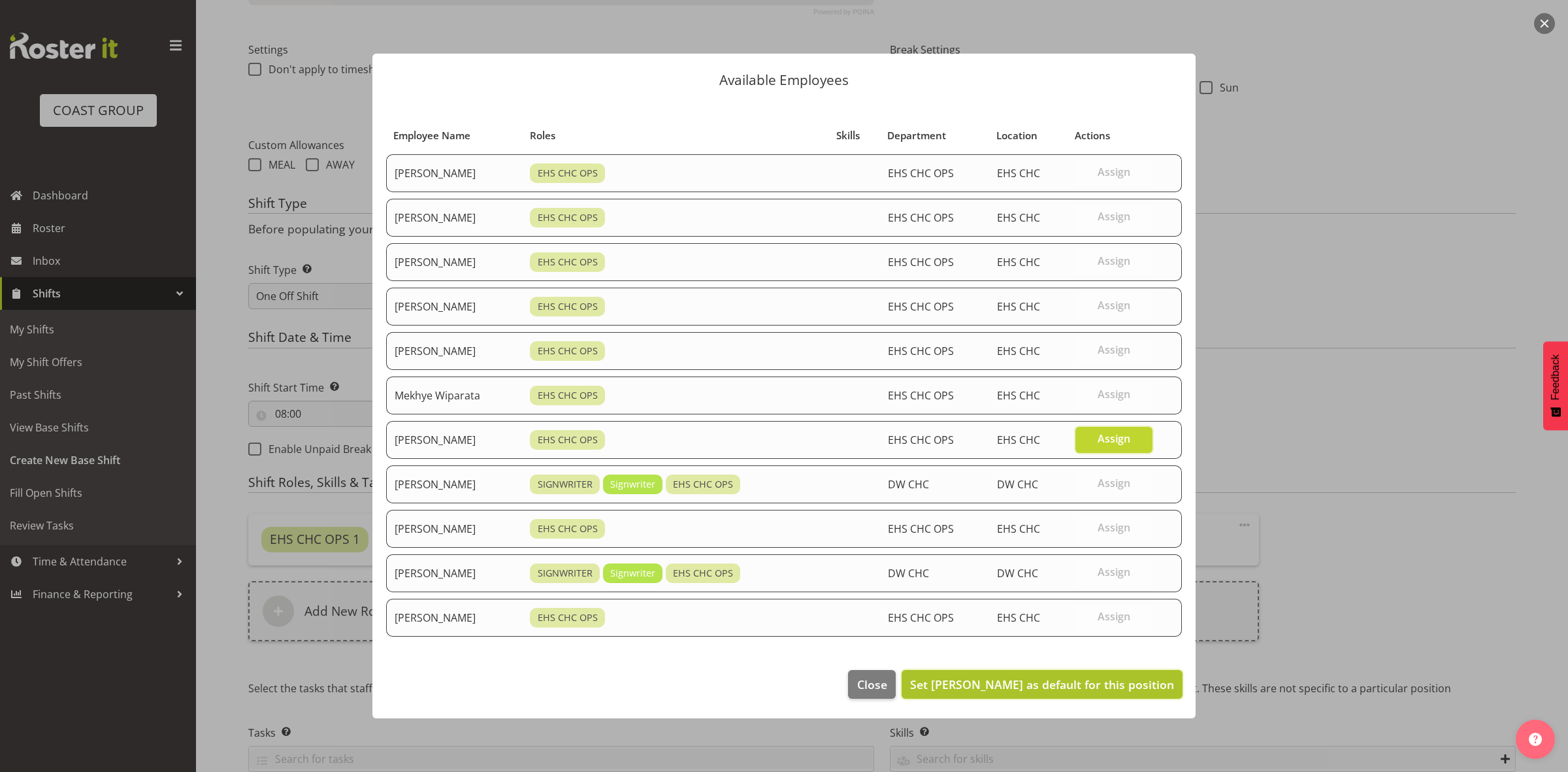
click at [1078, 677] on button "Set Reuben Bowe as default for this position" at bounding box center [1042, 684] width 281 height 29
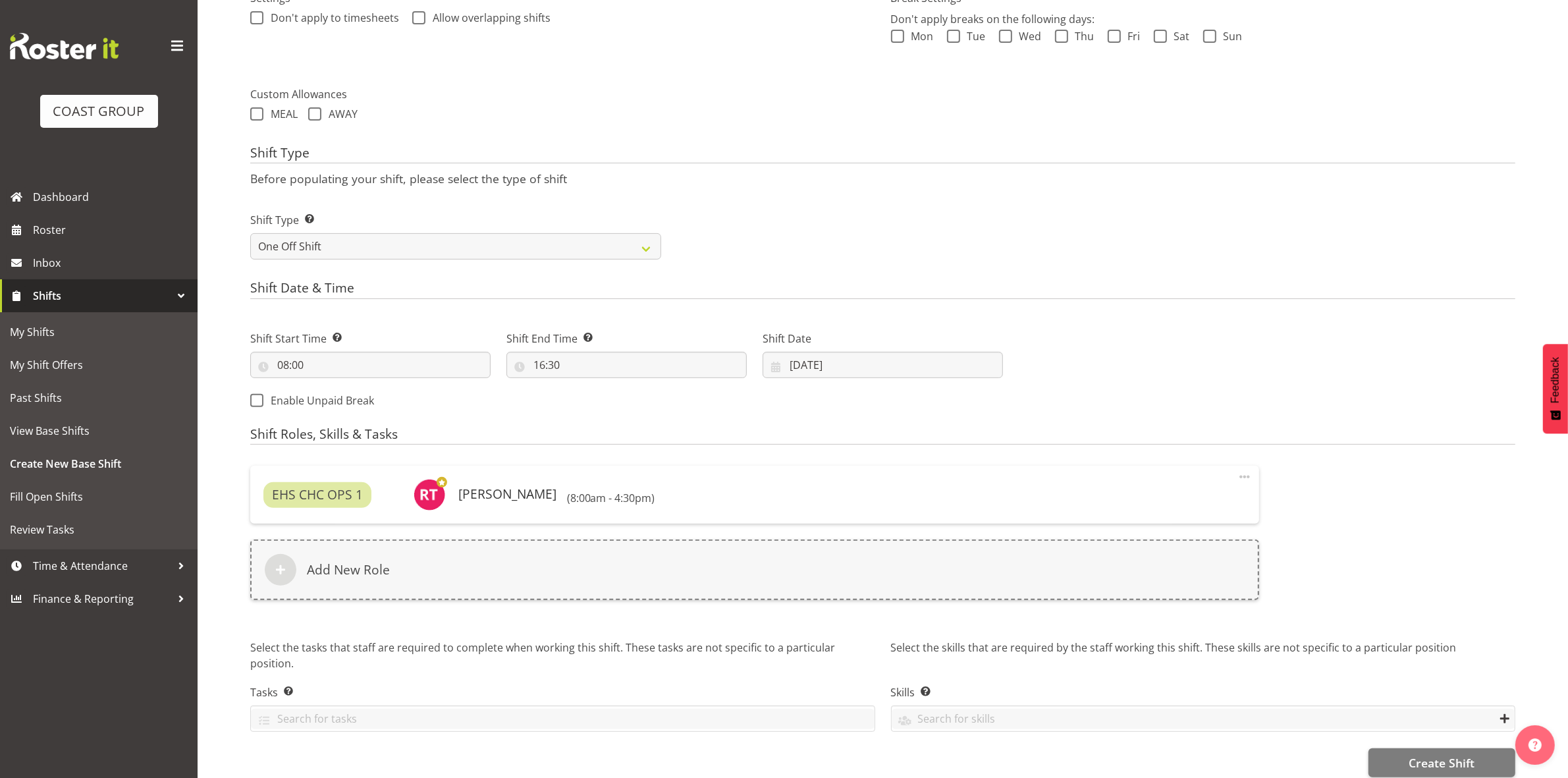
scroll to position [435, 0]
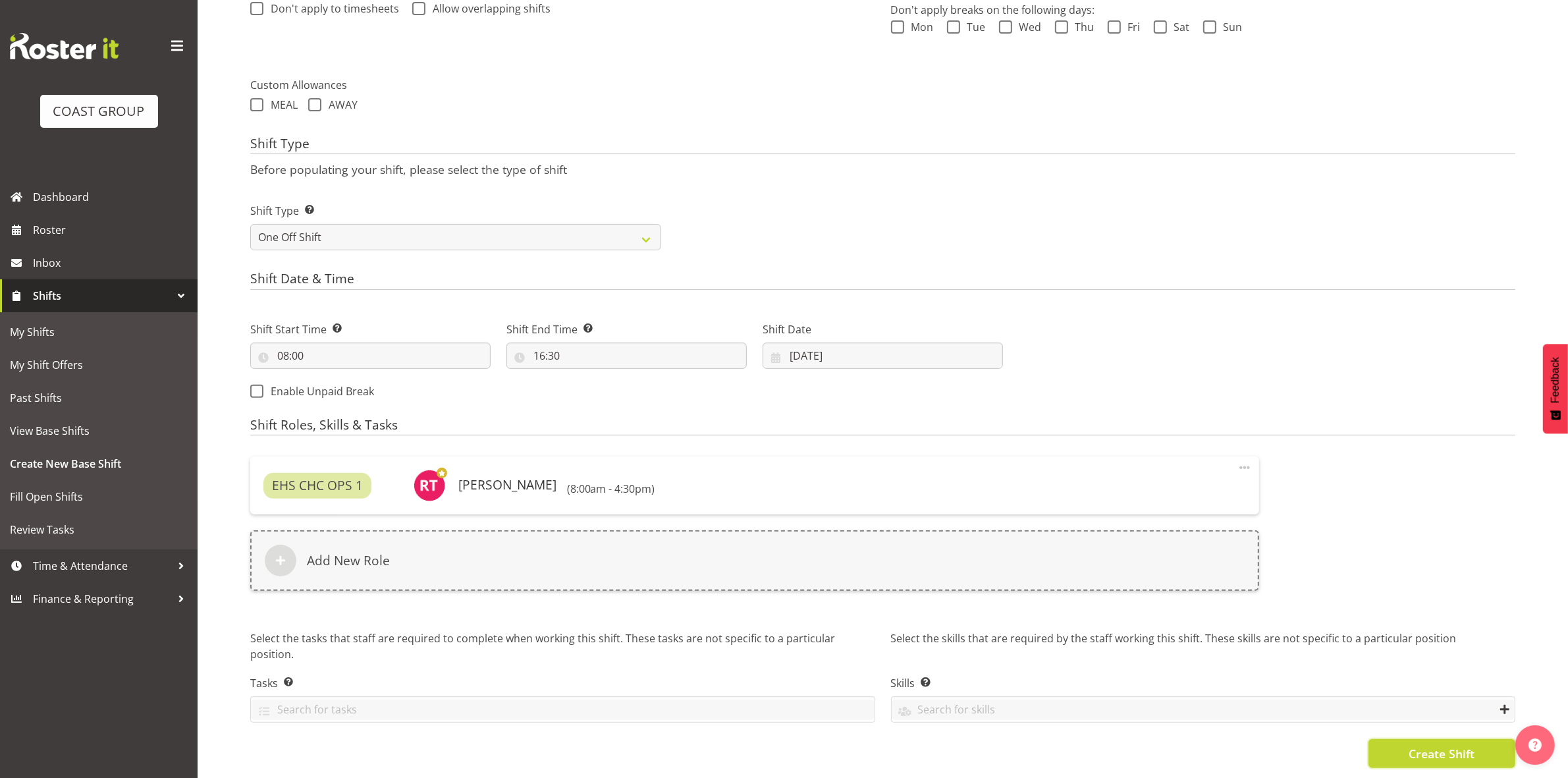
click at [1417, 746] on span "Create Shift" at bounding box center [1441, 753] width 66 height 17
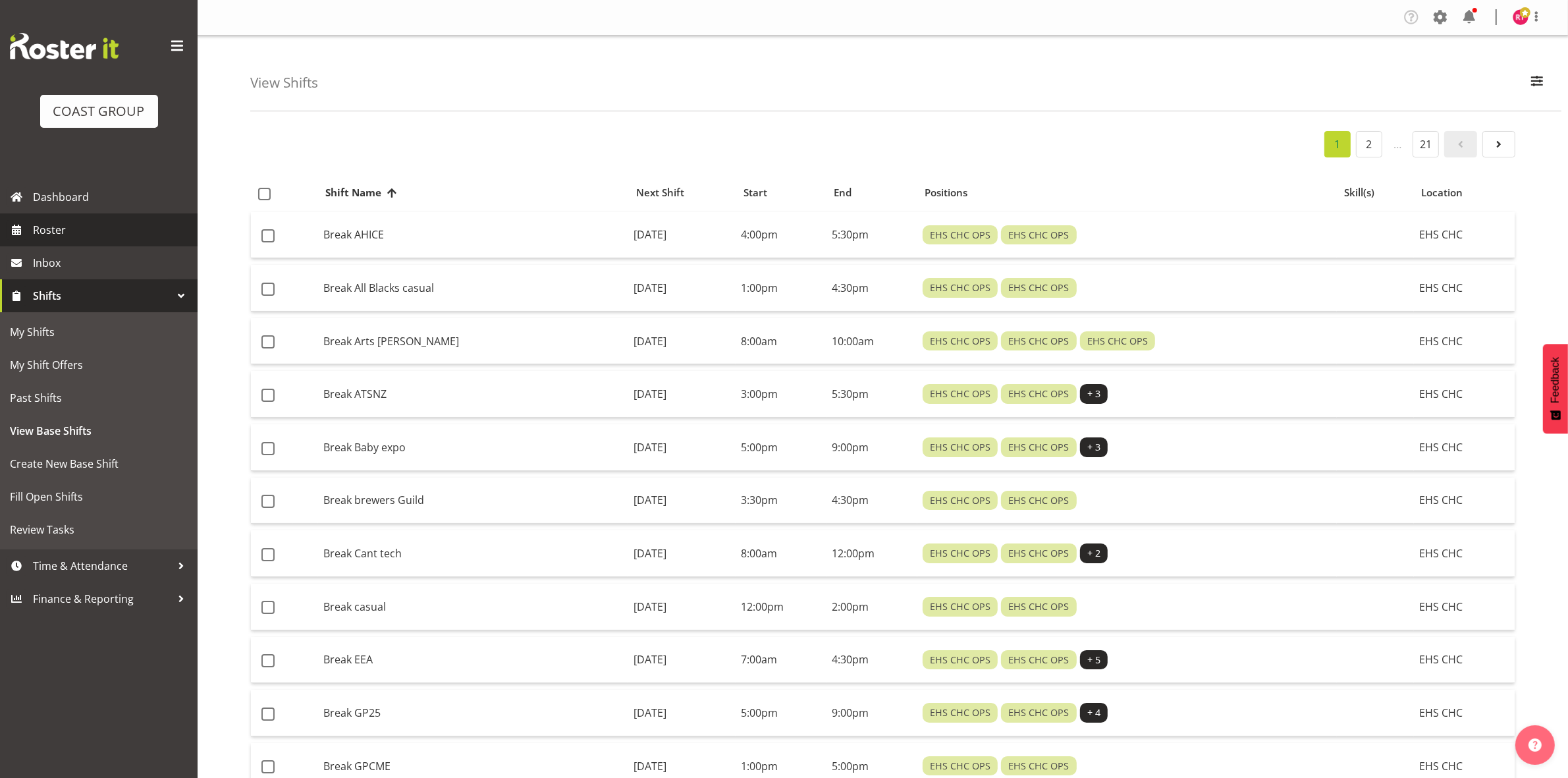
click at [112, 241] on link "Roster" at bounding box center [99, 229] width 198 height 33
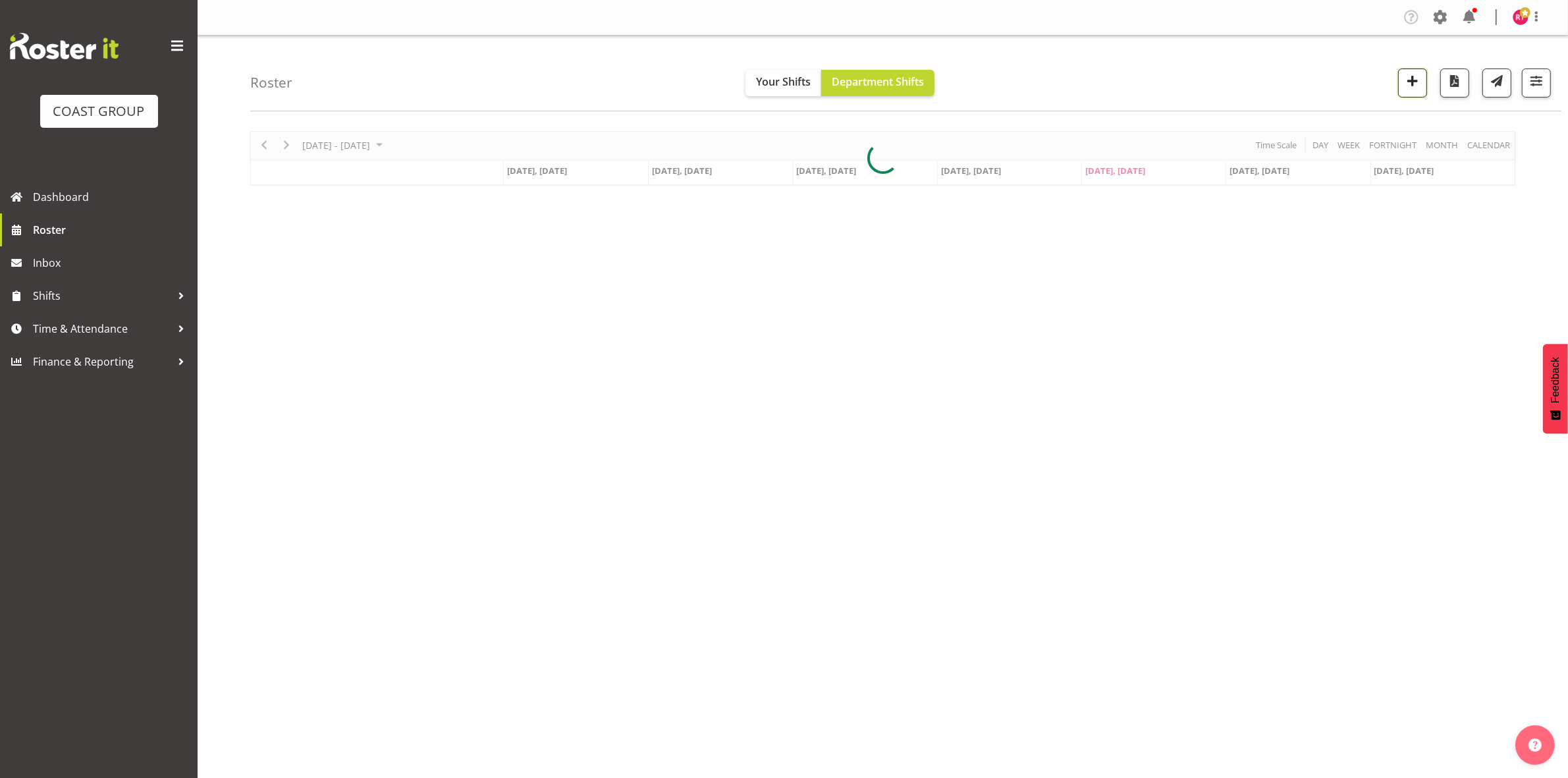
click at [1404, 87] on span "button" at bounding box center [1412, 81] width 17 height 17
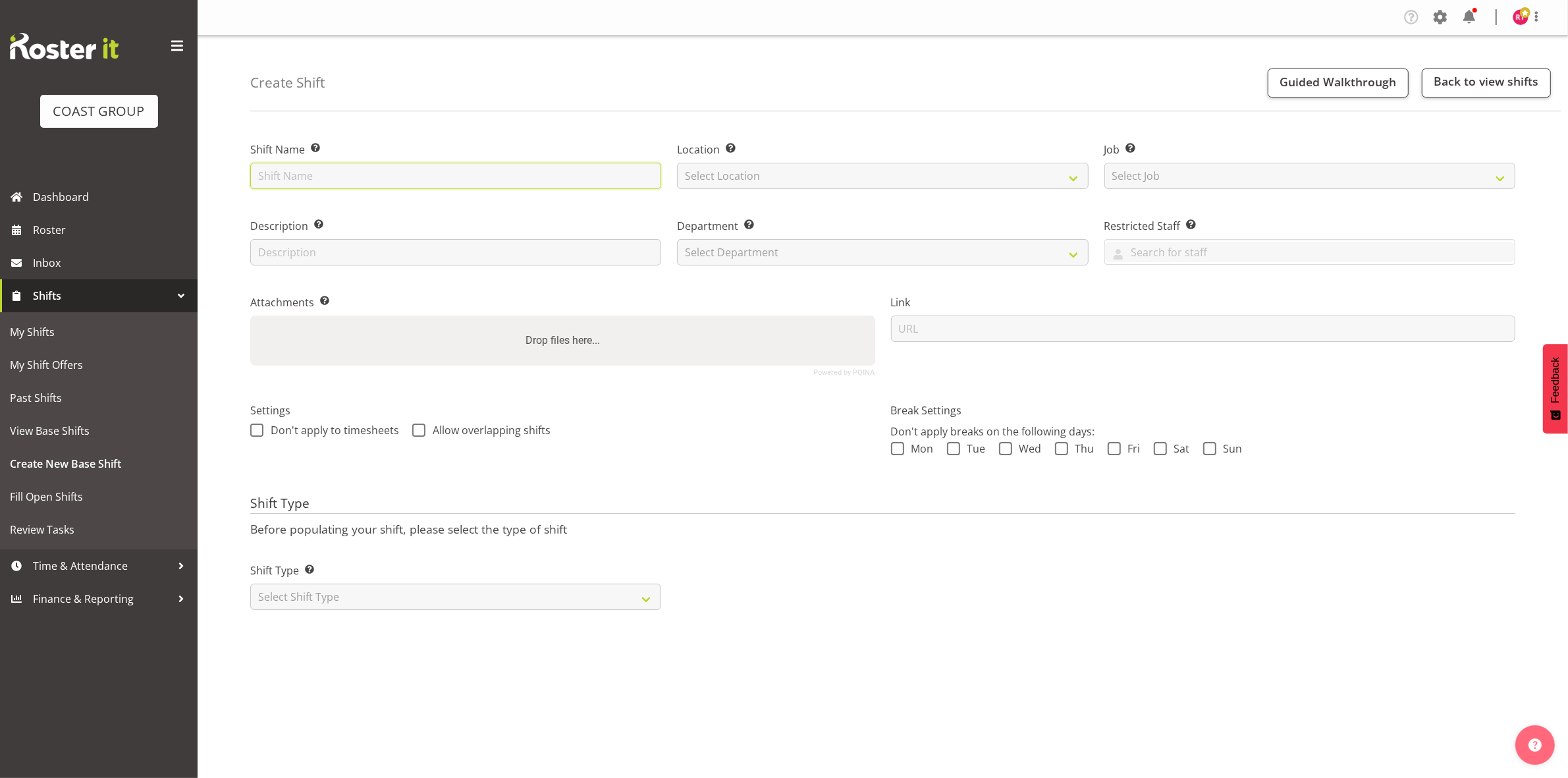
drag, startPoint x: 0, startPoint y: 0, endPoint x: 392, endPoint y: 176, distance: 429.7
click at [394, 174] on input "text" at bounding box center [456, 176] width 411 height 26
type input "warehouse"
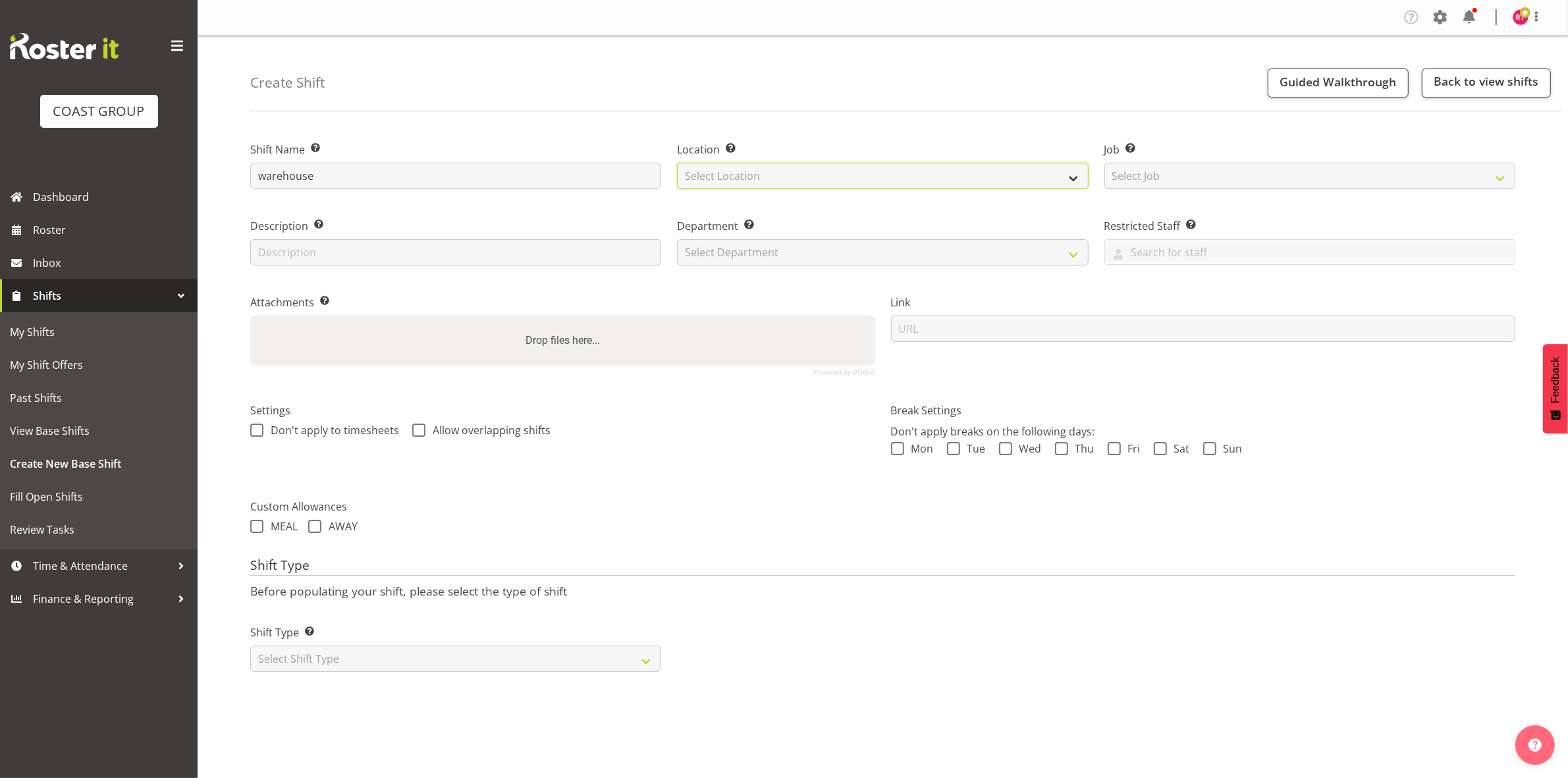
click at [866, 176] on select "Select Location" at bounding box center [882, 176] width 411 height 26
select select "107"
click at [677, 163] on select "Select Location EHS CHC" at bounding box center [882, 176] width 411 height 26
click at [1152, 173] on select "Select Job Create new job 1 Carlton Events 1 [PERSON_NAME][GEOGRAPHIC_DATA] 1 […" at bounding box center [1309, 176] width 411 height 26
select select "69"
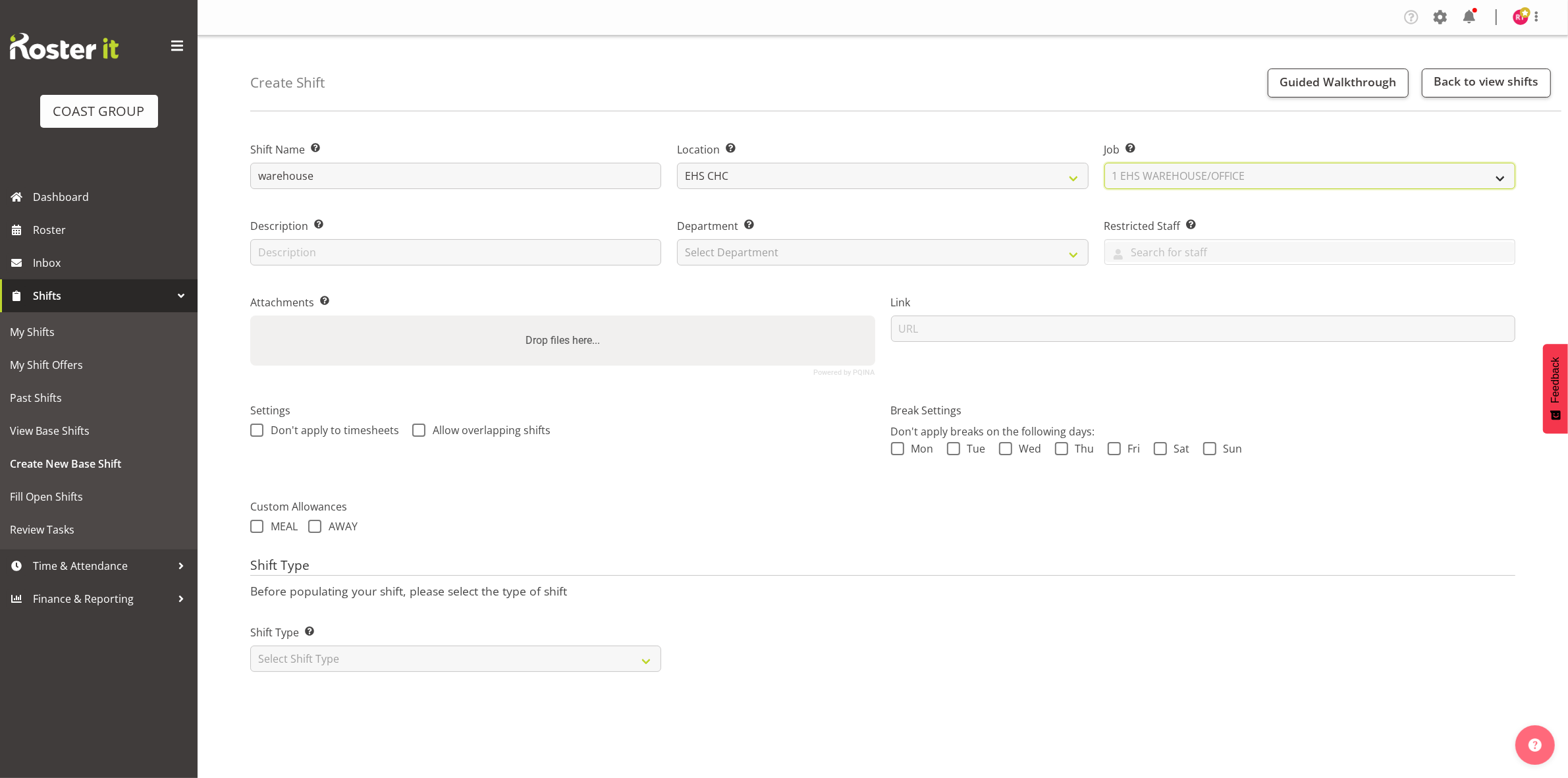
click at [1104, 163] on select "Select Job Create new job 1 Carlton Events 1 Carlton Hamilton 1 Carlton Welling…" at bounding box center [1309, 176] width 411 height 26
drag, startPoint x: 821, startPoint y: 246, endPoint x: 824, endPoint y: 255, distance: 9.5
click at [821, 246] on select "Select Department EHS CHC OPS" at bounding box center [882, 253] width 411 height 26
select select "41"
click at [677, 239] on select "Select Department EHS CHC OPS" at bounding box center [882, 253] width 411 height 26
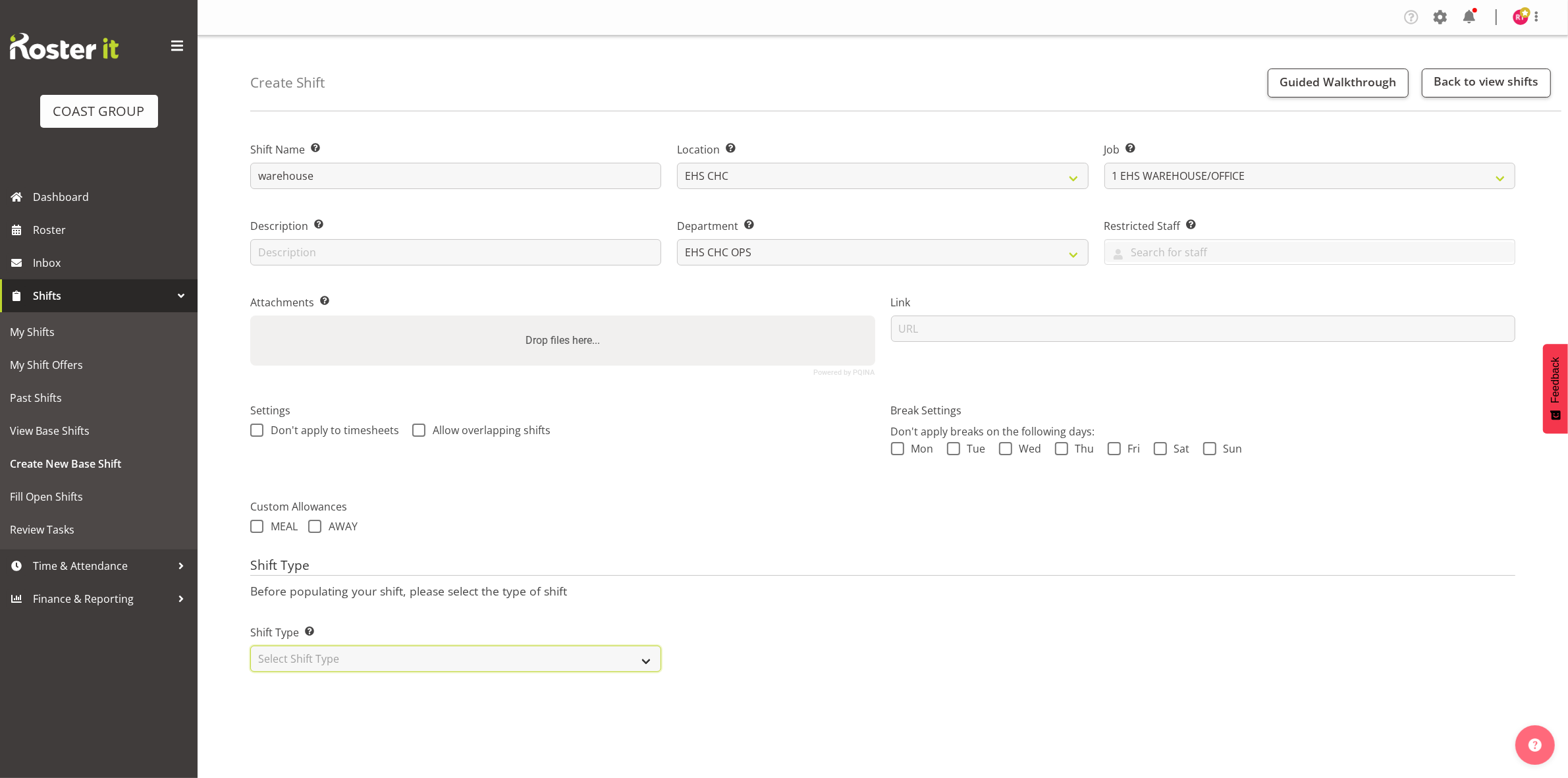
click at [527, 667] on select "Select Shift Type One Off Shift Recurring Shift Rotating Shift" at bounding box center [456, 659] width 411 height 26
select select "one_off"
click at [251, 647] on select "Select Shift Type One Off Shift Recurring Shift Rotating Shift" at bounding box center [456, 659] width 411 height 26
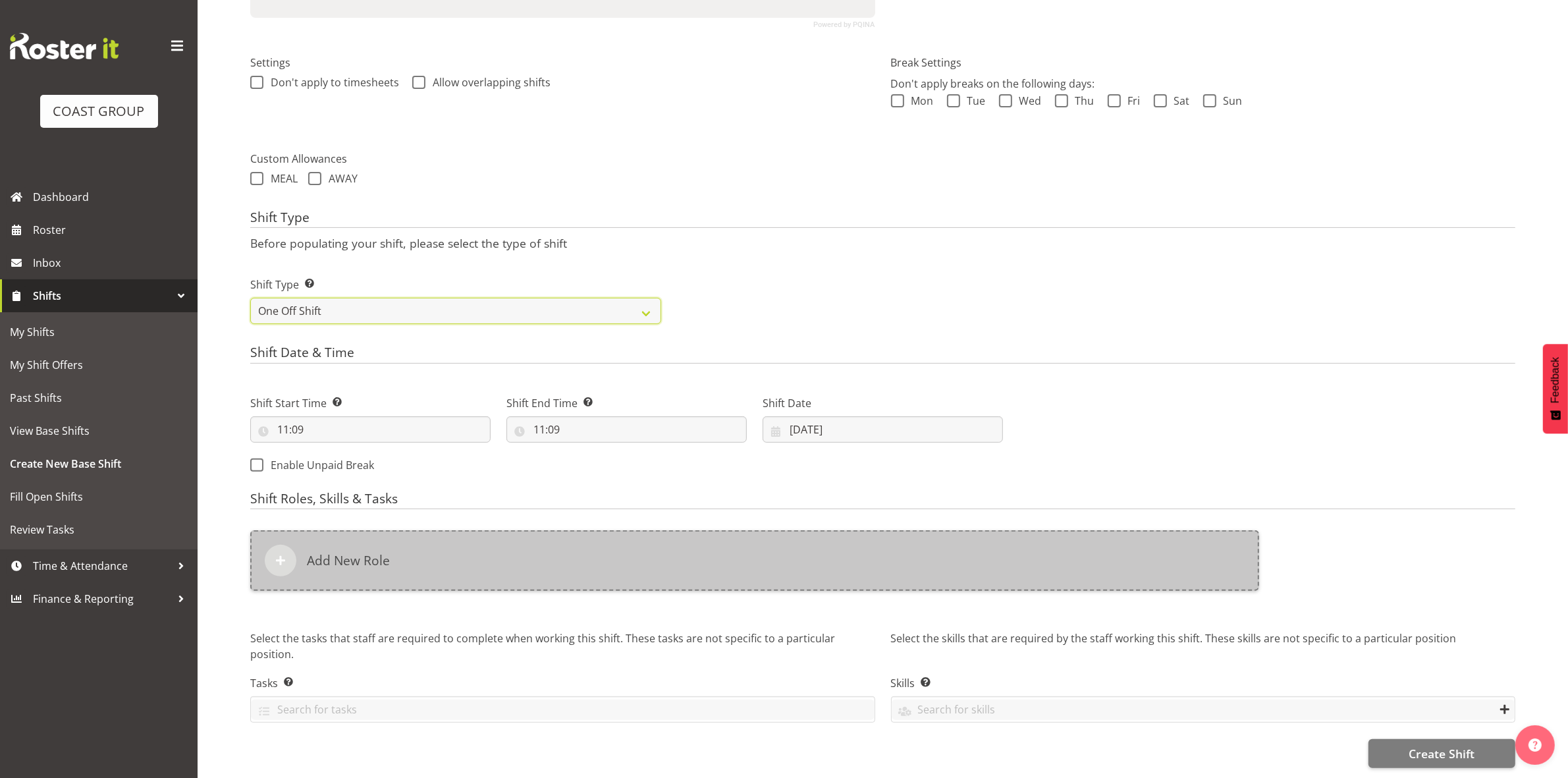
scroll to position [361, 0]
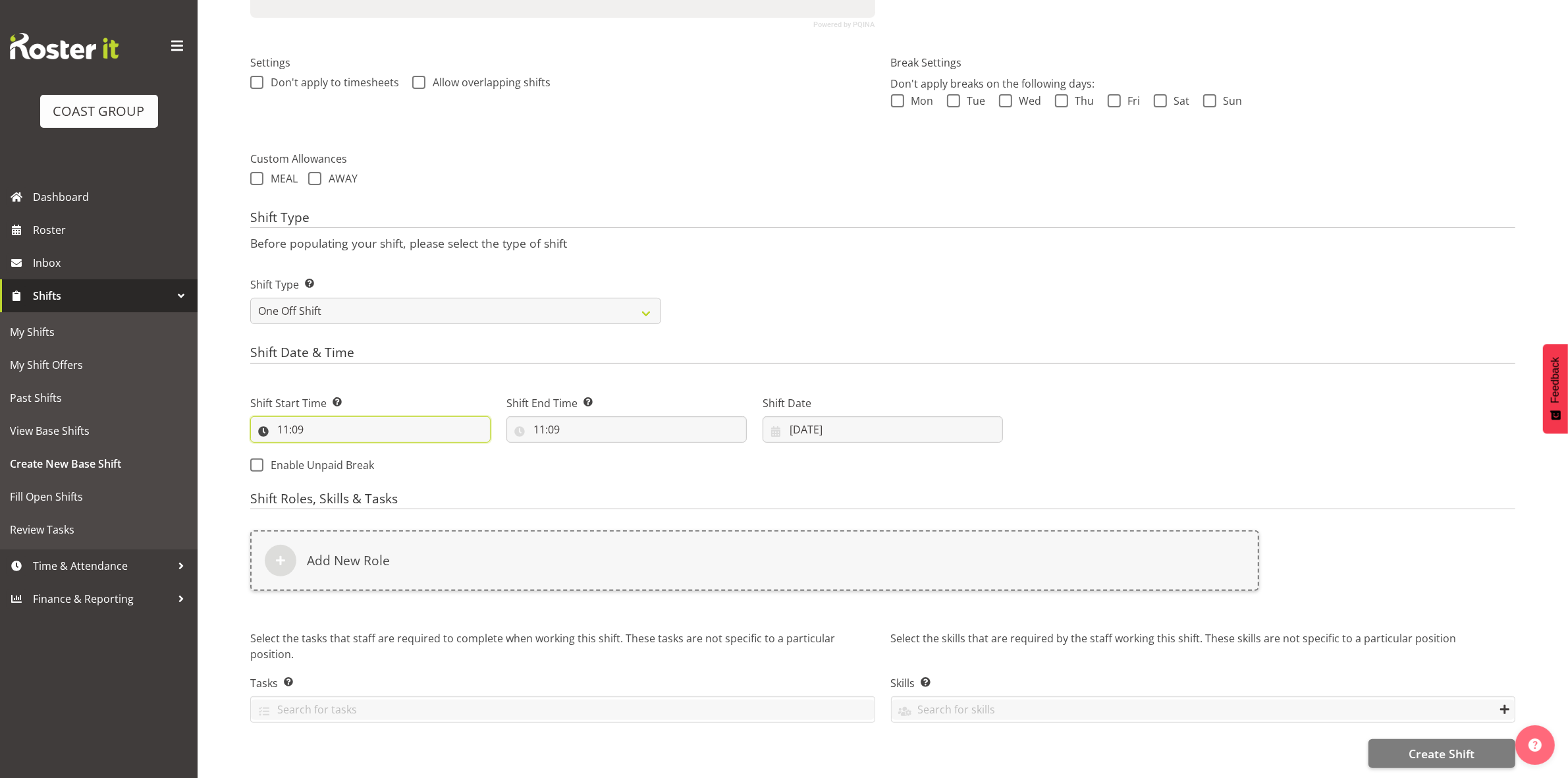
click at [288, 419] on input "11:09" at bounding box center [371, 430] width 240 height 26
click at [334, 453] on select "00 01 02 03 04 05 06 07 08 09 10 11 12 13 14 15 16 17 18 19 20 21 22 23" at bounding box center [340, 463] width 30 height 26
select select "8"
click at [325, 450] on select "00 01 02 03 04 05 06 07 08 09 10 11 12 13 14 15 16 17 18 19 20 21 22 23" at bounding box center [340, 463] width 30 height 26
type input "08:09"
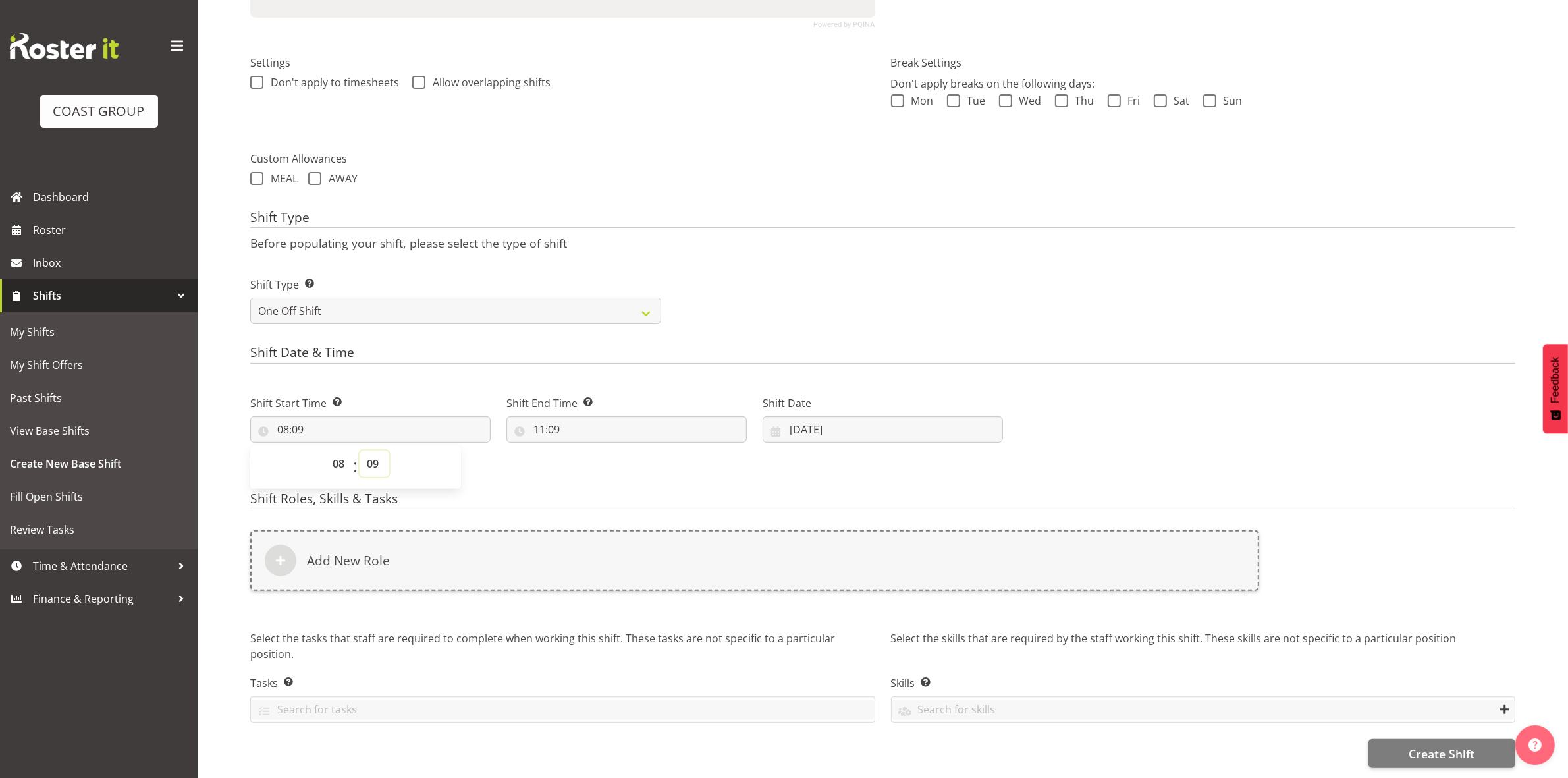
drag, startPoint x: 372, startPoint y: 455, endPoint x: 373, endPoint y: 439, distance: 16.0
click at [372, 455] on select "00 01 02 03 04 05 06 07 08 09 10 11 12 13 14 15 16 17 18 19 20 21 22 23 24 25 2…" at bounding box center [375, 463] width 30 height 26
select select "0"
click at [360, 450] on select "00 01 02 03 04 05 06 07 08 09 10 11 12 13 14 15 16 17 18 19 20 21 22 23 24 25 2…" at bounding box center [375, 463] width 30 height 26
type input "08:00"
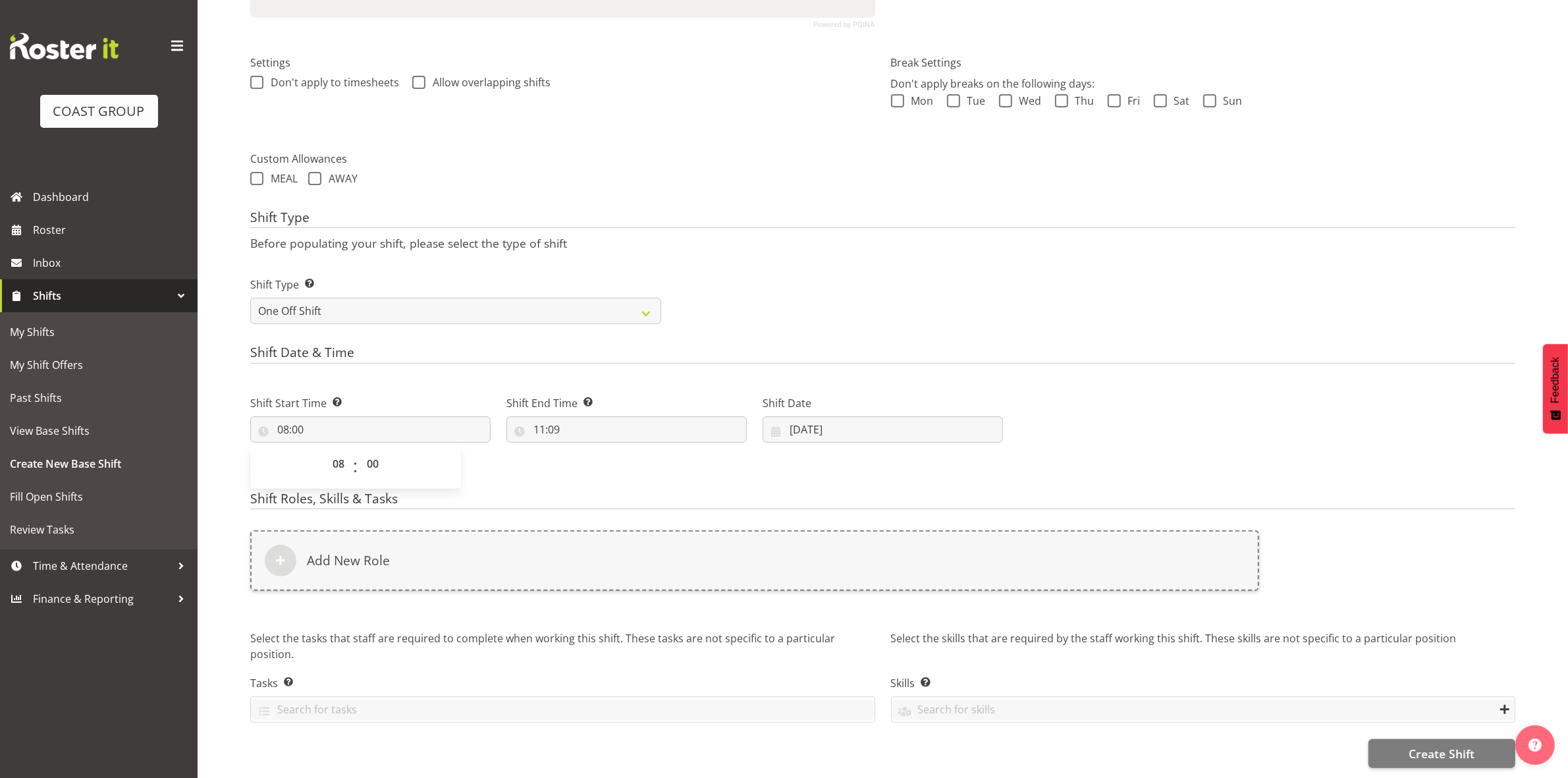
click at [682, 268] on div "Shift Type Shift Types: One Off – Select this if you would like a single shift …" at bounding box center [882, 294] width 1281 height 74
click at [538, 418] on input "11:09" at bounding box center [627, 430] width 240 height 26
click at [596, 450] on select "00 01 02 03 04 05 06 07 08 09 10 11 12 13 14 15 16 17 18 19 20 21 22 23" at bounding box center [596, 463] width 30 height 26
select select "16"
click at [581, 450] on select "00 01 02 03 04 05 06 07 08 09 10 11 12 13 14 15 16 17 18 19 20 21 22 23" at bounding box center [596, 463] width 30 height 26
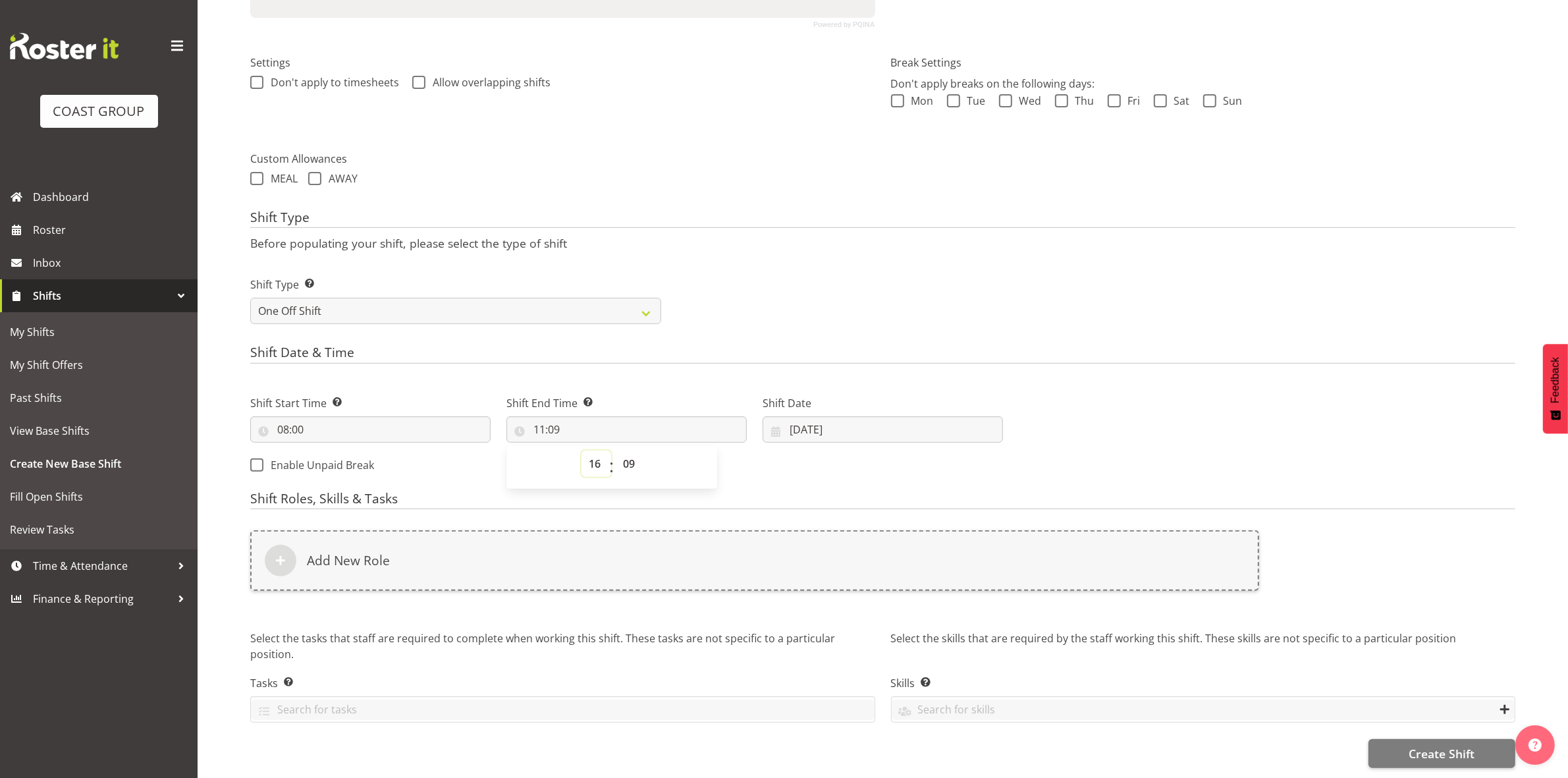
type input "16:09"
click at [622, 452] on select "00 01 02 03 04 05 06 07 08 09 10 11 12 13 14 15 16 17 18 19 20 21 22 23 24 25 2…" at bounding box center [631, 463] width 30 height 26
select select "30"
click at [616, 450] on select "00 01 02 03 04 05 06 07 08 09 10 11 12 13 14 15 16 17 18 19 20 21 22 23 24 25 2…" at bounding box center [631, 463] width 30 height 26
type input "16:30"
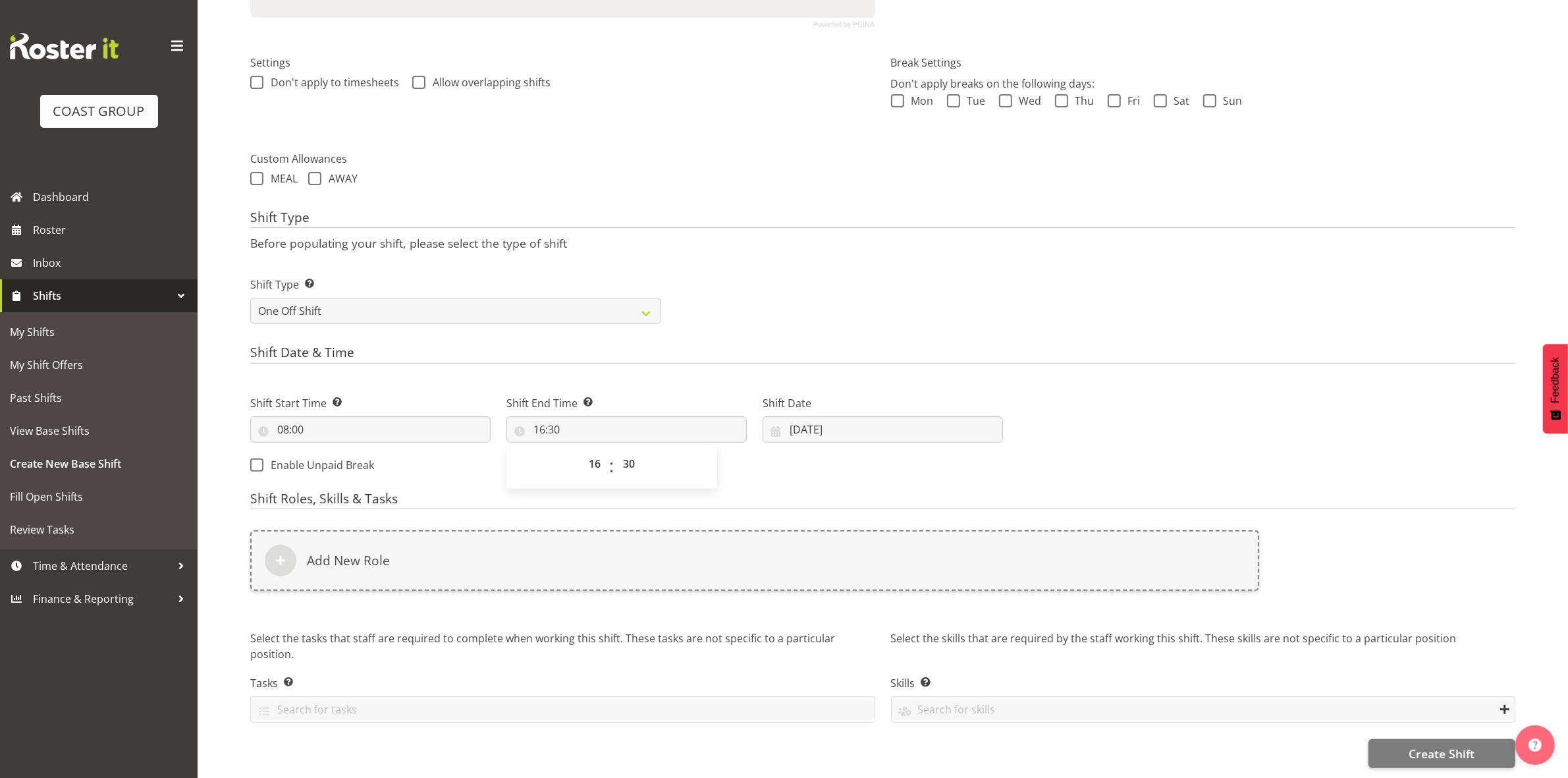
click at [769, 345] on h4 "Shift Date & Time" at bounding box center [883, 354] width 1265 height 19
click at [798, 416] on input "19/09/2025" at bounding box center [883, 430] width 240 height 26
click at [852, 605] on span "23" at bounding box center [855, 610] width 10 height 12
type input "23/09/2025"
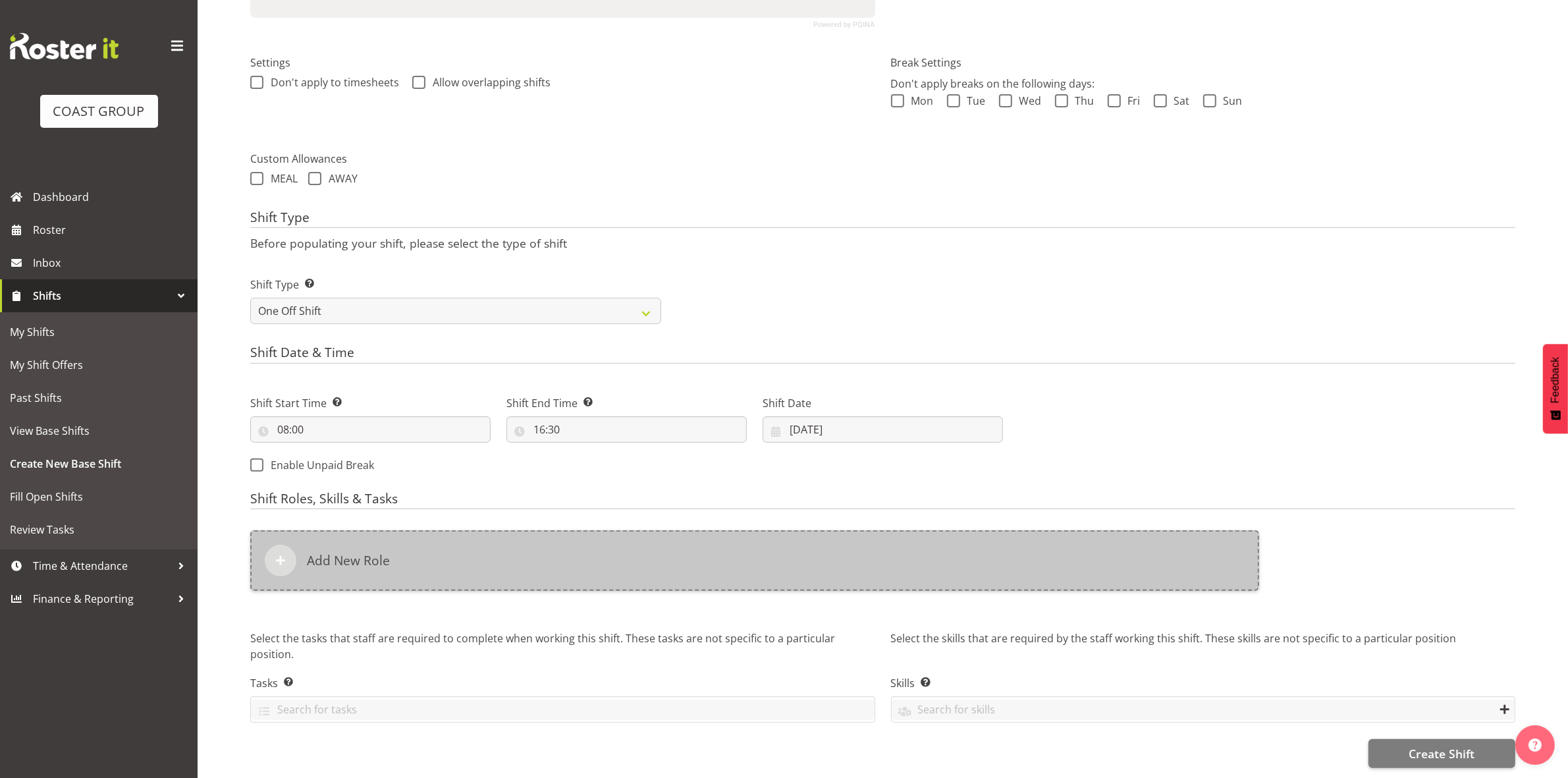
click at [614, 557] on div "Add New Role" at bounding box center [755, 560] width 1009 height 61
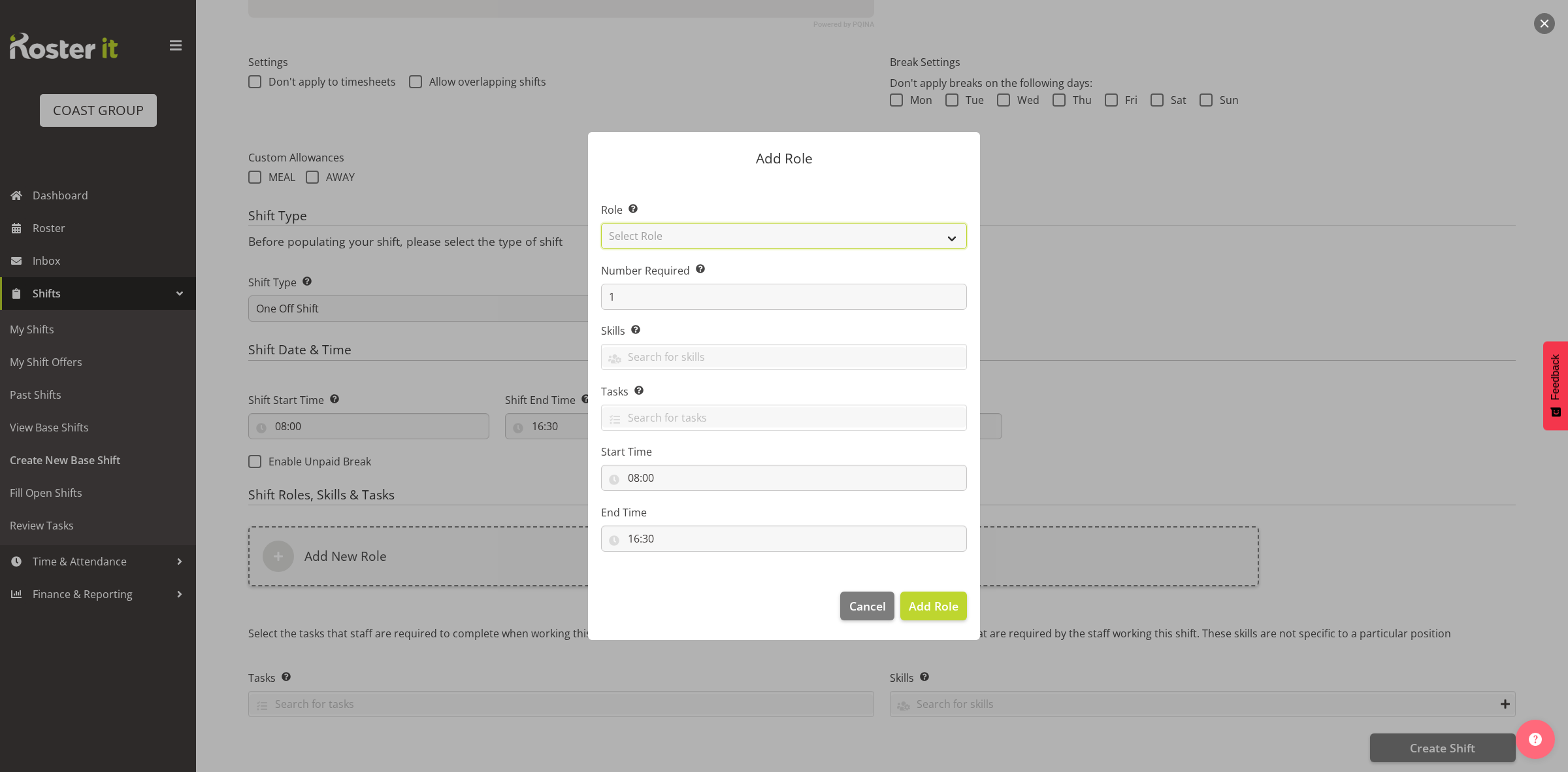
click at [703, 239] on select "Select Role ACCOUNT MANAGER ACCOUNT MANAGER DW ACCOUNTS AKL DIANNA VEHICLES AKL…" at bounding box center [784, 236] width 366 height 26
select select "192"
click at [601, 223] on select "Select Role ACCOUNT MANAGER ACCOUNT MANAGER DW ACCOUNTS AKL DIANNA VEHICLES AKL…" at bounding box center [784, 236] width 366 height 26
click at [652, 300] on input "1" at bounding box center [784, 297] width 366 height 26
type input "4"
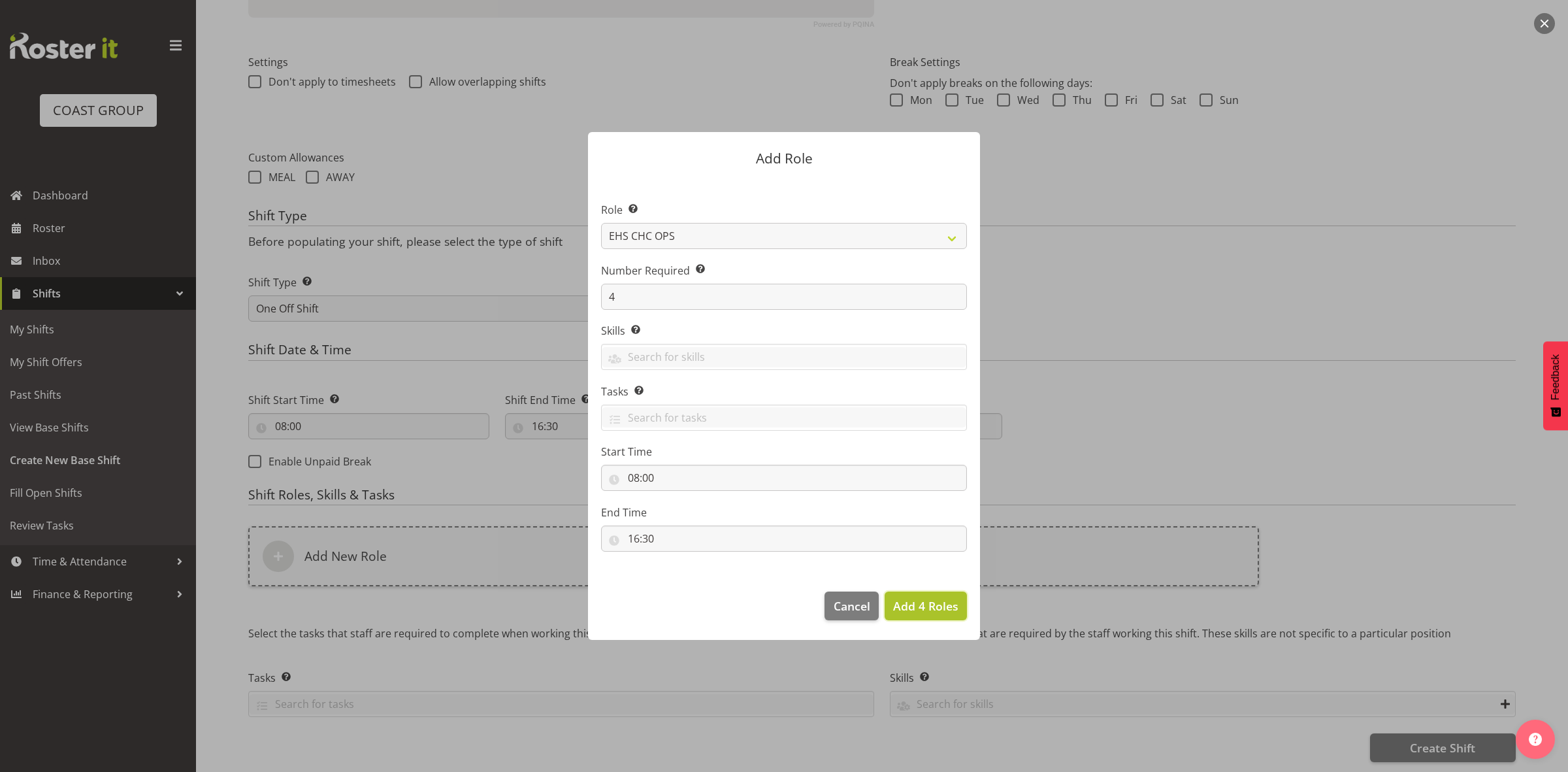
click at [905, 606] on span "Add 4 Roles" at bounding box center [925, 606] width 66 height 16
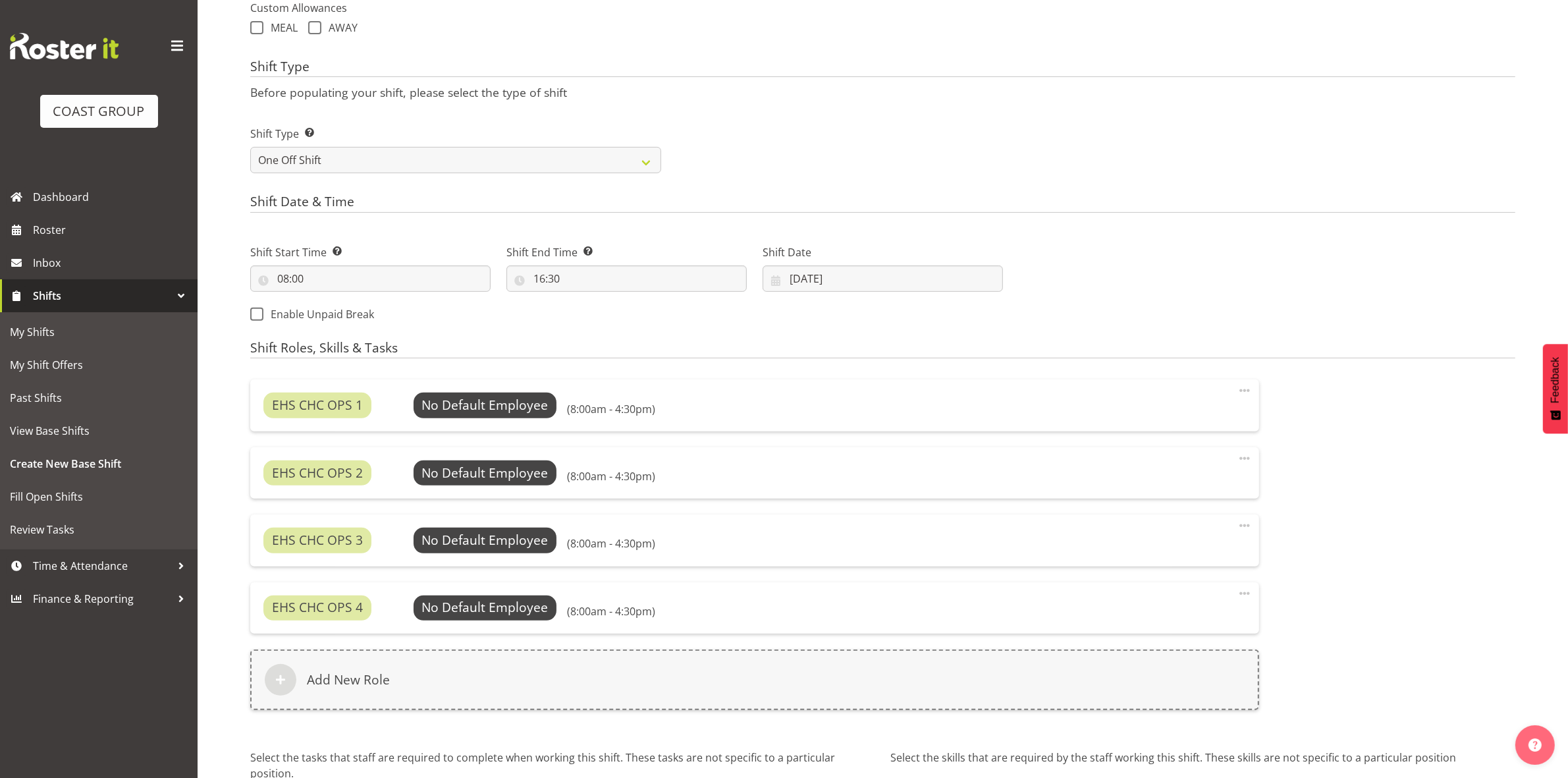
scroll to position [630, 0]
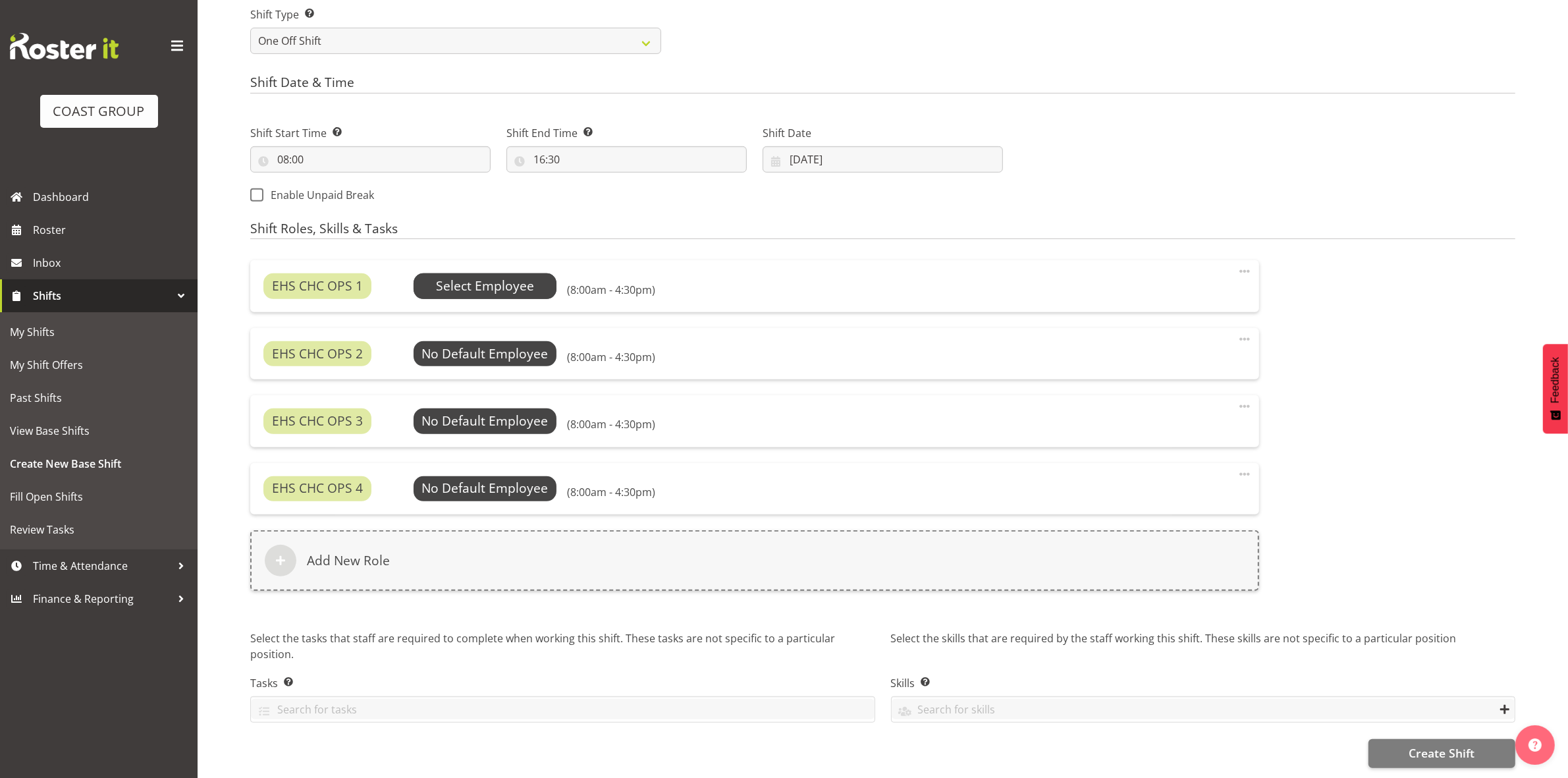
click at [512, 277] on span "Select Employee" at bounding box center [484, 286] width 98 height 19
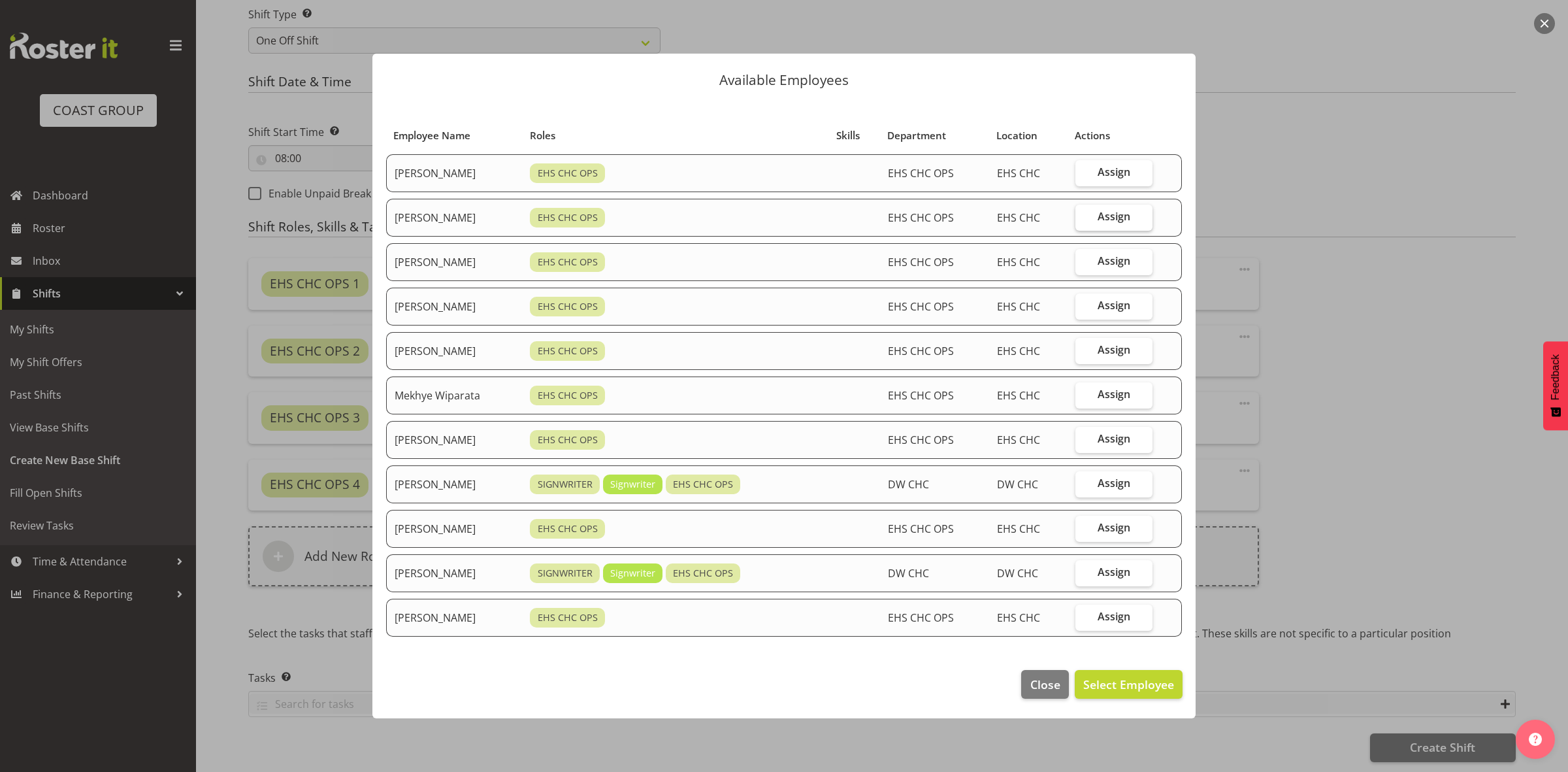
click at [1094, 220] on label "Assign" at bounding box center [1113, 217] width 77 height 26
click at [1084, 220] on input "Assign" at bounding box center [1079, 216] width 8 height 8
checkbox input "true"
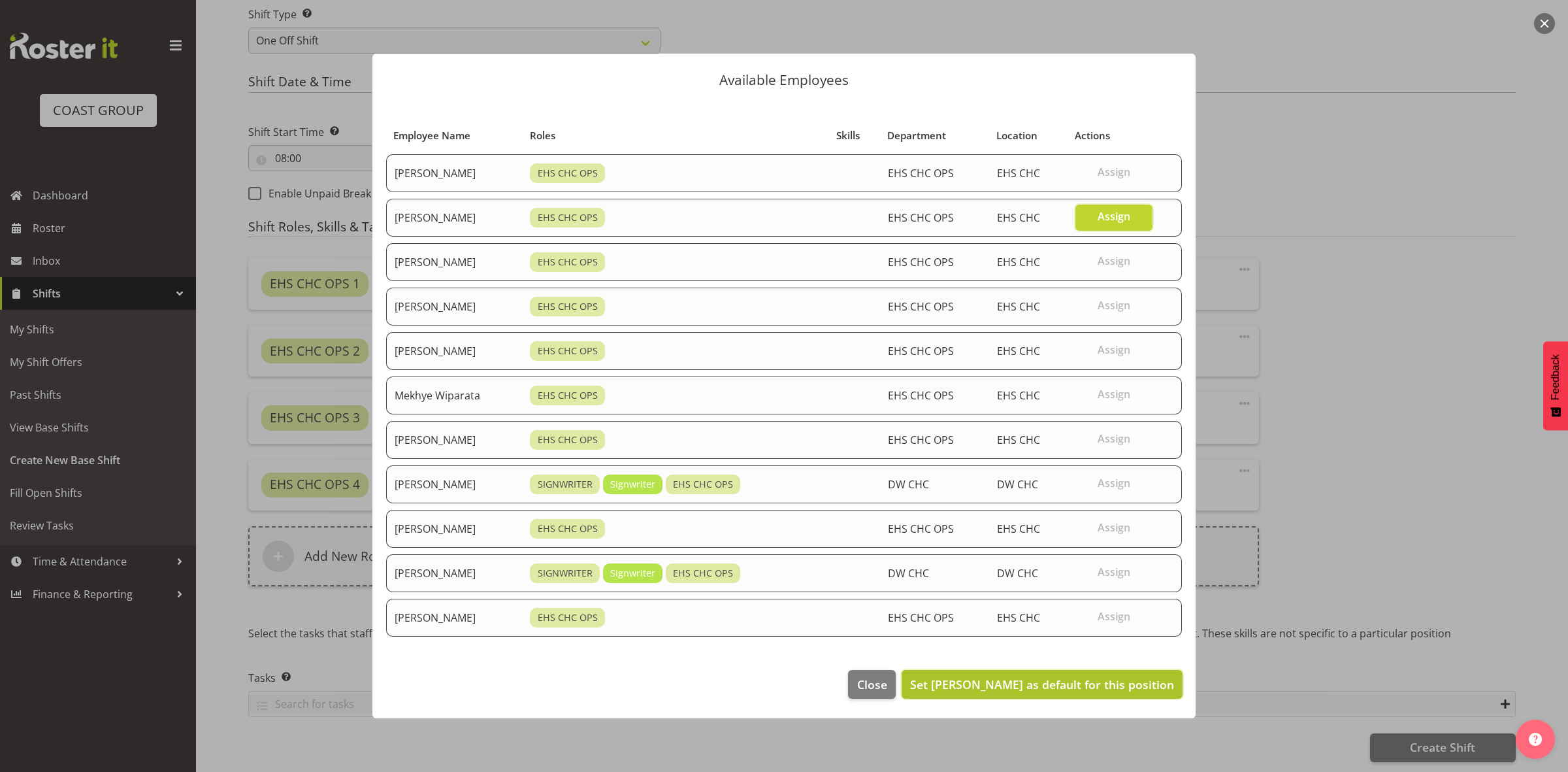
click at [996, 681] on span "Set David Wiseman as default for this position" at bounding box center [1043, 684] width 264 height 16
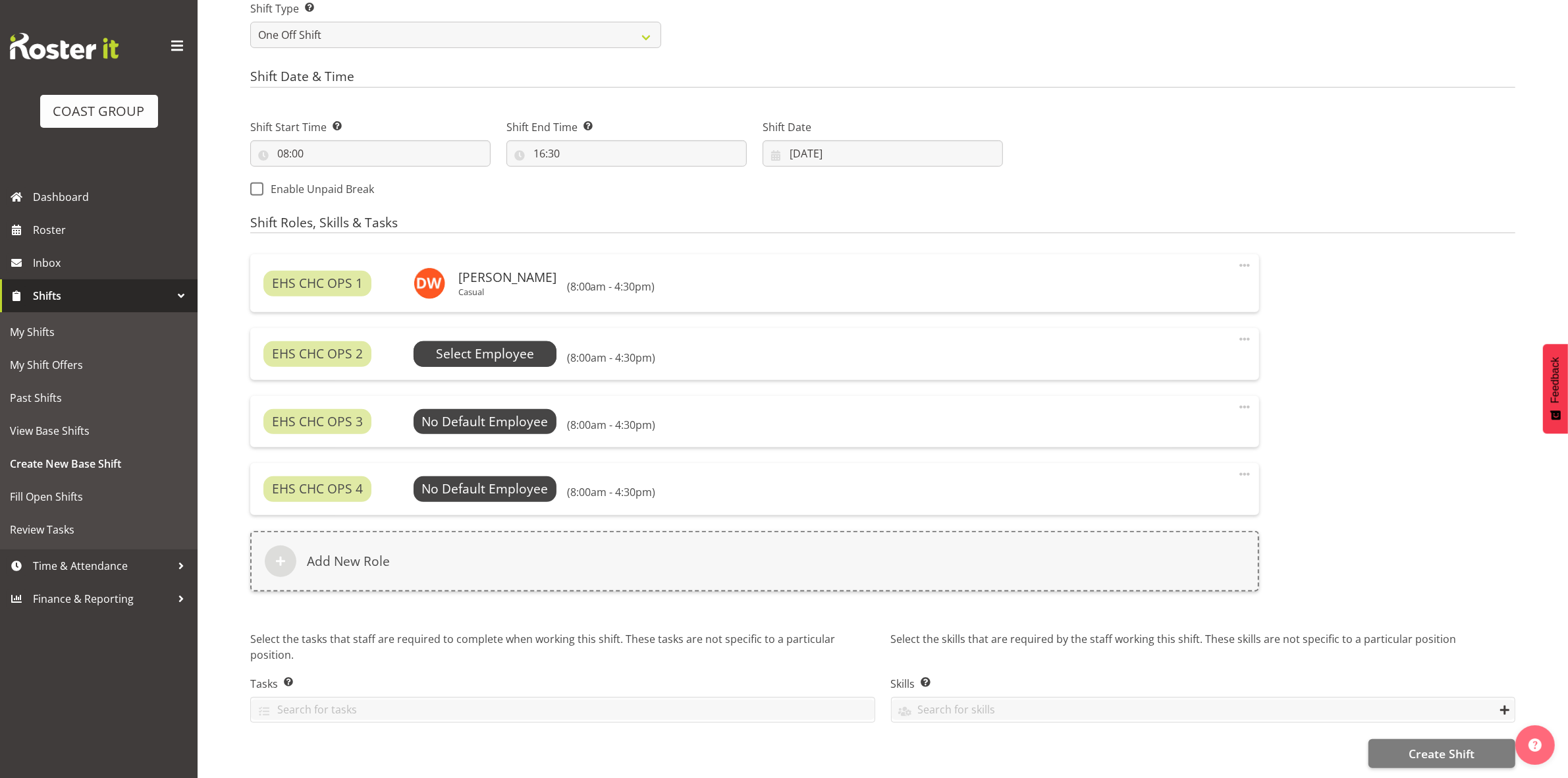
click at [474, 345] on span "Select Employee" at bounding box center [484, 354] width 98 height 19
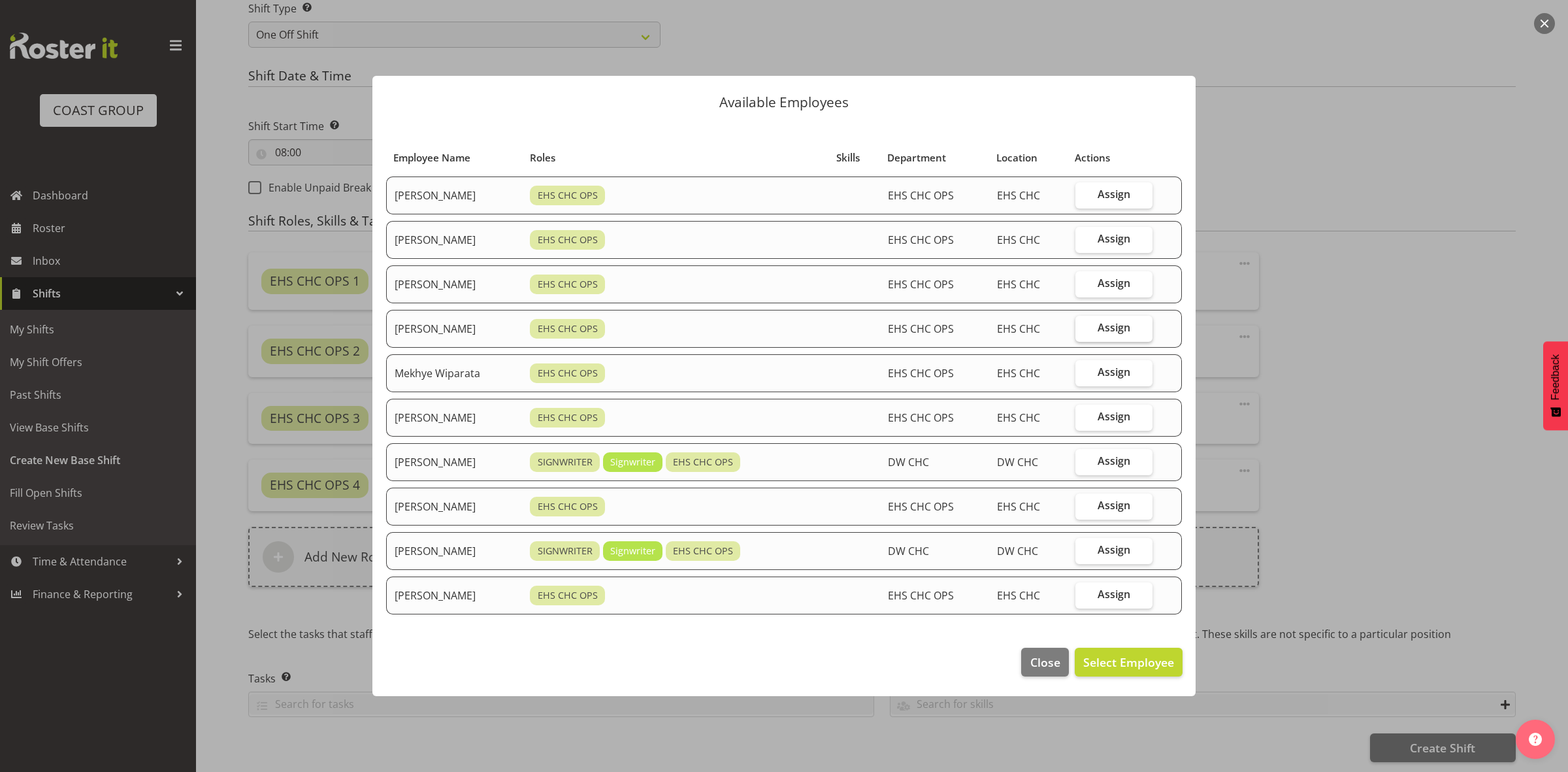
click at [1099, 326] on label "Assign" at bounding box center [1113, 328] width 77 height 26
click at [1084, 326] on input "Assign" at bounding box center [1079, 327] width 8 height 8
checkbox input "true"
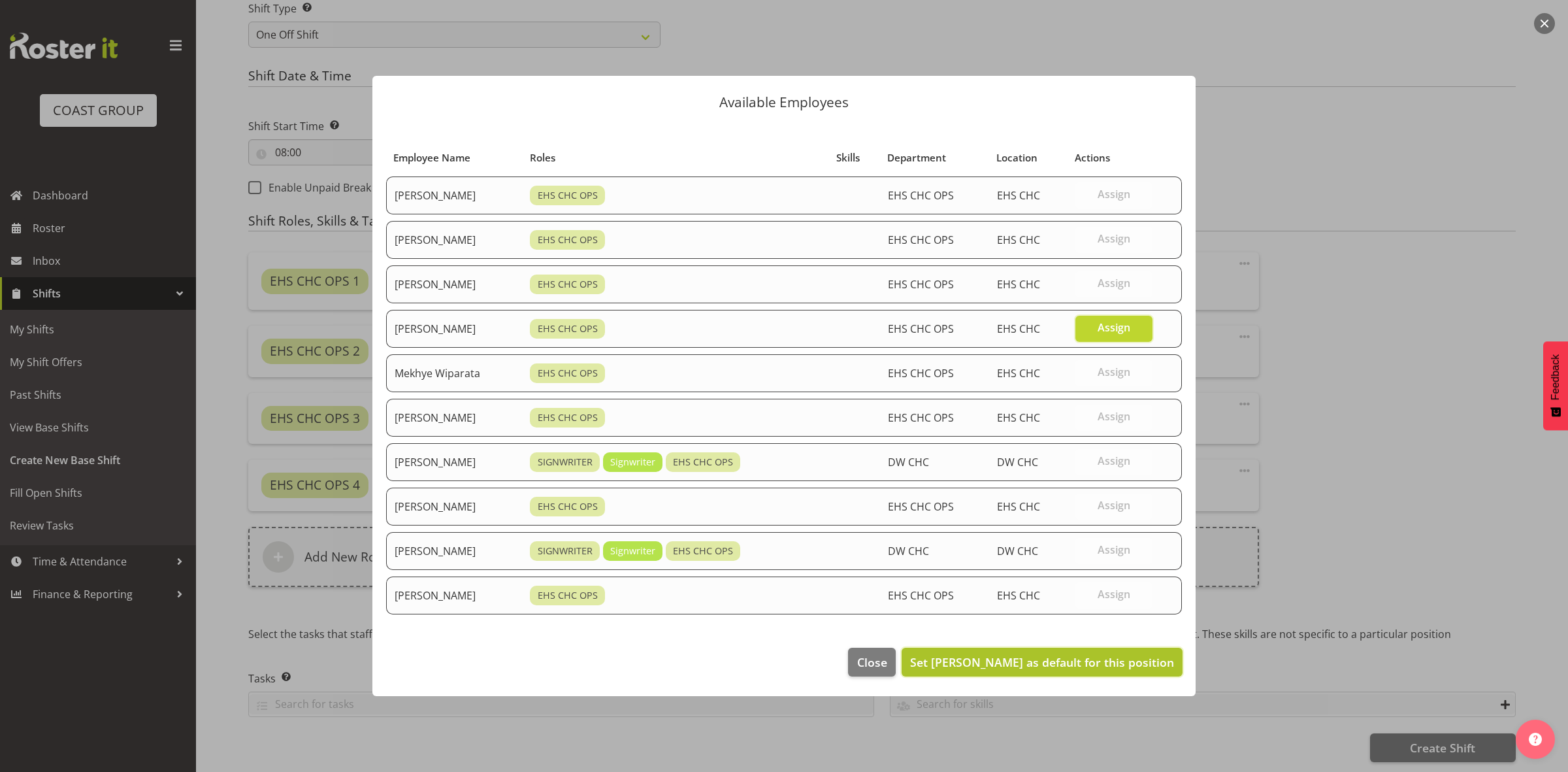
click at [1075, 661] on span "Set Martin Gorzeman as default for this position" at bounding box center [1043, 662] width 264 height 16
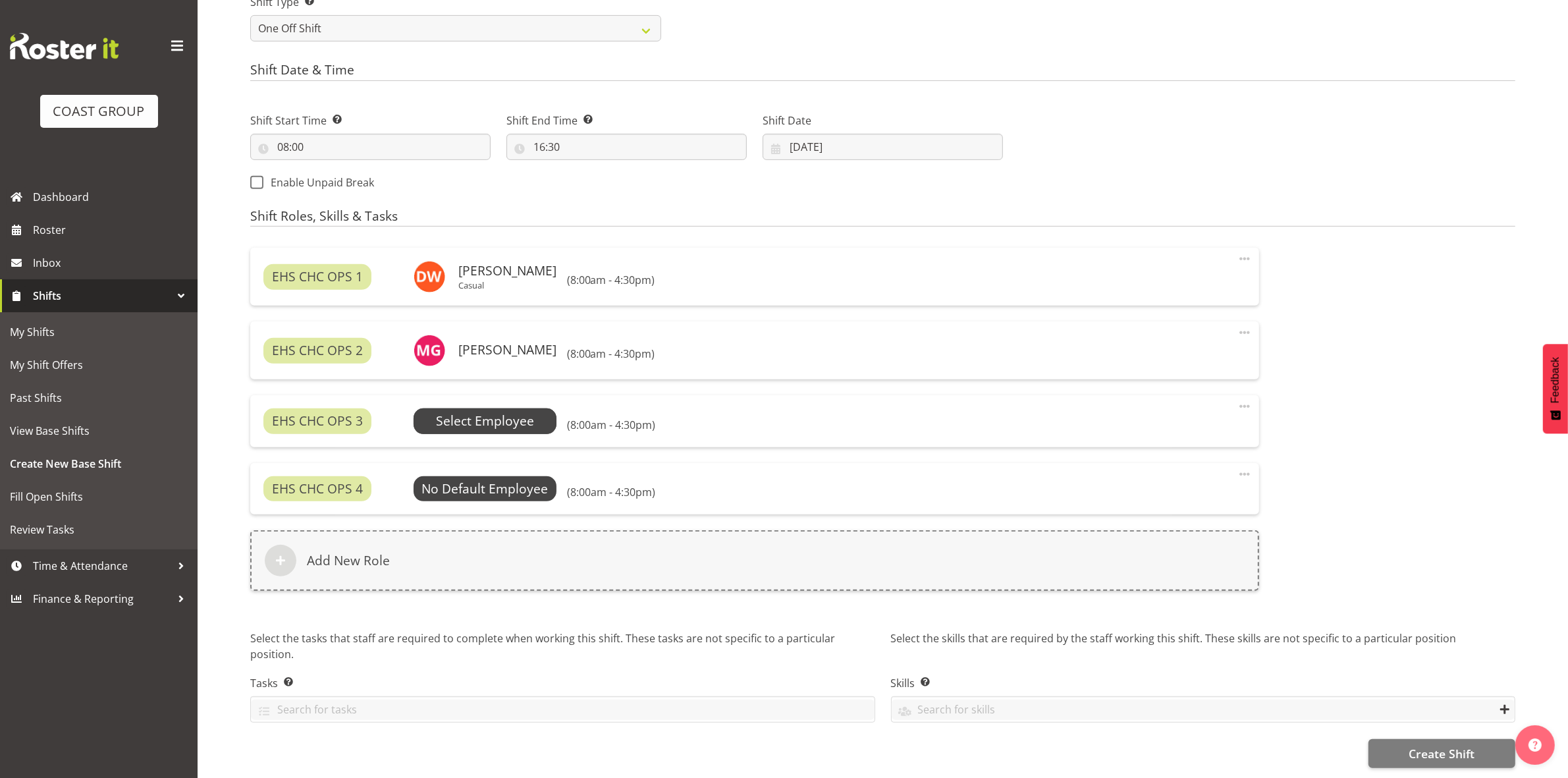
click at [482, 413] on span "Select Employee" at bounding box center [484, 421] width 98 height 19
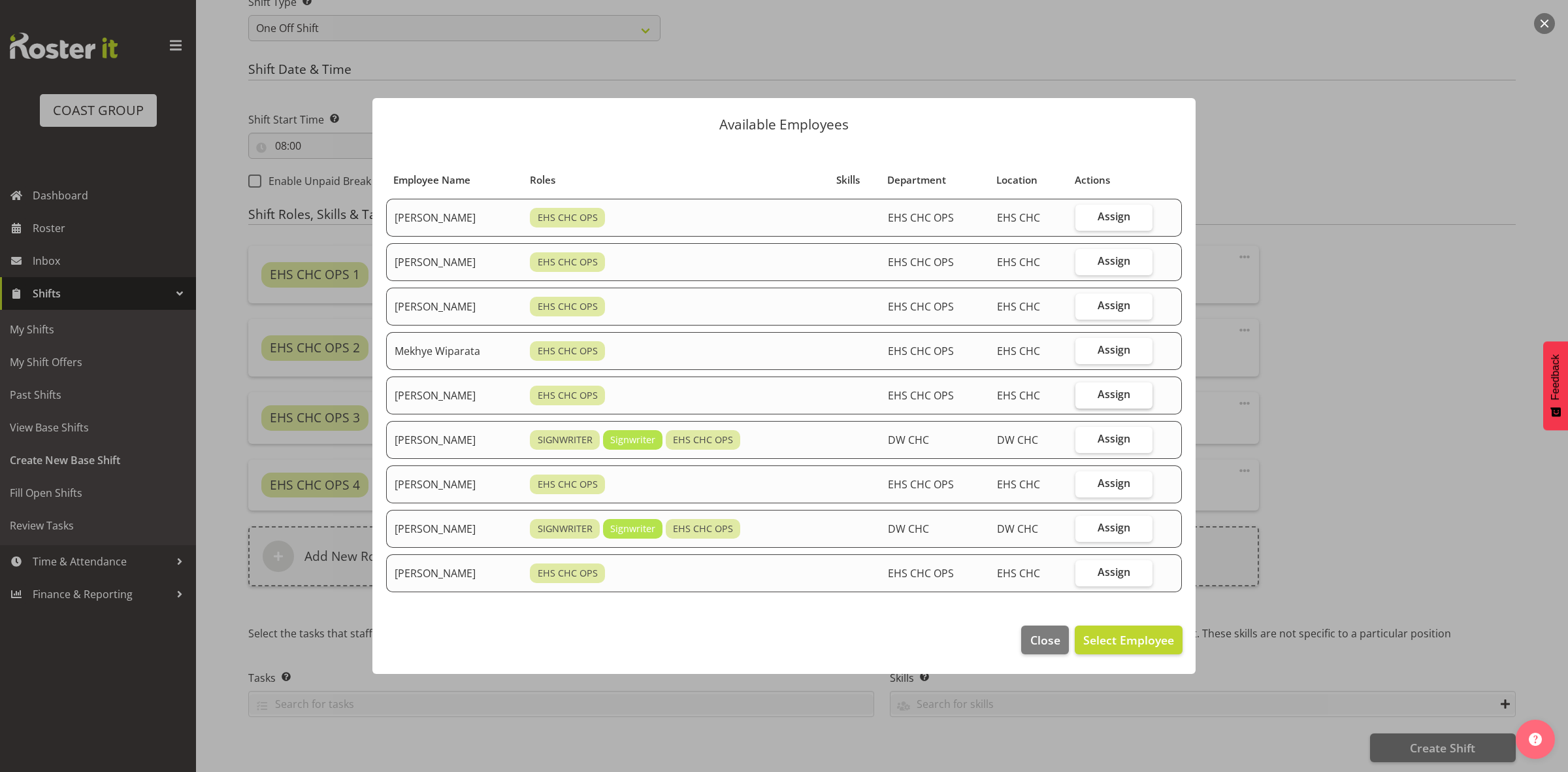
click at [1113, 397] on span "Assign" at bounding box center [1114, 394] width 32 height 13
click at [1084, 397] on input "Assign" at bounding box center [1079, 394] width 8 height 8
checkbox input "true"
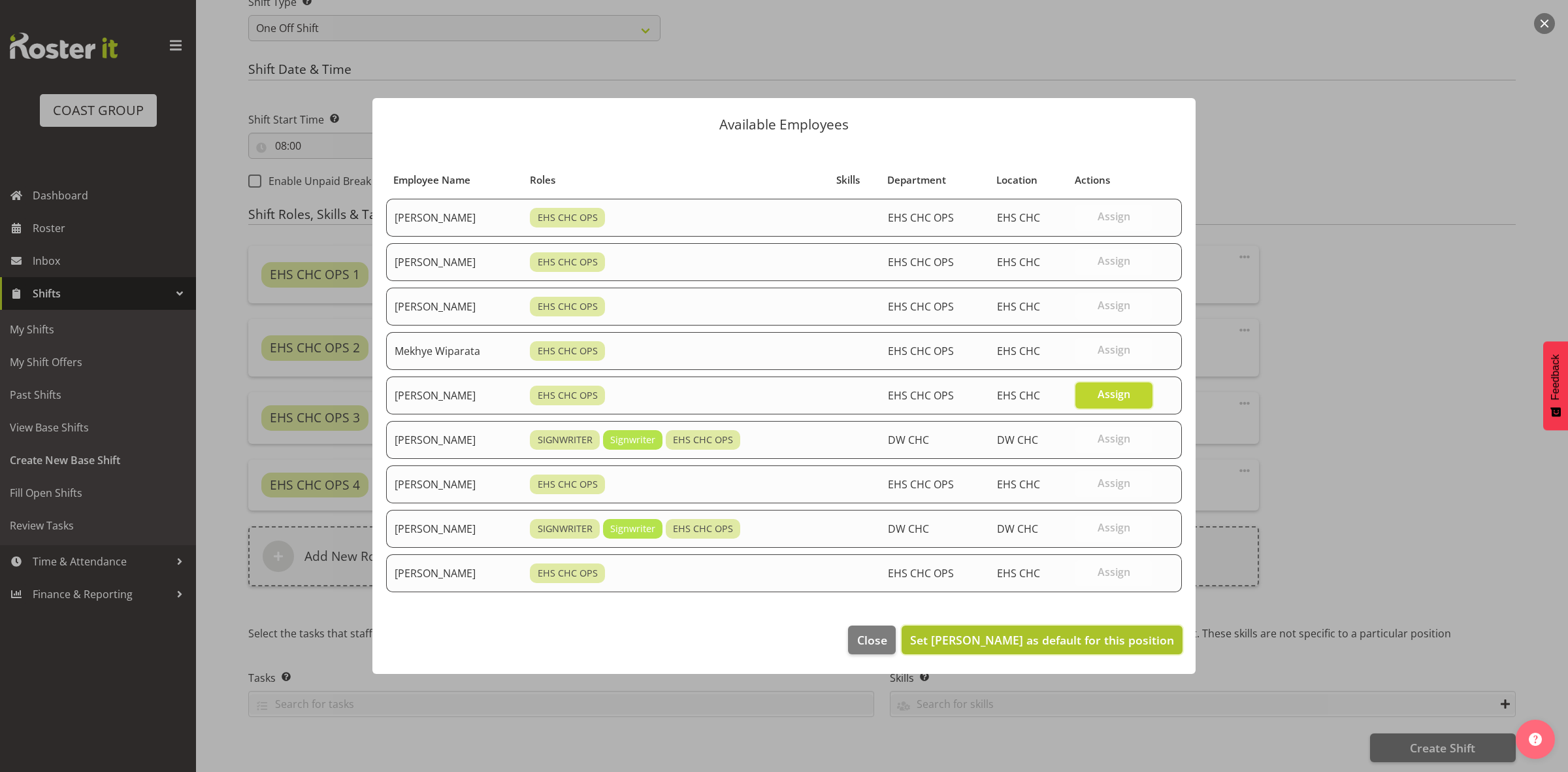
click at [1072, 647] on span "Set Reuben Bowe as default for this position" at bounding box center [1043, 640] width 264 height 16
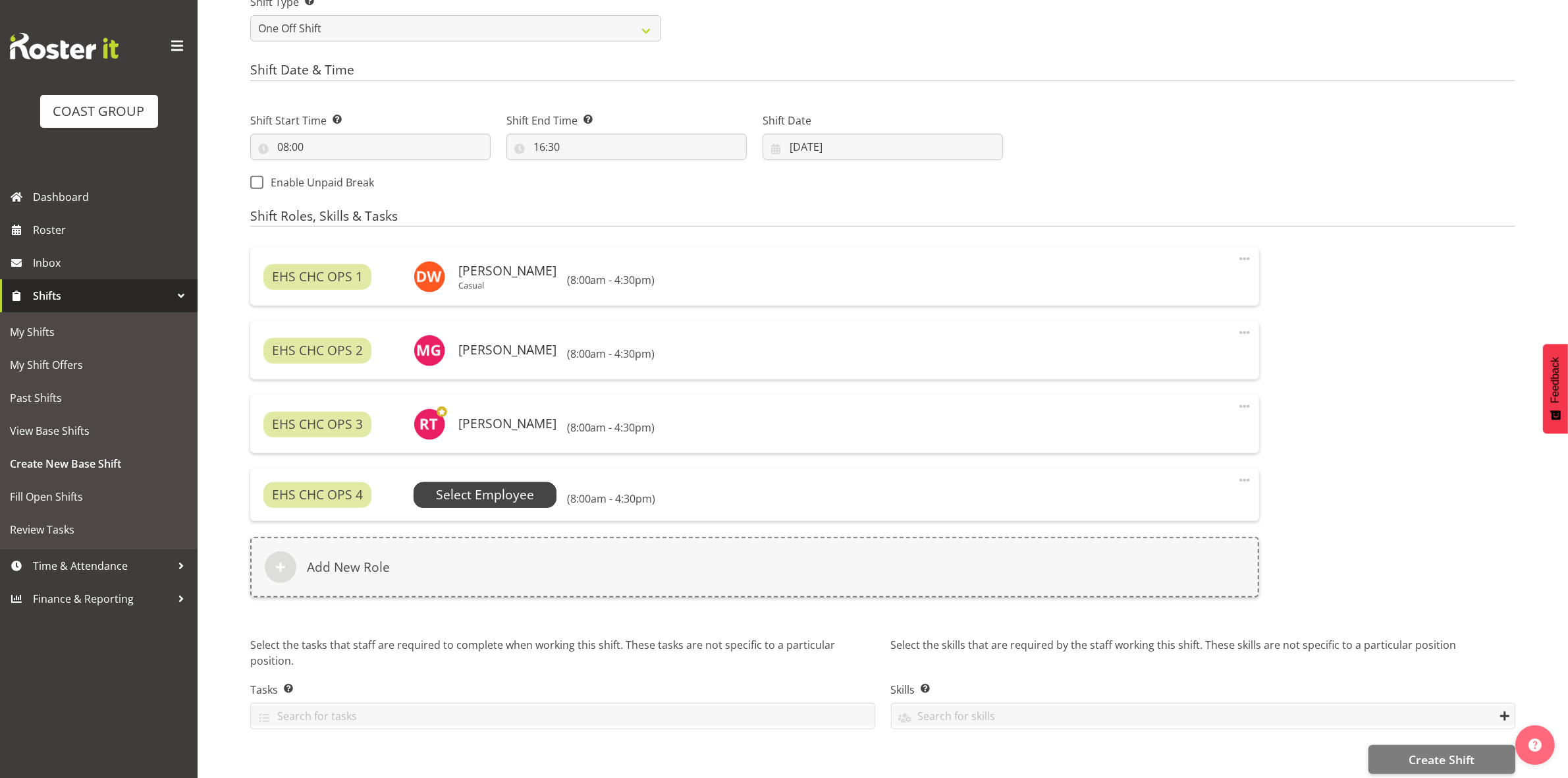
click at [527, 491] on span "Select Employee" at bounding box center [484, 495] width 98 height 19
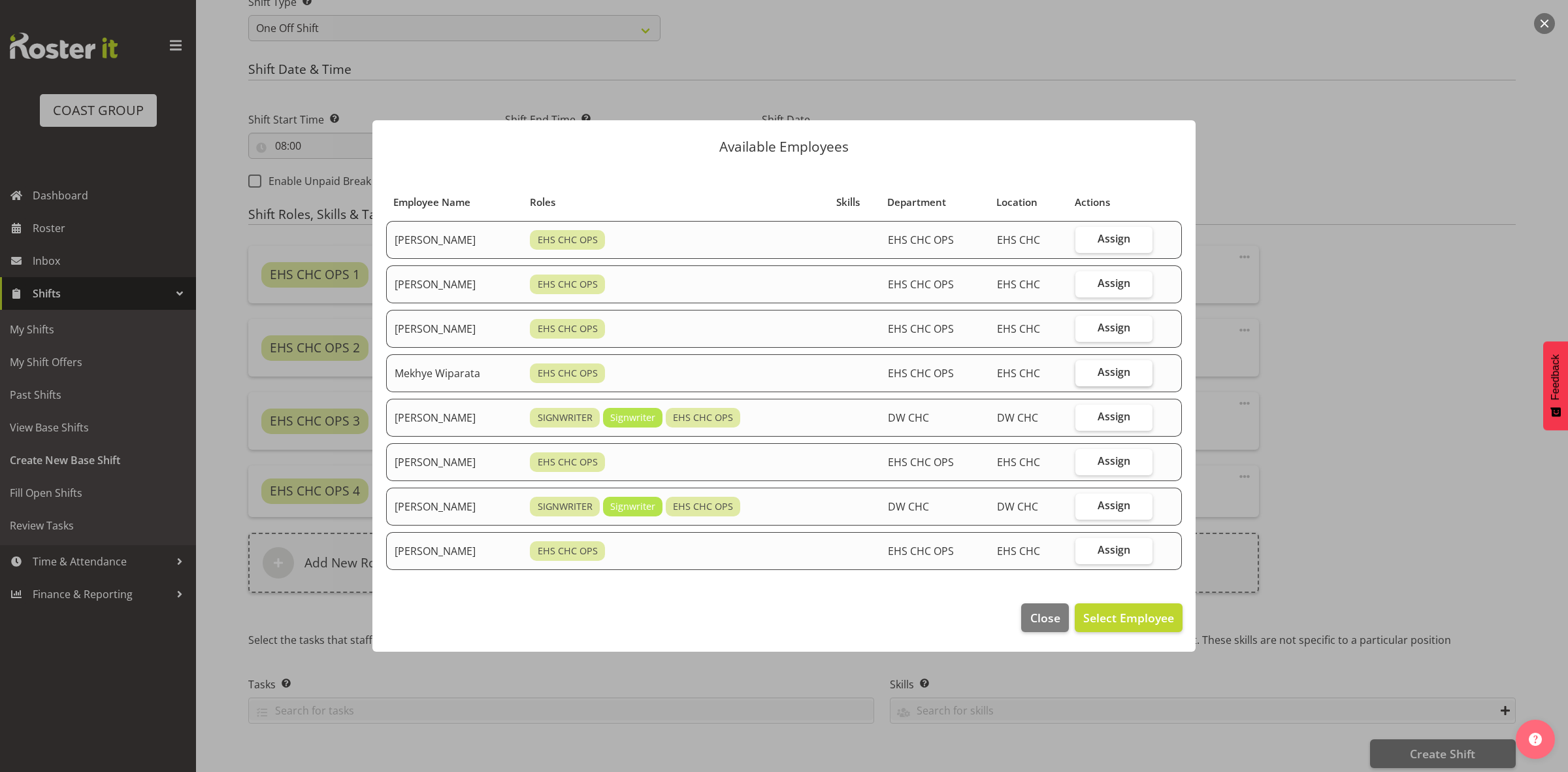
click at [1108, 374] on span "Assign" at bounding box center [1114, 372] width 32 height 13
click at [1084, 374] on input "Assign" at bounding box center [1079, 372] width 8 height 8
checkbox input "true"
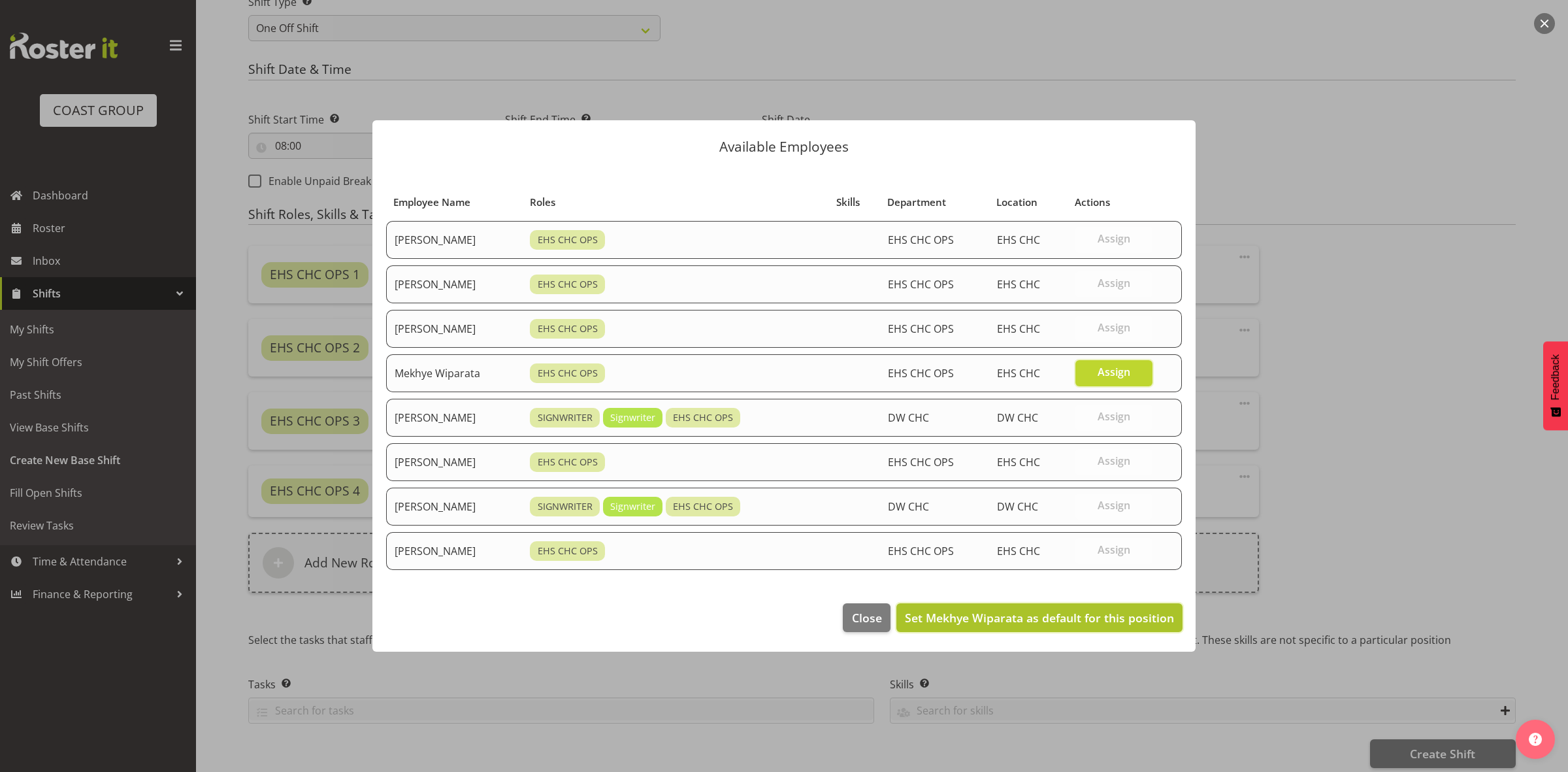
click at [1082, 618] on span "Set Mekhye Wiparata as default for this position" at bounding box center [1039, 617] width 269 height 16
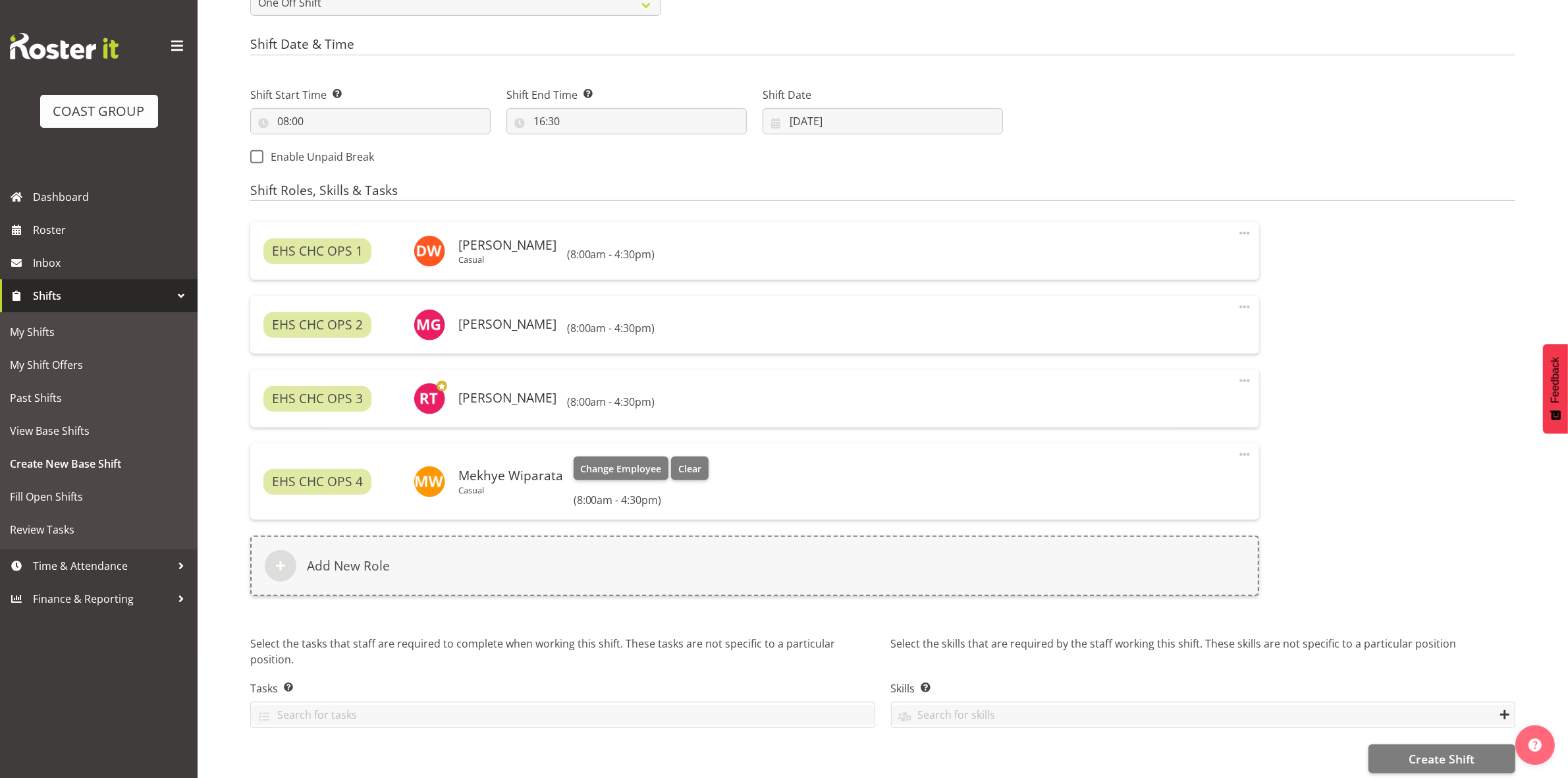
scroll to position [674, 0]
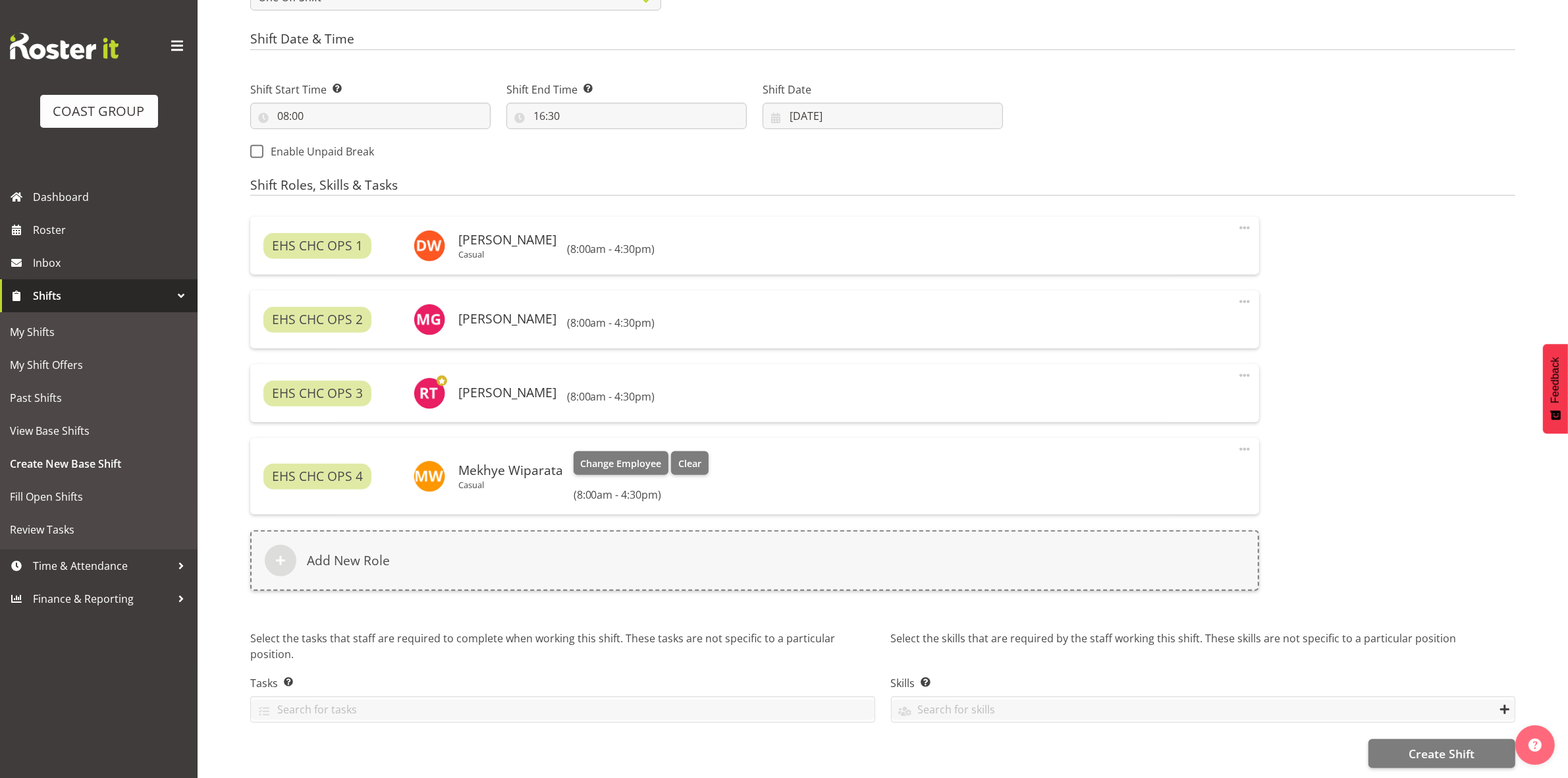
click at [1243, 442] on span at bounding box center [1244, 449] width 16 height 16
click at [937, 451] on div "EHS CHC OPS 4 Mekhye Wiparata Casual Change Employee Clear (8:00am - 4:30pm)" at bounding box center [755, 476] width 983 height 50
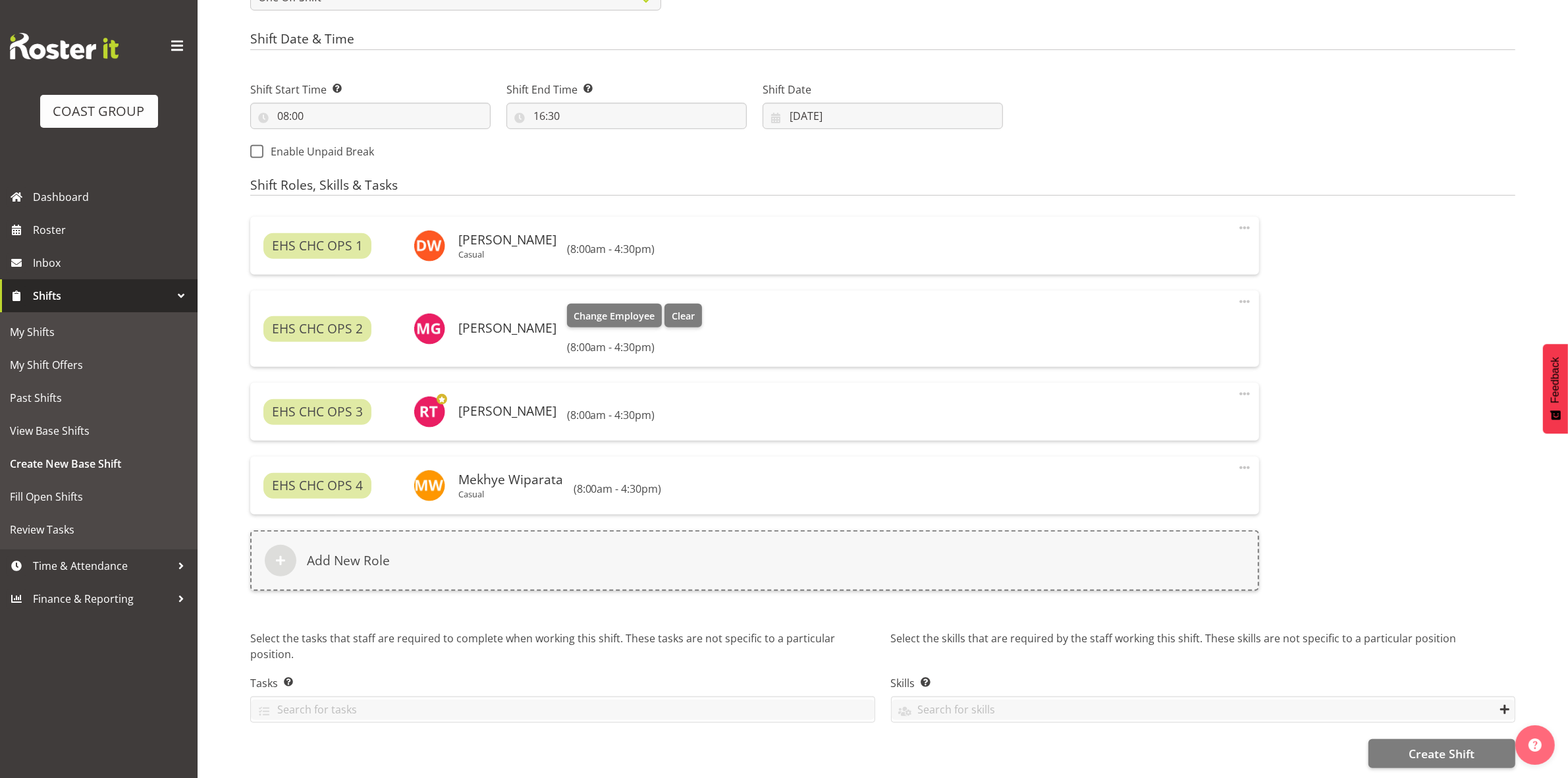
click at [1245, 293] on span at bounding box center [1244, 301] width 16 height 16
click at [1170, 320] on link "Edit" at bounding box center [1190, 330] width 127 height 23
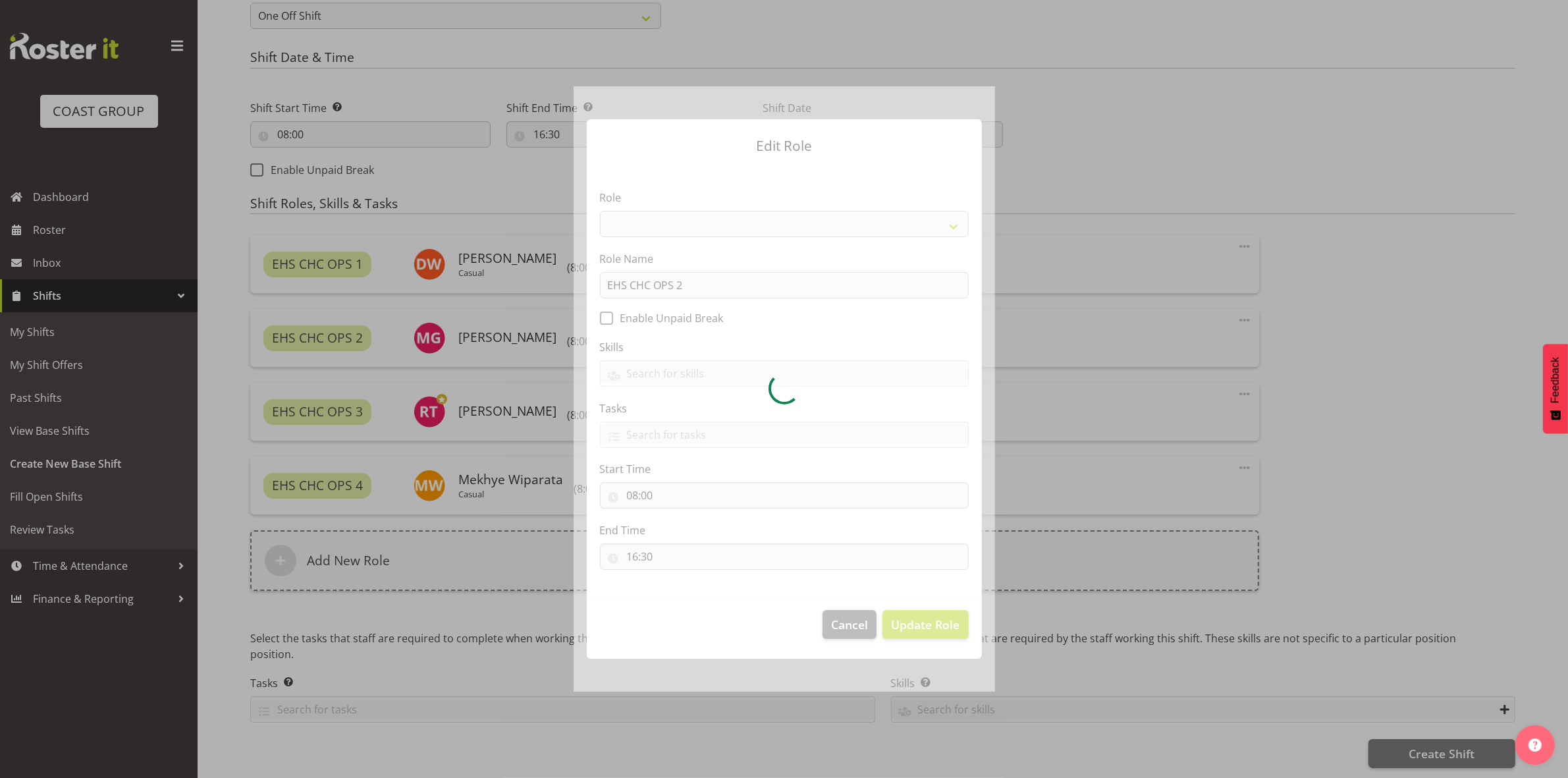
scroll to position [656, 0]
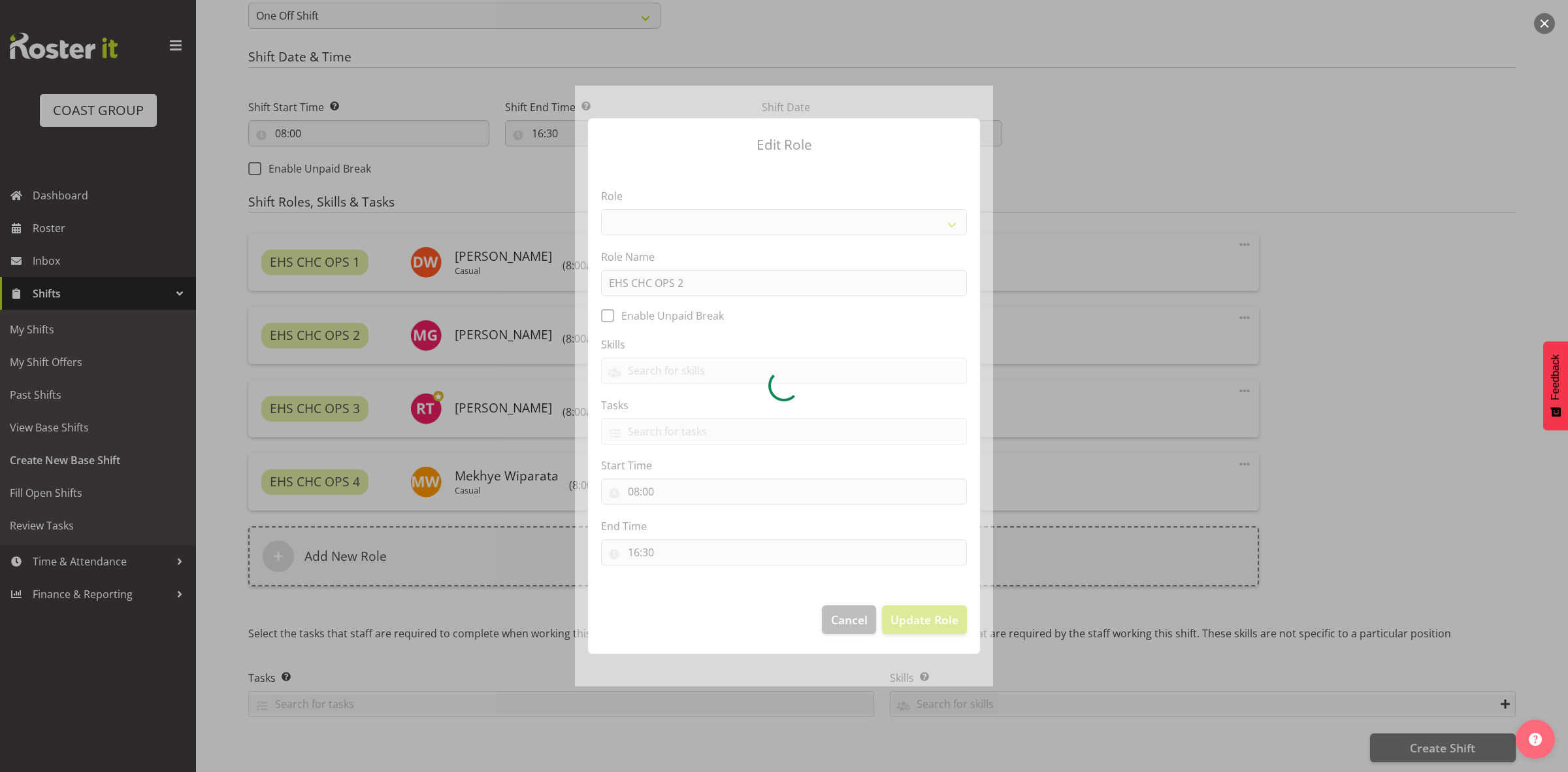
select select "192"
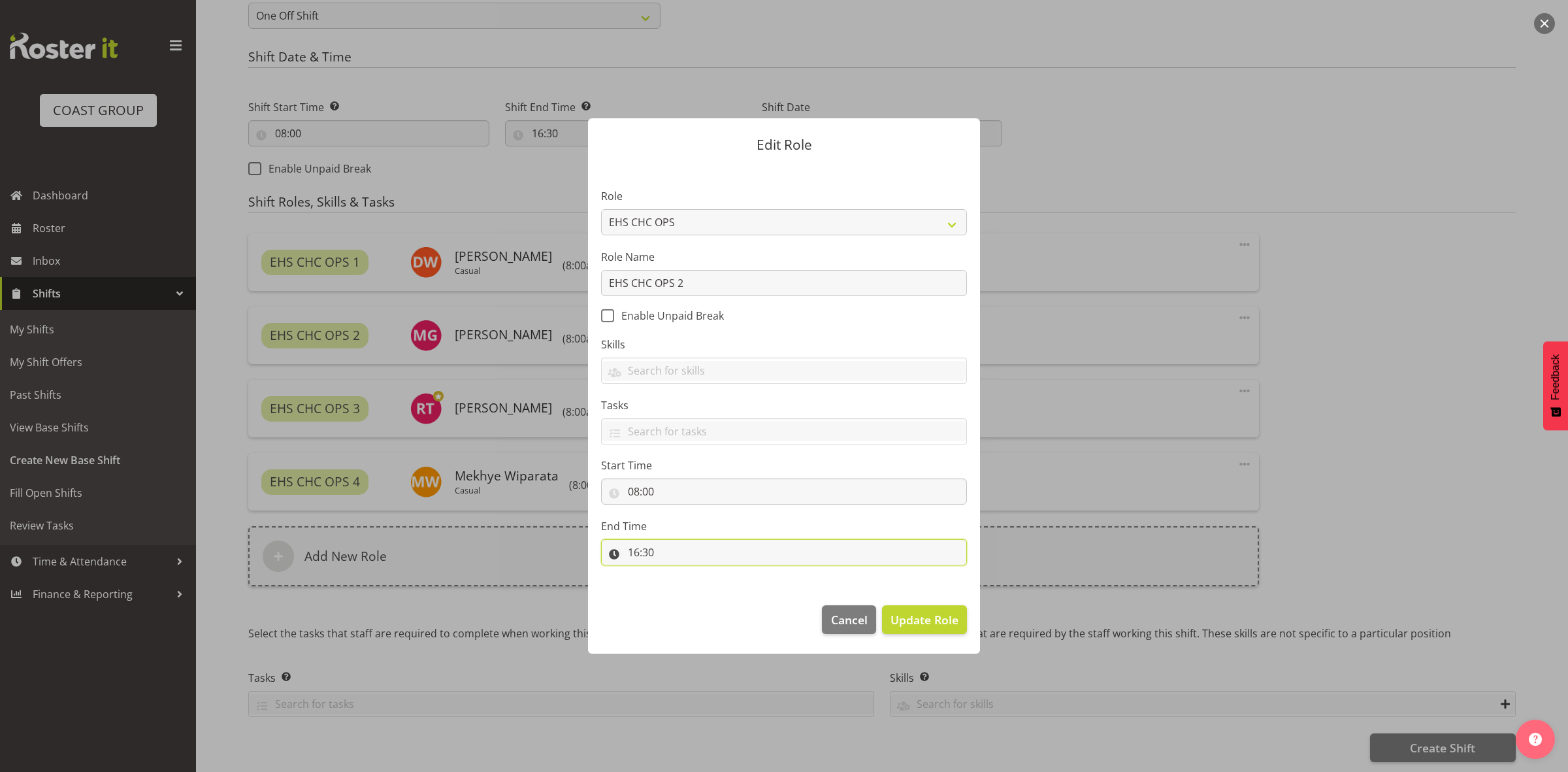
click at [637, 553] on input "16:30" at bounding box center [784, 552] width 366 height 26
click at [692, 593] on select "00 01 02 03 04 05 06 07 08 09 10 11 12 13 14 15 16 17 18 19 20 21 22 23" at bounding box center [691, 586] width 30 height 26
select select "12"
click at [676, 574] on select "00 01 02 03 04 05 06 07 08 09 10 11 12 13 14 15 16 17 18 19 20 21 22 23" at bounding box center [691, 586] width 30 height 26
type input "12:30"
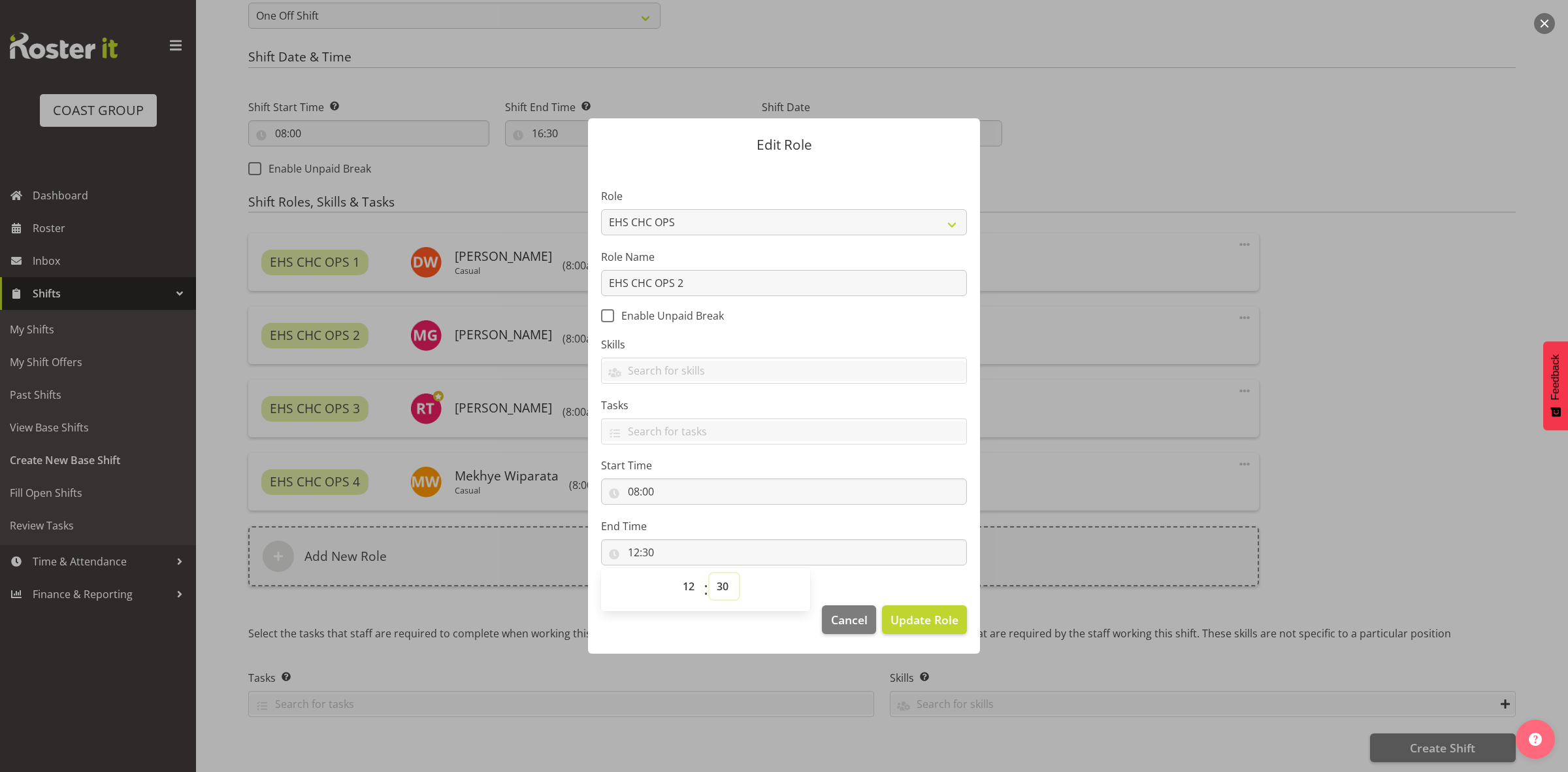
drag, startPoint x: 717, startPoint y: 585, endPoint x: 717, endPoint y: 573, distance: 12.0
click at [717, 585] on select "00 01 02 03 04 05 06 07 08 09 10 11 12 13 14 15 16 17 18 19 20 21 22 23 24 25 2…" at bounding box center [725, 586] width 30 height 26
select select "0"
click at [710, 574] on select "00 01 02 03 04 05 06 07 08 09 10 11 12 13 14 15 16 17 18 19 20 21 22 23 24 25 2…" at bounding box center [725, 586] width 30 height 26
type input "12:00"
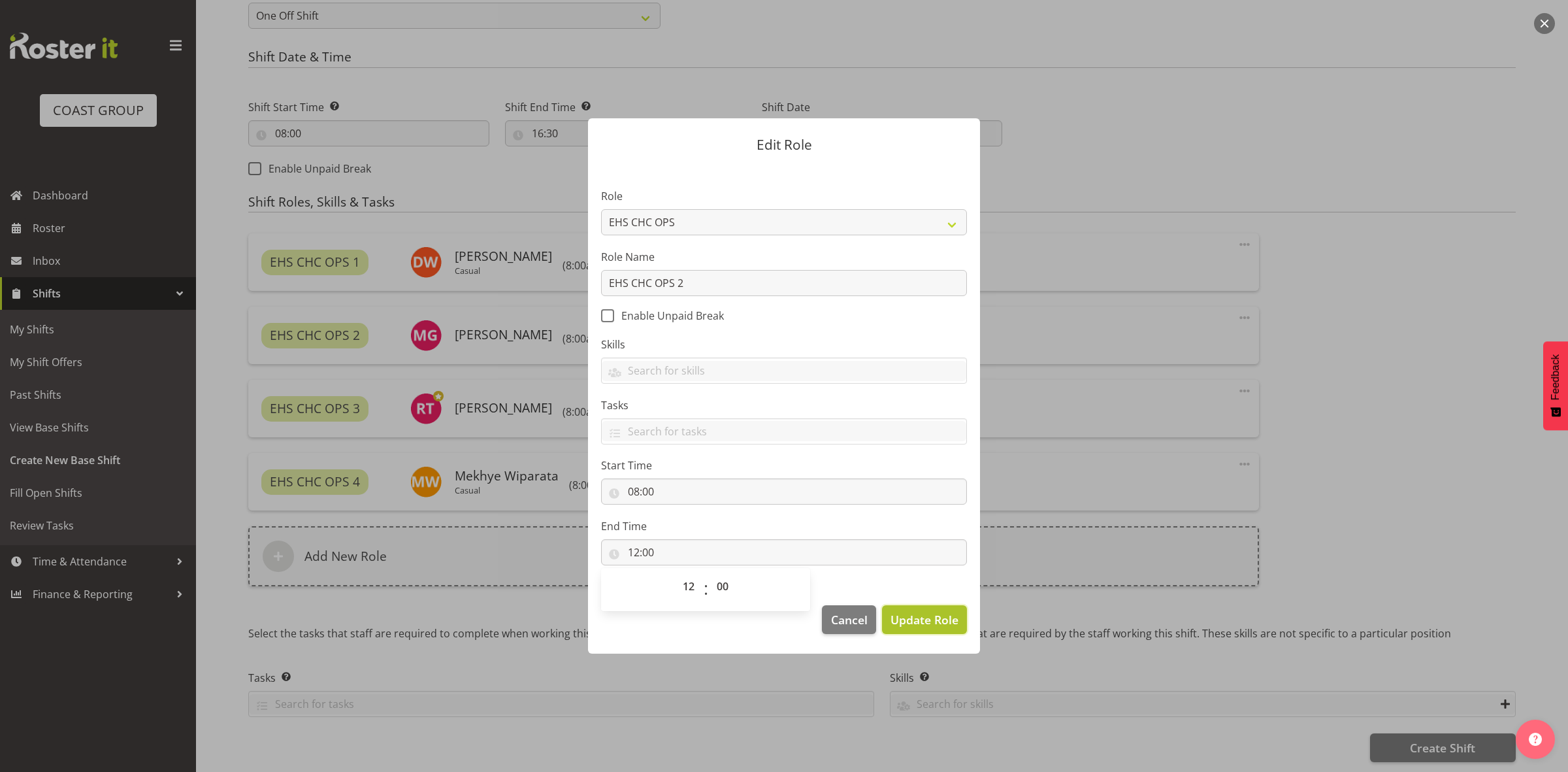
click at [918, 628] on span "Update Role" at bounding box center [925, 619] width 68 height 17
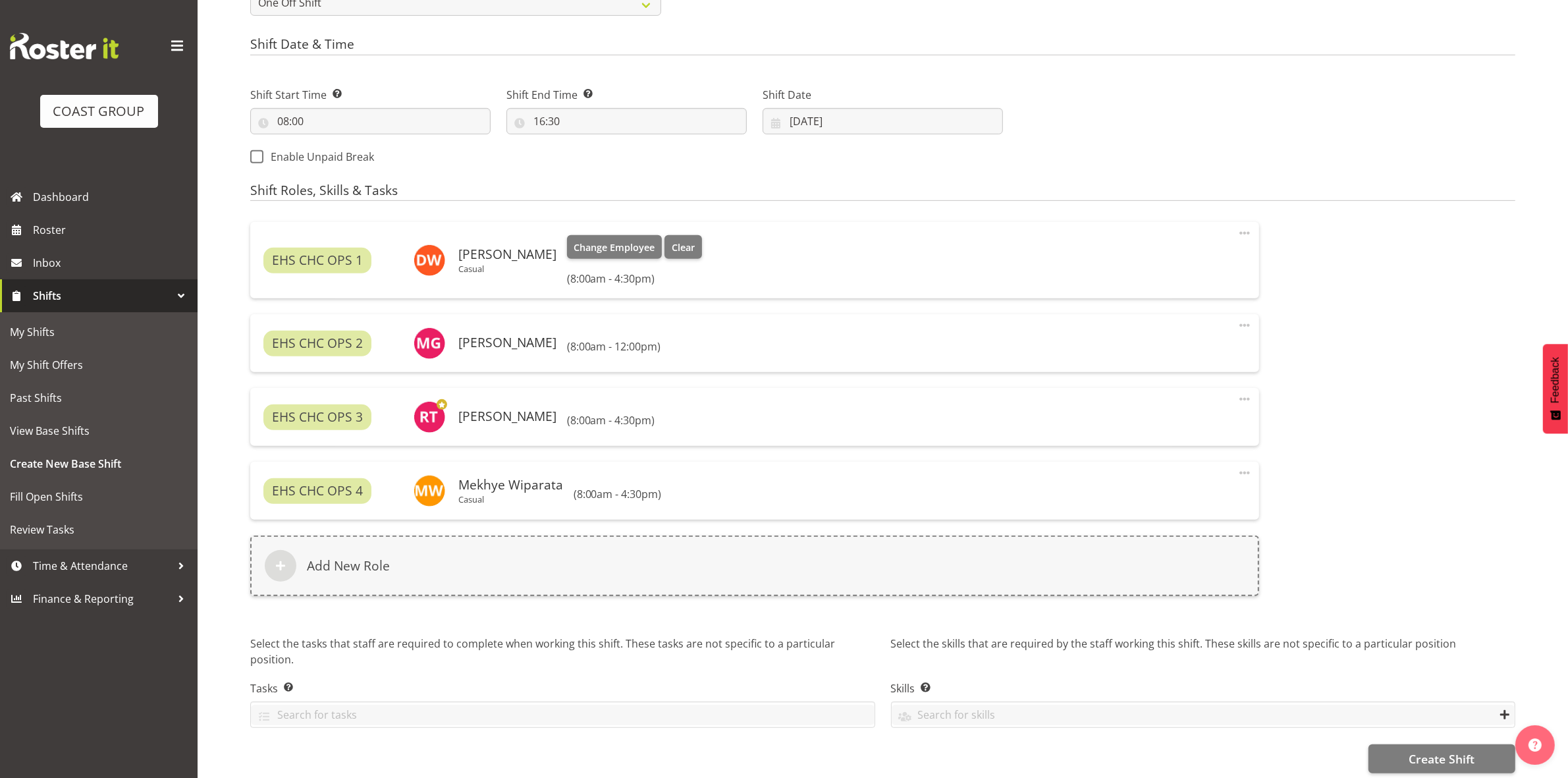
click at [1244, 235] on span at bounding box center [1244, 233] width 16 height 16
click at [1210, 257] on link "Edit" at bounding box center [1190, 262] width 127 height 23
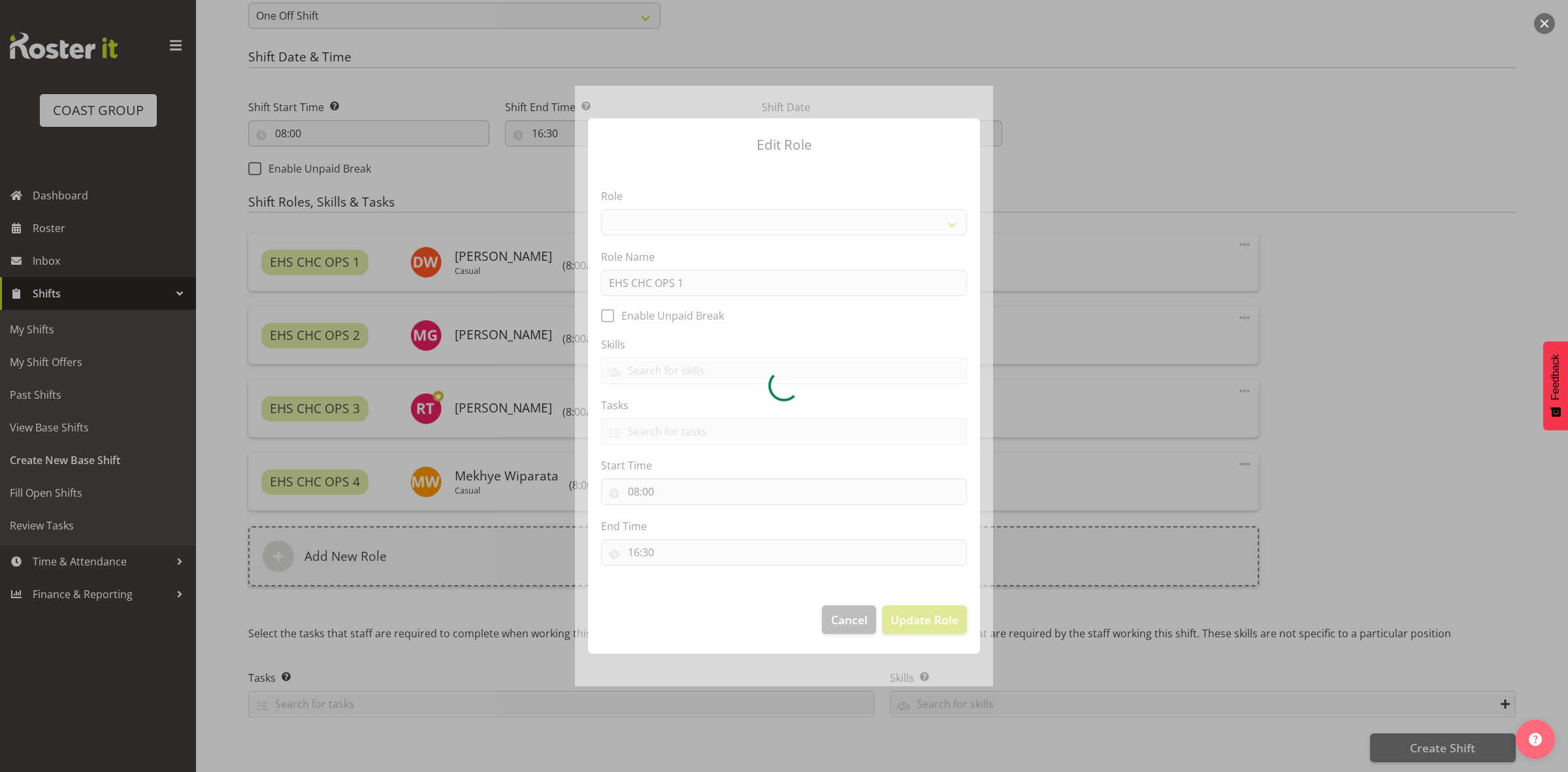
select select "192"
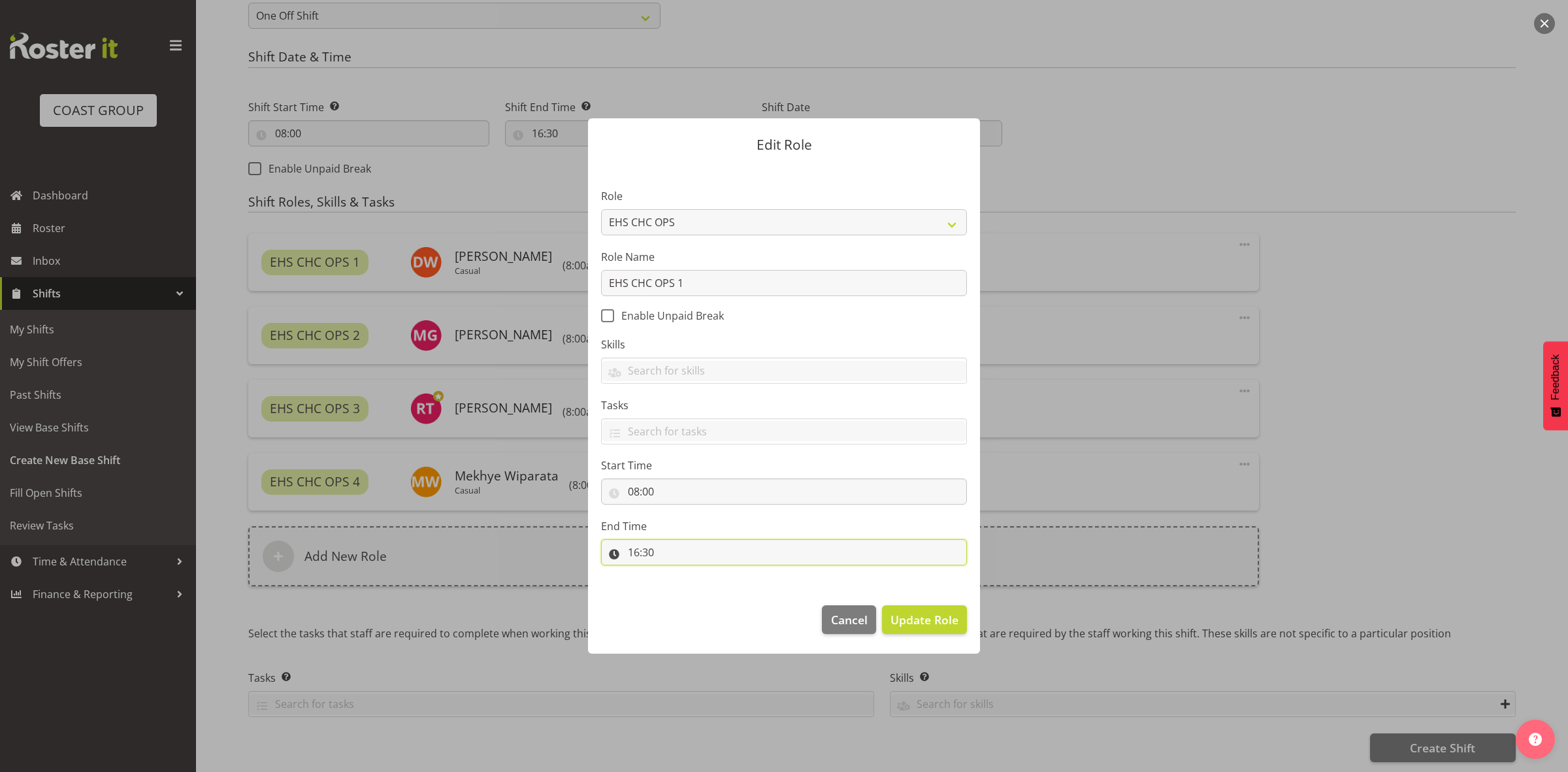
click at [632, 554] on input "16:30" at bounding box center [784, 552] width 366 height 26
click at [688, 589] on select "00 01 02 03 04 05 06 07 08 09 10 11 12 13 14 15 16 17 18 19 20 21 22 23" at bounding box center [691, 586] width 30 height 26
select select "12"
click at [676, 574] on select "00 01 02 03 04 05 06 07 08 09 10 11 12 13 14 15 16 17 18 19 20 21 22 23" at bounding box center [691, 586] width 30 height 26
type input "12:30"
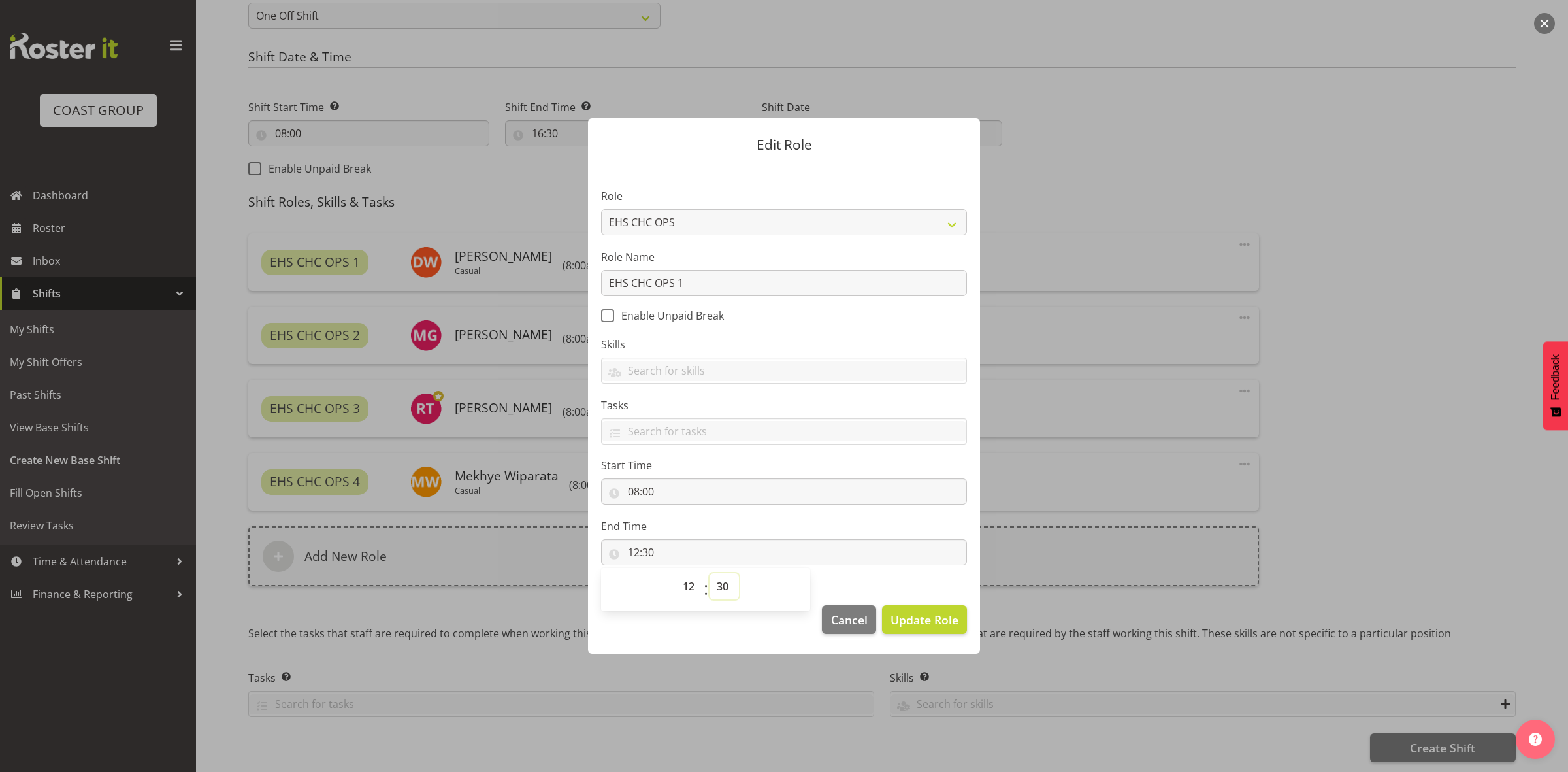
drag, startPoint x: 720, startPoint y: 592, endPoint x: 721, endPoint y: 580, distance: 12.0
click at [720, 592] on select "00 01 02 03 04 05 06 07 08 09 10 11 12 13 14 15 16 17 18 19 20 21 22 23 24 25 2…" at bounding box center [725, 586] width 30 height 26
select select "0"
click at [710, 574] on select "00 01 02 03 04 05 06 07 08 09 10 11 12 13 14 15 16 17 18 19 20 21 22 23 24 25 2…" at bounding box center [725, 586] width 30 height 26
type input "12:00"
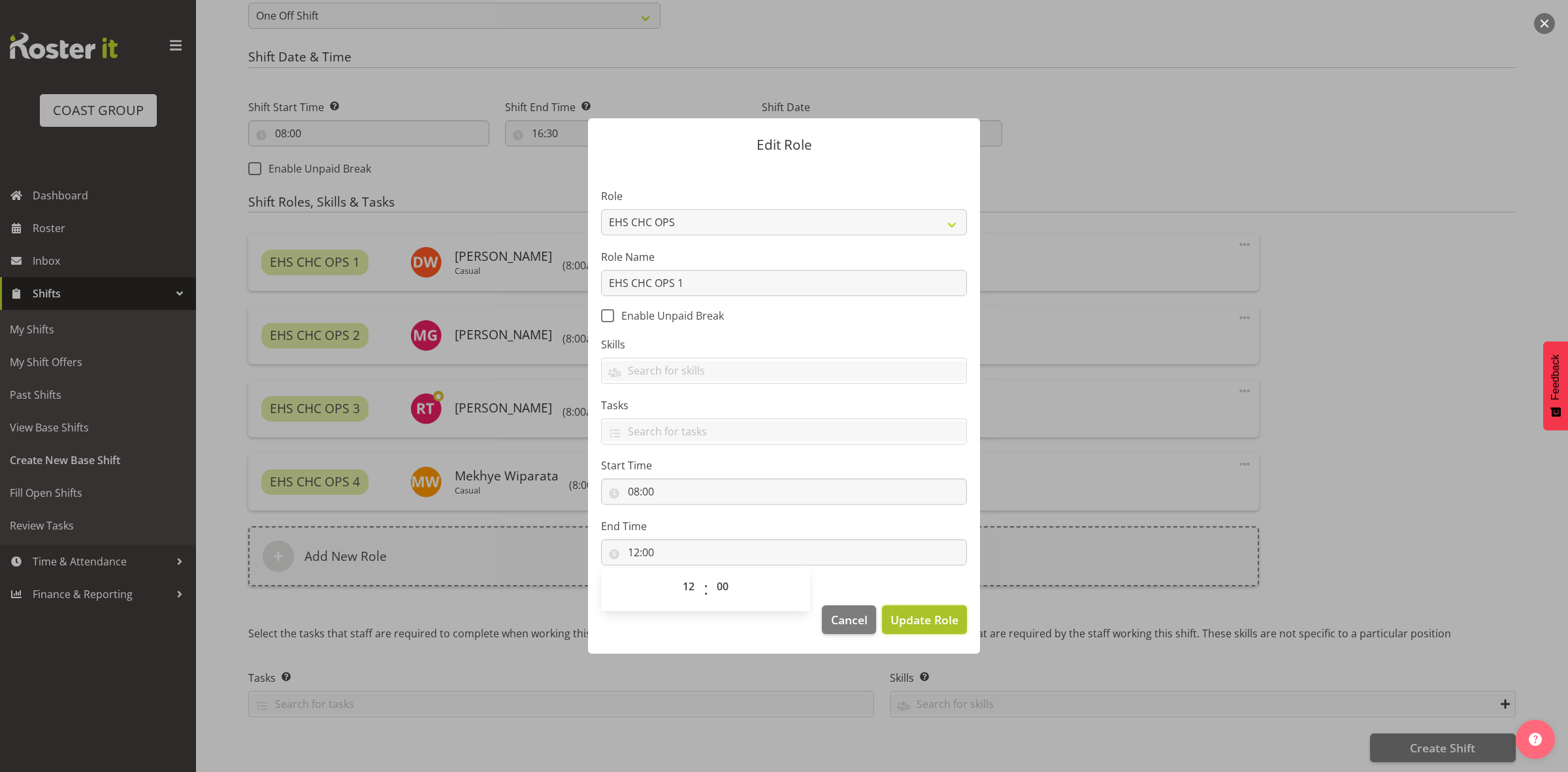
click at [909, 608] on button "Update Role" at bounding box center [925, 619] width 85 height 29
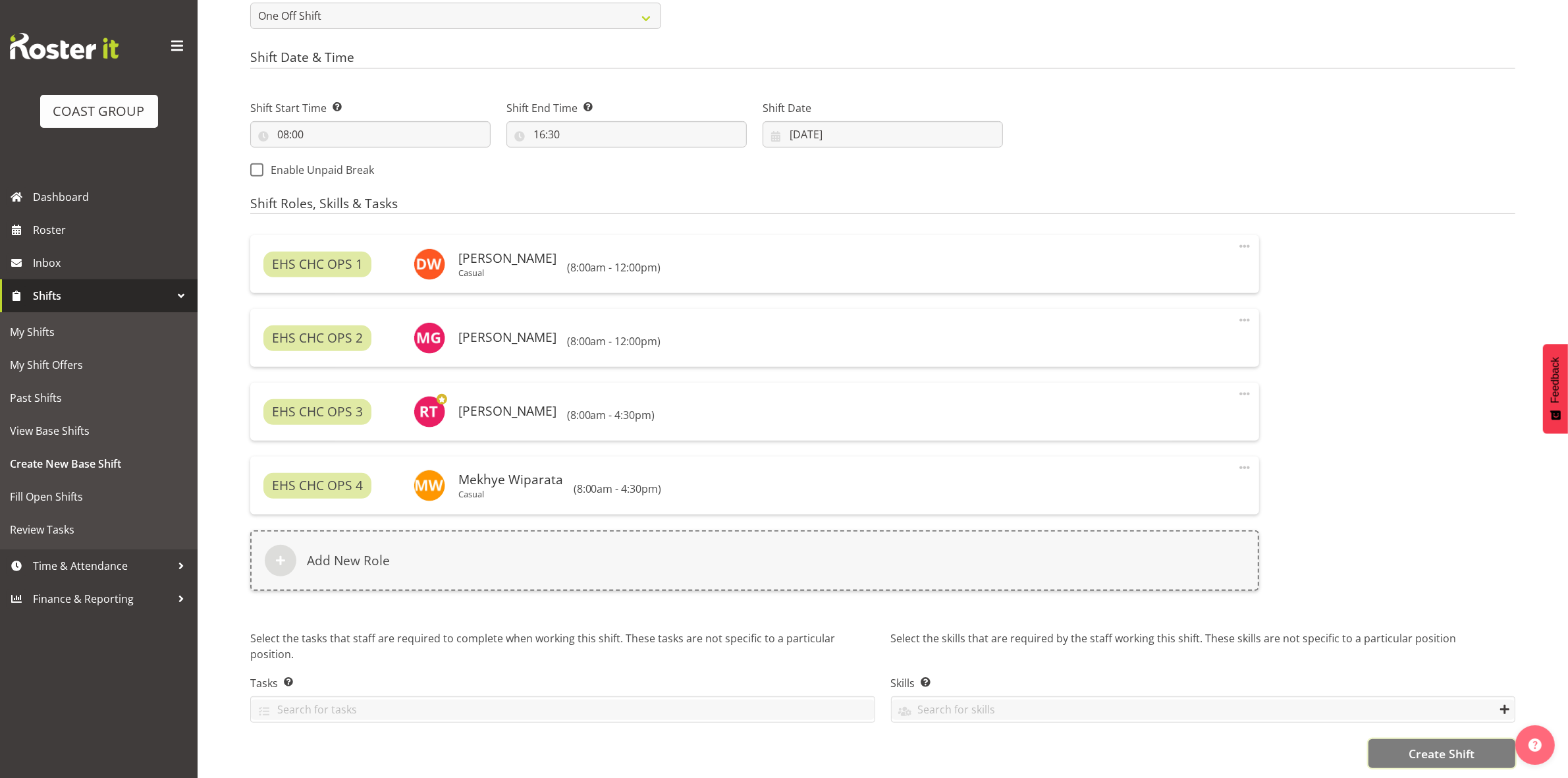
click at [1410, 744] on span "Create Shift" at bounding box center [1441, 753] width 66 height 17
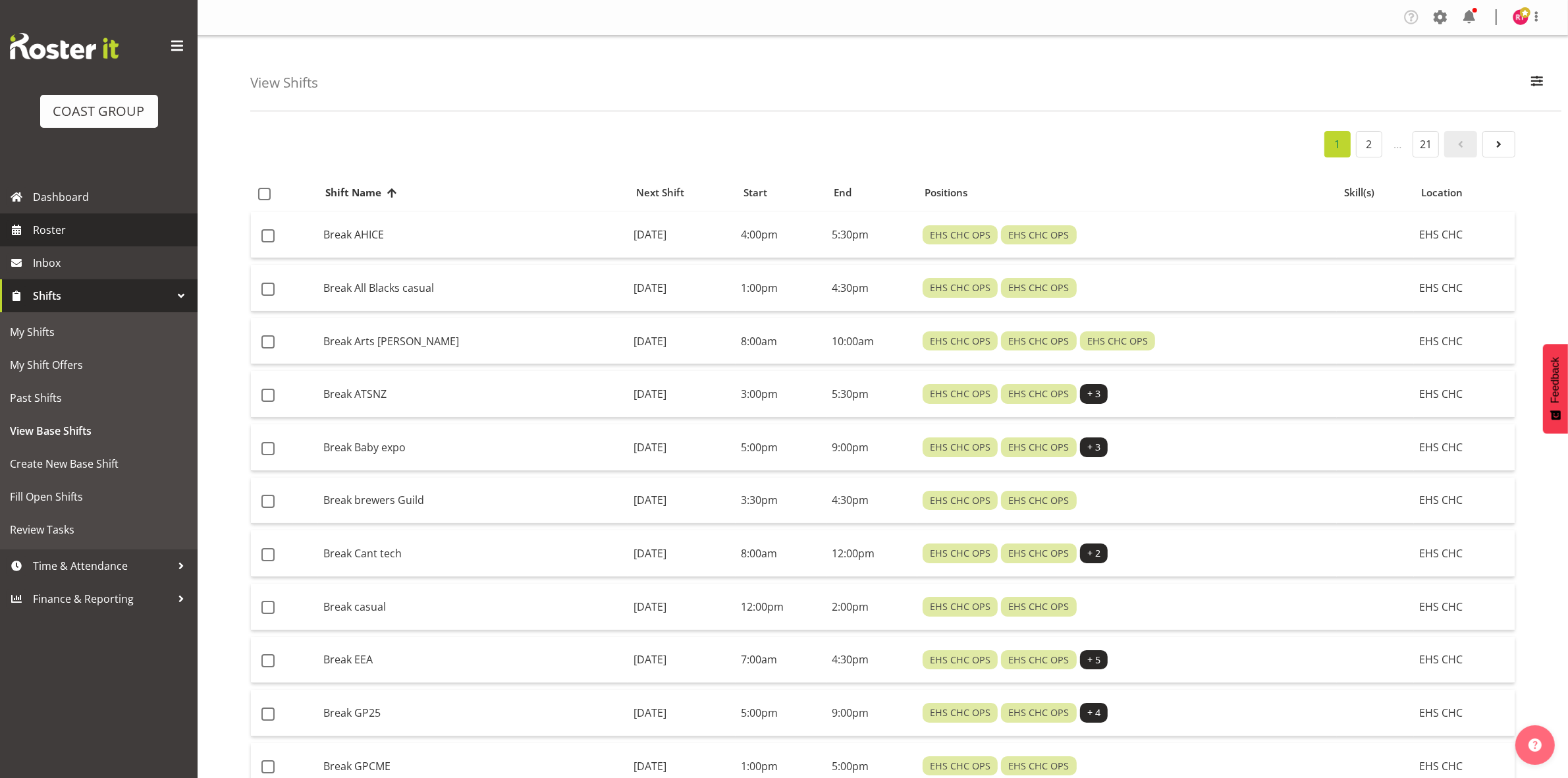
click at [105, 228] on span "Roster" at bounding box center [112, 229] width 158 height 20
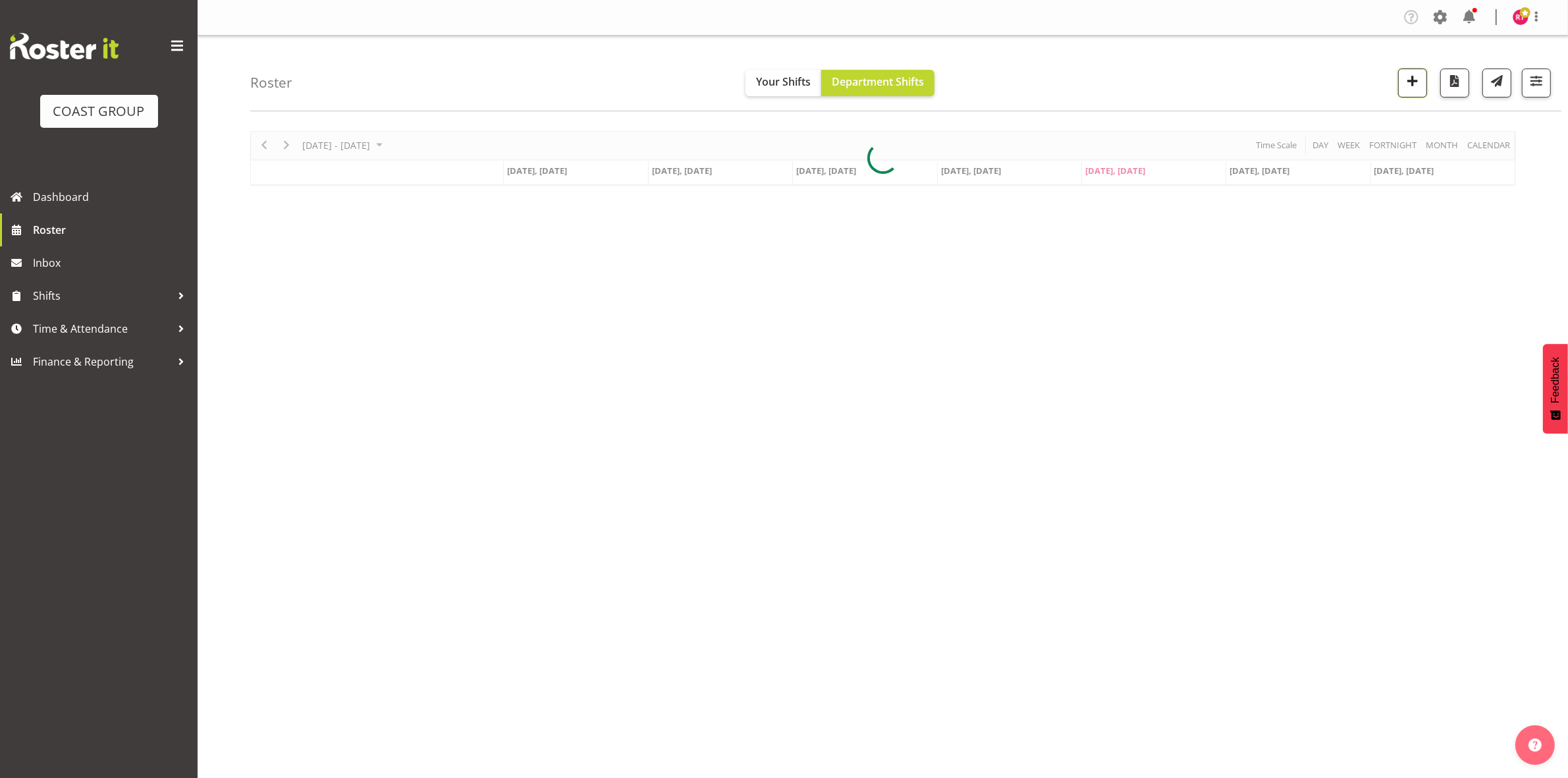
click at [1407, 84] on span "button" at bounding box center [1412, 81] width 17 height 17
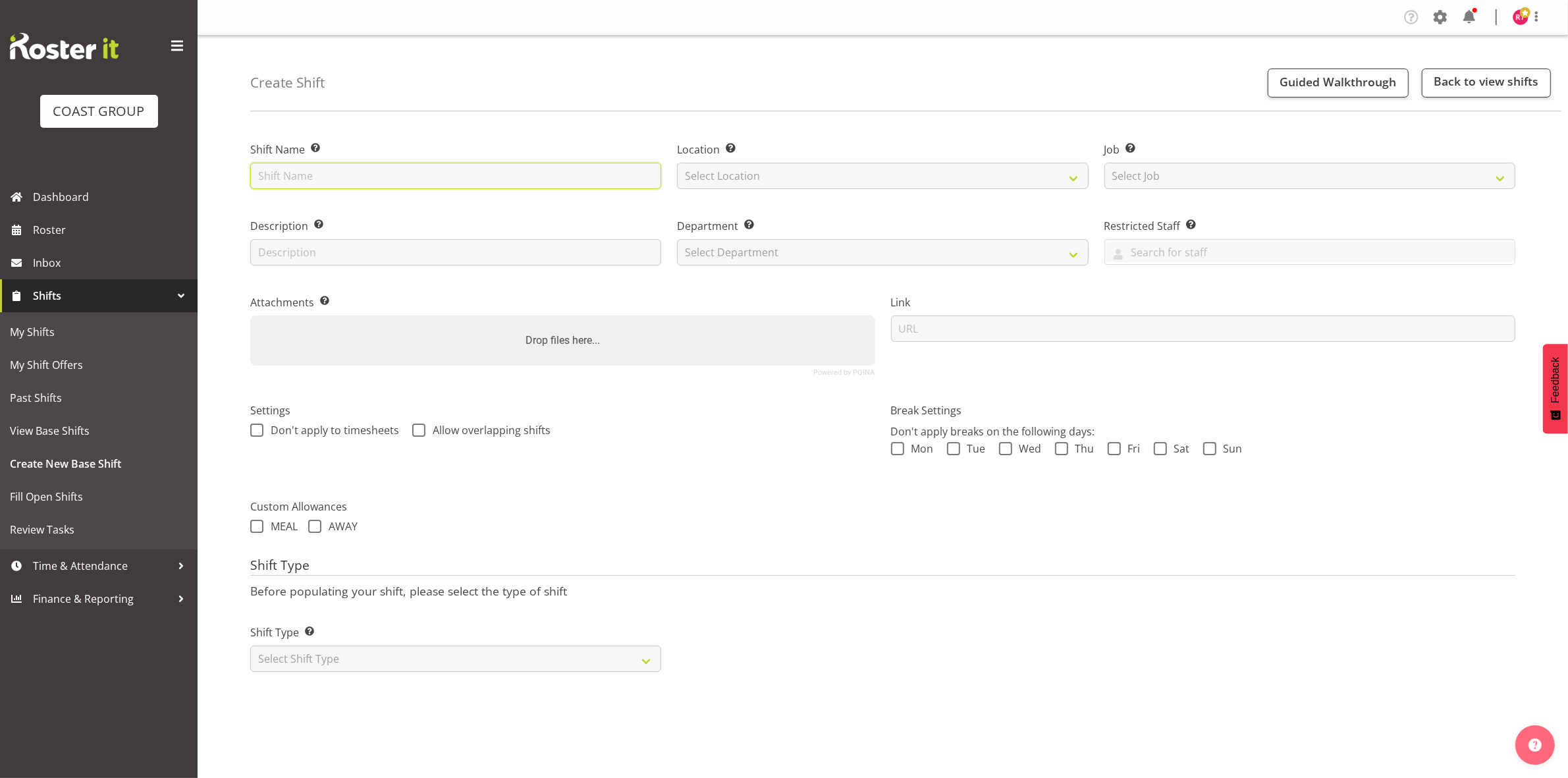
click at [424, 182] on input "text" at bounding box center [456, 176] width 411 height 26
click at [389, 185] on input "text" at bounding box center [456, 176] width 411 height 26
type input "Drive to Timaru"
click at [751, 176] on select "Select Location EHS CHC" at bounding box center [882, 176] width 411 height 26
select select "107"
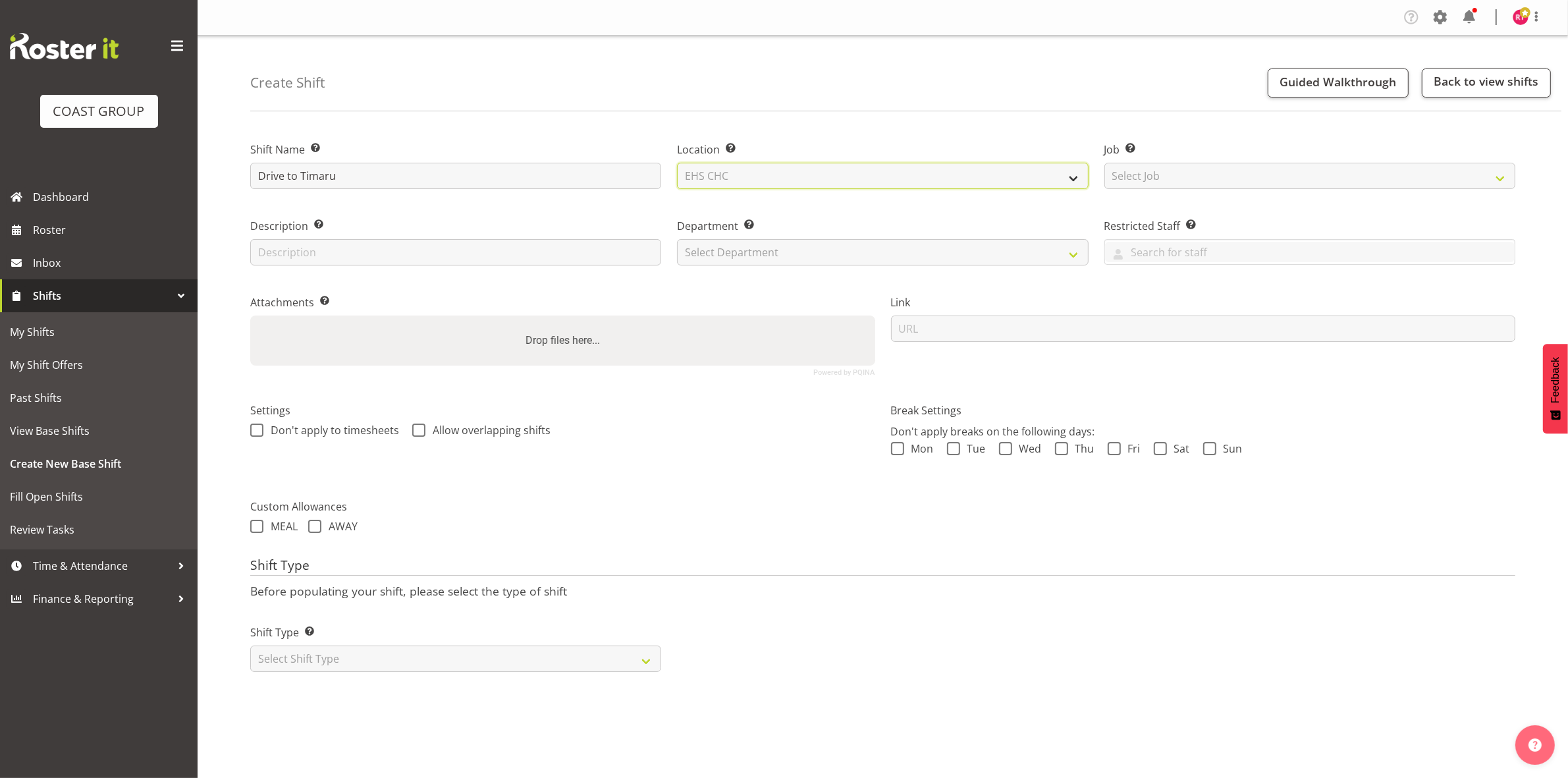
click at [677, 163] on select "Select Location EHS CHC" at bounding box center [882, 176] width 411 height 26
click at [1159, 176] on select "Select Job Create new job 1 Carlton Events 1 [PERSON_NAME][GEOGRAPHIC_DATA] 1 […" at bounding box center [1309, 176] width 411 height 26
select select "9239"
click at [1104, 163] on select "Select Job Create new job 1 Carlton Events 1 [PERSON_NAME][GEOGRAPHIC_DATA] 1 […" at bounding box center [1309, 176] width 411 height 26
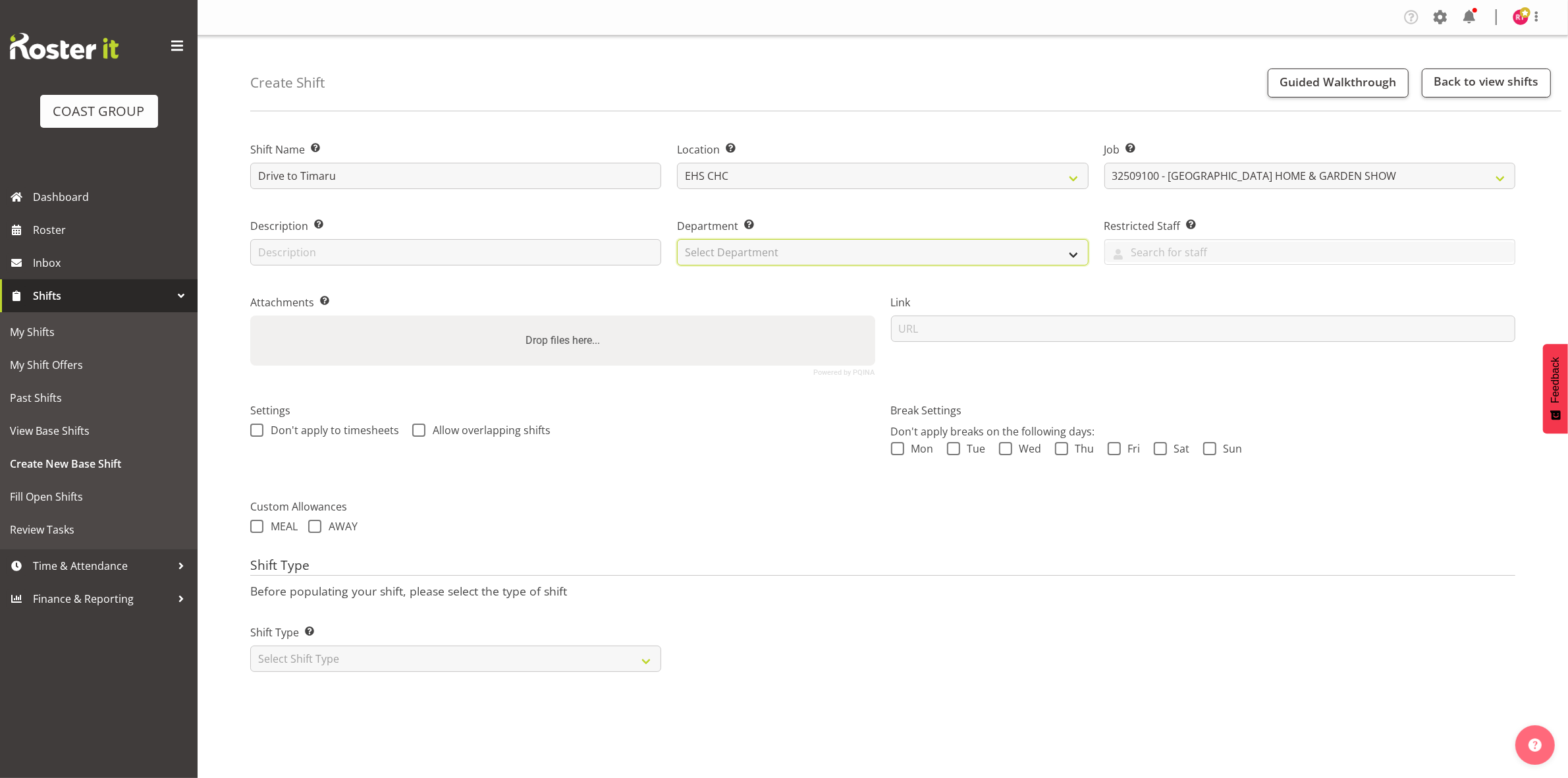
drag, startPoint x: 857, startPoint y: 254, endPoint x: 852, endPoint y: 259, distance: 7.1
click at [857, 254] on select "Select Department EHS CHC OPS" at bounding box center [882, 253] width 411 height 26
select select "41"
click at [677, 239] on select "Select Department EHS CHC OPS" at bounding box center [882, 253] width 411 height 26
click at [509, 670] on select "Select Shift Type One Off Shift Recurring Shift Rotating Shift" at bounding box center [456, 659] width 411 height 26
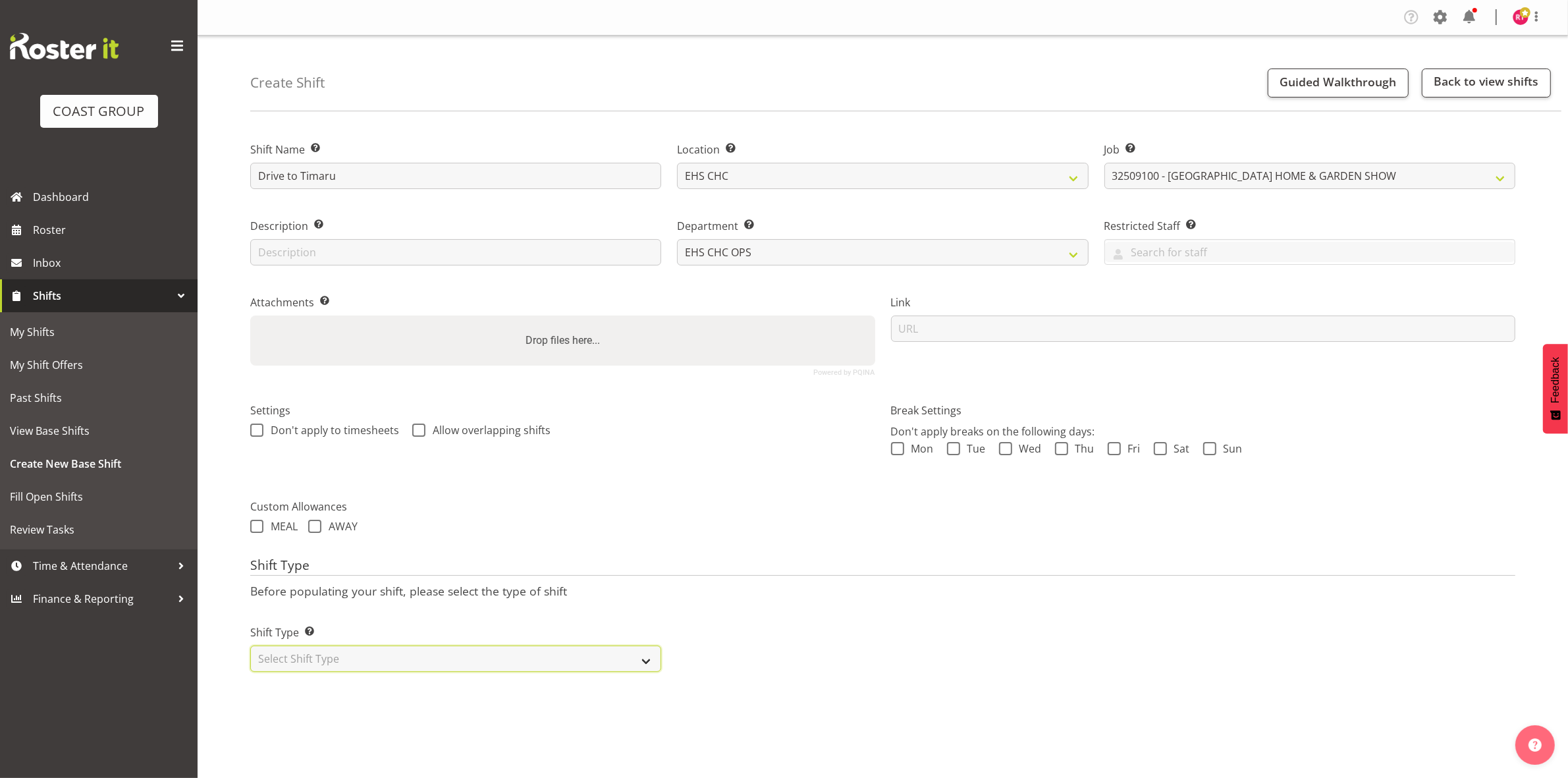
select select "one_off"
click at [251, 647] on select "Select Shift Type One Off Shift Recurring Shift Rotating Shift" at bounding box center [456, 659] width 411 height 26
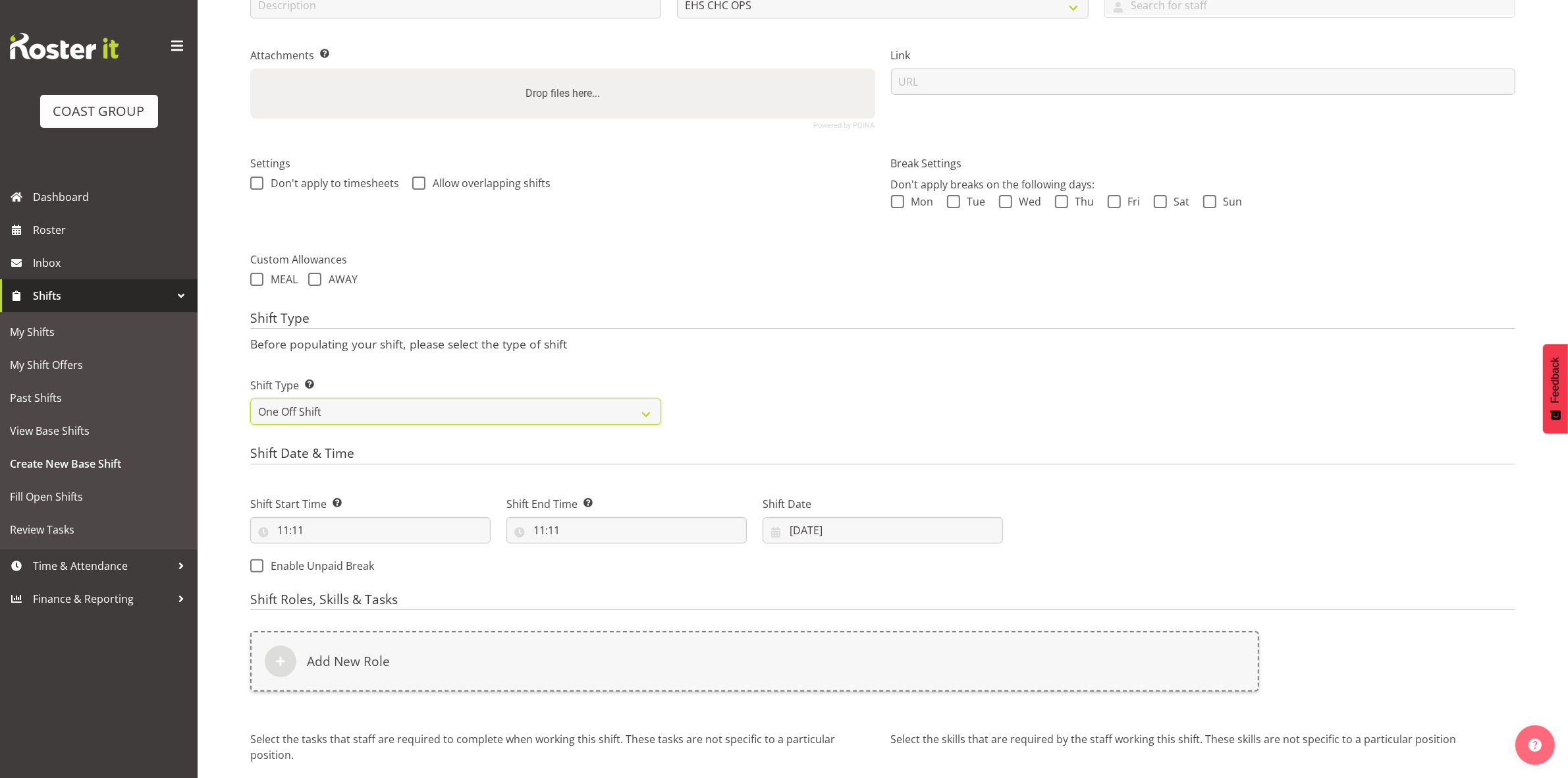
scroll to position [361, 0]
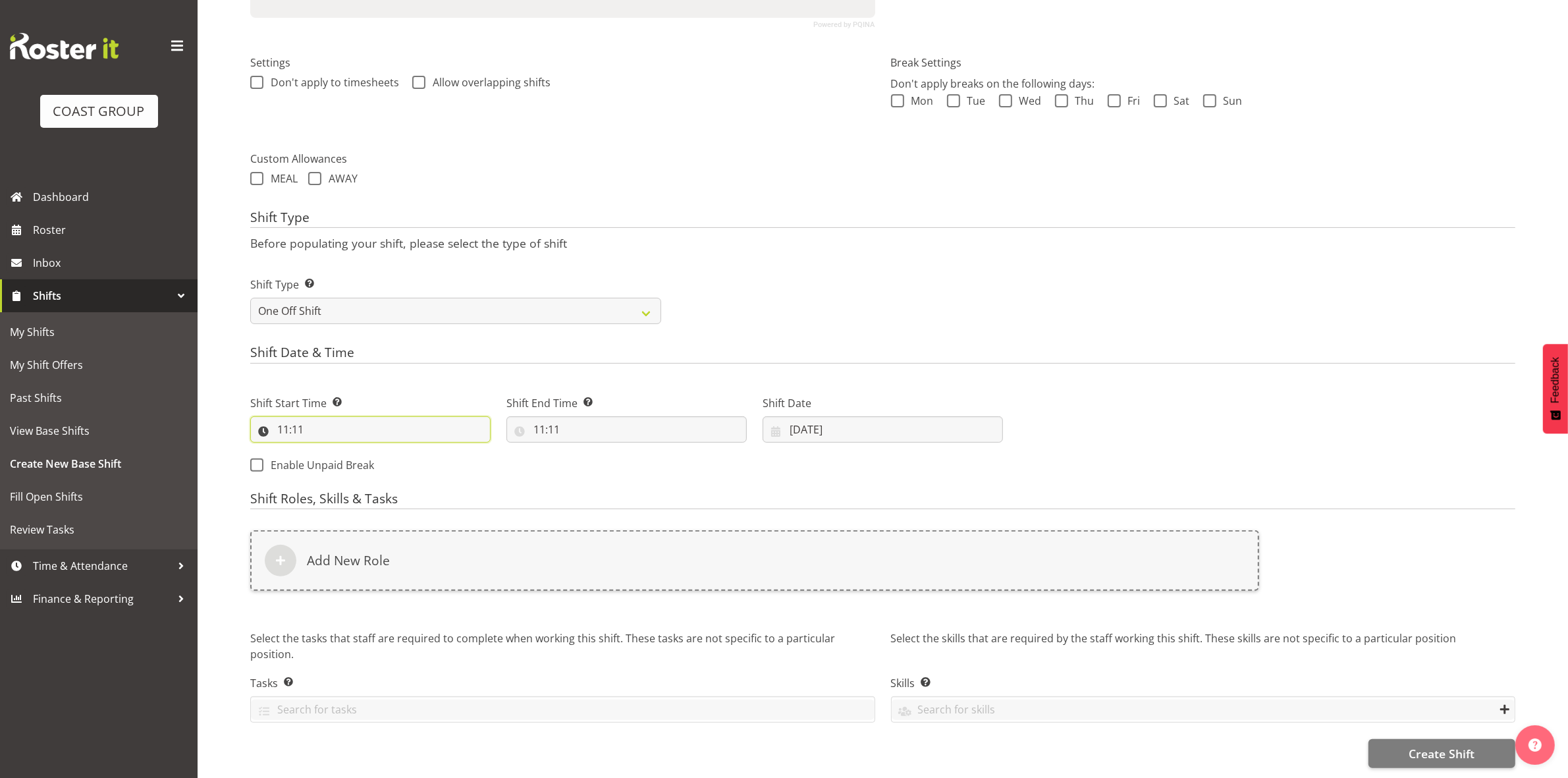
click at [280, 419] on input "11:11" at bounding box center [371, 430] width 240 height 26
drag, startPoint x: 340, startPoint y: 455, endPoint x: 345, endPoint y: 439, distance: 16.8
click at [340, 455] on select "00 01 02 03 04 05 06 07 08 09 10 11 12 13 14 15 16 17 18 19 20 21 22 23" at bounding box center [340, 463] width 30 height 26
select select "12"
click at [325, 450] on select "00 01 02 03 04 05 06 07 08 09 10 11 12 13 14 15 16 17 18 19 20 21 22 23" at bounding box center [340, 463] width 30 height 26
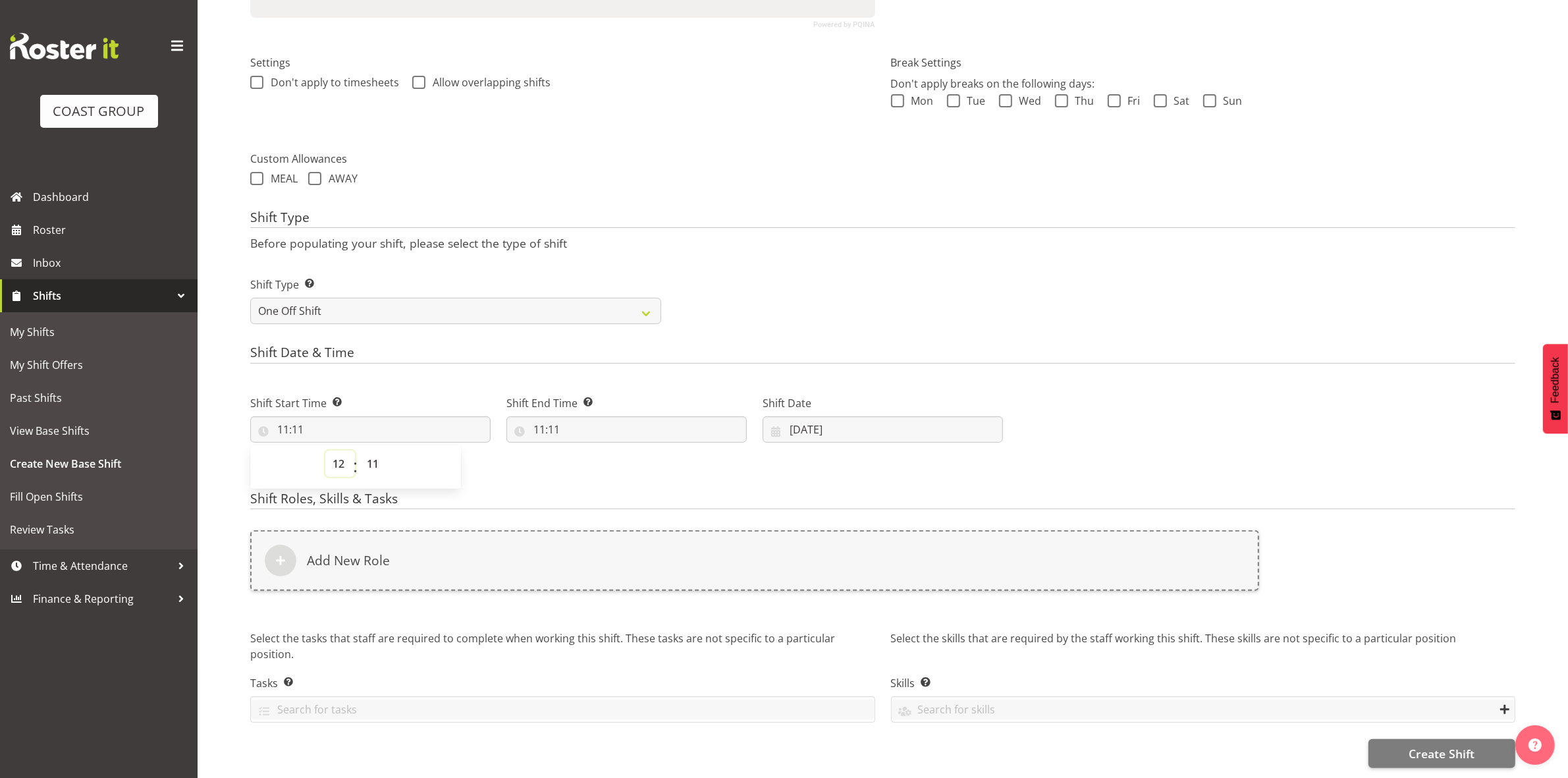
type input "12:11"
click at [370, 450] on select "00 01 02 03 04 05 06 07 08 09 10 11 12 13 14 15 16 17 18 19 20 21 22 23 24 25 2…" at bounding box center [375, 463] width 30 height 26
select select "0"
click at [360, 450] on select "00 01 02 03 04 05 06 07 08 09 10 11 12 13 14 15 16 17 18 19 20 21 22 23 24 25 2…" at bounding box center [375, 463] width 30 height 26
type input "12:00"
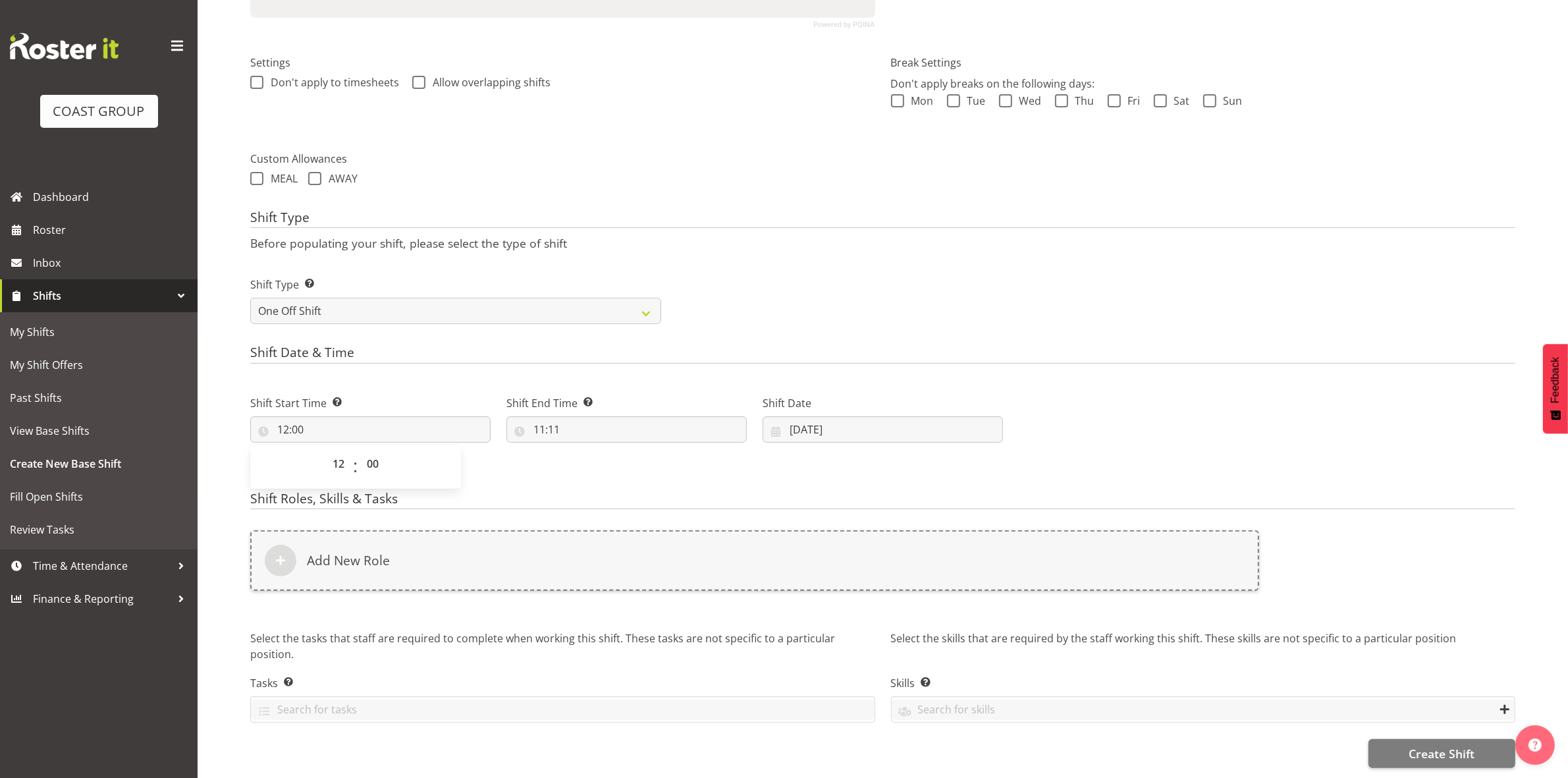
drag, startPoint x: 746, startPoint y: 246, endPoint x: 691, endPoint y: 307, distance: 82.1
click at [747, 258] on div "Shift Type Shift Types: One Off – Select this if you would like a single shift …" at bounding box center [882, 294] width 1281 height 74
click at [534, 419] on input "11:11" at bounding box center [627, 430] width 240 height 26
click at [590, 450] on select "00 01 02 03 04 05 06 07 08 09 10 11 12 13 14 15 16 17 18 19 20 21 22 23" at bounding box center [596, 463] width 30 height 26
select select "16"
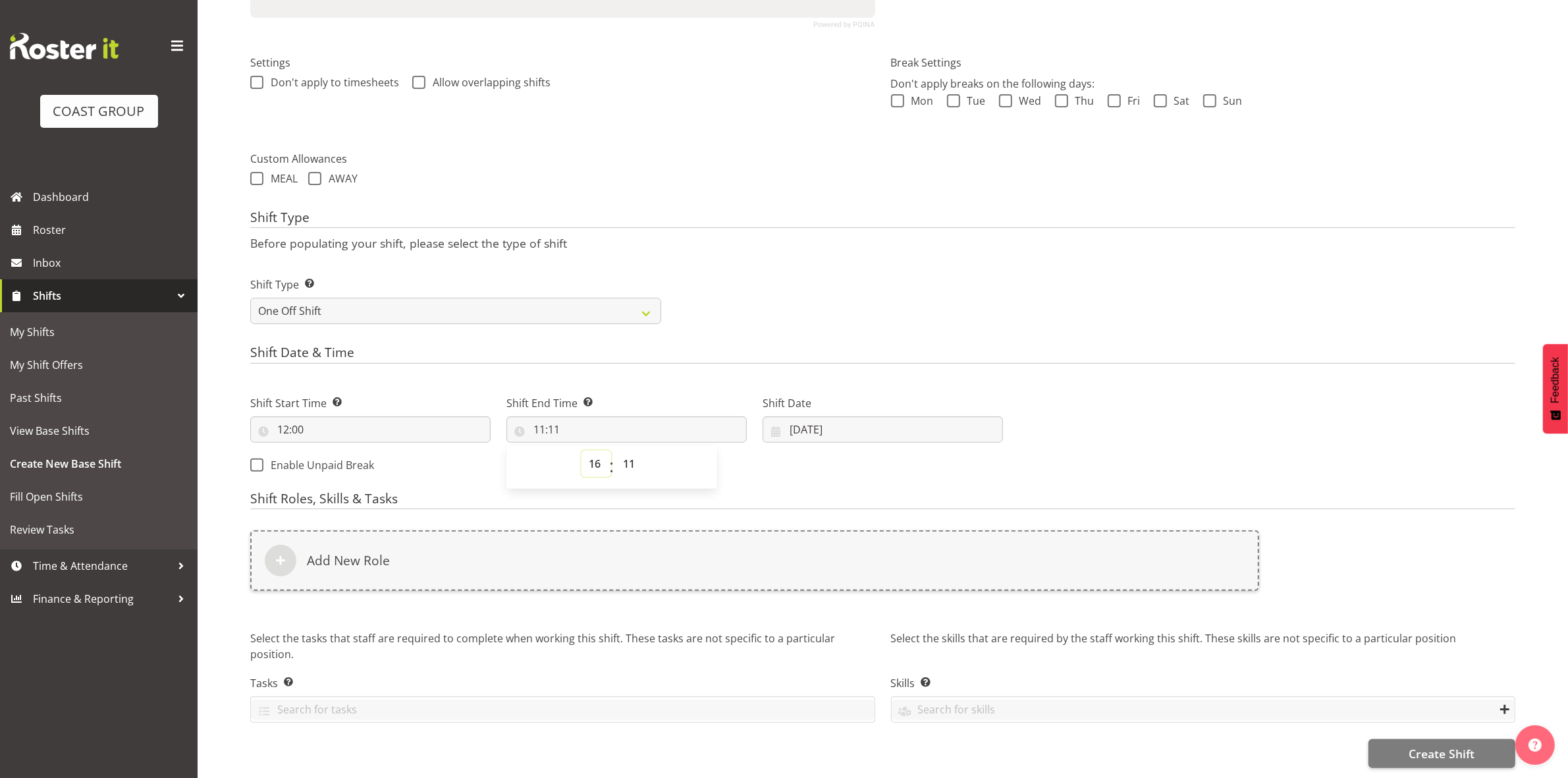
click at [581, 450] on select "00 01 02 03 04 05 06 07 08 09 10 11 12 13 14 15 16 17 18 19 20 21 22 23" at bounding box center [596, 463] width 30 height 26
type input "16:11"
click at [637, 452] on select "00 01 02 03 04 05 06 07 08 09 10 11 12 13 14 15 16 17 18 19 20 21 22 23 24 25 2…" at bounding box center [631, 463] width 30 height 26
click at [630, 450] on select "00 01 02 03 04 05 06 07 08 09 10 11 12 13 14 15 16 17 18 19 20 21 22 23 24 25 2…" at bounding box center [631, 463] width 30 height 26
select select "30"
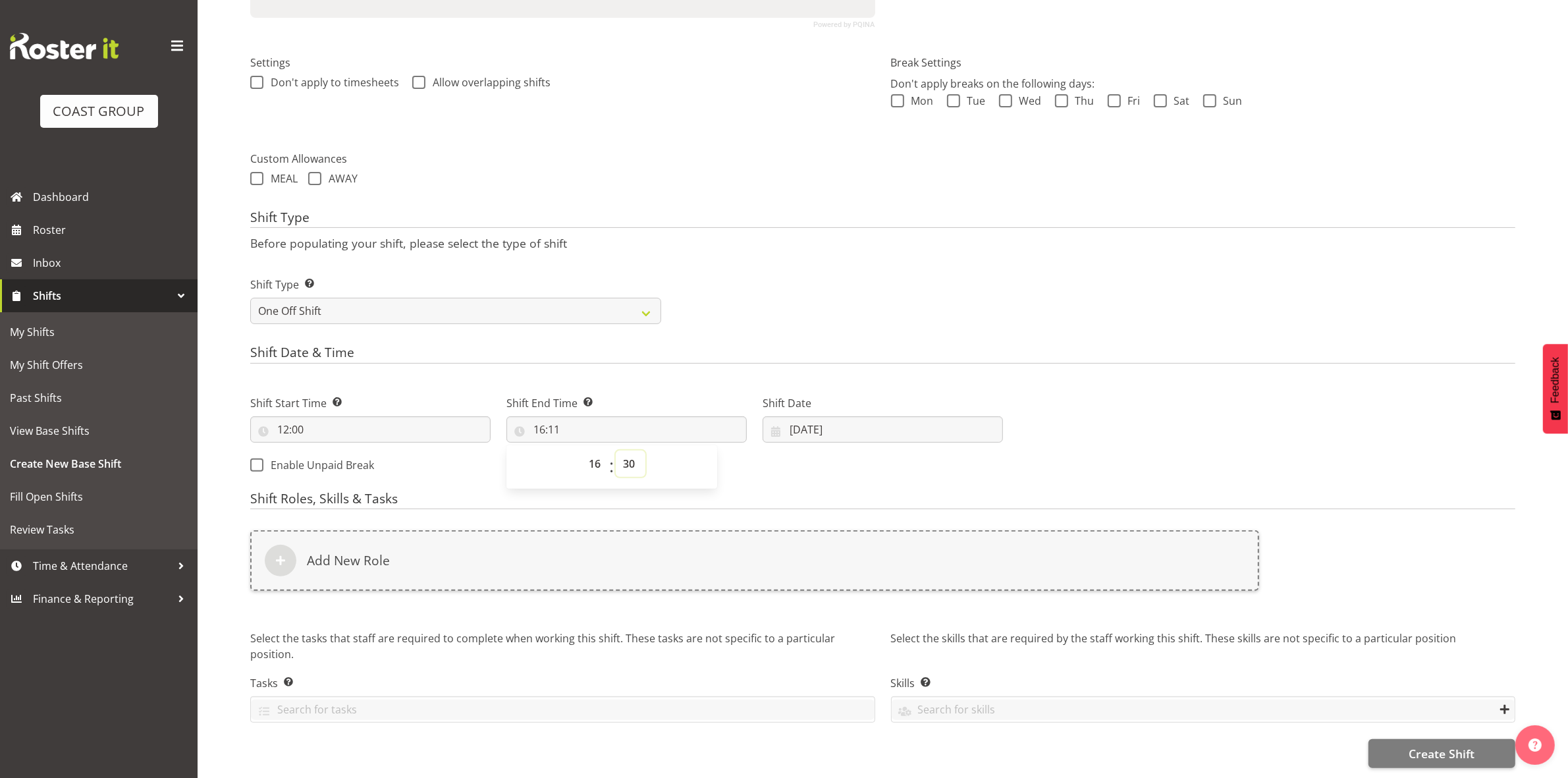
click at [616, 450] on select "00 01 02 03 04 05 06 07 08 09 10 11 12 13 14 15 16 17 18 19 20 21 22 23 24 25 2…" at bounding box center [631, 463] width 30 height 26
type input "16:30"
drag, startPoint x: 830, startPoint y: 270, endPoint x: 826, endPoint y: 277, distance: 8.1
click at [830, 271] on div "Shift Type Shift Types: One Off – Select this if you would like a single shift …" at bounding box center [882, 294] width 1281 height 74
click at [797, 422] on input "19/09/2025" at bounding box center [883, 430] width 240 height 26
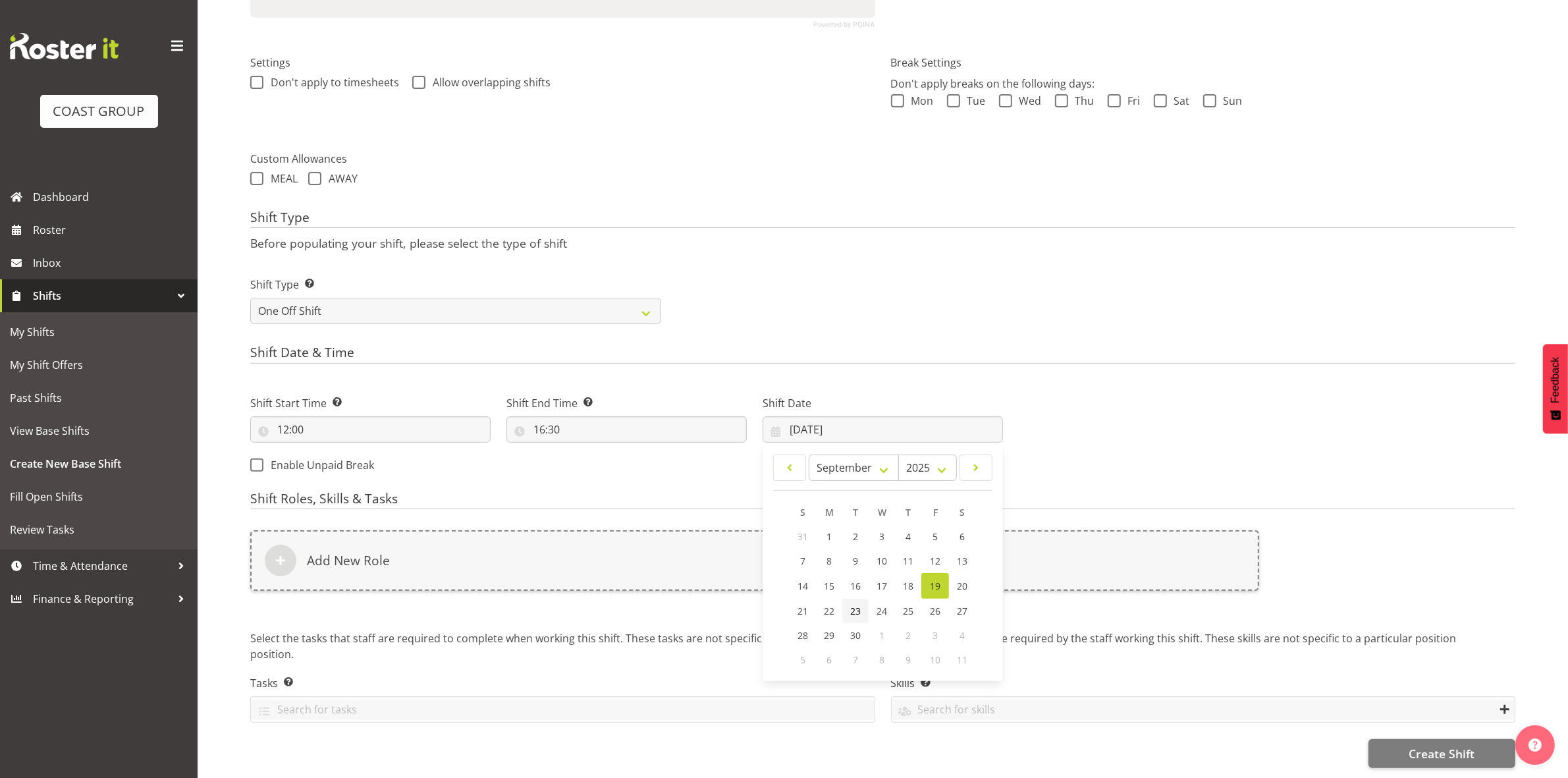
drag, startPoint x: 857, startPoint y: 604, endPoint x: 851, endPoint y: 598, distance: 8.5
click at [857, 605] on span "23" at bounding box center [855, 610] width 10 height 12
type input "23/09/2025"
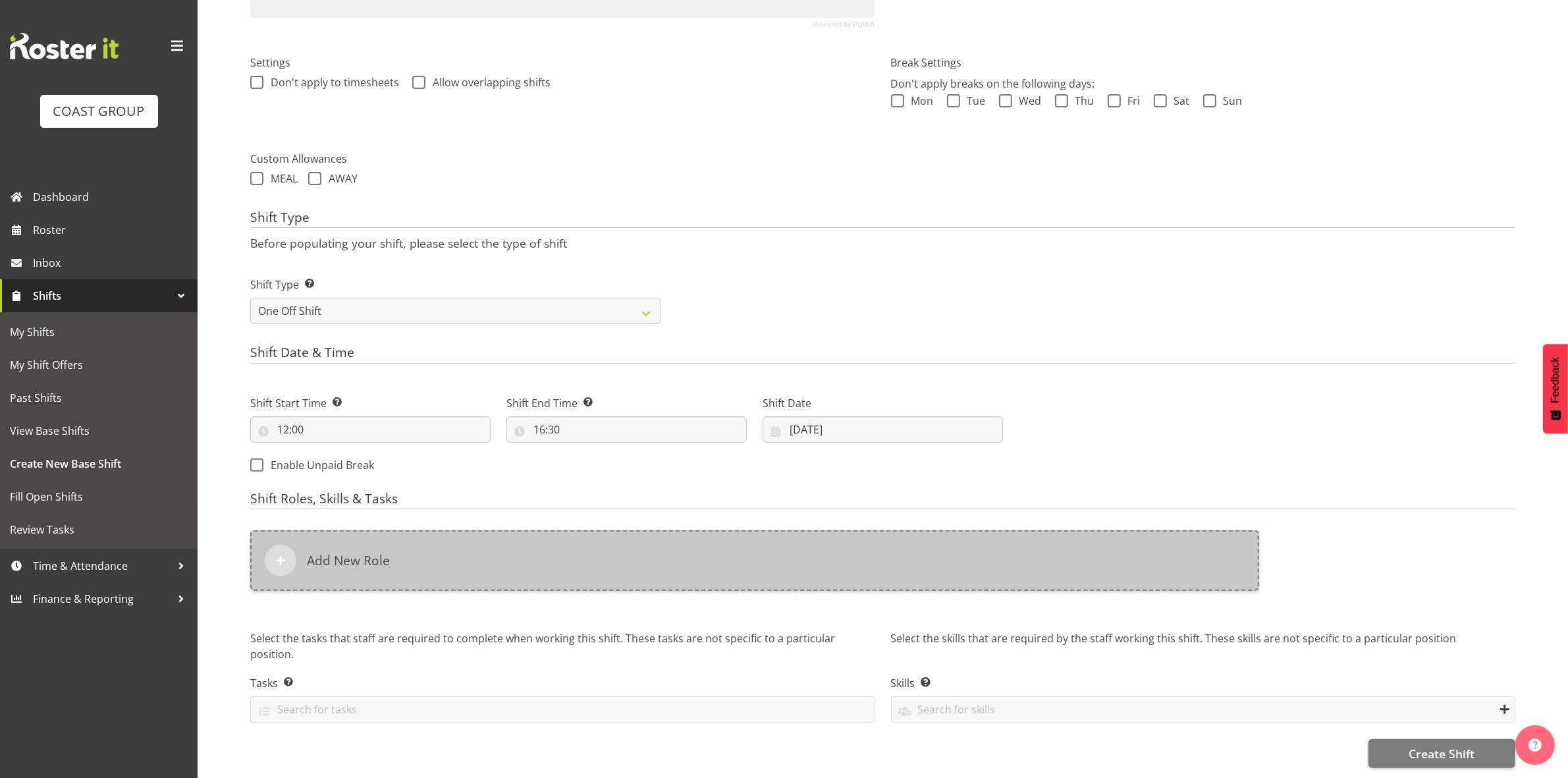
click at [633, 553] on div "Add New Role" at bounding box center [755, 560] width 1009 height 61
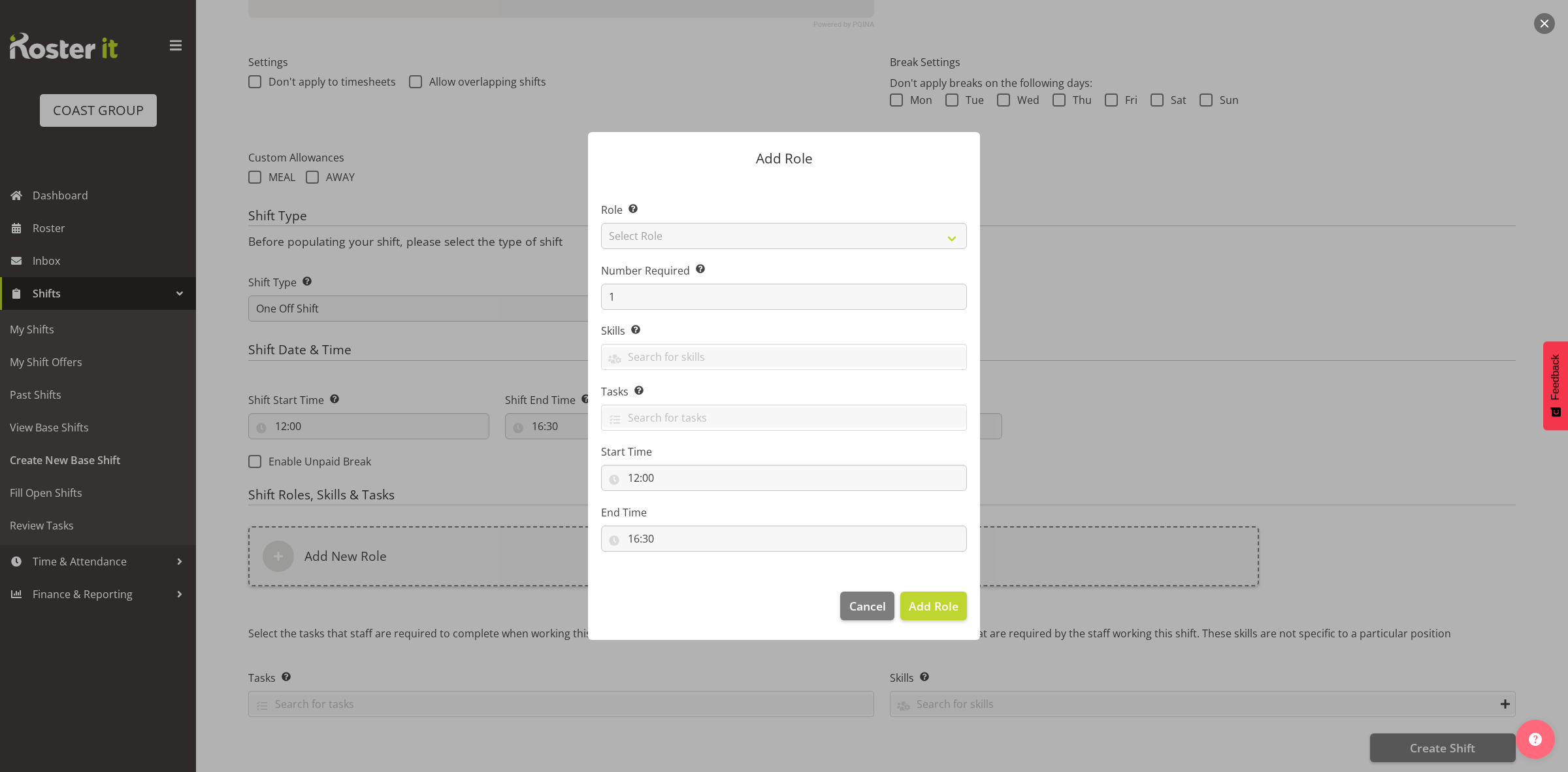
click at [680, 233] on section "Role Select the role you wish to add to the shift. Select Role ACCOUNT MANAGER …" at bounding box center [784, 378] width 392 height 400
click at [668, 227] on select "Select Role ACCOUNT MANAGER ACCOUNT MANAGER DW ACCOUNTS AKL DIANNA VEHICLES AKL…" at bounding box center [784, 236] width 366 height 26
select select "192"
click at [601, 223] on select "Select Role ACCOUNT MANAGER ACCOUNT MANAGER DW ACCOUNTS AKL DIANNA VEHICLES AKL…" at bounding box center [784, 236] width 366 height 26
click at [468, 453] on div at bounding box center [784, 386] width 1568 height 772
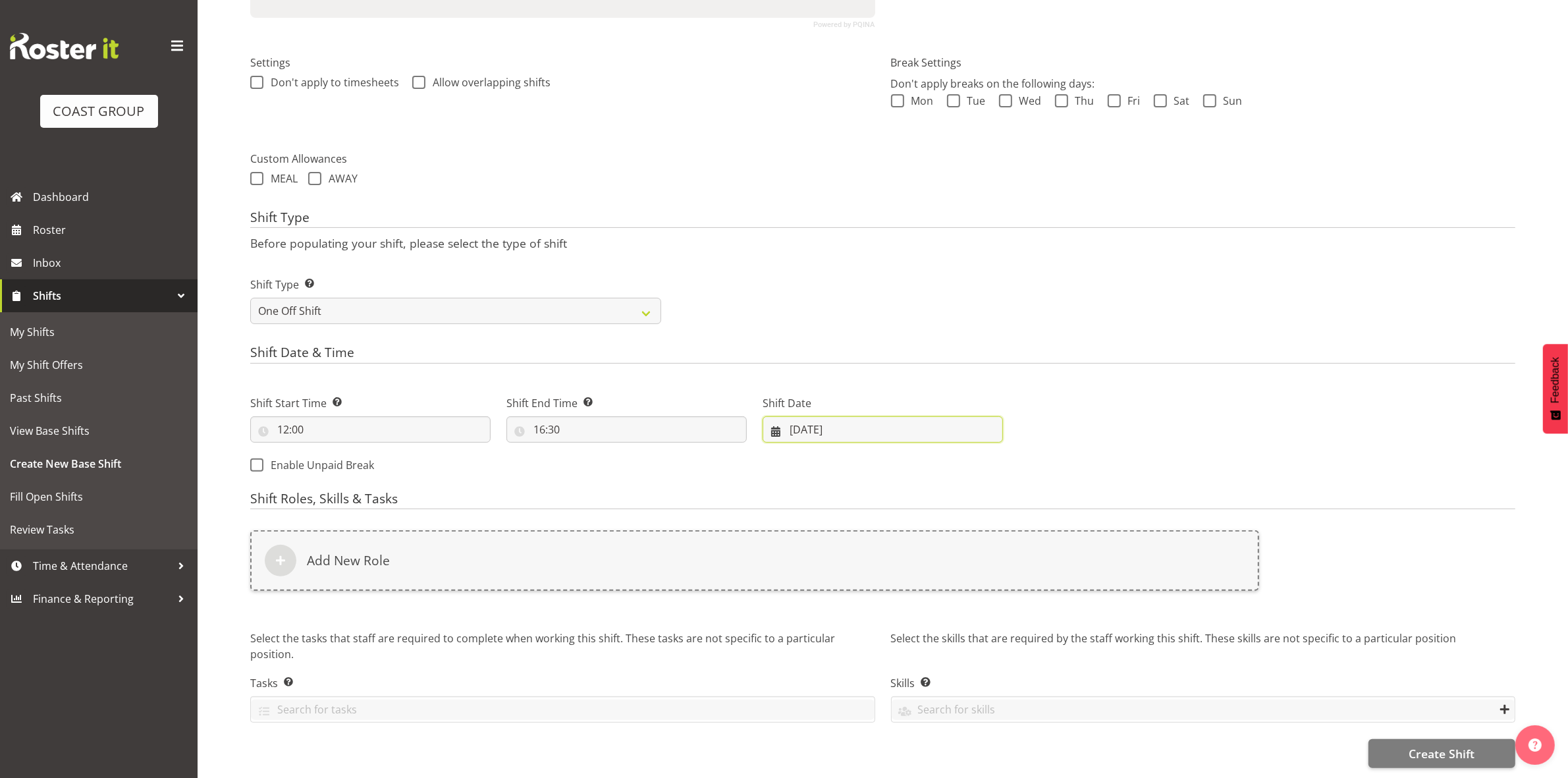
click at [798, 420] on input "23/09/2025" at bounding box center [883, 430] width 240 height 26
drag, startPoint x: 594, startPoint y: 473, endPoint x: 607, endPoint y: 469, distance: 13.6
click at [601, 471] on form "Shift Name Enter a name for the shift (e.g. Day Shift). Drive to Timaru Locatio…" at bounding box center [883, 271] width 1265 height 992
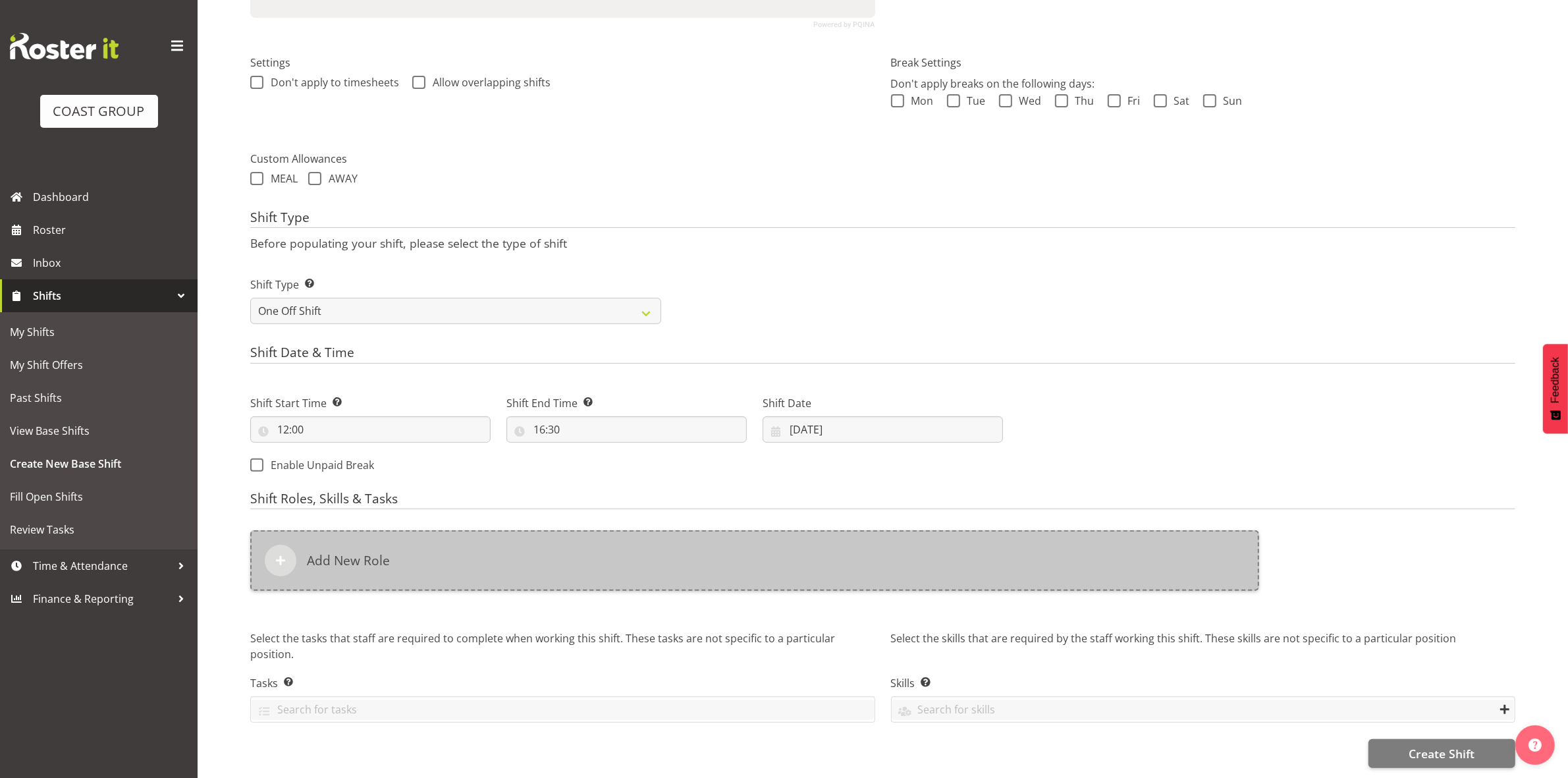
click at [453, 541] on div "Add New Role" at bounding box center [755, 560] width 1009 height 61
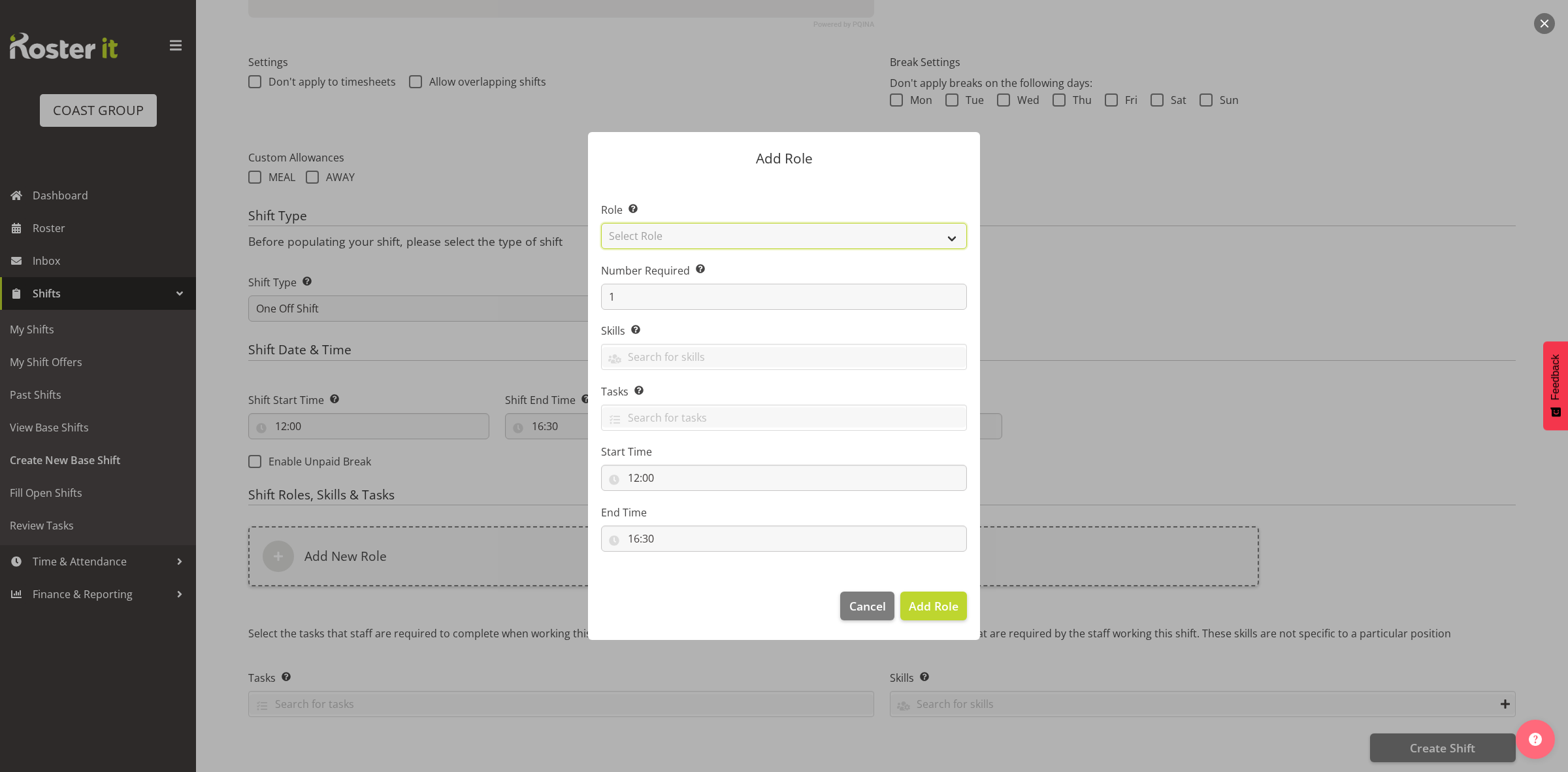
click at [681, 242] on select "Select Role ACCOUNT MANAGER ACCOUNT MANAGER DW ACCOUNTS AKL DIANNA VEHICLES AKL…" at bounding box center [784, 236] width 366 height 26
select select "192"
click at [601, 223] on select "Select Role ACCOUNT MANAGER ACCOUNT MANAGER DW ACCOUNTS AKL DIANNA VEHICLES AKL…" at bounding box center [784, 236] width 366 height 26
click at [690, 291] on input "1" at bounding box center [784, 297] width 366 height 26
type input "2"
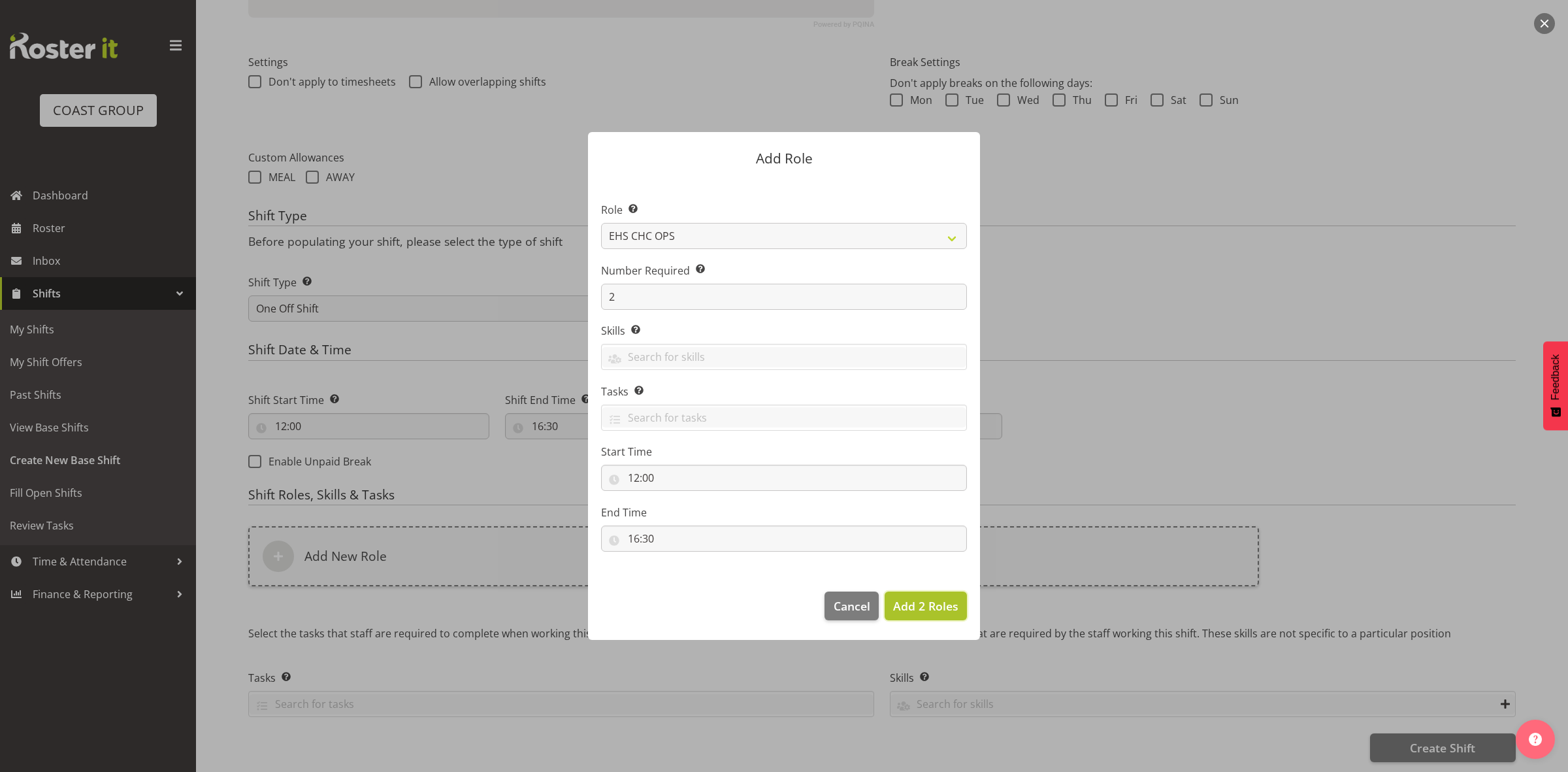
click at [905, 613] on span "Add 2 Roles" at bounding box center [925, 606] width 66 height 16
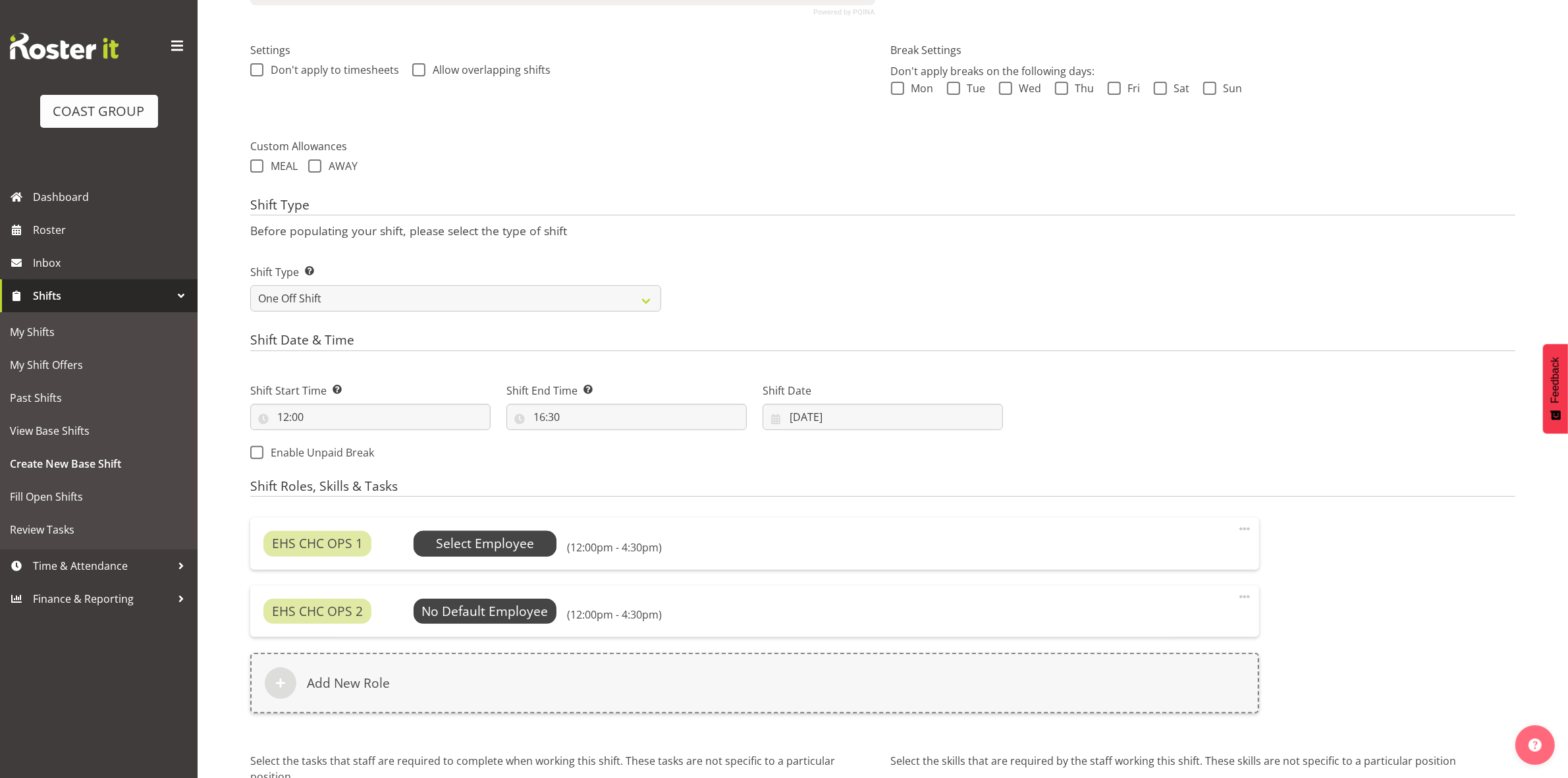
click at [500, 531] on span "Select Employee" at bounding box center [485, 543] width 143 height 25
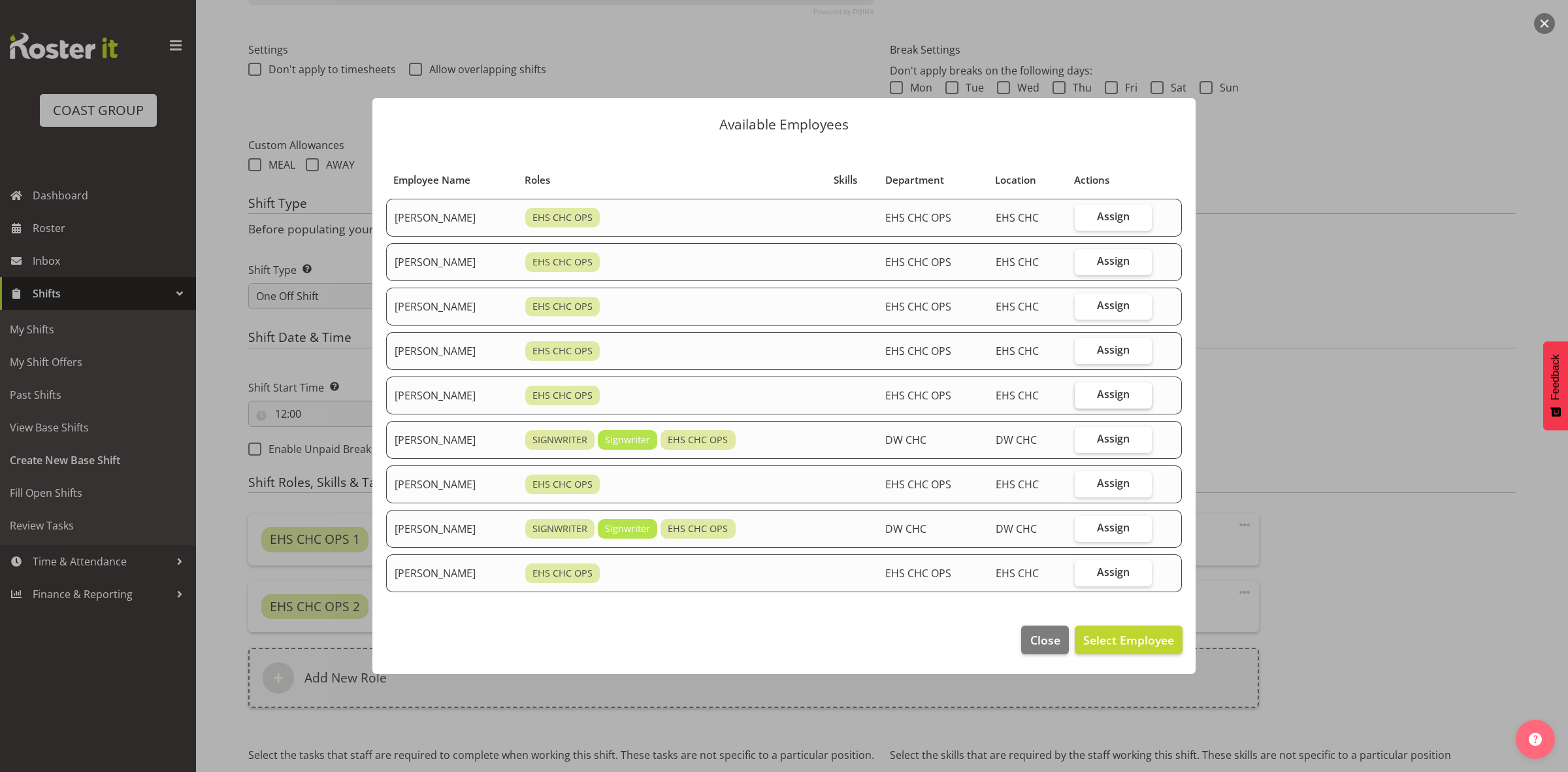
click at [1112, 394] on span "Assign" at bounding box center [1113, 394] width 32 height 13
click at [1084, 394] on input "Assign" at bounding box center [1079, 394] width 8 height 8
checkbox input "true"
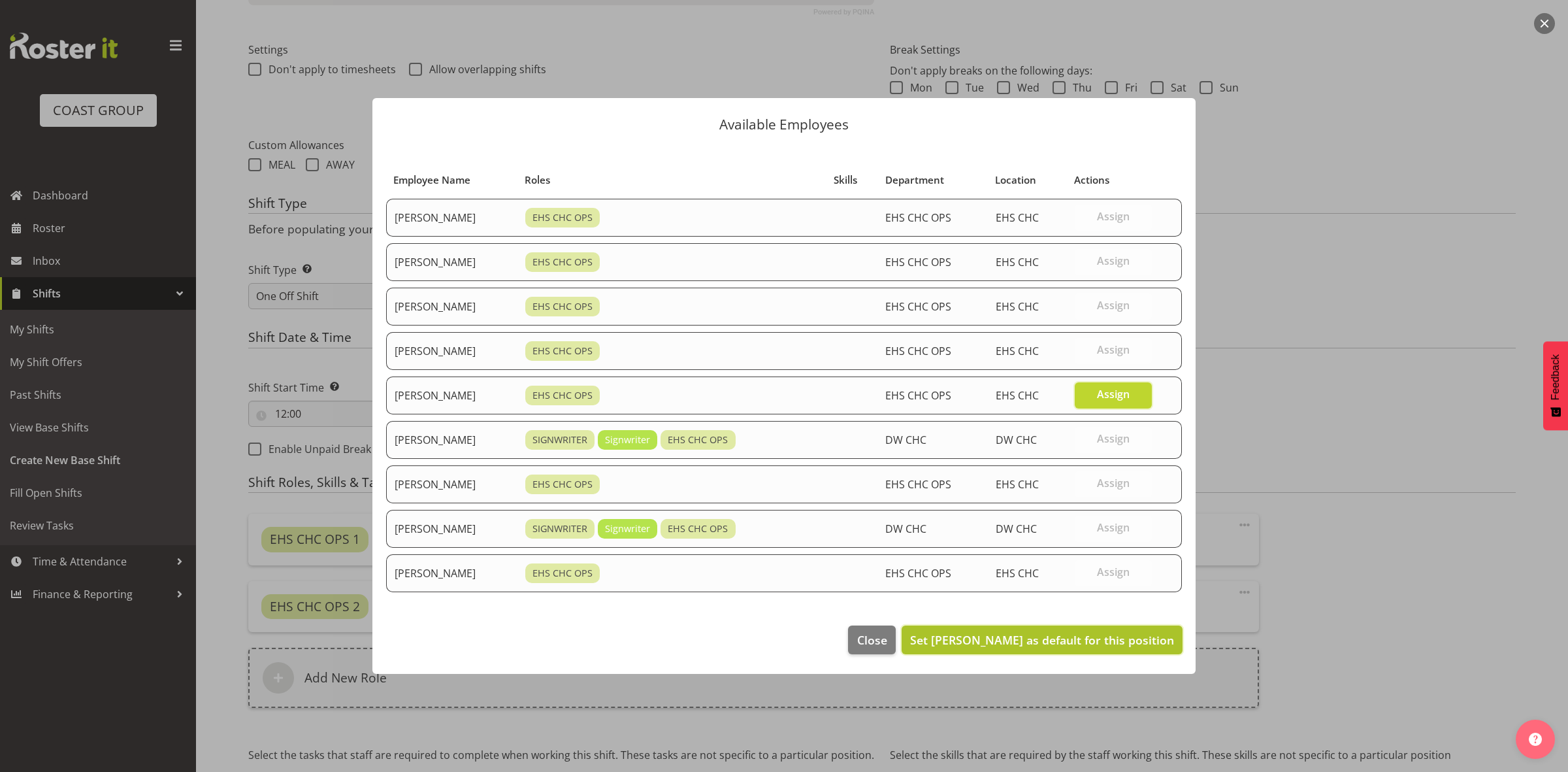
click at [1070, 644] on span "Set Martin Gorzeman as default for this position" at bounding box center [1043, 640] width 264 height 16
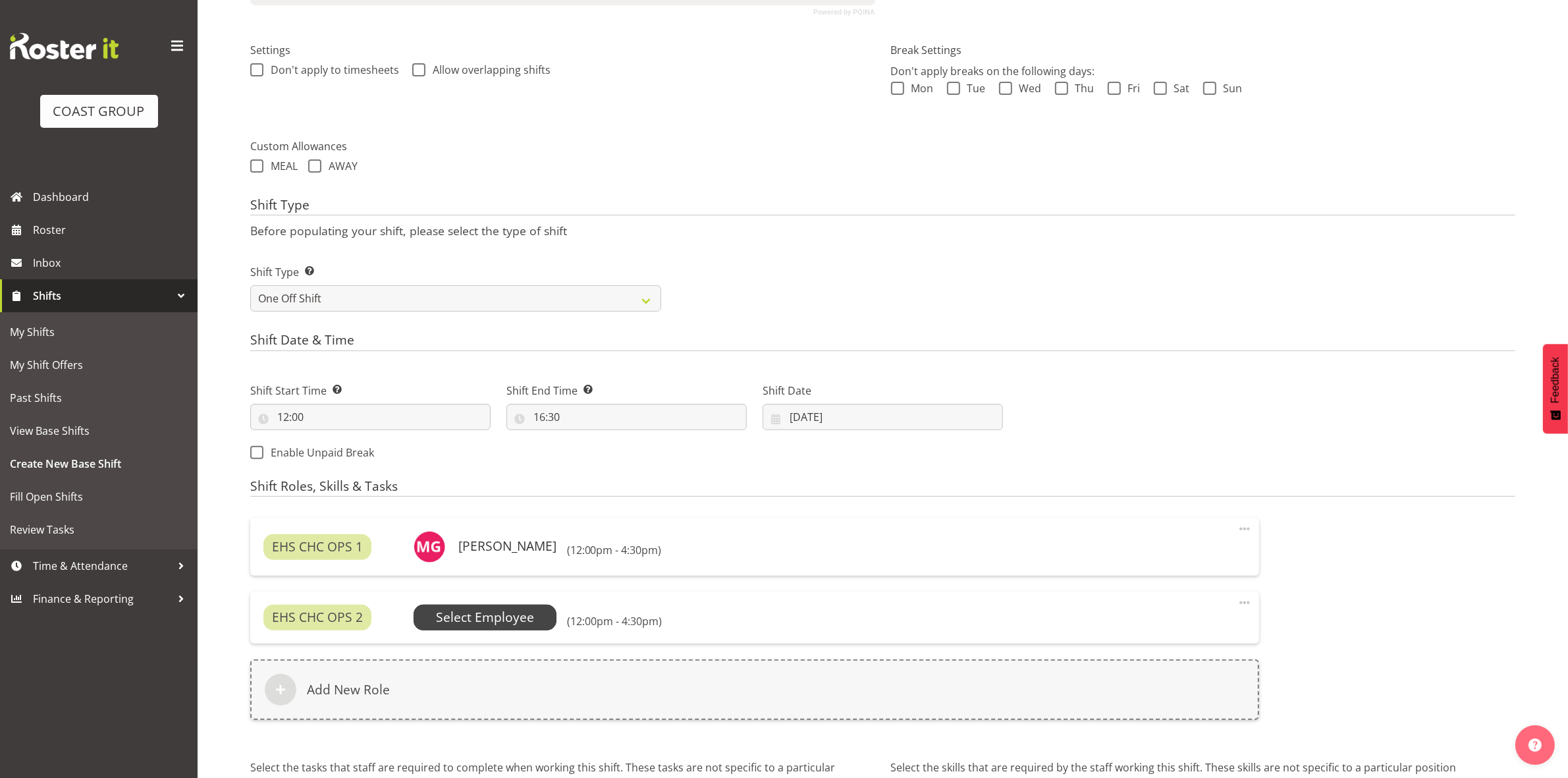
click at [505, 618] on span "Select Employee" at bounding box center [484, 617] width 98 height 19
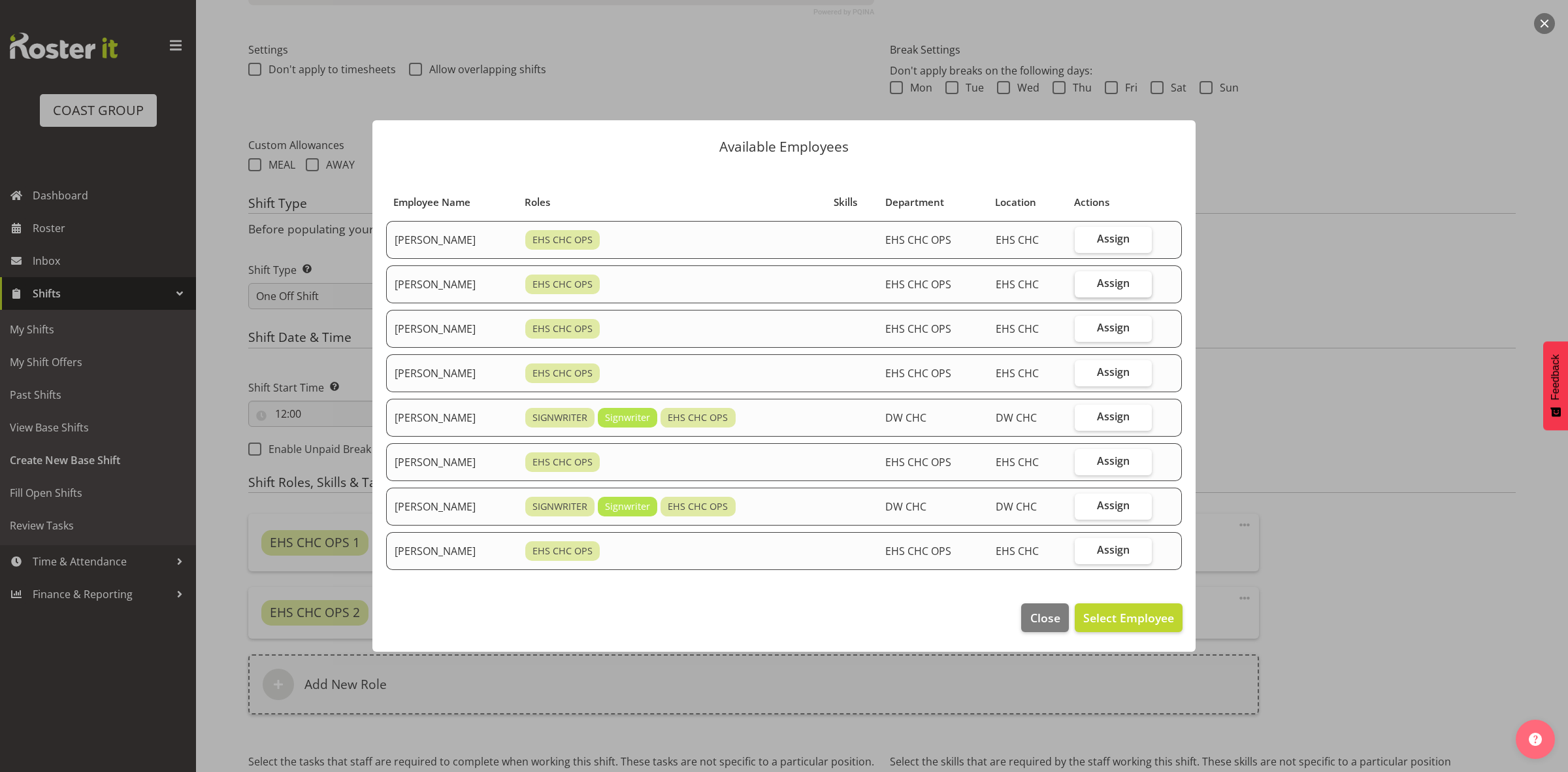
click at [1092, 284] on label "Assign" at bounding box center [1114, 284] width 78 height 26
click at [1084, 284] on input "Assign" at bounding box center [1079, 283] width 8 height 8
checkbox input "true"
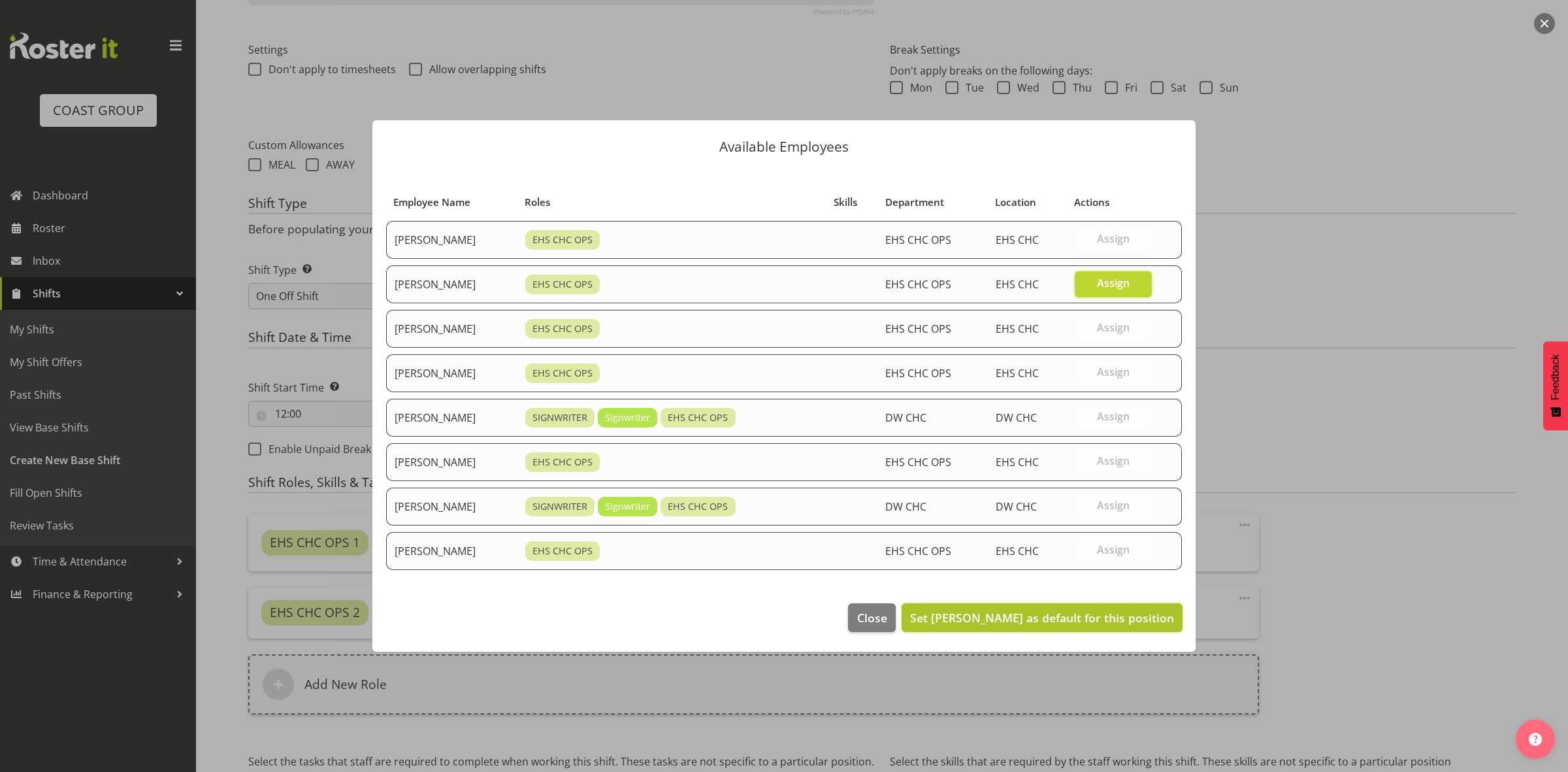
click at [986, 625] on span "Set David Wiseman as default for this position" at bounding box center [1043, 617] width 264 height 16
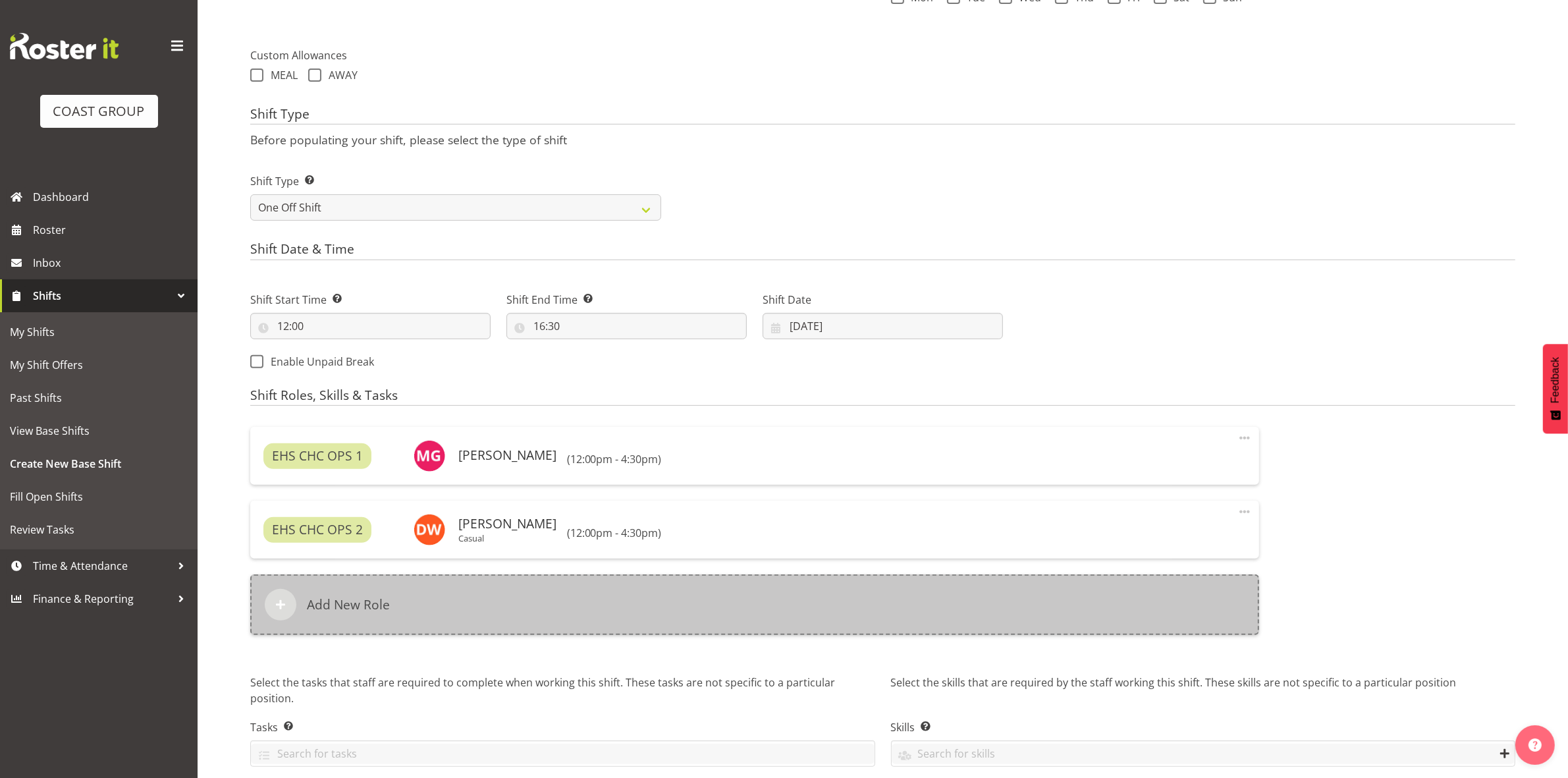
scroll to position [509, 0]
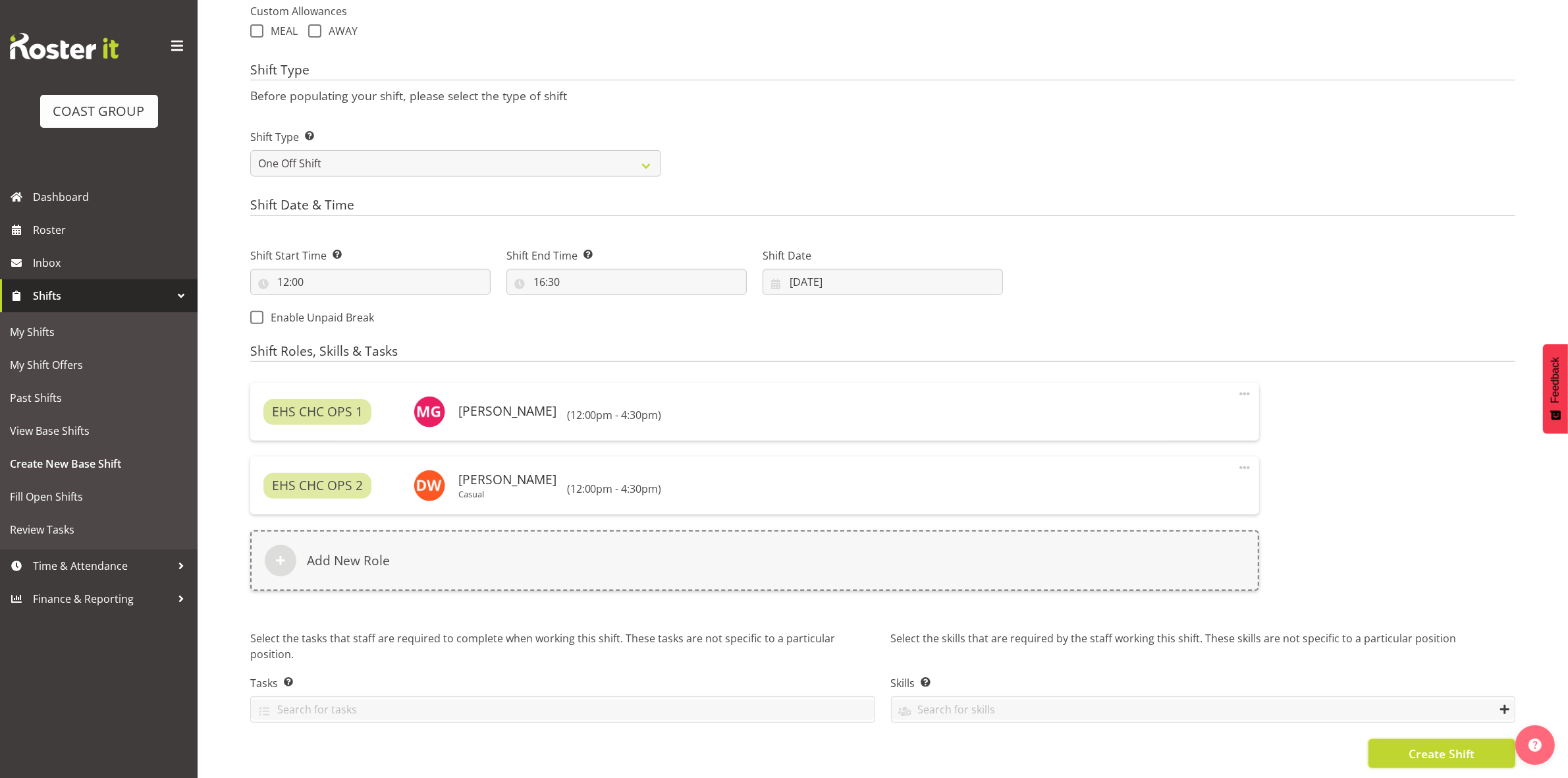
click at [1412, 744] on span "Create Shift" at bounding box center [1441, 753] width 66 height 17
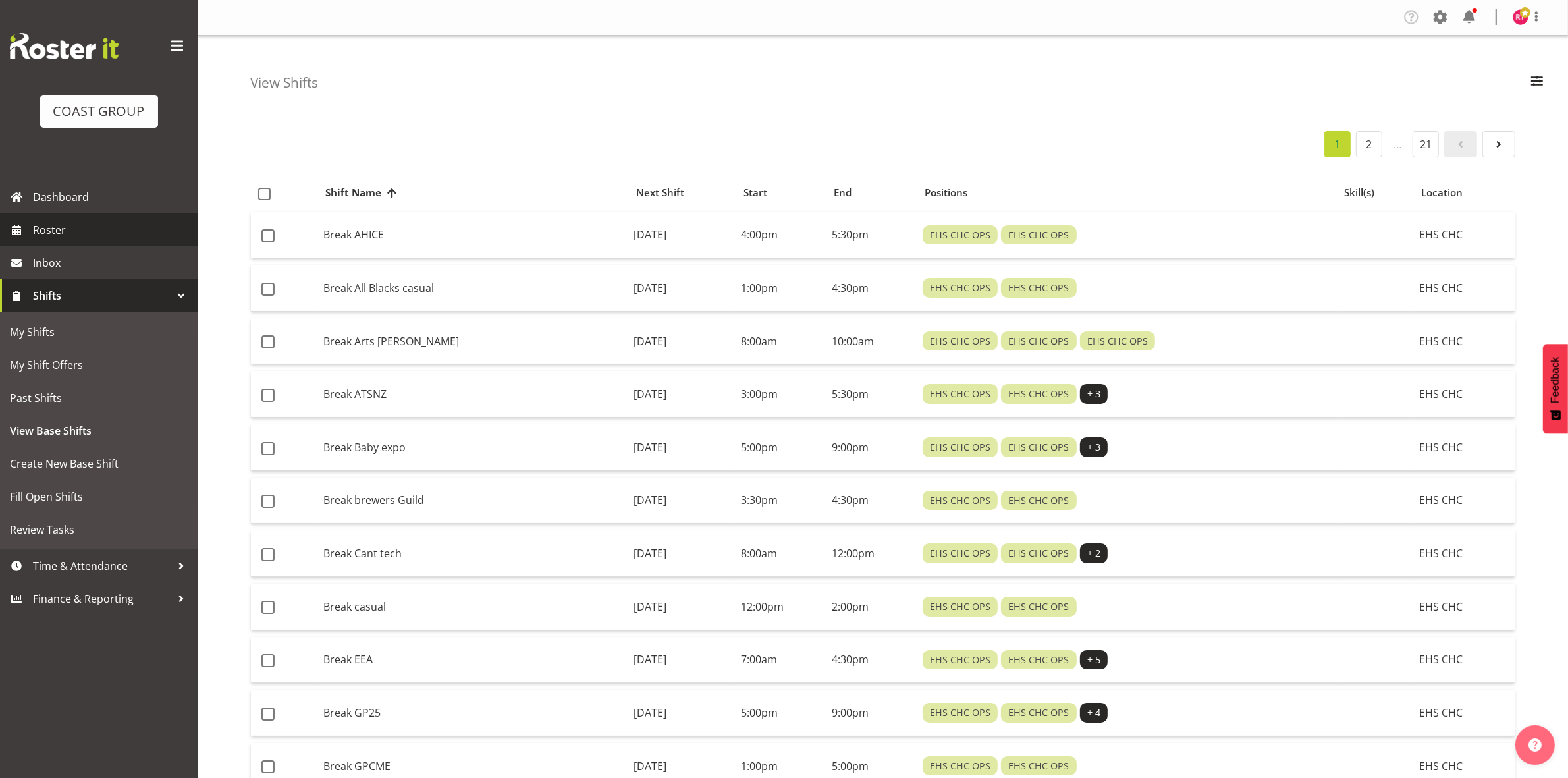
click at [55, 235] on span "Roster" at bounding box center [112, 229] width 158 height 20
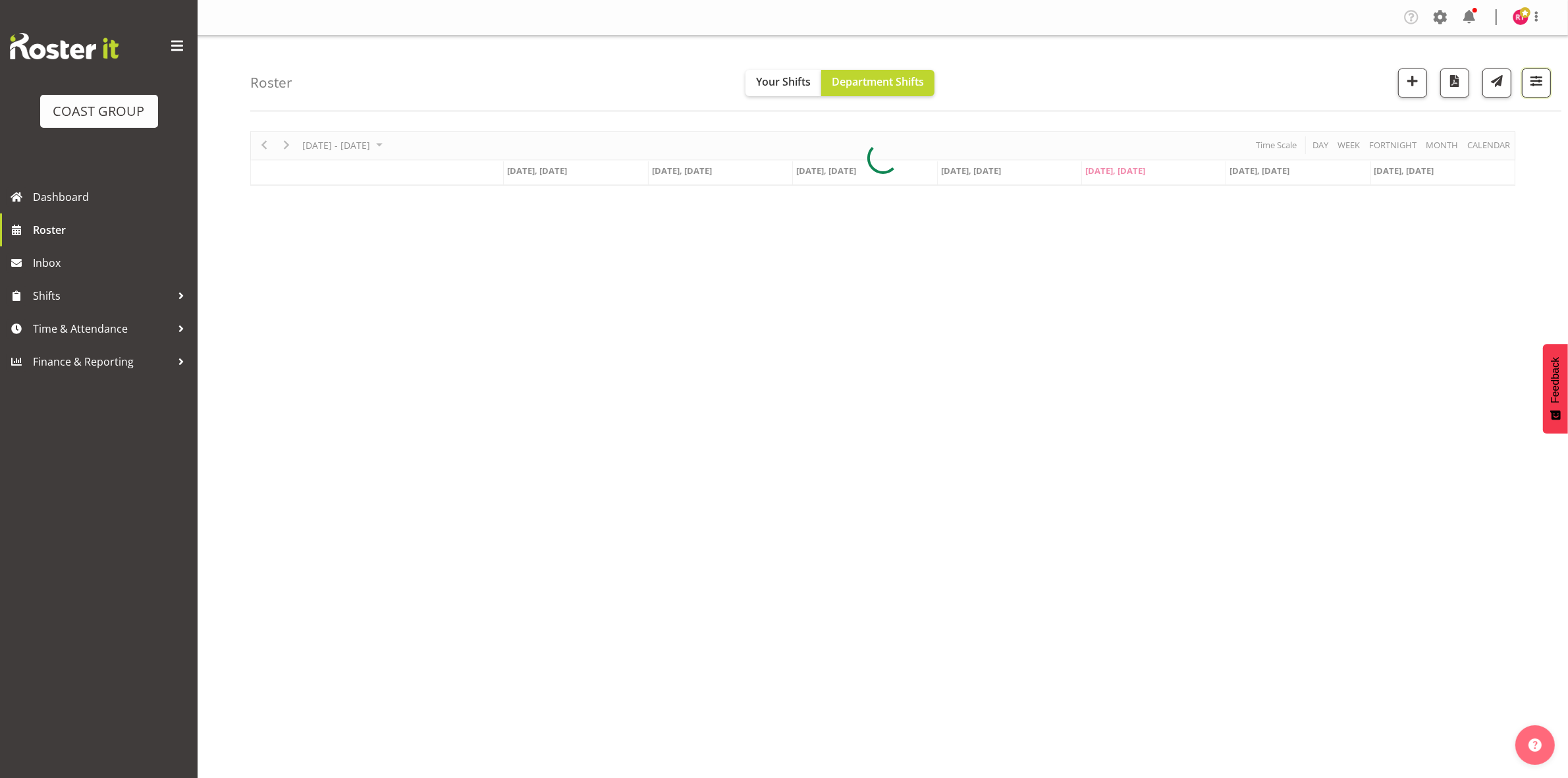
click at [1539, 80] on span "button" at bounding box center [1536, 81] width 17 height 17
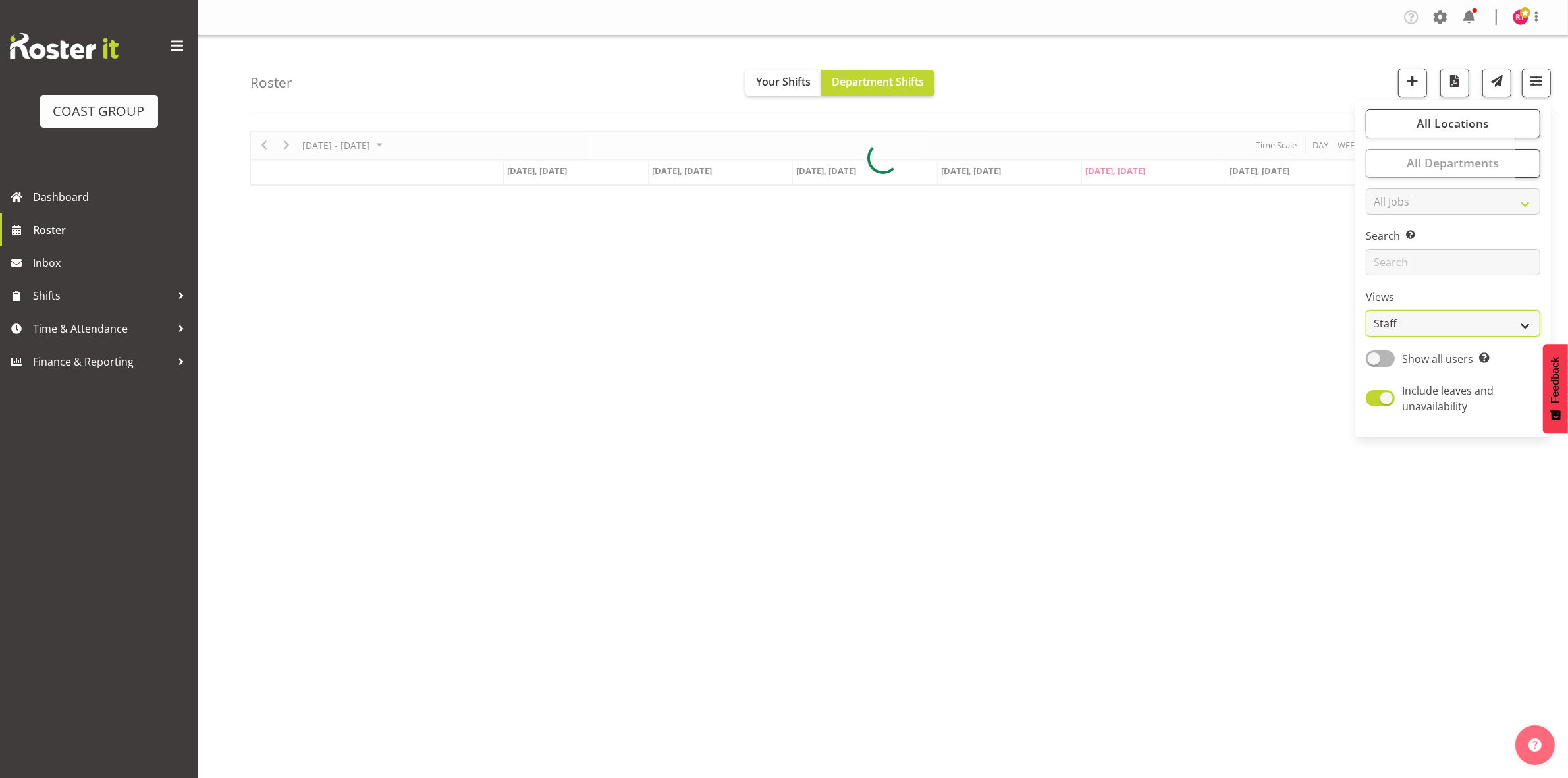
click at [1433, 321] on select "Staff Role Shift - Horizontal Shift - Vertical Staff - Location" at bounding box center [1452, 323] width 174 height 26
select select "shift"
click at [1367, 310] on select "Staff Role Shift - Horizontal Shift - Vertical Staff - Location" at bounding box center [1452, 323] width 174 height 26
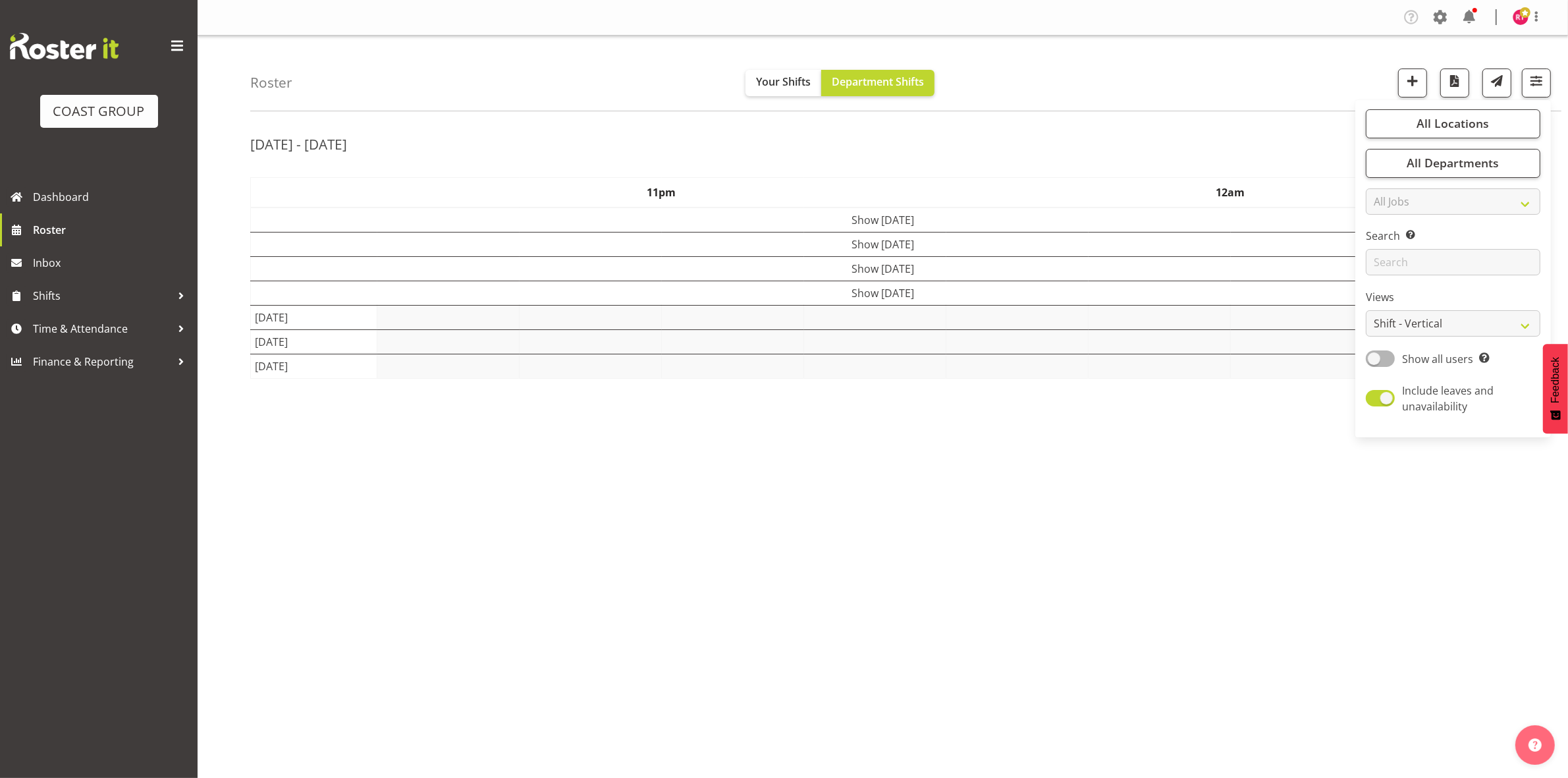
click at [1134, 104] on div "Roster Your Shifts Department Shifts All Locations Clear CARLTON EVENTS [PERSON…" at bounding box center [906, 73] width 1311 height 75
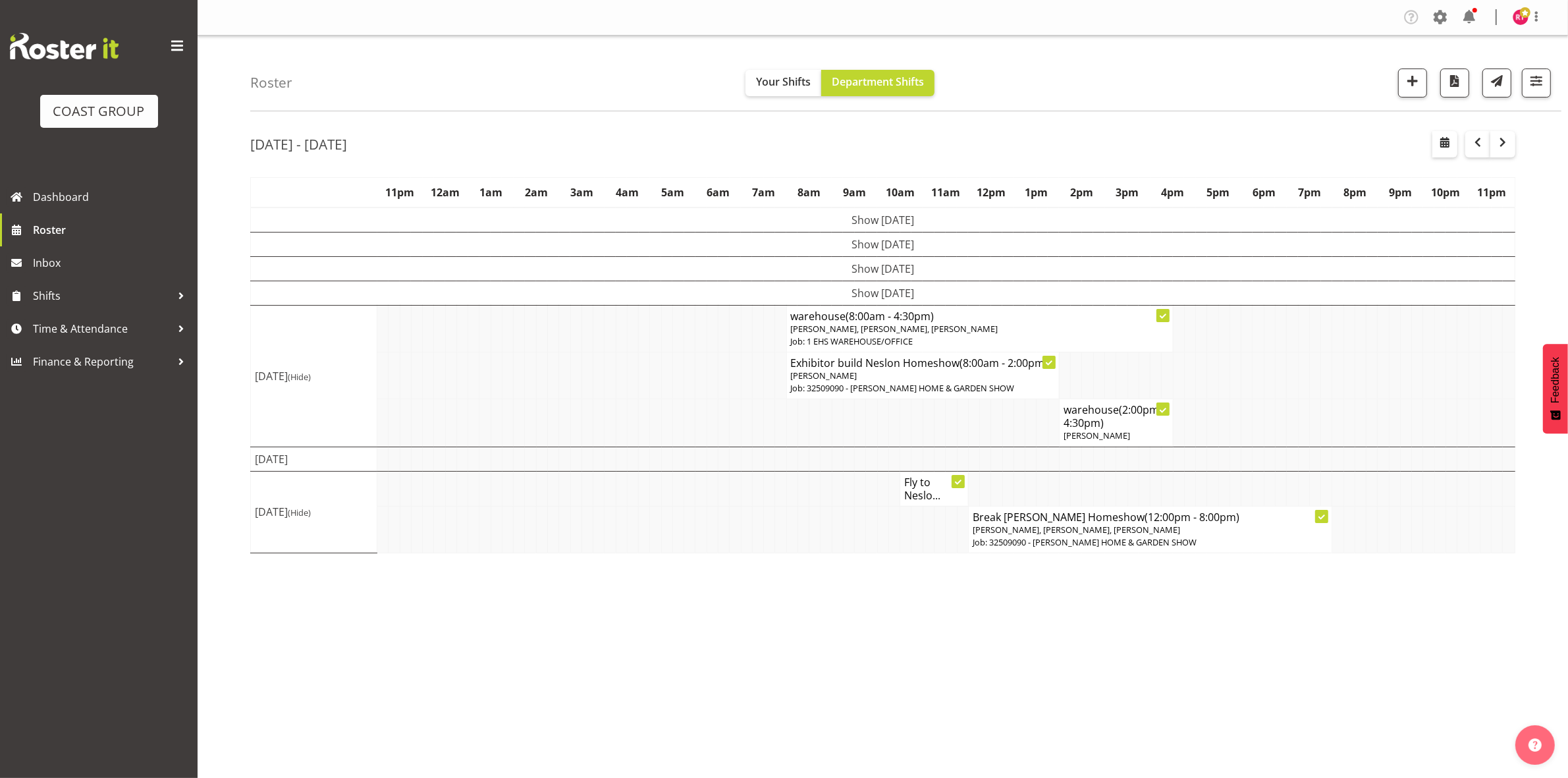
click at [795, 294] on td "Show [DATE]" at bounding box center [882, 293] width 1264 height 24
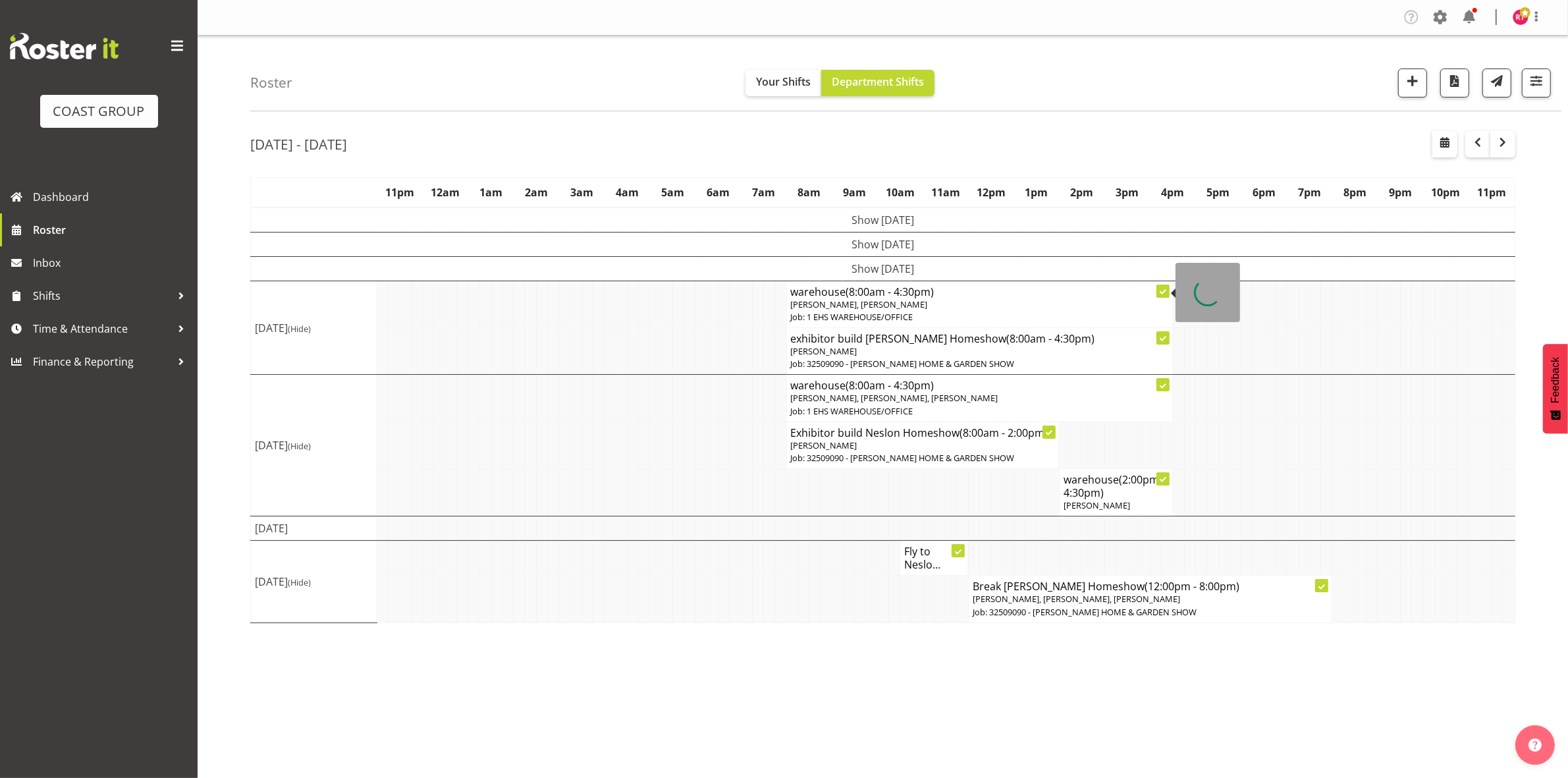
click at [795, 268] on td "Show [DATE]" at bounding box center [882, 268] width 1264 height 24
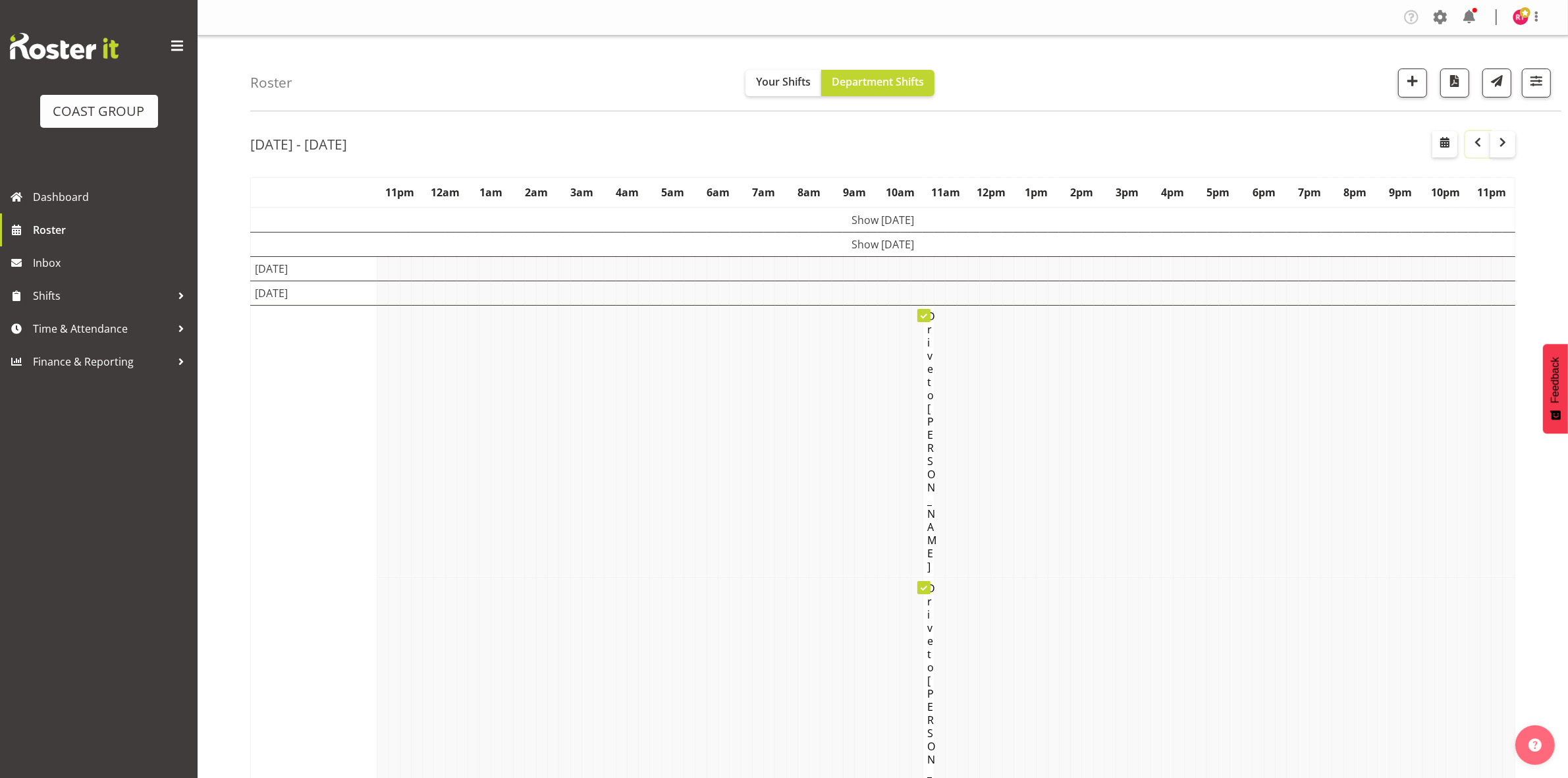
click at [1475, 143] on span "button" at bounding box center [1478, 142] width 16 height 16
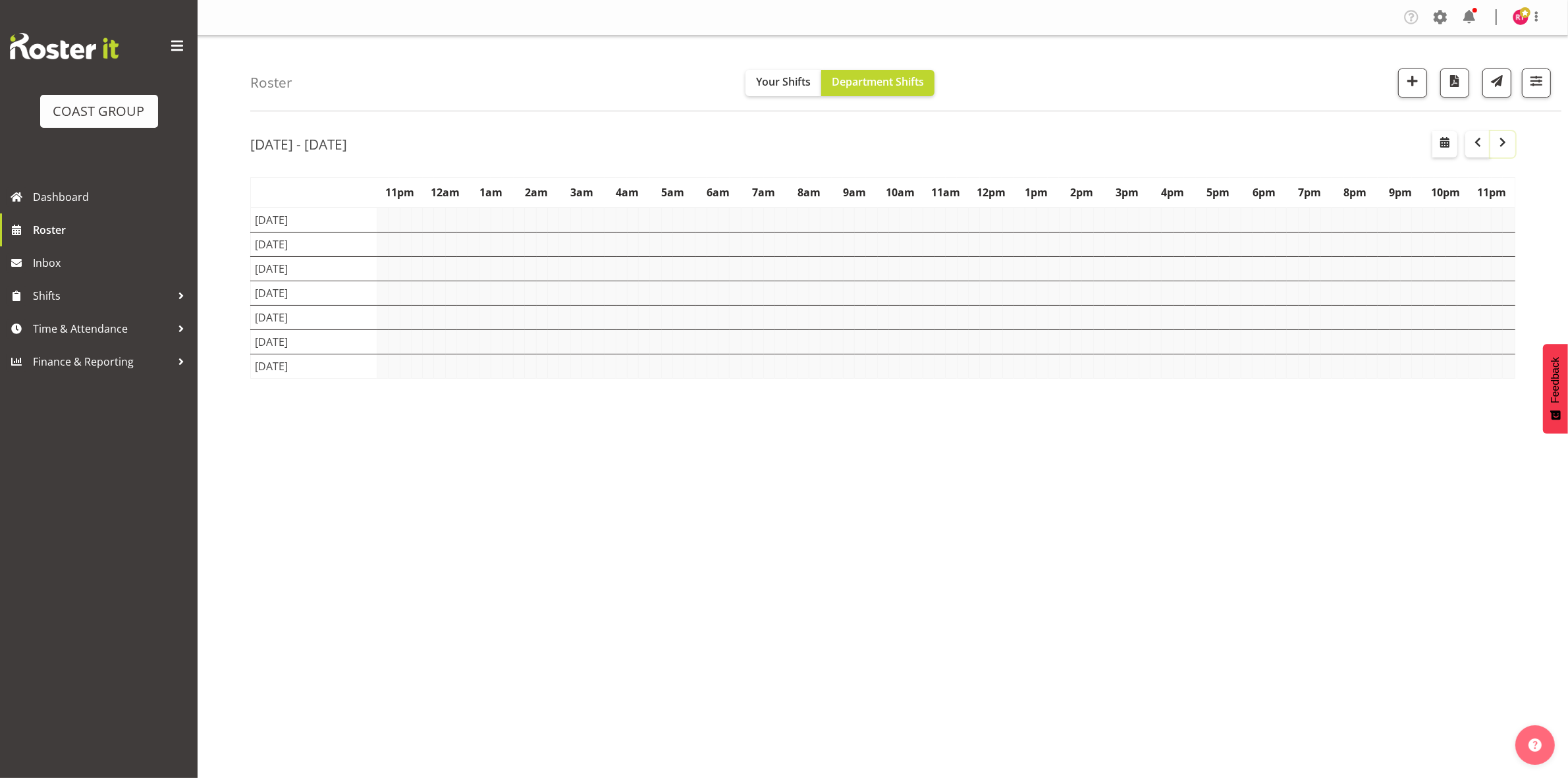
click at [1496, 146] on span "button" at bounding box center [1503, 142] width 16 height 16
click at [957, 293] on td "Show [DATE]" at bounding box center [882, 293] width 1264 height 24
click at [951, 266] on td "Show [DATE]" at bounding box center [882, 268] width 1264 height 24
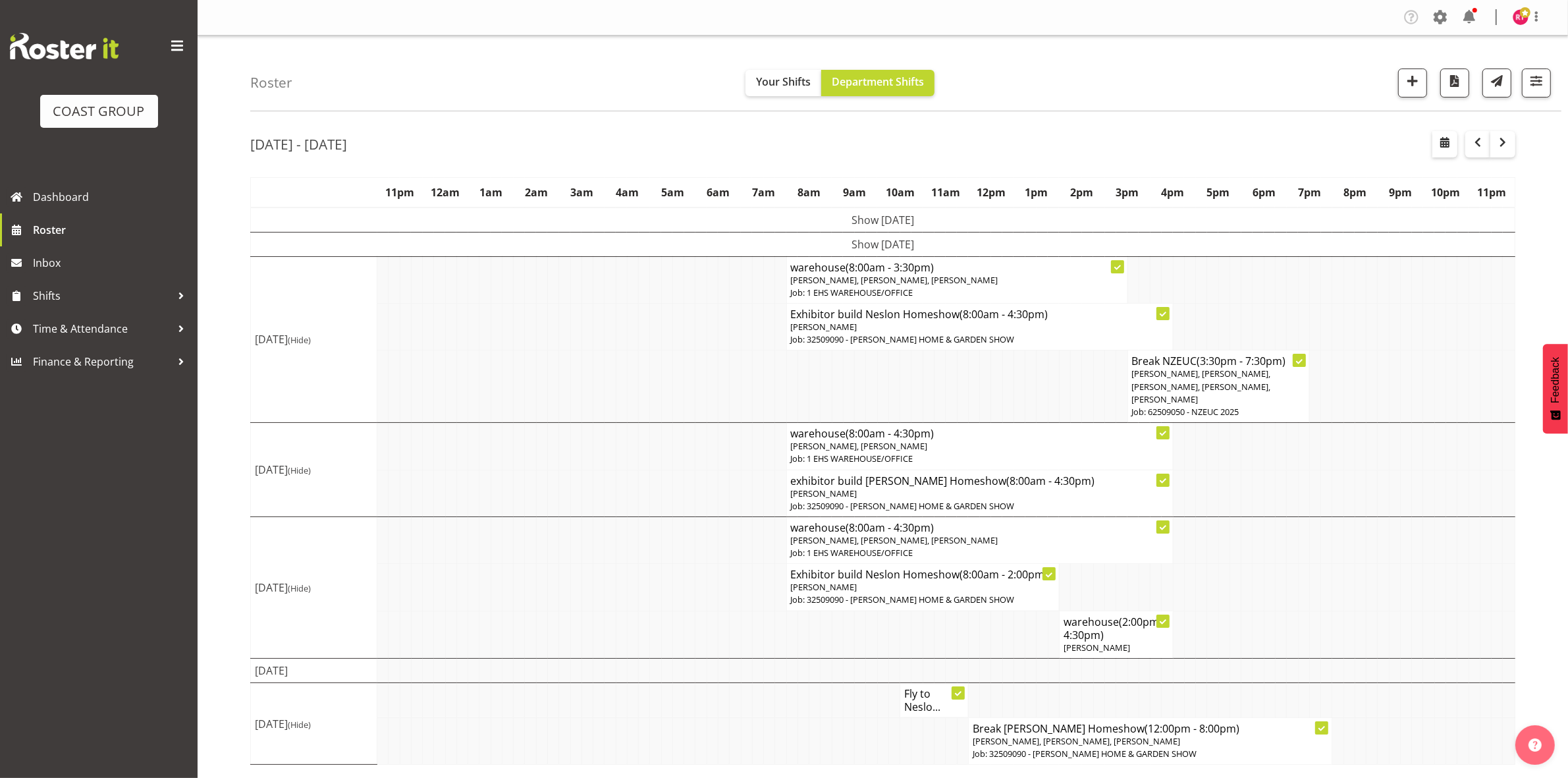
click at [953, 252] on td "Show [DATE]" at bounding box center [882, 244] width 1264 height 24
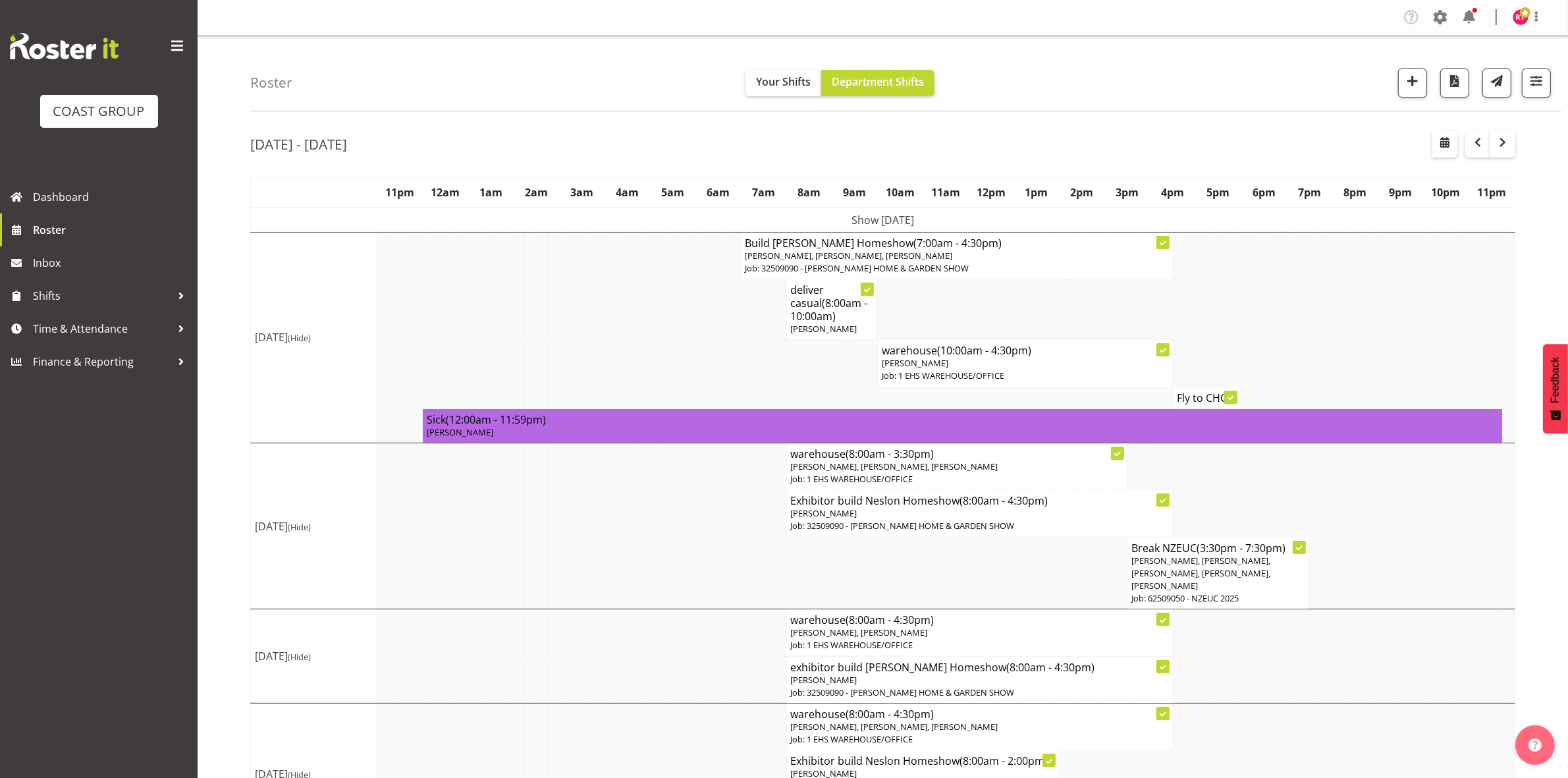
click at [278, 364] on td "[DATE] (Hide)" at bounding box center [314, 337] width 127 height 211
click at [311, 334] on span "(Hide)" at bounding box center [299, 337] width 23 height 12
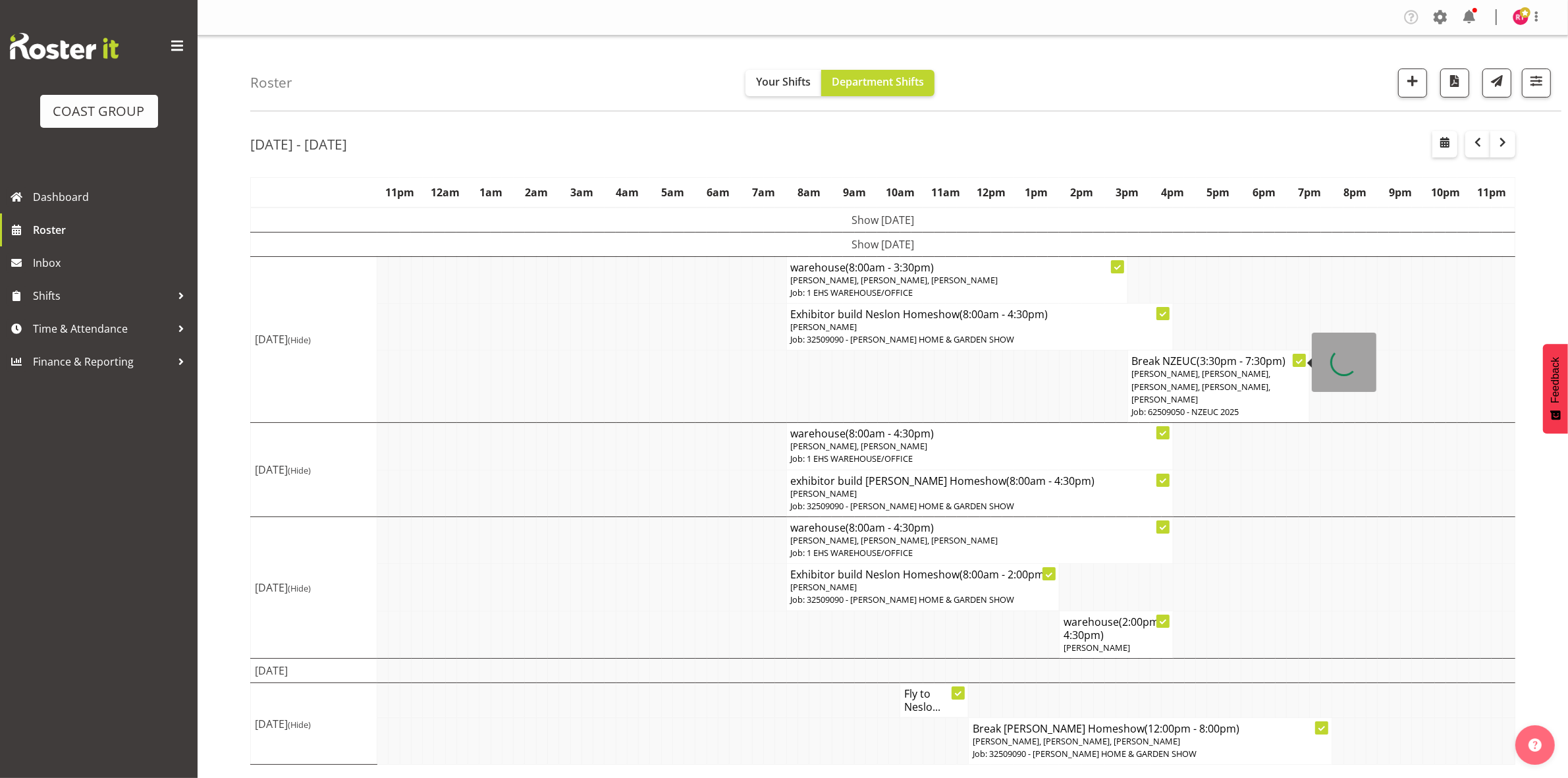
click at [1209, 367] on span "(3:30pm - 7:30pm)" at bounding box center [1241, 362] width 89 height 15
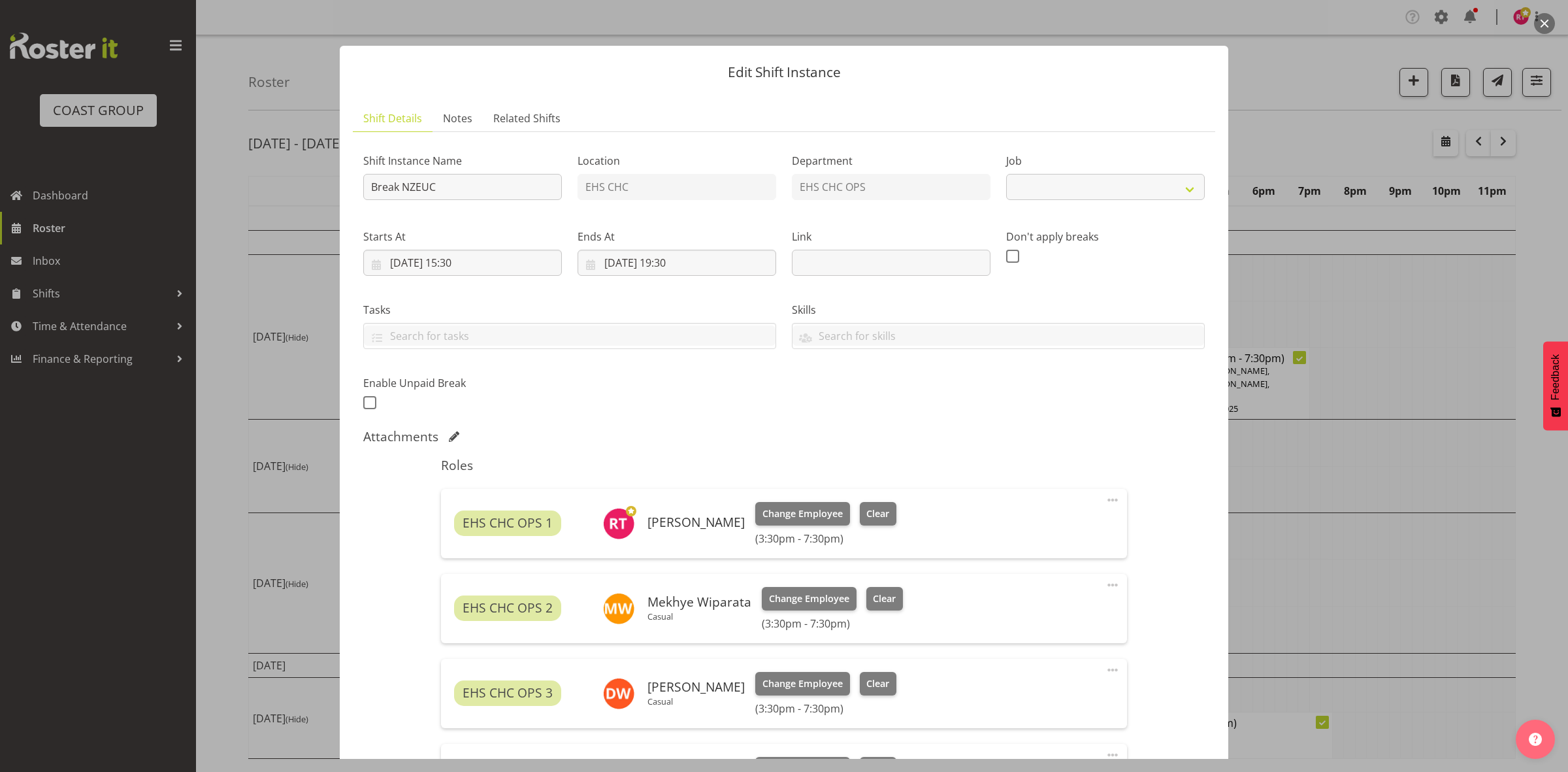
select select "9204"
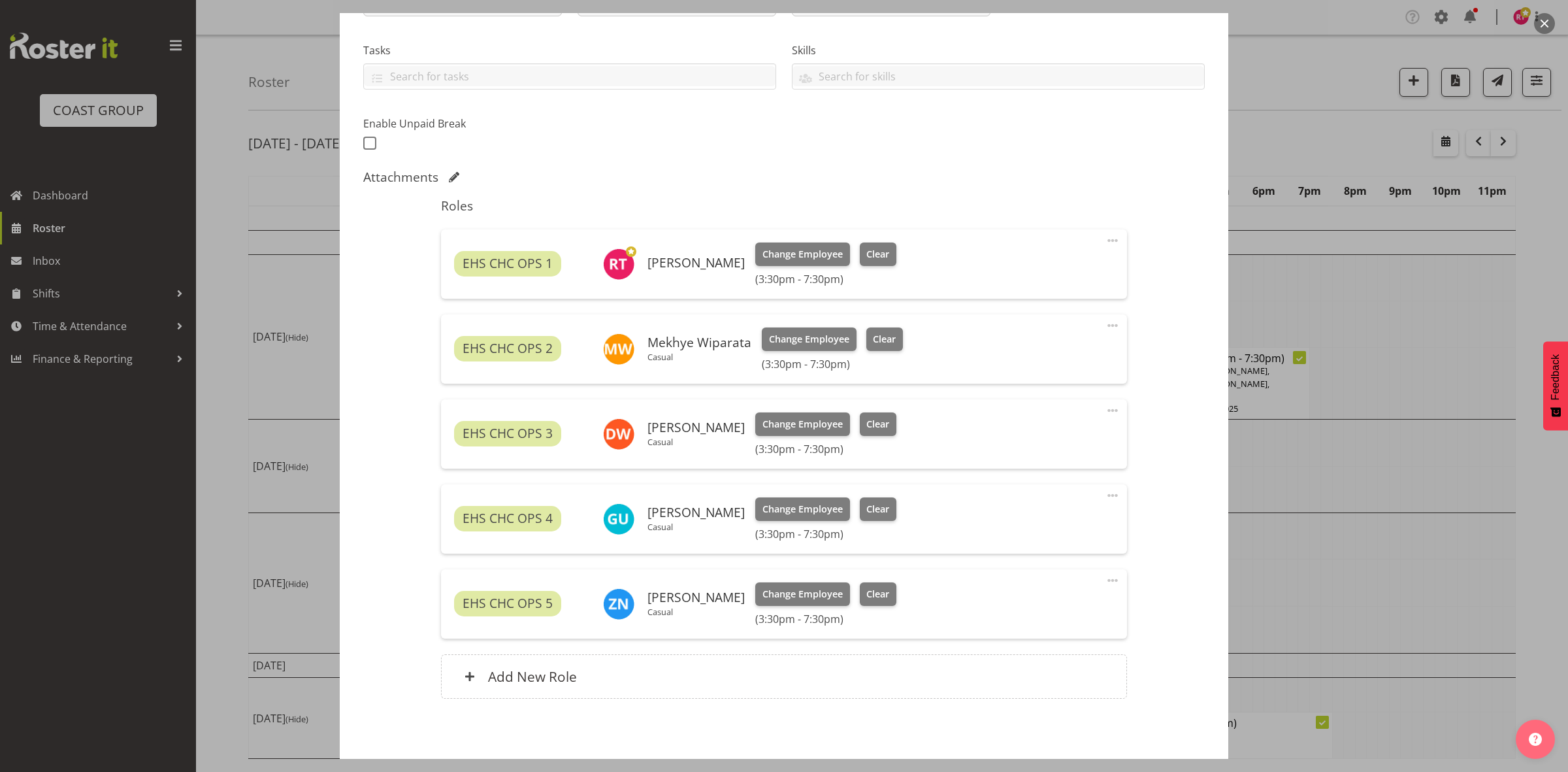
scroll to position [234, 0]
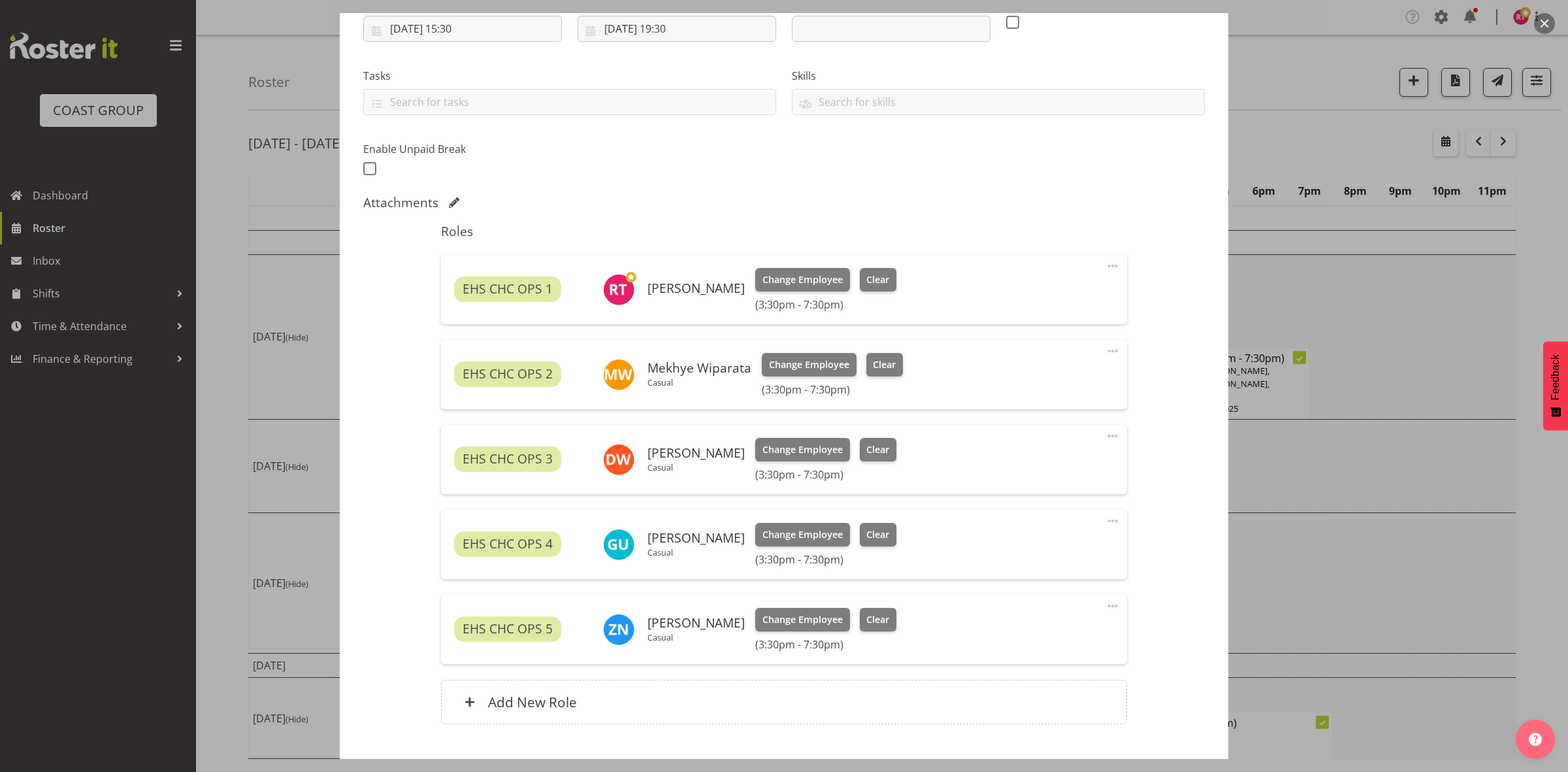
click at [1105, 433] on span at bounding box center [1112, 435] width 16 height 16
click at [1029, 458] on link "Edit" at bounding box center [1059, 464] width 126 height 23
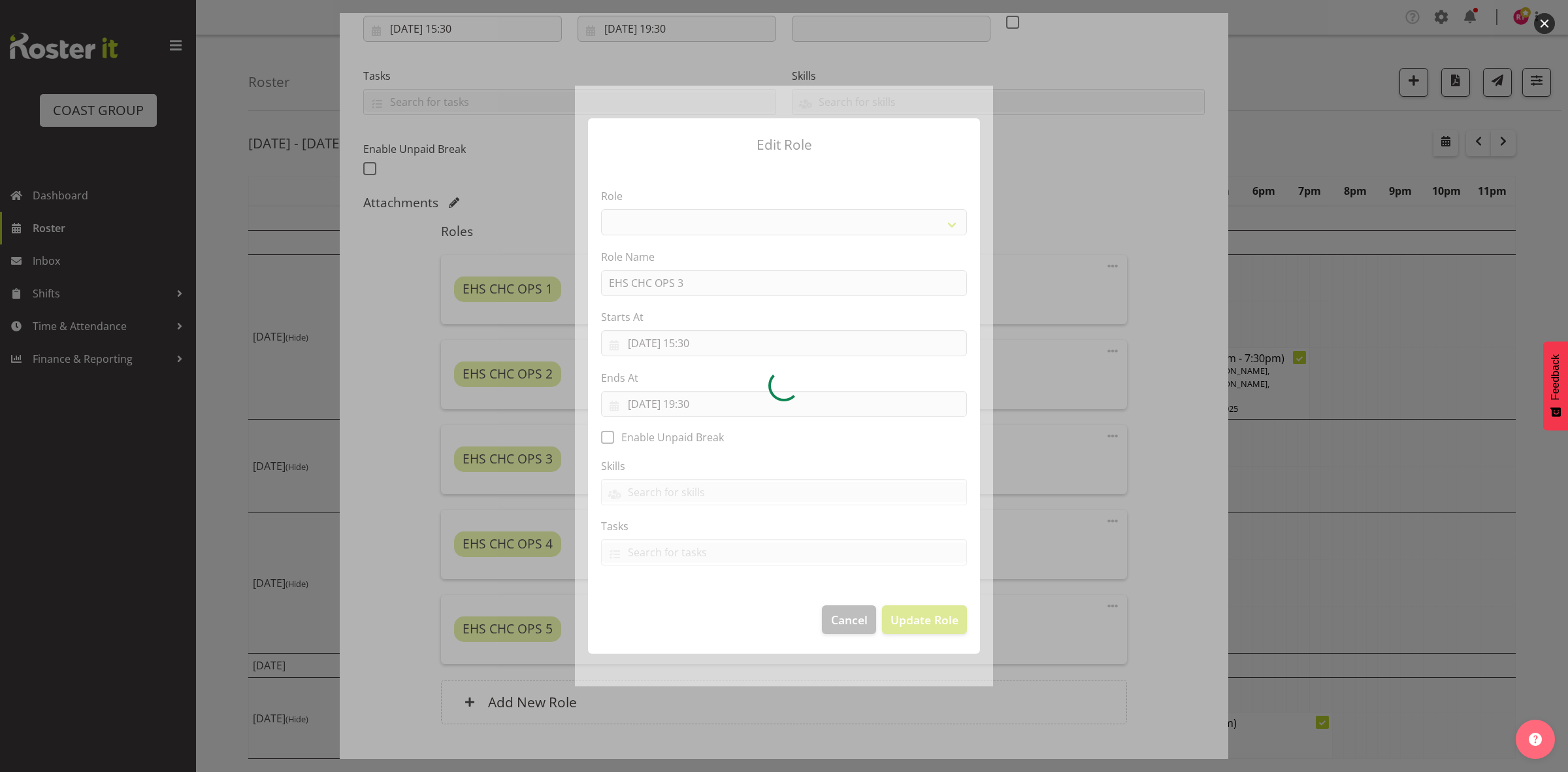
select select "192"
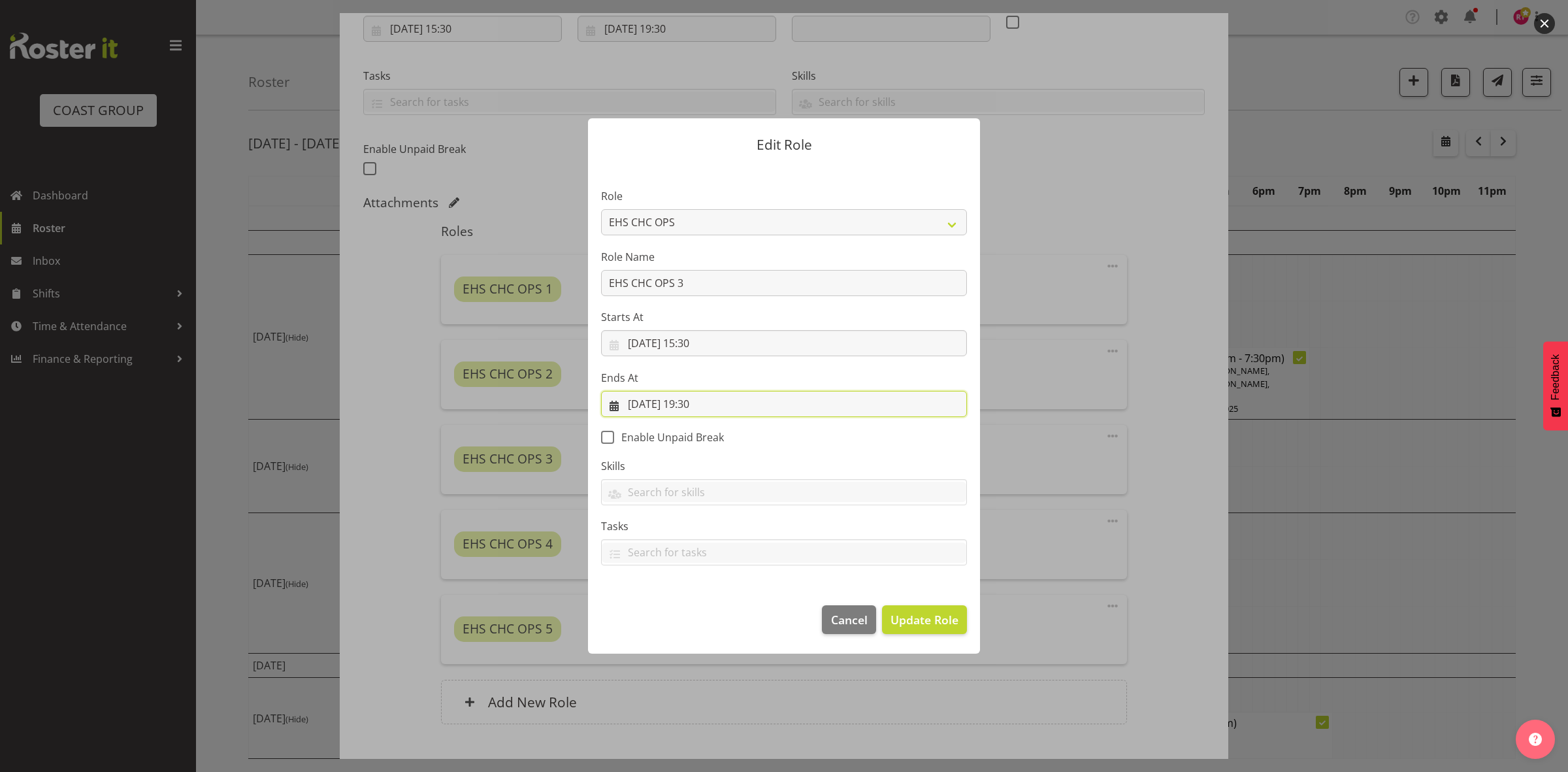
click at [711, 404] on input "[DATE] 19:30" at bounding box center [784, 404] width 366 height 26
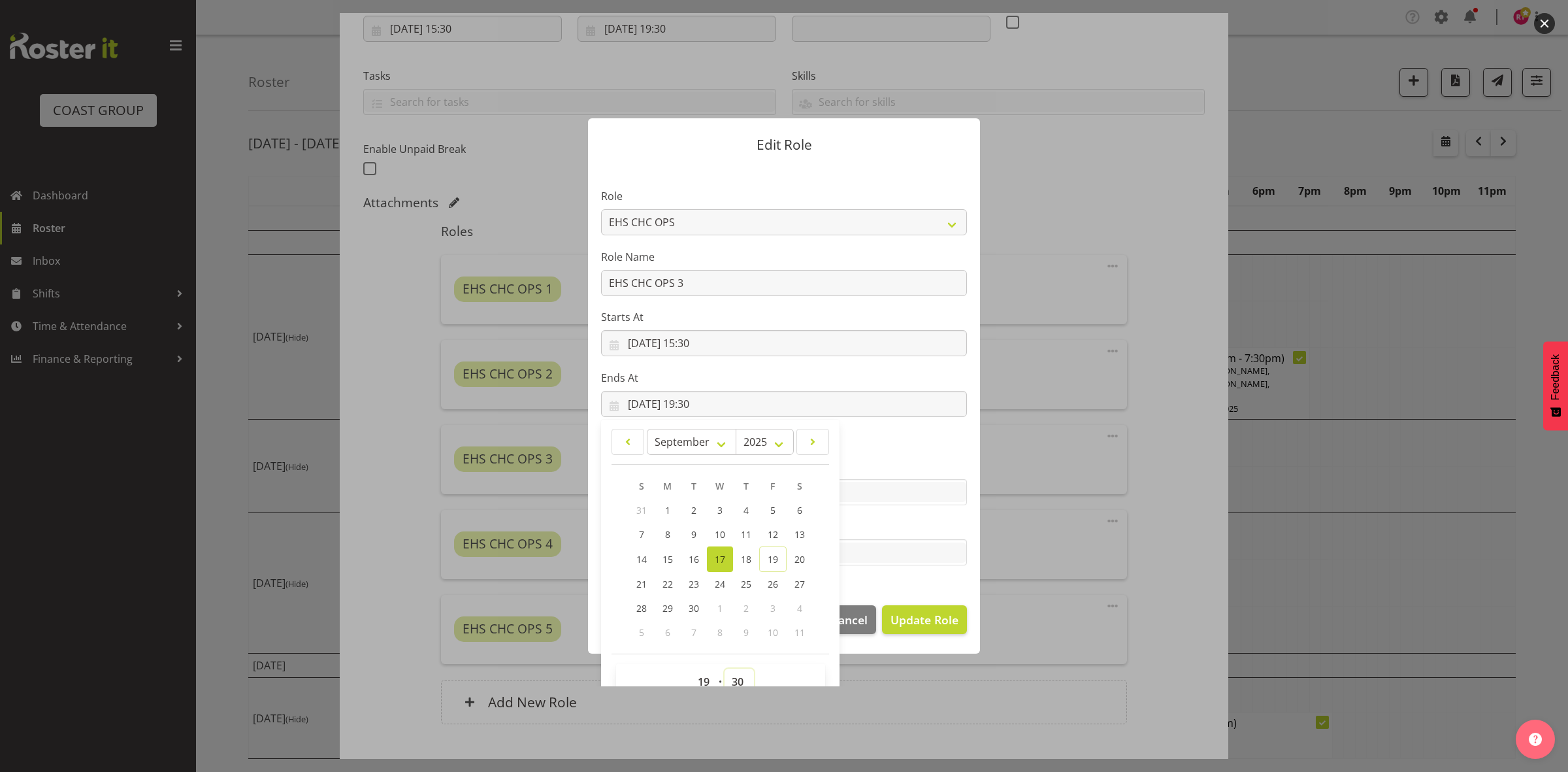
drag, startPoint x: 739, startPoint y: 681, endPoint x: 732, endPoint y: 662, distance: 20.2
click at [739, 681] on select "00 01 02 03 04 05 06 07 08 09 10 11 12 13 14 15 16 17 18 19 20 21 22 23 24 25 2…" at bounding box center [740, 681] width 30 height 26
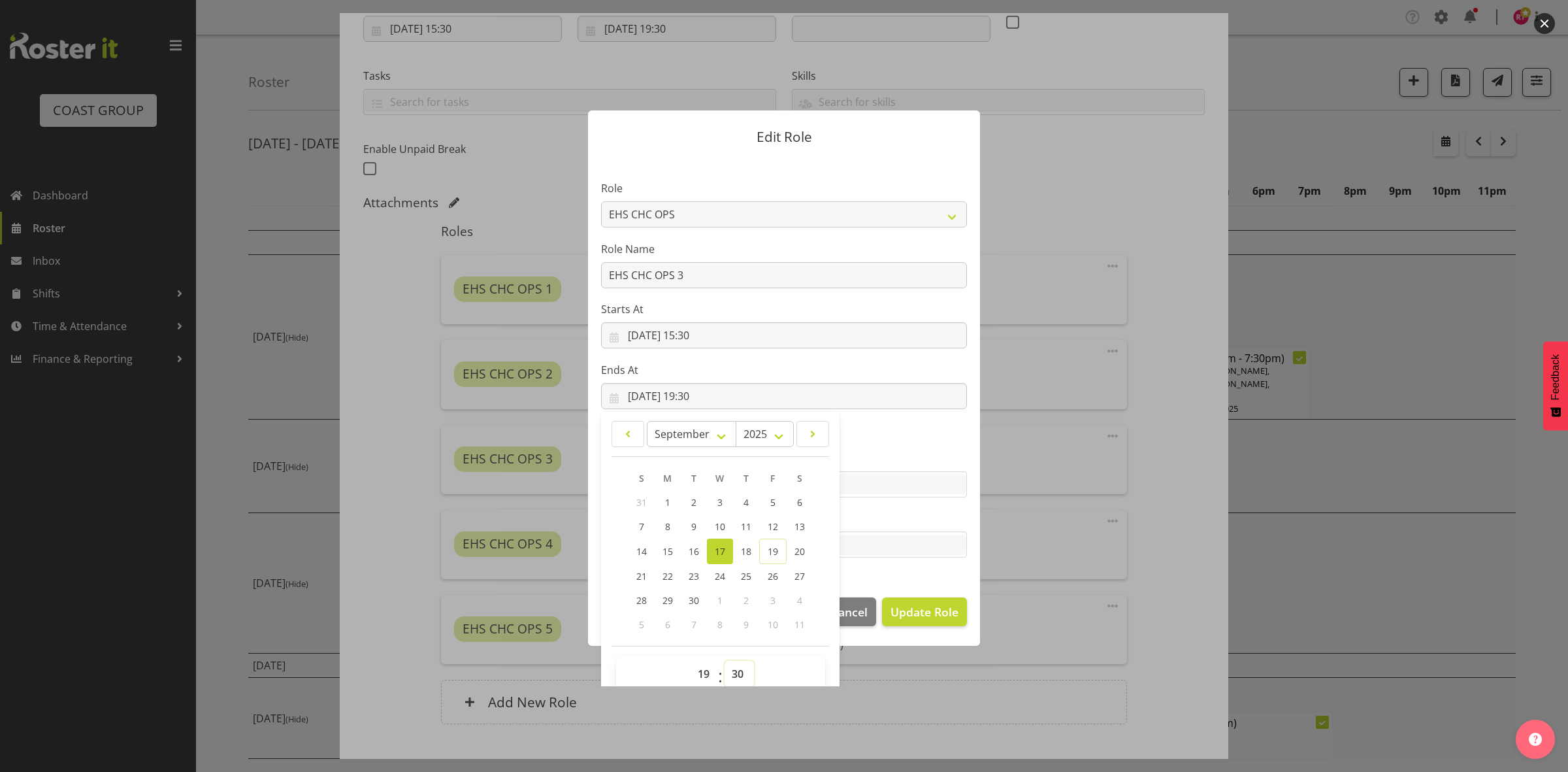
select select "0"
click at [725, 661] on select "00 01 02 03 04 05 06 07 08 09 10 11 12 13 14 15 16 17 18 19 20 21 22 23 24 25 2…" at bounding box center [740, 674] width 30 height 26
type input "[DATE] 19:00"
click at [917, 607] on span "Update Role" at bounding box center [925, 611] width 68 height 17
select select
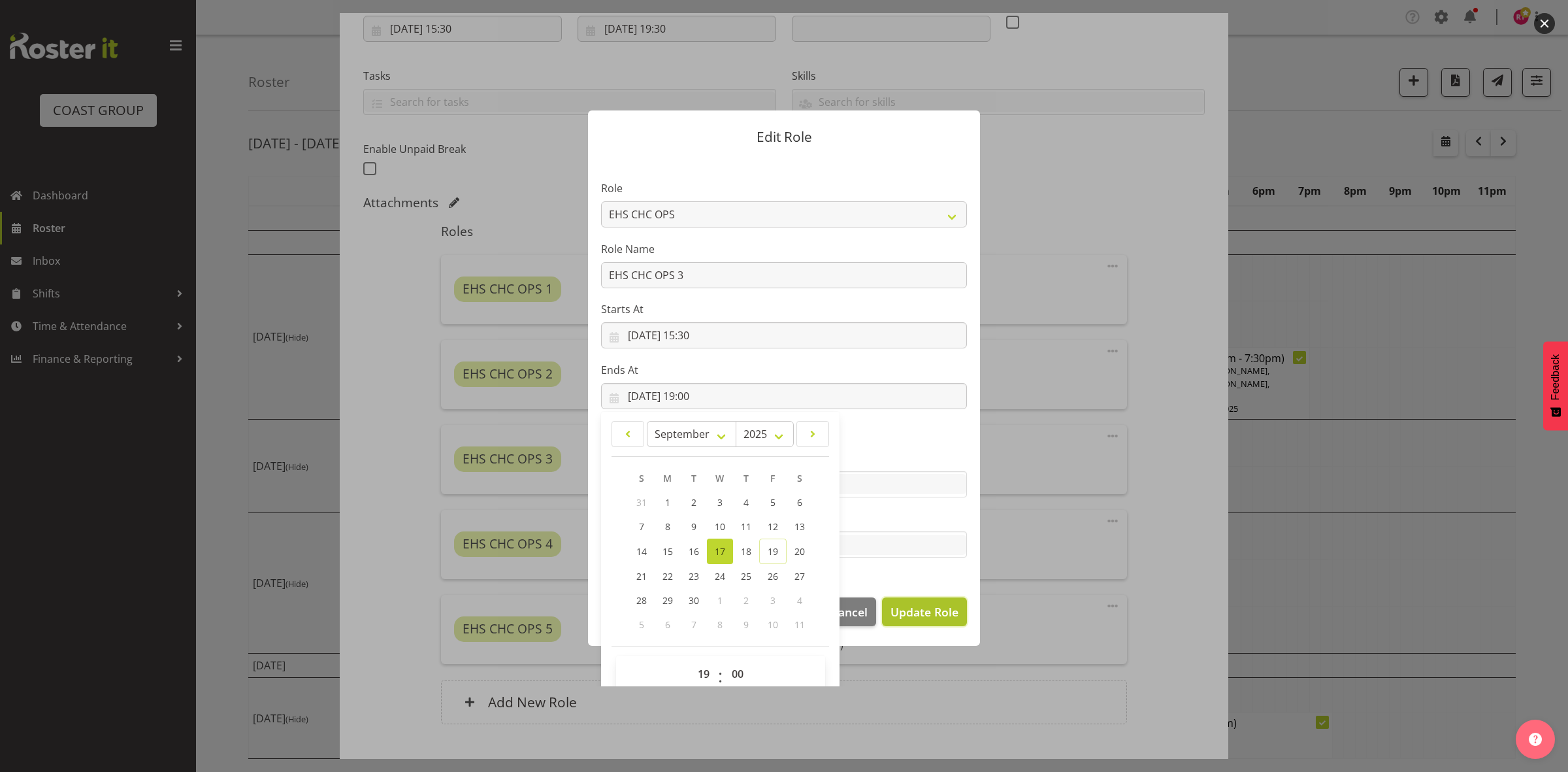
select select
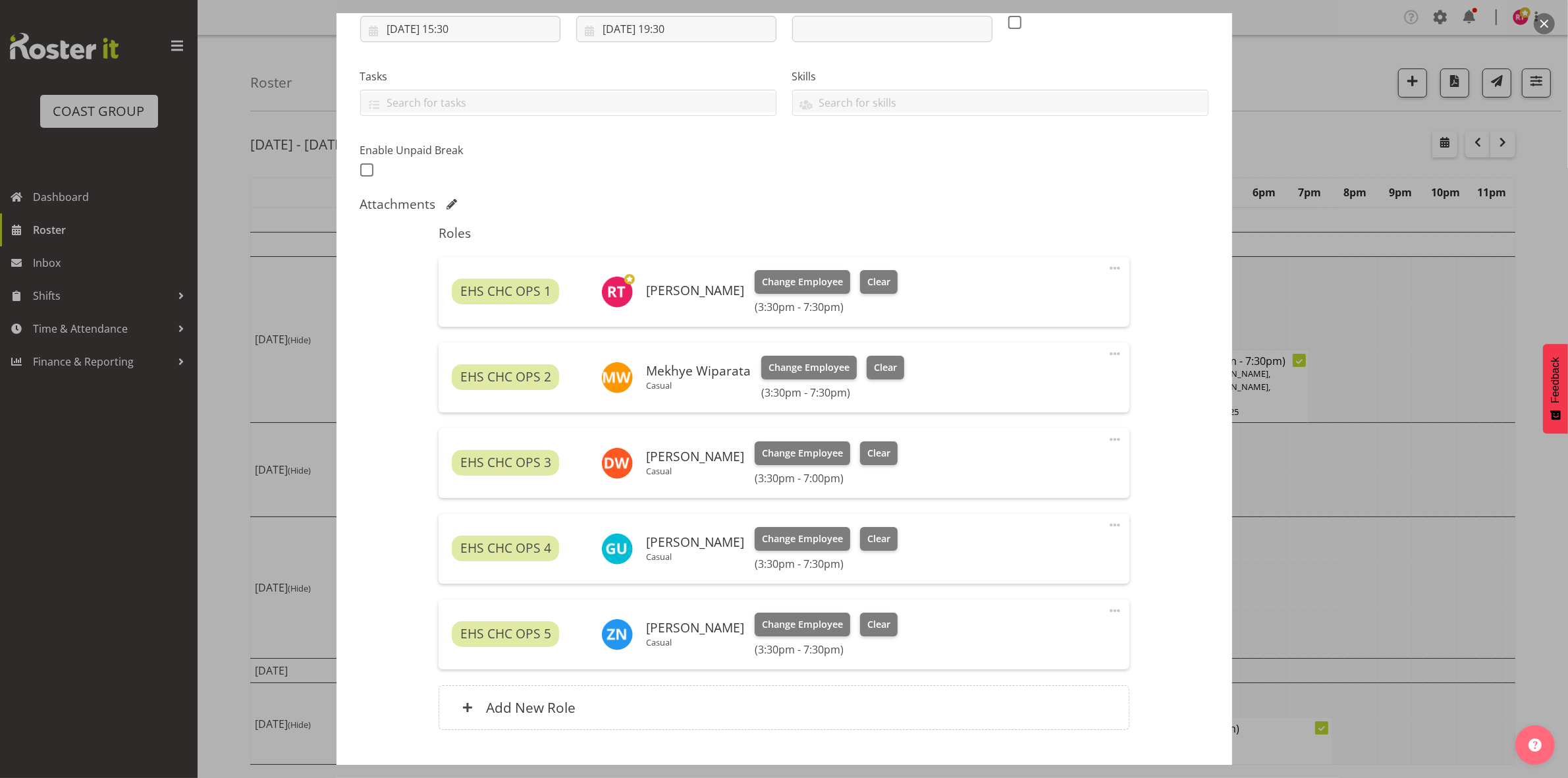
click at [1108, 266] on span at bounding box center [1114, 267] width 16 height 16
click at [1055, 298] on link "Edit" at bounding box center [1059, 296] width 127 height 23
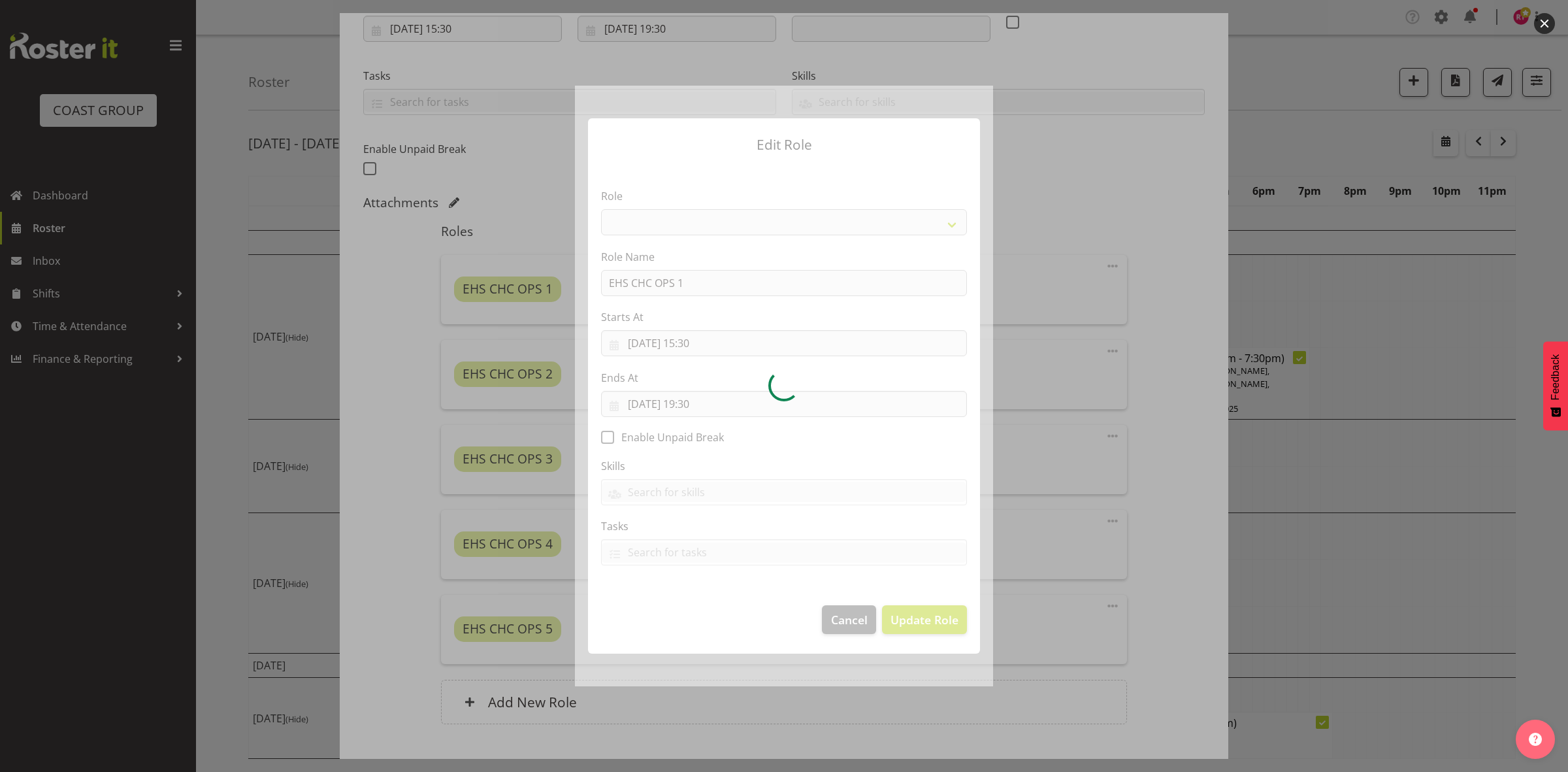
click at [710, 404] on div at bounding box center [784, 386] width 418 height 601
select select "192"
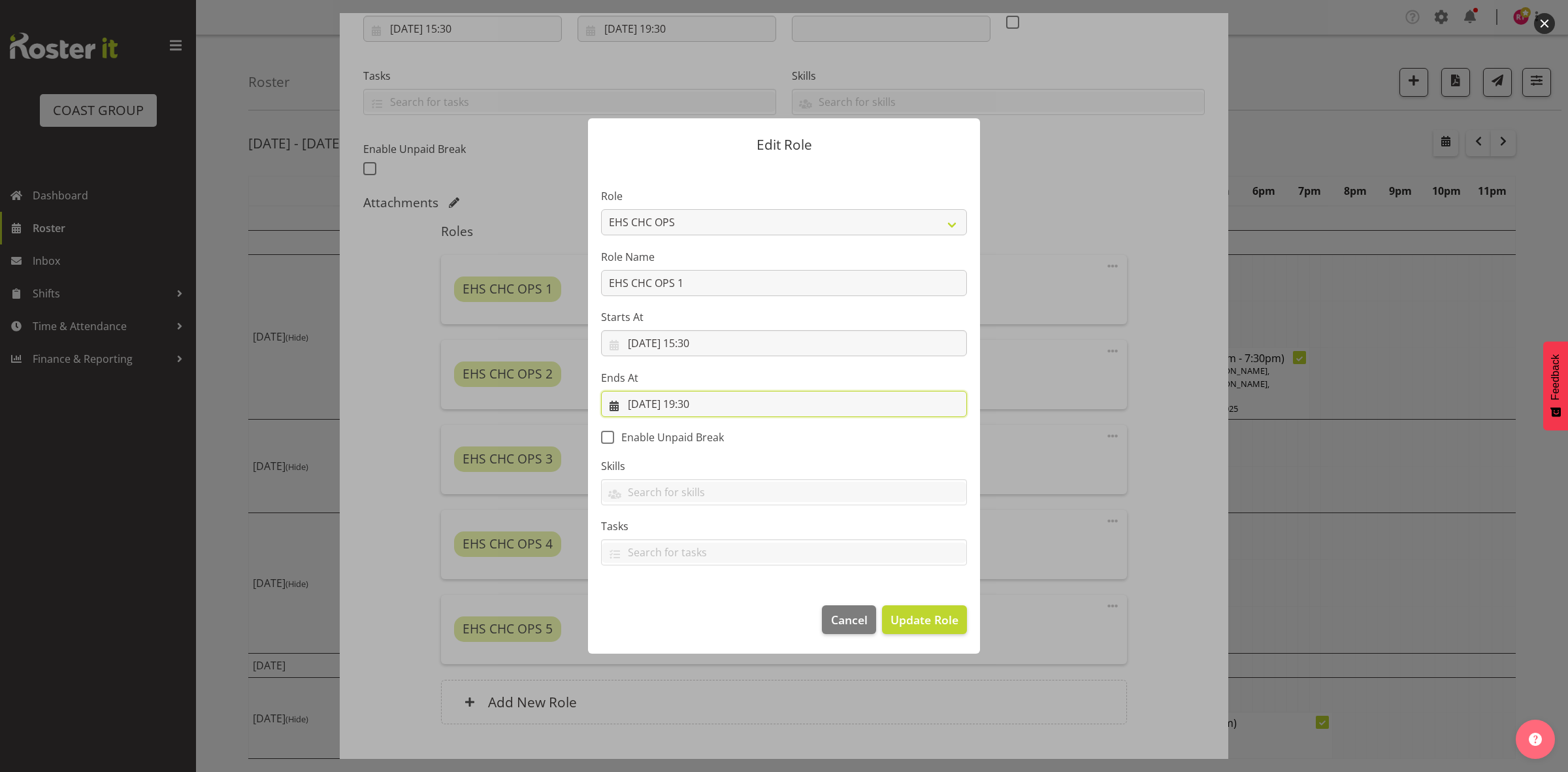
click at [709, 404] on input "17/09/2025, 19:30" at bounding box center [784, 404] width 366 height 26
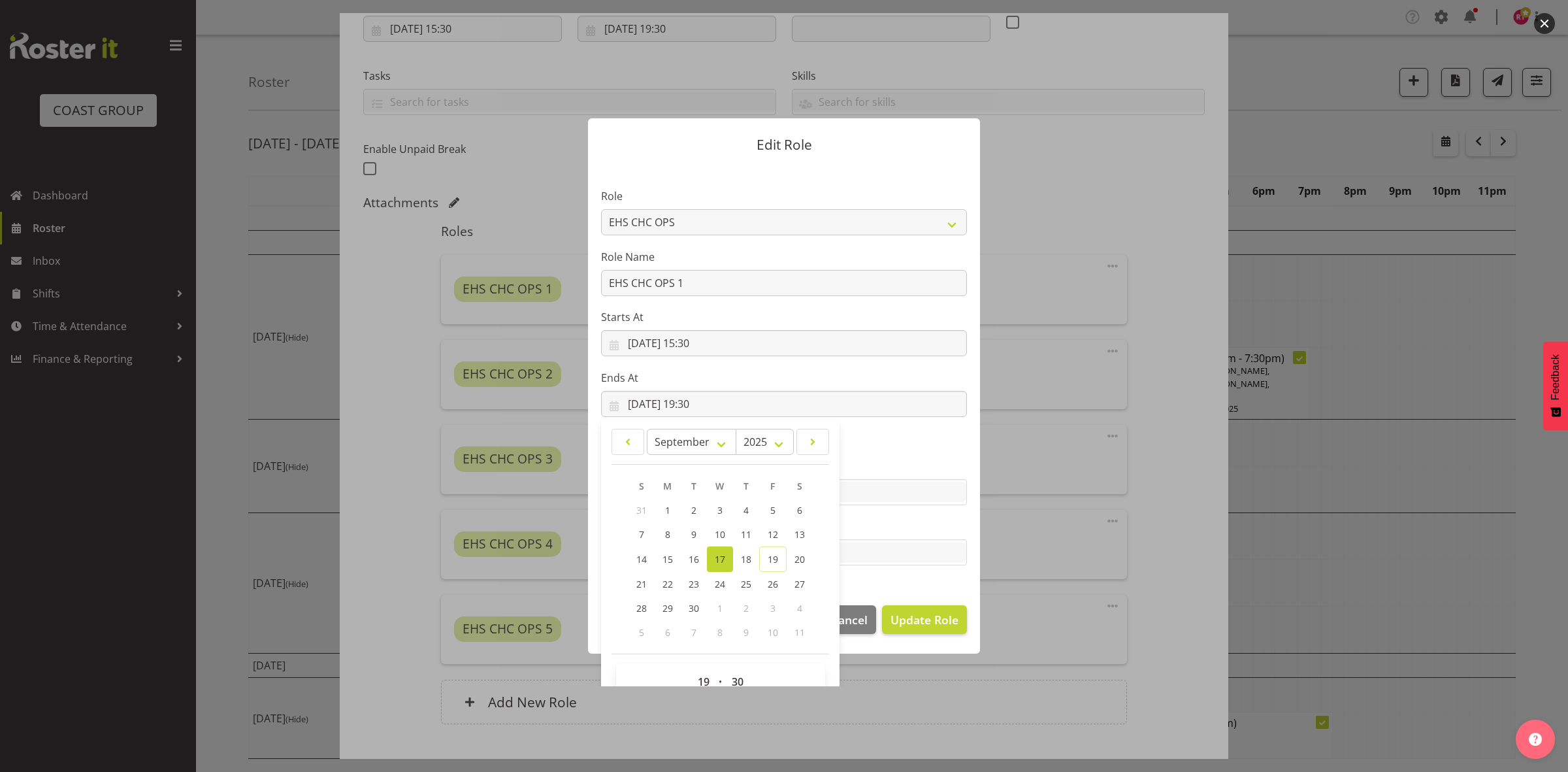
click at [732, 688] on div at bounding box center [784, 386] width 1568 height 772
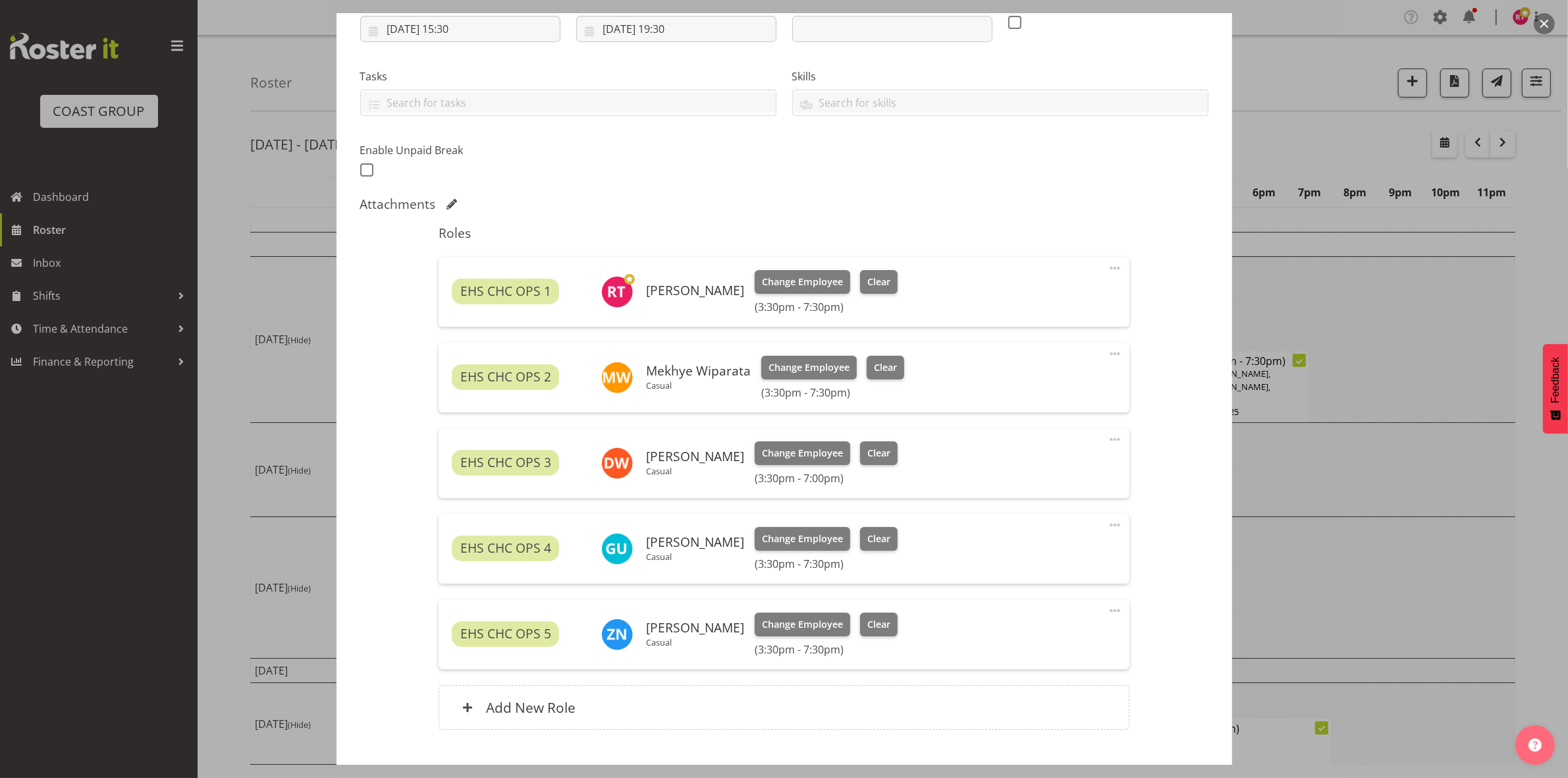
click at [1107, 264] on span at bounding box center [1114, 267] width 16 height 16
click at [1013, 293] on link "Edit" at bounding box center [1059, 296] width 127 height 23
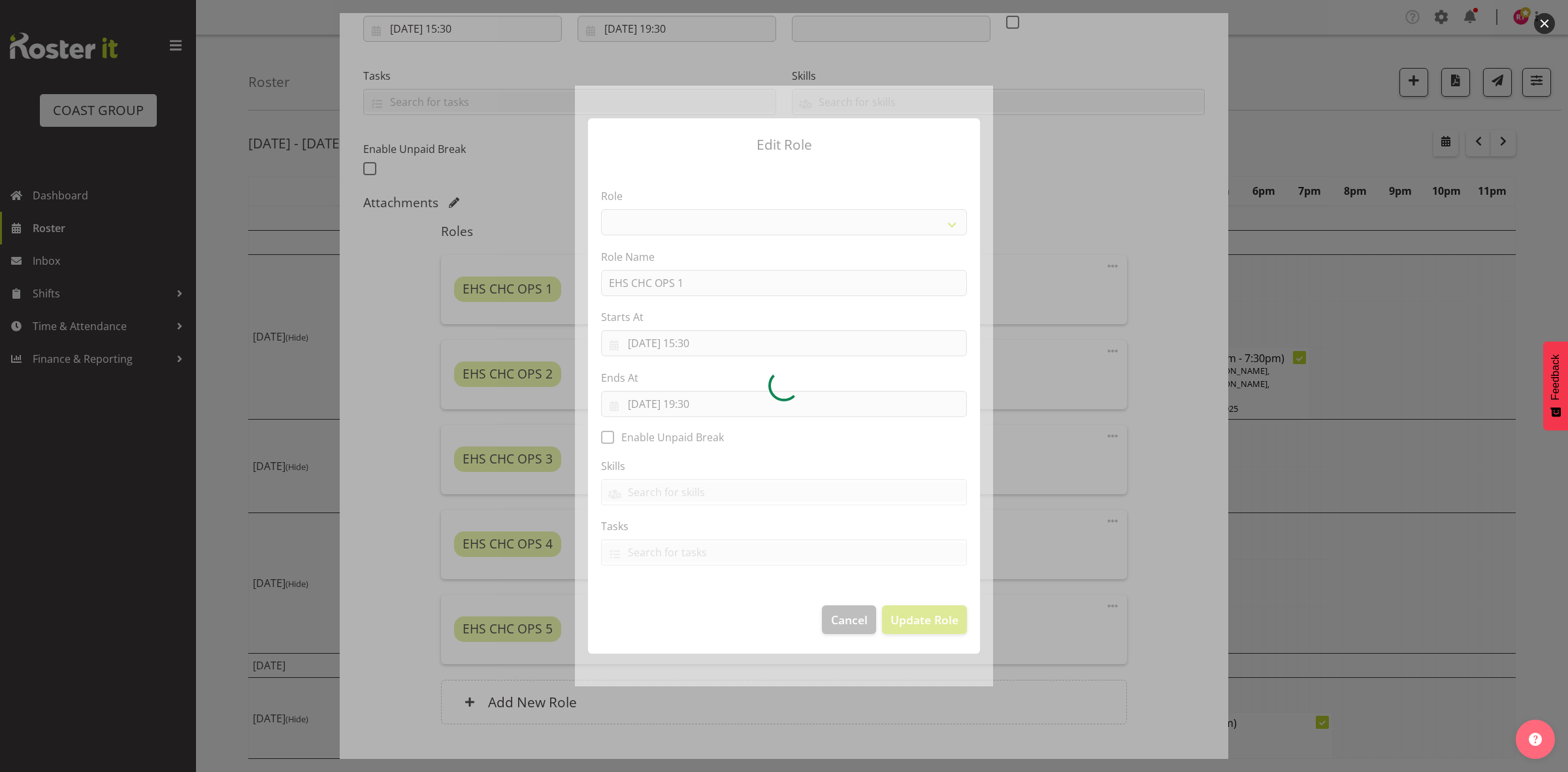
select select "192"
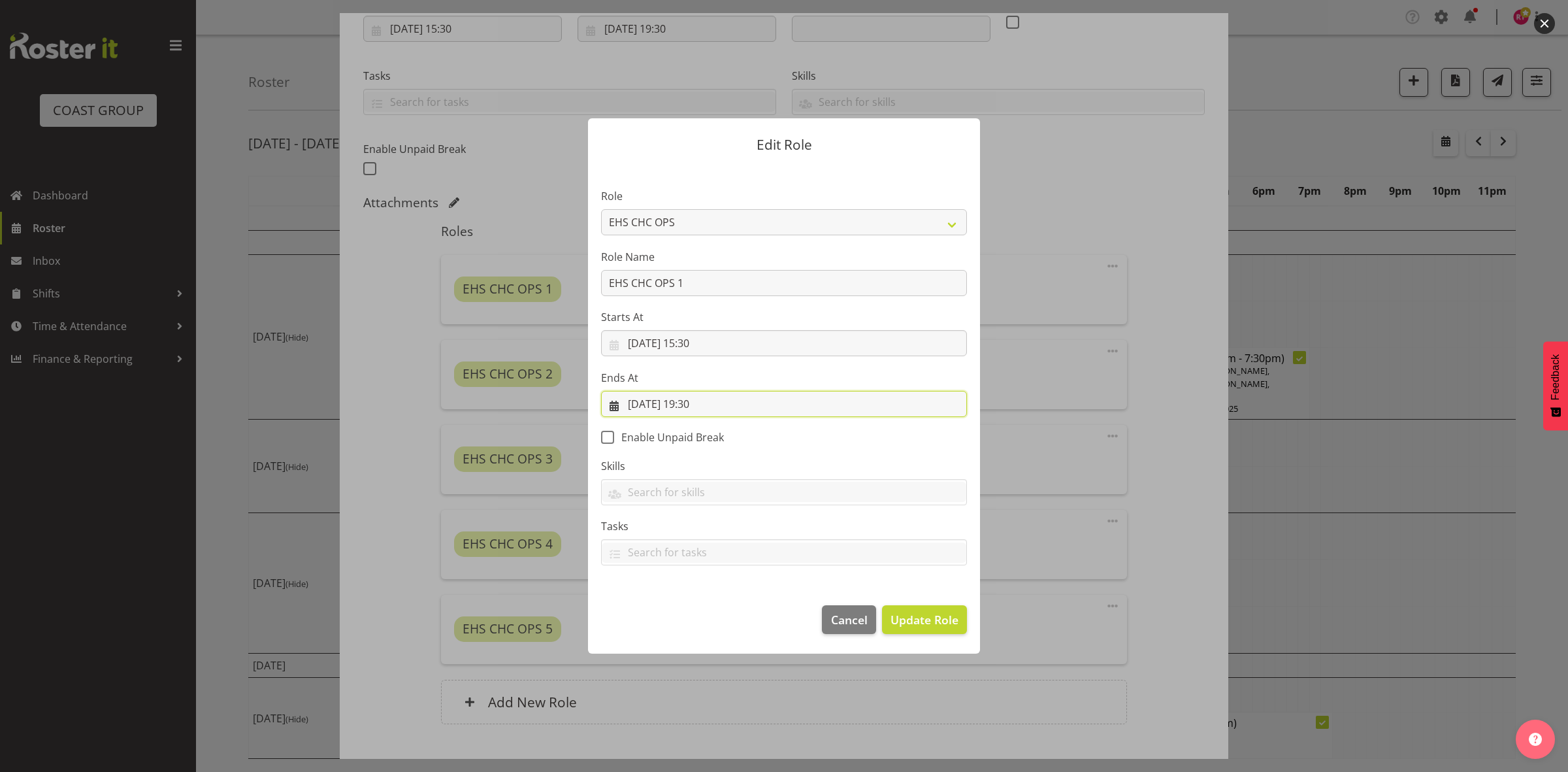
click at [710, 405] on input "17/09/2025, 19:30" at bounding box center [784, 404] width 366 height 26
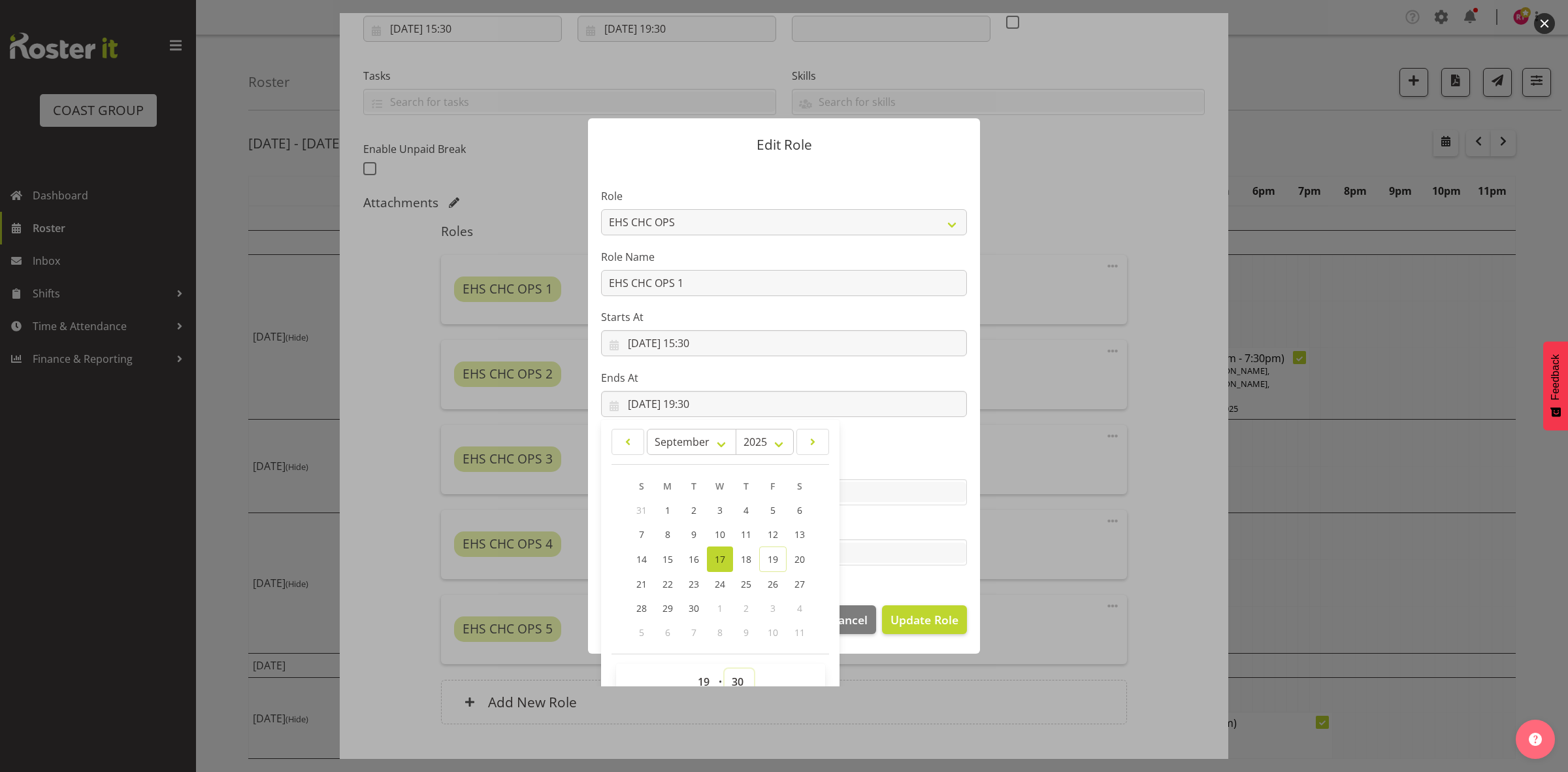
click at [732, 680] on select "00 01 02 03 04 05 06 07 08 09 10 11 12 13 14 15 16 17 18 19 20 21 22 23 24 25 2…" at bounding box center [740, 681] width 30 height 26
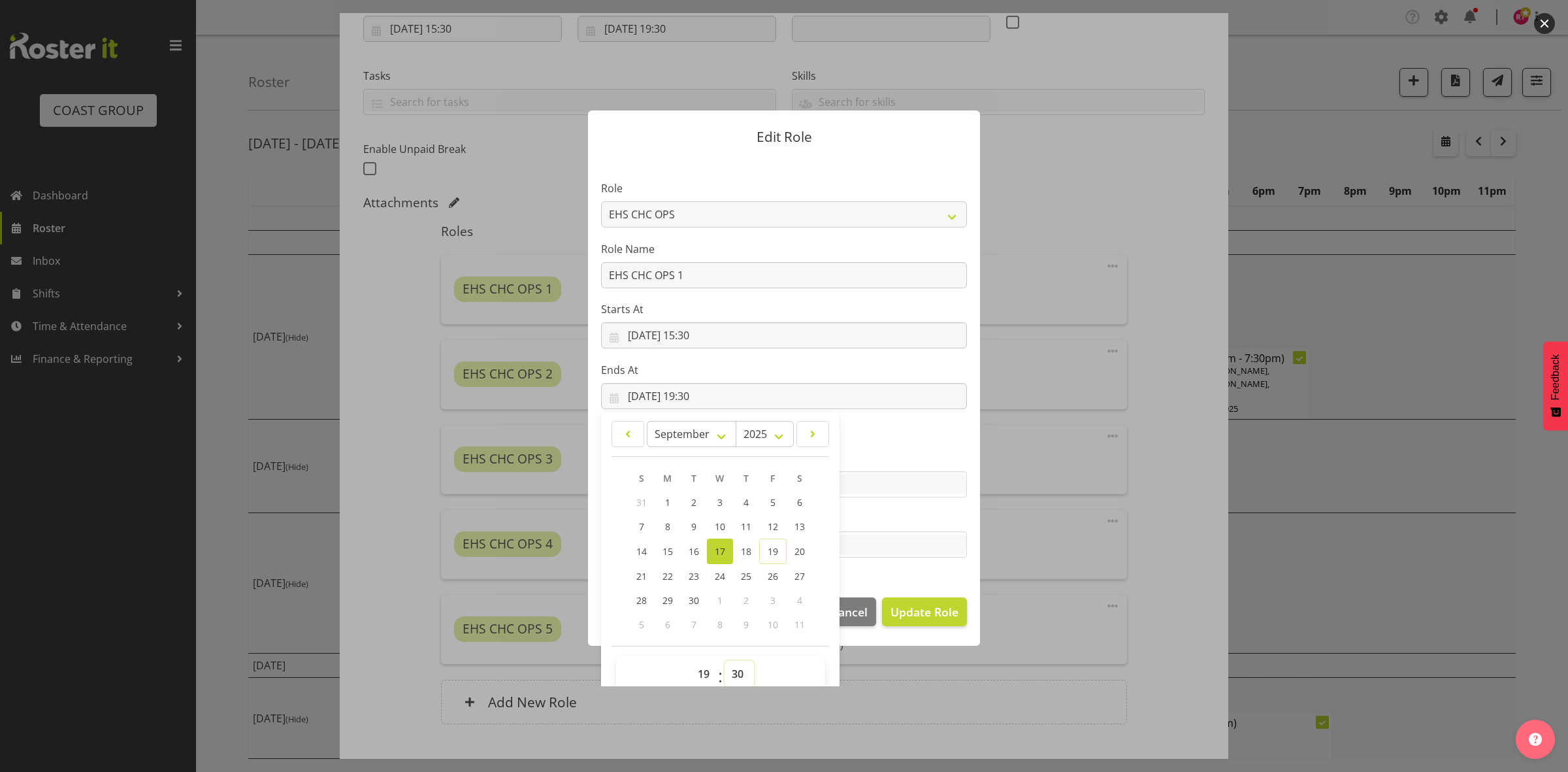
select select "0"
click at [725, 661] on select "00 01 02 03 04 05 06 07 08 09 10 11 12 13 14 15 16 17 18 19 20 21 22 23 24 25 2…" at bounding box center [740, 674] width 30 height 26
type input "17/09/2025, 19:00"
click at [906, 619] on span "Update Role" at bounding box center [925, 611] width 68 height 17
select select
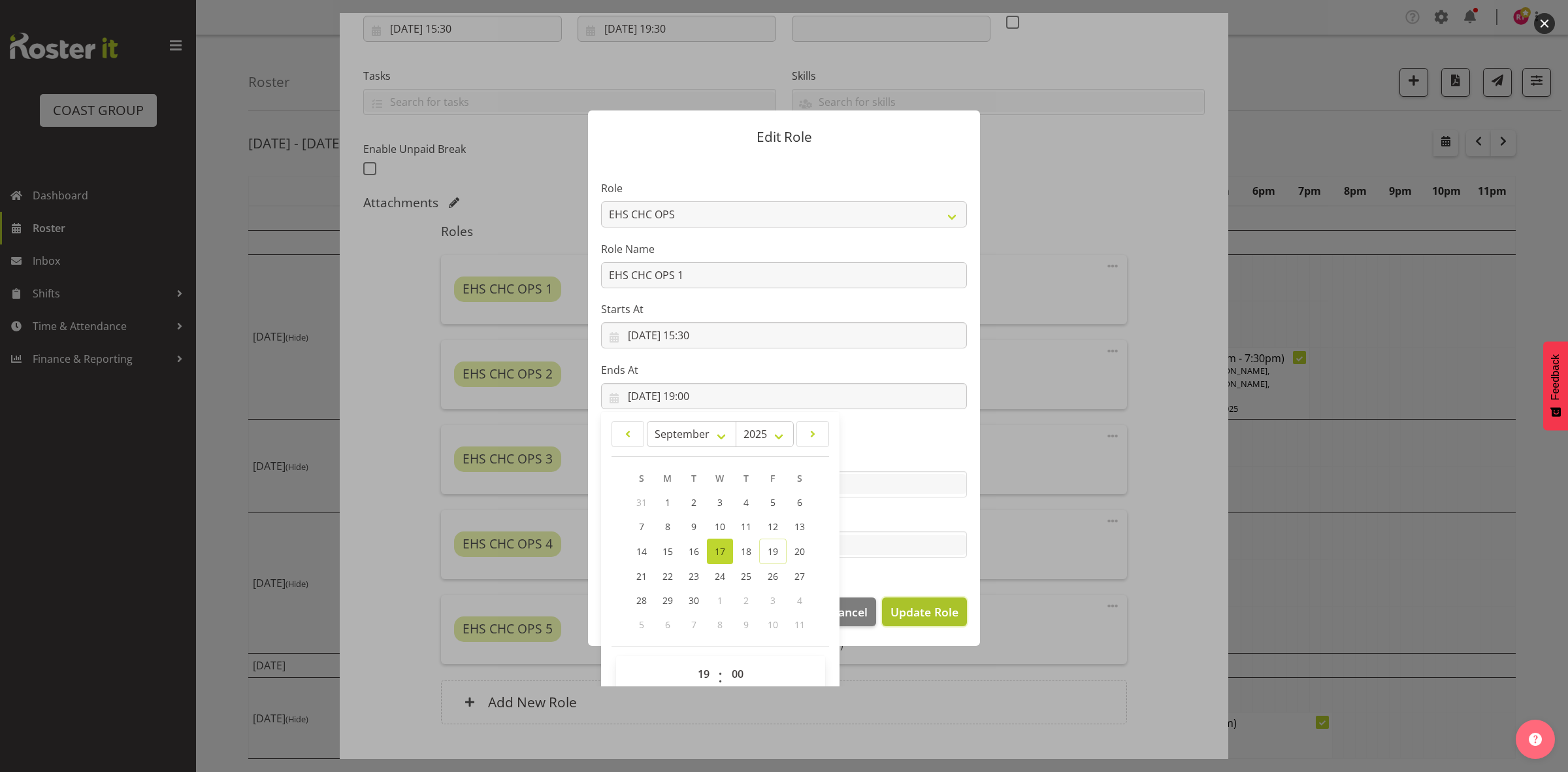
select select
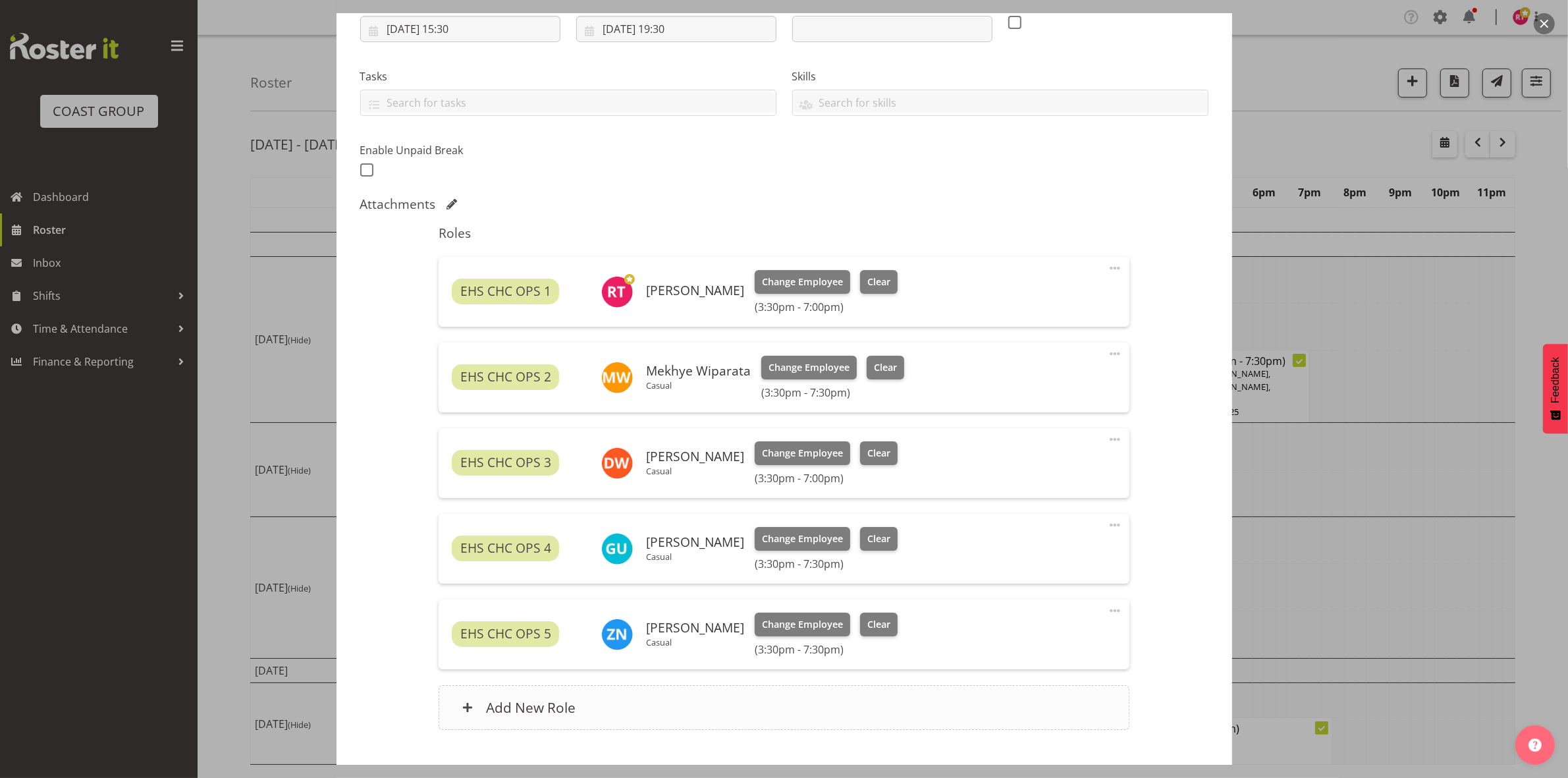
scroll to position [318, 0]
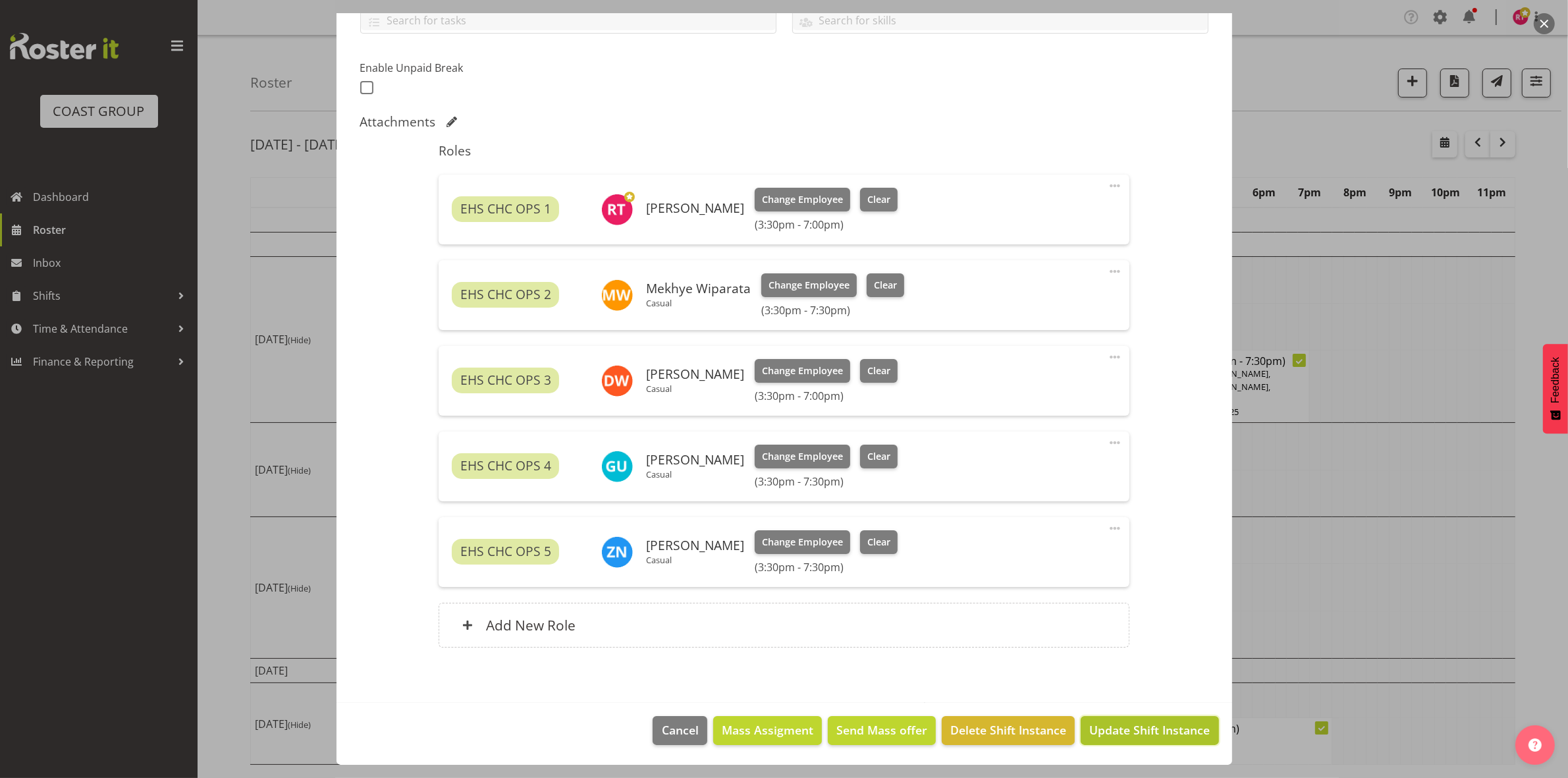
click at [1118, 722] on span "Update Shift Instance" at bounding box center [1149, 730] width 120 height 17
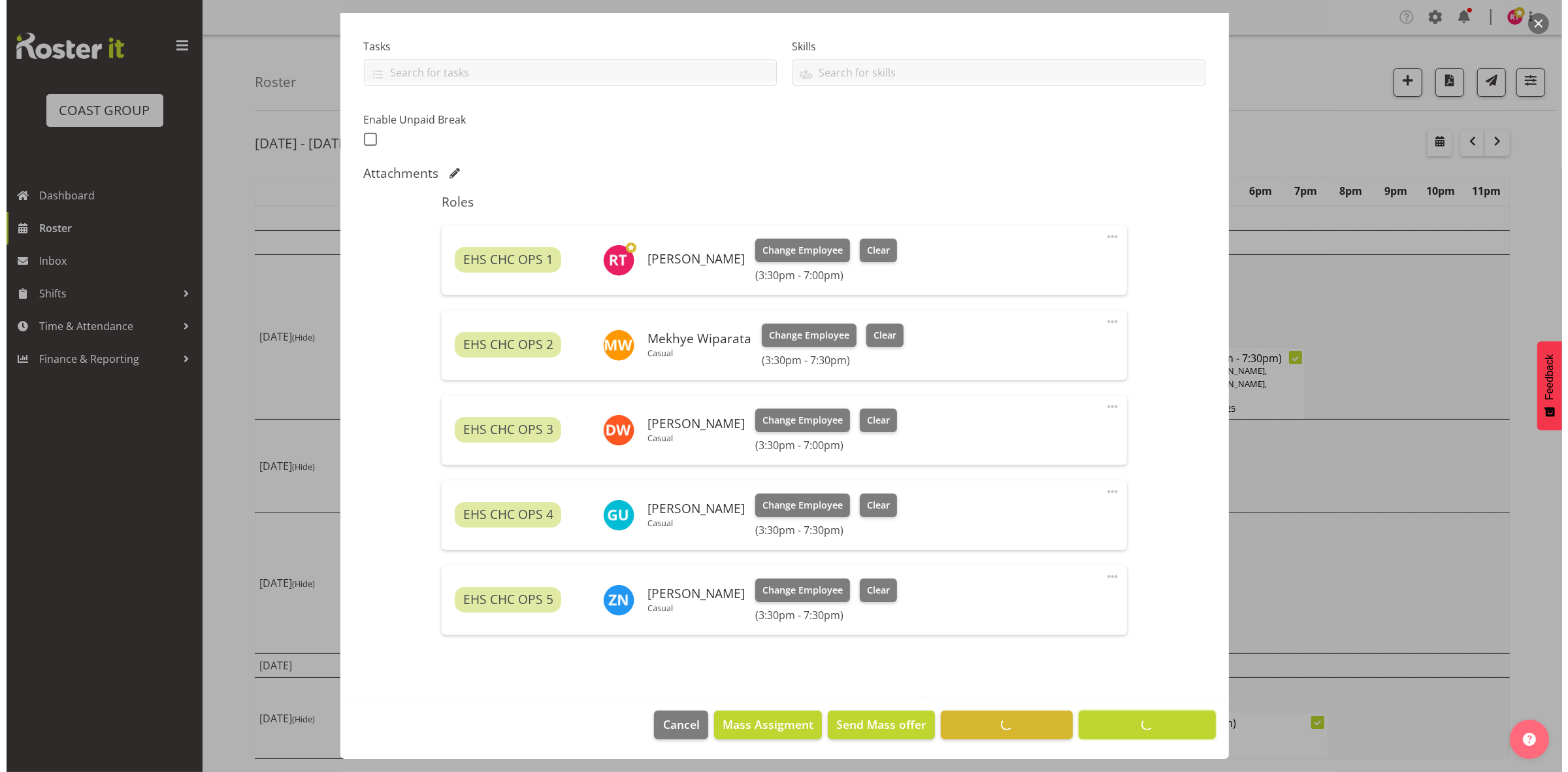
scroll to position [263, 0]
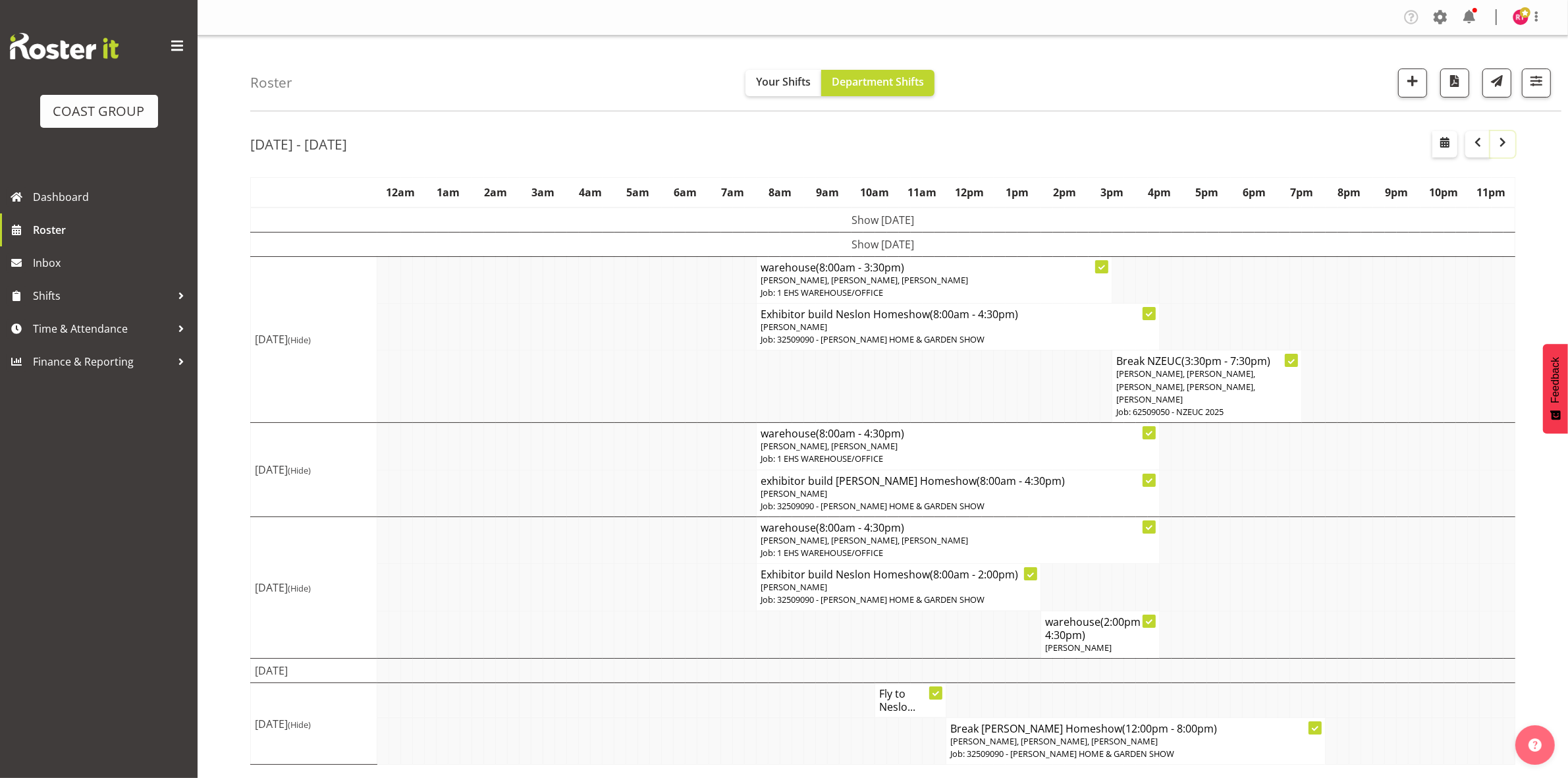
click at [1507, 140] on span "button" at bounding box center [1503, 142] width 16 height 16
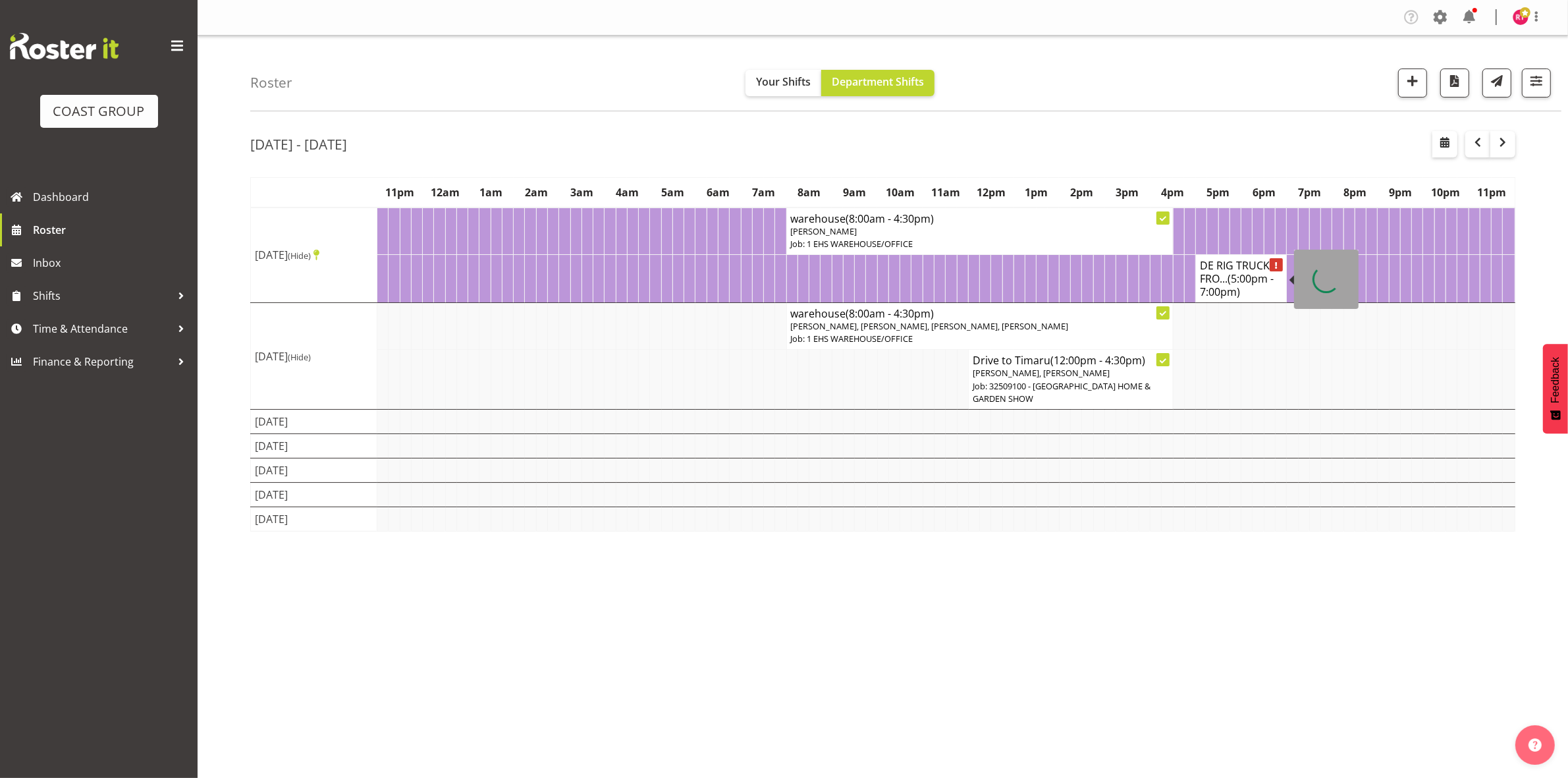
click at [1226, 278] on h4 "DE RIG TRUCK FRO... (5:00pm - 7:00pm)" at bounding box center [1241, 279] width 82 height 39
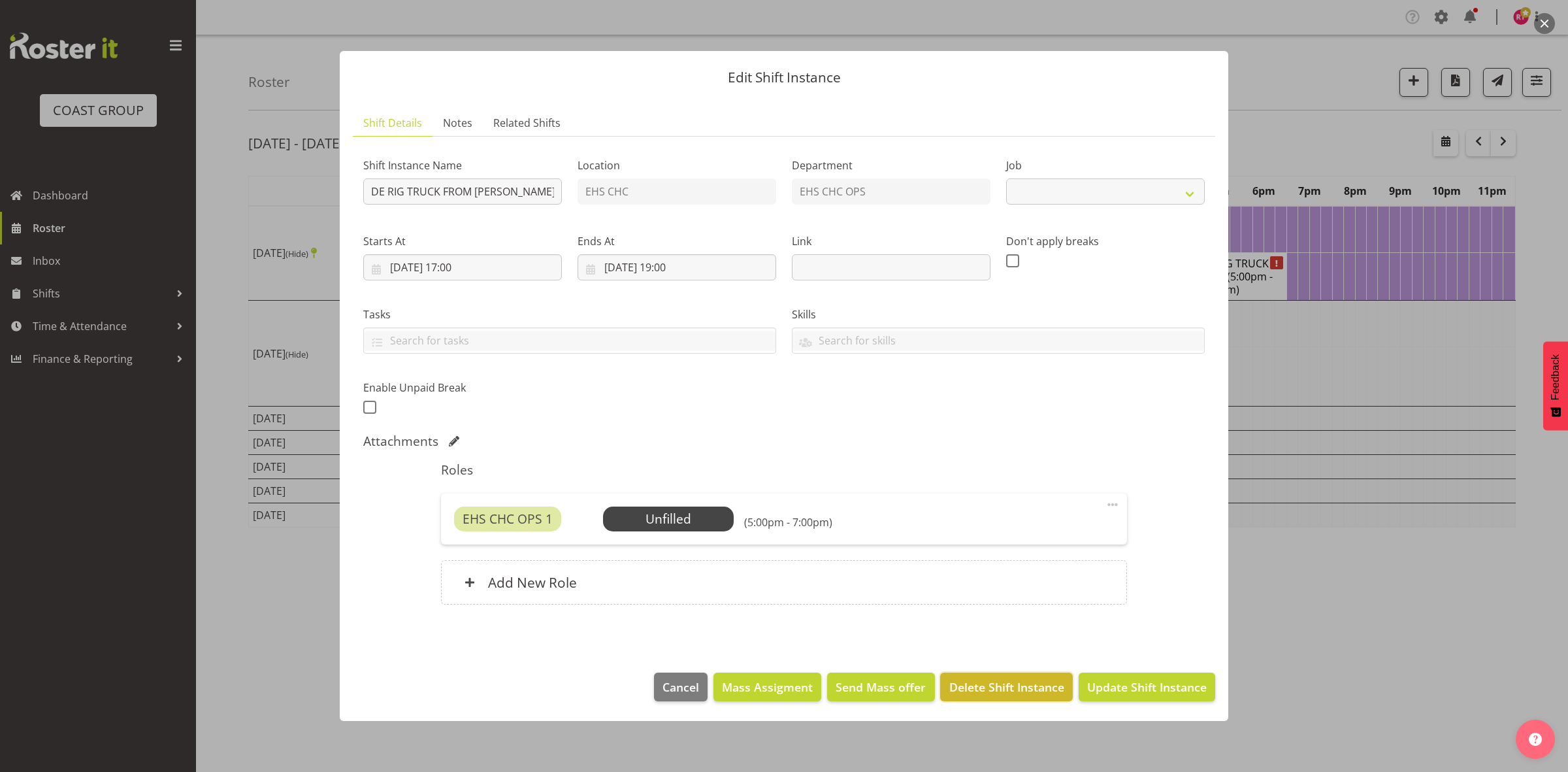
click at [982, 683] on span "Delete Shift Instance" at bounding box center [1007, 687] width 115 height 17
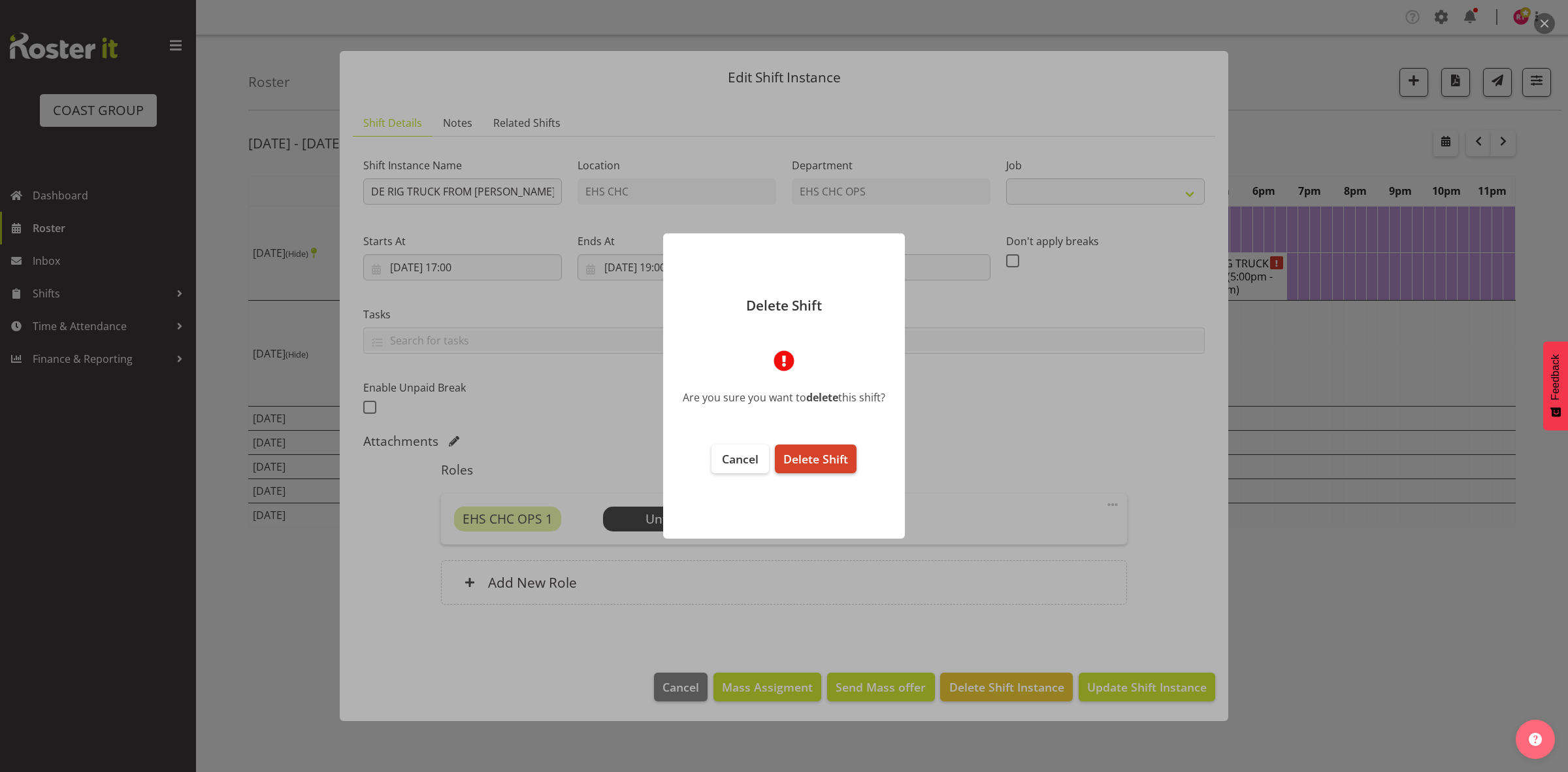
click at [841, 465] on span "Delete Shift" at bounding box center [816, 459] width 65 height 16
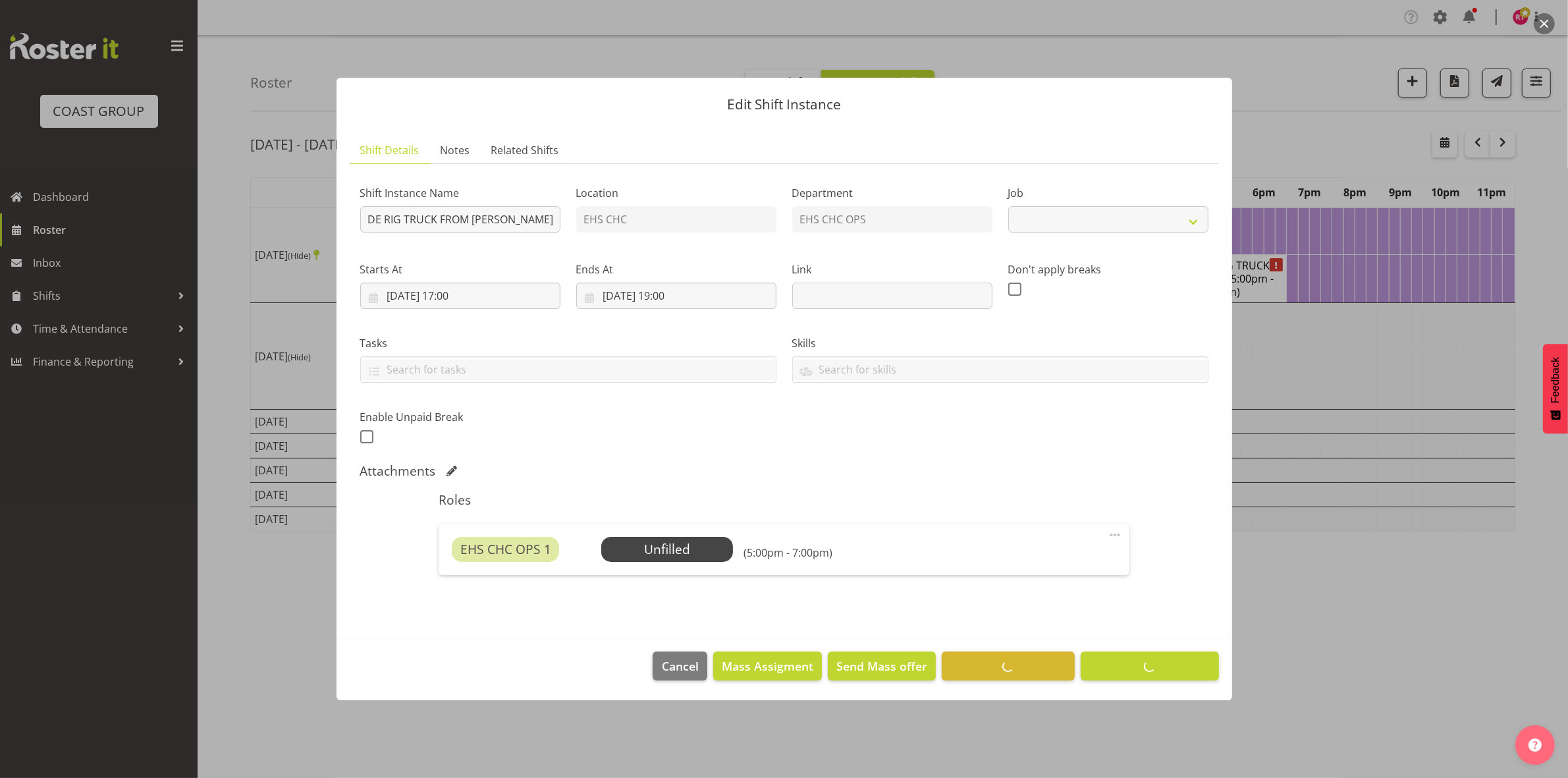
select select
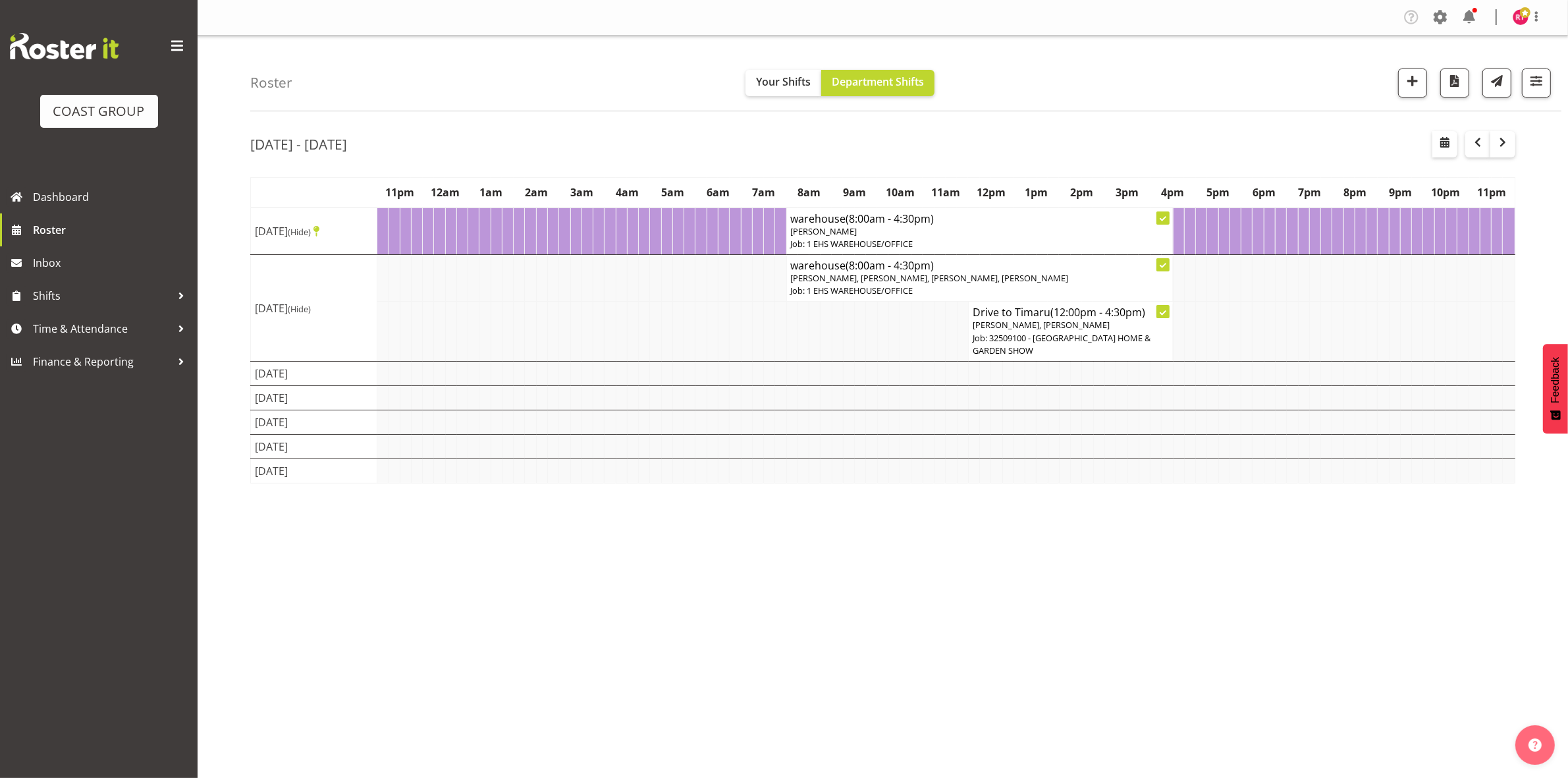
click at [620, 239] on td at bounding box center [621, 231] width 11 height 48
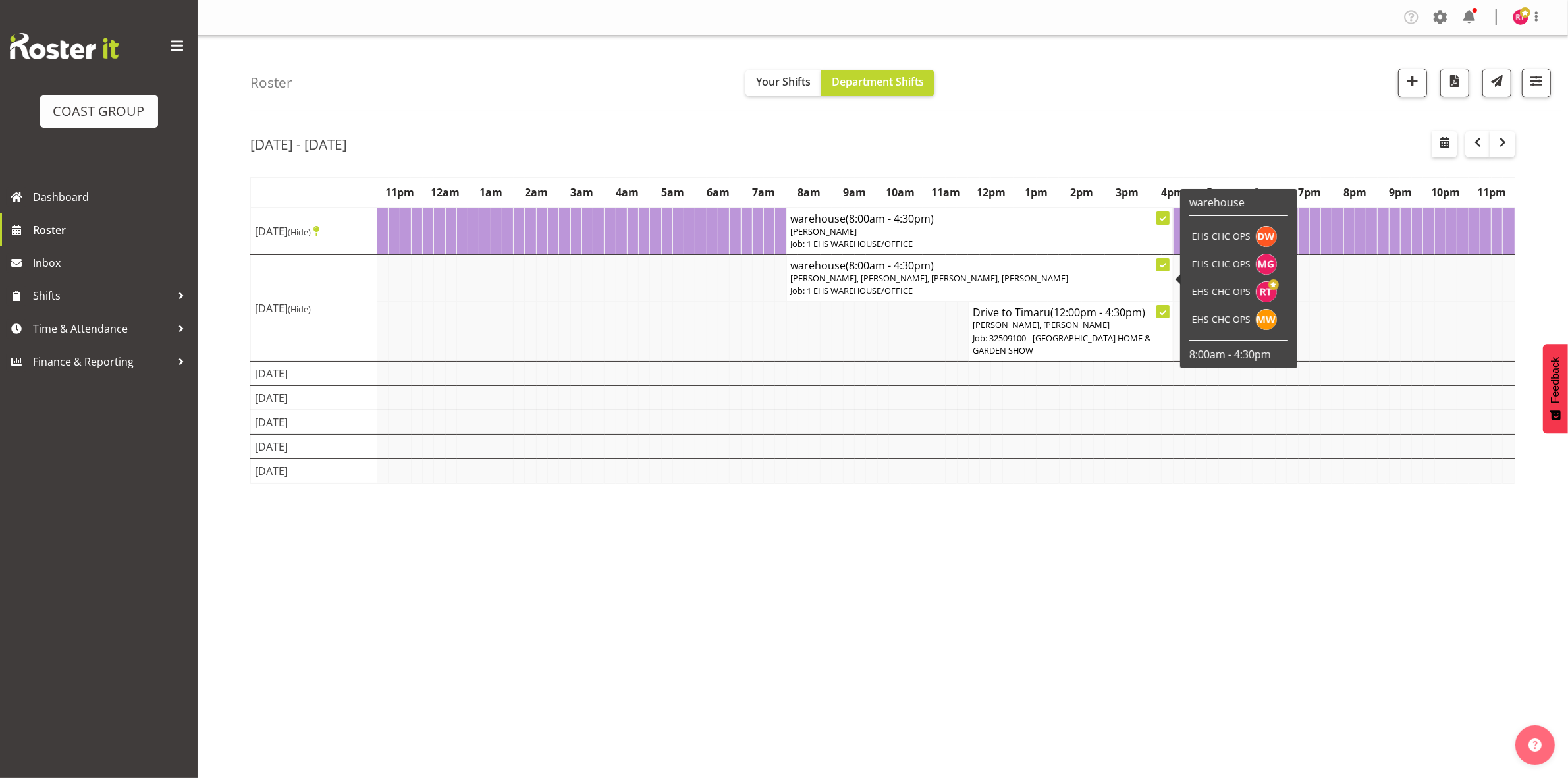
click at [888, 275] on span "[PERSON_NAME], [PERSON_NAME], [PERSON_NAME], [PERSON_NAME]" at bounding box center [930, 278] width 278 height 12
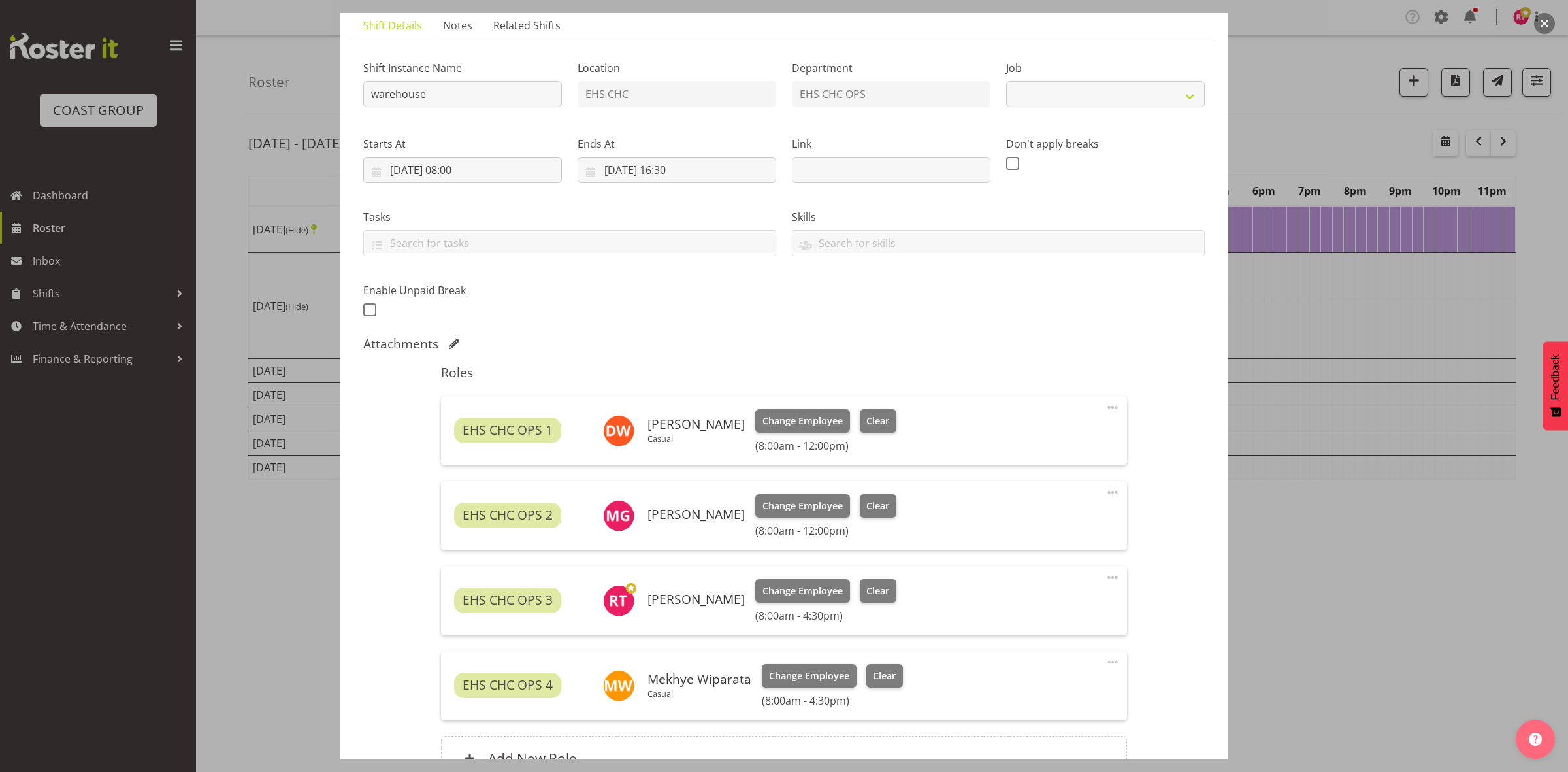
select select "69"
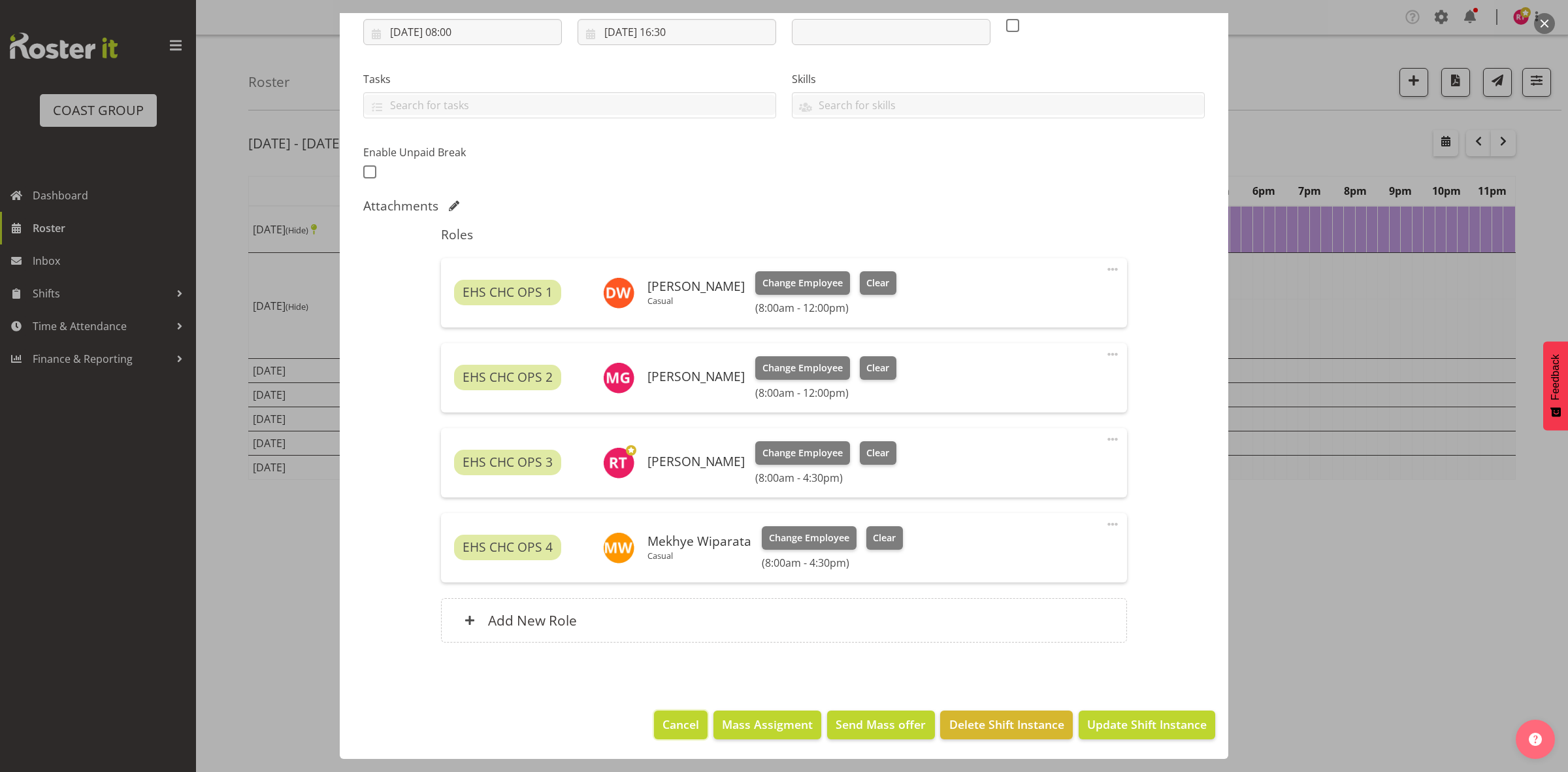
click at [674, 716] on span "Cancel" at bounding box center [681, 724] width 37 height 17
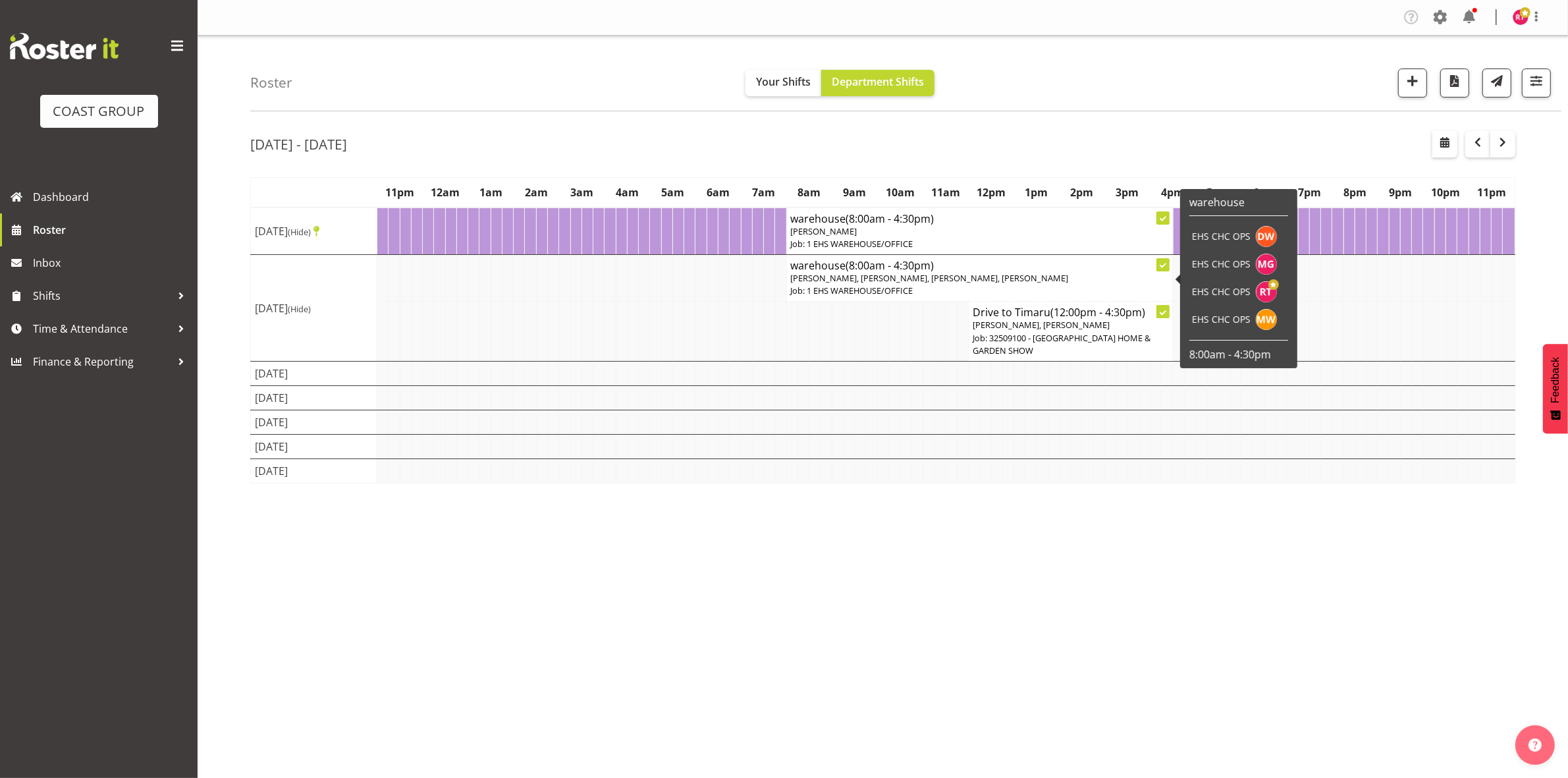
click at [862, 286] on p "Job: 1 EHS WAREHOUSE/OFFICE" at bounding box center [980, 290] width 378 height 12
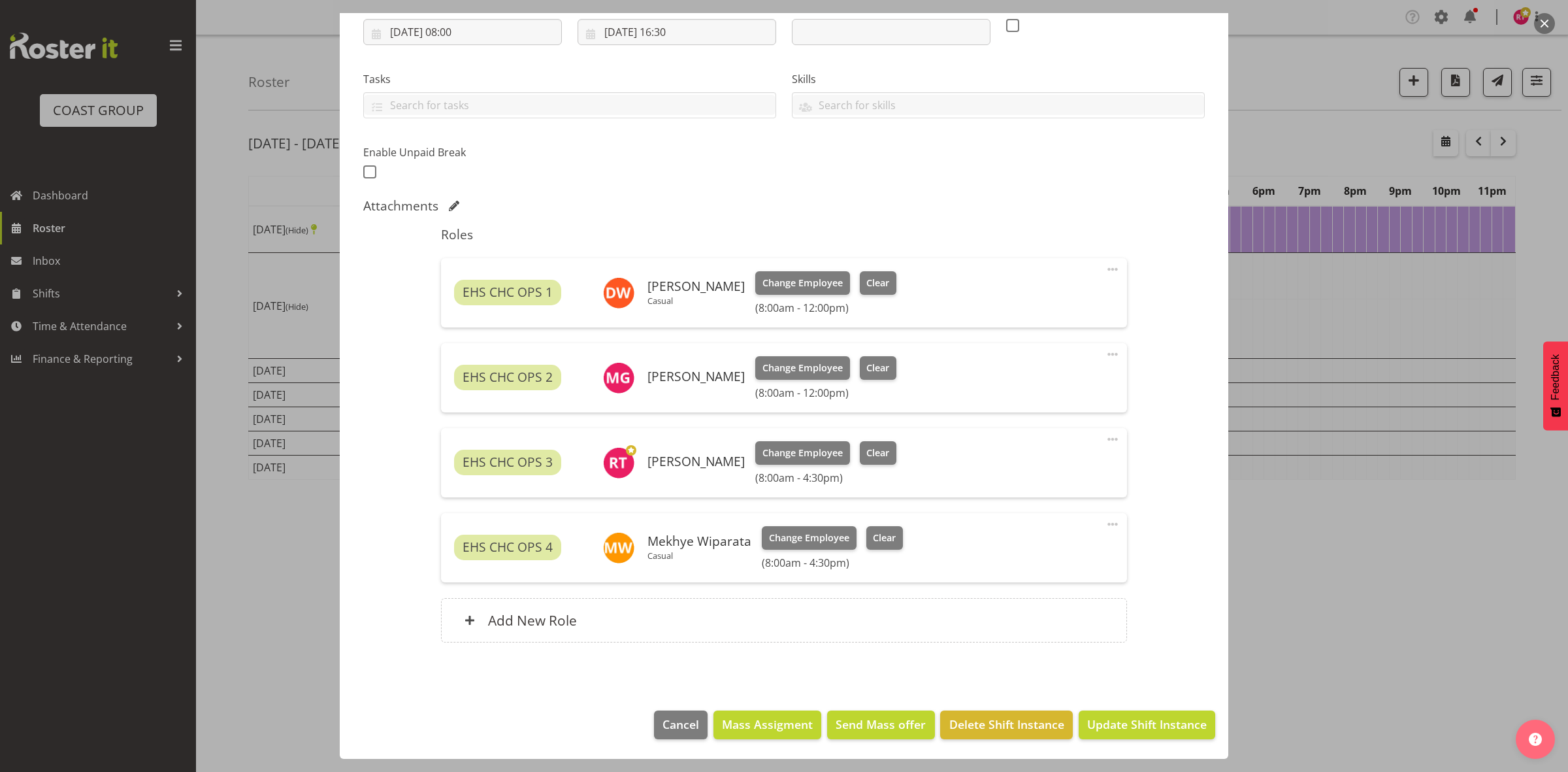
select select "69"
click at [663, 717] on span "Cancel" at bounding box center [681, 724] width 37 height 17
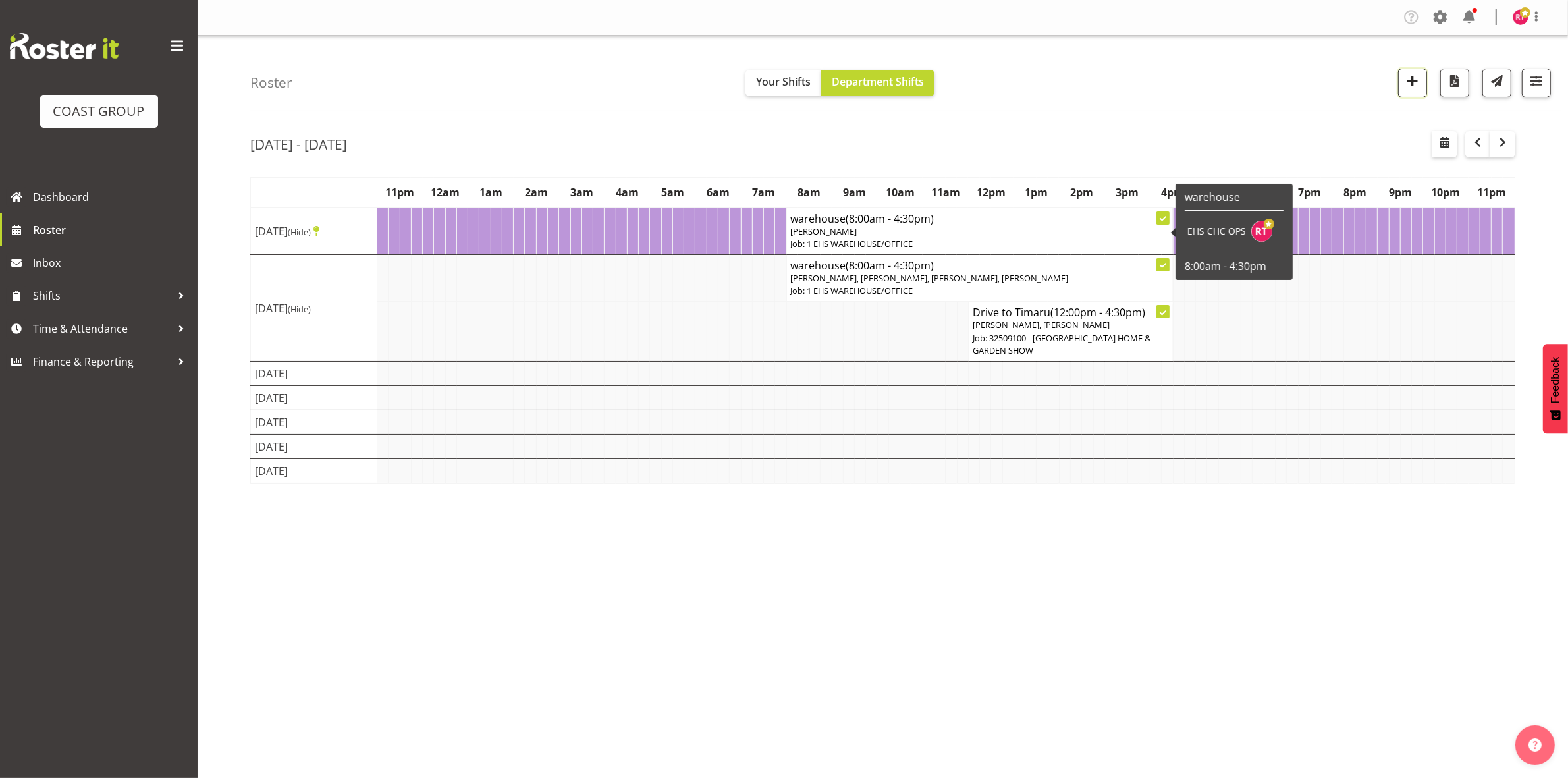
click at [1411, 86] on span "button" at bounding box center [1412, 81] width 17 height 17
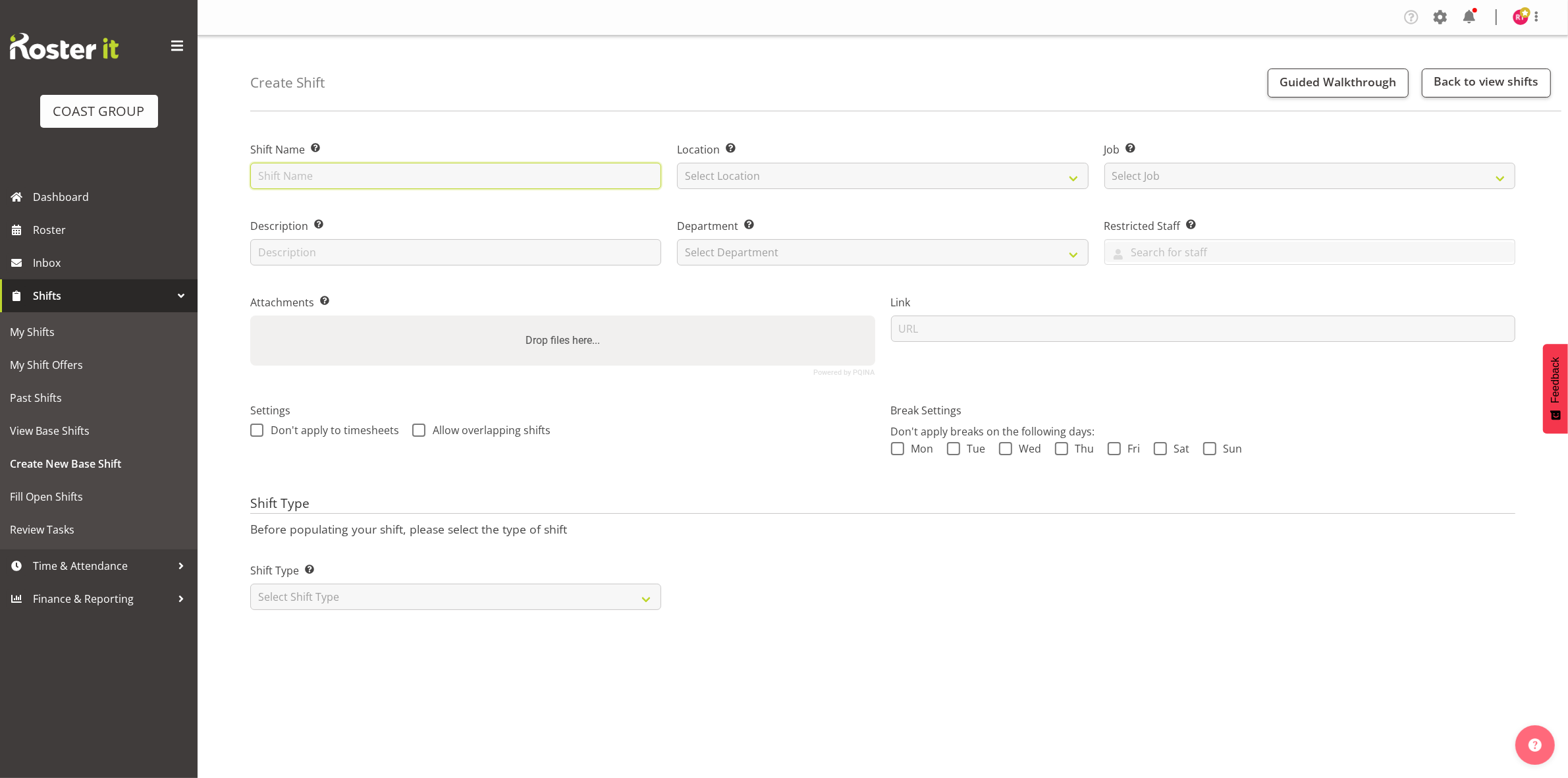
click at [332, 179] on input "text" at bounding box center [456, 176] width 411 height 26
type input "Drive to CHCH"
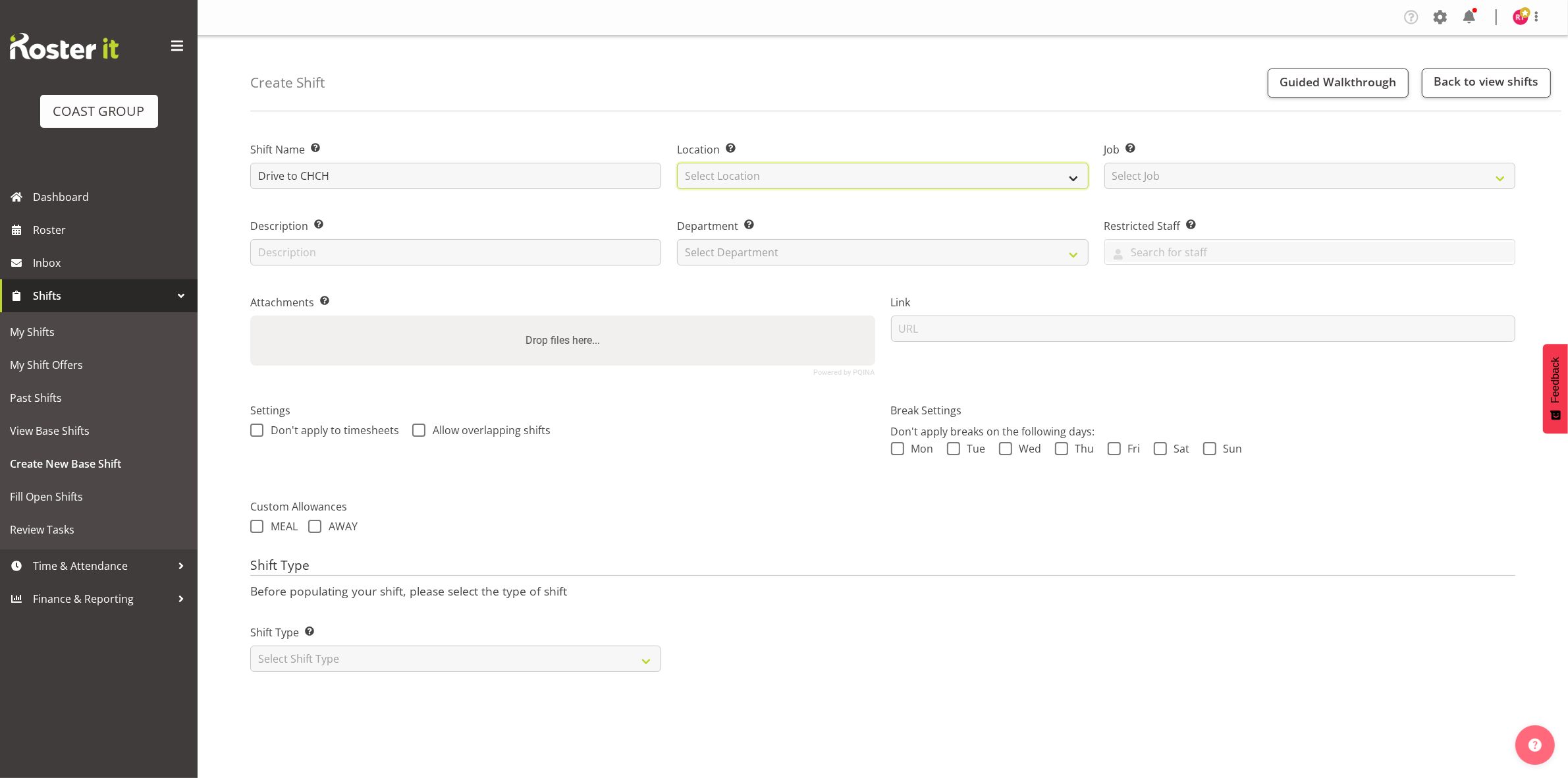
drag, startPoint x: 740, startPoint y: 176, endPoint x: 744, endPoint y: 184, distance: 8.9
click at [740, 176] on select "Select Location EHS CHC" at bounding box center [882, 176] width 411 height 26
select select "107"
click at [677, 163] on select "Select Location EHS CHC" at bounding box center [882, 176] width 411 height 26
click at [1127, 171] on select "Select Job Create new job 1 Carlton Events 1 [PERSON_NAME][GEOGRAPHIC_DATA] 1 […" at bounding box center [1309, 176] width 411 height 26
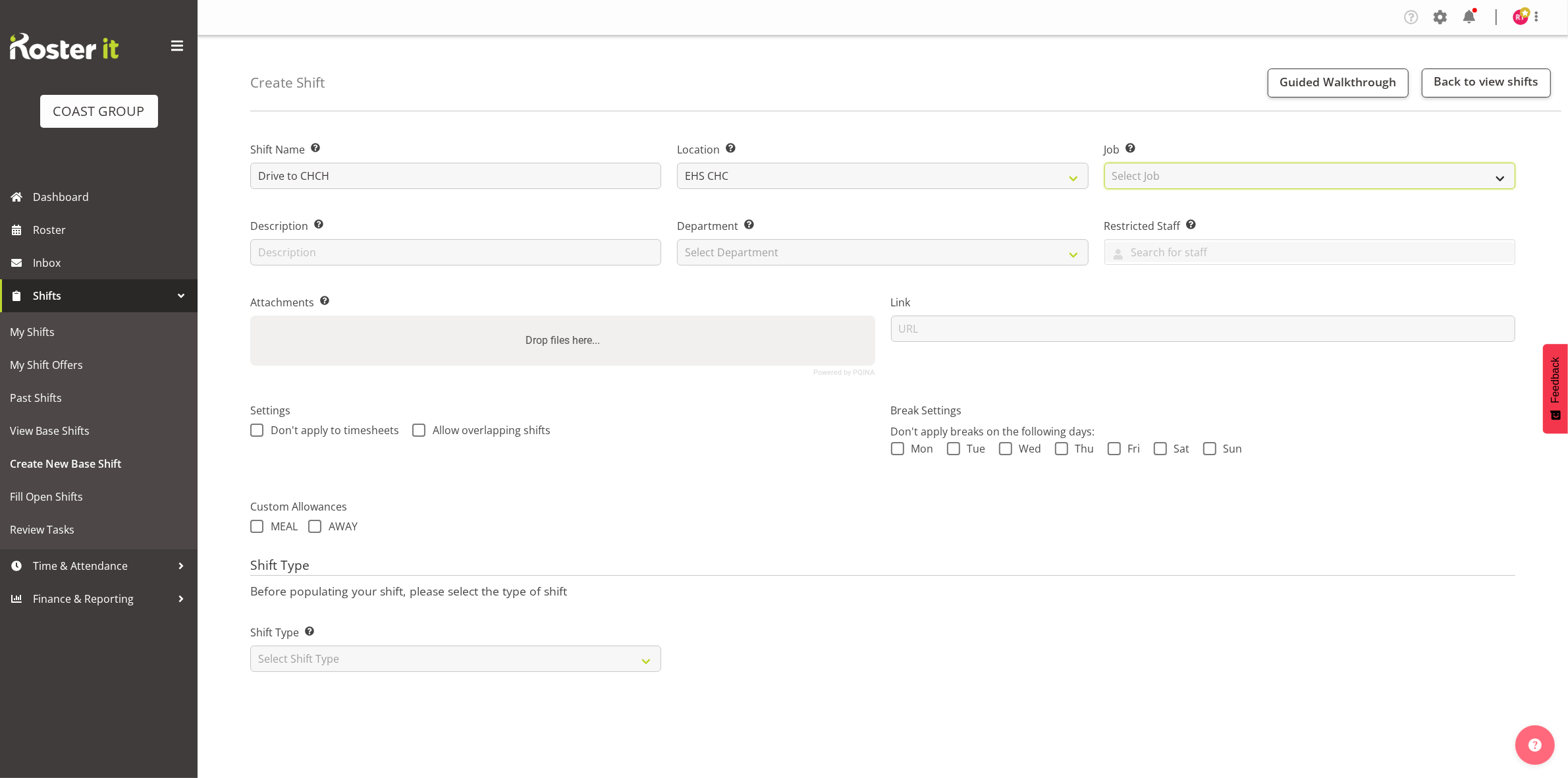
select select "9238"
click at [1104, 163] on select "Select Job Create new job 1 Carlton Events 1 [PERSON_NAME][GEOGRAPHIC_DATA] 1 […" at bounding box center [1309, 176] width 411 height 26
click at [807, 253] on select "Select Department EHS CHC OPS" at bounding box center [882, 253] width 411 height 26
select select "41"
click at [677, 239] on select "Select Department EHS CHC OPS" at bounding box center [882, 253] width 411 height 26
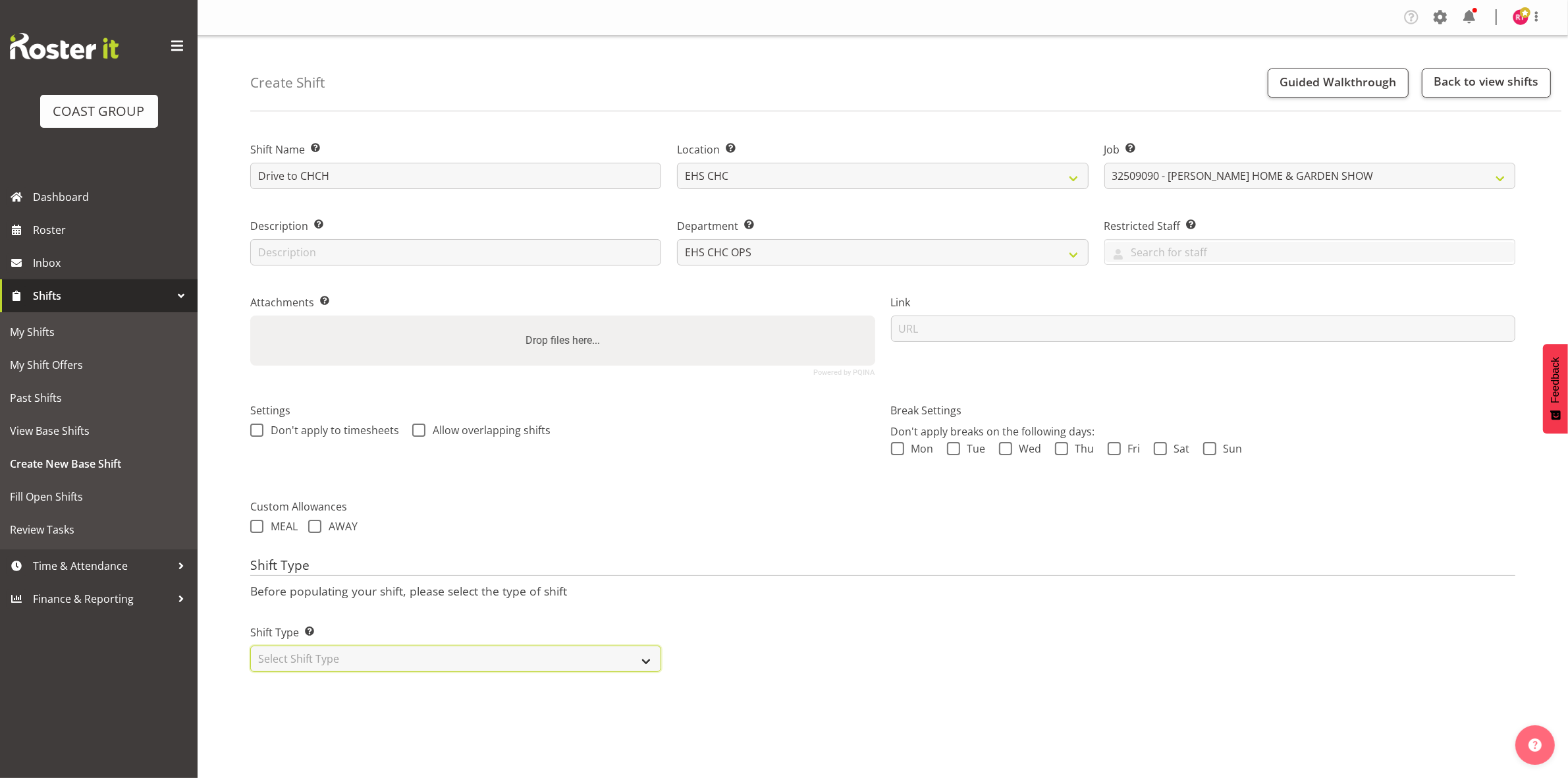
click at [335, 664] on select "Select Shift Type One Off Shift Recurring Shift Rotating Shift" at bounding box center [456, 659] width 411 height 26
select select "one_off"
click at [251, 647] on select "Select Shift Type One Off Shift Recurring Shift Rotating Shift" at bounding box center [456, 659] width 411 height 26
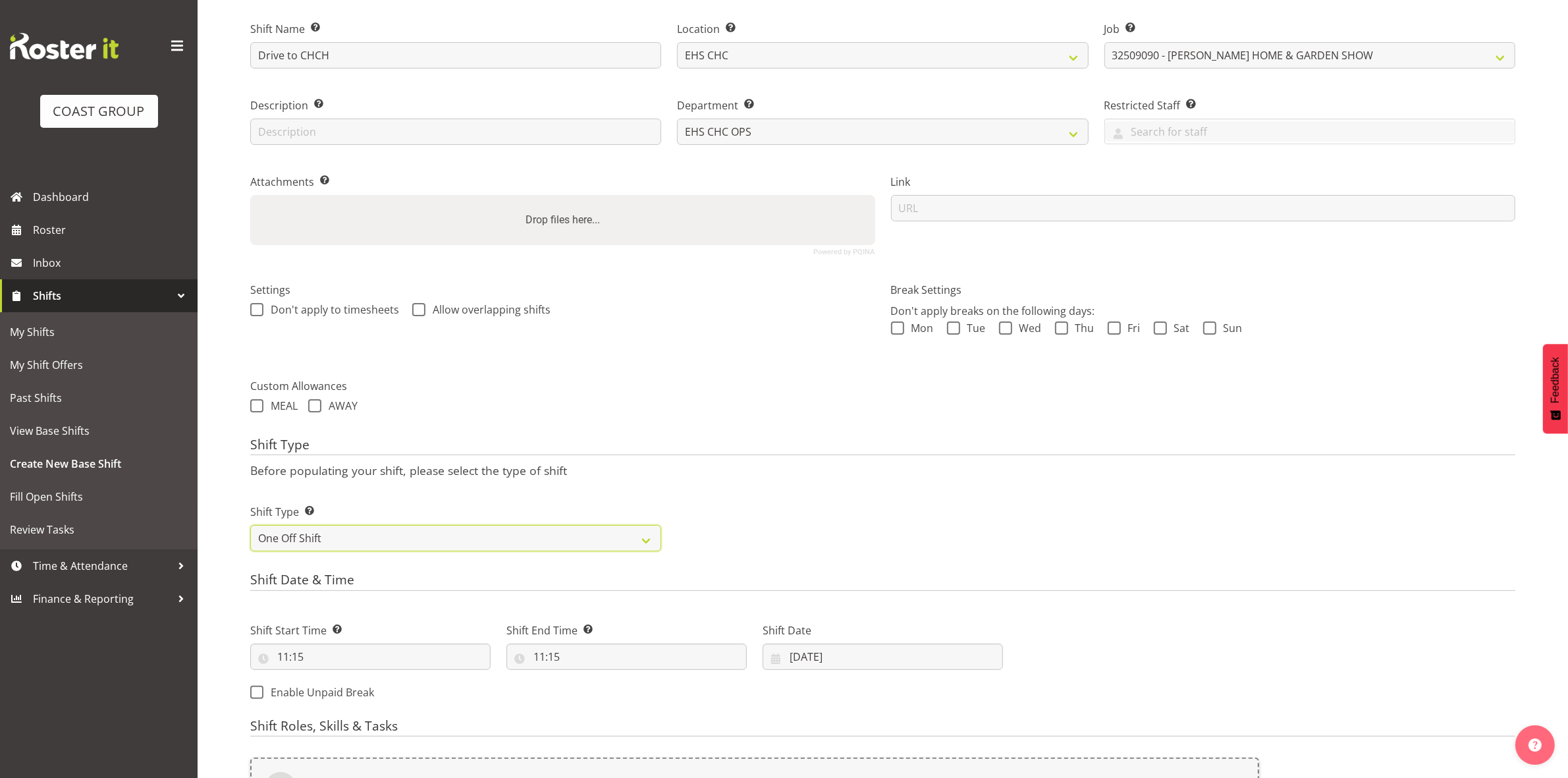
scroll to position [361, 0]
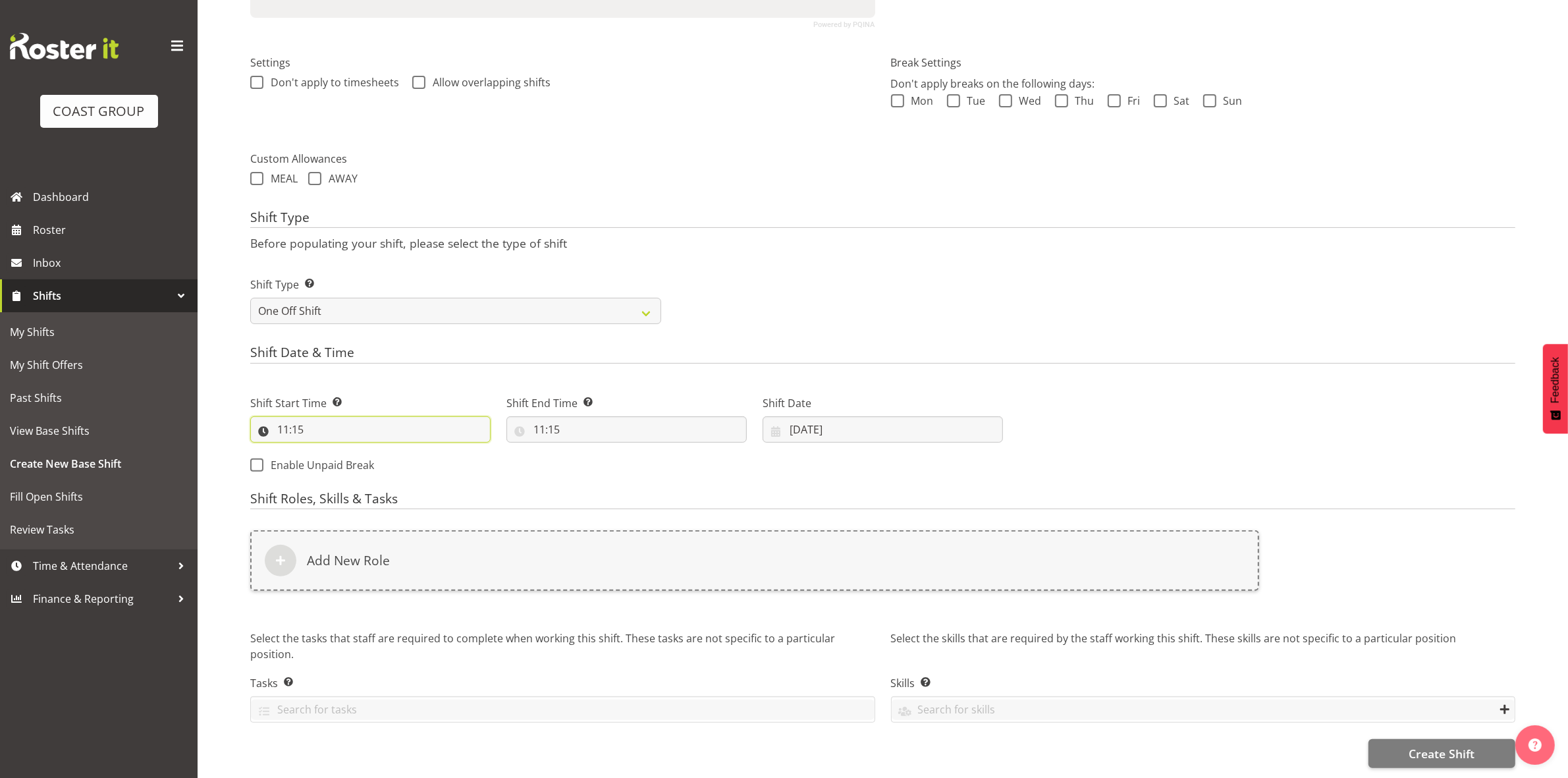
click at [284, 421] on input "11:15" at bounding box center [371, 430] width 240 height 26
drag, startPoint x: 336, startPoint y: 452, endPoint x: 343, endPoint y: 439, distance: 14.8
click at [336, 452] on select "00 01 02 03 04 05 06 07 08 09 10 11 12 13 14 15 16 17 18 19 20 21 22 23" at bounding box center [340, 463] width 30 height 26
select select "8"
click at [325, 450] on select "00 01 02 03 04 05 06 07 08 09 10 11 12 13 14 15 16 17 18 19 20 21 22 23" at bounding box center [340, 463] width 30 height 26
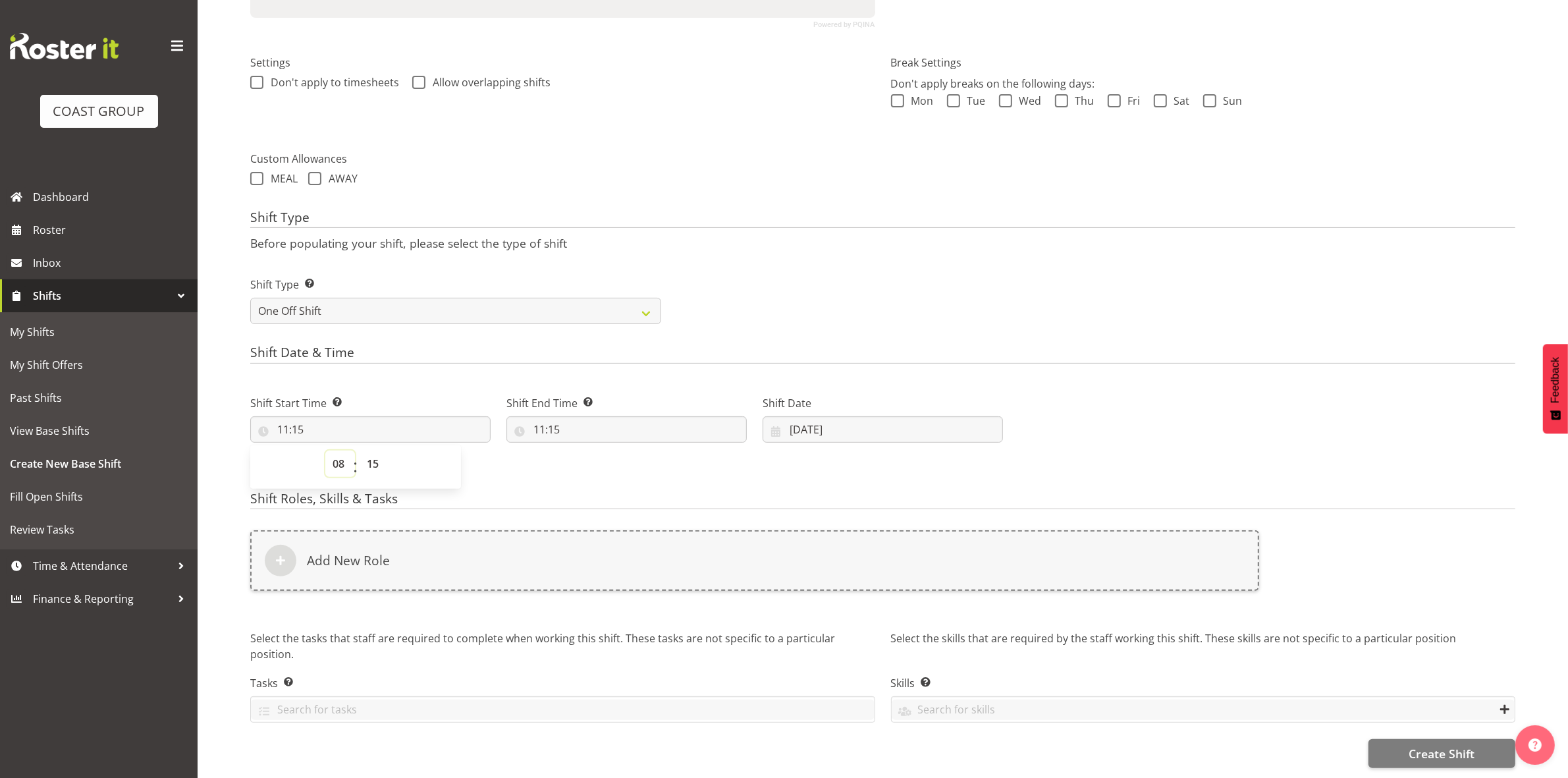
type input "08:15"
click at [380, 453] on select "00 01 02 03 04 05 06 07 08 09 10 11 12 13 14 15 16 17 18 19 20 21 22 23 24 25 2…" at bounding box center [375, 463] width 30 height 26
select select "1"
click at [360, 450] on select "00 01 02 03 04 05 06 07 08 09 10 11 12 13 14 15 16 17 18 19 20 21 22 23 24 25 2…" at bounding box center [375, 463] width 30 height 26
type input "08:01"
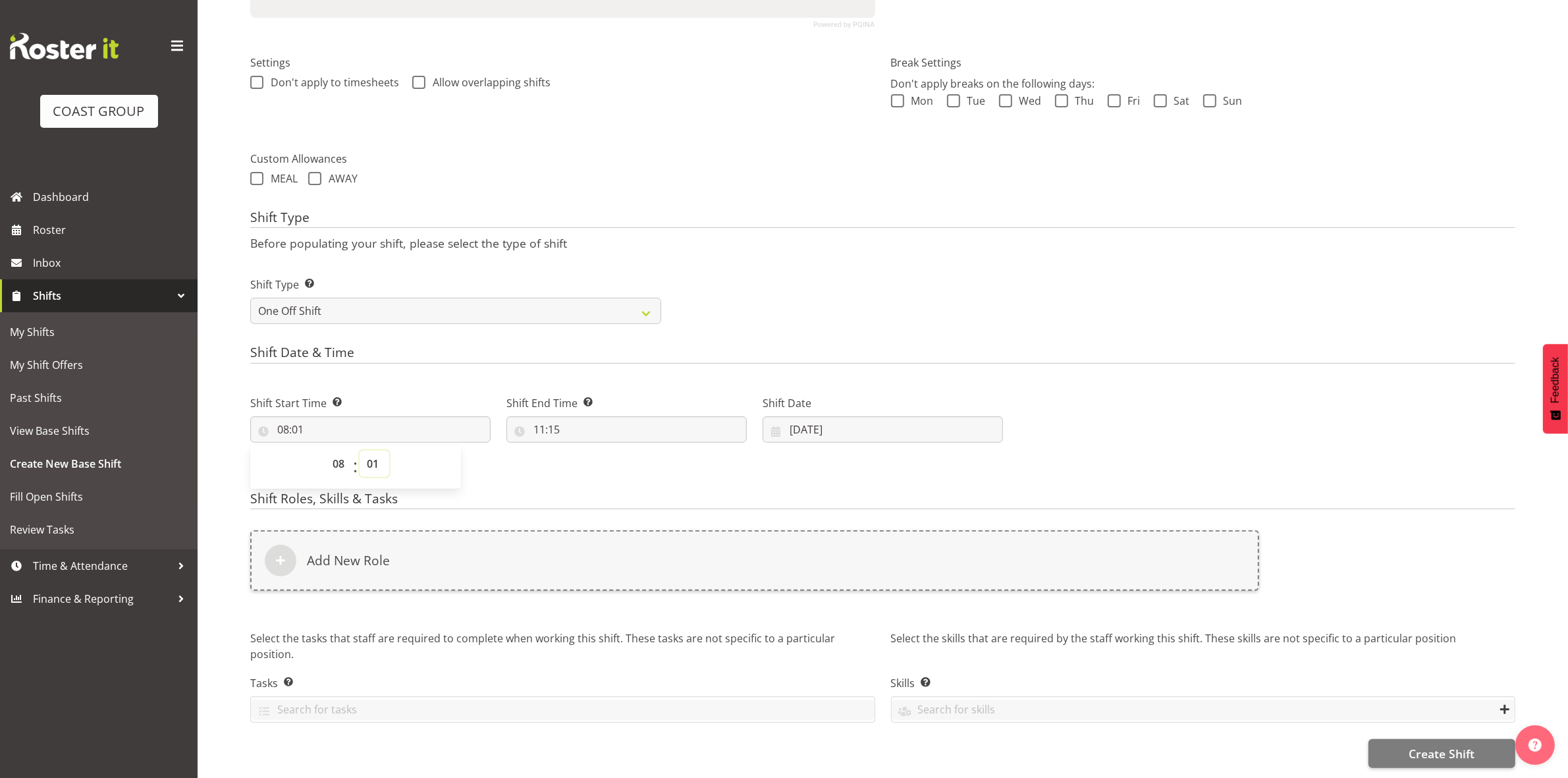
click at [376, 457] on select "00 01 02 03 04 05 06 07 08 09 10 11 12 13 14 15 16 17 18 19 20 21 22 23 24 25 2…" at bounding box center [375, 463] width 30 height 26
select select "0"
click at [360, 450] on select "00 01 02 03 04 05 06 07 08 09 10 11 12 13 14 15 16 17 18 19 20 21 22 23 24 25 2…" at bounding box center [375, 463] width 30 height 26
type input "08:00"
click at [740, 313] on div "Shift Type Shift Types: One Off – Select this if you would like a single shift …" at bounding box center [882, 294] width 1281 height 74
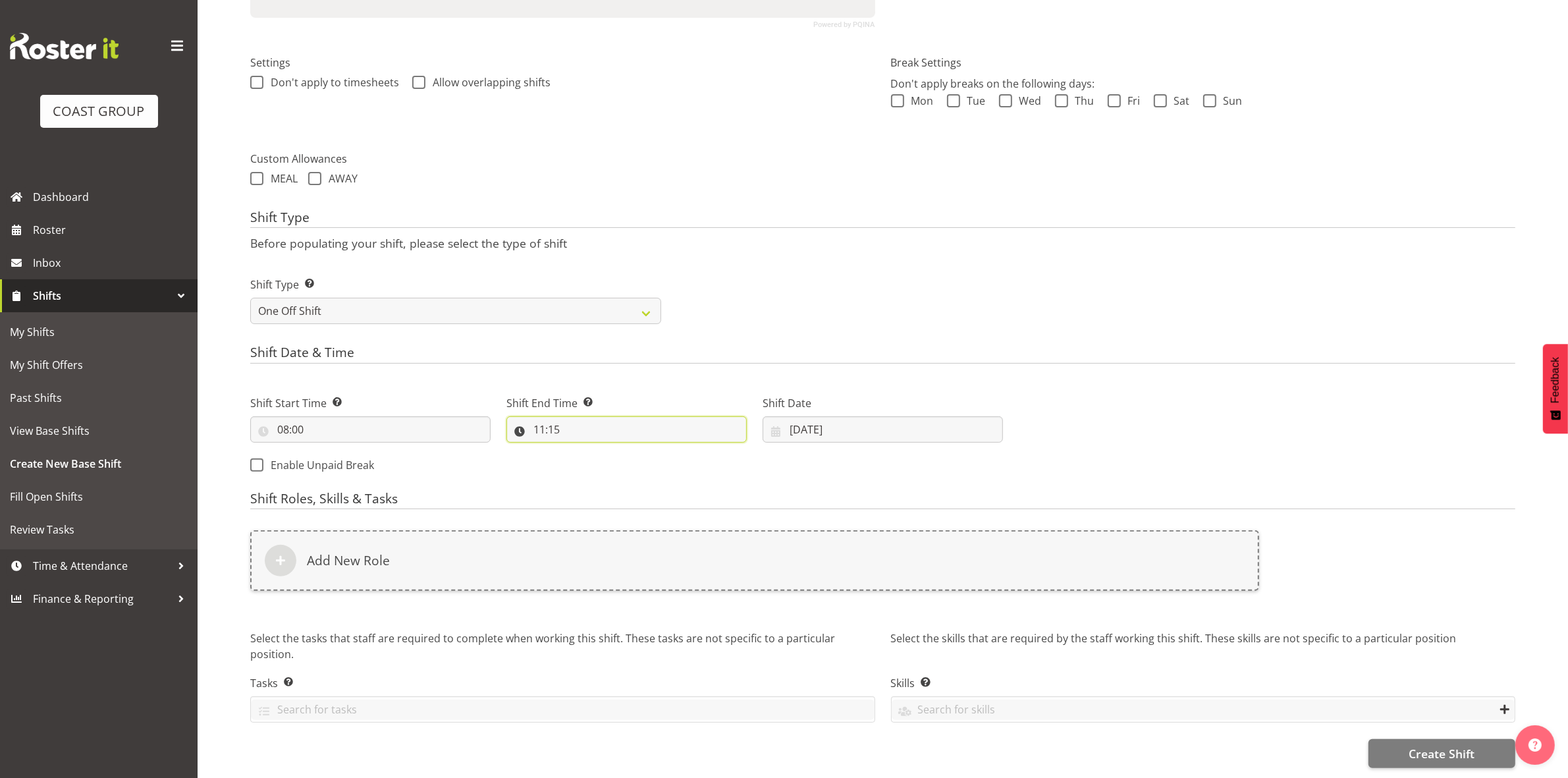
click at [540, 418] on input "11:15" at bounding box center [627, 430] width 240 height 26
click at [596, 458] on select "00 01 02 03 04 05 06 07 08 09 10 11 12 13 14 15 16 17 18 19 20 21 22 23" at bounding box center [596, 463] width 30 height 26
select select "16"
click at [581, 450] on select "00 01 02 03 04 05 06 07 08 09 10 11 12 13 14 15 16 17 18 19 20 21 22 23" at bounding box center [596, 463] width 30 height 26
type input "16:15"
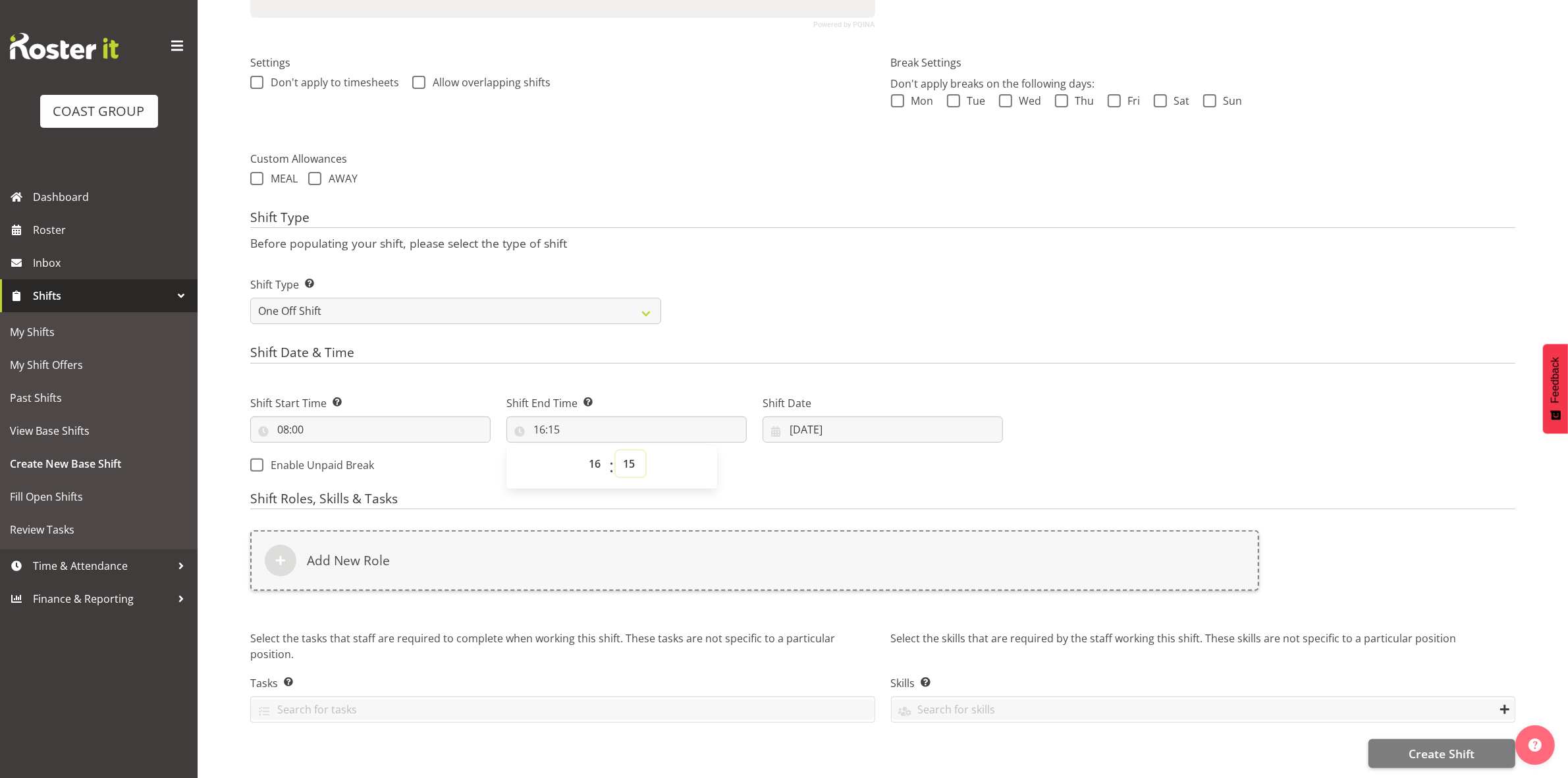
click at [629, 459] on select "00 01 02 03 04 05 06 07 08 09 10 11 12 13 14 15 16 17 18 19 20 21 22 23 24 25 2…" at bounding box center [631, 463] width 30 height 26
select select "30"
click at [616, 450] on select "00 01 02 03 04 05 06 07 08 09 10 11 12 13 14 15 16 17 18 19 20 21 22 23 24 25 2…" at bounding box center [631, 463] width 30 height 26
type input "16:30"
click at [741, 317] on div "Shift Type Shift Types: One Off – Select this if you would like a single shift …" at bounding box center [882, 294] width 1281 height 74
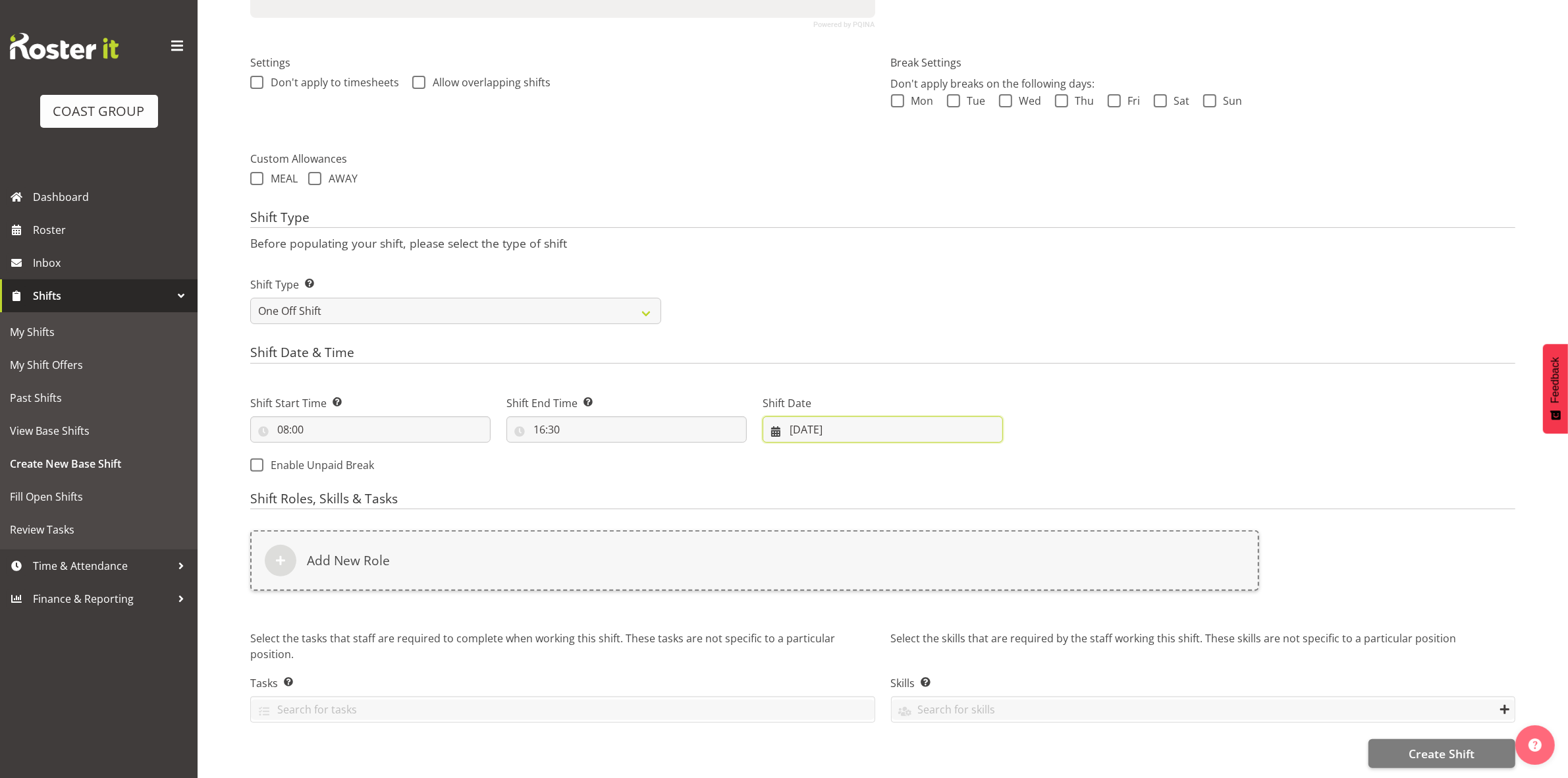
click at [801, 419] on input "19/09/2025" at bounding box center [883, 430] width 240 height 26
click at [830, 605] on span "22" at bounding box center [828, 610] width 10 height 12
type input "22/09/2025"
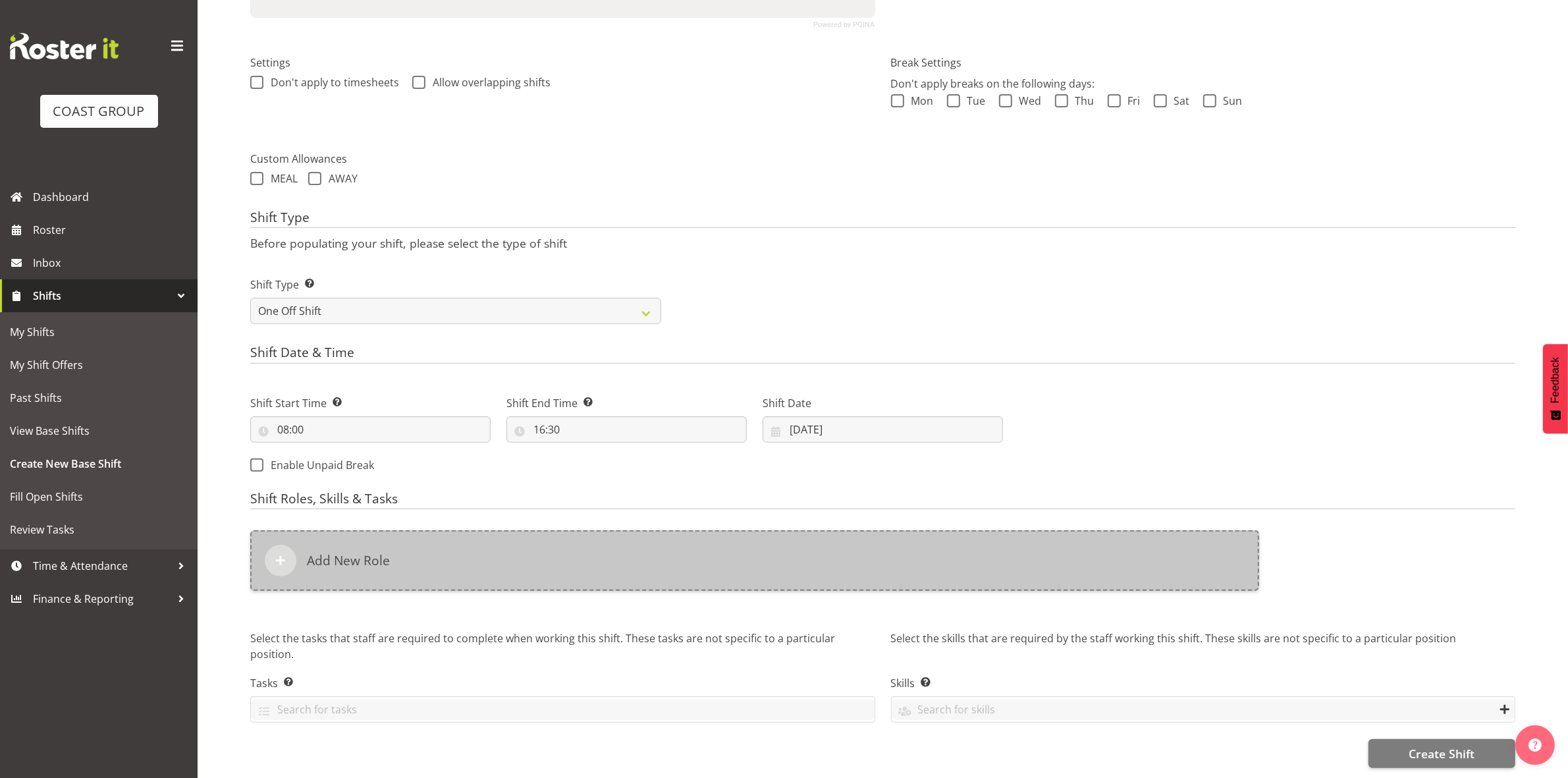
click at [643, 573] on div "Add New Role" at bounding box center [755, 560] width 1009 height 61
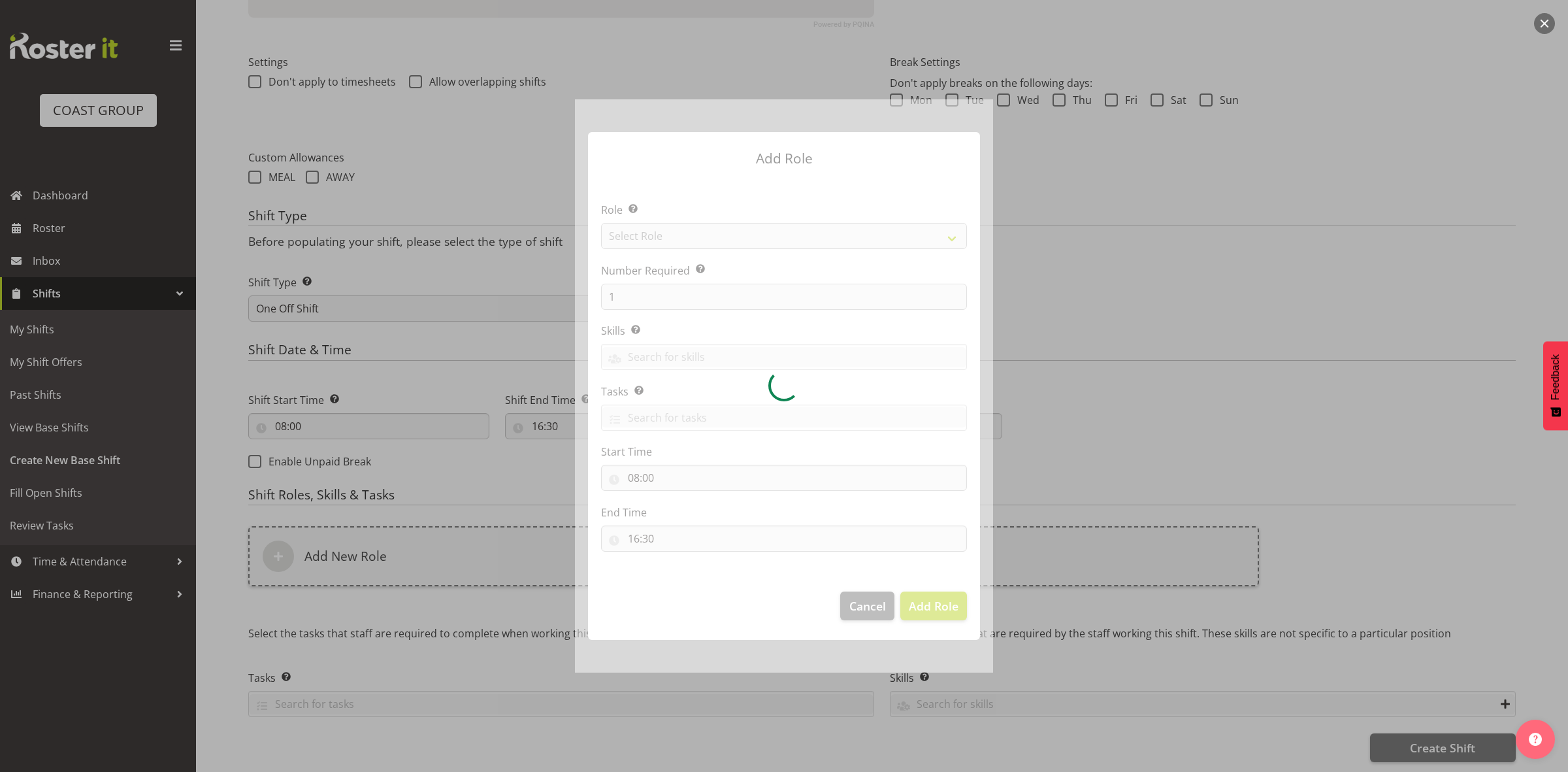
click at [674, 233] on div at bounding box center [784, 386] width 418 height 573
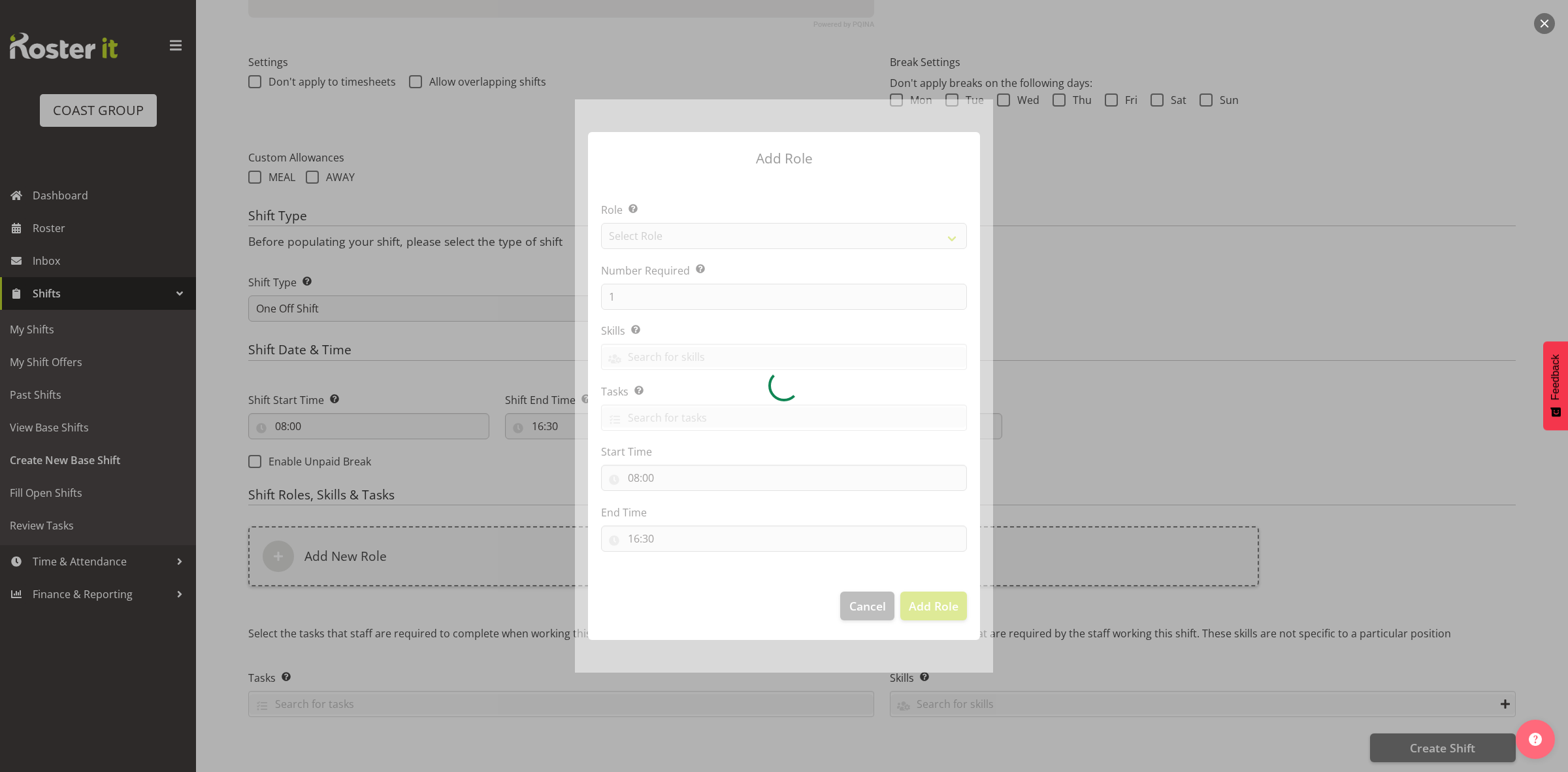
click at [674, 233] on div at bounding box center [784, 386] width 418 height 573
click at [671, 233] on div at bounding box center [784, 386] width 418 height 573
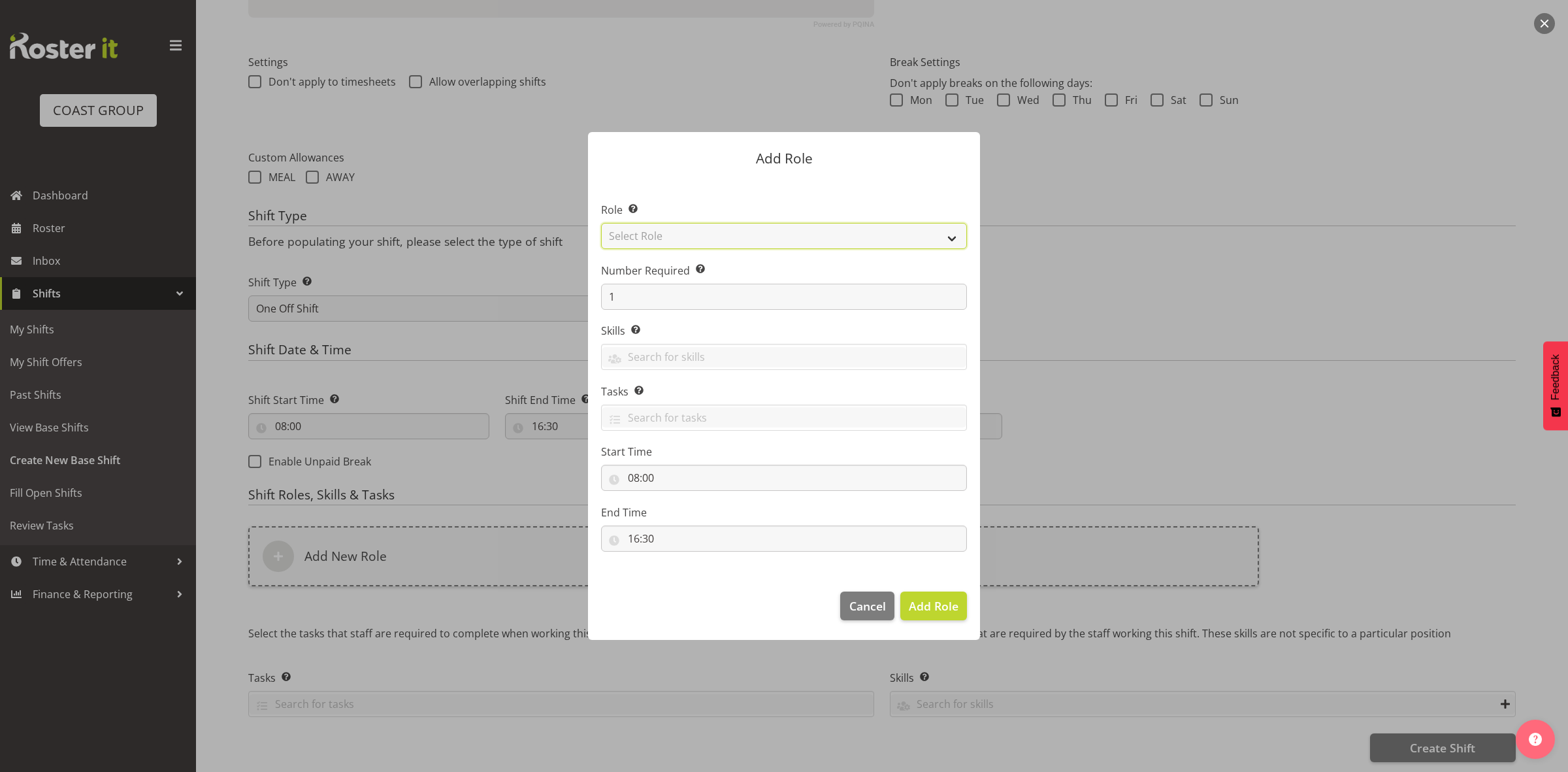
click at [670, 232] on select "Select Role ACCOUNT MANAGER ACCOUNT MANAGER DW ACCOUNTS AKL DIANNA VEHICLES AKL…" at bounding box center [784, 236] width 366 height 26
select select "192"
click at [601, 223] on select "Select Role ACCOUNT MANAGER ACCOUNT MANAGER DW ACCOUNTS AKL DIANNA VEHICLES AKL…" at bounding box center [784, 236] width 366 height 26
click at [671, 300] on input "1" at bounding box center [784, 297] width 366 height 26
type input "3"
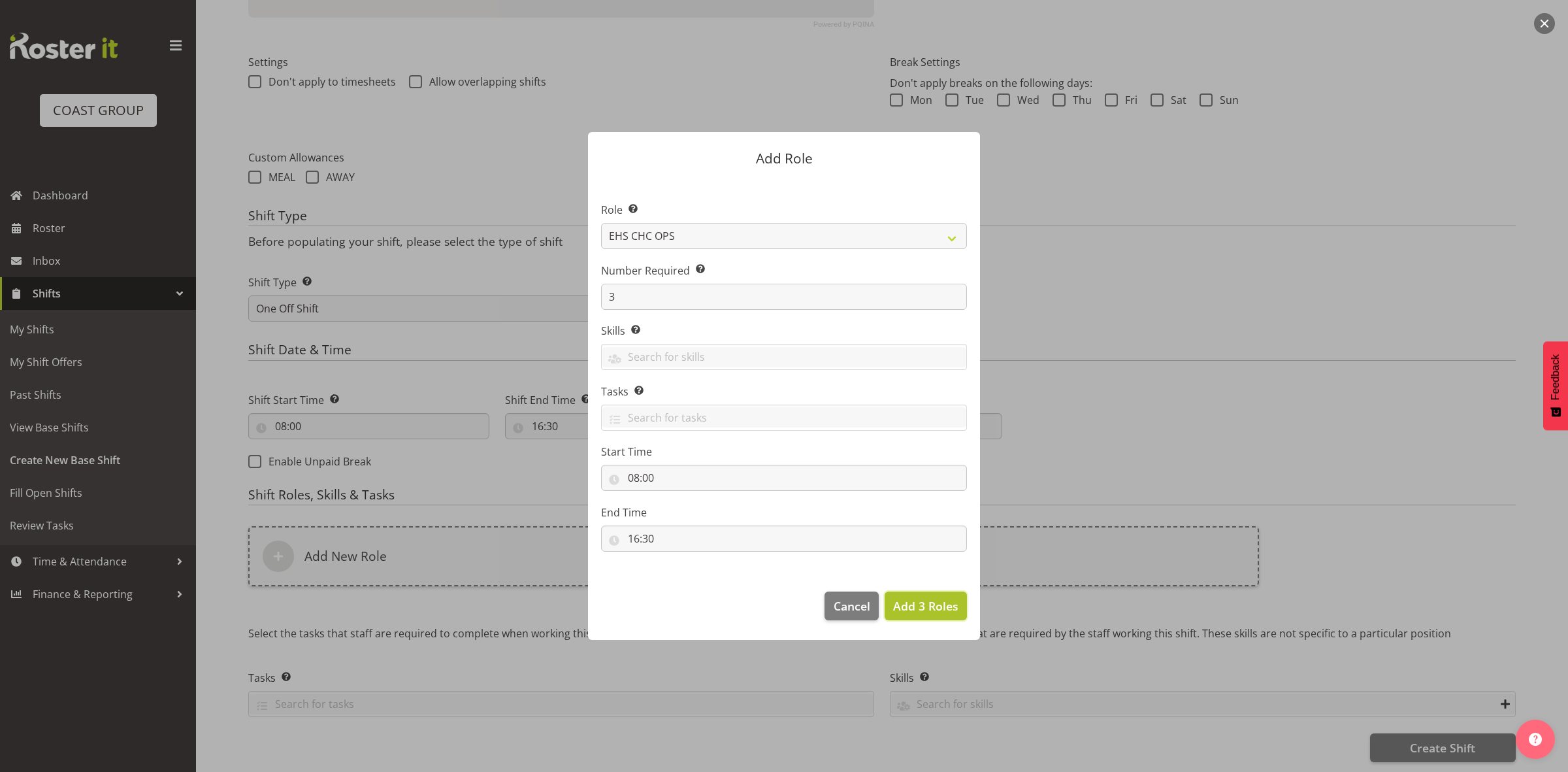
click at [939, 612] on button "Add 3 Roles" at bounding box center [925, 606] width 82 height 29
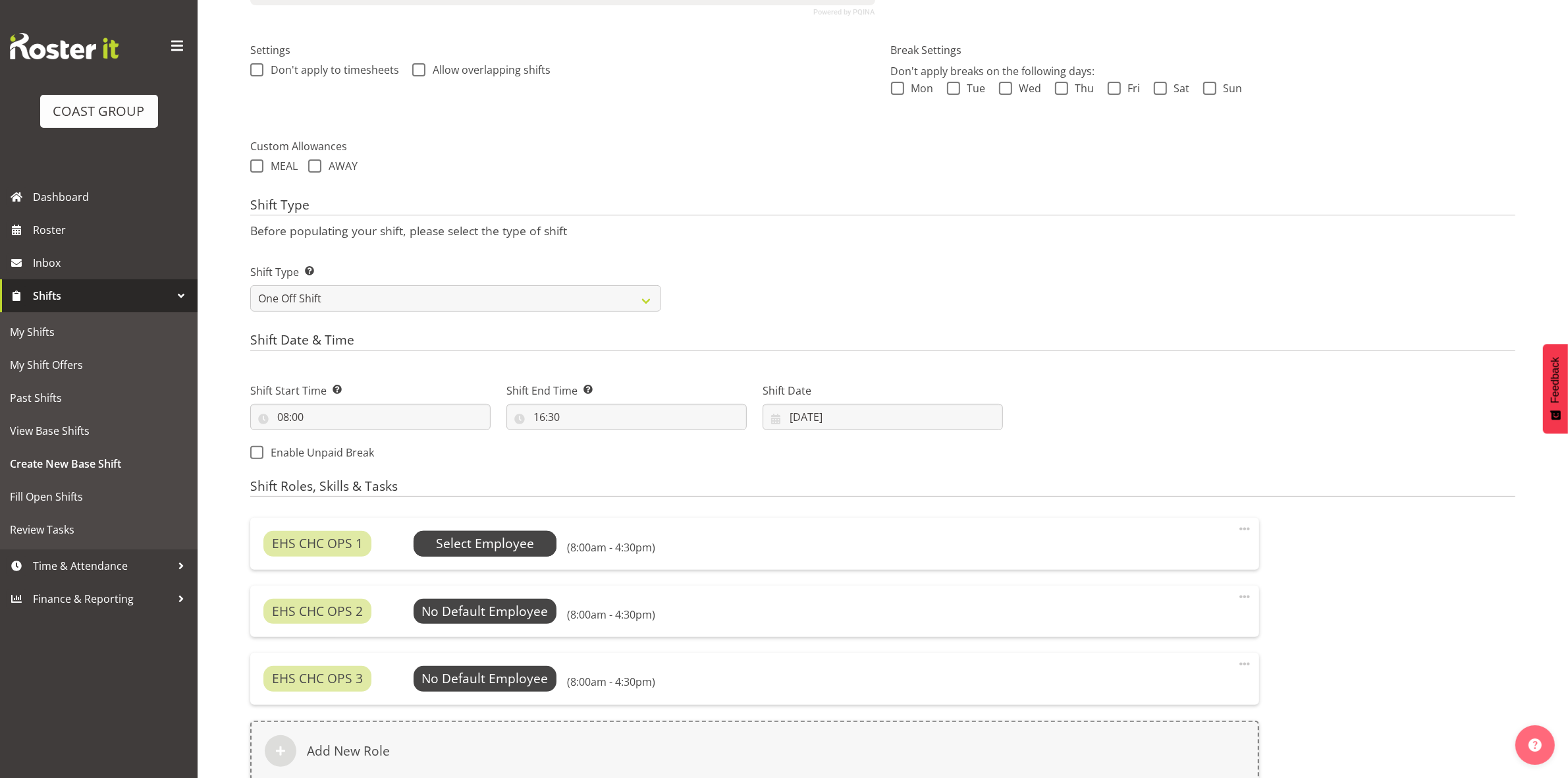
click at [452, 537] on span "Select Employee" at bounding box center [484, 543] width 98 height 19
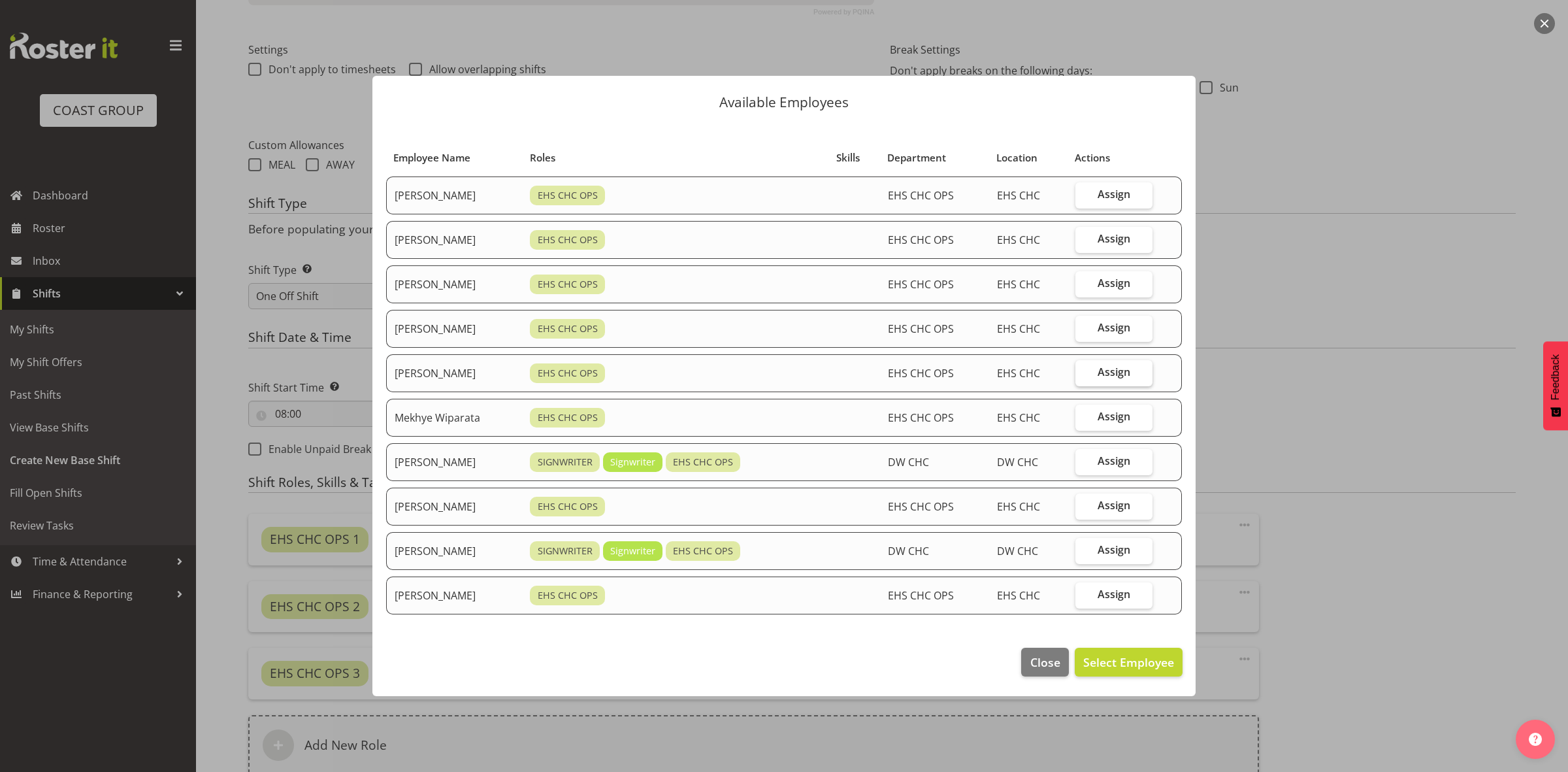
click at [1109, 371] on span "Assign" at bounding box center [1114, 372] width 32 height 13
click at [1084, 371] on input "Assign" at bounding box center [1079, 372] width 8 height 8
checkbox input "true"
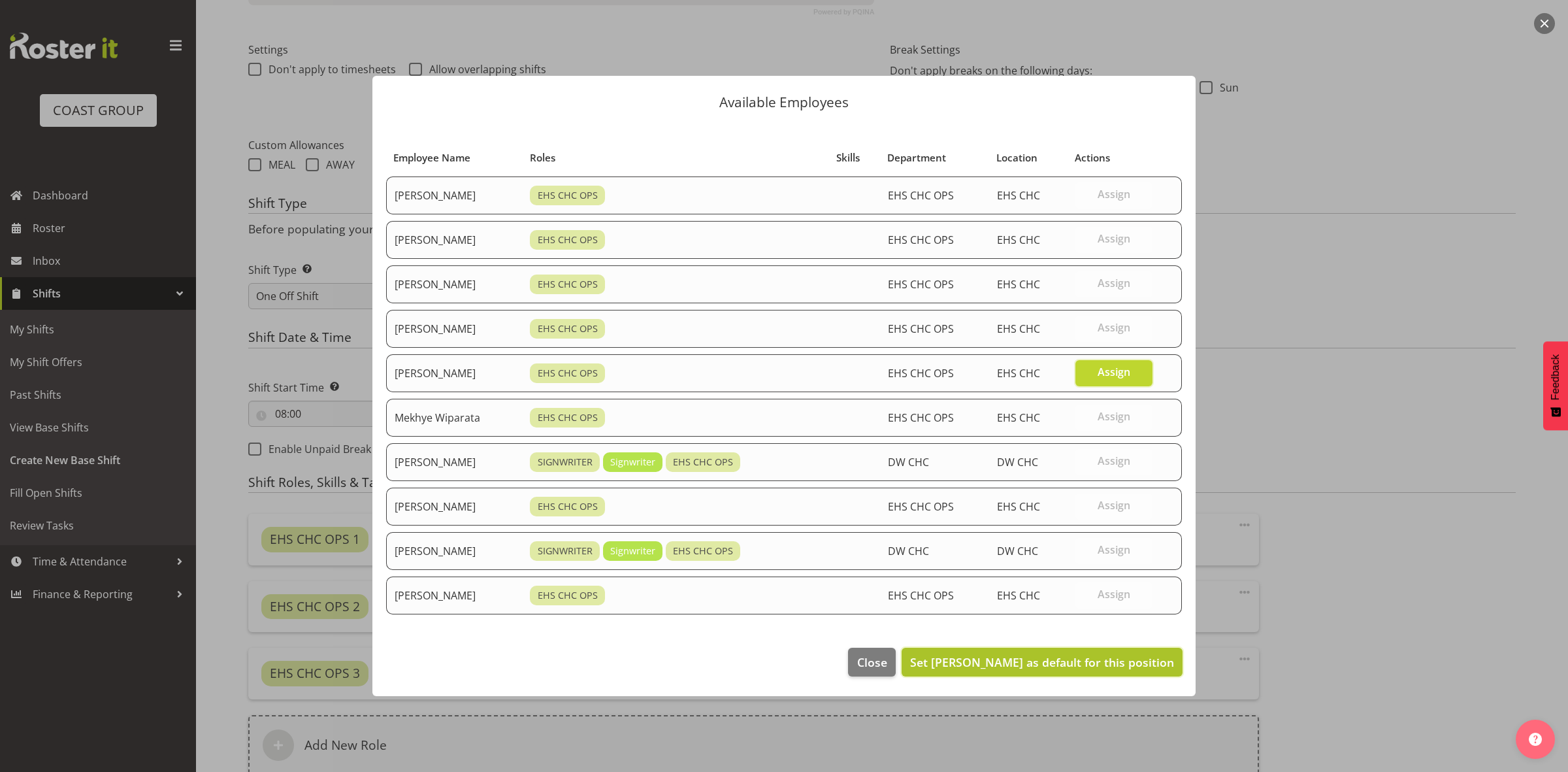
click at [1084, 665] on span "Set Martin Gorzeman as default for this position" at bounding box center [1043, 662] width 264 height 16
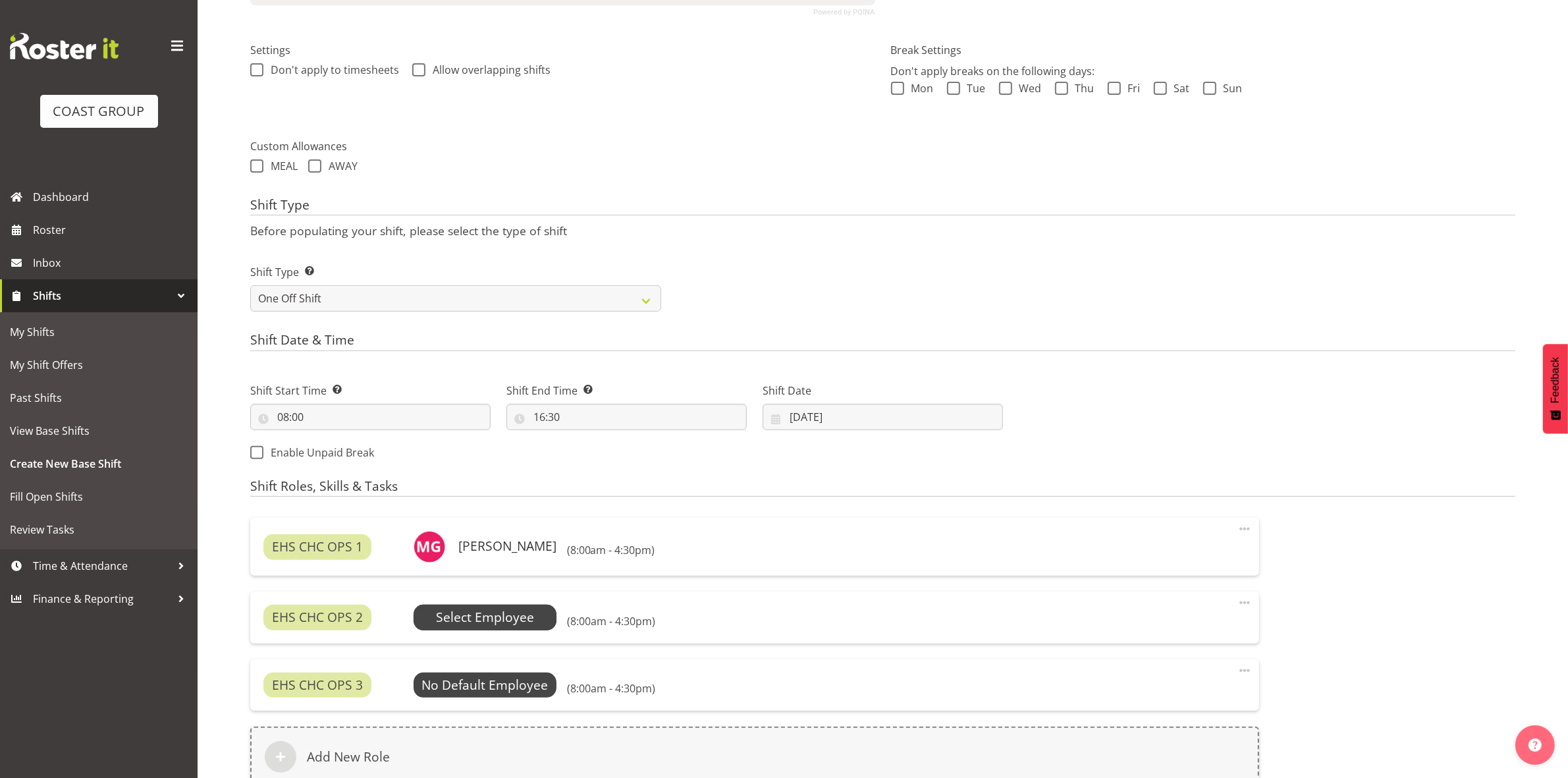
click at [471, 626] on span "Select Employee" at bounding box center [484, 617] width 98 height 19
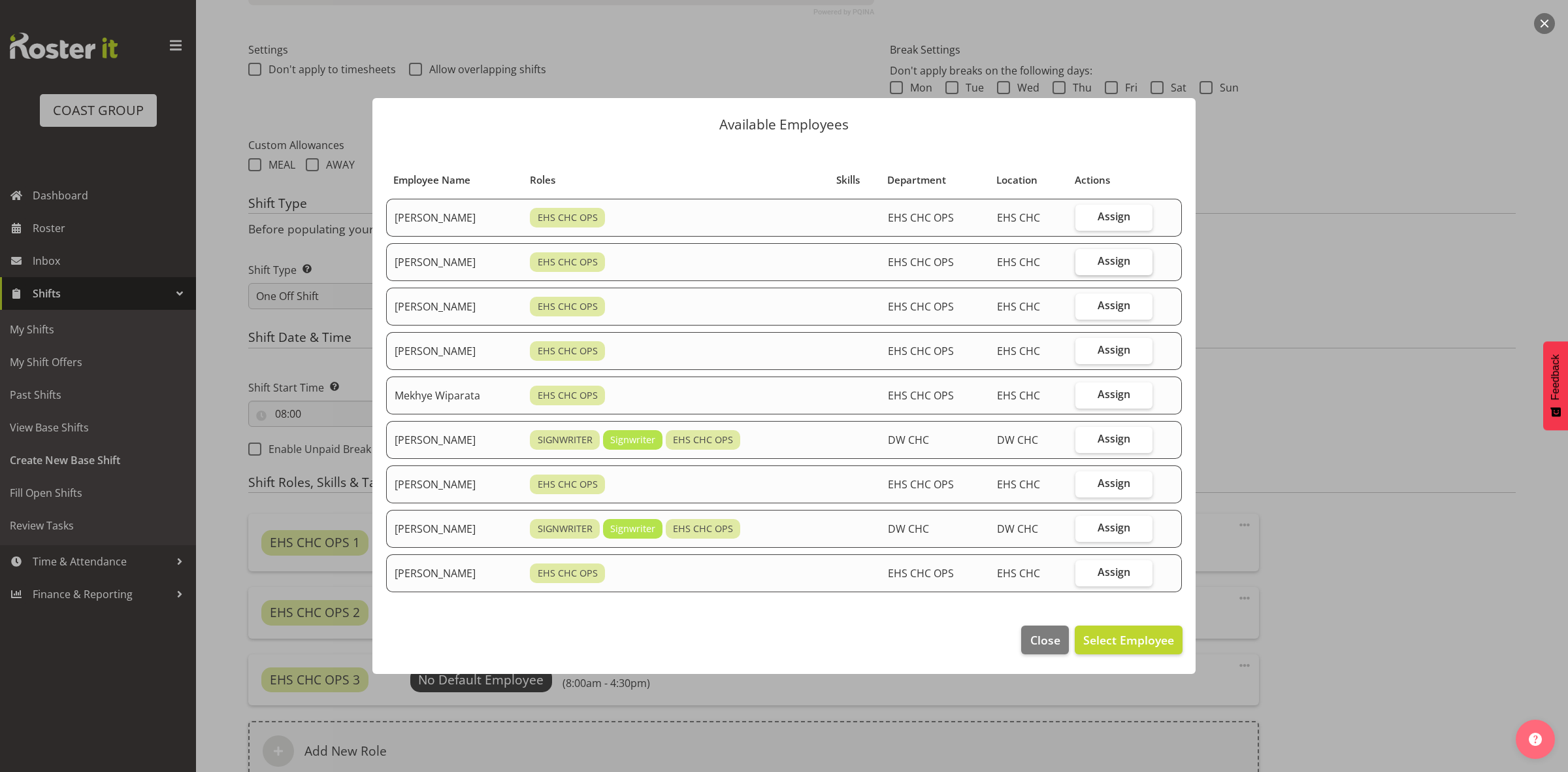
click at [1108, 264] on span "Assign" at bounding box center [1114, 261] width 32 height 13
click at [1084, 264] on input "Assign" at bounding box center [1079, 261] width 8 height 8
checkbox input "true"
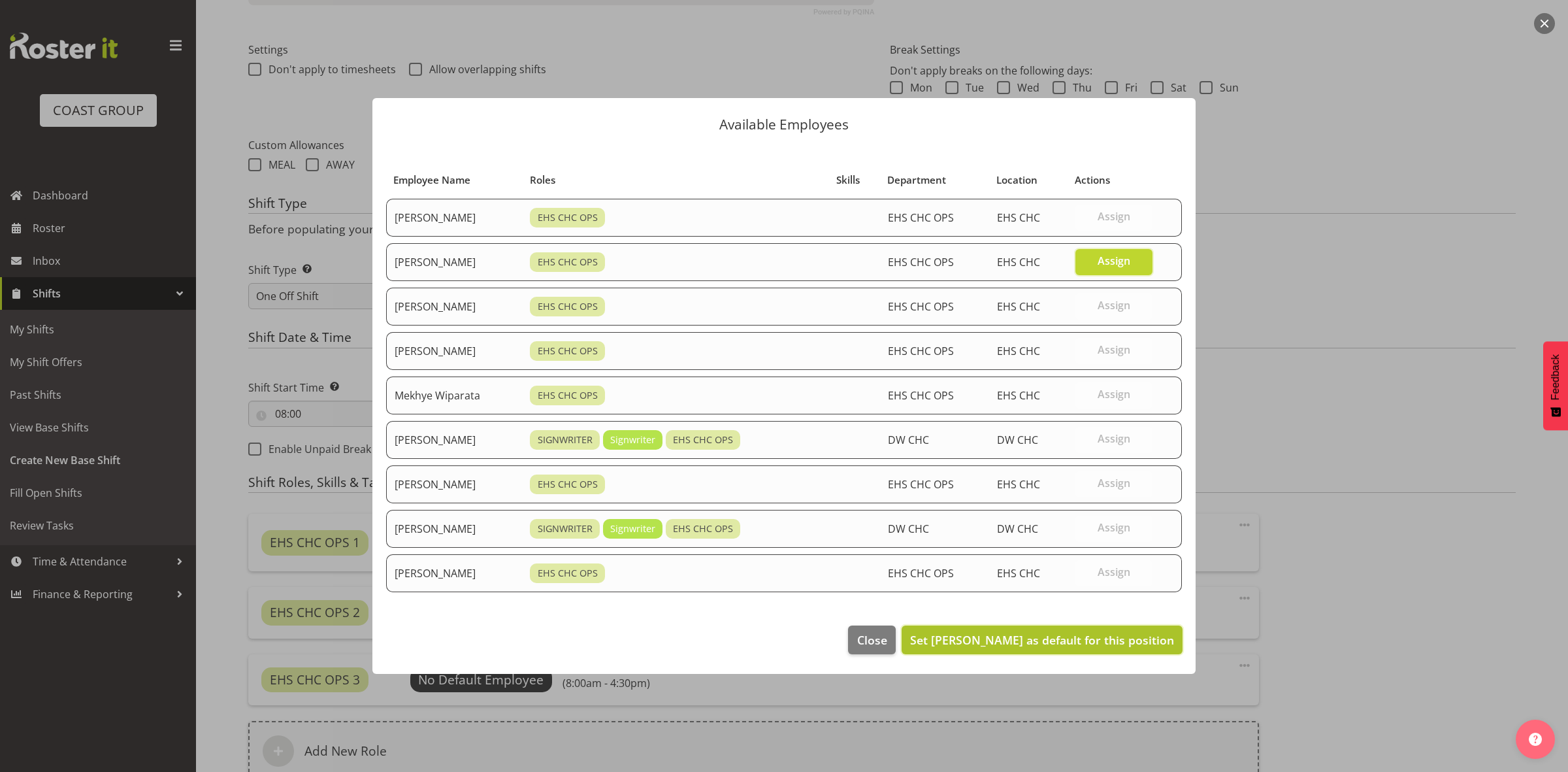
click at [1077, 642] on span "Set David Wiseman as default for this position" at bounding box center [1043, 640] width 264 height 16
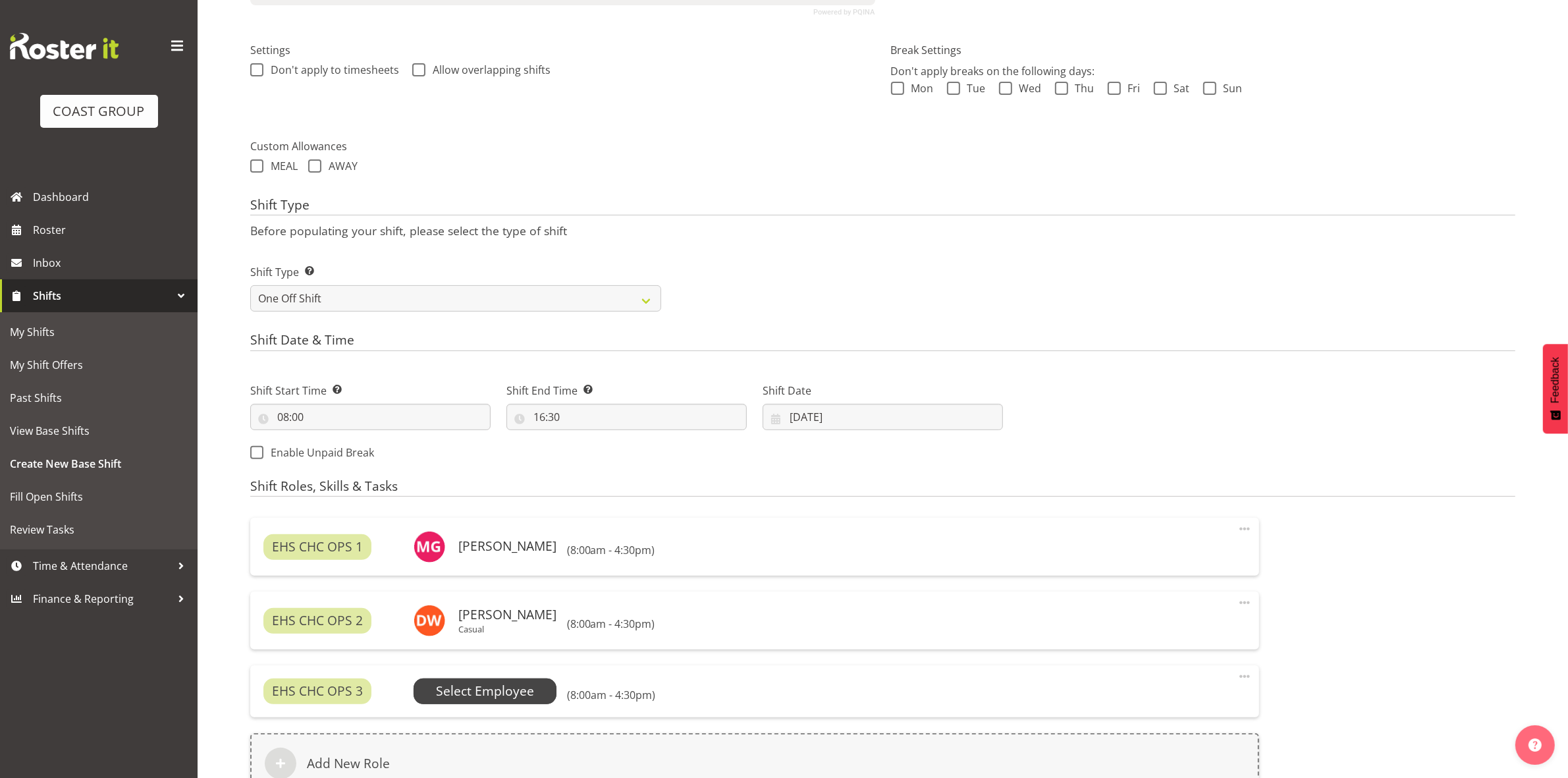
click at [513, 693] on span "Select Employee" at bounding box center [484, 691] width 98 height 19
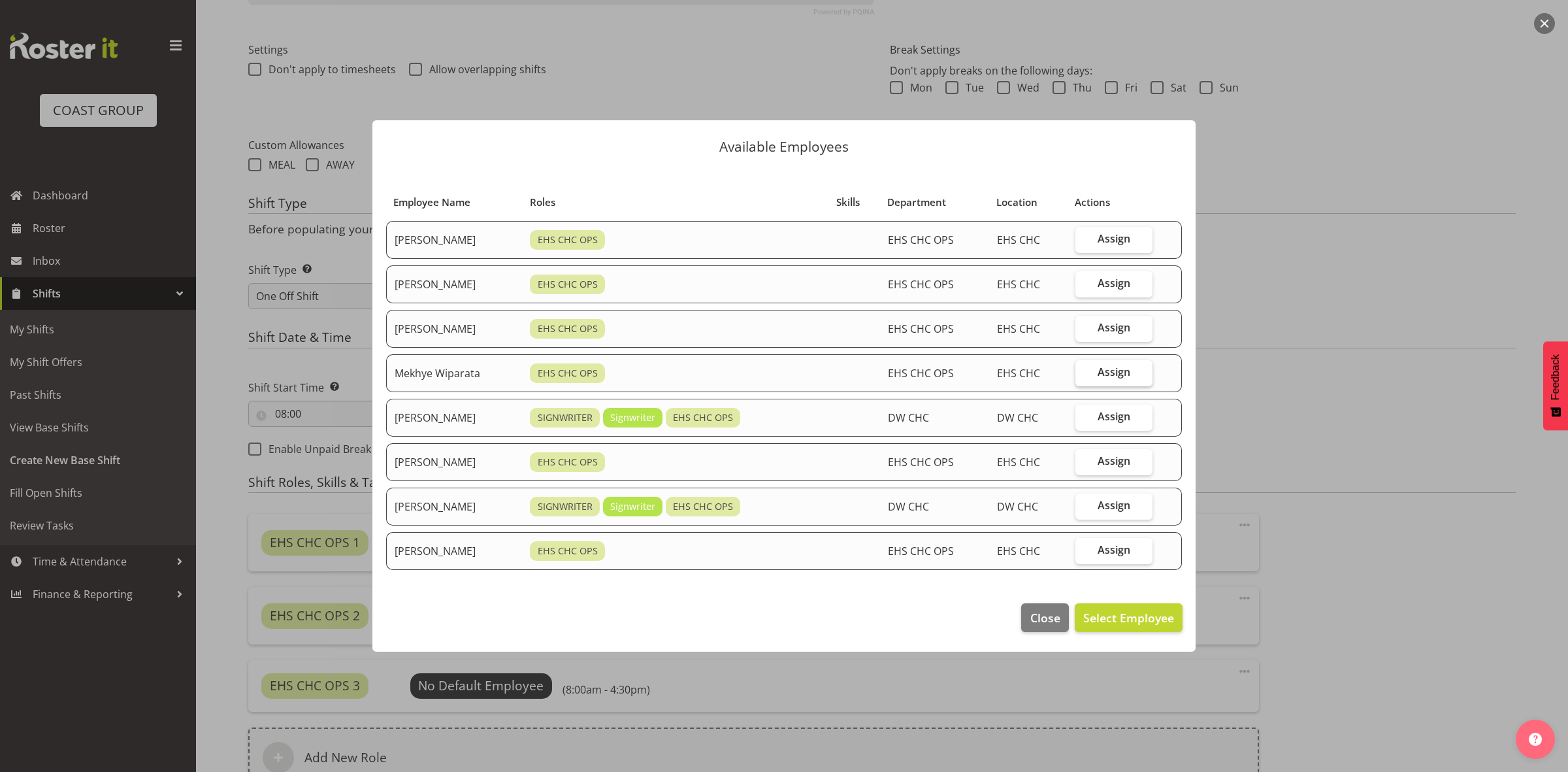
click at [1121, 368] on span "Assign" at bounding box center [1114, 372] width 32 height 13
click at [1084, 368] on input "Assign" at bounding box center [1079, 372] width 8 height 8
checkbox input "true"
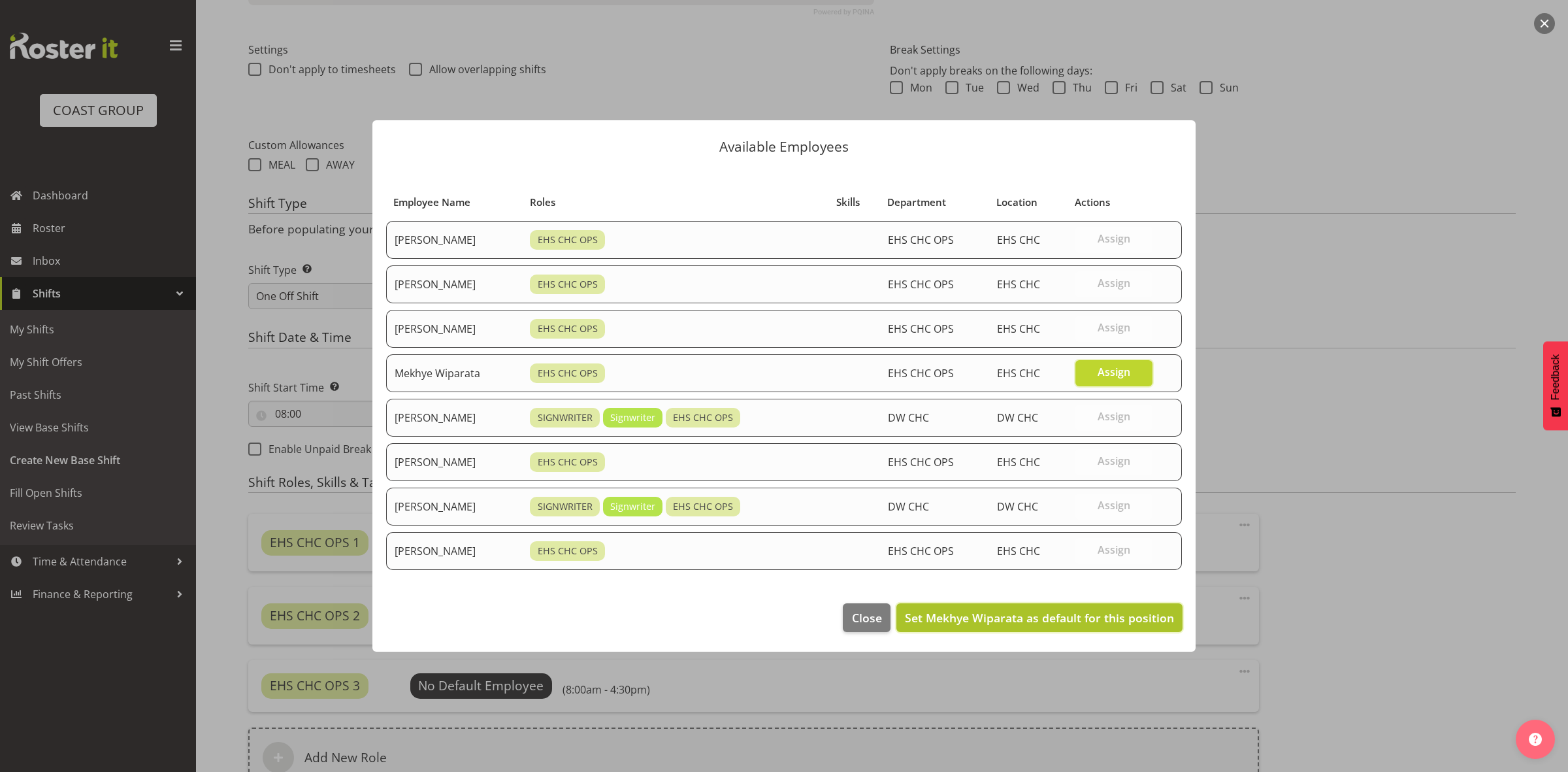
click at [1093, 618] on span "Set Mekhye Wiparata as default for this position" at bounding box center [1039, 617] width 269 height 16
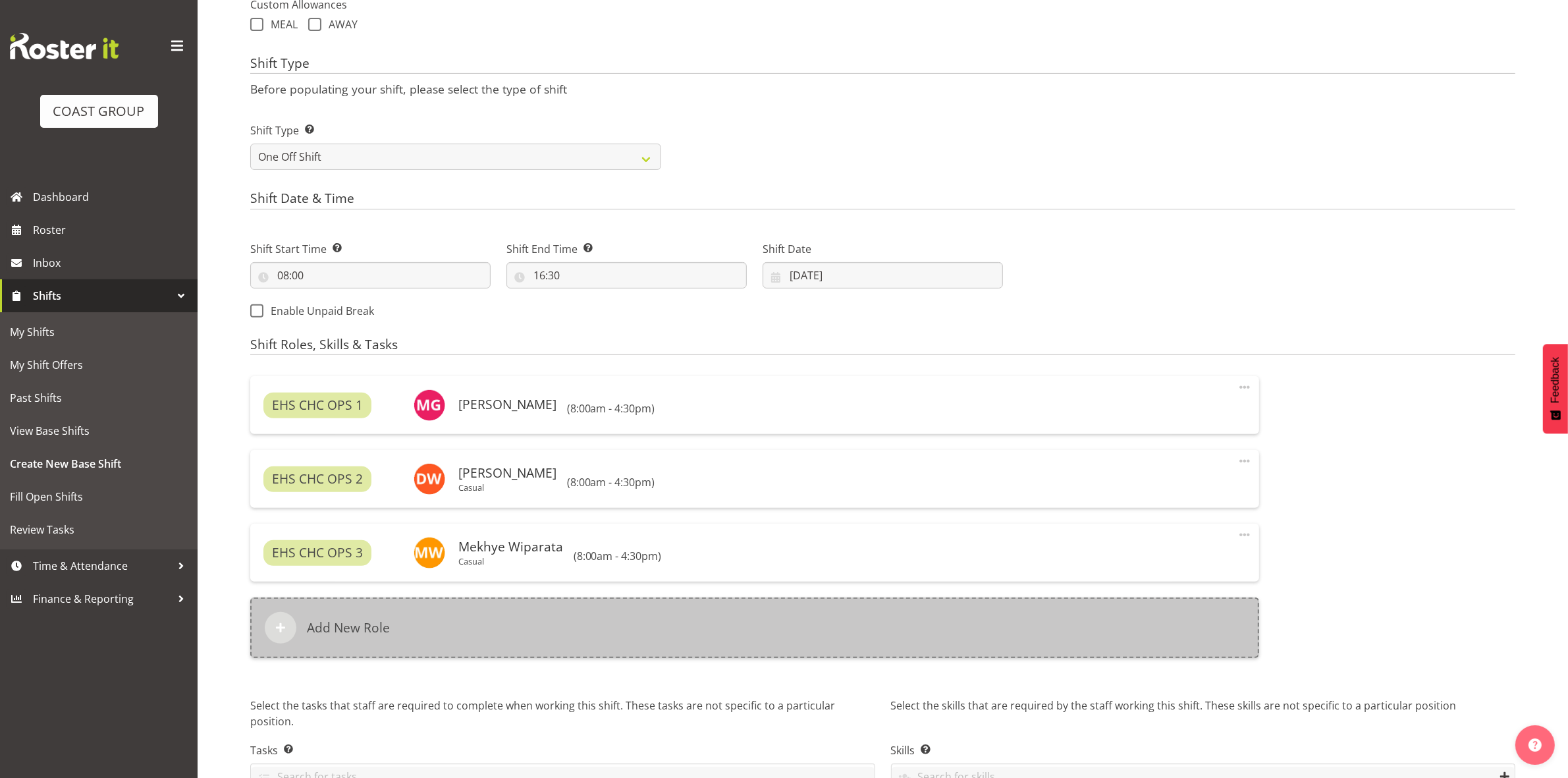
scroll to position [581, 0]
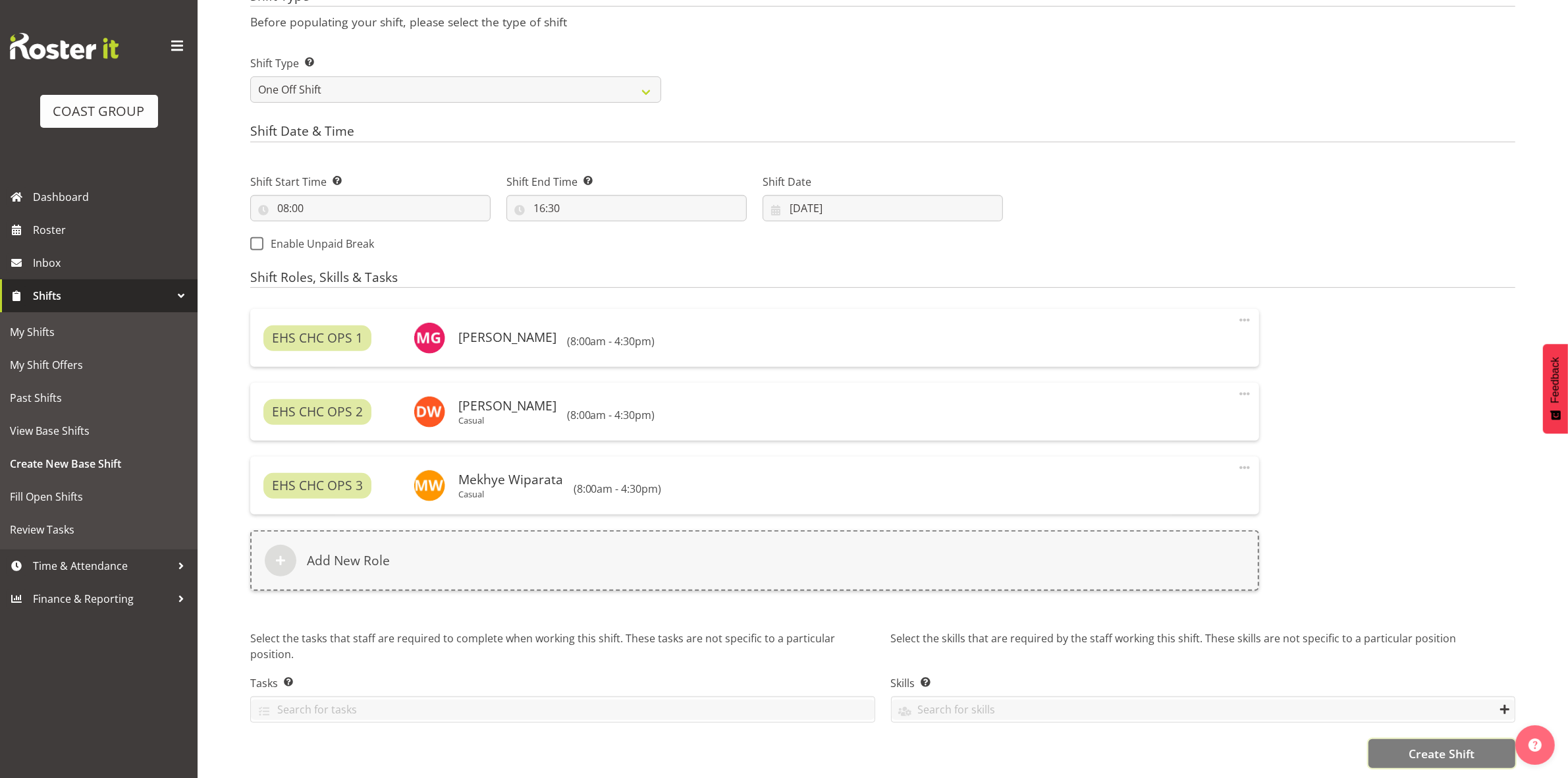
click at [1416, 744] on span "Create Shift" at bounding box center [1441, 753] width 66 height 17
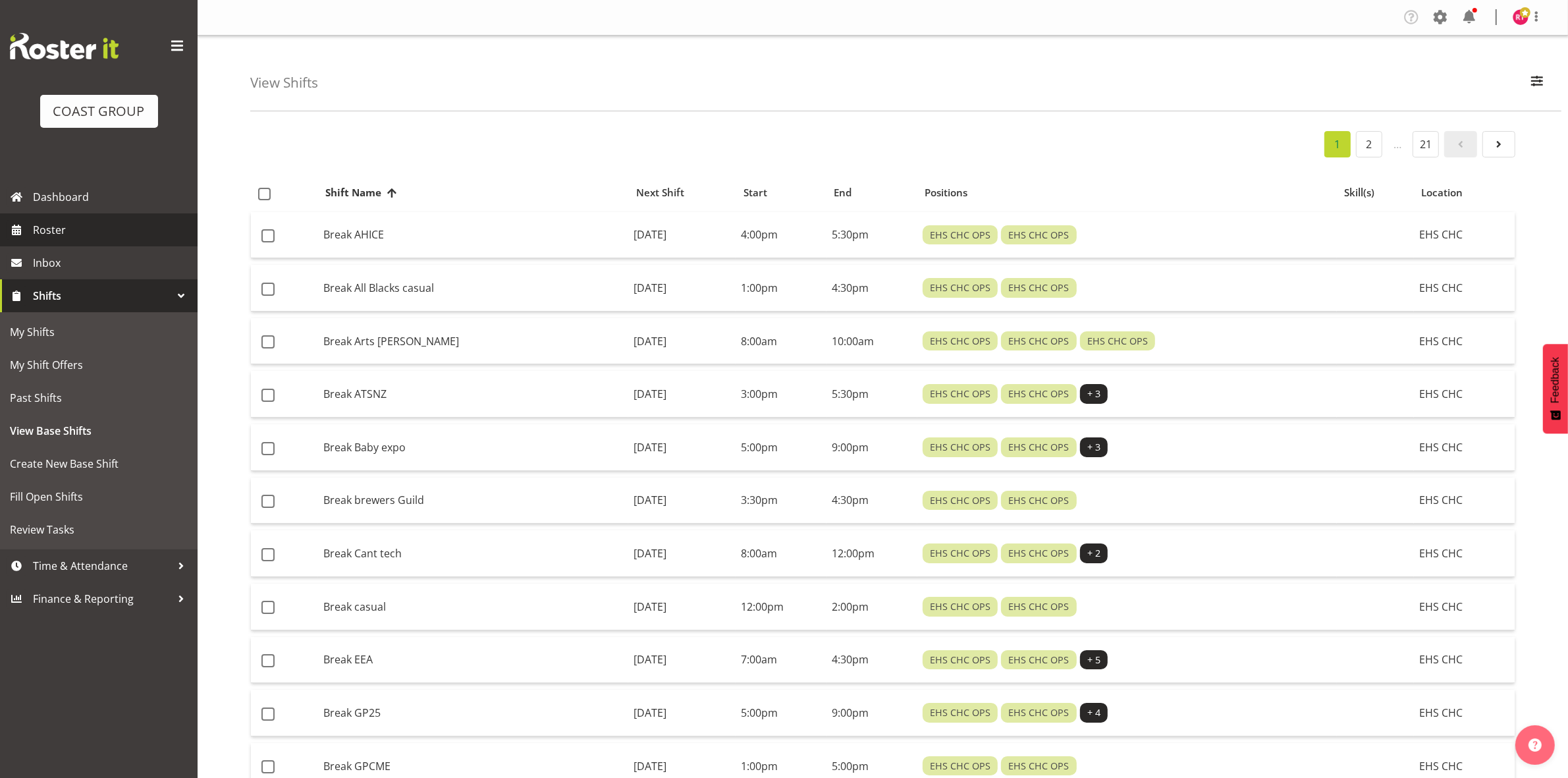
click at [94, 237] on span "Roster" at bounding box center [112, 229] width 158 height 20
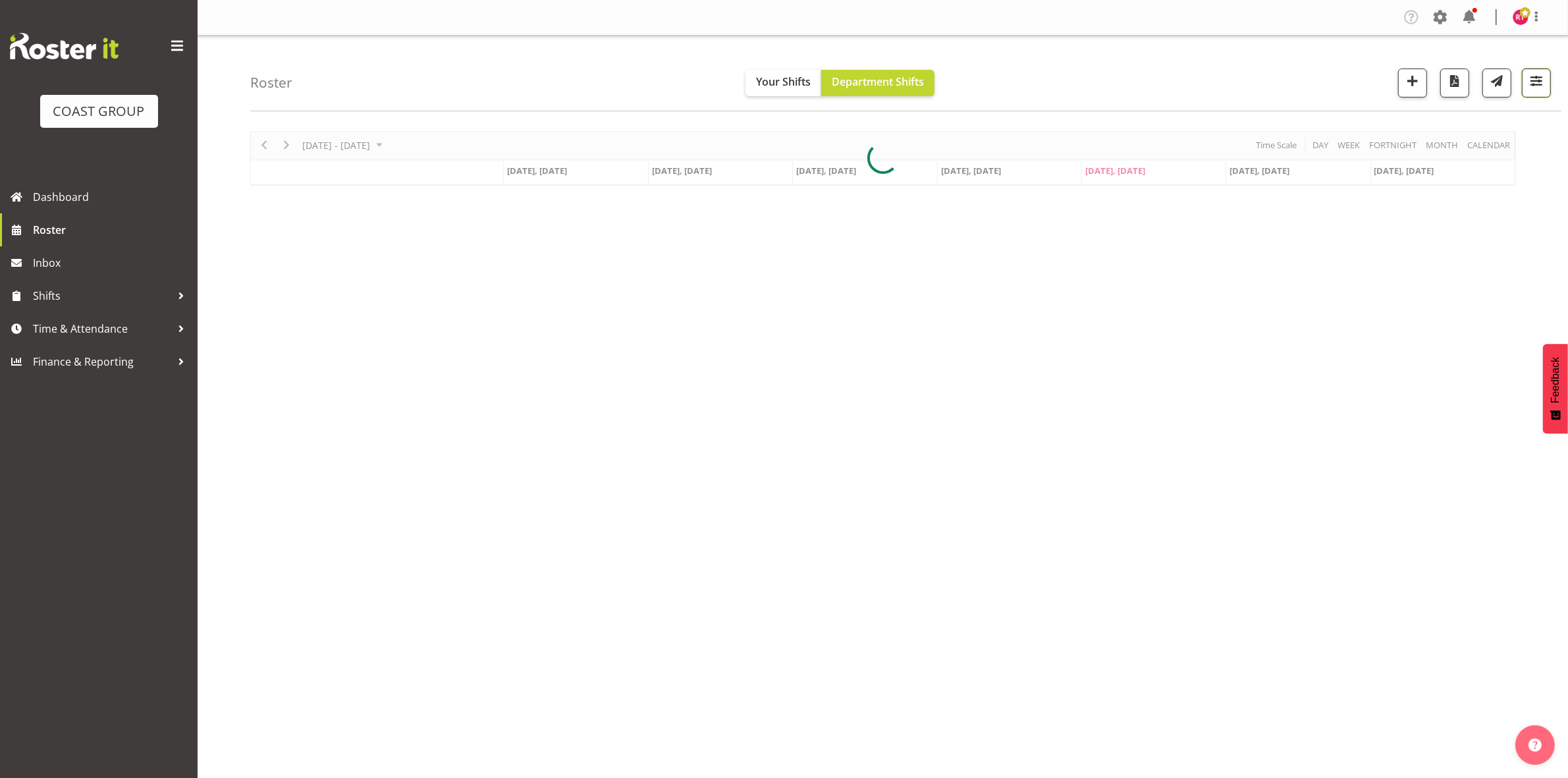
click at [1534, 89] on span "button" at bounding box center [1536, 81] width 17 height 17
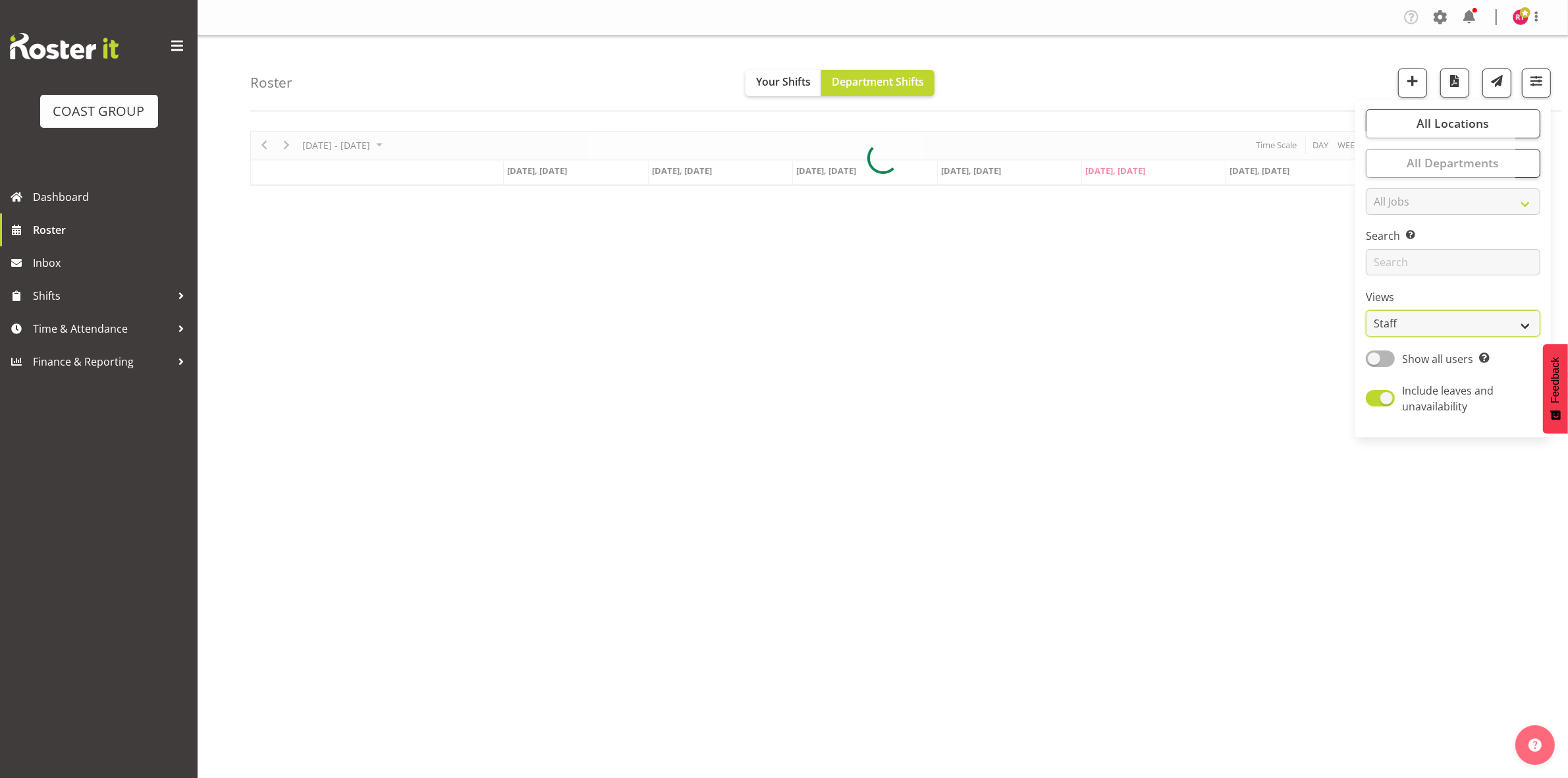
click at [1405, 310] on select "Staff Role Shift - Horizontal Shift - Vertical Staff - Location" at bounding box center [1452, 323] width 174 height 26
select select "shift"
click at [1367, 310] on select "Staff Role Shift - Horizontal Shift - Vertical Staff - Location" at bounding box center [1452, 323] width 174 height 26
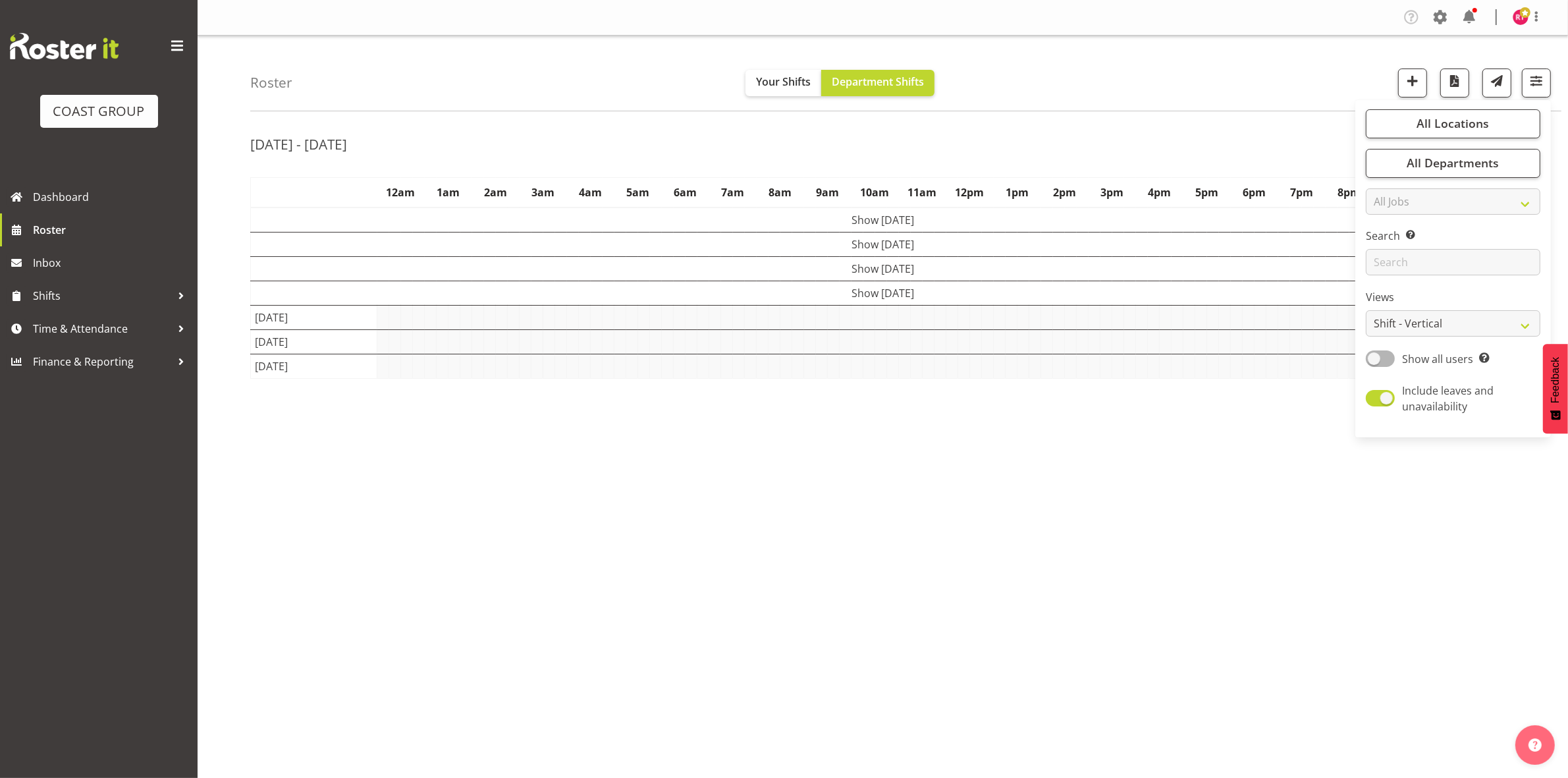
click at [1179, 114] on div "Roster Your Shifts Department Shifts All Locations Clear CARLTON EVENTS [PERSON…" at bounding box center [882, 341] width 1370 height 612
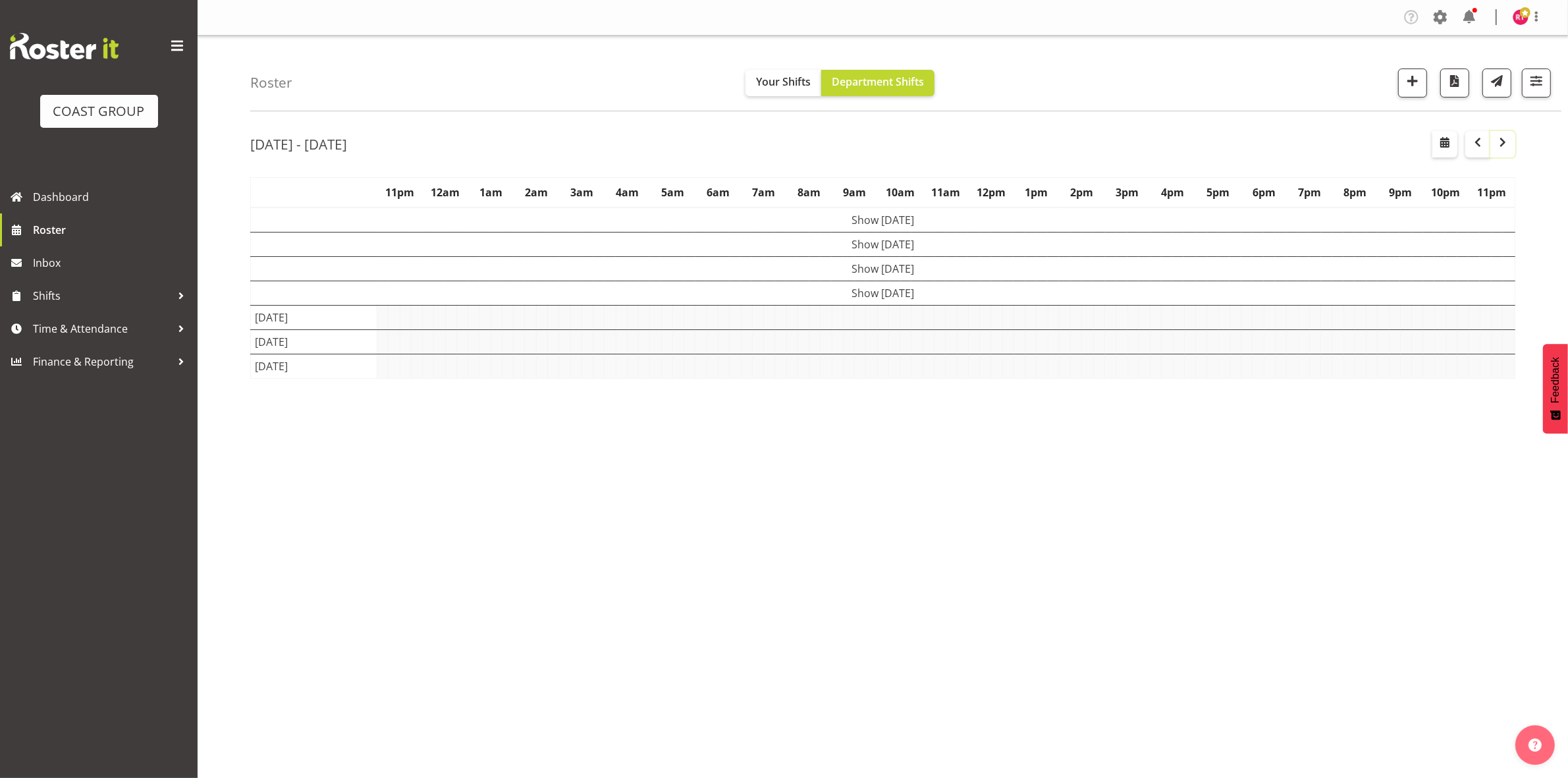
click at [1495, 142] on span "button" at bounding box center [1503, 142] width 16 height 16
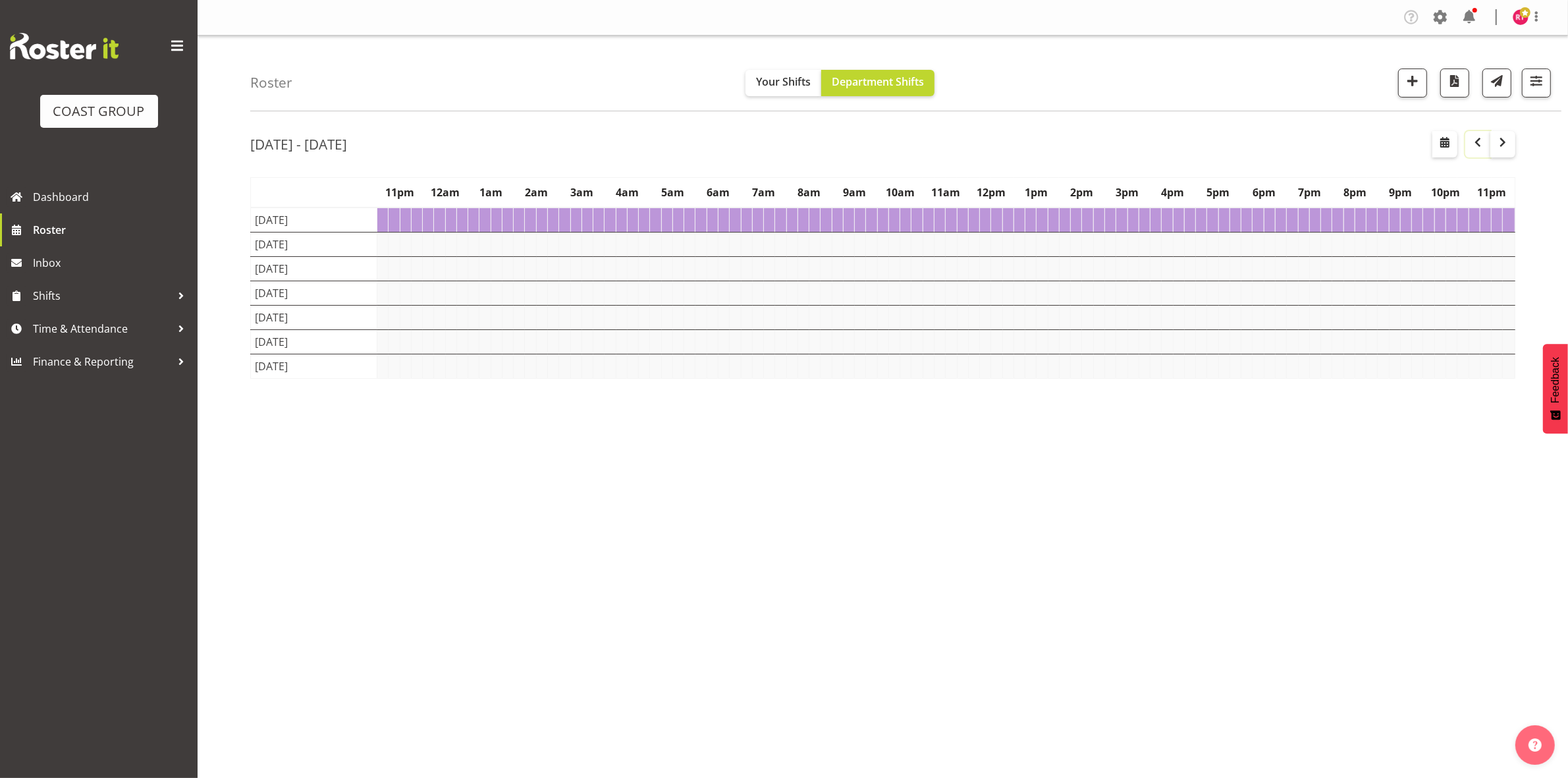
click at [1477, 145] on span "button" at bounding box center [1478, 142] width 16 height 16
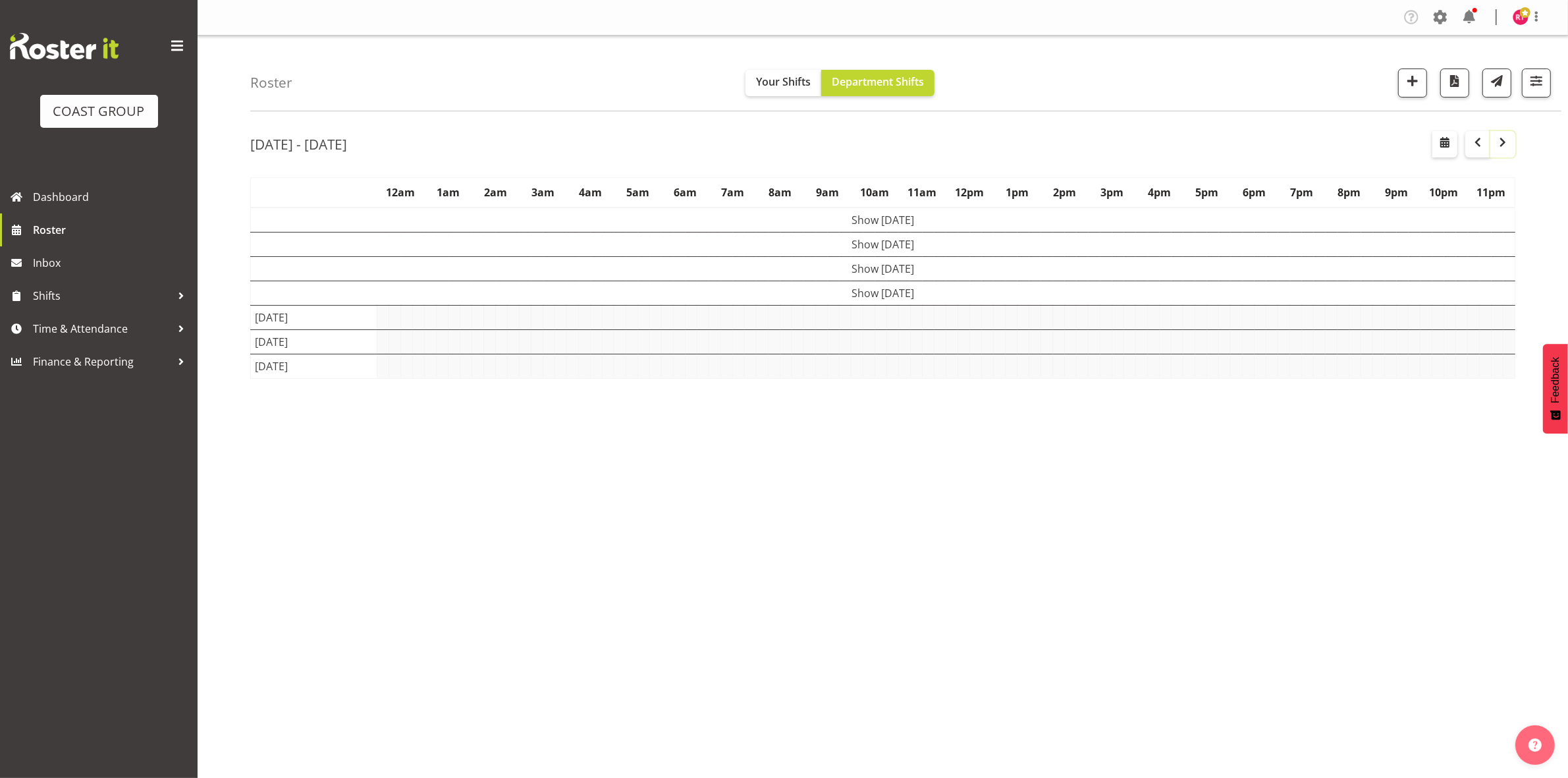
click at [1502, 143] on span "button" at bounding box center [1503, 142] width 16 height 16
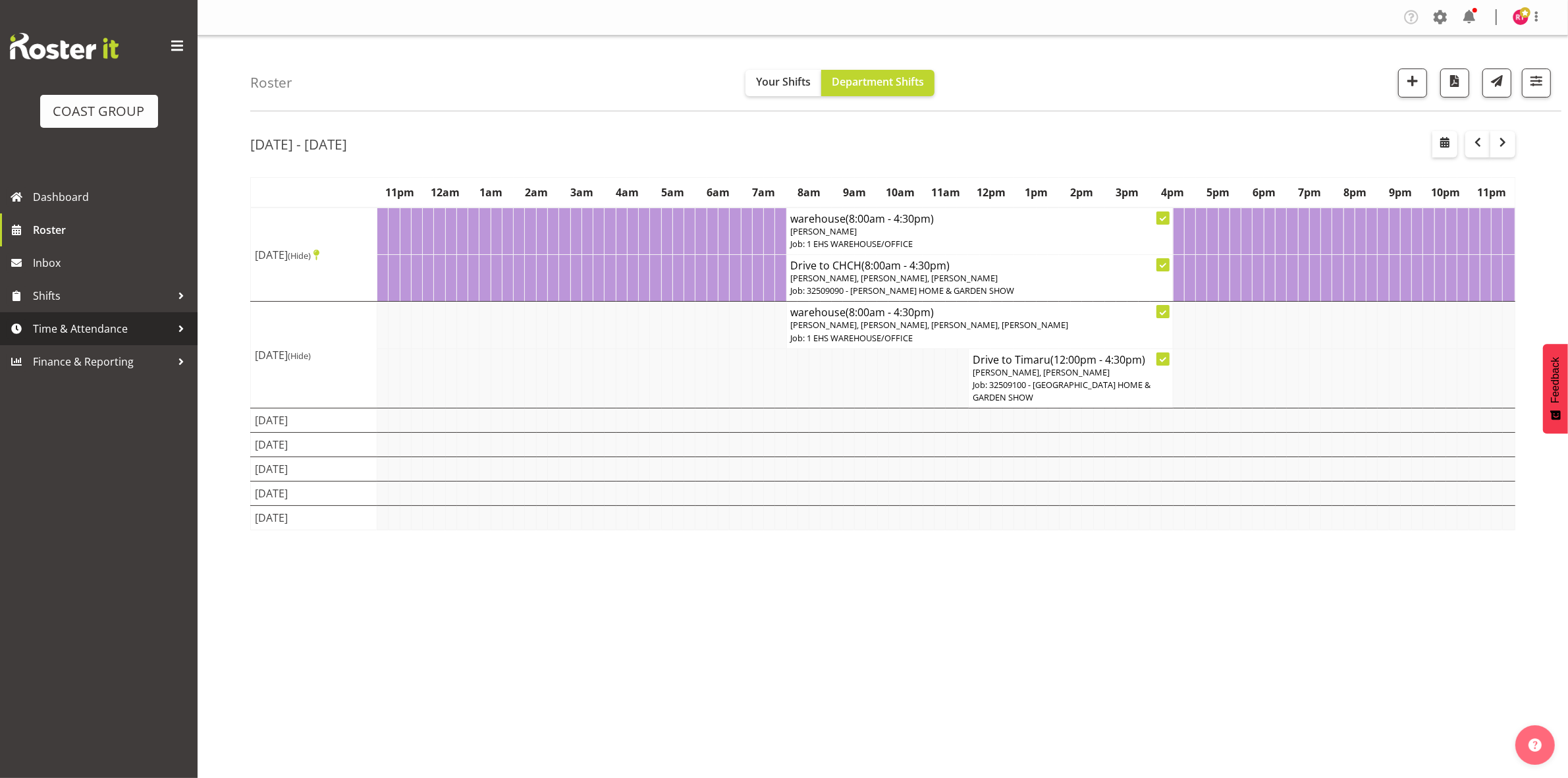
click at [100, 331] on span "Time & Attendance" at bounding box center [102, 328] width 138 height 20
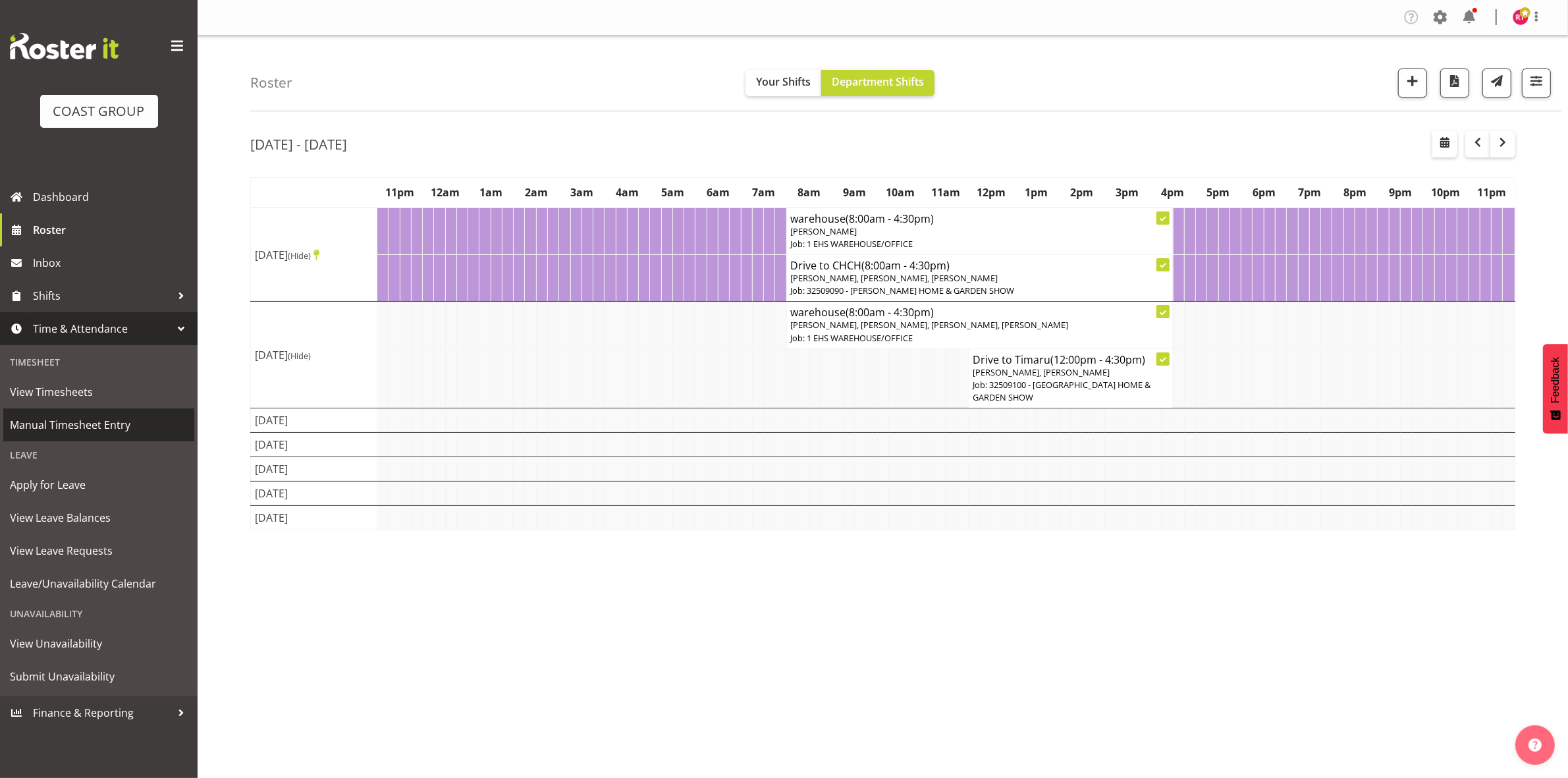
click at [87, 414] on link "Manual Timesheet Entry" at bounding box center [99, 424] width 191 height 33
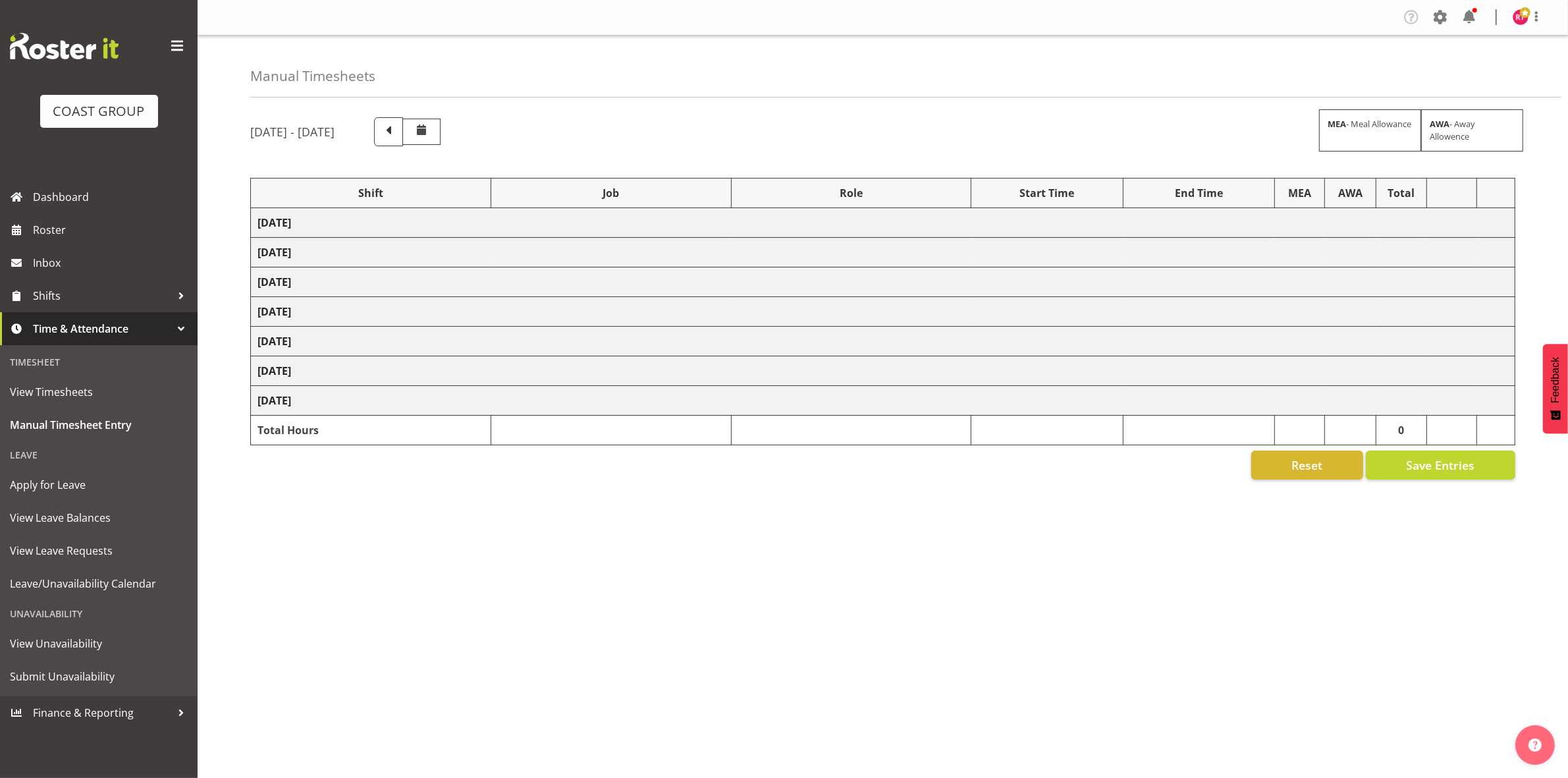
select select "82231"
select select "69"
select select "82234"
select select "9204"
select select "82348"
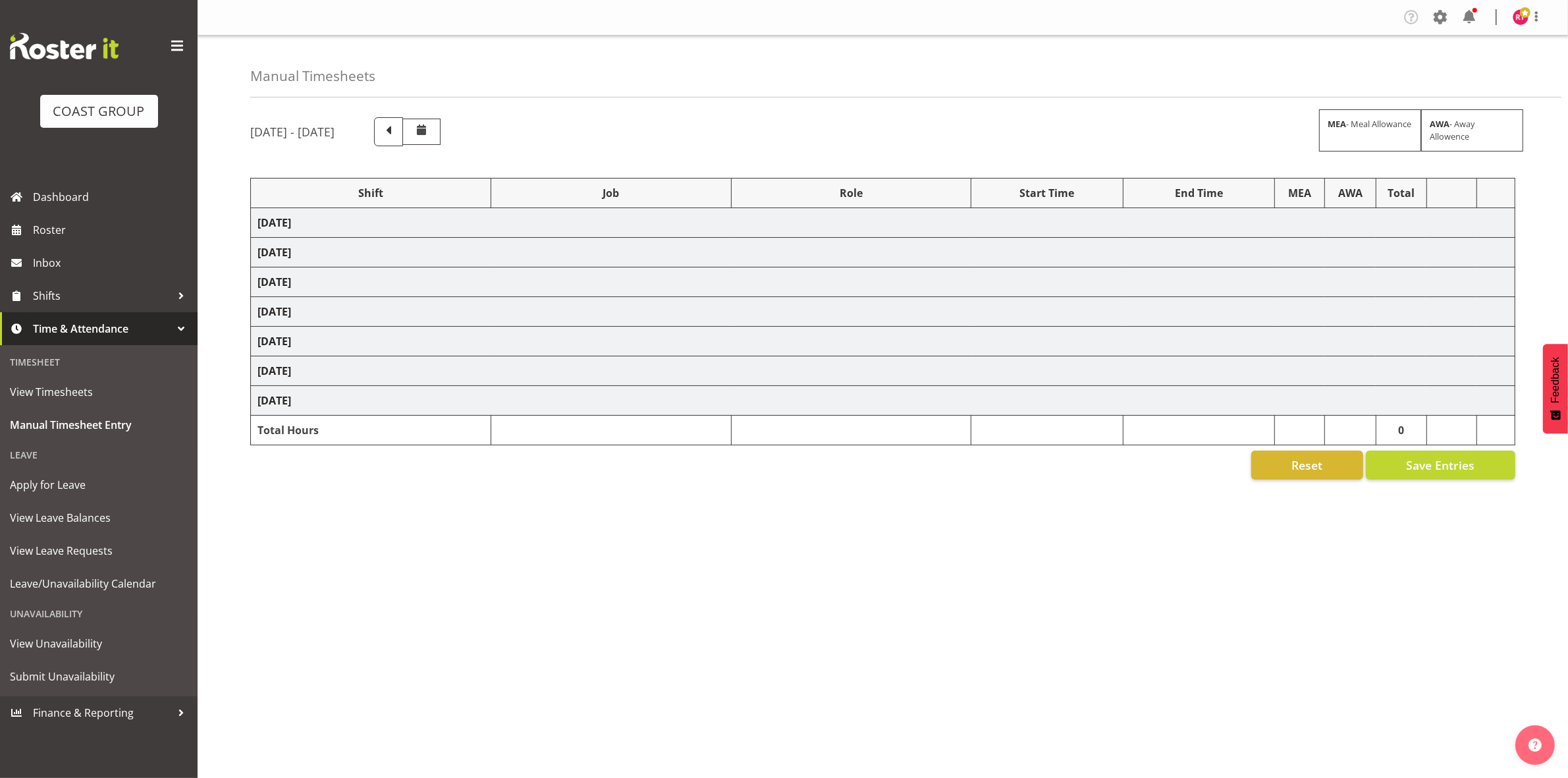
select select "69"
select select "82356"
select select "69"
select select "82357"
select select "69"
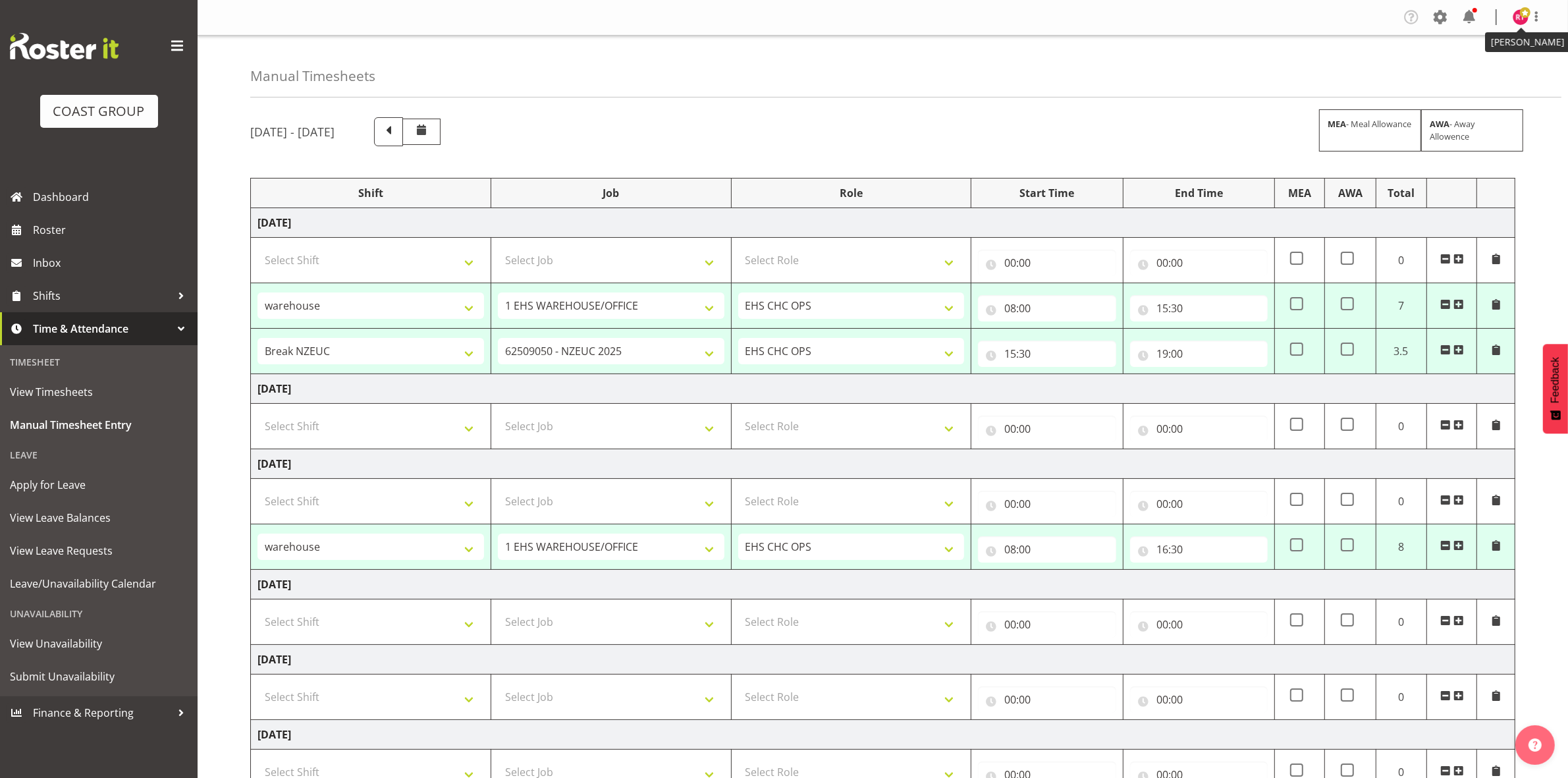
click at [1523, 14] on span at bounding box center [1524, 12] width 10 height 10
click at [1460, 71] on link "Log Out" at bounding box center [1481, 68] width 127 height 23
